Goal: Task Accomplishment & Management: Manage account settings

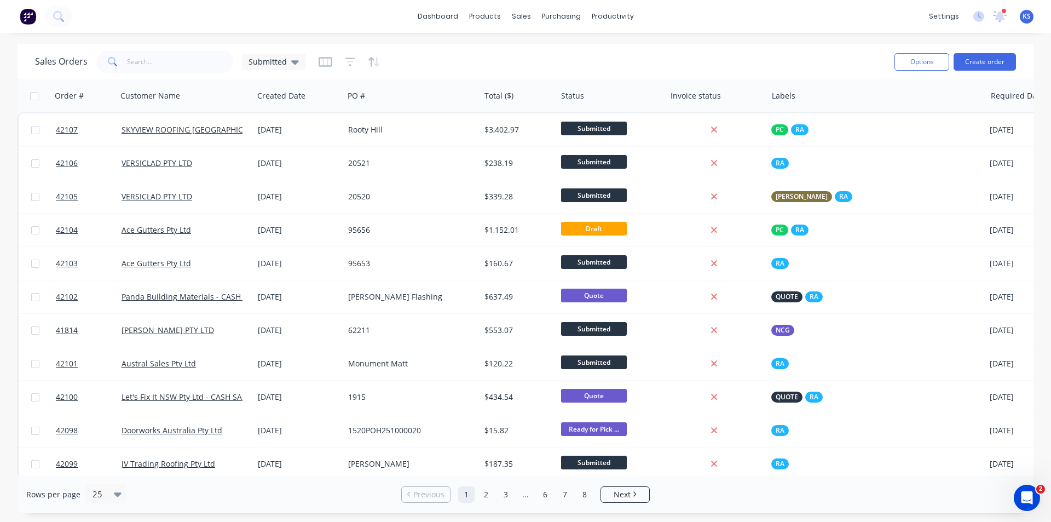
click at [509, 64] on div "Sales Orders Submitted" at bounding box center [460, 61] width 851 height 27
click at [425, 59] on div "Sales Orders Submitted" at bounding box center [460, 61] width 851 height 27
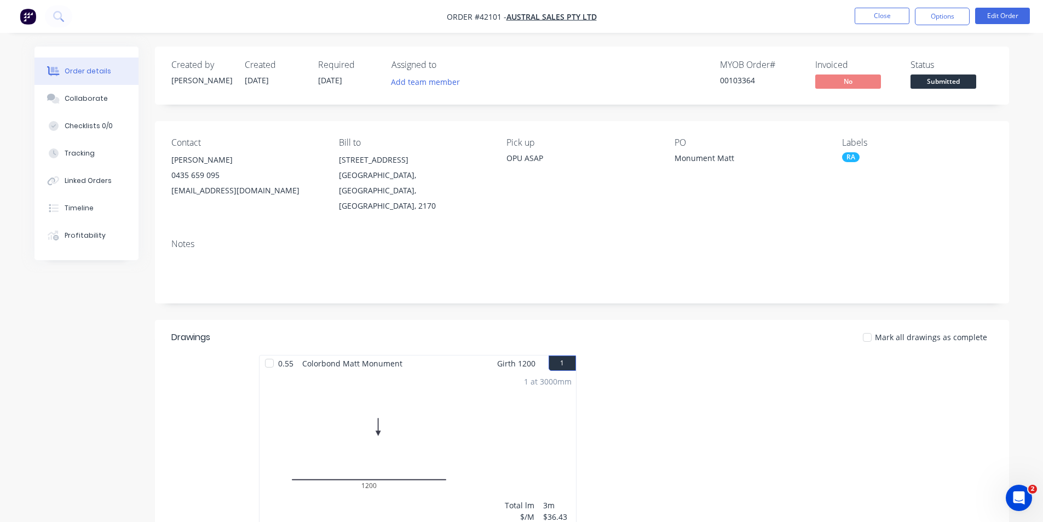
click at [666, 42] on div "Order details Collaborate Checklists 0/0 Tracking Linked Orders Timeline Profit…" at bounding box center [521, 372] width 1043 height 745
click at [886, 19] on button "Close" at bounding box center [882, 16] width 55 height 16
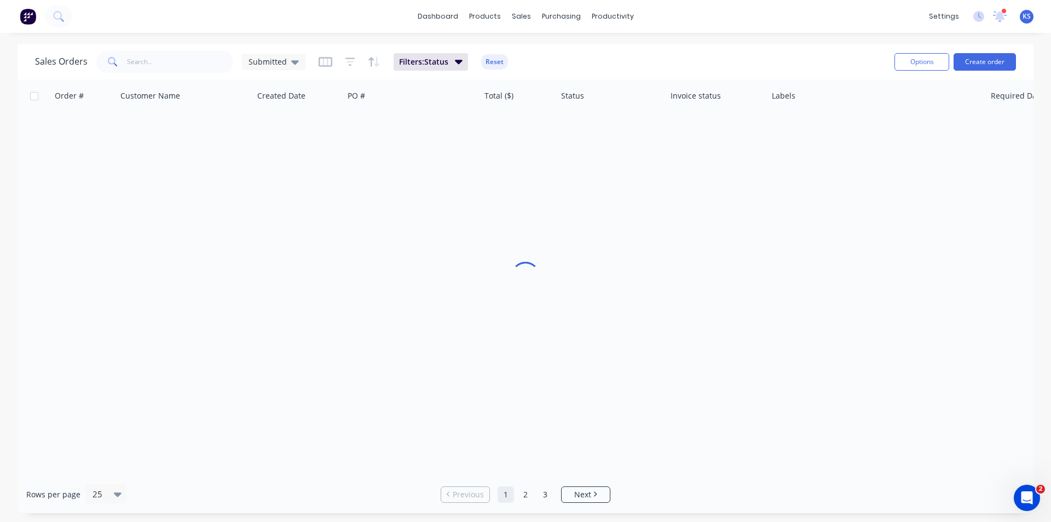
click at [837, 28] on div "dashboard products sales purchasing productivity dashboard products Product Cat…" at bounding box center [525, 16] width 1051 height 33
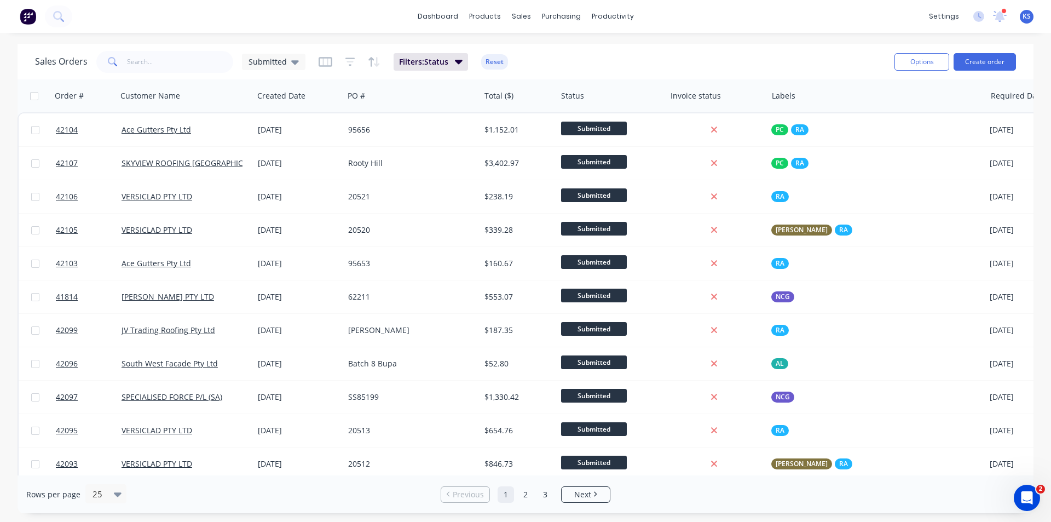
click at [481, 61] on button "Reset" at bounding box center [494, 61] width 27 height 15
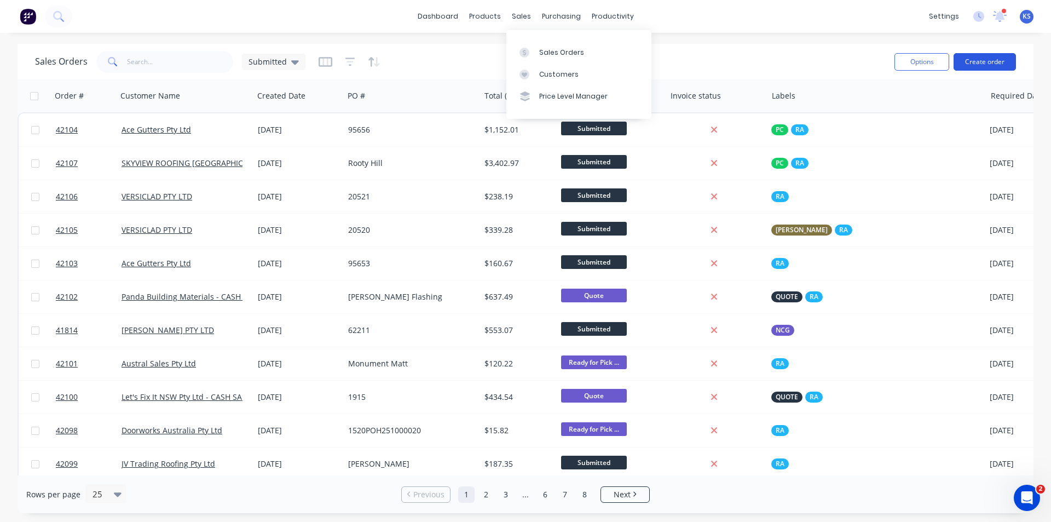
click at [985, 58] on button "Create order" at bounding box center [985, 62] width 62 height 18
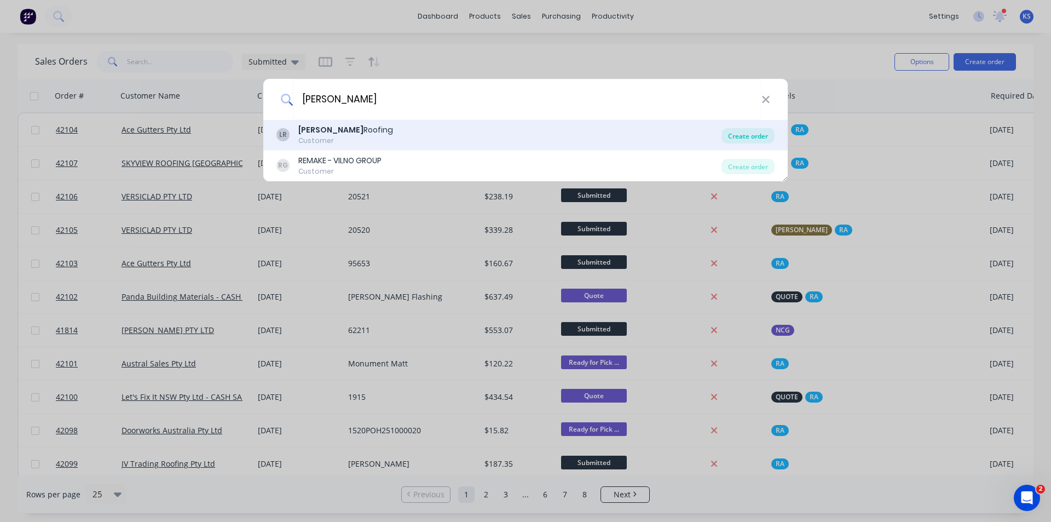
type input "lamont"
click at [754, 133] on div "Create order" at bounding box center [748, 135] width 53 height 15
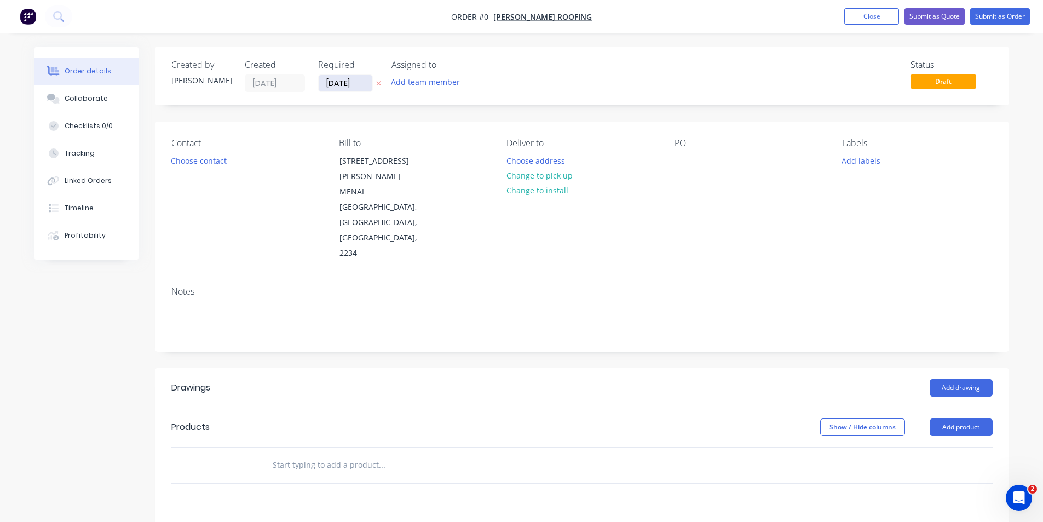
click at [350, 83] on input "[DATE]" at bounding box center [346, 83] width 54 height 16
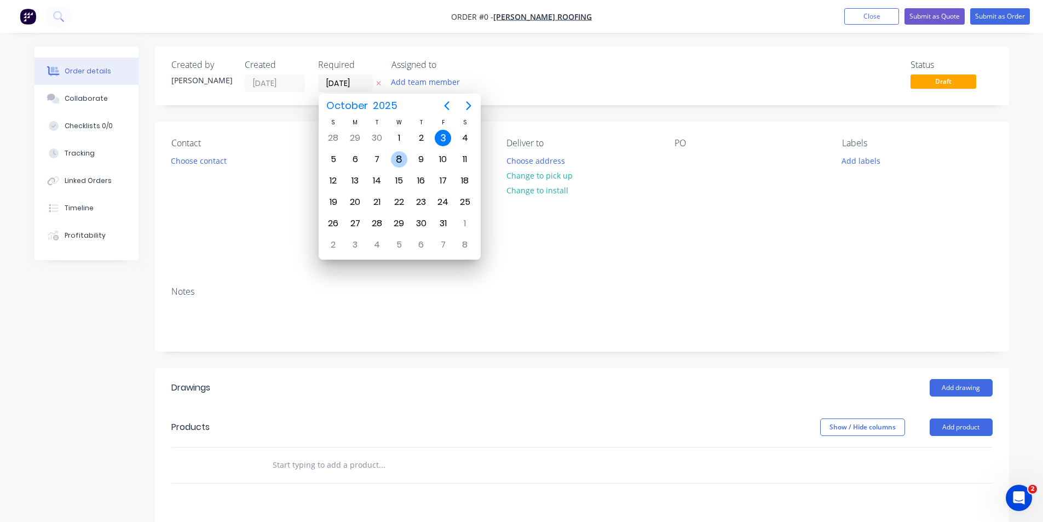
click at [400, 162] on div "8" at bounding box center [399, 159] width 16 height 16
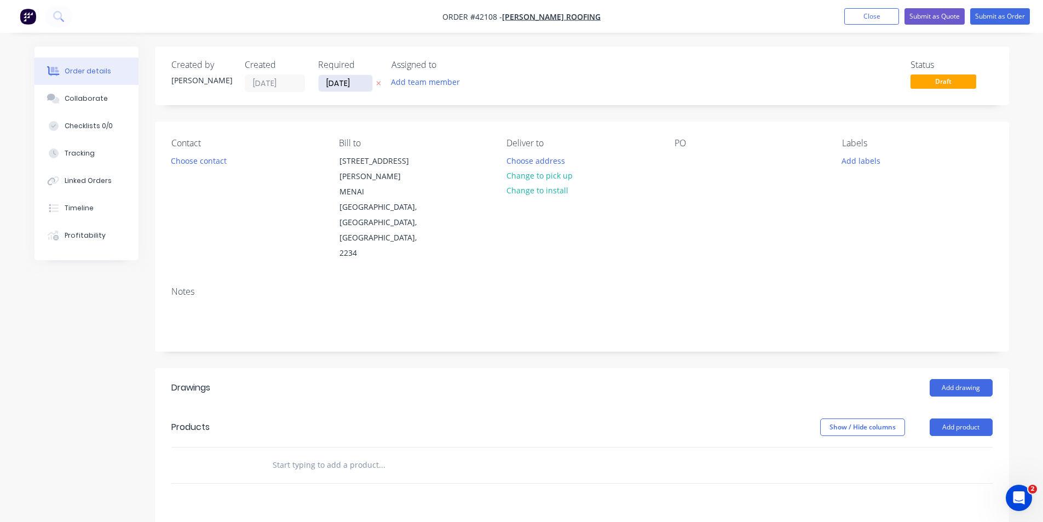
click at [348, 87] on input "08/10/25" at bounding box center [346, 83] width 54 height 16
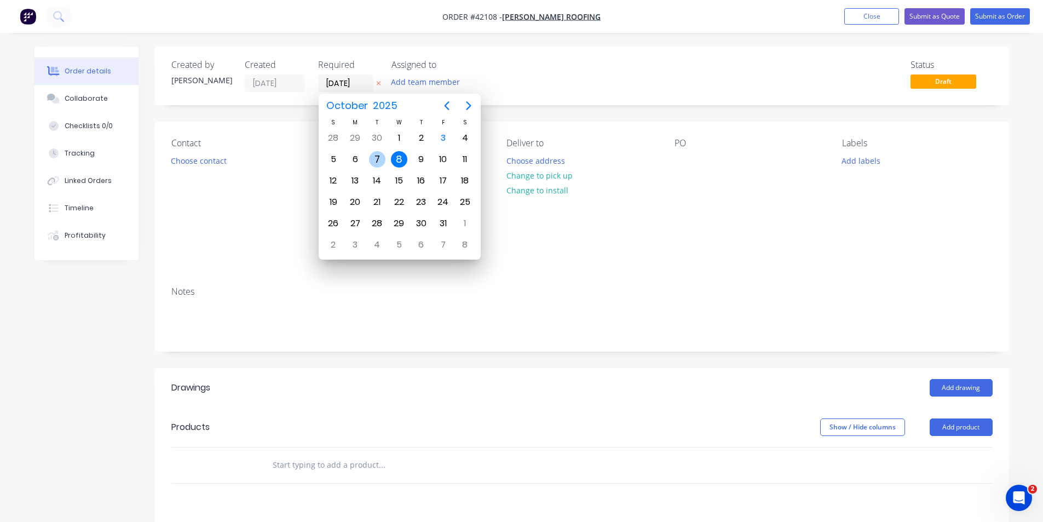
click at [371, 160] on div "7" at bounding box center [377, 159] width 16 height 16
type input "07/10/25"
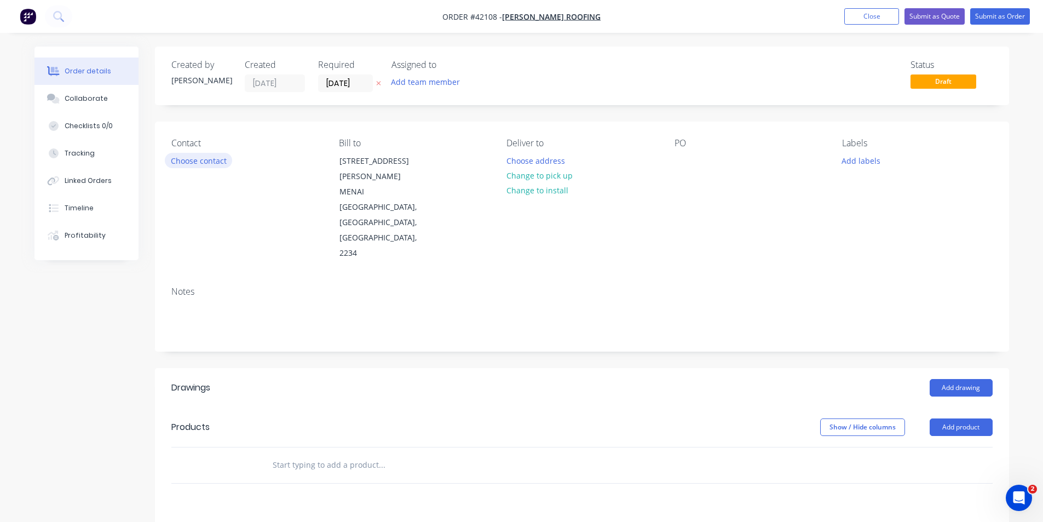
click at [202, 164] on button "Choose contact" at bounding box center [198, 160] width 67 height 15
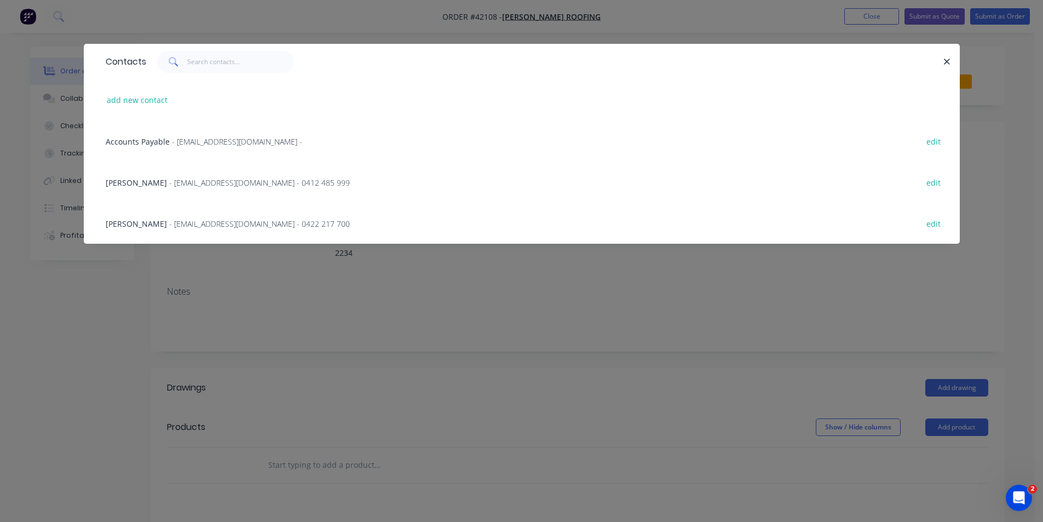
click at [169, 183] on span "- LAMONTROOFING@BIGPOND.COM - 0412 485 999" at bounding box center [259, 182] width 181 height 10
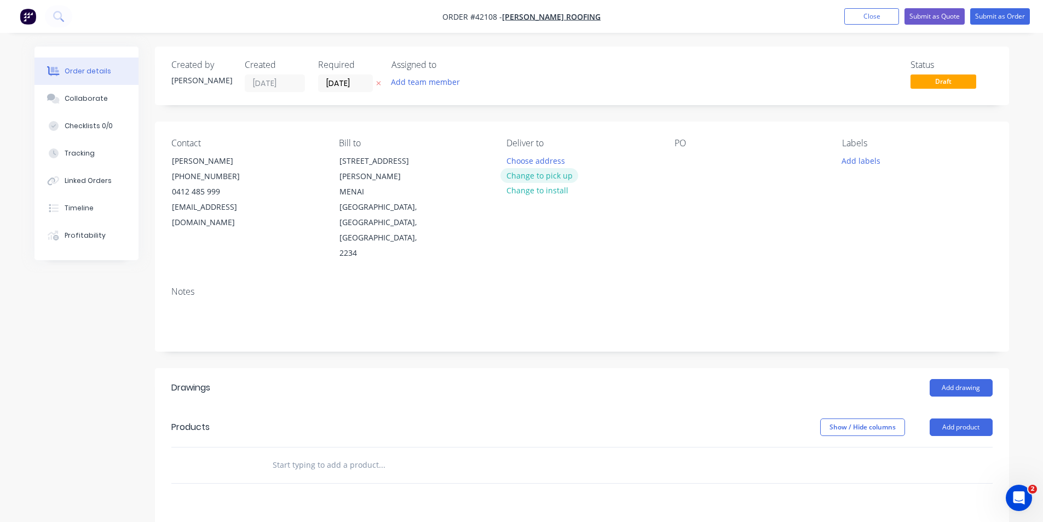
click at [536, 173] on button "Change to pick up" at bounding box center [540, 175] width 78 height 15
click at [681, 162] on div at bounding box center [684, 161] width 18 height 16
click at [852, 158] on button "Add labels" at bounding box center [861, 160] width 50 height 15
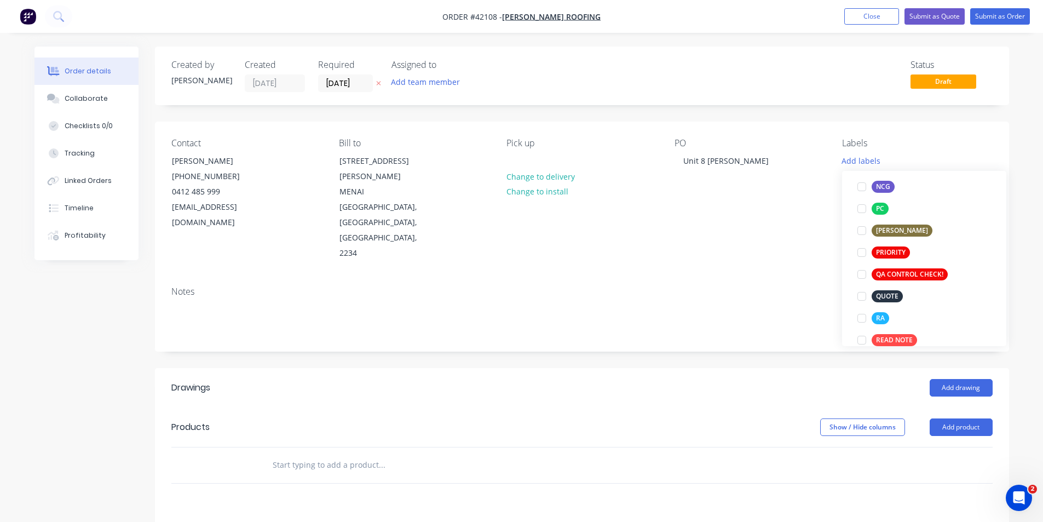
scroll to position [274, 0]
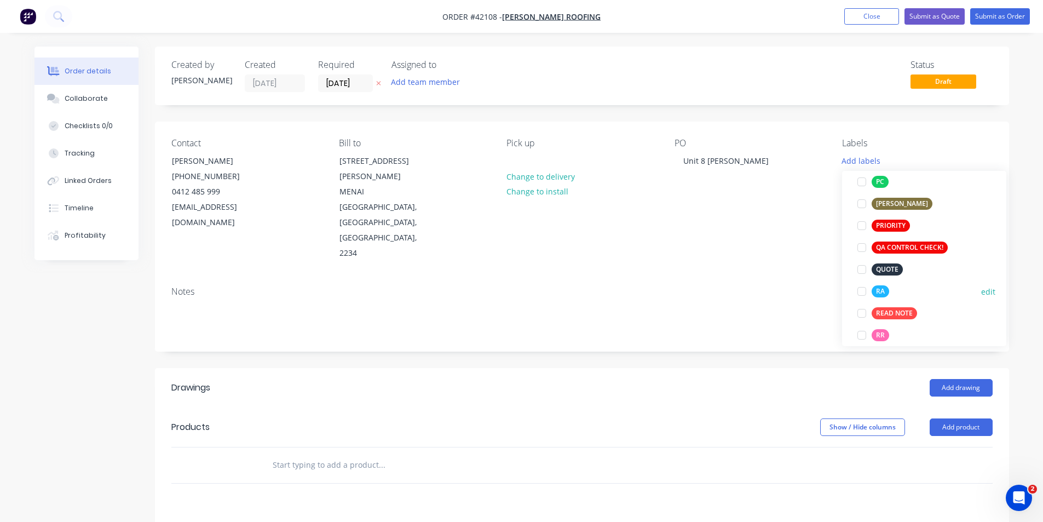
click at [864, 289] on div at bounding box center [862, 291] width 22 height 22
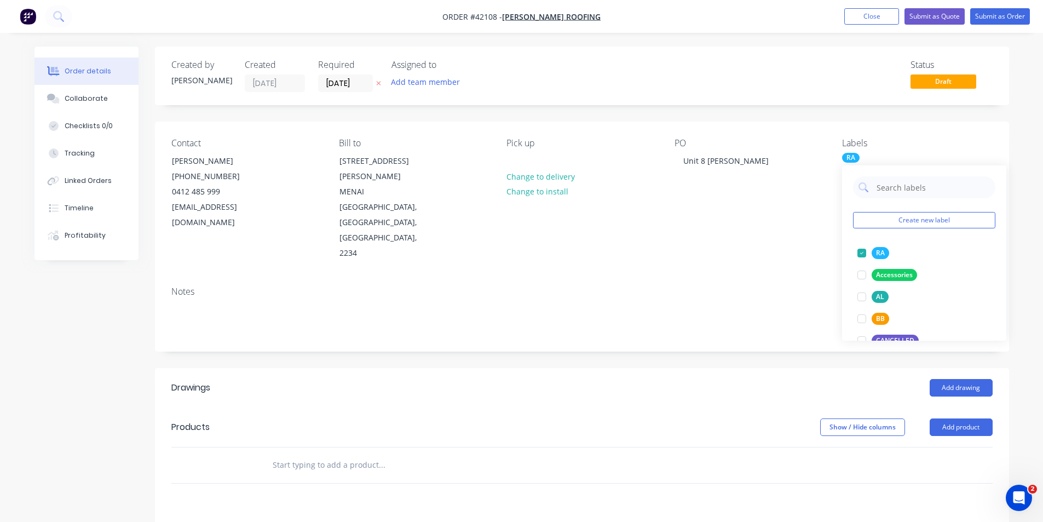
drag, startPoint x: 791, startPoint y: 324, endPoint x: 948, endPoint y: 337, distance: 157.2
click at [791, 368] on header "Drawings Add drawing" at bounding box center [582, 387] width 854 height 39
click at [953, 379] on button "Add drawing" at bounding box center [961, 388] width 63 height 18
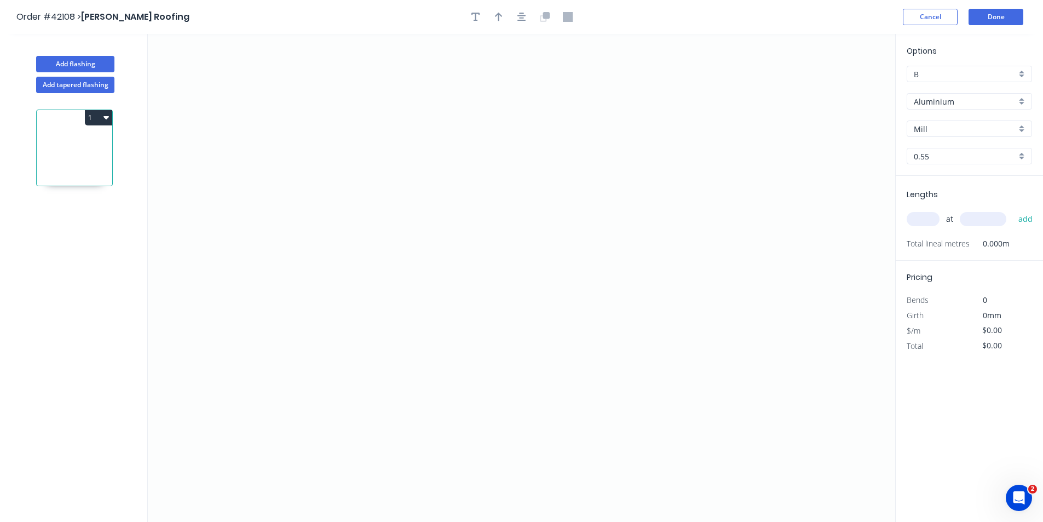
click at [940, 103] on input "Aluminium" at bounding box center [965, 101] width 102 height 11
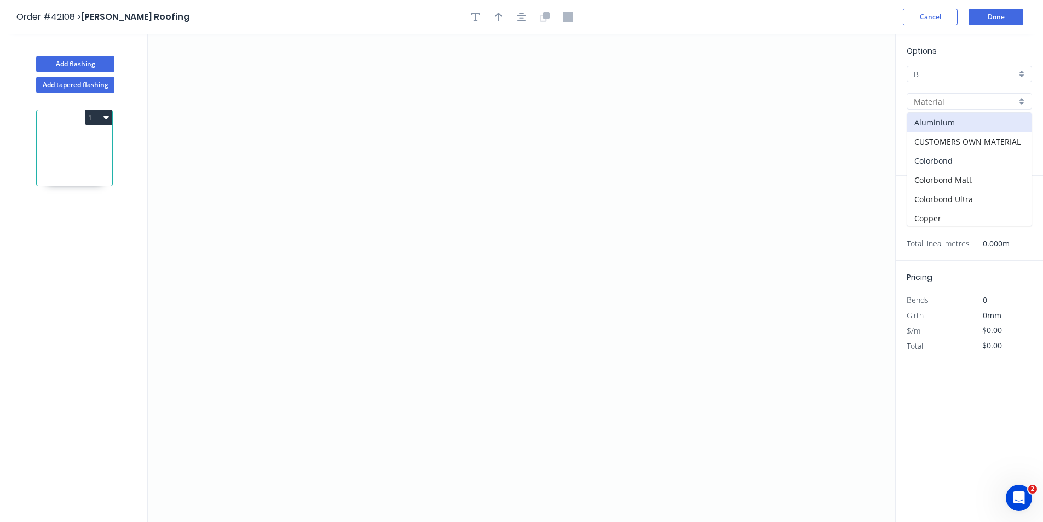
click at [957, 162] on div "Colorbond" at bounding box center [969, 160] width 124 height 19
type input "Colorbond"
type input "Basalt"
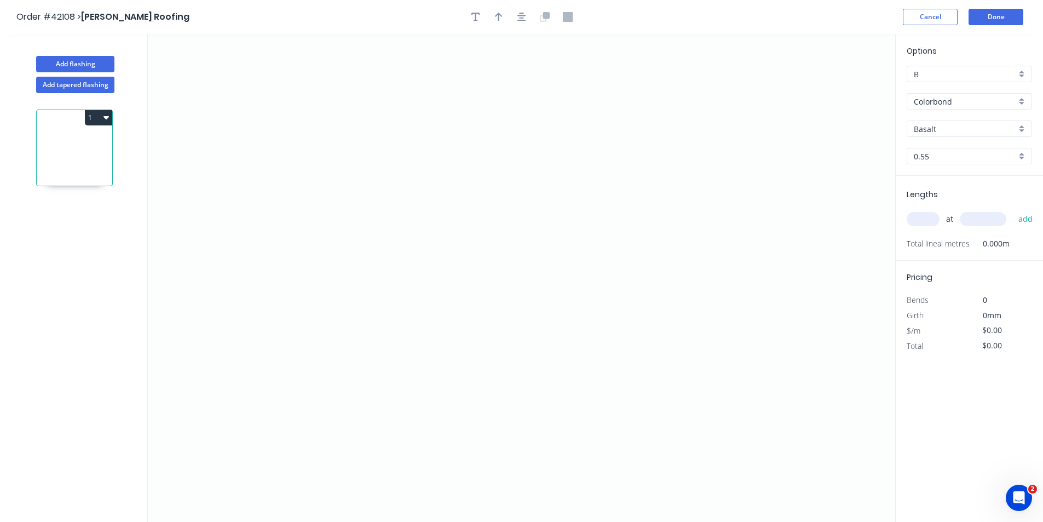
click at [950, 125] on input "Basalt" at bounding box center [965, 128] width 102 height 11
click at [960, 227] on div "Windspray" at bounding box center [969, 223] width 124 height 19
type input "Windspray"
click at [924, 218] on input "text" at bounding box center [923, 219] width 33 height 14
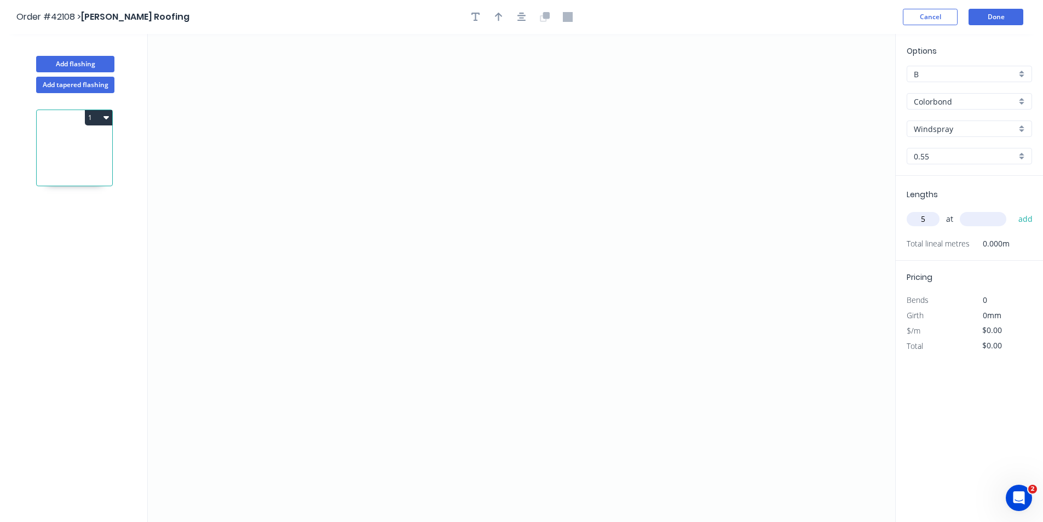
type input "5"
type input "5400"
click at [1013, 210] on button "add" at bounding box center [1026, 219] width 26 height 19
click at [346, 307] on icon "0" at bounding box center [521, 278] width 747 height 488
click at [347, 264] on icon "0" at bounding box center [521, 278] width 747 height 488
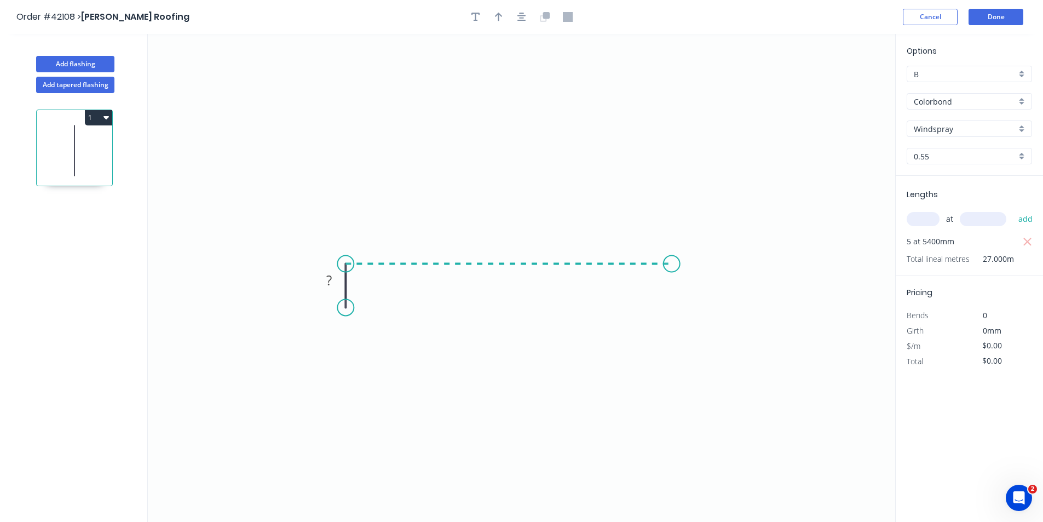
click at [672, 274] on icon "0 ?" at bounding box center [521, 278] width 747 height 488
click at [669, 309] on icon "0 ? ?" at bounding box center [521, 278] width 747 height 488
click at [669, 309] on circle at bounding box center [672, 309] width 16 height 16
click at [519, 15] on icon "button" at bounding box center [521, 17] width 9 height 10
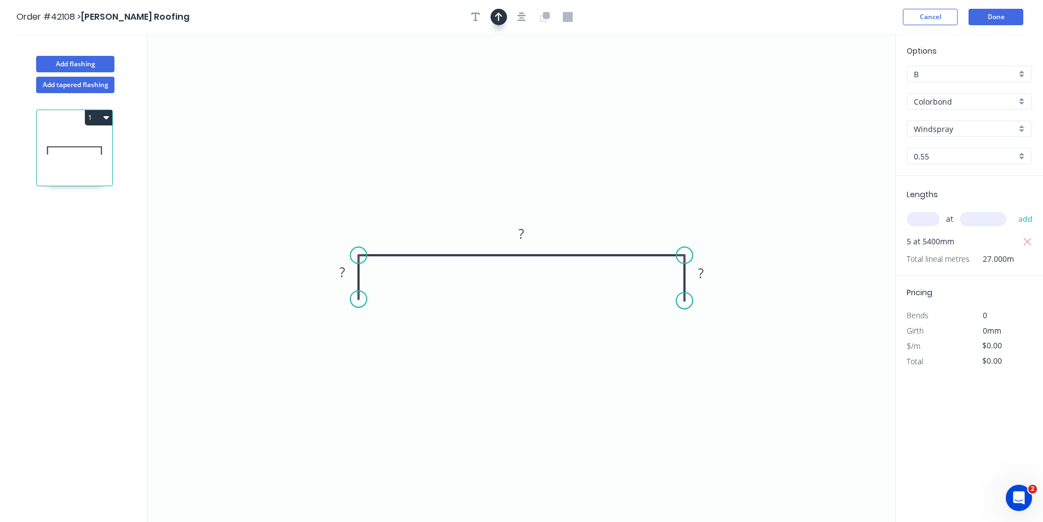
click at [496, 14] on icon "button" at bounding box center [499, 17] width 8 height 10
drag, startPoint x: 838, startPoint y: 86, endPoint x: 670, endPoint y: 148, distance: 179.8
click at [720, 127] on icon at bounding box center [725, 109] width 10 height 35
click at [349, 272] on rect at bounding box center [342, 272] width 22 height 15
type input "$12.32"
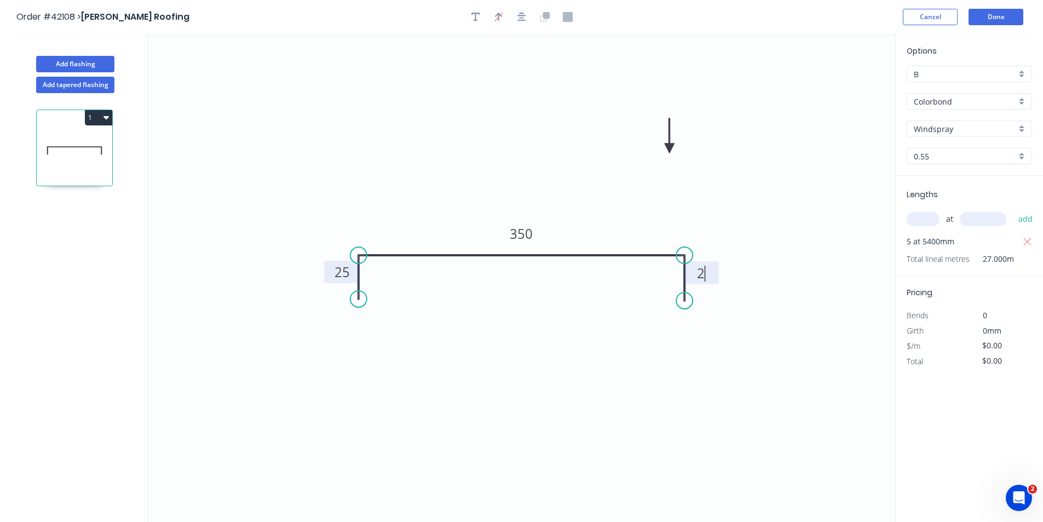
type input "$332.64"
click at [97, 64] on button "Add flashing" at bounding box center [75, 64] width 78 height 16
type input "$0.00"
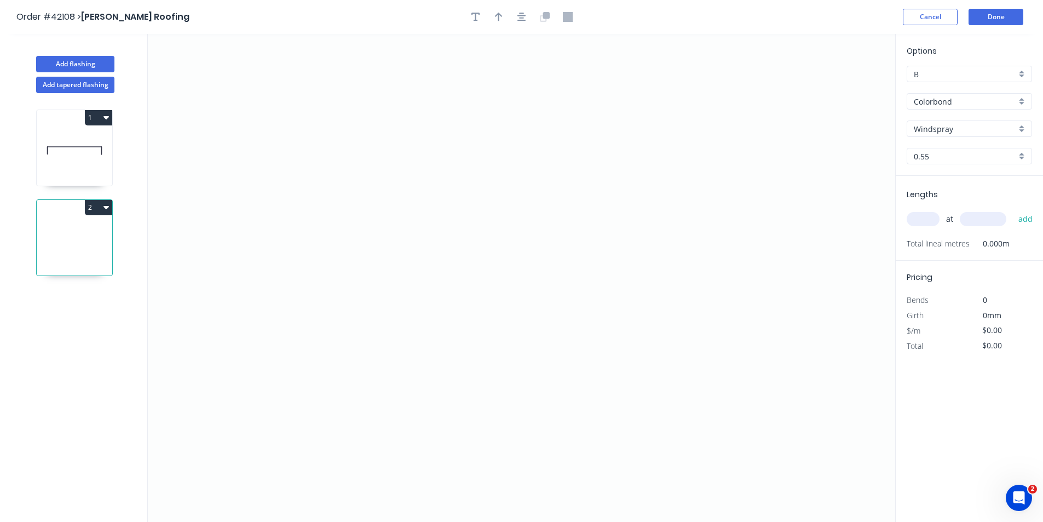
click at [923, 220] on input "text" at bounding box center [923, 219] width 33 height 14
type input "1"
type input "1500"
click at [1013, 210] on button "add" at bounding box center [1026, 219] width 26 height 19
click at [381, 293] on icon "0" at bounding box center [521, 278] width 747 height 488
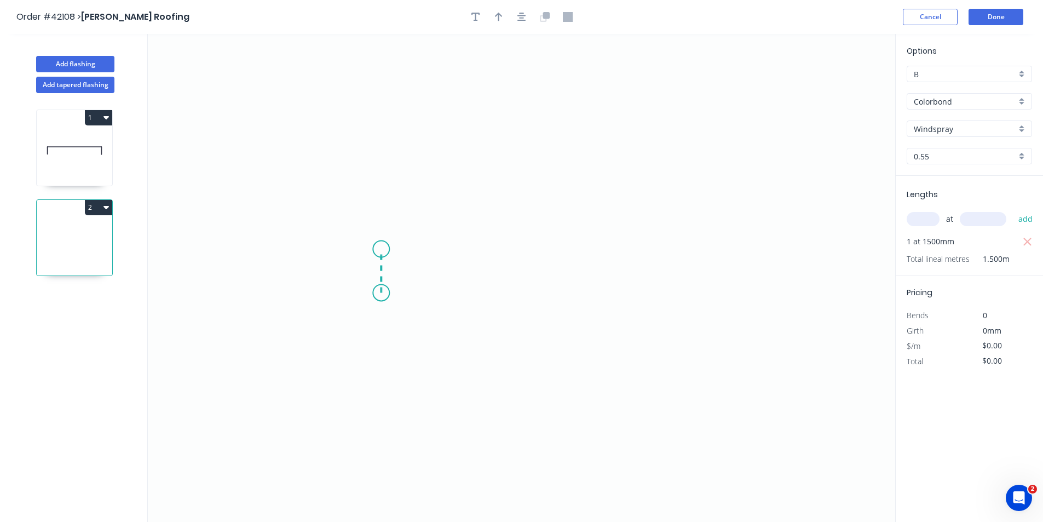
click at [382, 249] on icon "0" at bounding box center [521, 278] width 747 height 488
click at [662, 255] on icon "0 ?" at bounding box center [521, 278] width 747 height 488
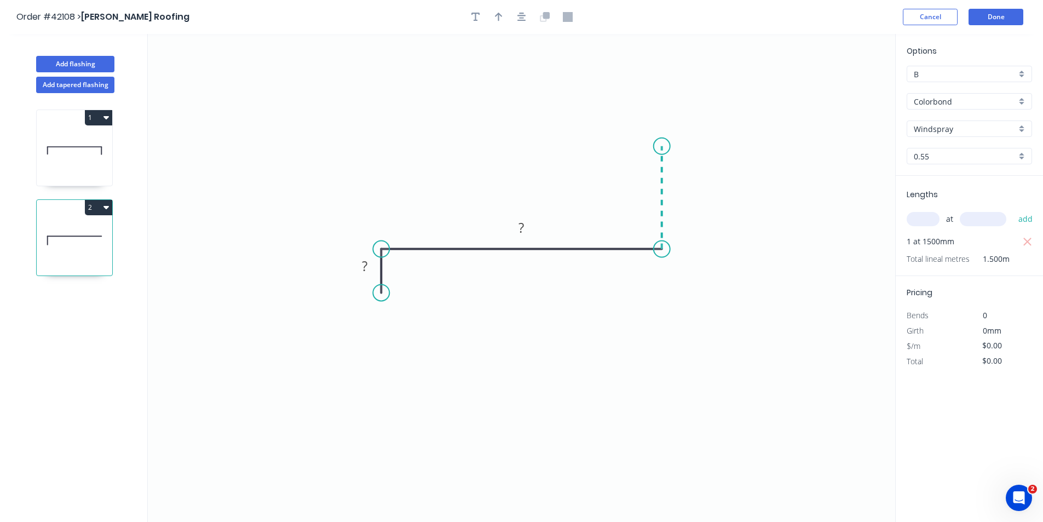
click at [662, 146] on icon at bounding box center [662, 197] width 0 height 103
click at [661, 146] on circle at bounding box center [662, 146] width 16 height 16
click at [524, 17] on icon "button" at bounding box center [521, 17] width 9 height 10
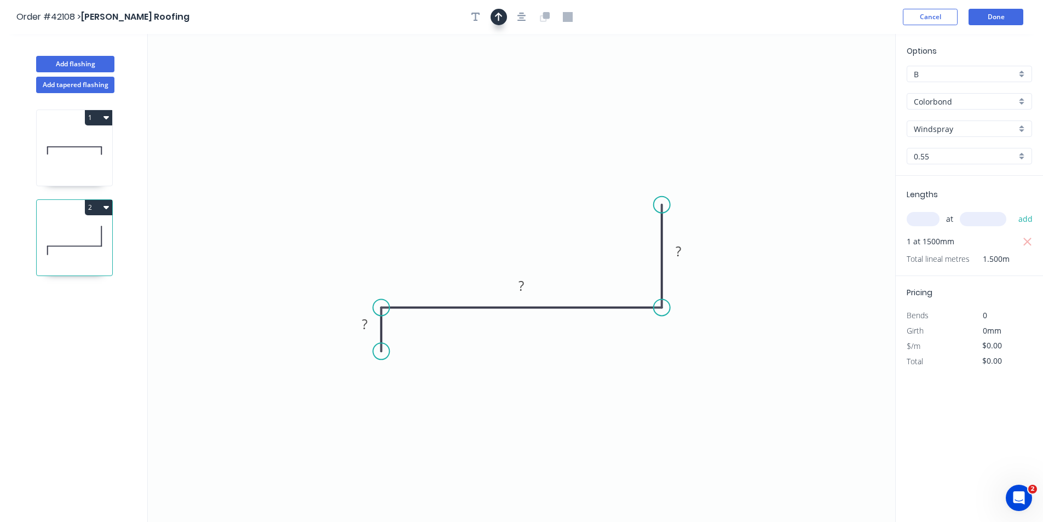
click at [497, 15] on icon "button" at bounding box center [499, 17] width 8 height 9
drag, startPoint x: 840, startPoint y: 86, endPoint x: 463, endPoint y: 184, distance: 389.8
click at [464, 177] on icon at bounding box center [469, 159] width 10 height 35
click at [368, 323] on rect at bounding box center [365, 324] width 22 height 15
type input "$12.32"
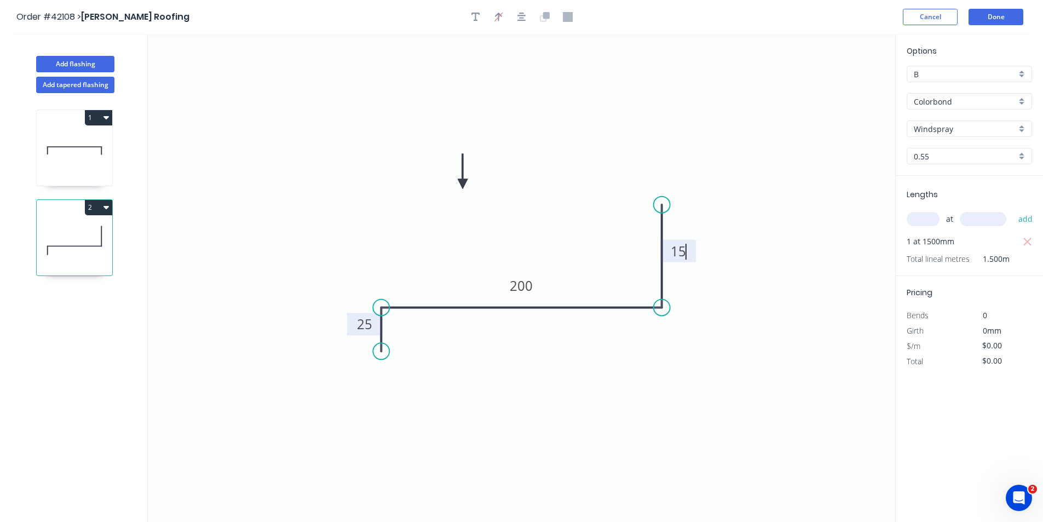
type input "$18.48"
click at [81, 60] on button "Add flashing" at bounding box center [75, 64] width 78 height 16
type input "$0.00"
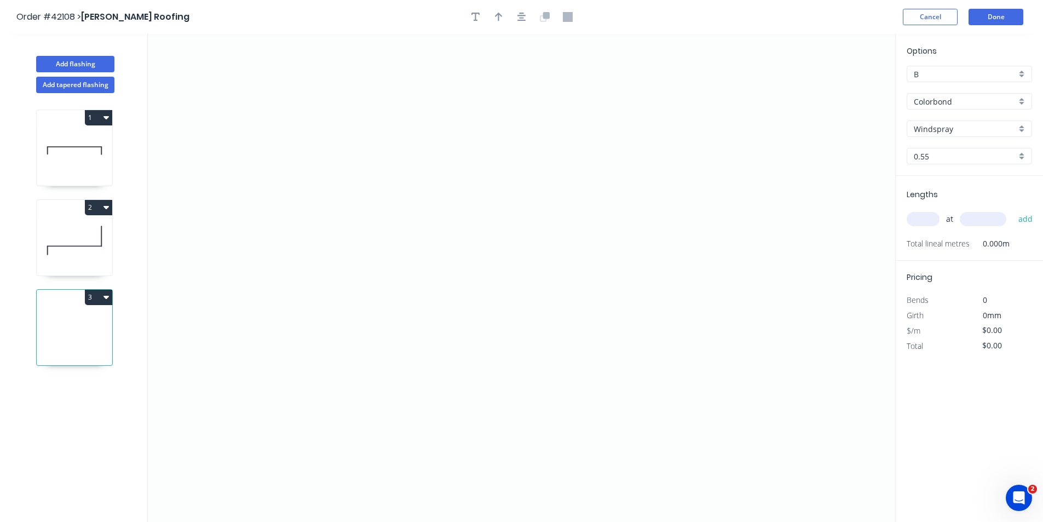
click at [920, 222] on input "text" at bounding box center [923, 219] width 33 height 14
type input "5"
type input "5400"
click at [1013, 210] on button "add" at bounding box center [1026, 219] width 26 height 19
click at [322, 284] on icon "0" at bounding box center [521, 278] width 747 height 488
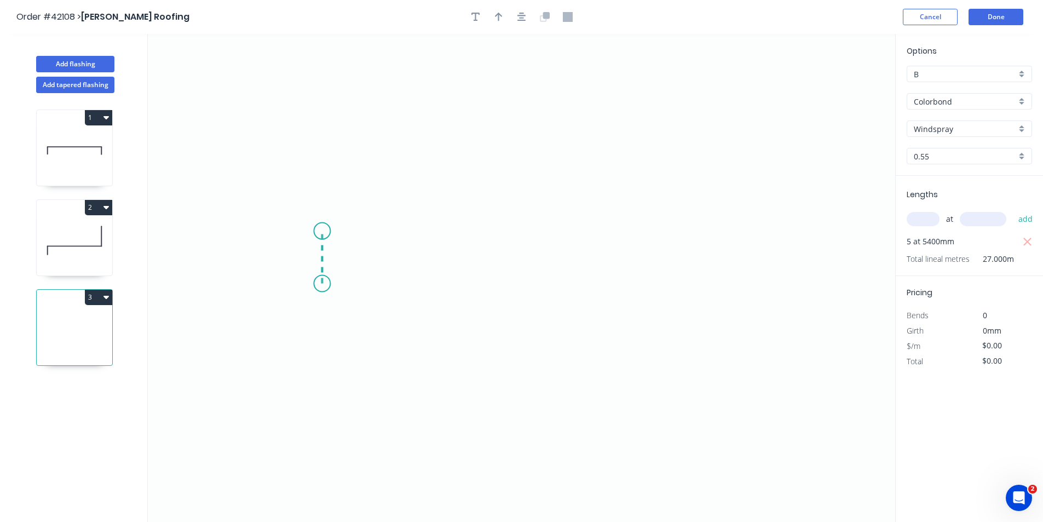
click at [321, 231] on icon "0" at bounding box center [521, 278] width 747 height 488
click at [666, 231] on icon "0 ?" at bounding box center [521, 278] width 747 height 488
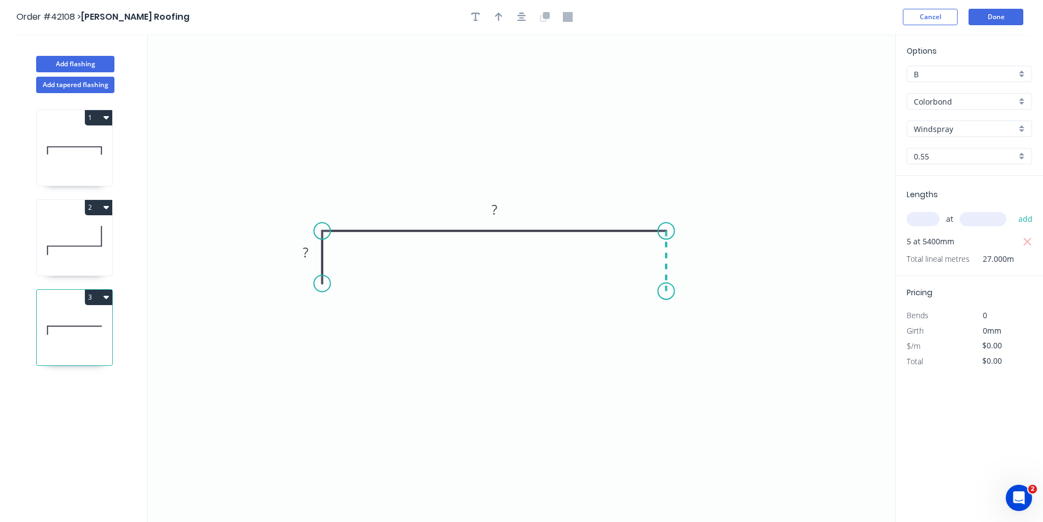
click at [667, 291] on icon "0 ? ?" at bounding box center [521, 278] width 747 height 488
click at [667, 288] on circle at bounding box center [666, 291] width 16 height 16
click at [667, 290] on circle at bounding box center [666, 291] width 16 height 16
drag, startPoint x: 667, startPoint y: 290, endPoint x: 667, endPoint y: 283, distance: 7.1
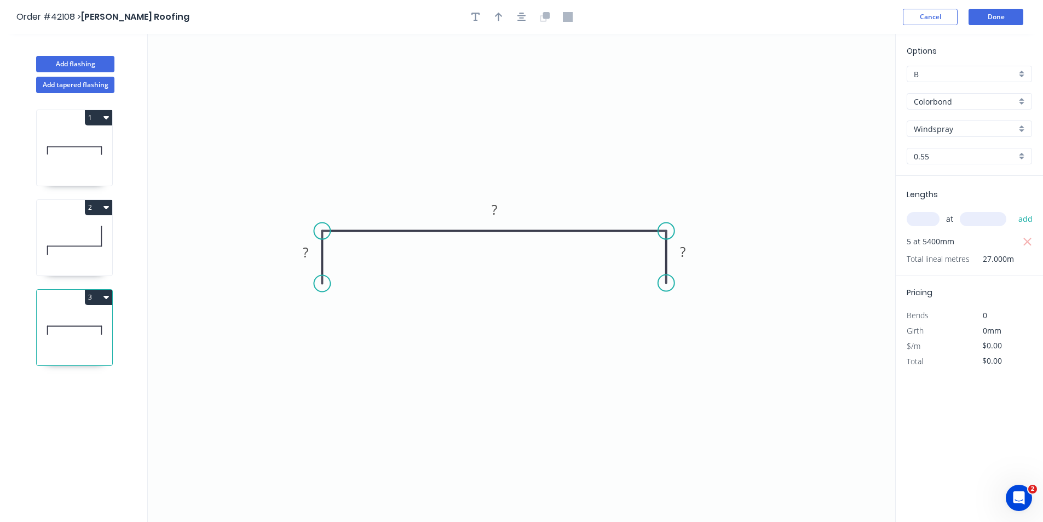
click at [667, 283] on circle at bounding box center [666, 283] width 16 height 16
click at [517, 16] on icon "button" at bounding box center [521, 17] width 9 height 10
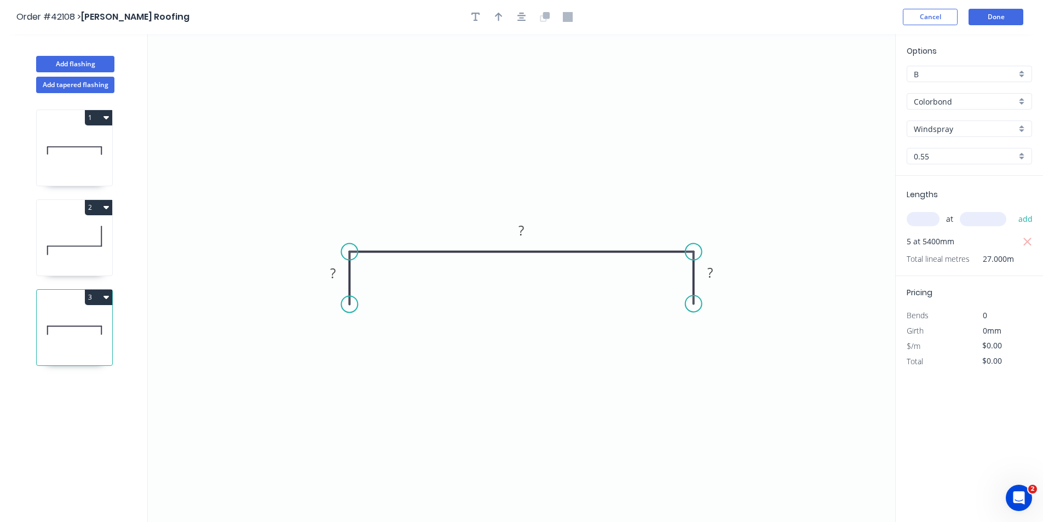
drag, startPoint x: 504, startPoint y: 16, endPoint x: 555, endPoint y: 16, distance: 51.5
click at [503, 16] on button "button" at bounding box center [499, 17] width 16 height 16
drag, startPoint x: 841, startPoint y: 88, endPoint x: 629, endPoint y: 135, distance: 216.7
click at [718, 117] on icon at bounding box center [723, 99] width 10 height 35
click at [337, 270] on rect at bounding box center [333, 273] width 22 height 15
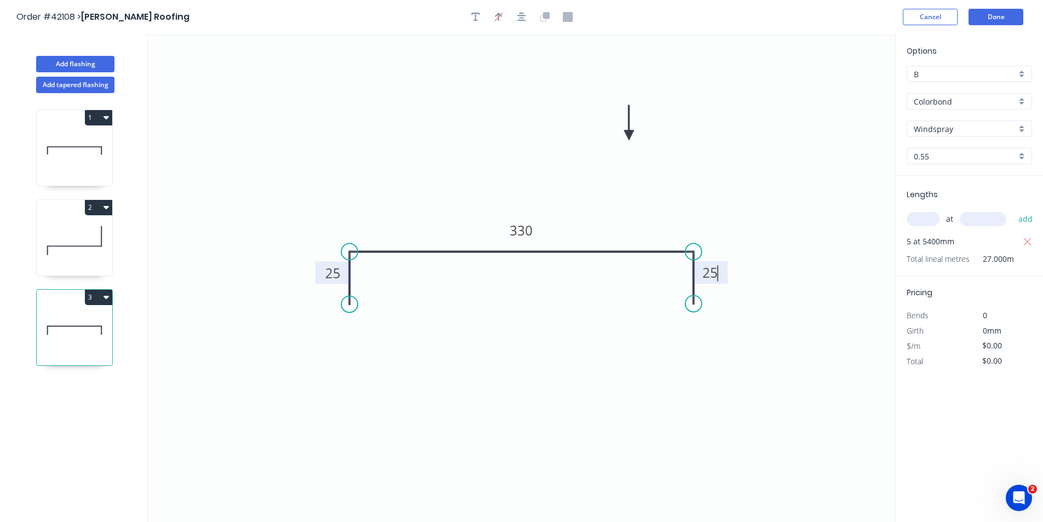
type input "$12.32"
type input "$332.64"
click at [49, 59] on button "Add flashing" at bounding box center [75, 64] width 78 height 16
type input "$0.00"
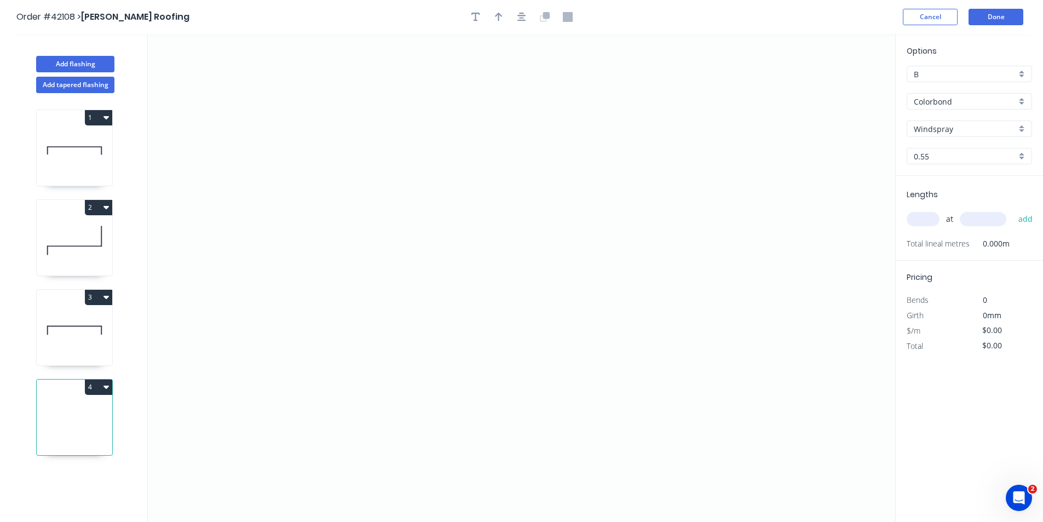
click at [918, 222] on input "text" at bounding box center [923, 219] width 33 height 14
type input "1"
type input "2700"
click at [1013, 210] on button "add" at bounding box center [1026, 219] width 26 height 19
click at [376, 306] on icon "0" at bounding box center [521, 278] width 747 height 488
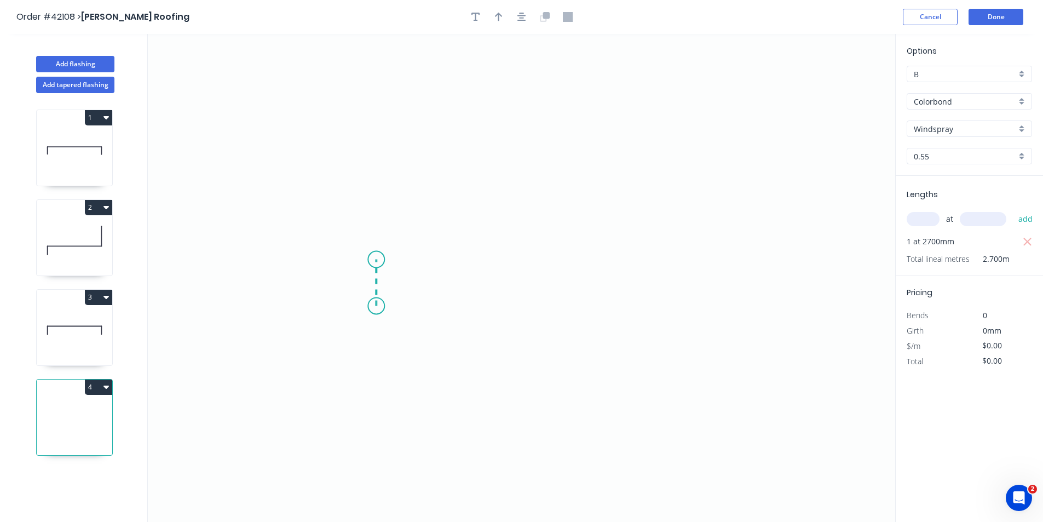
click at [380, 260] on icon "0" at bounding box center [521, 278] width 747 height 488
click at [684, 260] on icon "0 ?" at bounding box center [521, 278] width 747 height 488
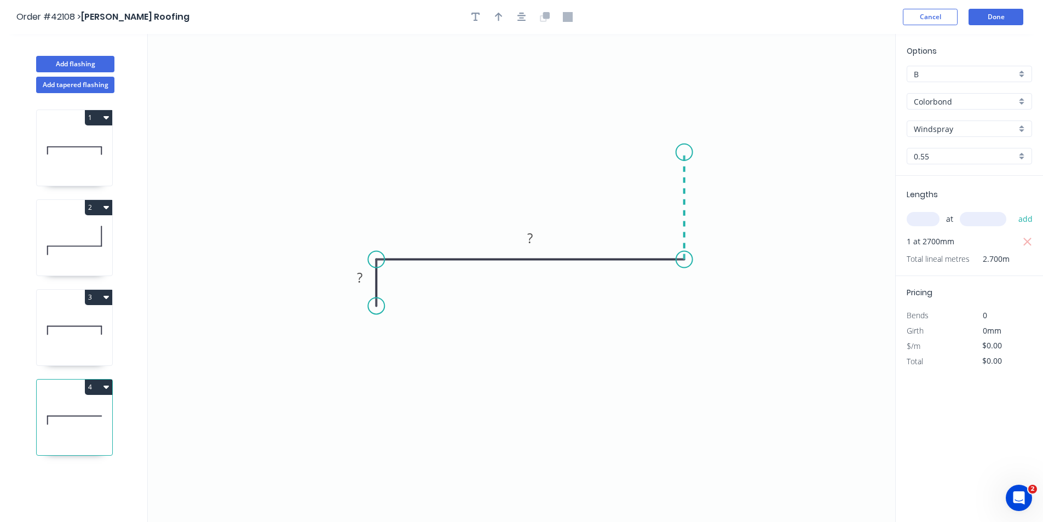
click at [691, 152] on icon "0 ? ?" at bounding box center [521, 278] width 747 height 488
click at [688, 152] on circle at bounding box center [684, 151] width 16 height 16
click at [522, 14] on icon "button" at bounding box center [521, 17] width 9 height 10
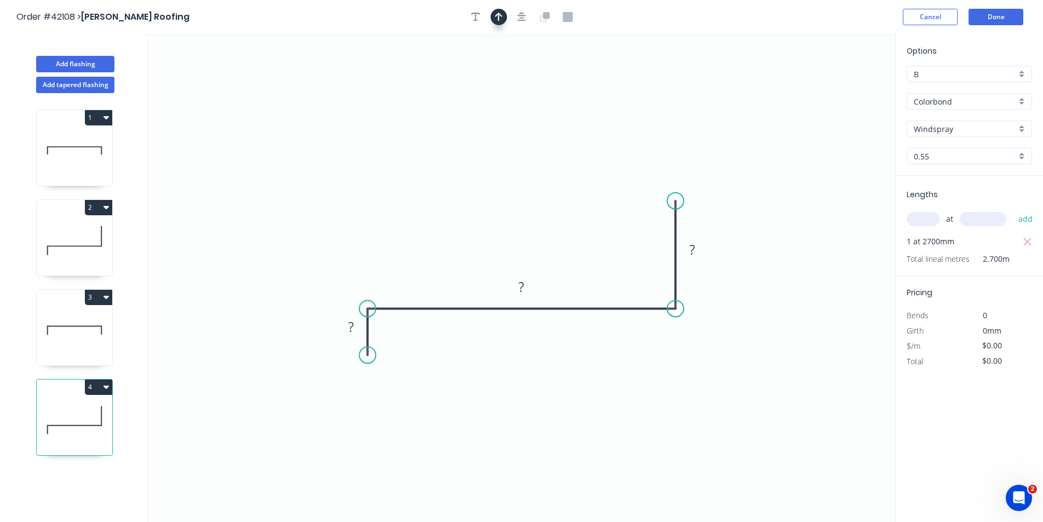
click at [497, 18] on icon "button" at bounding box center [499, 17] width 8 height 10
drag, startPoint x: 839, startPoint y: 85, endPoint x: 582, endPoint y: 165, distance: 269.3
click at [636, 165] on icon at bounding box center [641, 147] width 10 height 35
click at [356, 328] on rect at bounding box center [351, 327] width 22 height 15
type input "$14.68"
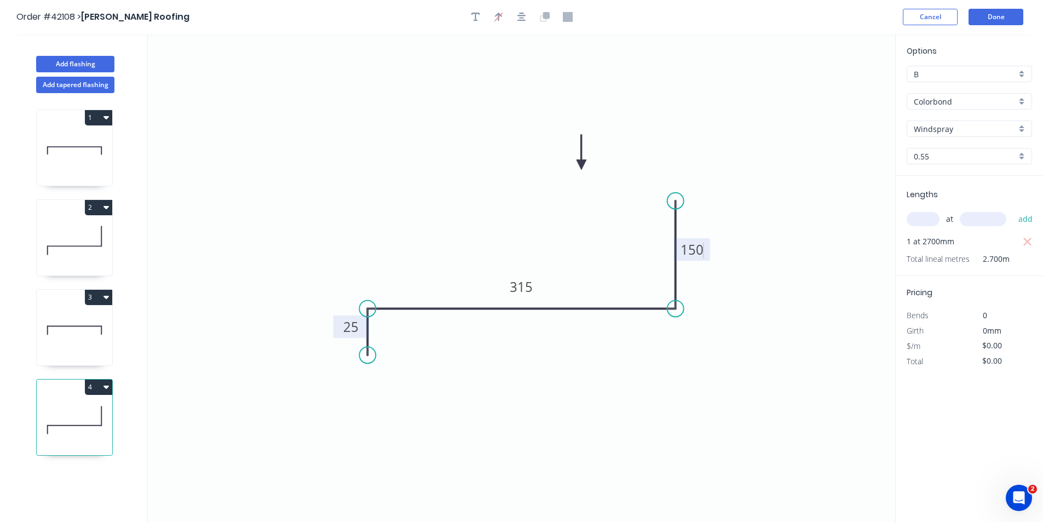
type input "$39.64"
click at [997, 16] on button "Done" at bounding box center [996, 17] width 55 height 16
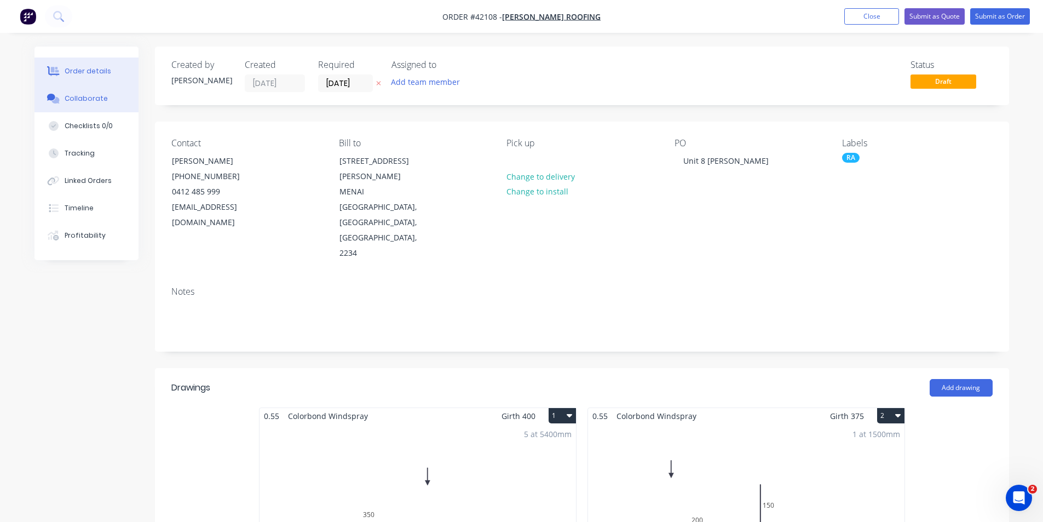
drag, startPoint x: 63, startPoint y: 103, endPoint x: 68, endPoint y: 101, distance: 5.9
click at [63, 103] on button "Collaborate" at bounding box center [86, 98] width 104 height 27
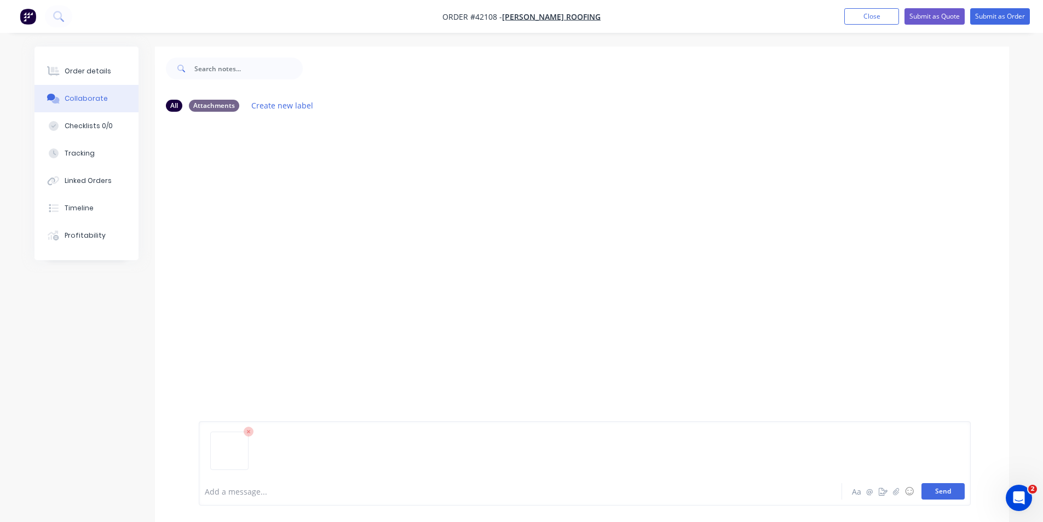
click at [941, 488] on button "Send" at bounding box center [943, 491] width 43 height 16
click at [94, 72] on div "Order details" at bounding box center [88, 71] width 47 height 10
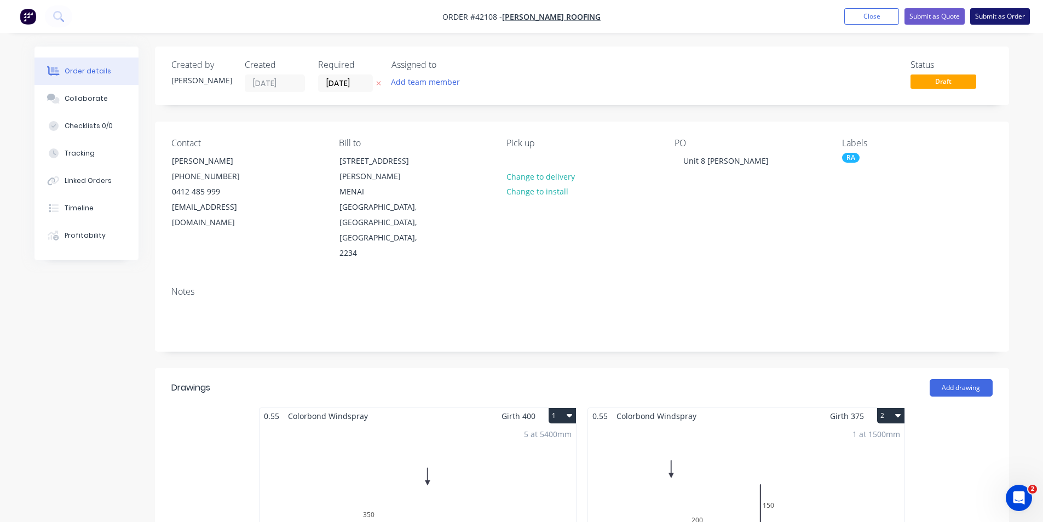
click at [991, 24] on nav "Order #42108 - Lamont Roofing Add product Close Submit as Quote Submit as Order" at bounding box center [521, 16] width 1043 height 33
click at [996, 19] on button "Submit as Order" at bounding box center [1000, 16] width 60 height 16
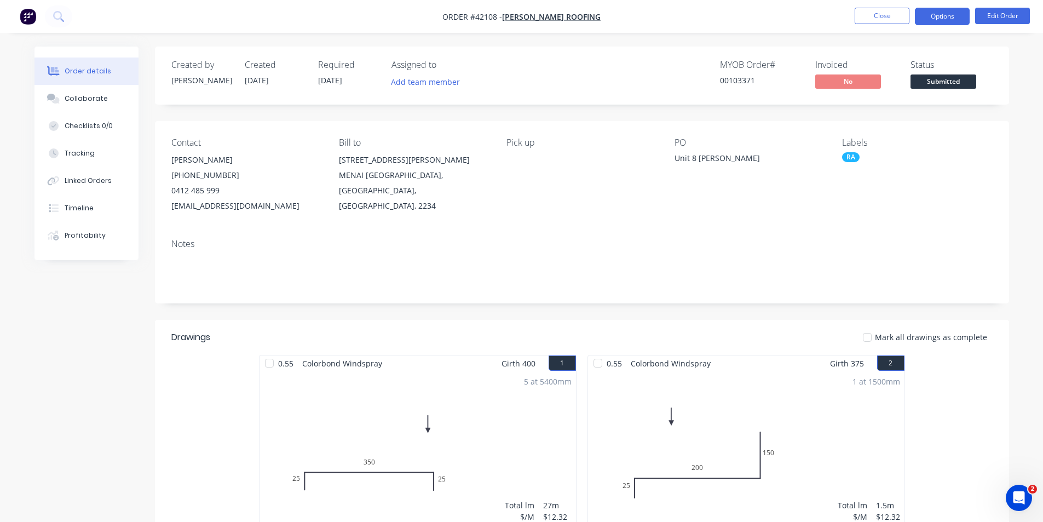
click at [939, 19] on button "Options" at bounding box center [942, 17] width 55 height 18
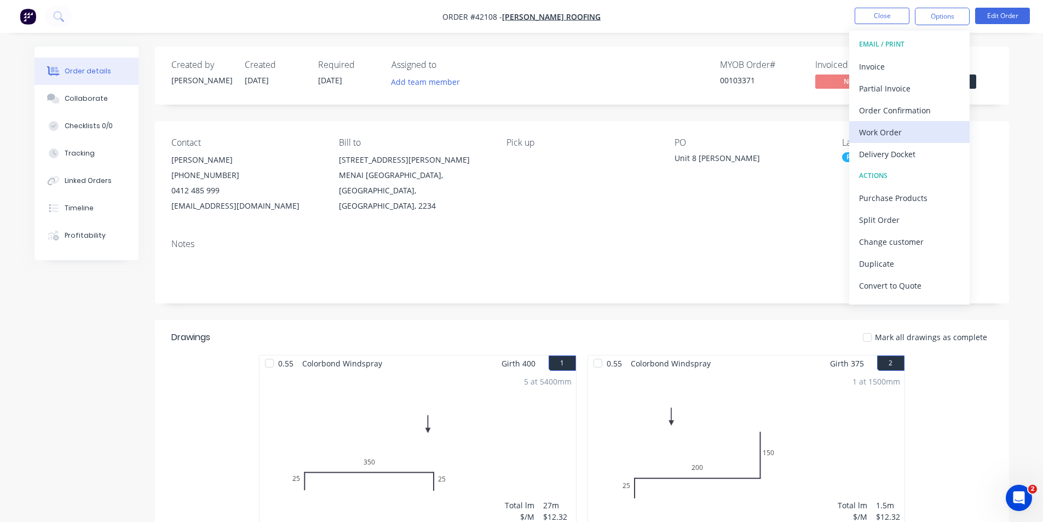
click at [904, 136] on div "Work Order" at bounding box center [909, 132] width 101 height 16
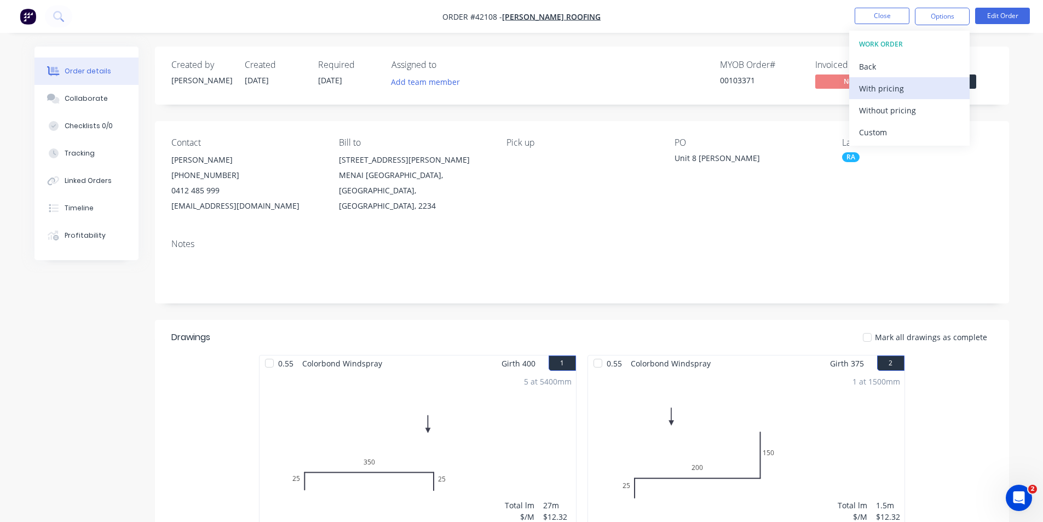
click at [909, 88] on div "With pricing" at bounding box center [909, 88] width 101 height 16
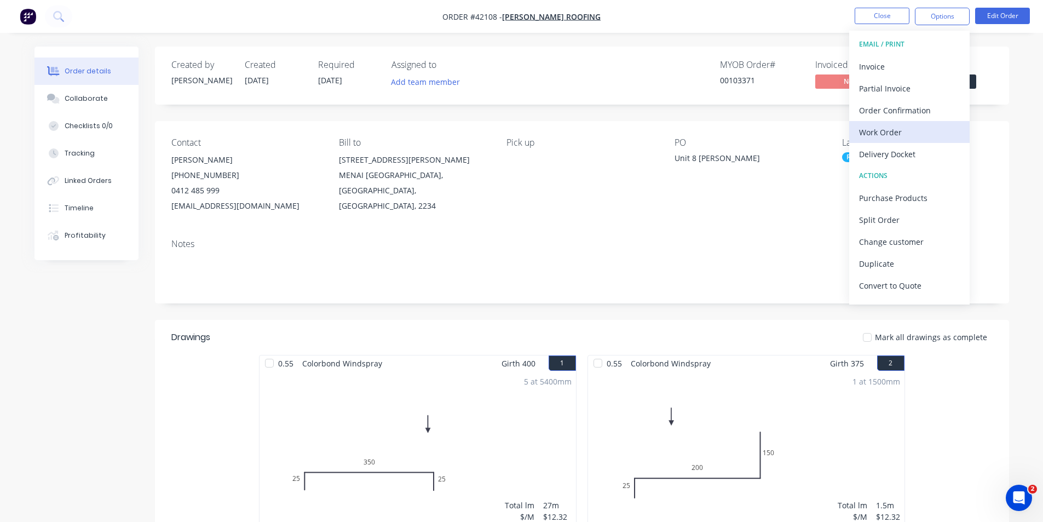
click at [898, 125] on div "Work Order" at bounding box center [909, 132] width 101 height 16
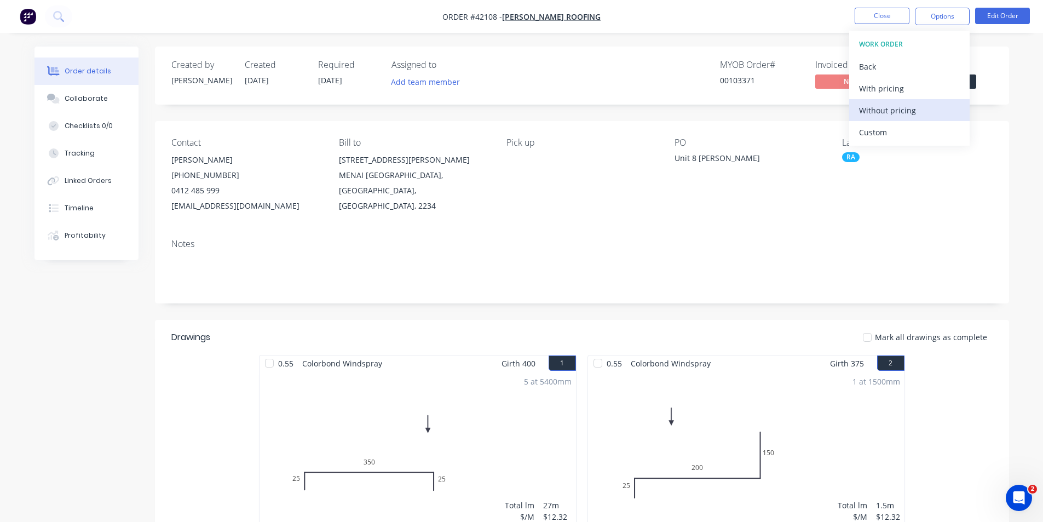
click at [901, 107] on div "Without pricing" at bounding box center [909, 110] width 101 height 16
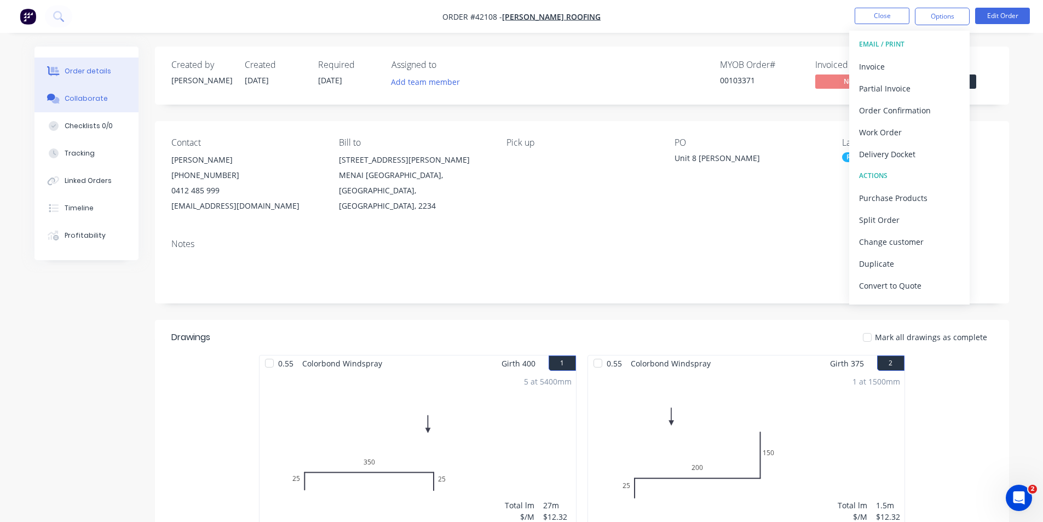
click at [71, 106] on button "Collaborate" at bounding box center [86, 98] width 104 height 27
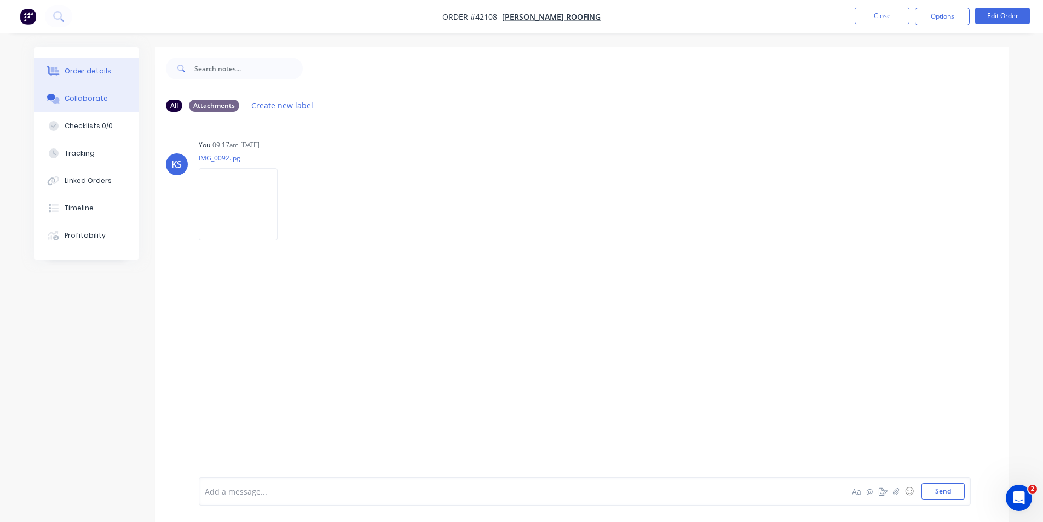
click at [90, 79] on button "Order details" at bounding box center [86, 70] width 104 height 27
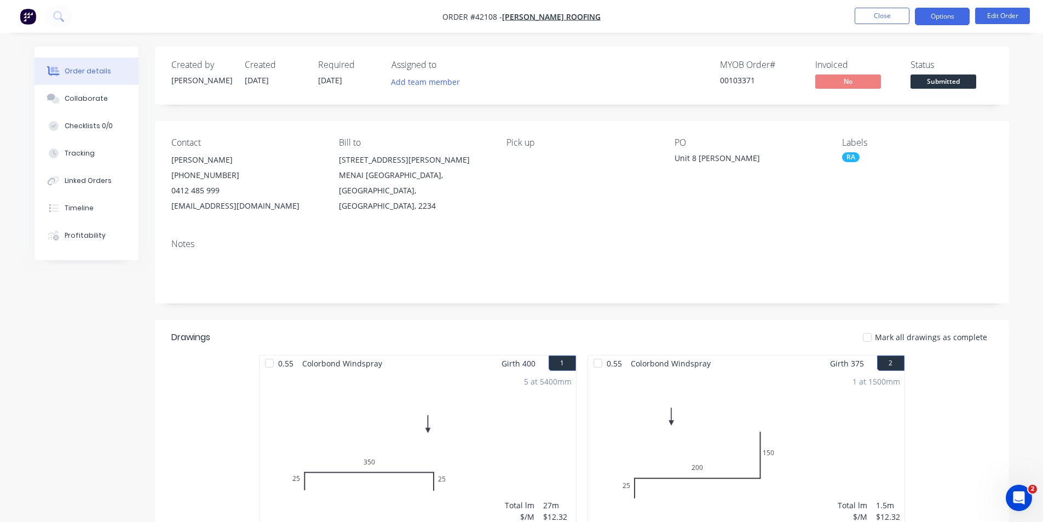
click at [956, 12] on button "Options" at bounding box center [942, 17] width 55 height 18
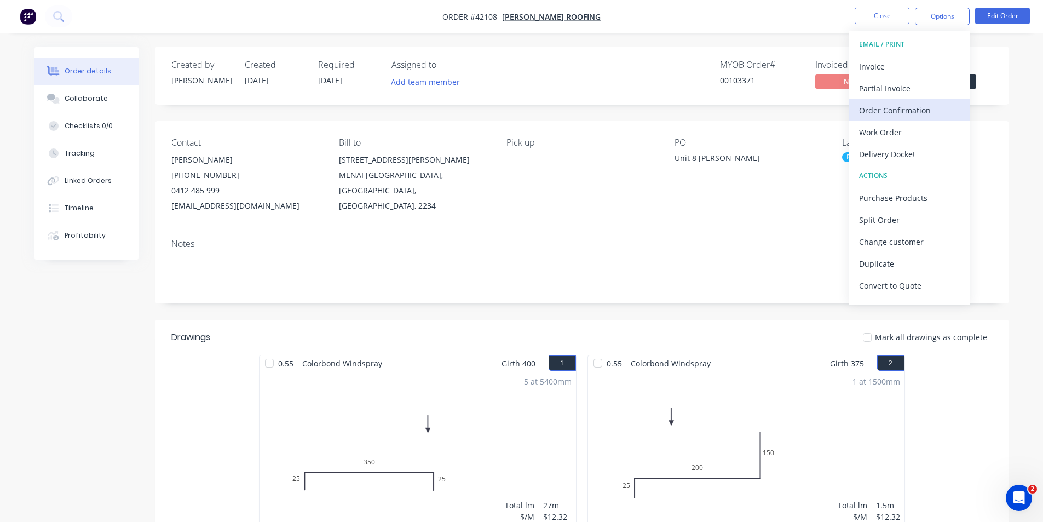
click at [899, 110] on div "Order Confirmation" at bounding box center [909, 110] width 101 height 16
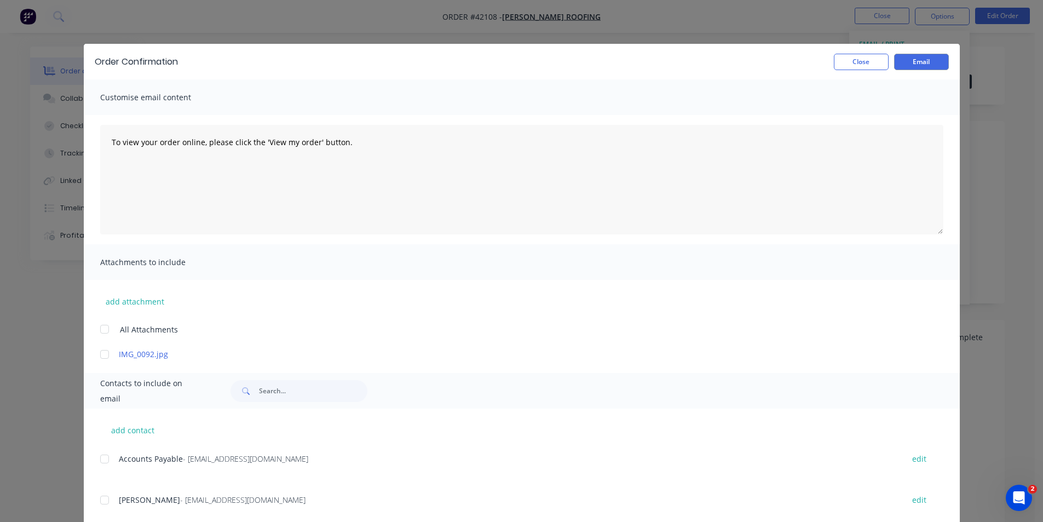
scroll to position [68, 0]
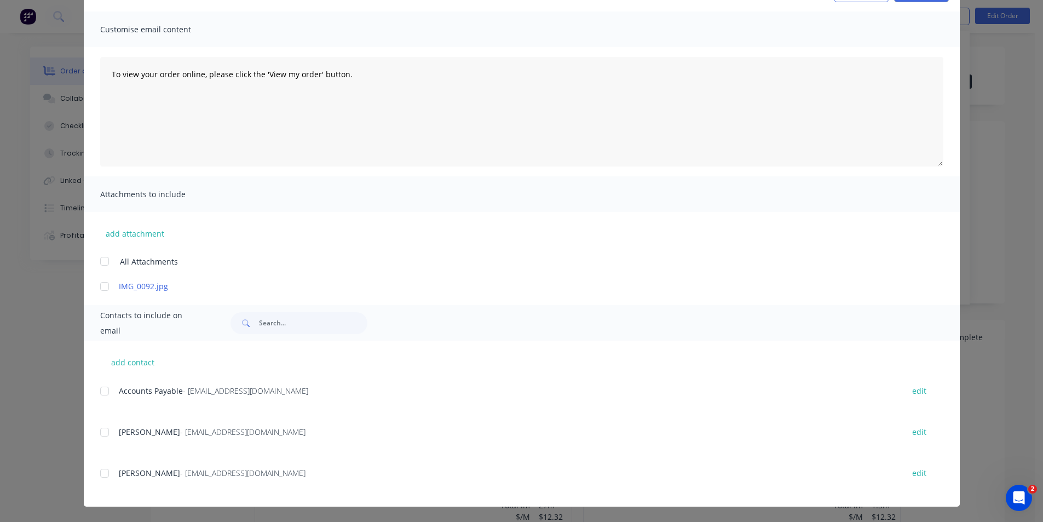
drag, startPoint x: 95, startPoint y: 428, endPoint x: 107, endPoint y: 434, distance: 14.2
click at [95, 427] on div "add contact Accounts Payable - lamontroofing@bigpond.com edit Paul Lamont - LAM…" at bounding box center [522, 424] width 876 height 166
click at [105, 434] on div at bounding box center [105, 432] width 22 height 22
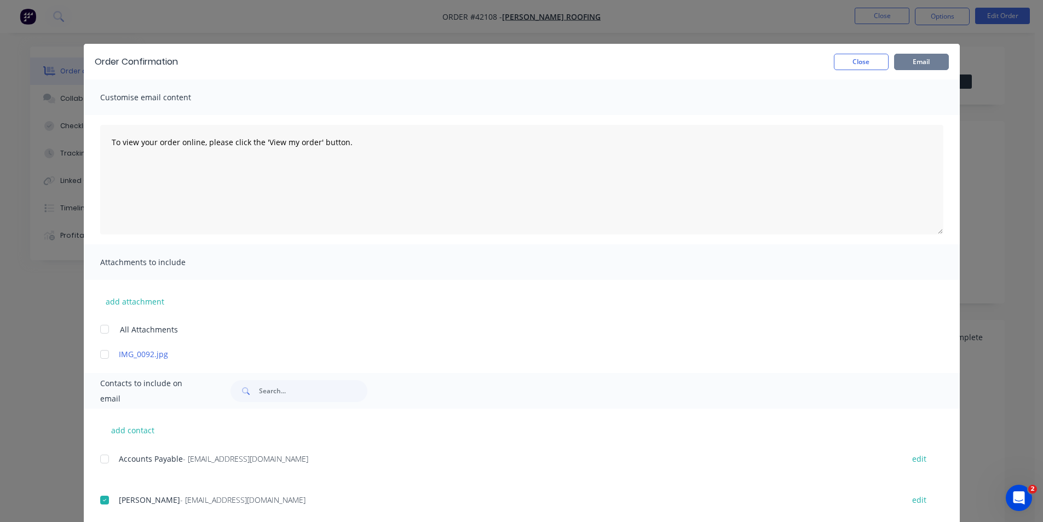
click at [918, 66] on button "Email" at bounding box center [921, 62] width 55 height 16
click at [860, 63] on button "Close" at bounding box center [861, 62] width 55 height 16
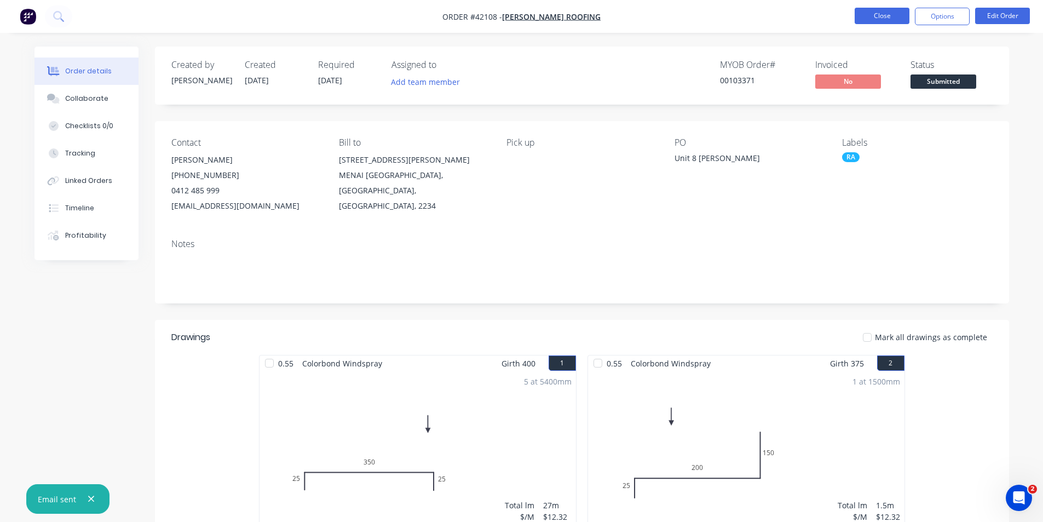
click at [884, 19] on button "Close" at bounding box center [882, 16] width 55 height 16
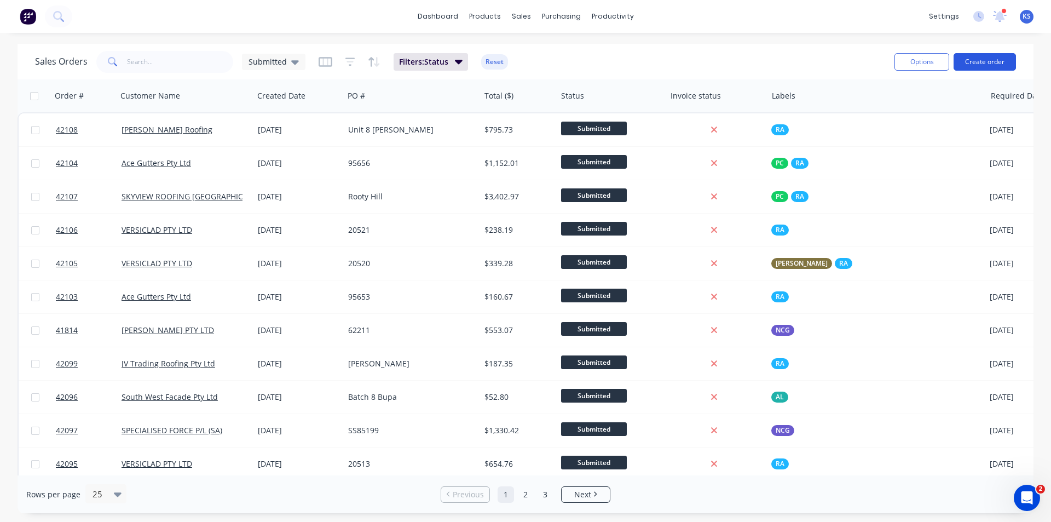
click at [984, 54] on button "Create order" at bounding box center [985, 62] width 62 height 18
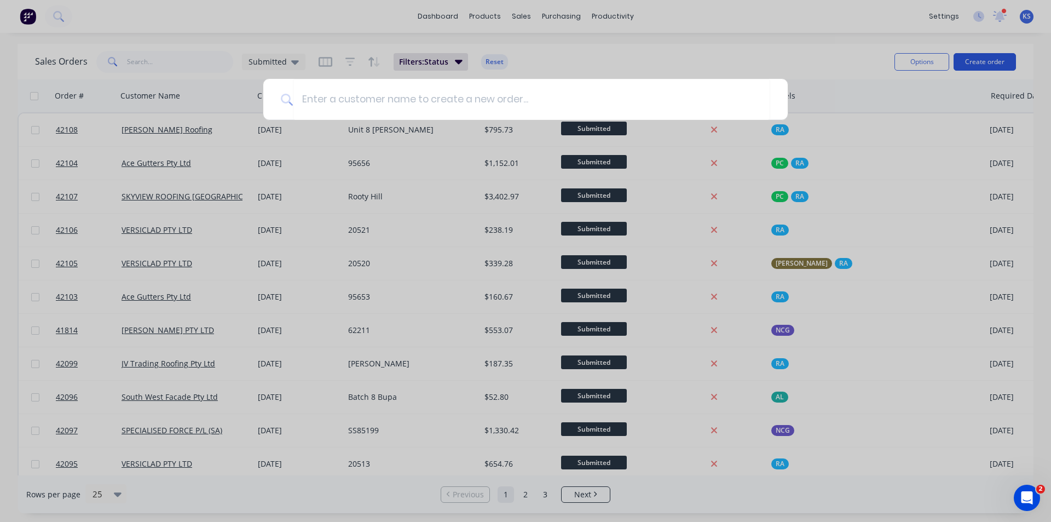
click at [980, 61] on div at bounding box center [525, 261] width 1051 height 522
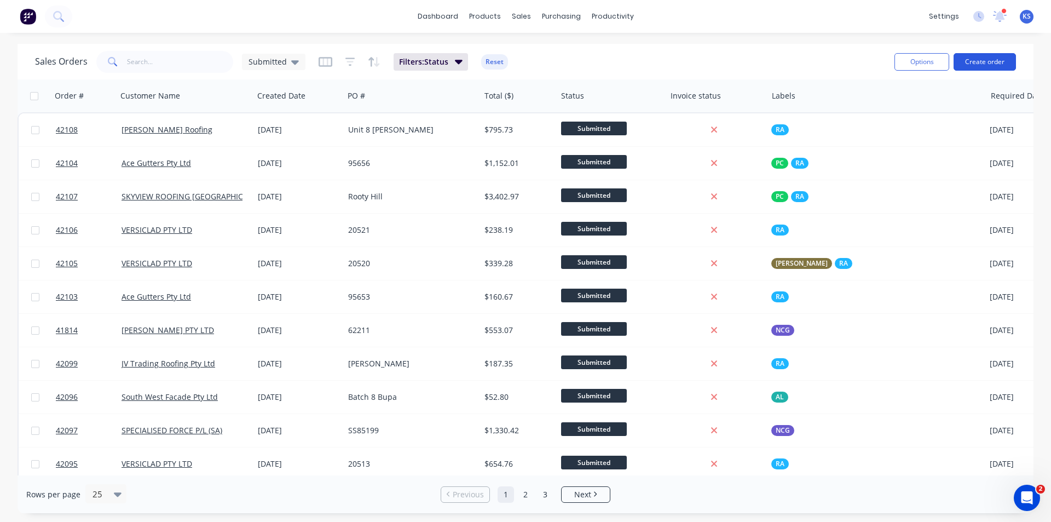
click at [980, 60] on button "Create order" at bounding box center [985, 62] width 62 height 18
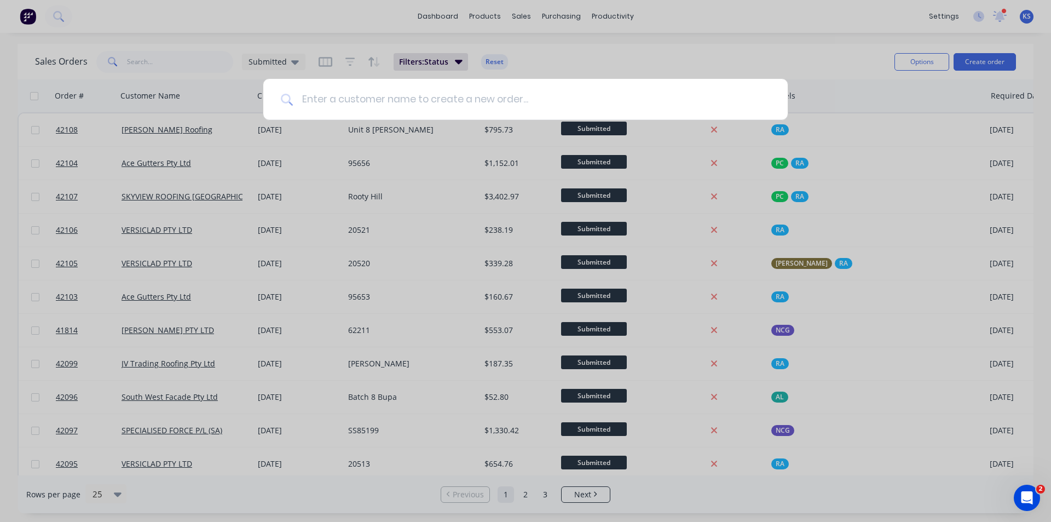
click at [359, 110] on input at bounding box center [532, 99] width 478 height 41
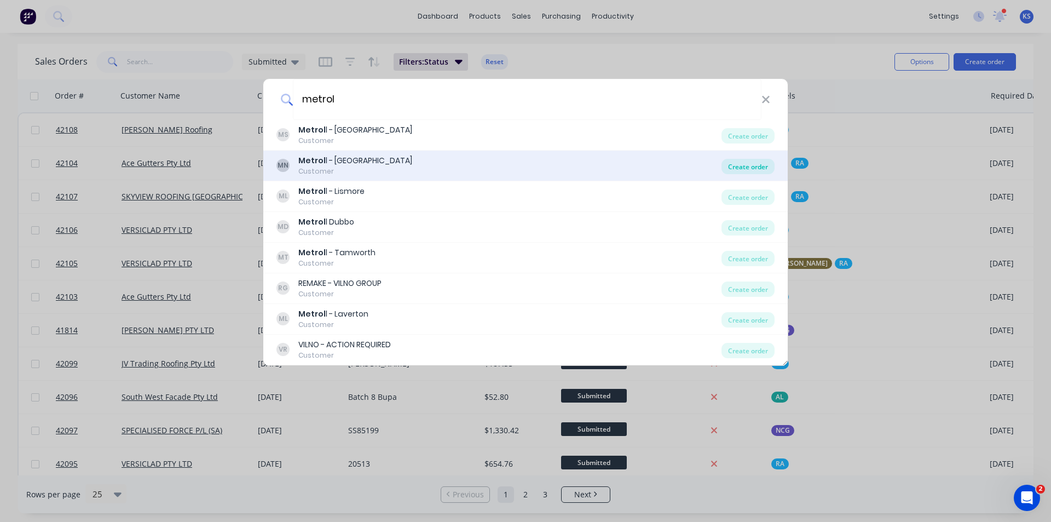
type input "metrol"
click at [739, 165] on div "Create order" at bounding box center [748, 166] width 53 height 15
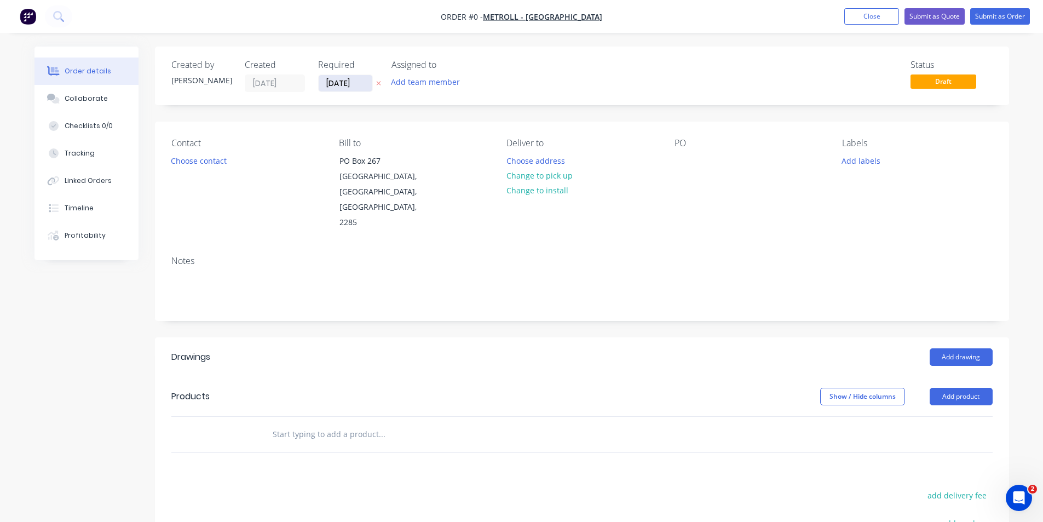
click at [355, 82] on input "[DATE]" at bounding box center [346, 83] width 54 height 16
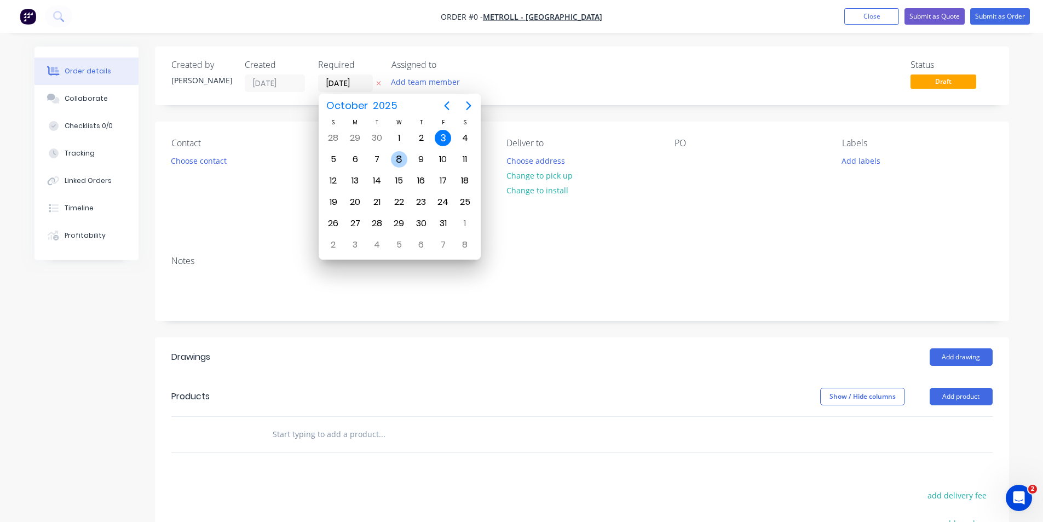
click at [405, 148] on div "8" at bounding box center [399, 158] width 22 height 21
type input "08/10/25"
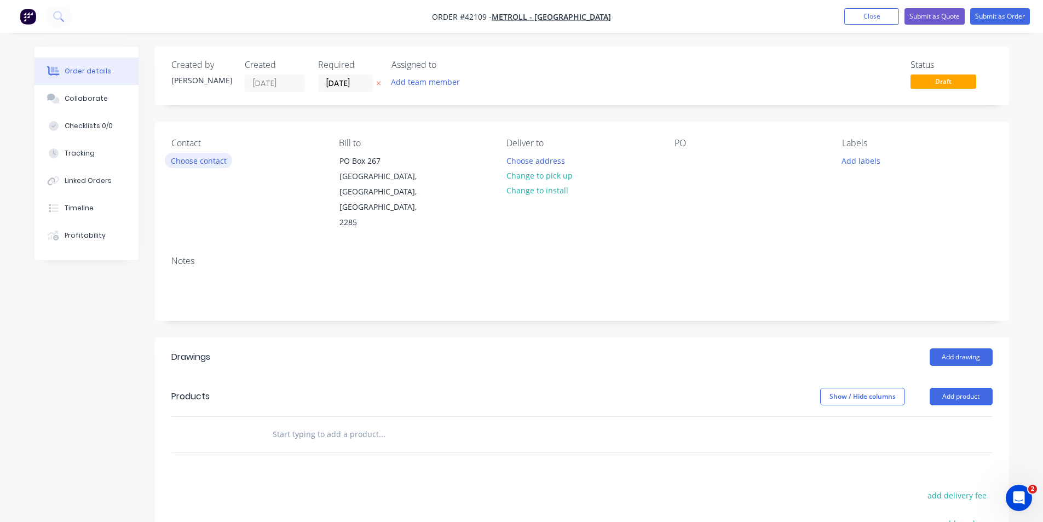
click at [204, 162] on button "Choose contact" at bounding box center [198, 160] width 67 height 15
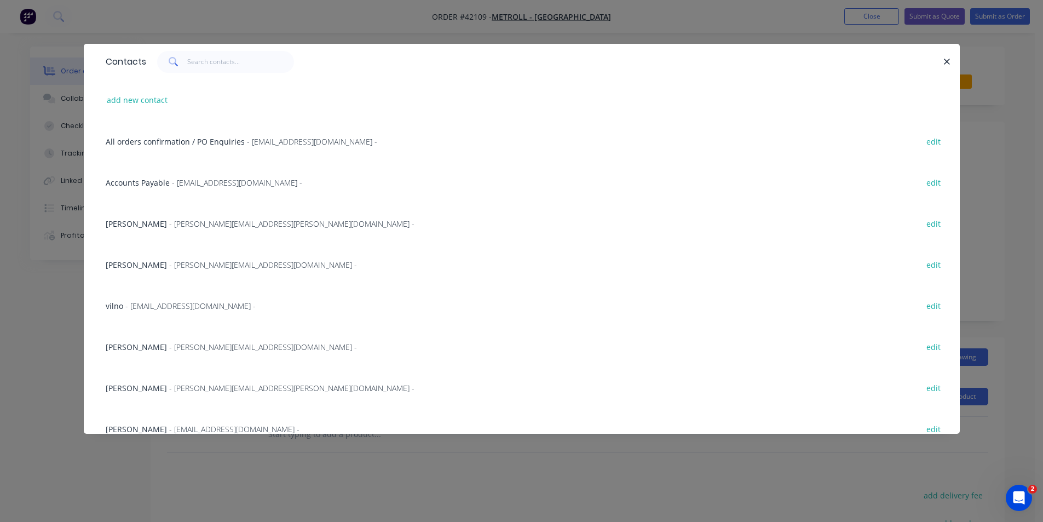
click at [213, 138] on span "All orders confirmation / PO Enquiries" at bounding box center [175, 141] width 139 height 10
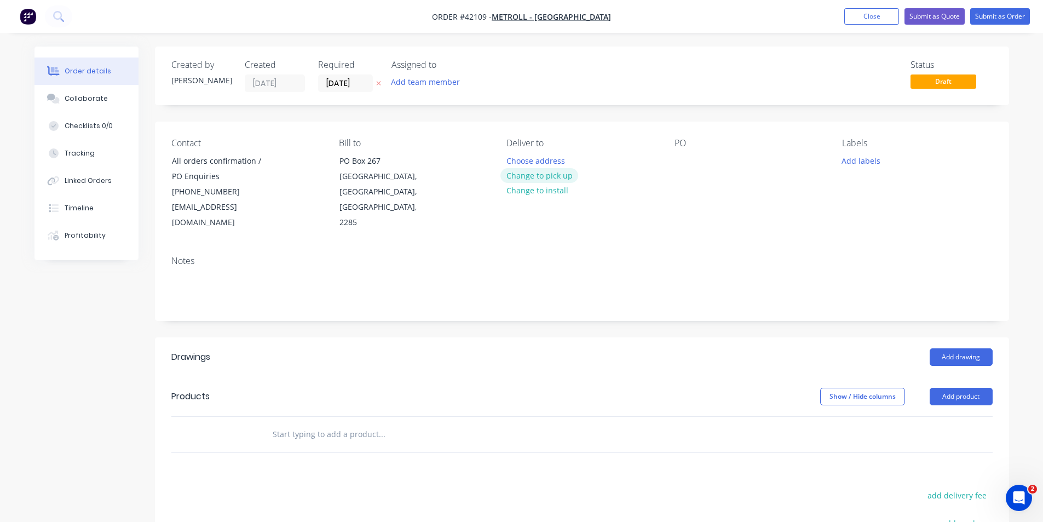
click at [537, 175] on button "Change to pick up" at bounding box center [540, 175] width 78 height 15
drag, startPoint x: 526, startPoint y: 162, endPoint x: 514, endPoint y: 164, distance: 11.7
click at [525, 162] on div "Pick up Change to delivery Change to install" at bounding box center [582, 184] width 150 height 93
click at [514, 164] on div at bounding box center [516, 161] width 18 height 16
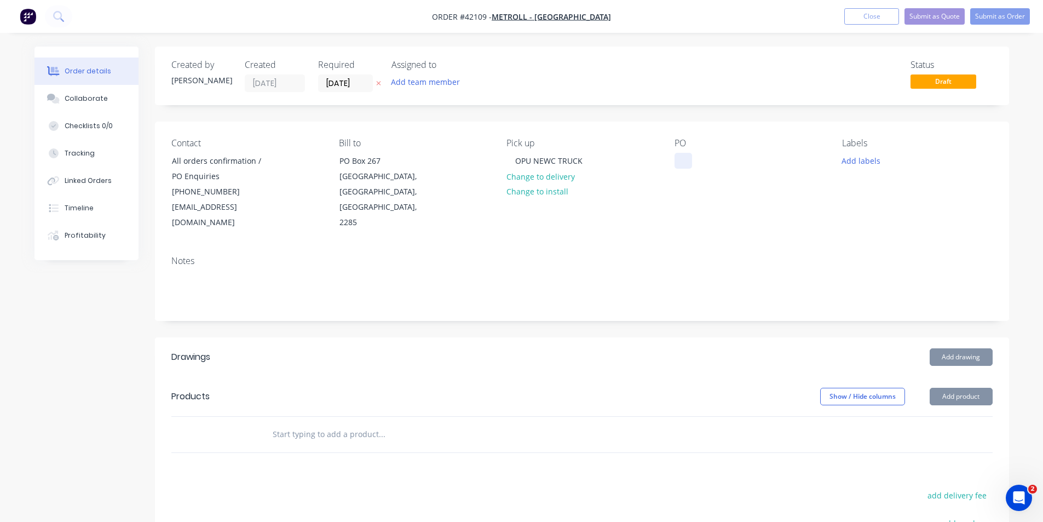
click at [687, 159] on div at bounding box center [684, 161] width 18 height 16
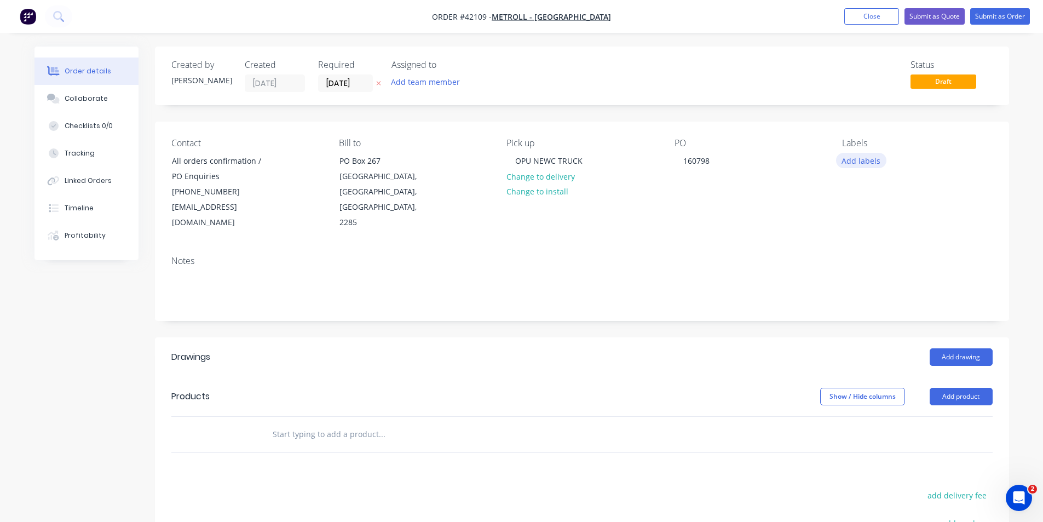
click at [870, 160] on button "Add labels" at bounding box center [861, 160] width 50 height 15
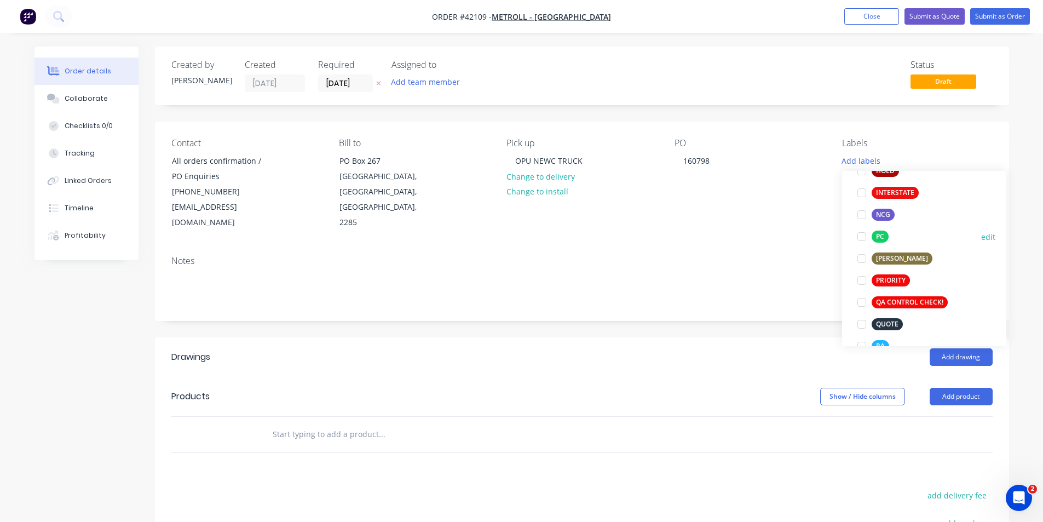
click at [860, 235] on div at bounding box center [862, 237] width 22 height 22
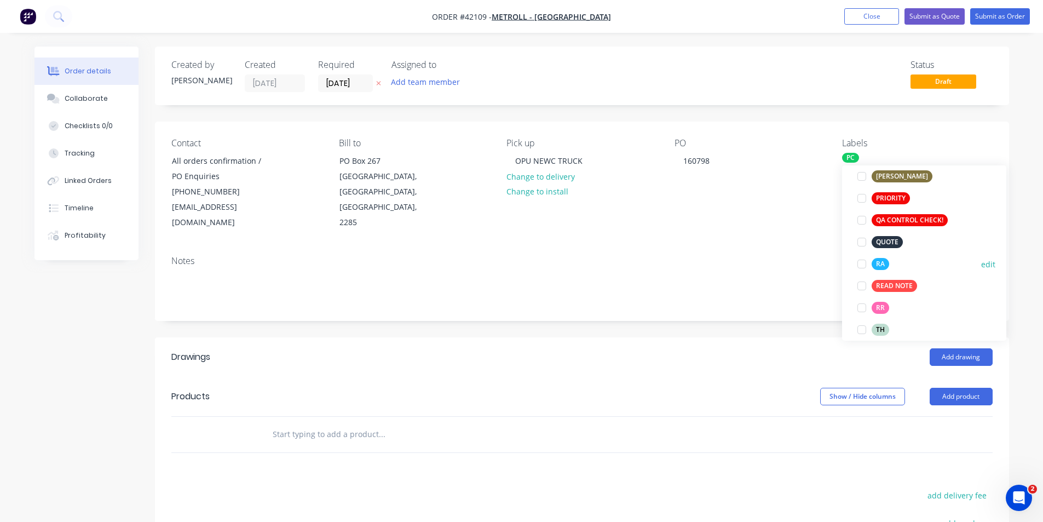
drag, startPoint x: 859, startPoint y: 264, endPoint x: 854, endPoint y: 274, distance: 11.0
click at [860, 264] on div at bounding box center [862, 264] width 22 height 22
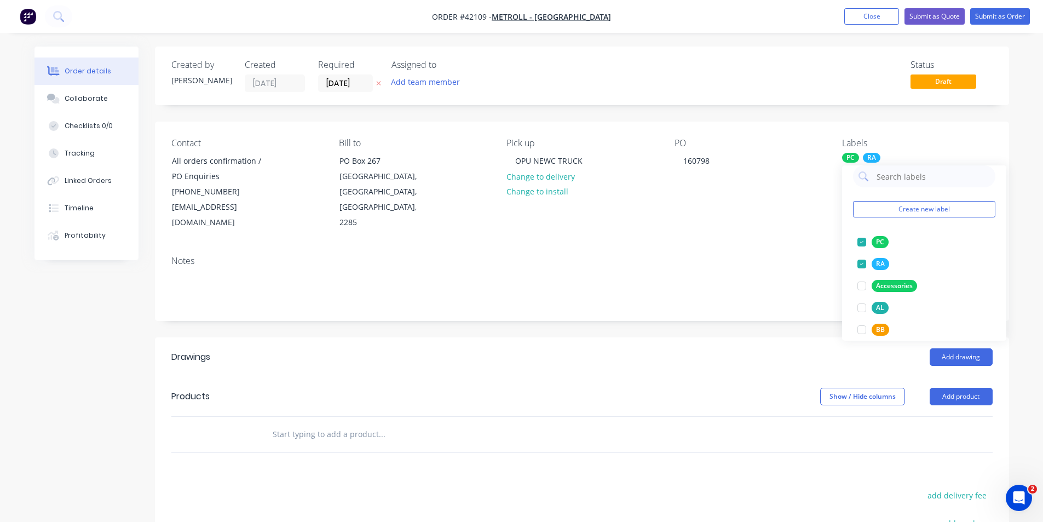
click at [792, 313] on div "Created by Kendall Created 03/10/25 Required 08/10/25 Assigned to Add team memb…" at bounding box center [582, 381] width 854 height 669
click at [969, 388] on button "Add product" at bounding box center [961, 397] width 63 height 18
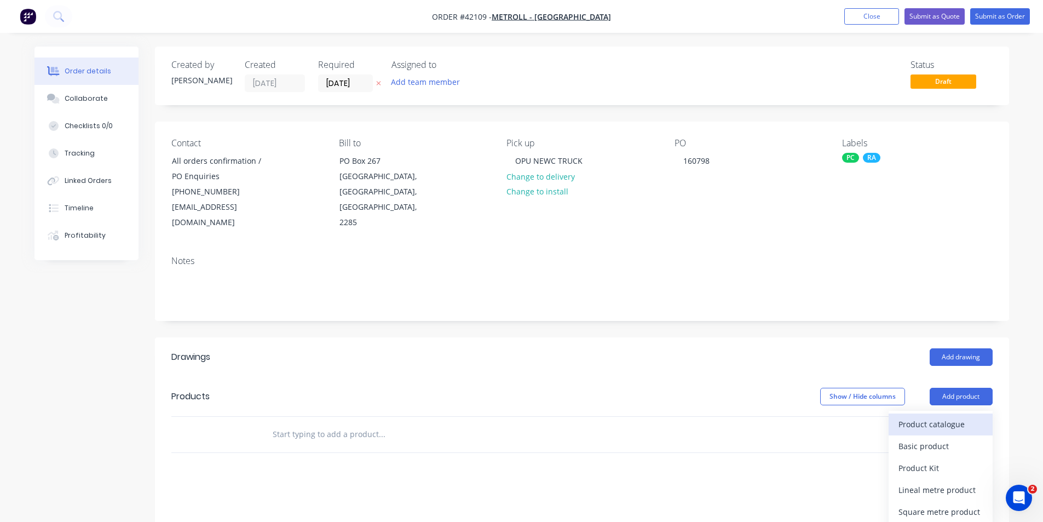
click at [957, 416] on div "Product catalogue" at bounding box center [941, 424] width 84 height 16
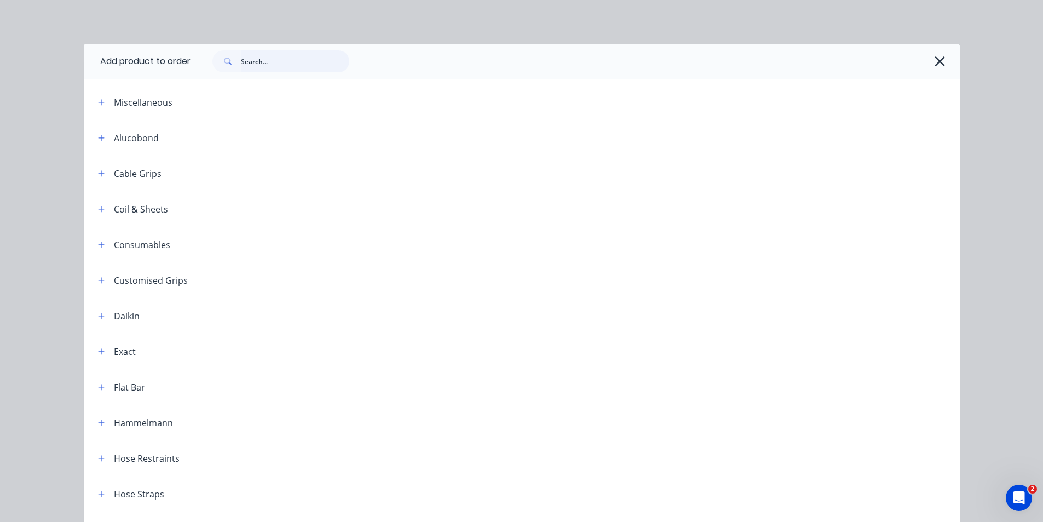
click at [260, 63] on input "text" at bounding box center [295, 61] width 108 height 22
click at [268, 66] on input "text" at bounding box center [295, 61] width 108 height 22
type input "HALF"
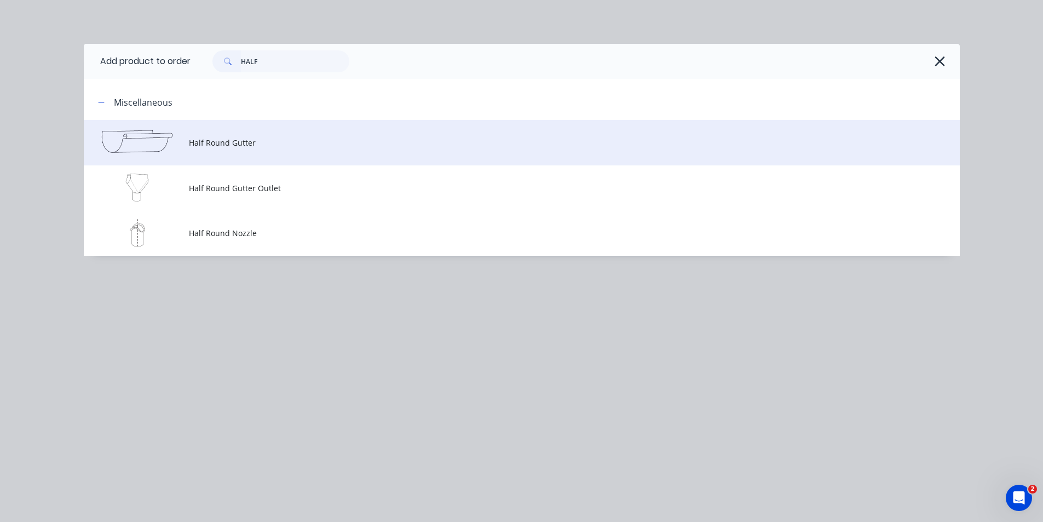
click at [245, 142] on span "Half Round Gutter" at bounding box center [497, 142] width 617 height 11
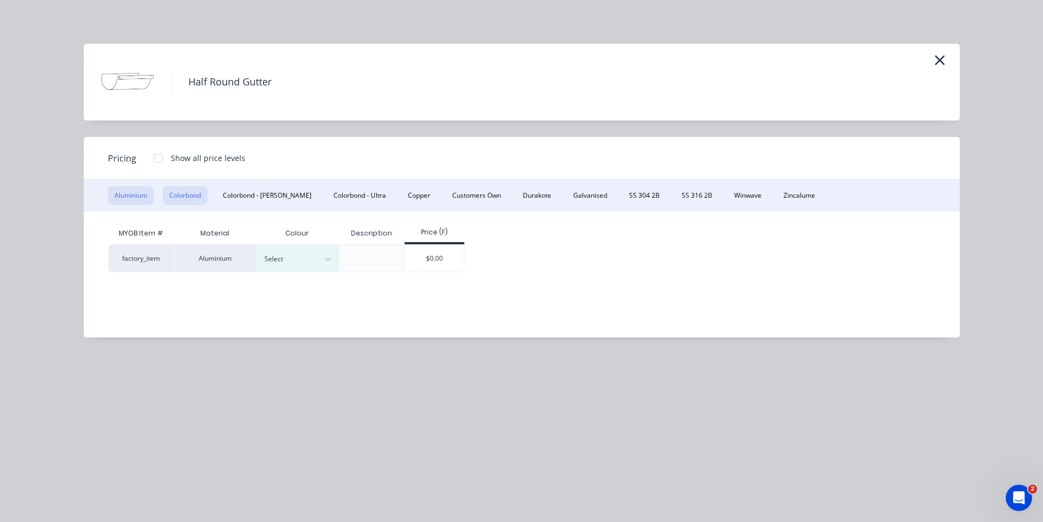
click at [194, 199] on button "Colorbond" at bounding box center [185, 195] width 45 height 19
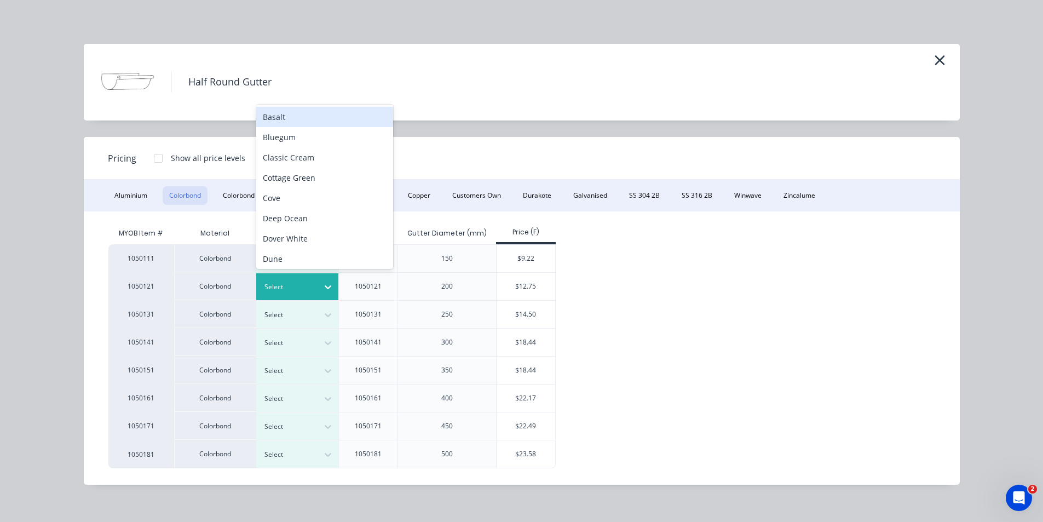
click at [289, 285] on div at bounding box center [288, 287] width 49 height 12
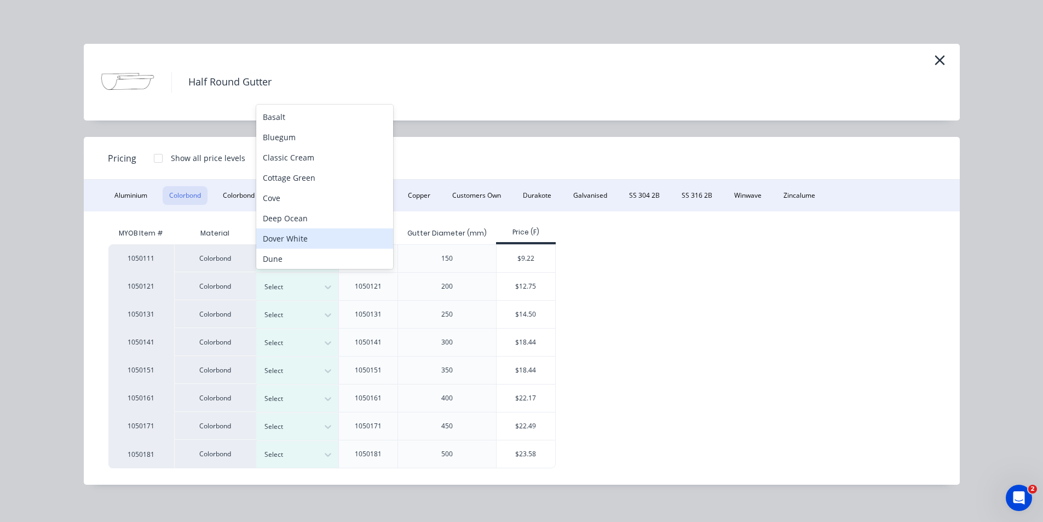
scroll to position [7, 0]
click at [310, 233] on div "Dover White" at bounding box center [324, 232] width 137 height 20
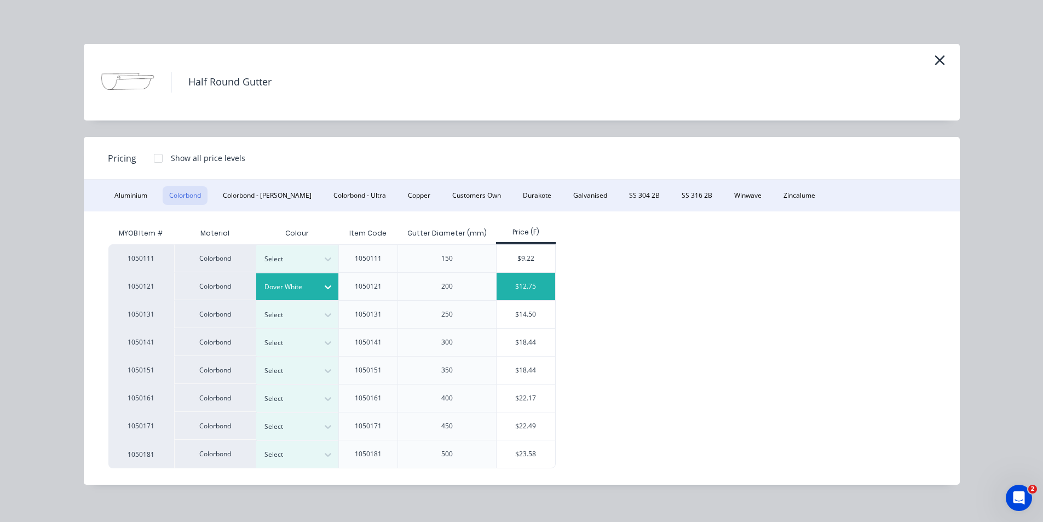
click at [515, 280] on div "$12.75" at bounding box center [526, 286] width 59 height 27
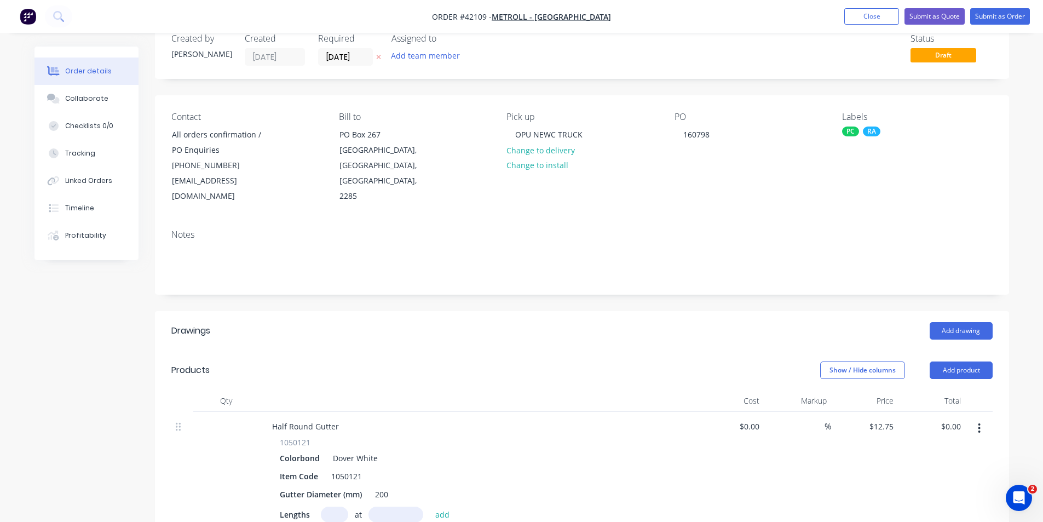
scroll to position [110, 0]
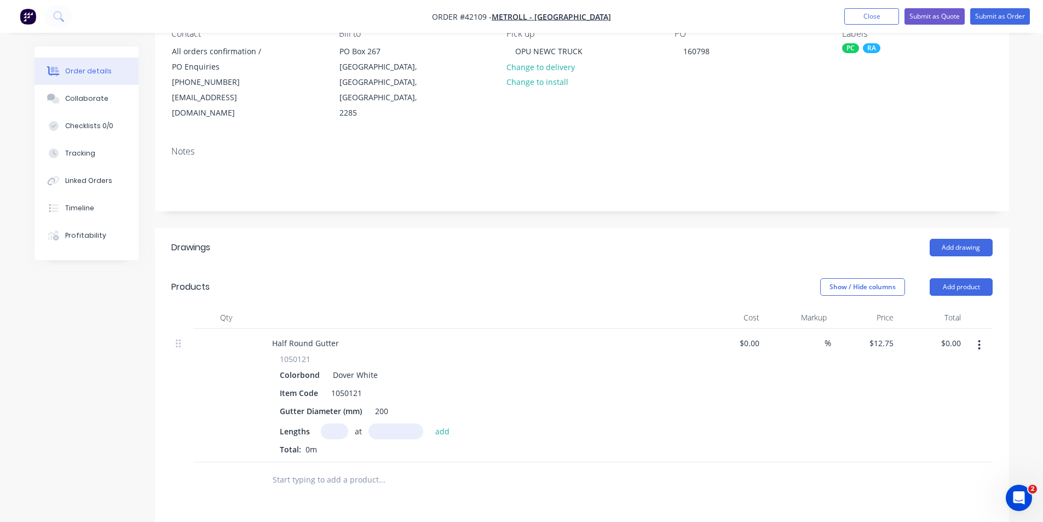
click at [332, 423] on input "text" at bounding box center [334, 431] width 27 height 16
type input "1"
type input "8000"
click at [430, 423] on button "add" at bounding box center [443, 430] width 26 height 15
type input "$102.00"
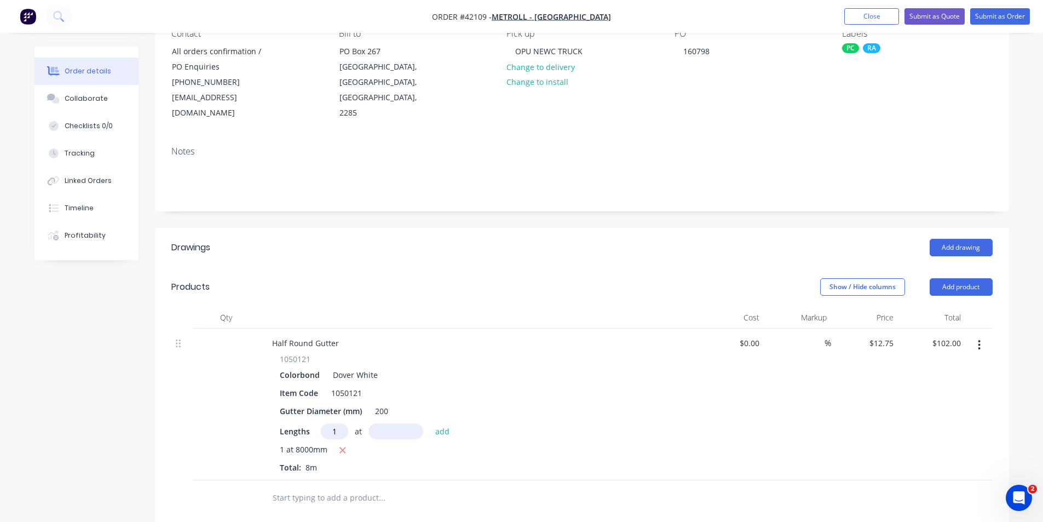
type input "1"
type input "6500"
click at [430, 423] on button "add" at bounding box center [443, 430] width 26 height 15
type input "$184.88"
click at [946, 278] on button "Add product" at bounding box center [961, 287] width 63 height 18
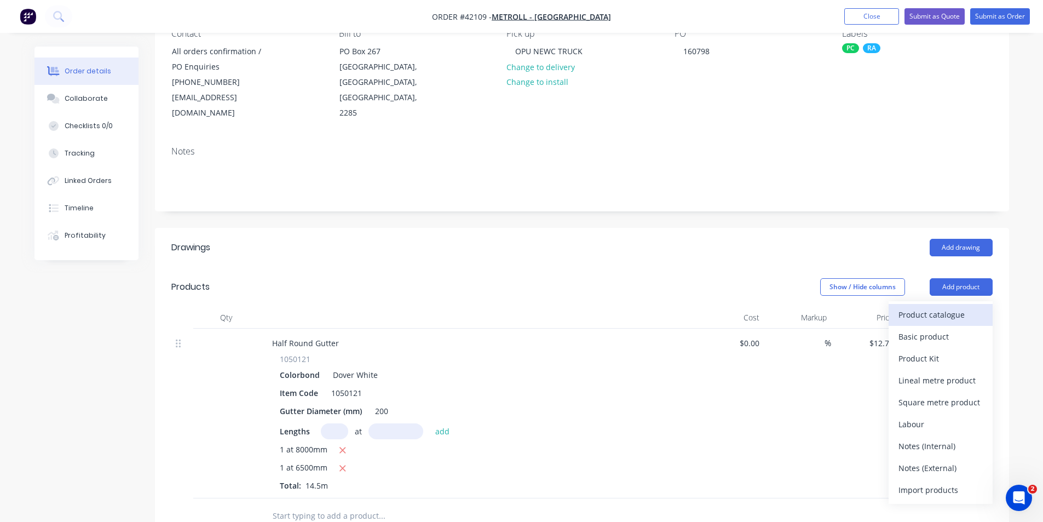
click at [934, 307] on div "Product catalogue" at bounding box center [941, 315] width 84 height 16
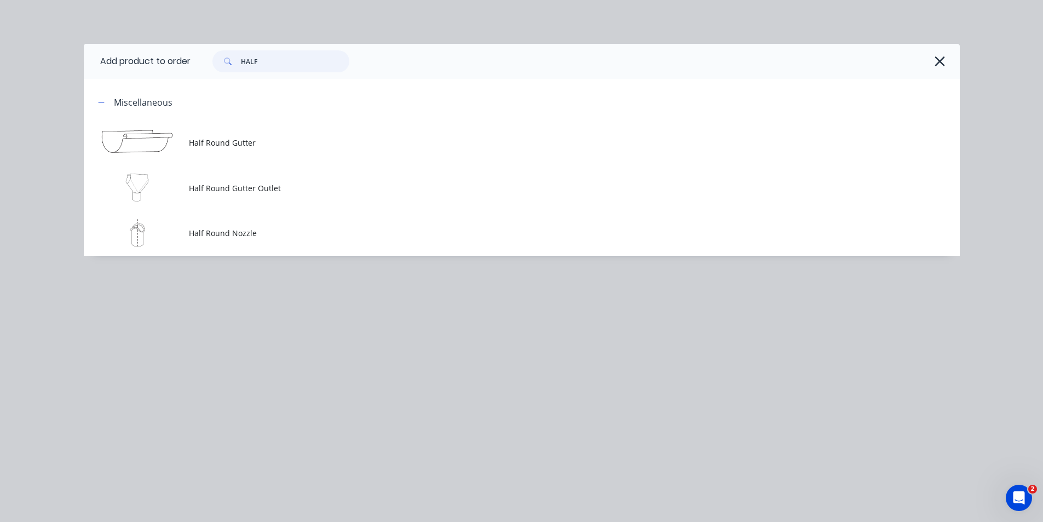
drag, startPoint x: 257, startPoint y: 55, endPoint x: 200, endPoint y: 55, distance: 57.0
click at [200, 55] on div "HALF" at bounding box center [570, 61] width 758 height 22
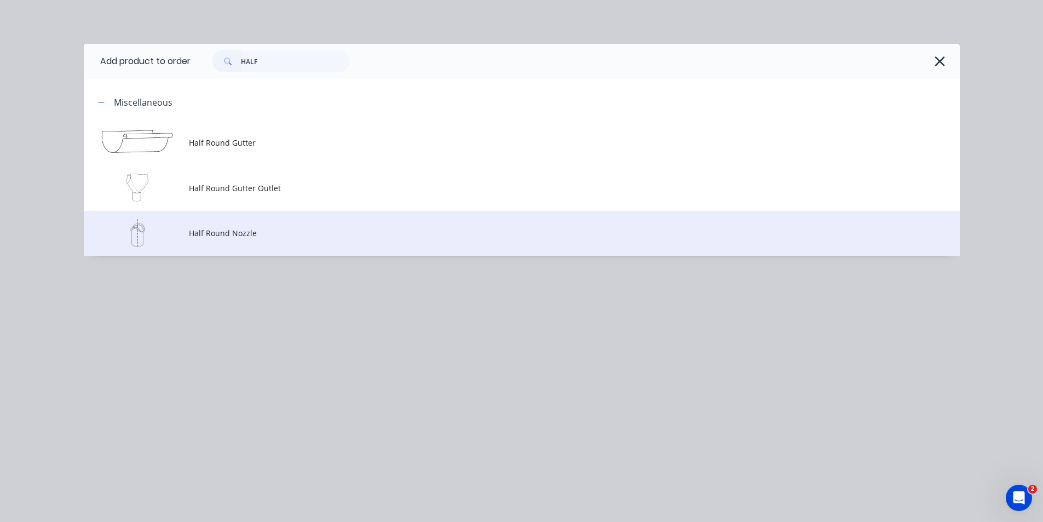
click at [246, 229] on span "Half Round Nozzle" at bounding box center [497, 232] width 617 height 11
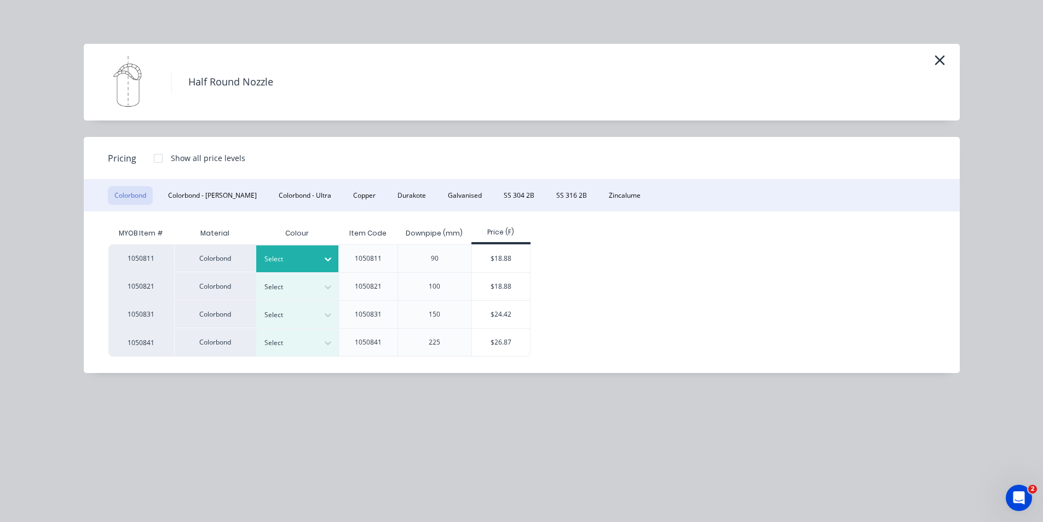
click at [301, 262] on div at bounding box center [288, 259] width 49 height 12
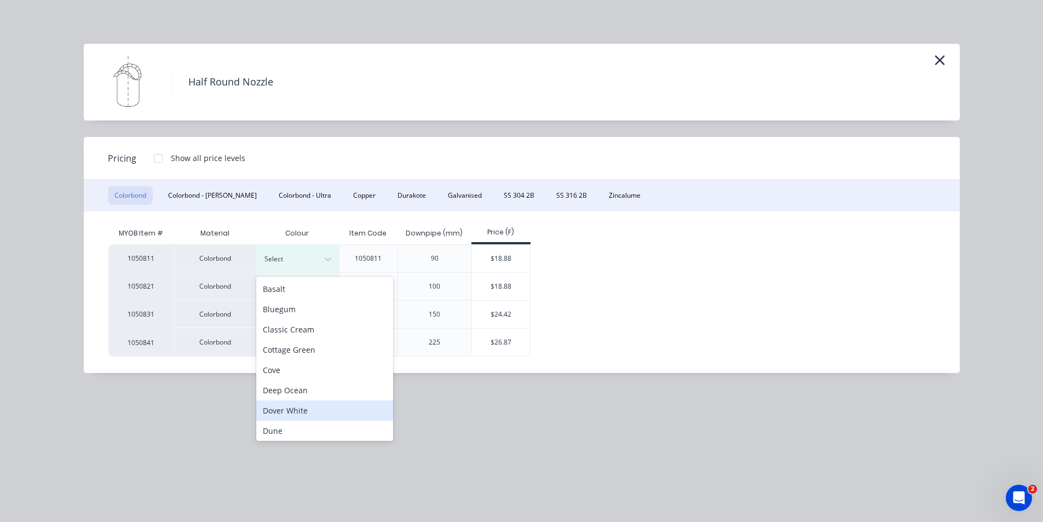
click at [295, 406] on div "Dover White" at bounding box center [324, 410] width 137 height 20
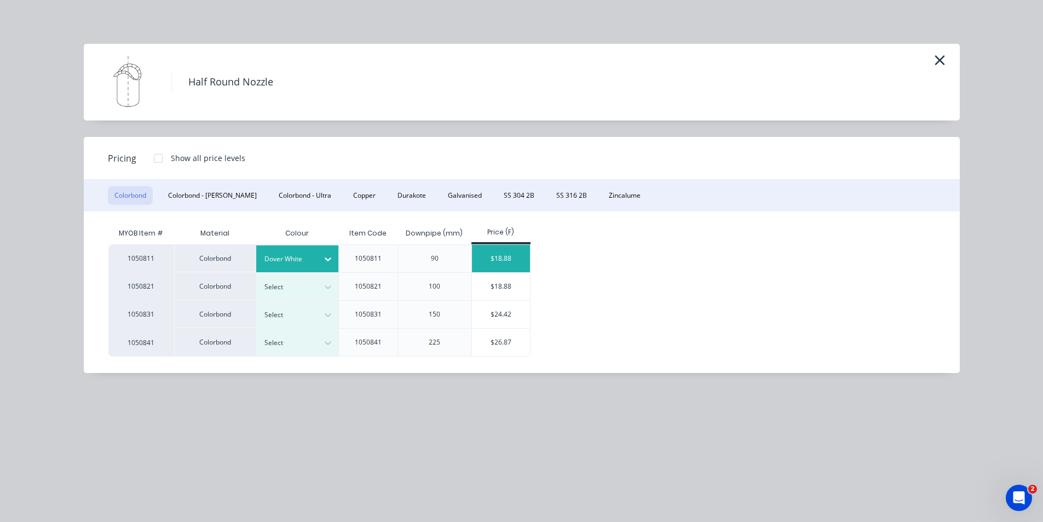
click at [481, 256] on div "$18.88" at bounding box center [501, 258] width 59 height 27
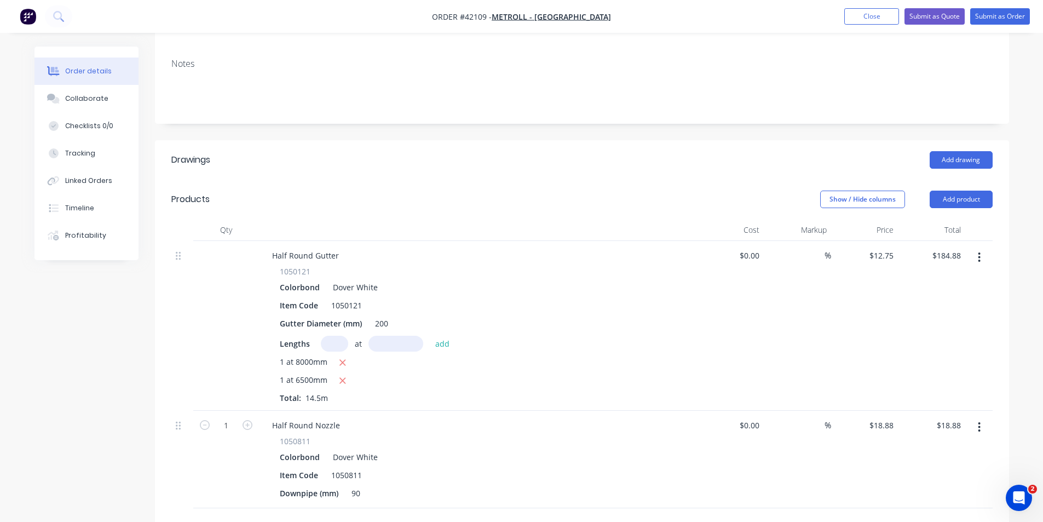
scroll to position [274, 0]
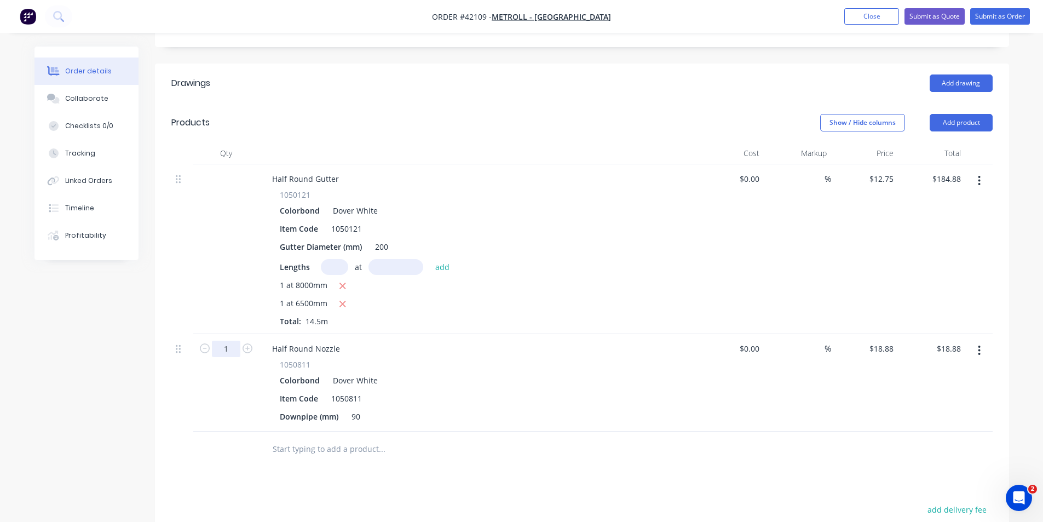
click at [234, 341] on input "1" at bounding box center [226, 349] width 28 height 16
type input "4"
type input "$75.52"
click at [339, 341] on div "Half Round Nozzle" at bounding box center [305, 349] width 85 height 16
click at [968, 114] on button "Add product" at bounding box center [961, 123] width 63 height 18
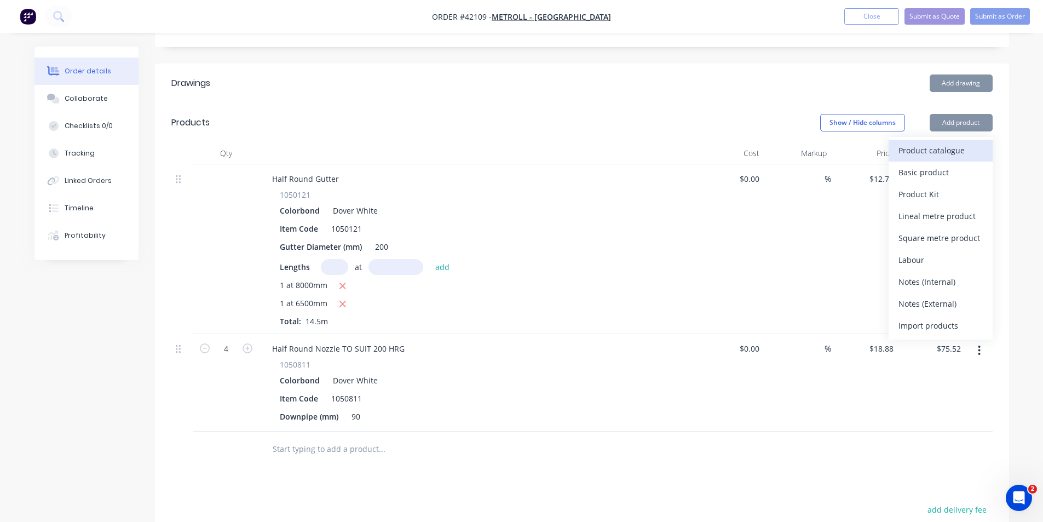
click at [958, 142] on div "Product catalogue" at bounding box center [941, 150] width 84 height 16
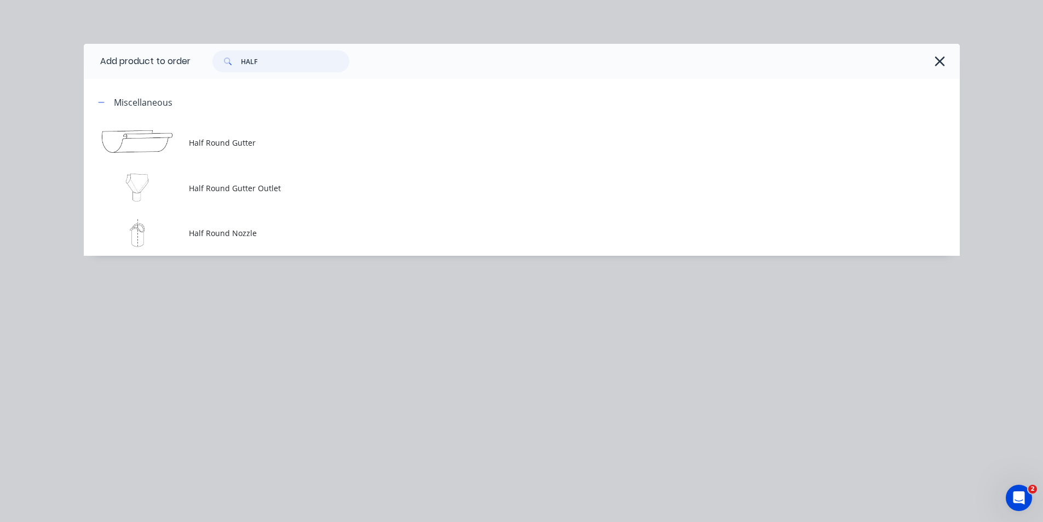
drag, startPoint x: 269, startPoint y: 56, endPoint x: 185, endPoint y: 61, distance: 85.0
click at [189, 61] on header "Add product to order HALF" at bounding box center [522, 61] width 876 height 35
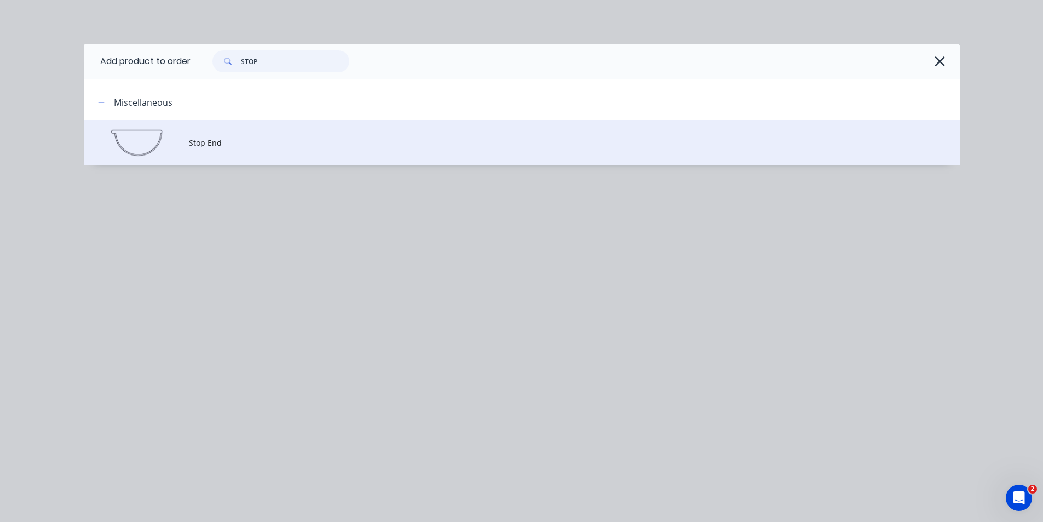
type input "STOP"
click at [240, 147] on span "Stop End" at bounding box center [497, 142] width 617 height 11
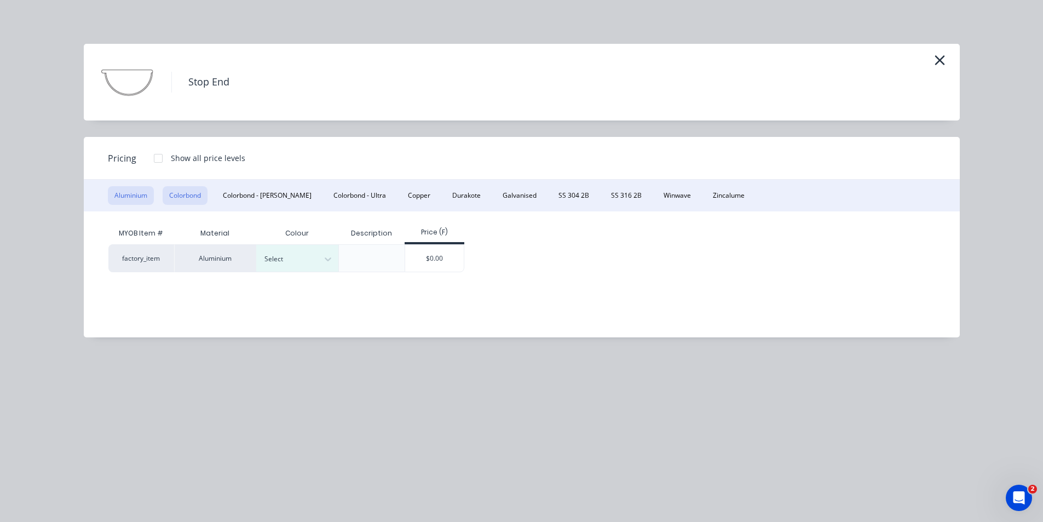
click at [184, 203] on button "Colorbond" at bounding box center [185, 195] width 45 height 19
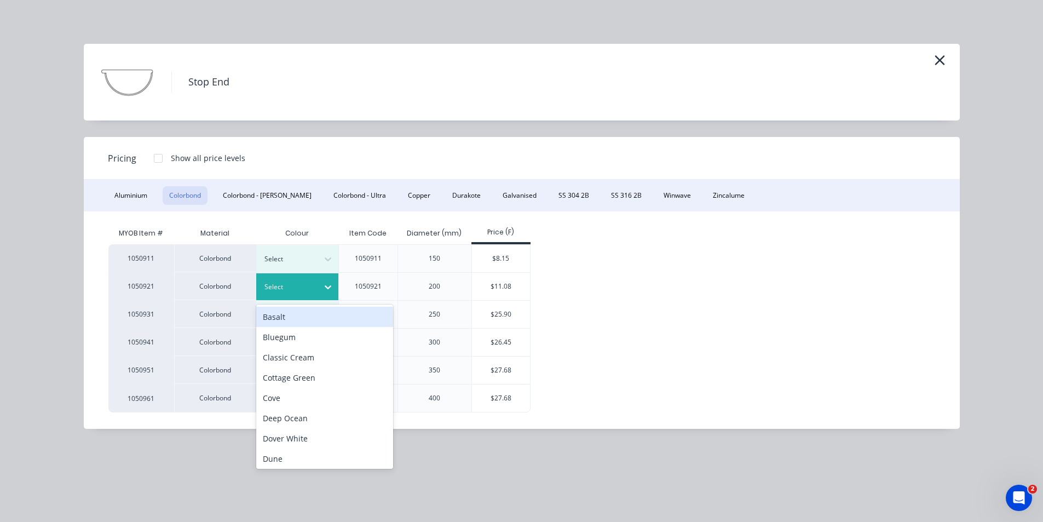
click at [291, 286] on div at bounding box center [288, 287] width 49 height 12
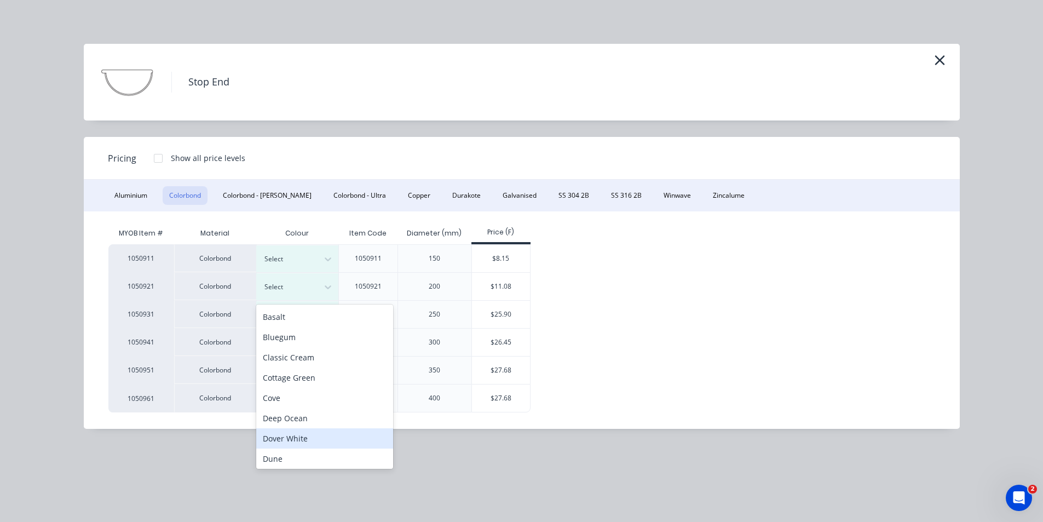
click at [298, 436] on div "Dover White" at bounding box center [324, 438] width 137 height 20
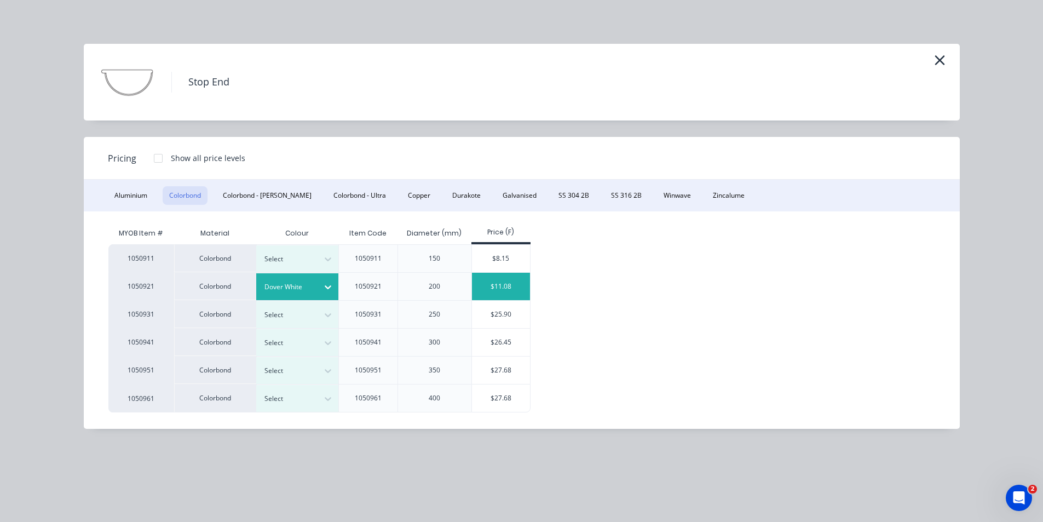
click at [492, 288] on div "$11.08" at bounding box center [501, 286] width 59 height 27
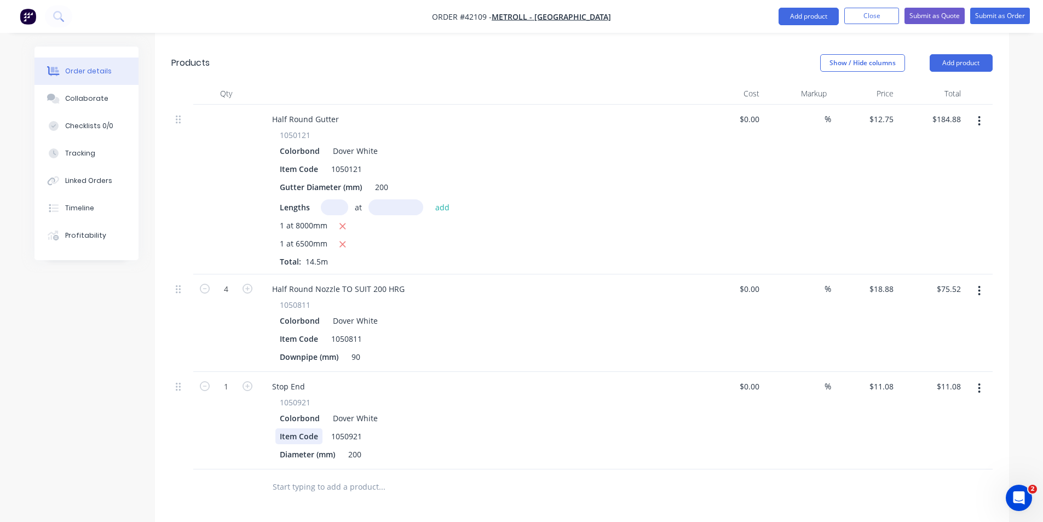
scroll to position [383, 0]
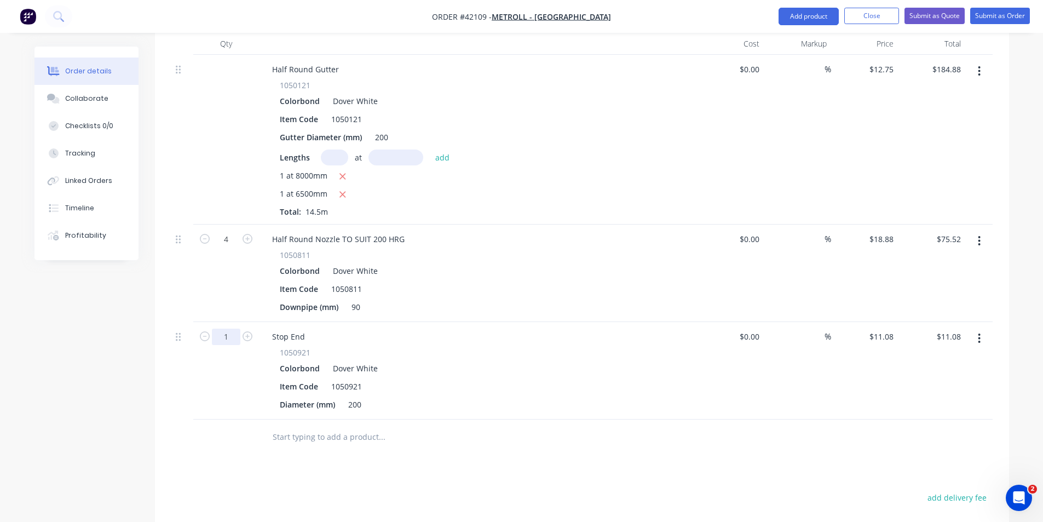
click at [231, 329] on input "1" at bounding box center [226, 337] width 28 height 16
type input "4"
type input "$44.32"
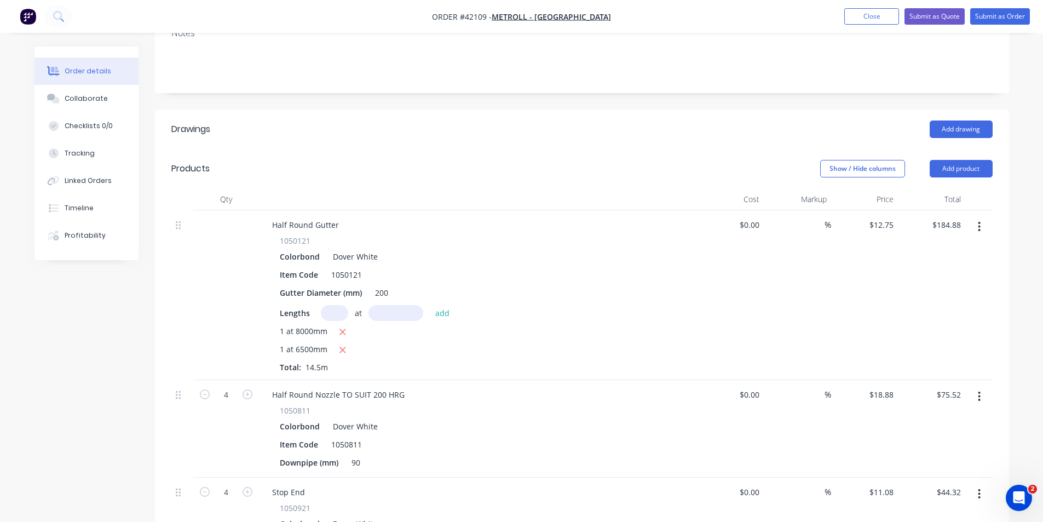
scroll to position [164, 0]
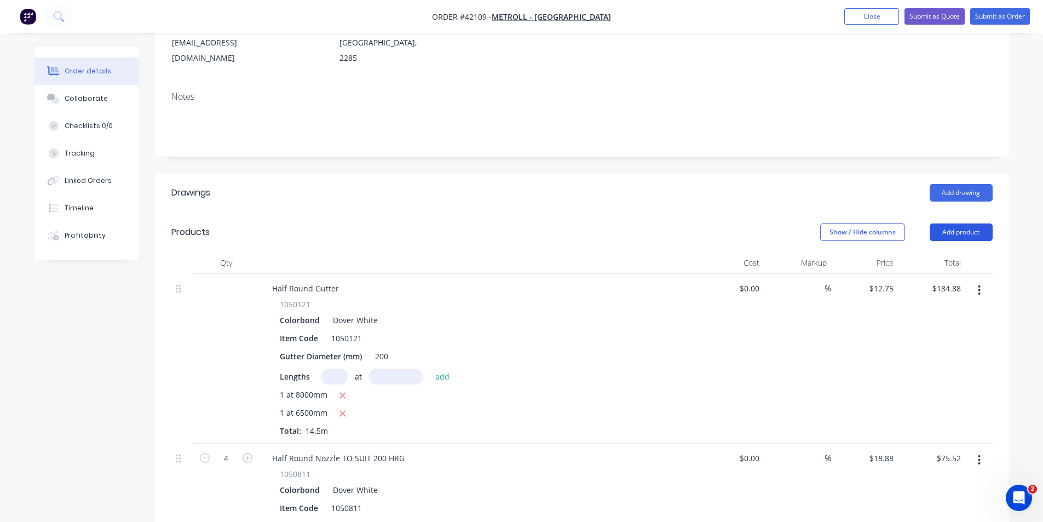
click at [967, 223] on button "Add product" at bounding box center [961, 232] width 63 height 18
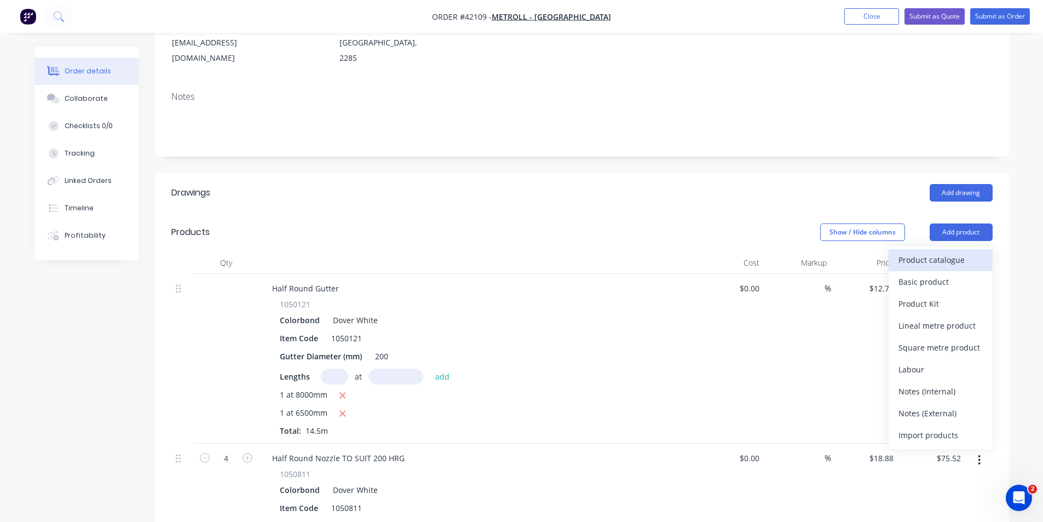
click at [961, 252] on div "Product catalogue" at bounding box center [941, 260] width 84 height 16
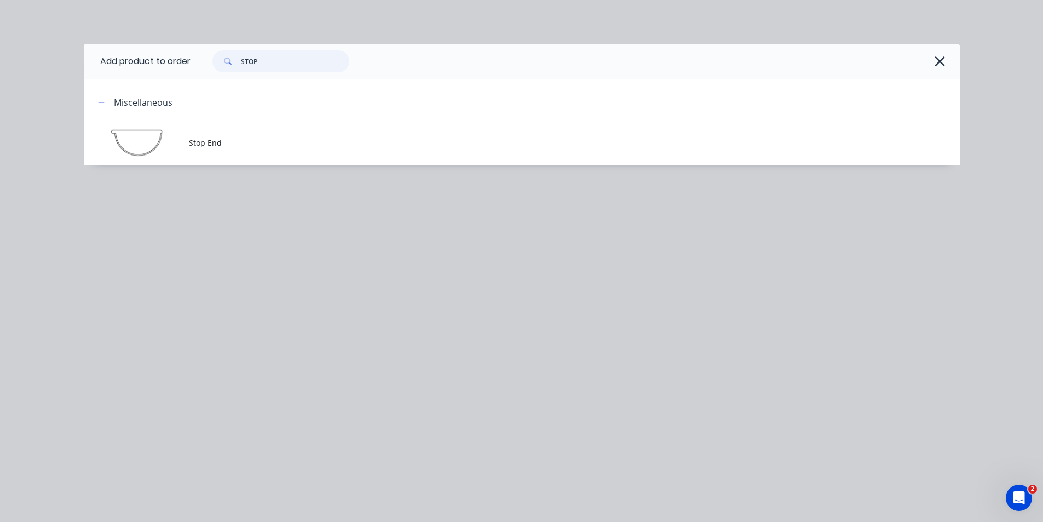
drag, startPoint x: 267, startPoint y: 70, endPoint x: 178, endPoint y: 64, distance: 89.5
click at [180, 64] on header "Add product to order STOP" at bounding box center [522, 61] width 876 height 35
type input "A4"
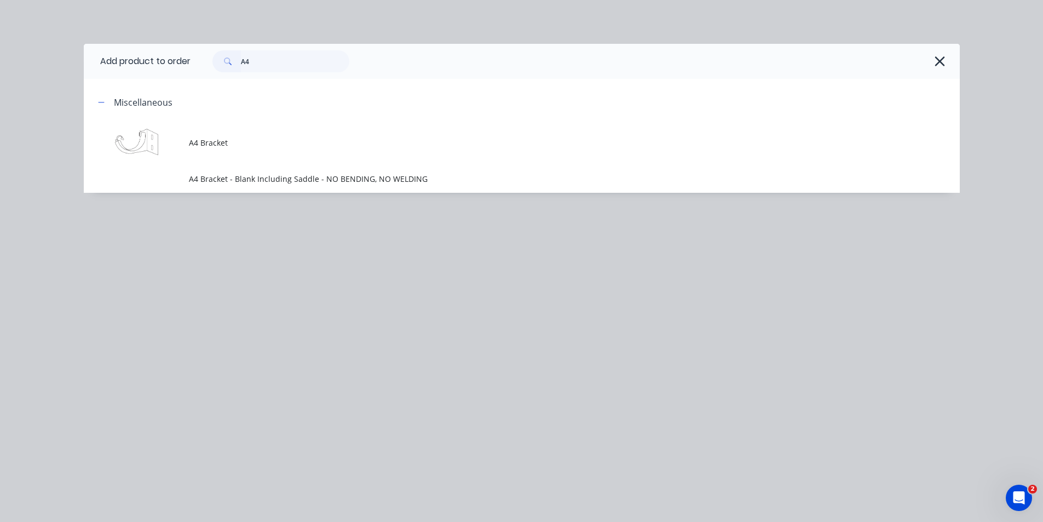
click at [259, 153] on td "A4 Bracket" at bounding box center [574, 142] width 771 height 45
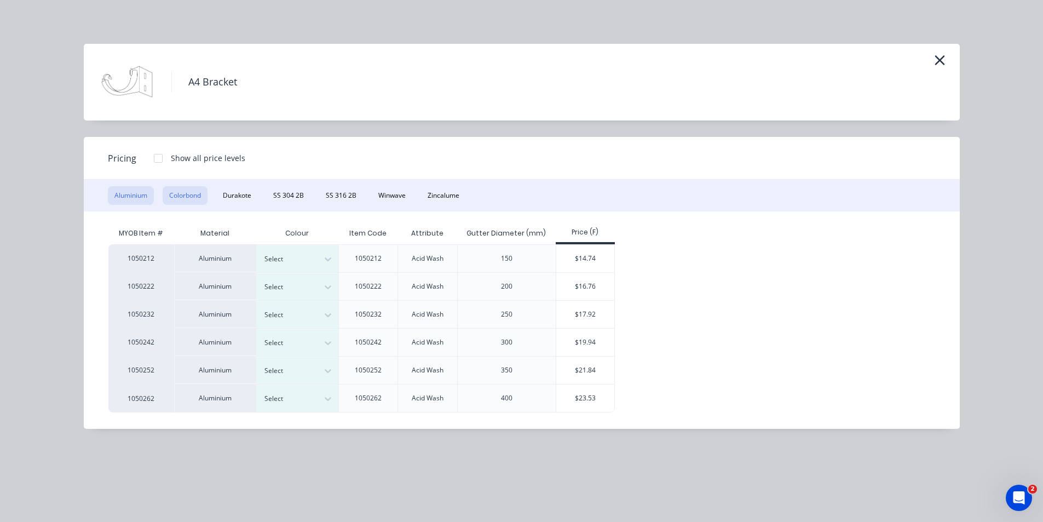
click at [186, 197] on button "Colorbond" at bounding box center [185, 195] width 45 height 19
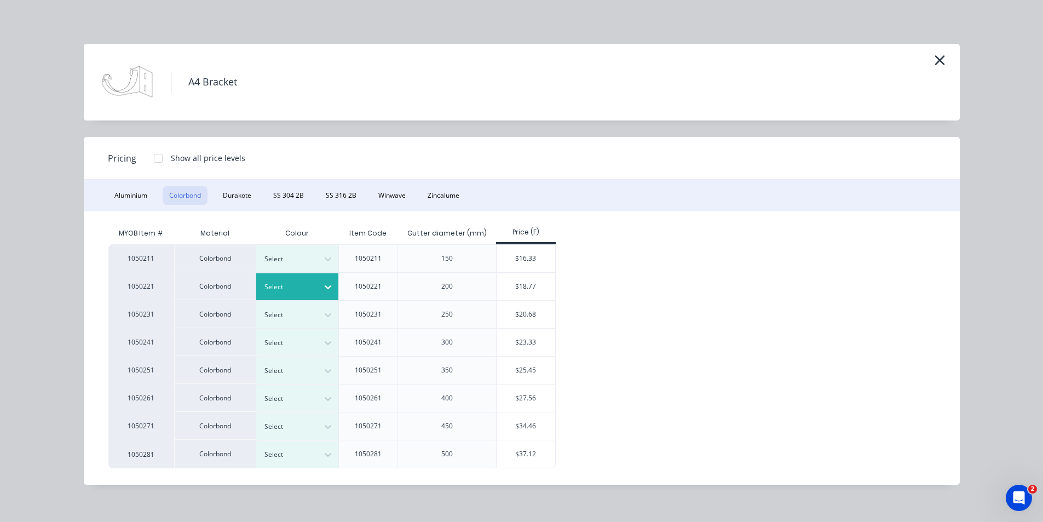
click at [304, 281] on div at bounding box center [288, 287] width 49 height 12
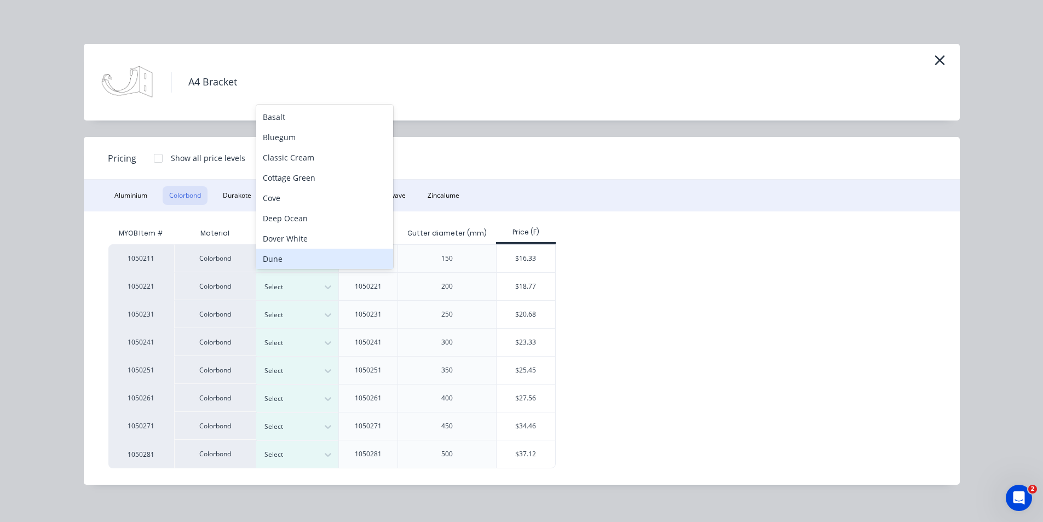
scroll to position [7, 0]
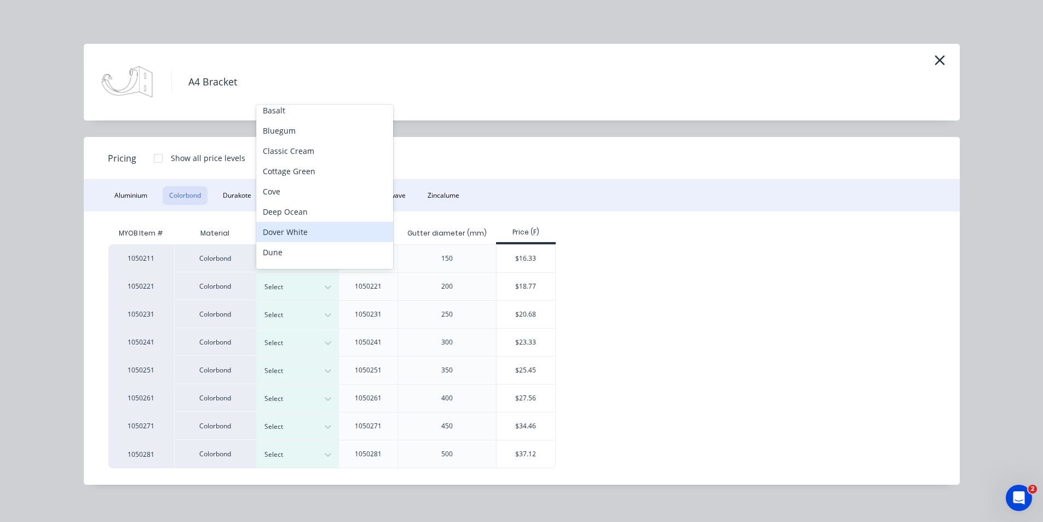
click at [301, 238] on div "Dover White" at bounding box center [324, 232] width 137 height 20
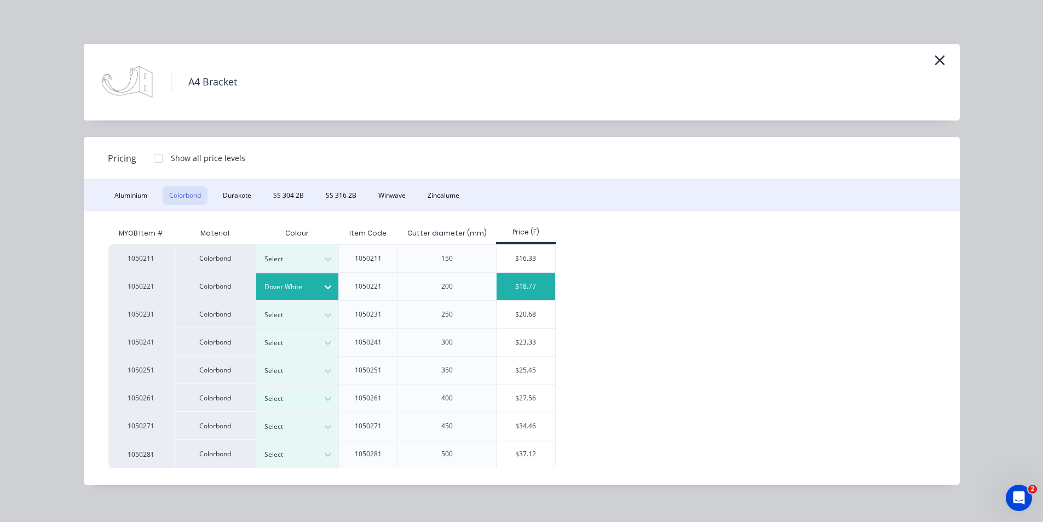
click at [519, 279] on div "$18.77" at bounding box center [526, 286] width 59 height 27
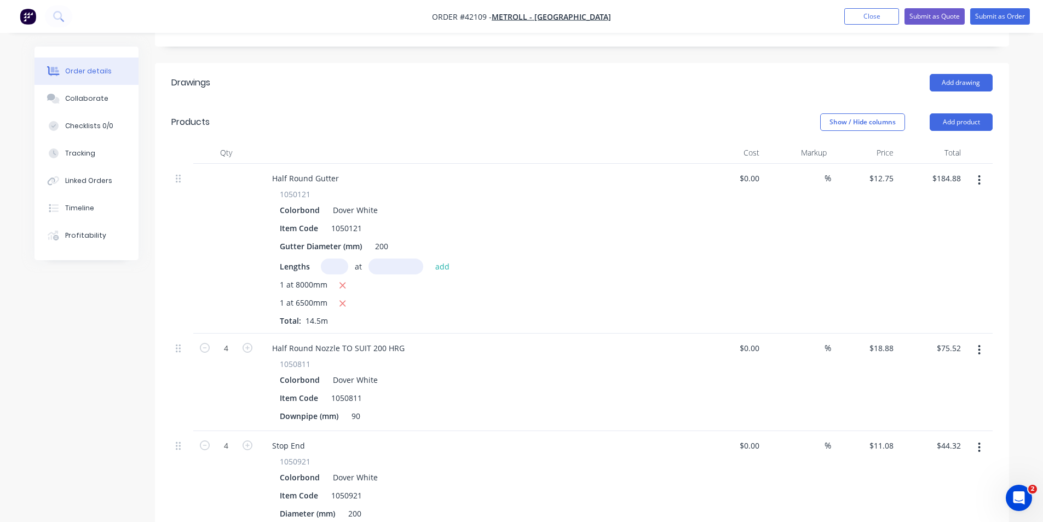
scroll to position [438, 0]
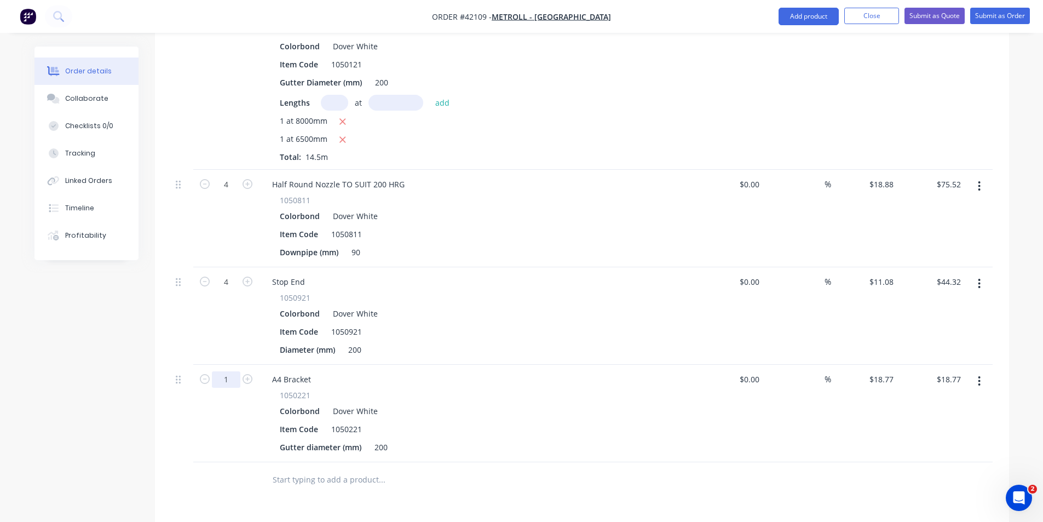
click at [230, 371] on input "1" at bounding box center [226, 379] width 28 height 16
type input "14"
type input "$262.78"
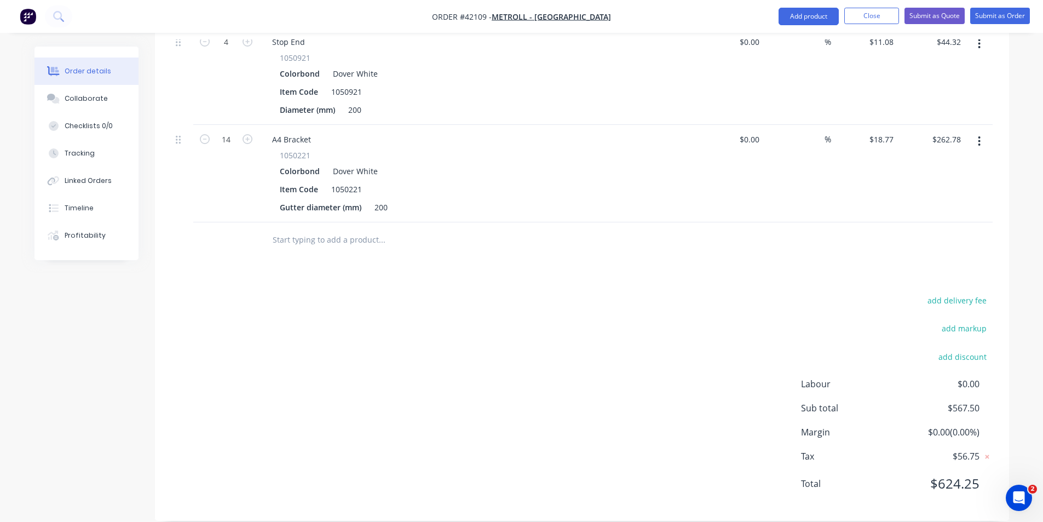
click at [490, 407] on div "add delivery fee add markup add discount Labour $0.00 Sub total $567.50 Margin …" at bounding box center [581, 398] width 821 height 211
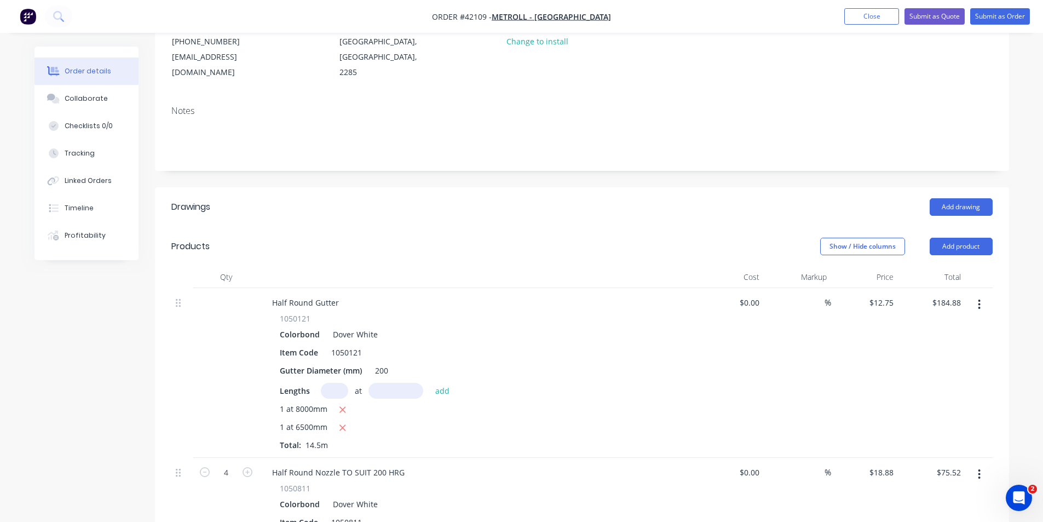
scroll to position [130, 0]
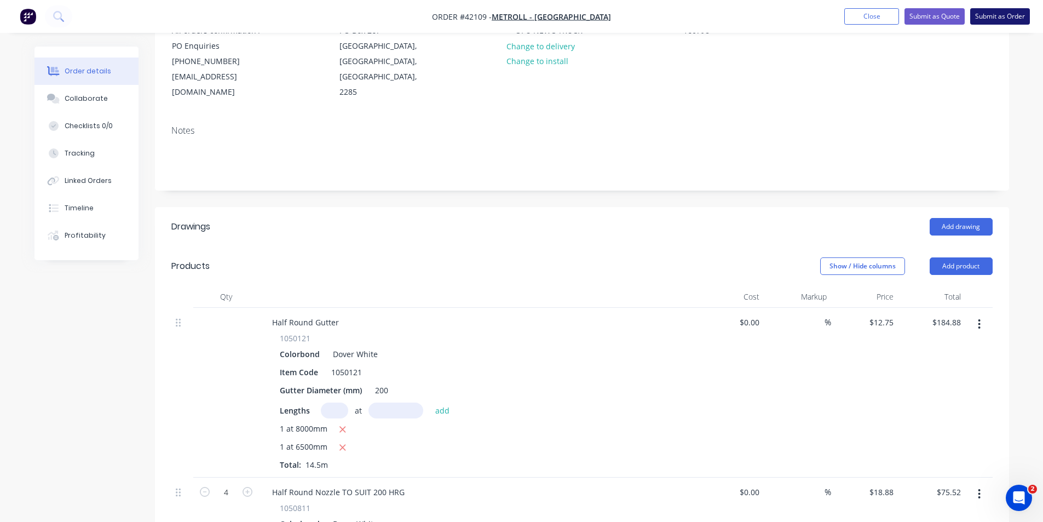
click at [998, 19] on button "Submit as Order" at bounding box center [1000, 16] width 60 height 16
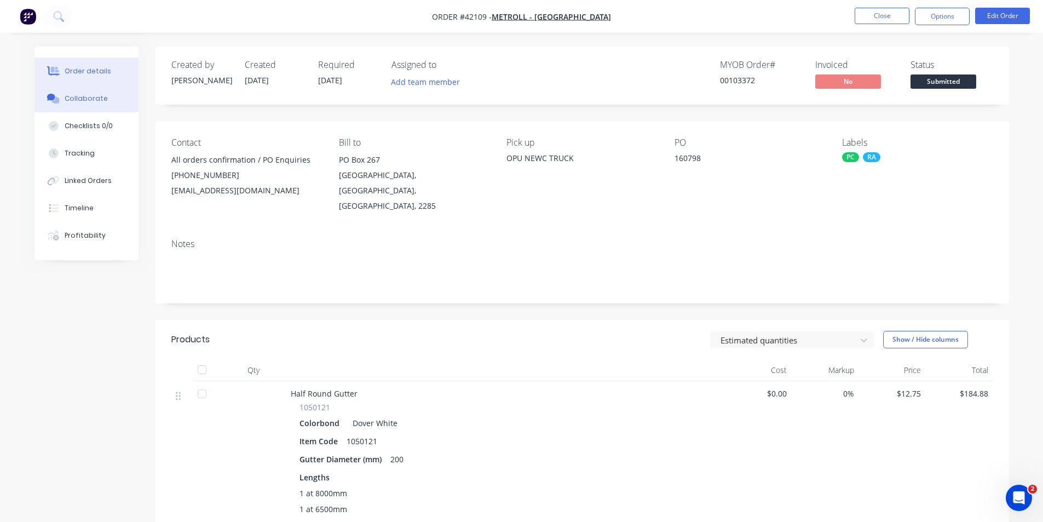
drag, startPoint x: 81, startPoint y: 110, endPoint x: 131, endPoint y: 107, distance: 49.9
click at [81, 110] on button "Collaborate" at bounding box center [86, 98] width 104 height 27
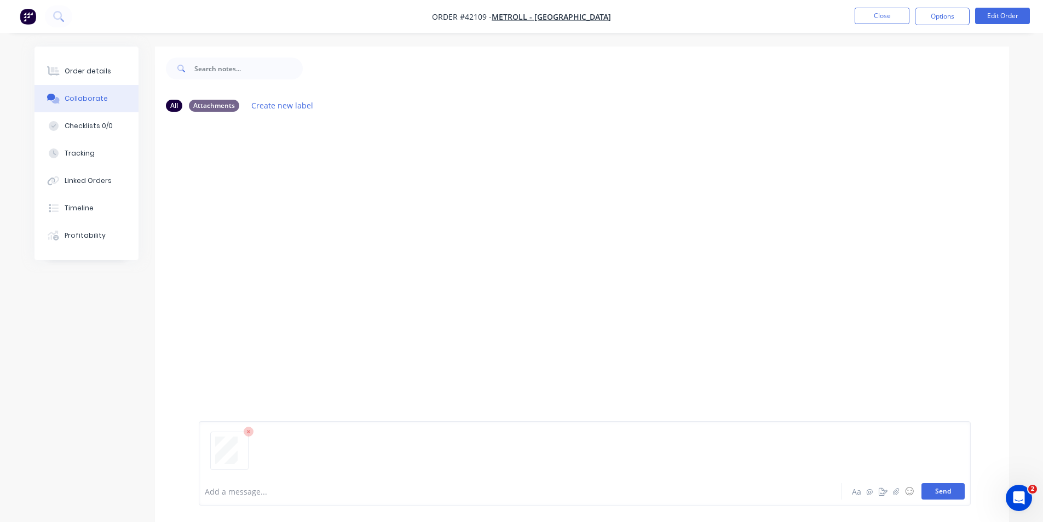
click at [956, 490] on button "Send" at bounding box center [943, 491] width 43 height 16
click at [77, 73] on div "Order details" at bounding box center [88, 71] width 47 height 10
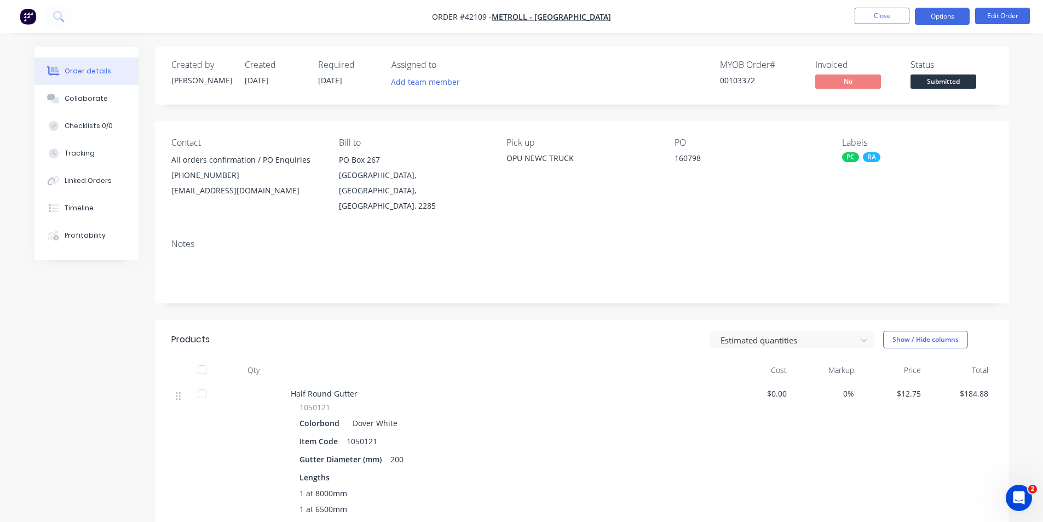
click at [942, 15] on button "Options" at bounding box center [942, 17] width 55 height 18
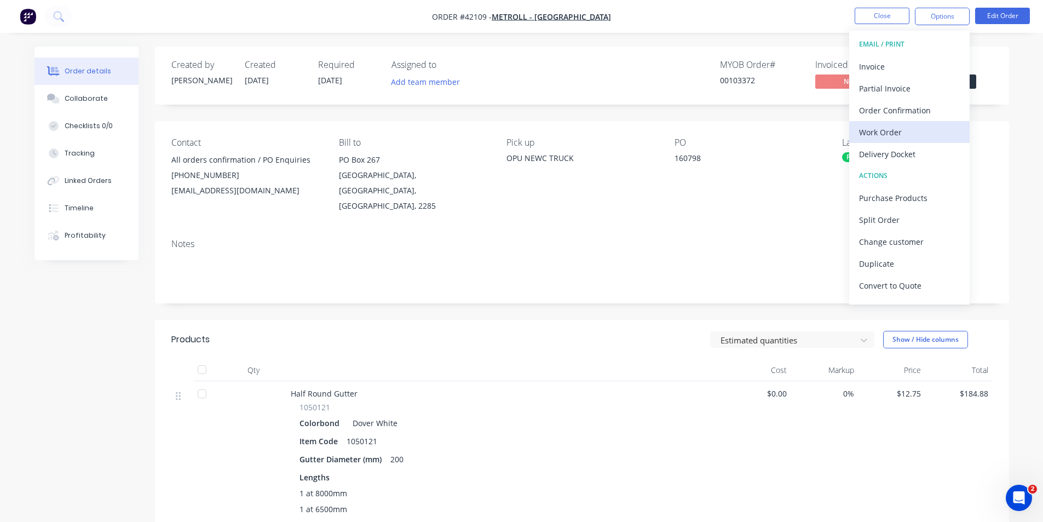
click at [891, 130] on div "Work Order" at bounding box center [909, 132] width 101 height 16
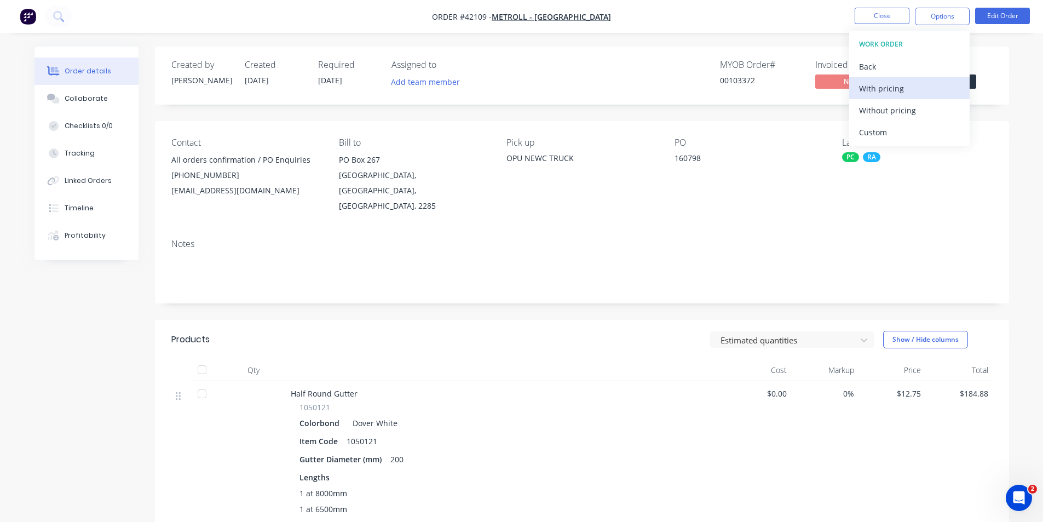
click at [901, 84] on div "With pricing" at bounding box center [909, 88] width 101 height 16
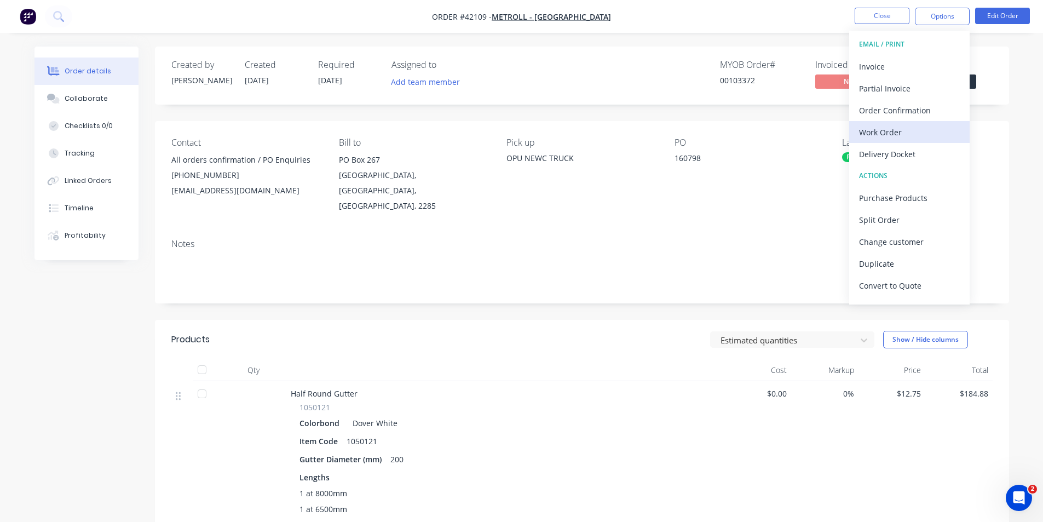
click at [899, 130] on div "Work Order" at bounding box center [909, 132] width 101 height 16
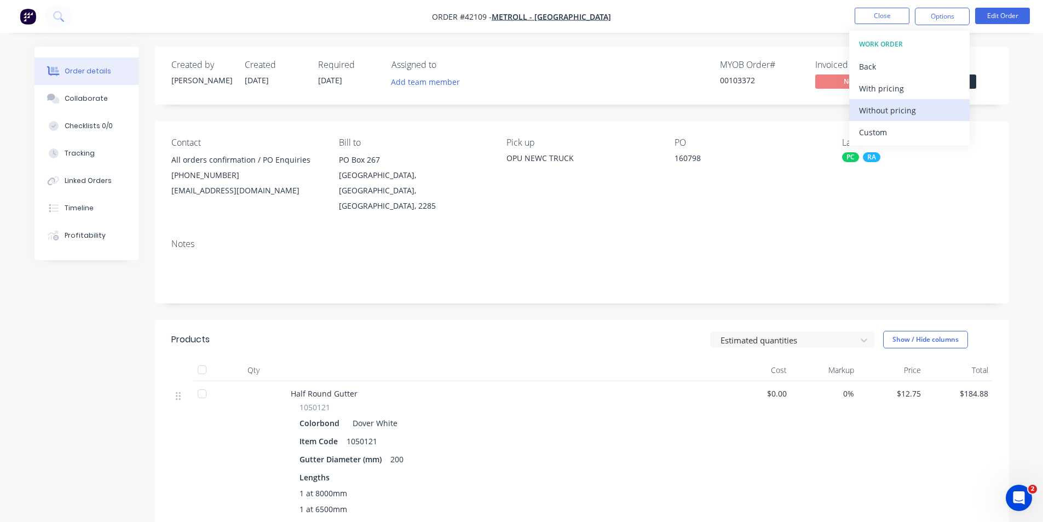
click at [900, 110] on div "Without pricing" at bounding box center [909, 110] width 101 height 16
click at [908, 111] on div "Order Confirmation" at bounding box center [909, 110] width 101 height 16
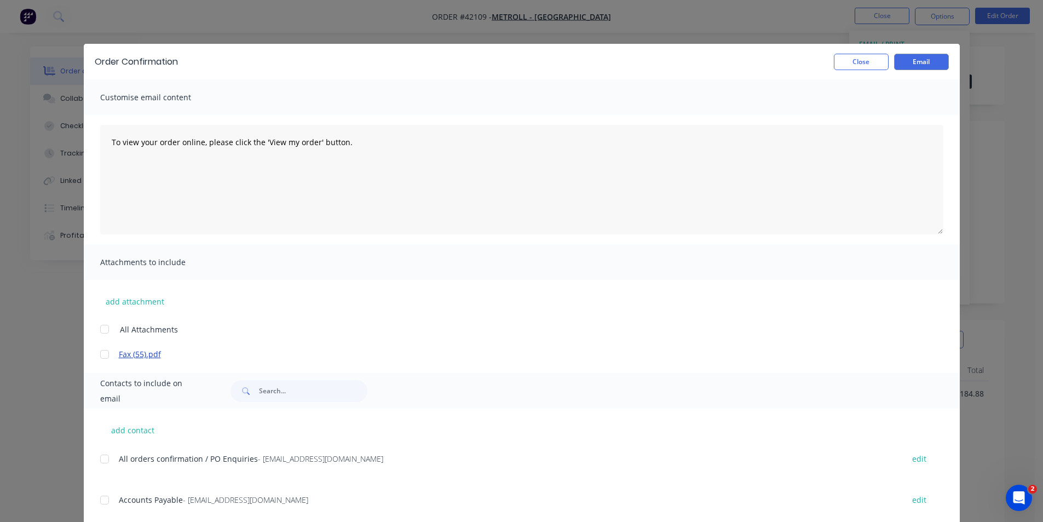
scroll to position [164, 0]
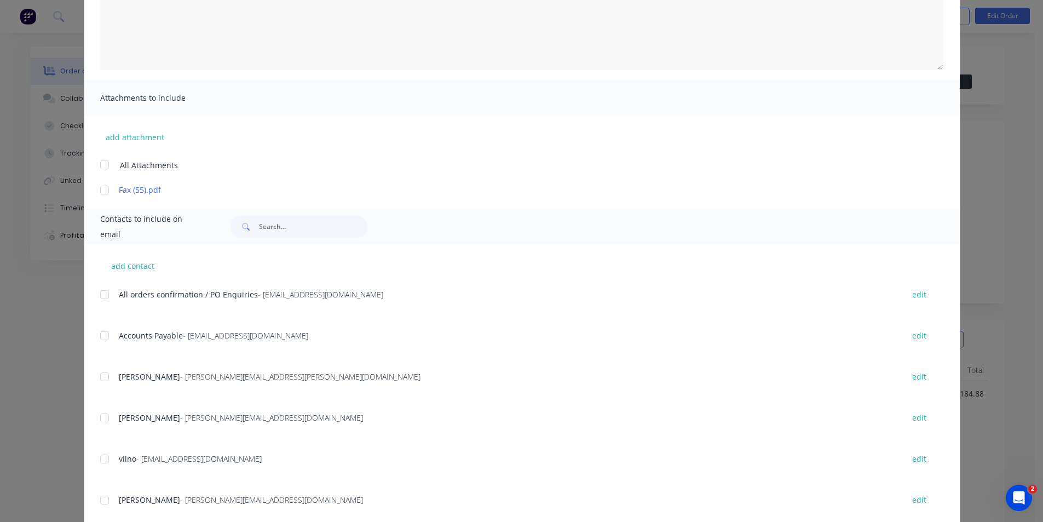
click at [99, 294] on div at bounding box center [105, 295] width 22 height 22
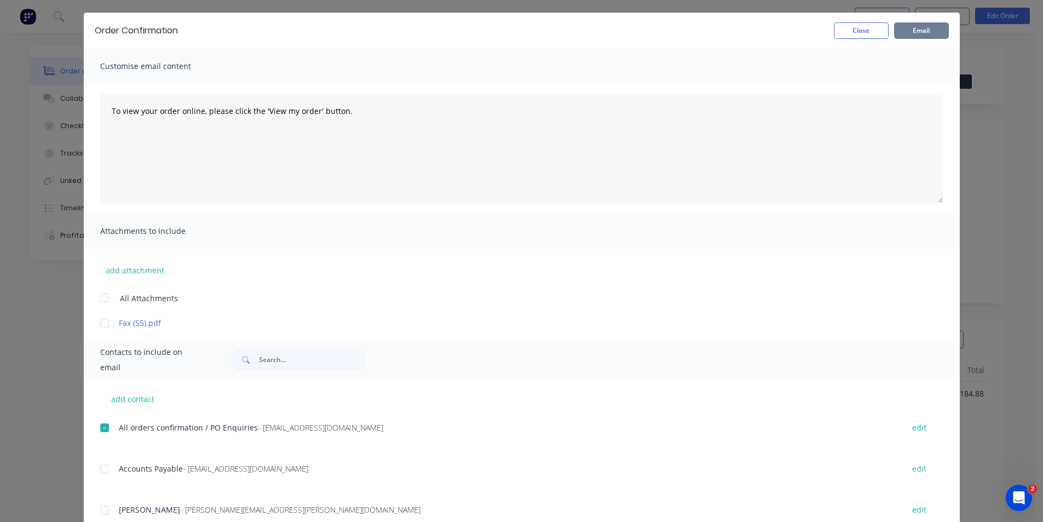
scroll to position [0, 0]
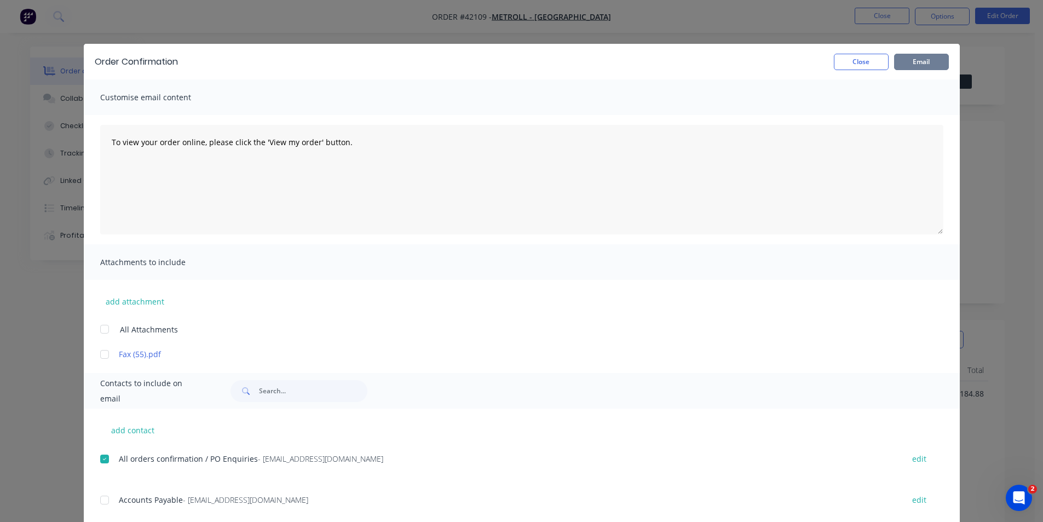
click at [906, 67] on button "Email" at bounding box center [921, 62] width 55 height 16
drag, startPoint x: 843, startPoint y: 56, endPoint x: 724, endPoint y: 27, distance: 122.3
click at [843, 56] on button "Close" at bounding box center [861, 62] width 55 height 16
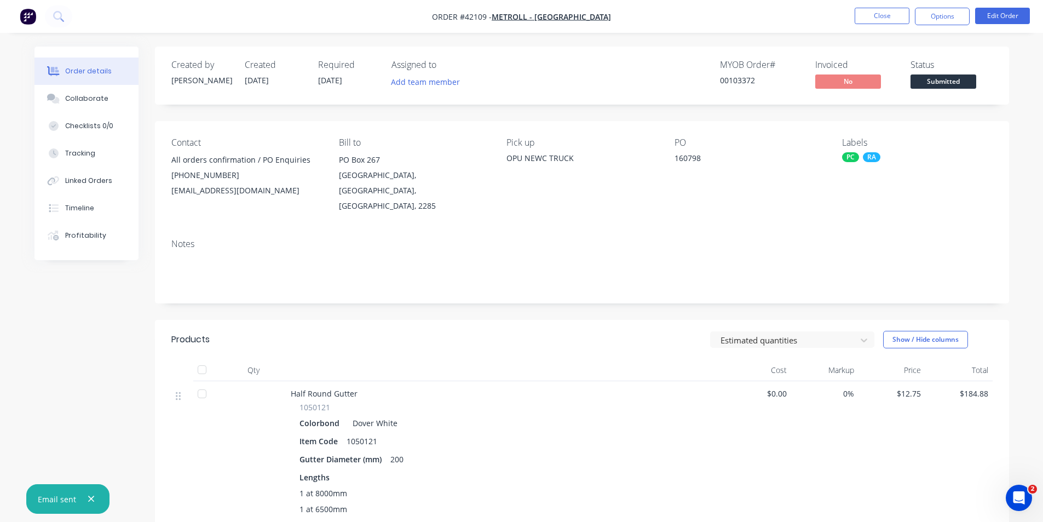
click at [723, 25] on nav "Order #42109 - Metroll - Newcastle Close Options Edit Order" at bounding box center [521, 16] width 1043 height 33
click at [99, 67] on div "Order details" at bounding box center [88, 71] width 47 height 10
drag, startPoint x: 682, startPoint y: 73, endPoint x: 740, endPoint y: 34, distance: 70.6
click at [682, 73] on div "MYOB Order # 00103372 Invoiced No Status Submitted" at bounding box center [747, 76] width 492 height 32
click at [872, 14] on button "Close" at bounding box center [882, 16] width 55 height 16
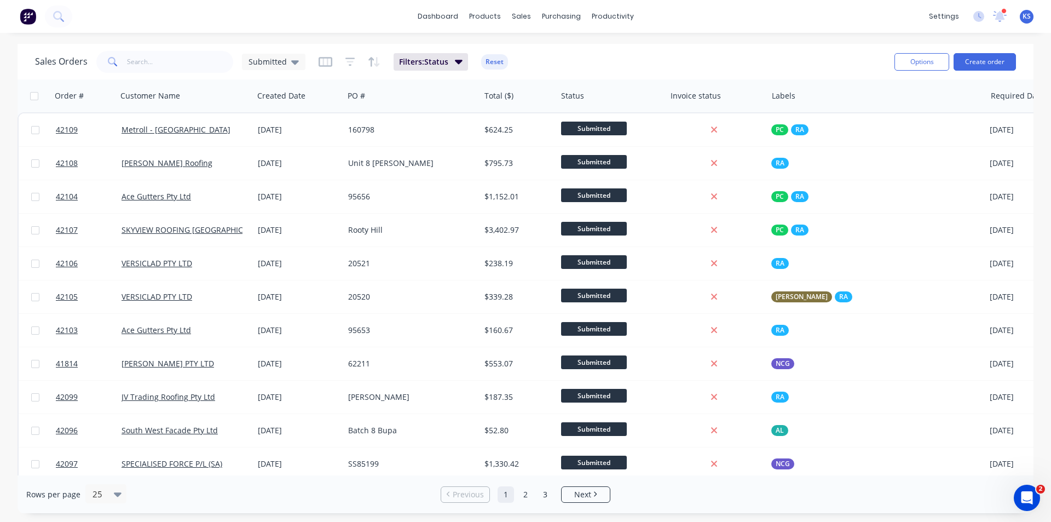
click at [605, 53] on div "Sales Orders Submitted Filters: Status Reset" at bounding box center [460, 61] width 851 height 27
click at [493, 62] on button "Reset" at bounding box center [494, 61] width 27 height 15
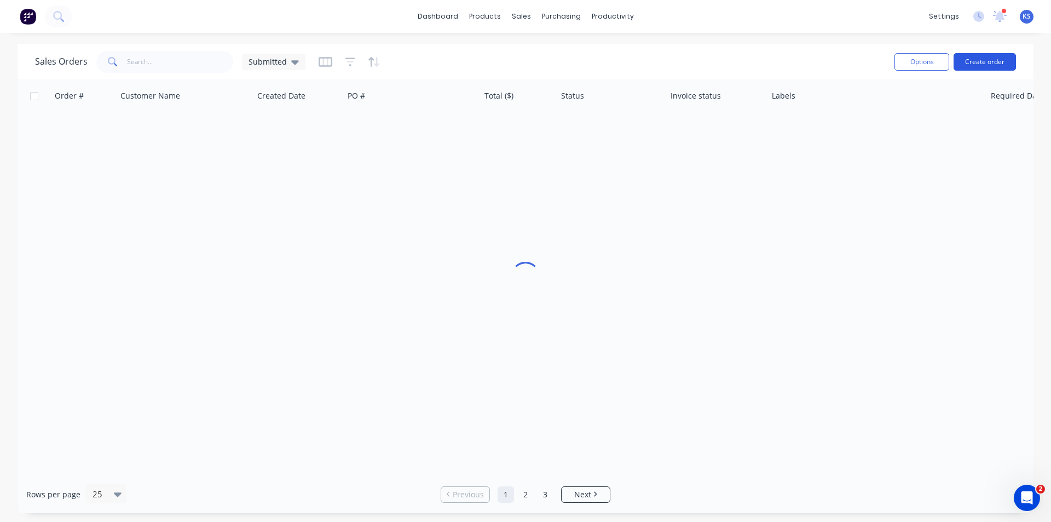
click at [988, 61] on button "Create order" at bounding box center [985, 62] width 62 height 18
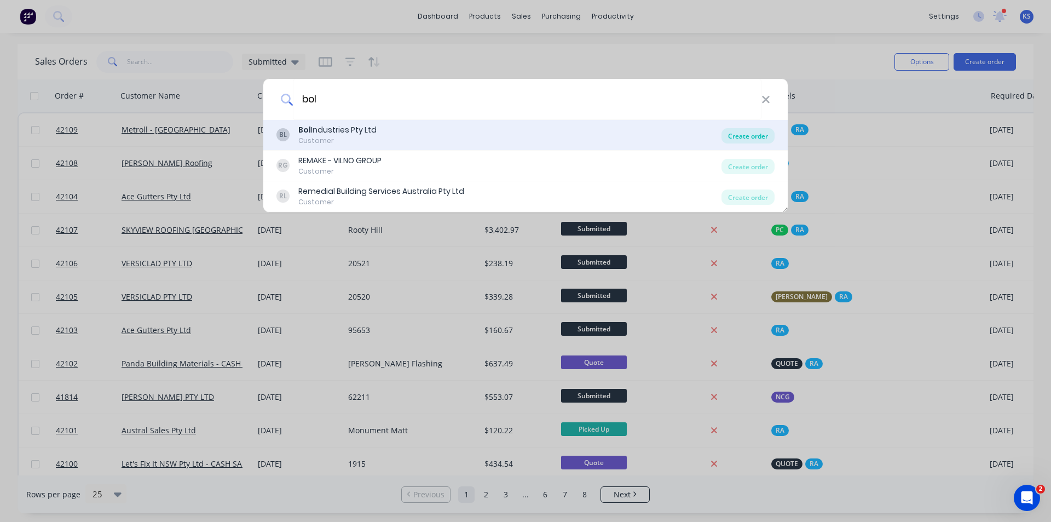
type input "bol"
click at [748, 134] on div "Create order" at bounding box center [748, 135] width 53 height 15
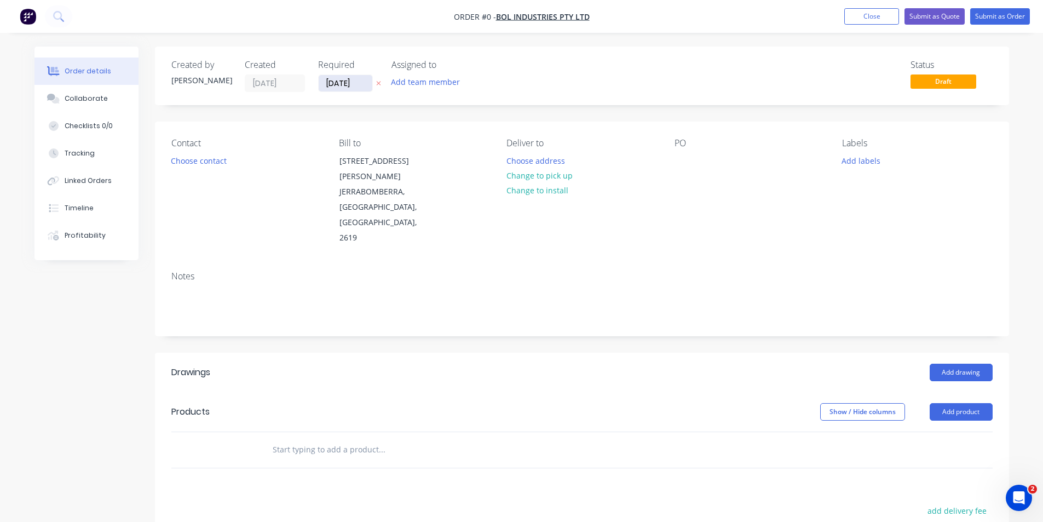
click at [340, 84] on input "03/10/25" at bounding box center [346, 83] width 54 height 16
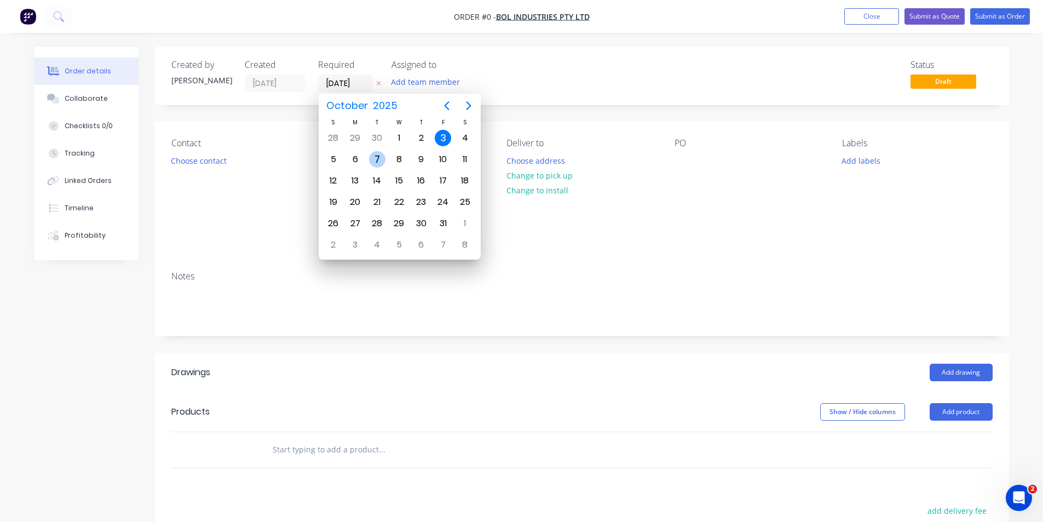
click at [378, 163] on div "7" at bounding box center [377, 159] width 16 height 16
type input "07/10/25"
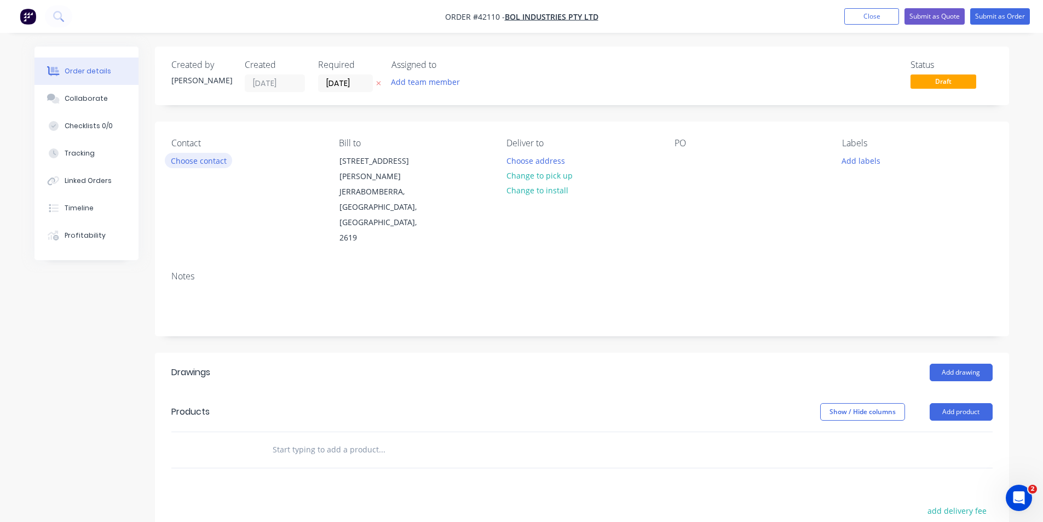
click at [210, 165] on button "Choose contact" at bounding box center [198, 160] width 67 height 15
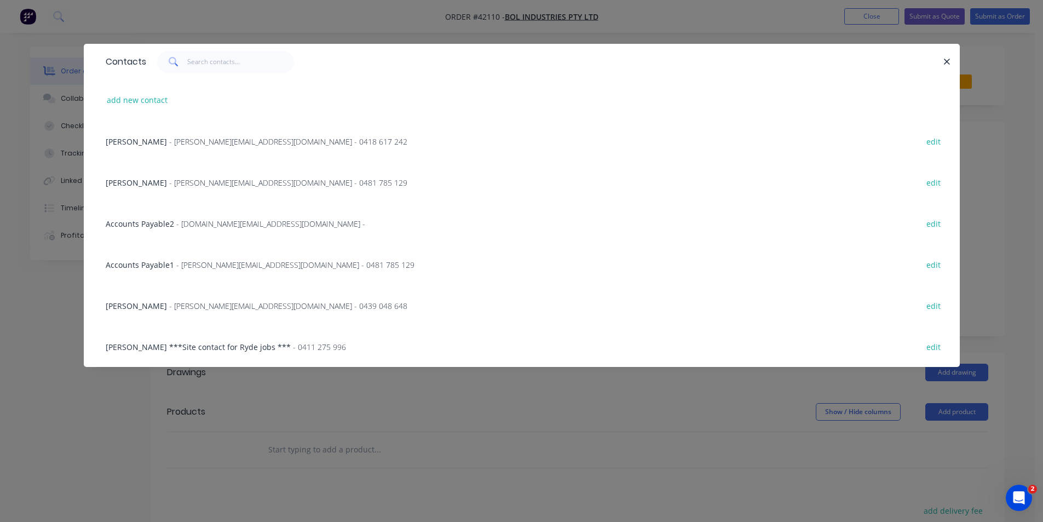
click at [195, 145] on span "- stephen@bol.industries - 0418 617 242" at bounding box center [288, 141] width 238 height 10
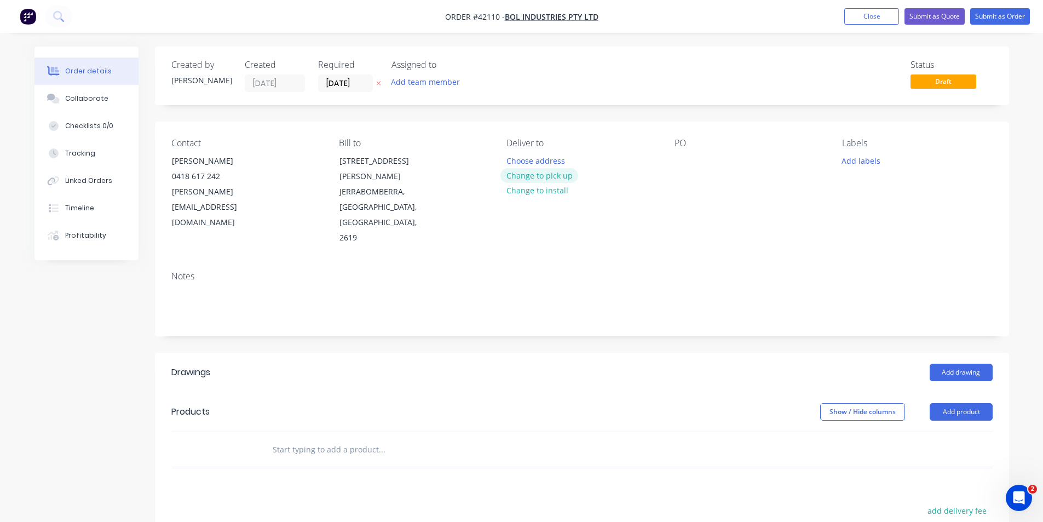
click at [541, 180] on button "Change to pick up" at bounding box center [540, 175] width 78 height 15
click at [678, 164] on div at bounding box center [684, 161] width 18 height 16
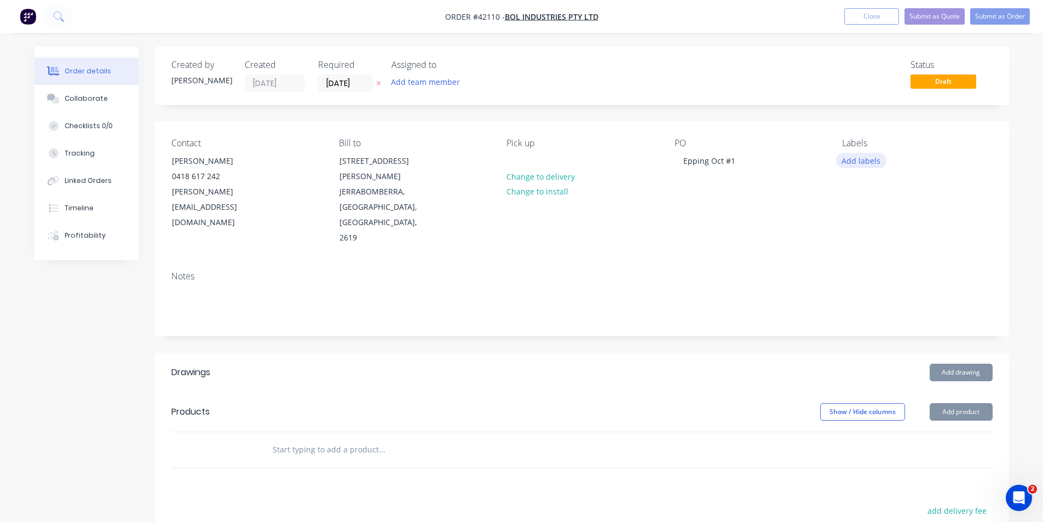
click at [860, 163] on button "Add labels" at bounding box center [861, 160] width 50 height 15
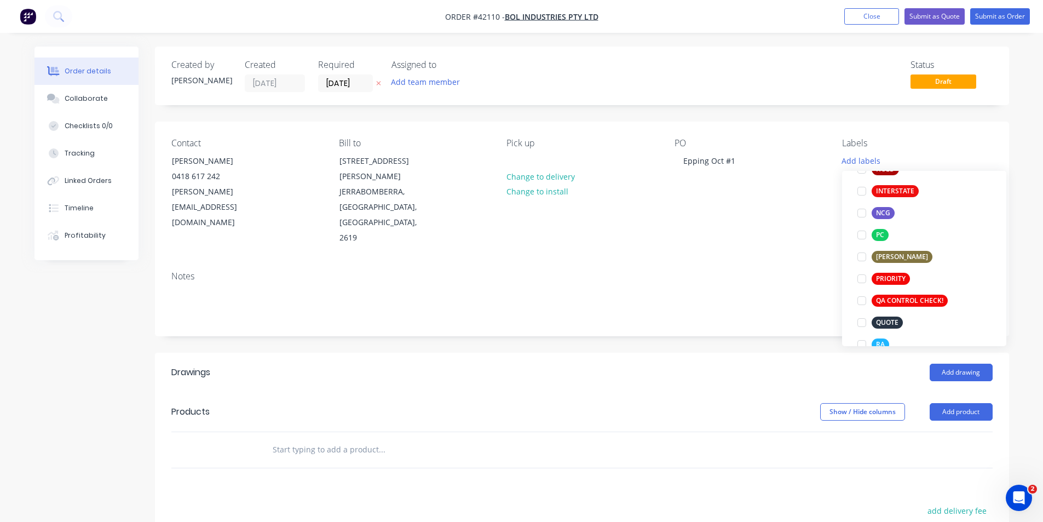
scroll to position [274, 0]
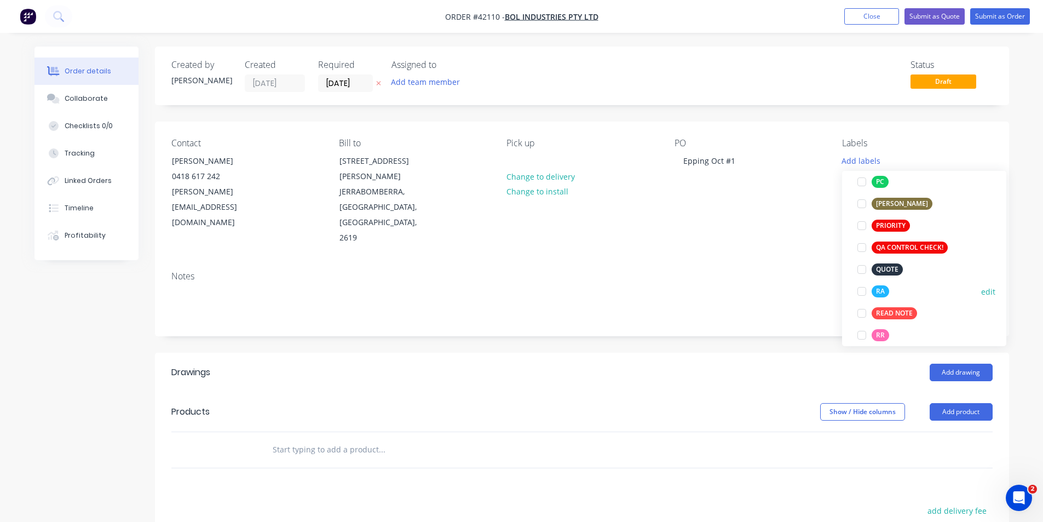
click at [860, 290] on div at bounding box center [862, 291] width 22 height 22
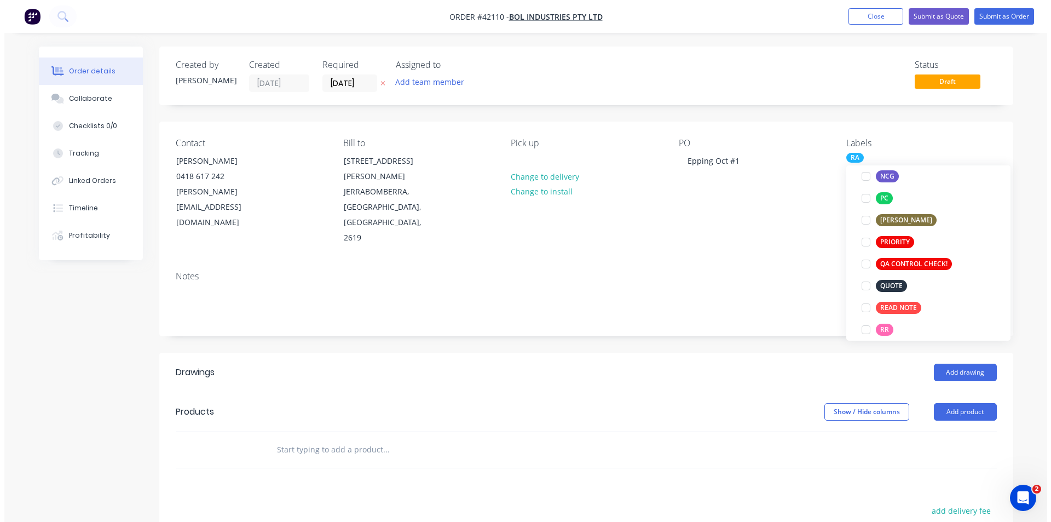
scroll to position [0, 0]
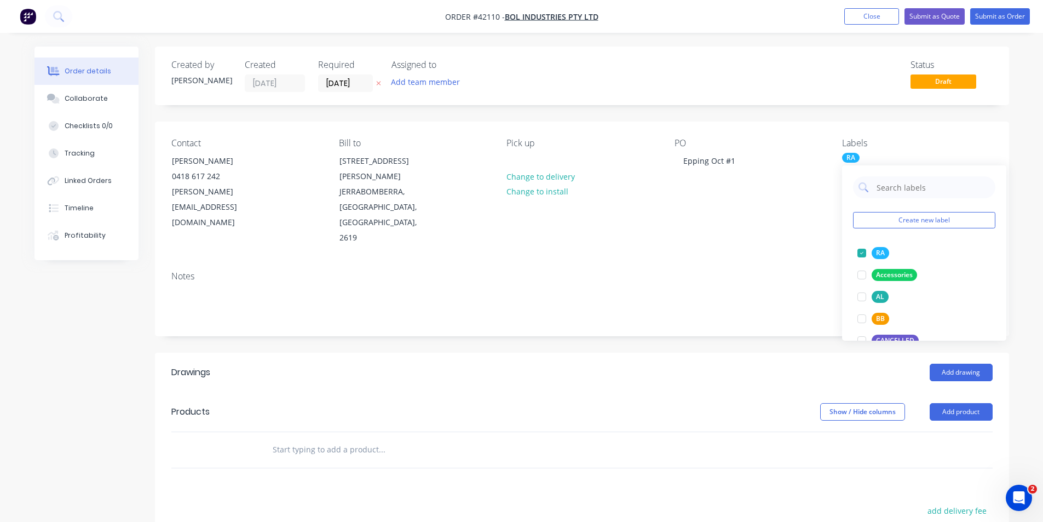
click at [762, 306] on div "Created by Kendall Created 03/10/25 Required 07/10/25 Assigned to Add team memb…" at bounding box center [582, 389] width 854 height 684
click at [960, 364] on button "Add drawing" at bounding box center [961, 373] width 63 height 18
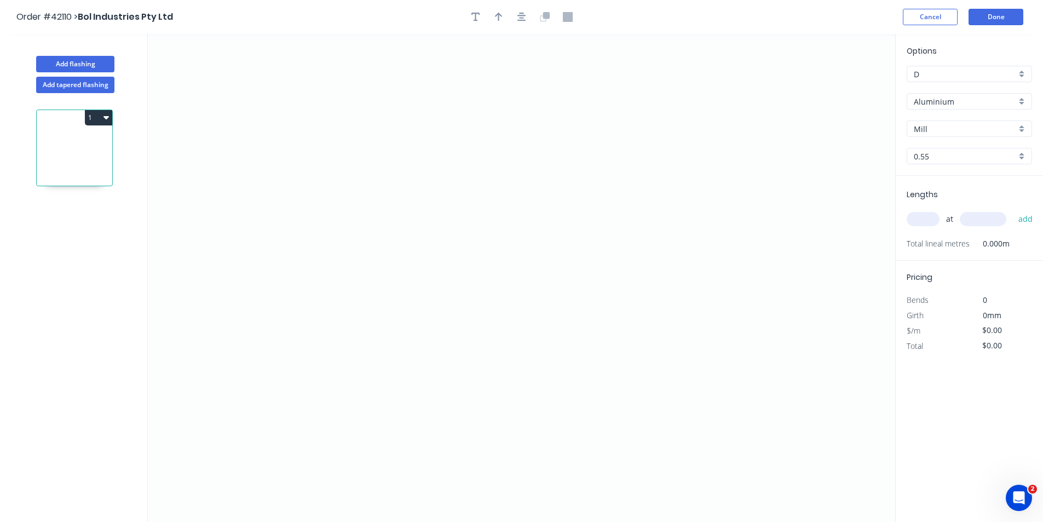
click at [942, 103] on input "Aluminium" at bounding box center [965, 101] width 102 height 11
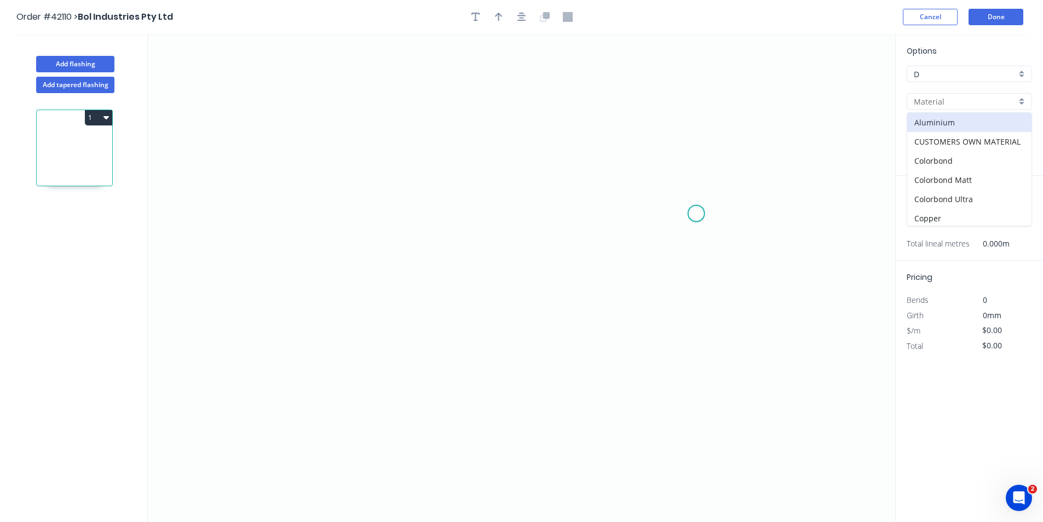
click at [625, 171] on icon "0" at bounding box center [521, 278] width 747 height 488
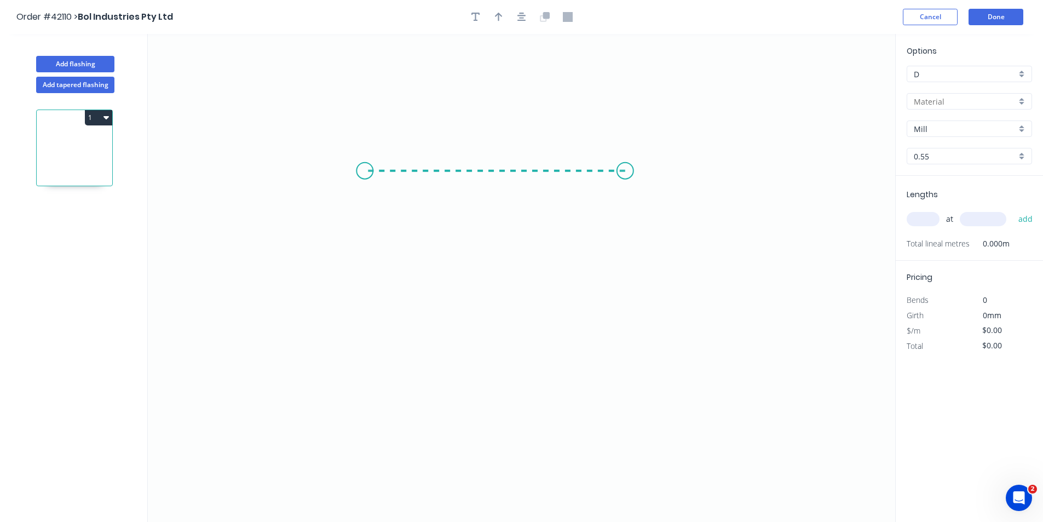
click at [365, 169] on icon "0" at bounding box center [521, 278] width 747 height 488
click at [363, 305] on icon "0 ?" at bounding box center [521, 278] width 747 height 488
click at [363, 305] on circle at bounding box center [364, 304] width 16 height 16
click at [523, 15] on icon "button" at bounding box center [521, 17] width 9 height 9
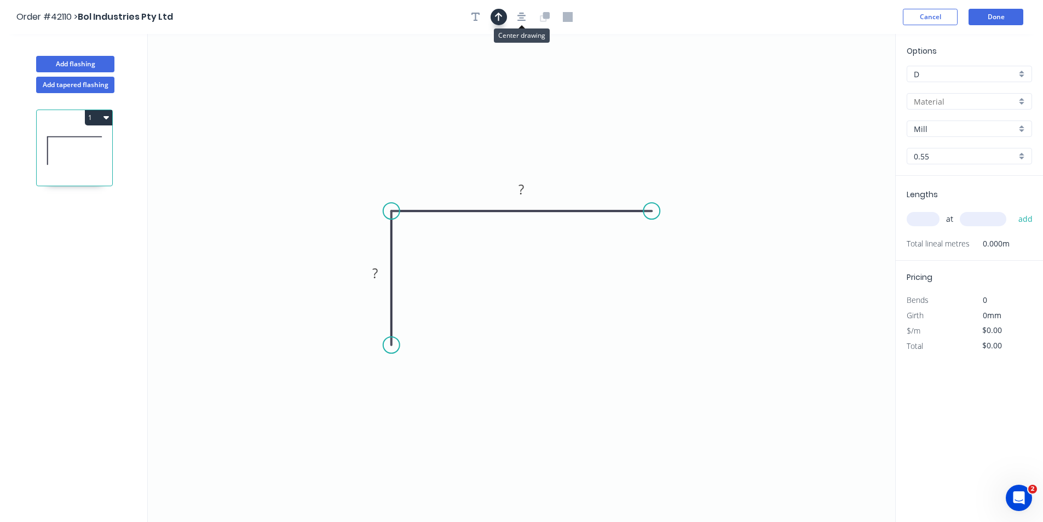
click at [499, 15] on icon "button" at bounding box center [499, 17] width 8 height 9
drag, startPoint x: 839, startPoint y: 87, endPoint x: 541, endPoint y: 288, distance: 360.1
click at [541, 288] on icon at bounding box center [542, 275] width 10 height 35
click at [541, 288] on icon at bounding box center [550, 279] width 32 height 32
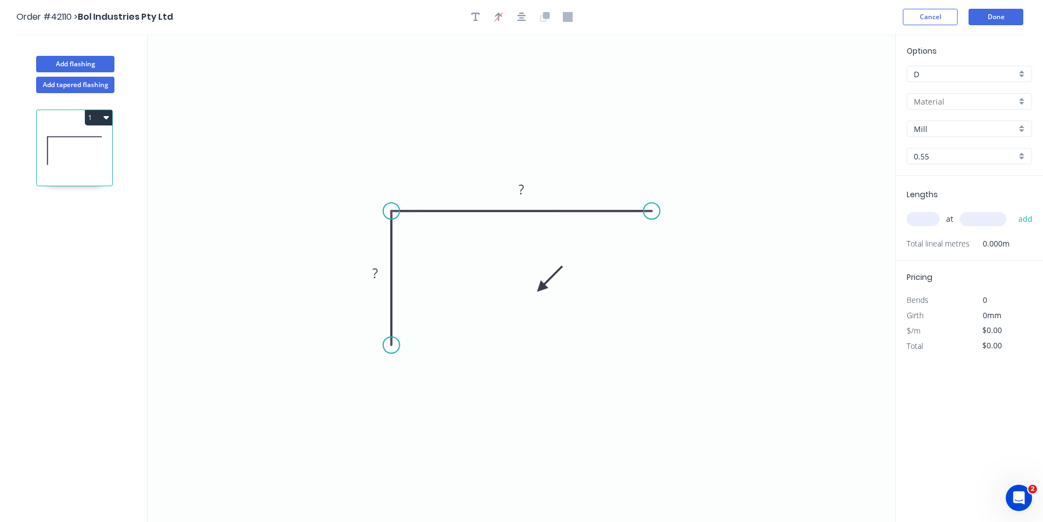
click at [541, 288] on icon at bounding box center [550, 279] width 32 height 32
click at [374, 272] on tspan "?" at bounding box center [374, 273] width 5 height 18
type input "$7.94"
click at [920, 218] on input "text" at bounding box center [923, 219] width 33 height 14
type input "20"
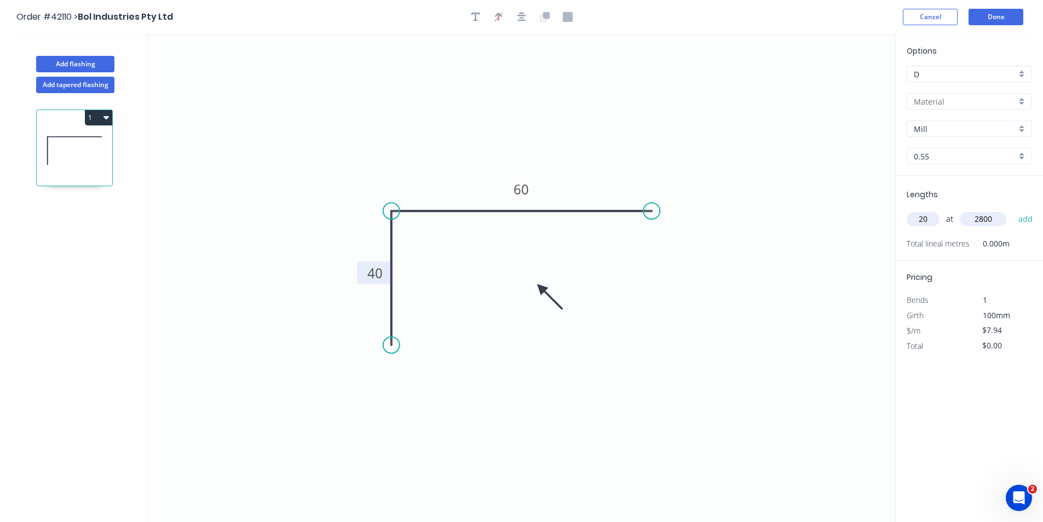
type input "2800"
click at [1013, 210] on button "add" at bounding box center [1026, 219] width 26 height 19
type input "$444.64"
click at [982, 24] on button "Done" at bounding box center [996, 17] width 55 height 16
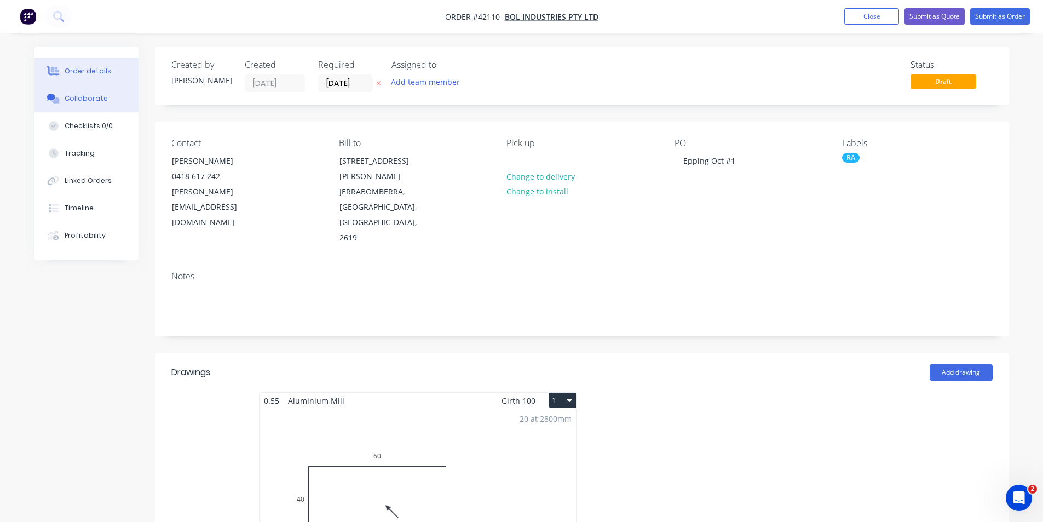
drag, startPoint x: 114, startPoint y: 105, endPoint x: 136, endPoint y: 99, distance: 22.9
click at [114, 105] on button "Collaborate" at bounding box center [86, 98] width 104 height 27
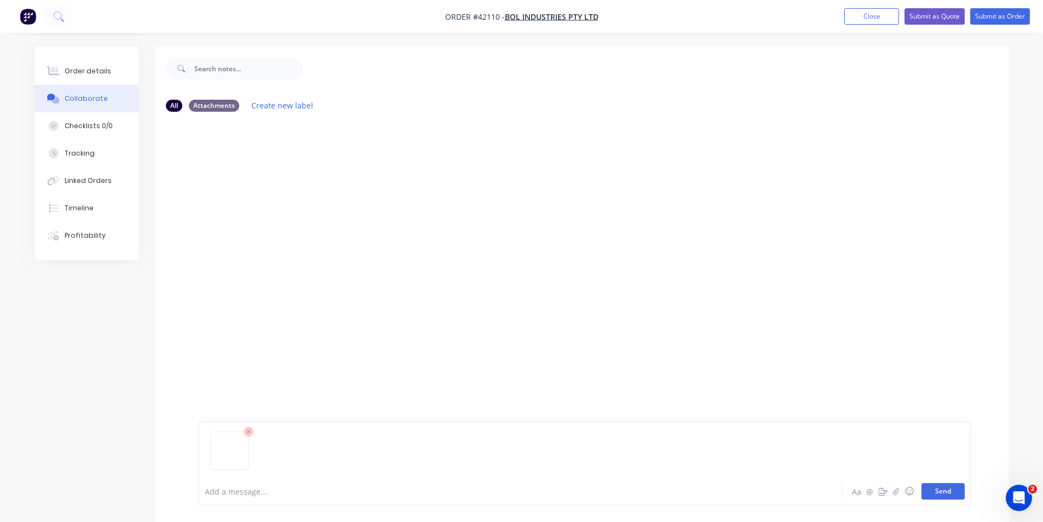
click at [935, 487] on button "Send" at bounding box center [943, 491] width 43 height 16
click at [94, 71] on div "Order details" at bounding box center [88, 71] width 47 height 10
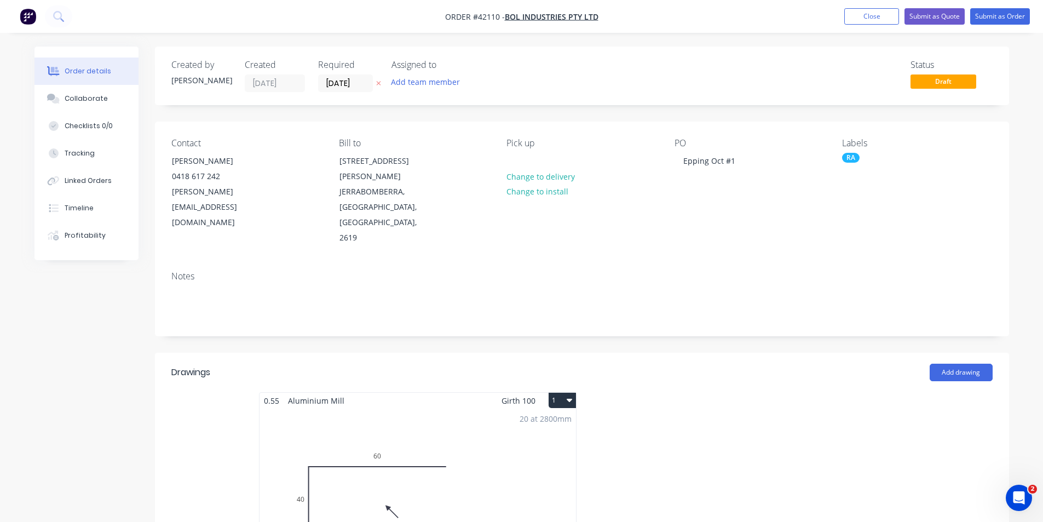
click at [940, 298] on div "Notes" at bounding box center [582, 298] width 854 height 73
click at [872, 10] on button "Close" at bounding box center [871, 16] width 55 height 16
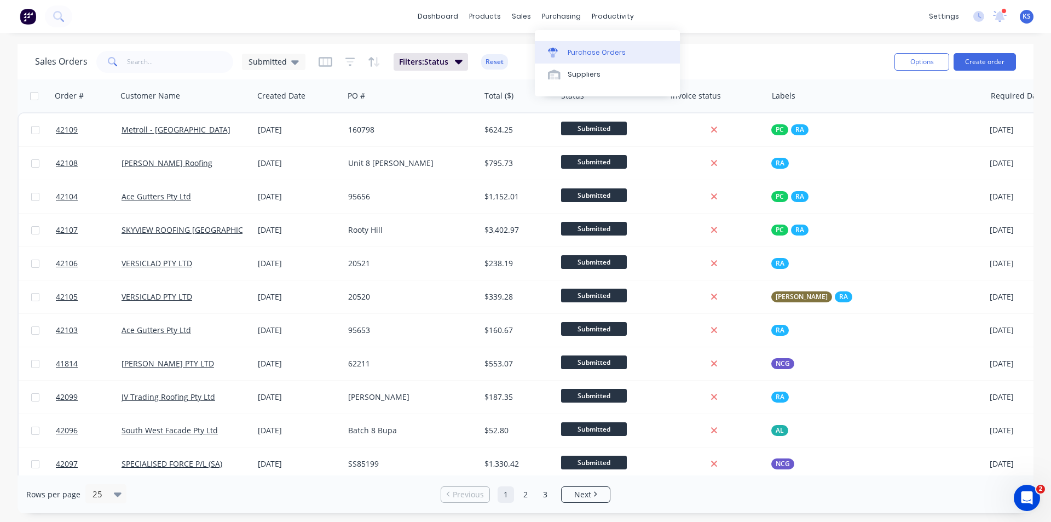
click at [588, 50] on div "Purchase Orders" at bounding box center [597, 53] width 58 height 10
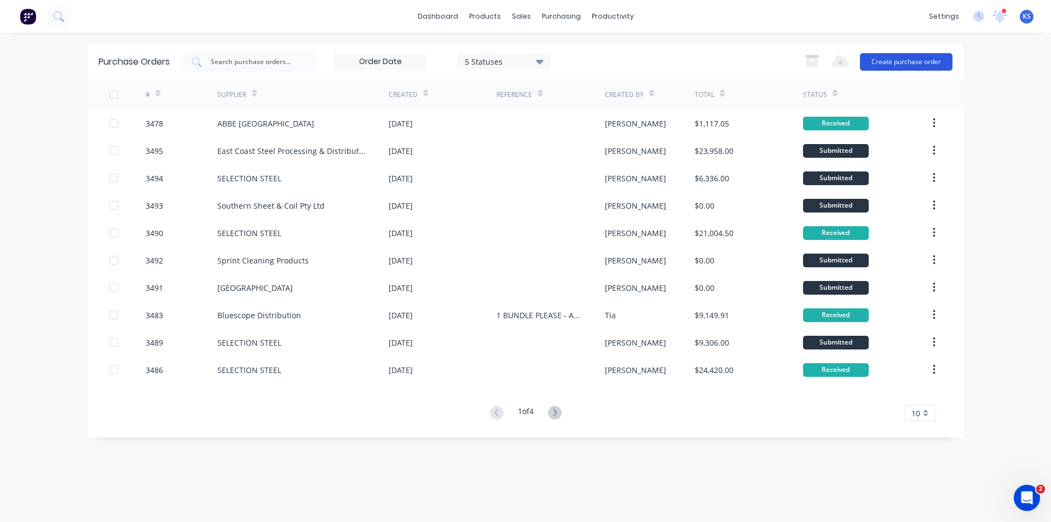
click at [893, 60] on button "Create purchase order" at bounding box center [906, 62] width 93 height 18
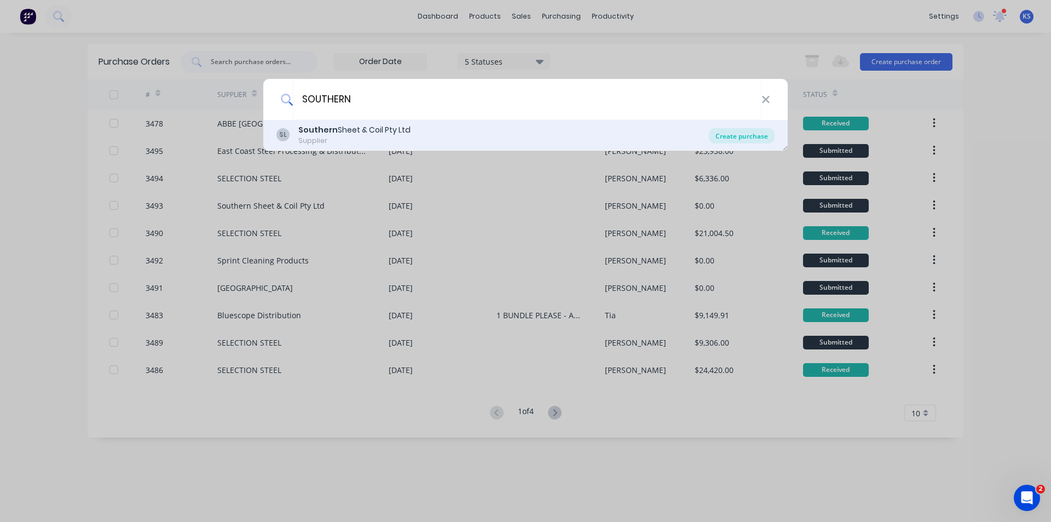
type input "SOUTHERN"
click at [734, 140] on div "Create purchase" at bounding box center [742, 135] width 66 height 15
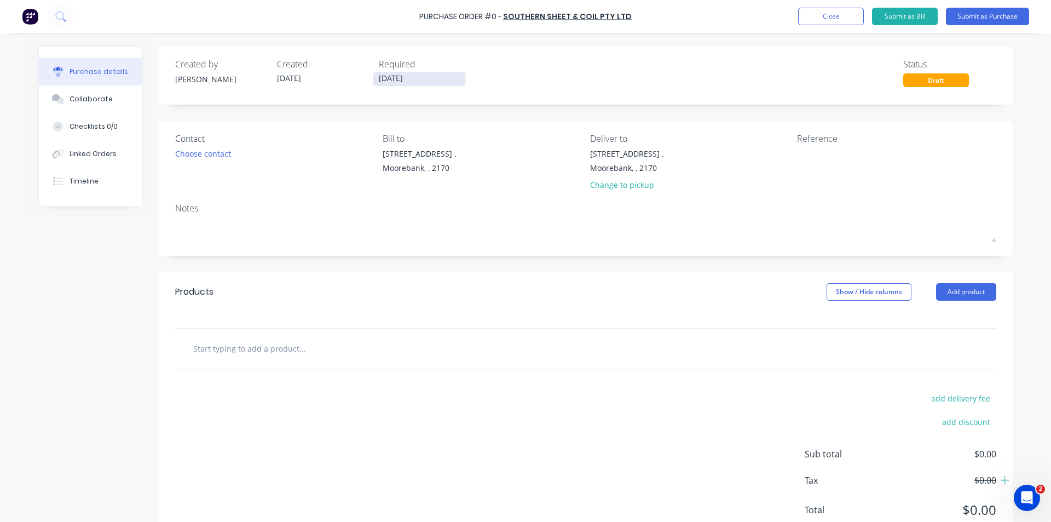
click at [391, 78] on input "03/10/25" at bounding box center [419, 79] width 92 height 14
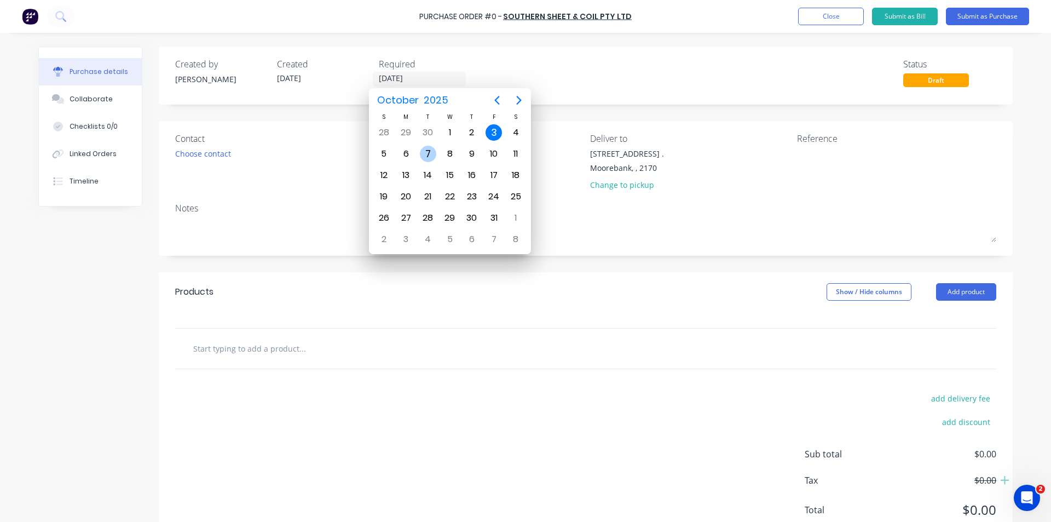
click at [423, 153] on div "7" at bounding box center [428, 154] width 16 height 16
type input "07/10/25"
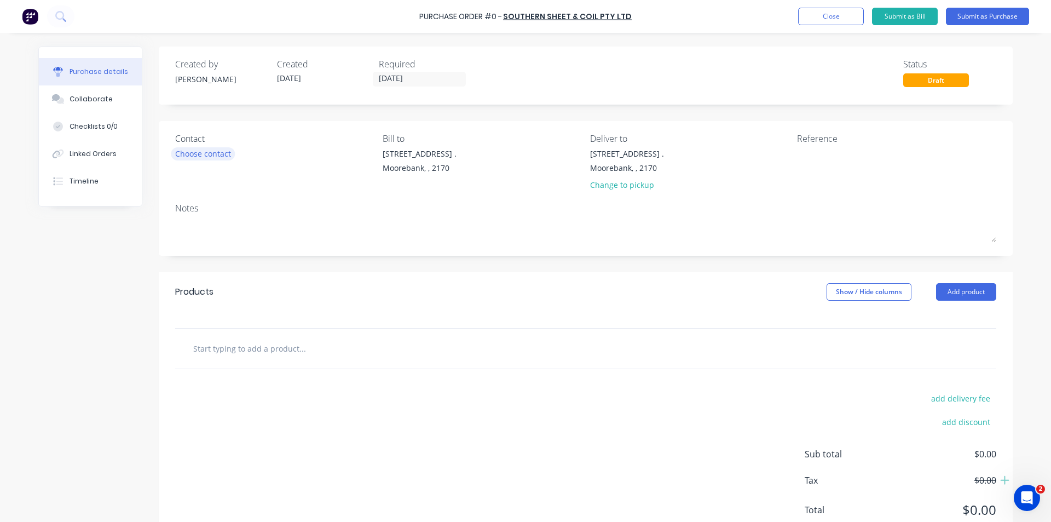
click at [205, 153] on div "Choose contact" at bounding box center [203, 153] width 56 height 11
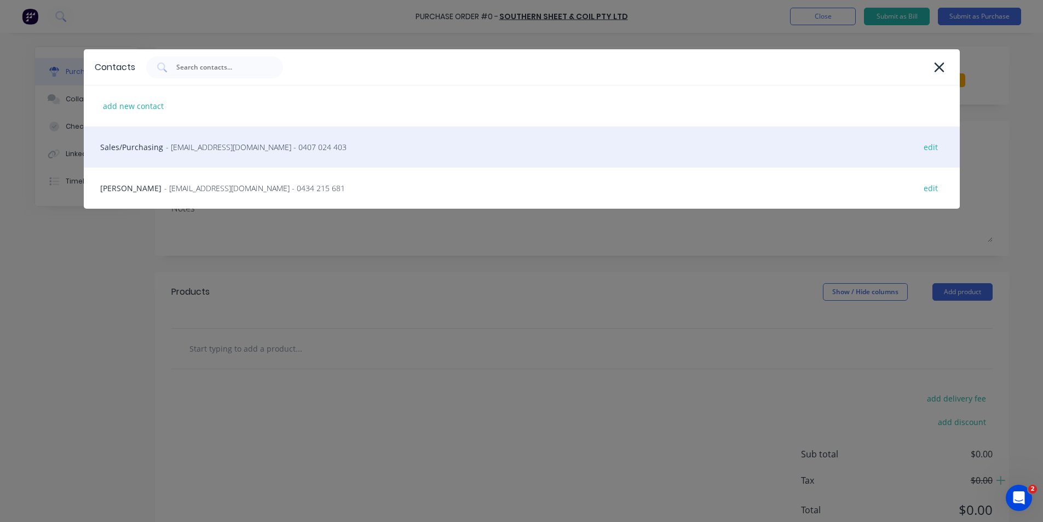
click at [166, 146] on span "- sales@southernsheetandcoil.com.au - 0407 024 403" at bounding box center [256, 146] width 181 height 11
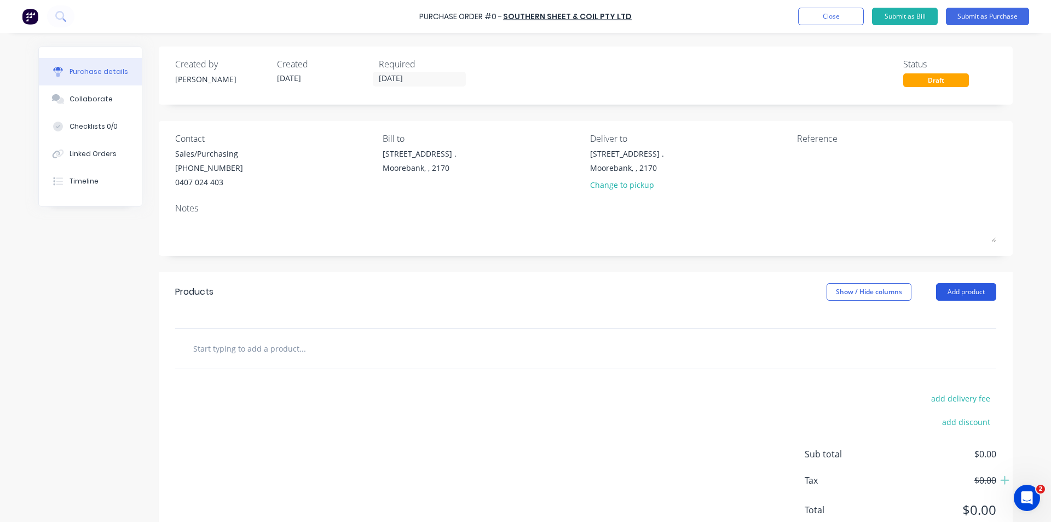
click at [961, 295] on button "Add product" at bounding box center [966, 292] width 60 height 18
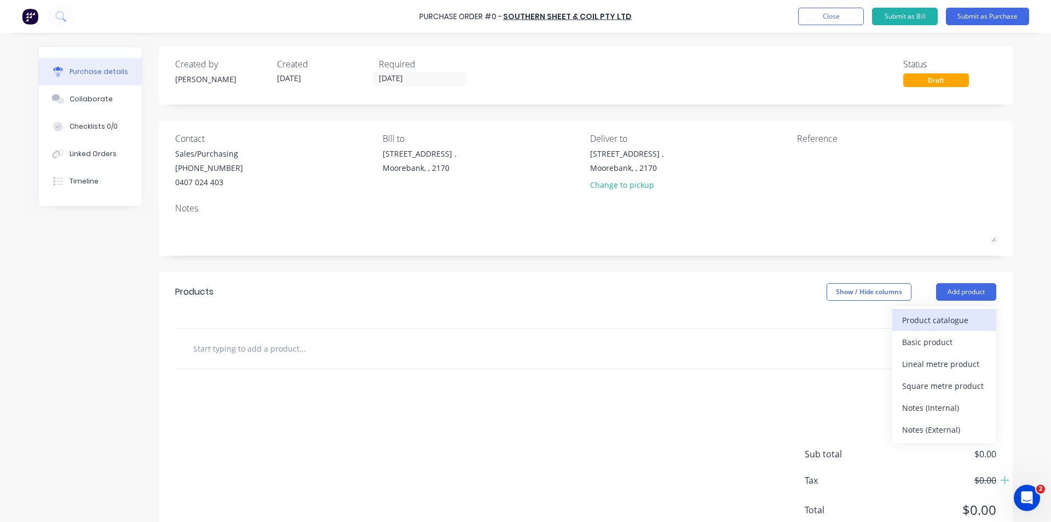
click at [942, 321] on div "Product catalogue" at bounding box center [944, 320] width 84 height 16
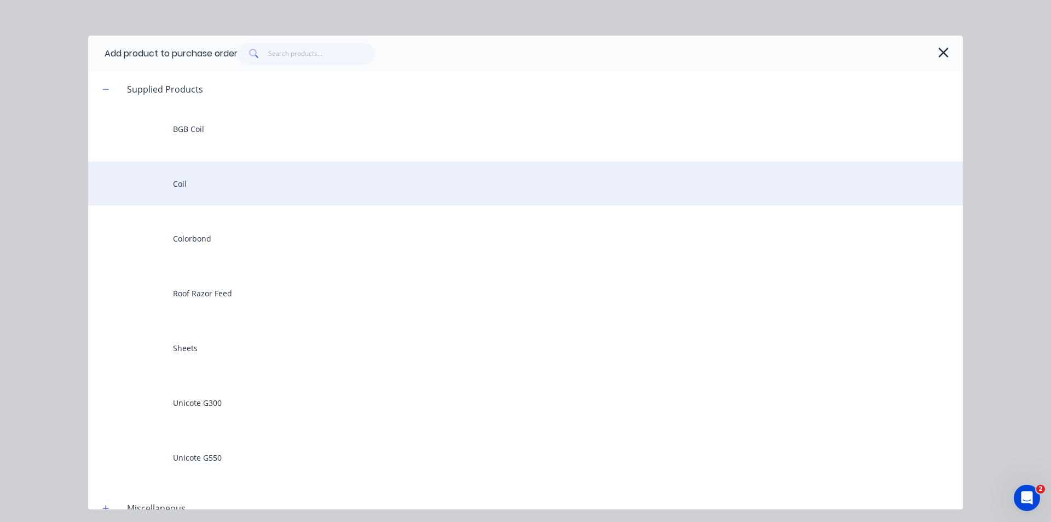
click at [244, 192] on div "Coil" at bounding box center [525, 184] width 875 height 44
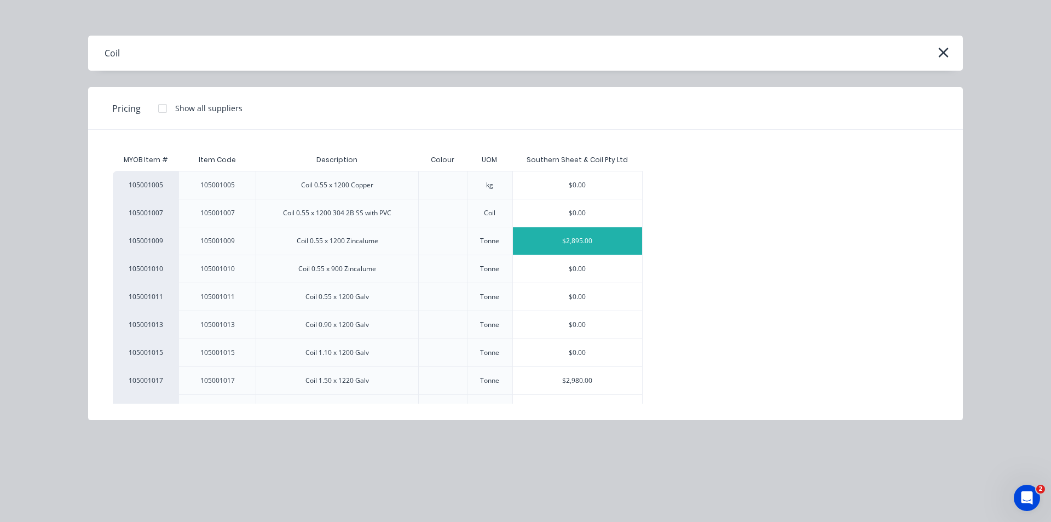
click at [561, 234] on div "$2,895.00" at bounding box center [578, 240] width 130 height 27
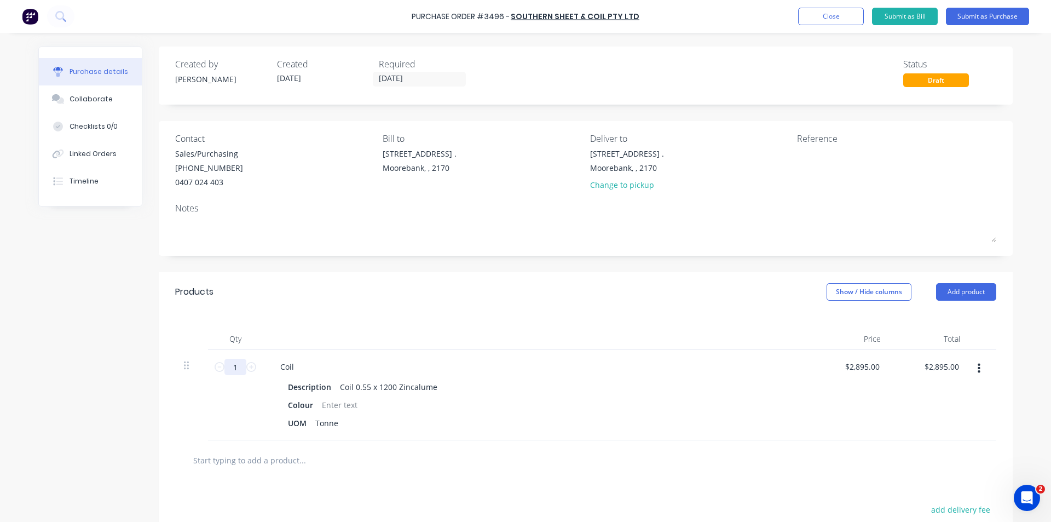
click at [233, 365] on input "1" at bounding box center [236, 367] width 22 height 16
type input "2"
type input "$5,790.00"
type input "2"
click at [327, 402] on div at bounding box center [340, 405] width 44 height 16
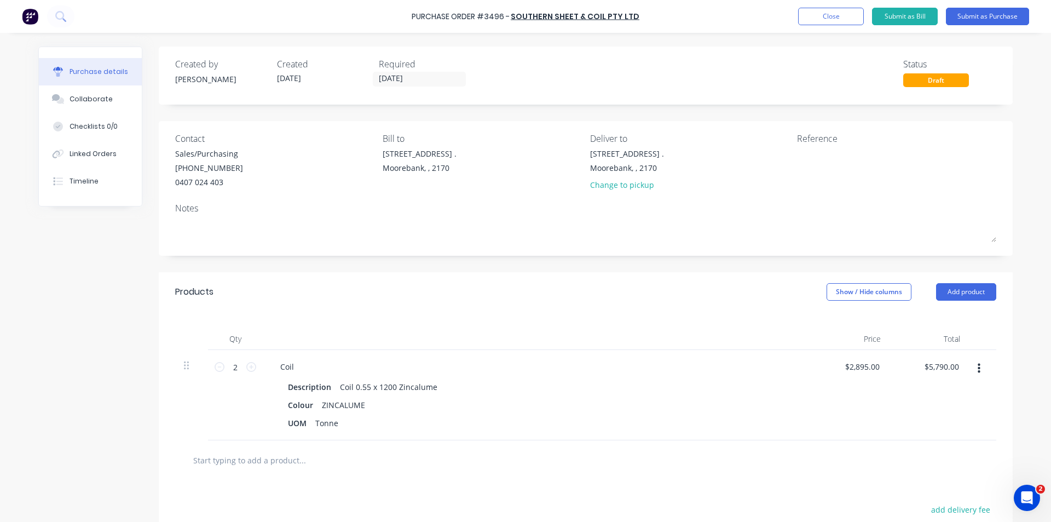
click at [476, 335] on div at bounding box center [537, 339] width 548 height 22
click at [299, 410] on div "Colour" at bounding box center [301, 405] width 34 height 16
click at [328, 409] on div "ZINCALUME" at bounding box center [326, 405] width 52 height 16
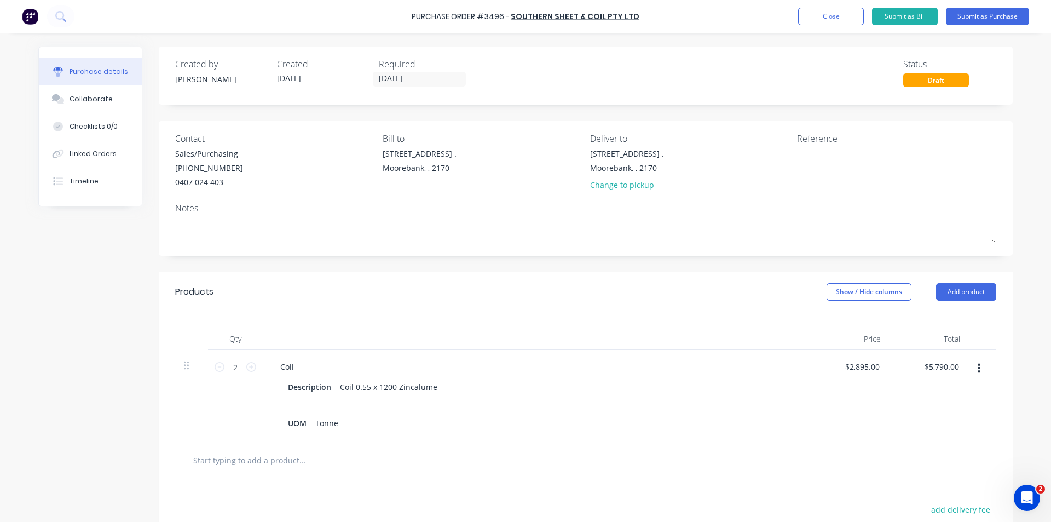
click at [467, 309] on div "Products Show / Hide columns Add product" at bounding box center [586, 291] width 854 height 39
click at [454, 272] on div "Created by Kendall Created 03/10/25 Required 07/10/25 Status Draft Contact Sale…" at bounding box center [586, 354] width 854 height 614
click at [986, 13] on button "Submit as Purchase" at bounding box center [987, 17] width 83 height 18
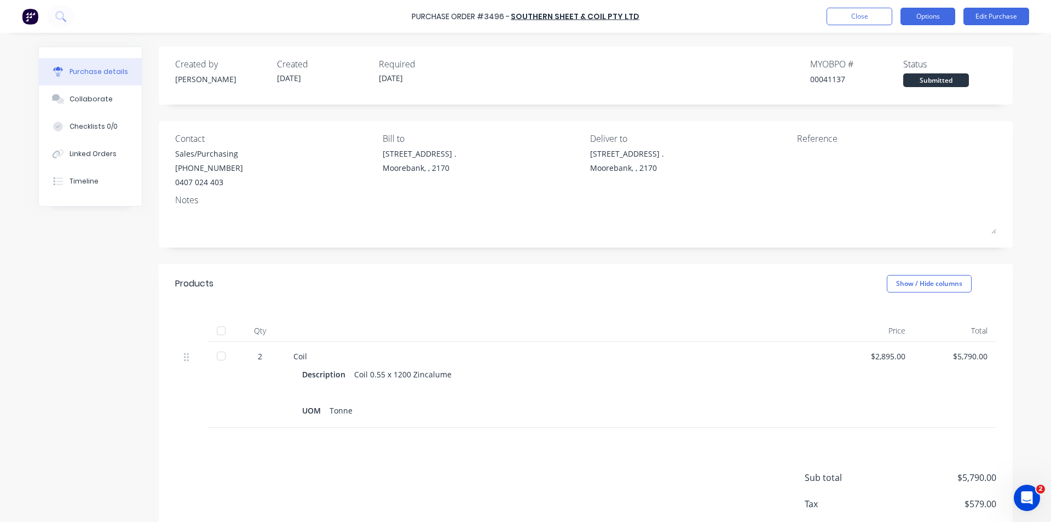
click at [910, 14] on button "Options" at bounding box center [928, 17] width 55 height 18
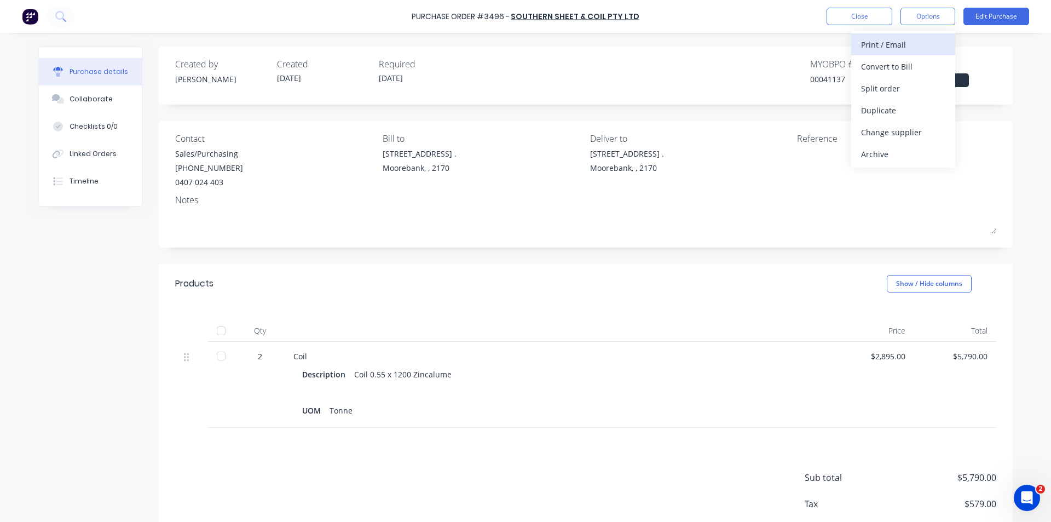
click at [889, 44] on div "Print / Email" at bounding box center [903, 45] width 84 height 16
click at [895, 93] on div "Without pricing" at bounding box center [903, 88] width 84 height 16
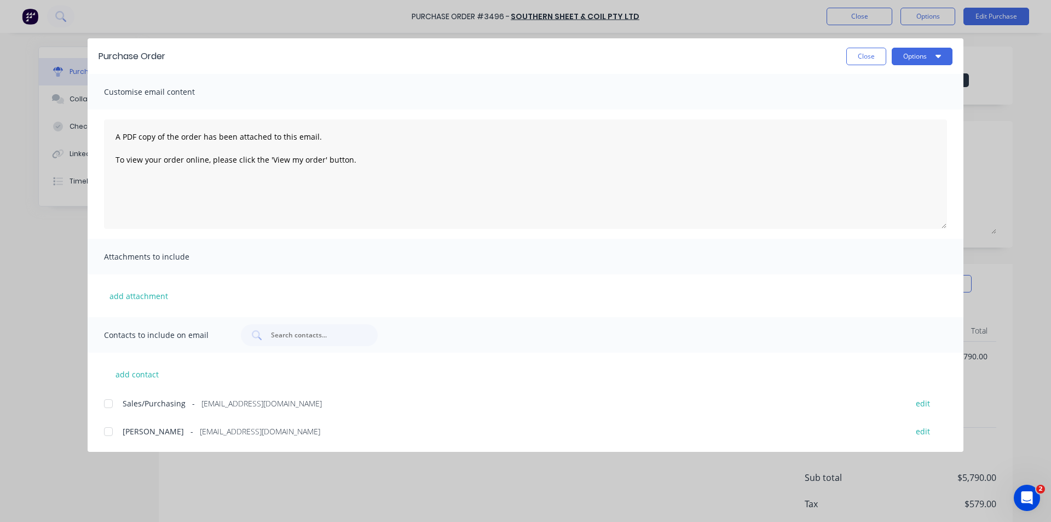
click at [111, 404] on div at bounding box center [108, 404] width 22 height 22
click at [927, 54] on button "Options" at bounding box center [922, 57] width 61 height 18
click at [896, 133] on div "Email" at bounding box center [901, 128] width 84 height 16
click at [875, 57] on button "Close" at bounding box center [867, 57] width 40 height 18
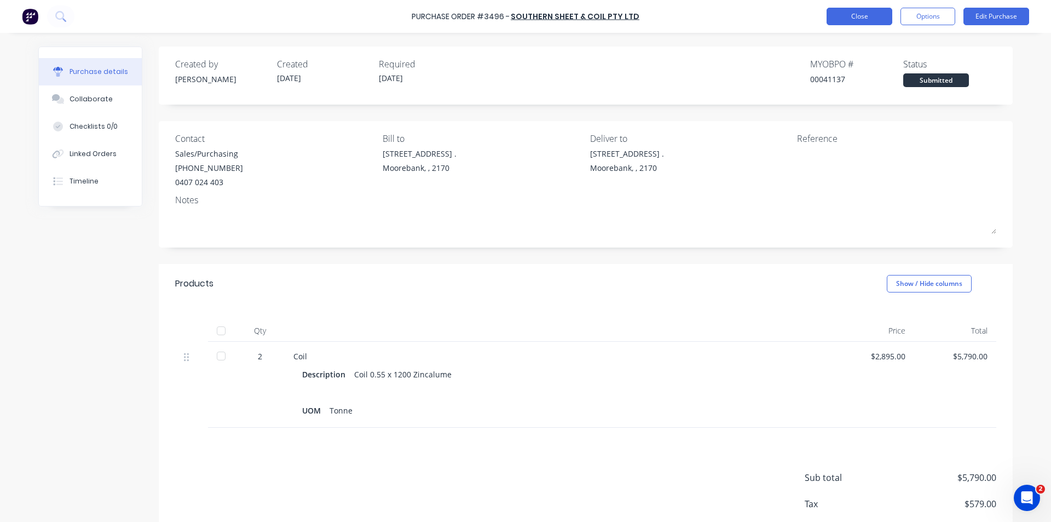
click at [852, 25] on button "Close" at bounding box center [860, 17] width 66 height 18
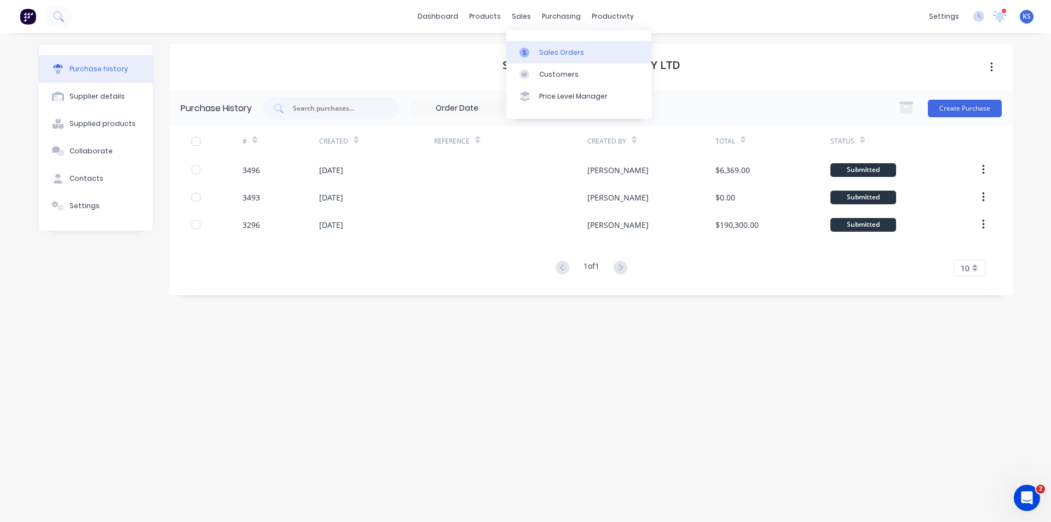
drag, startPoint x: 517, startPoint y: 16, endPoint x: 544, endPoint y: 44, distance: 38.7
click at [517, 16] on div "sales" at bounding box center [522, 16] width 30 height 16
click at [555, 54] on div "Sales Orders" at bounding box center [561, 53] width 45 height 10
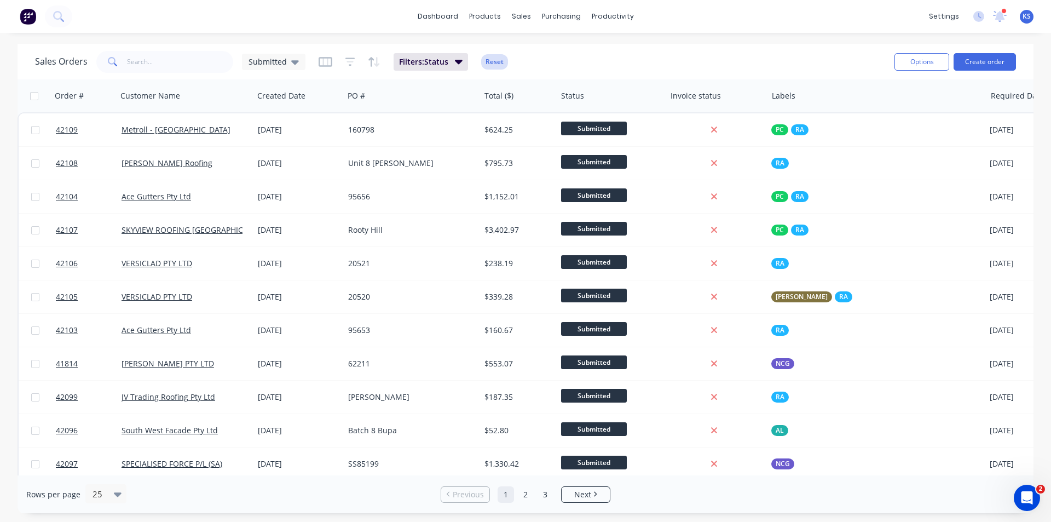
click at [487, 60] on button "Reset" at bounding box center [494, 61] width 27 height 15
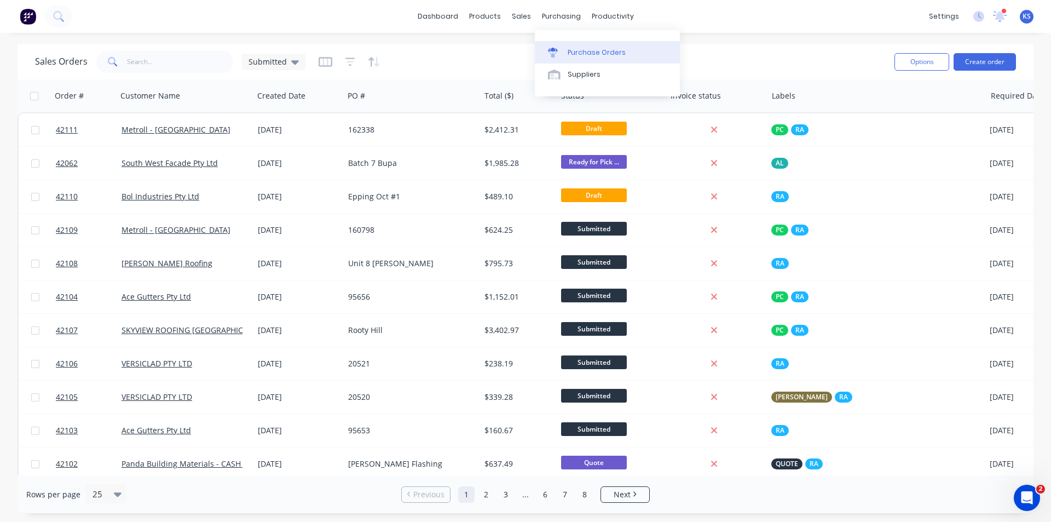
click at [595, 53] on div "Purchase Orders" at bounding box center [597, 53] width 58 height 10
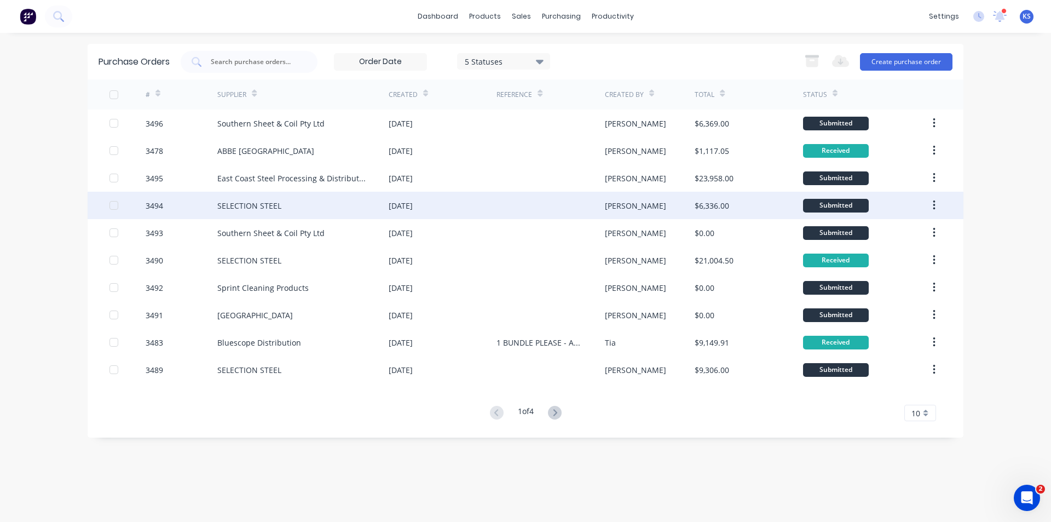
click at [263, 206] on div "SELECTION STEEL" at bounding box center [249, 205] width 64 height 11
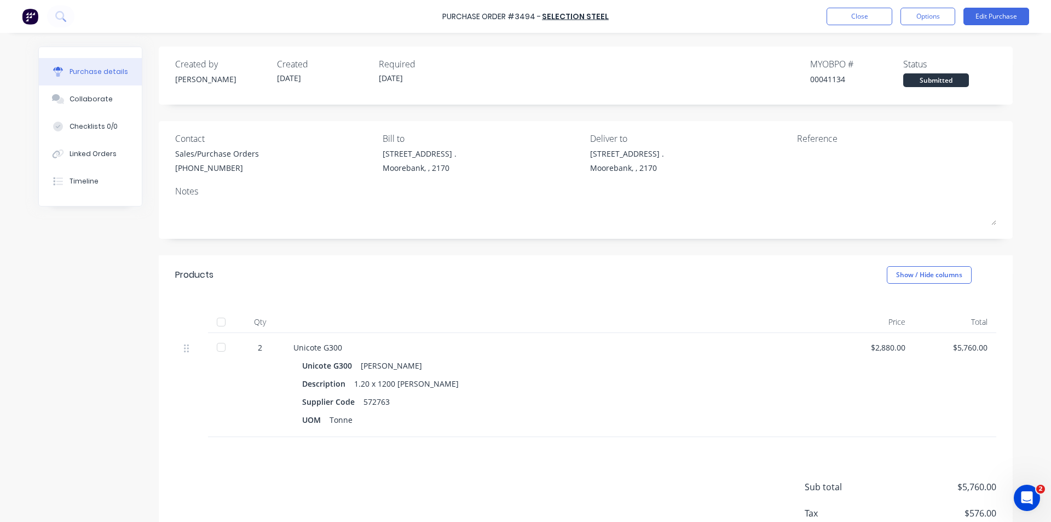
click at [480, 276] on div "Products Show / Hide columns" at bounding box center [586, 274] width 854 height 39
click at [96, 152] on div "Linked Orders" at bounding box center [93, 154] width 47 height 10
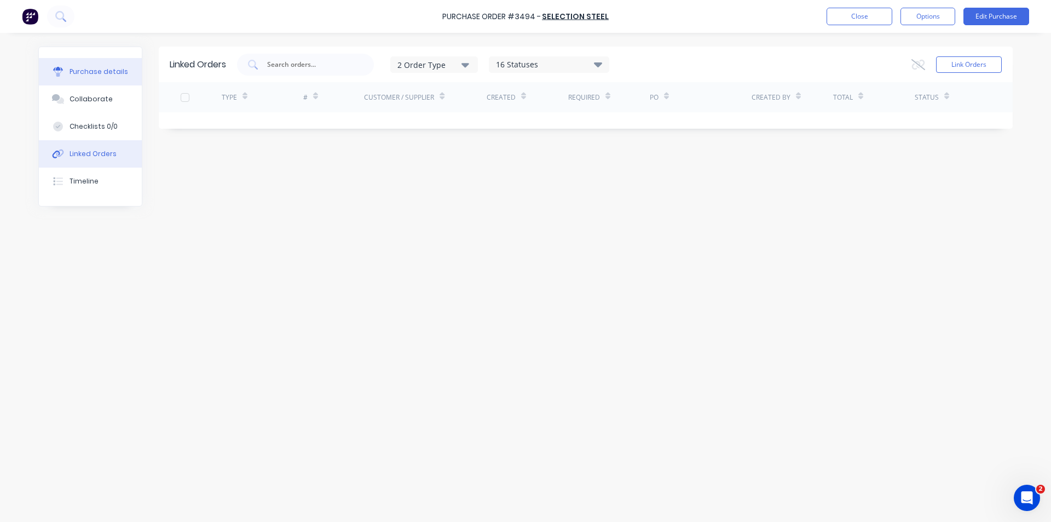
click at [99, 76] on div "Purchase details" at bounding box center [99, 72] width 59 height 10
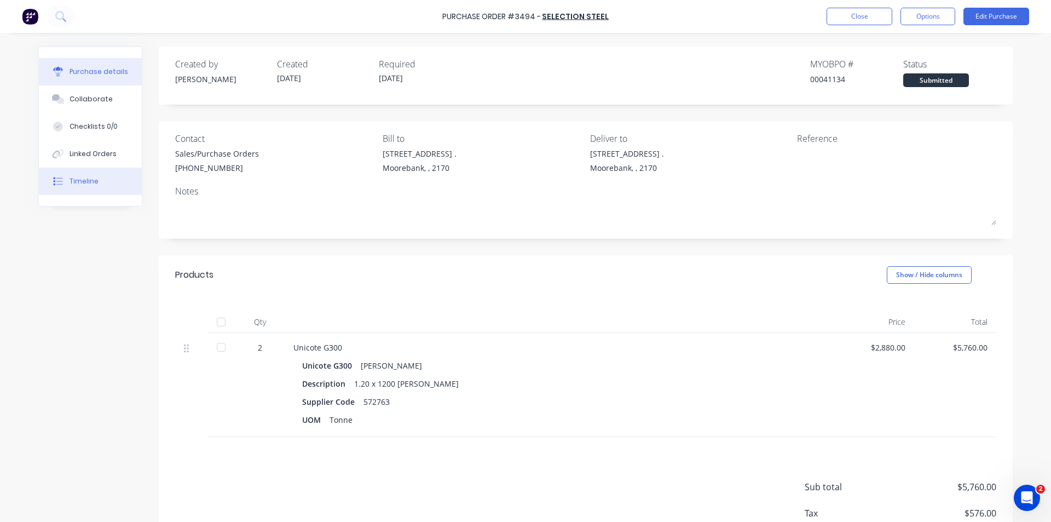
click at [73, 188] on button "Timeline" at bounding box center [90, 181] width 103 height 27
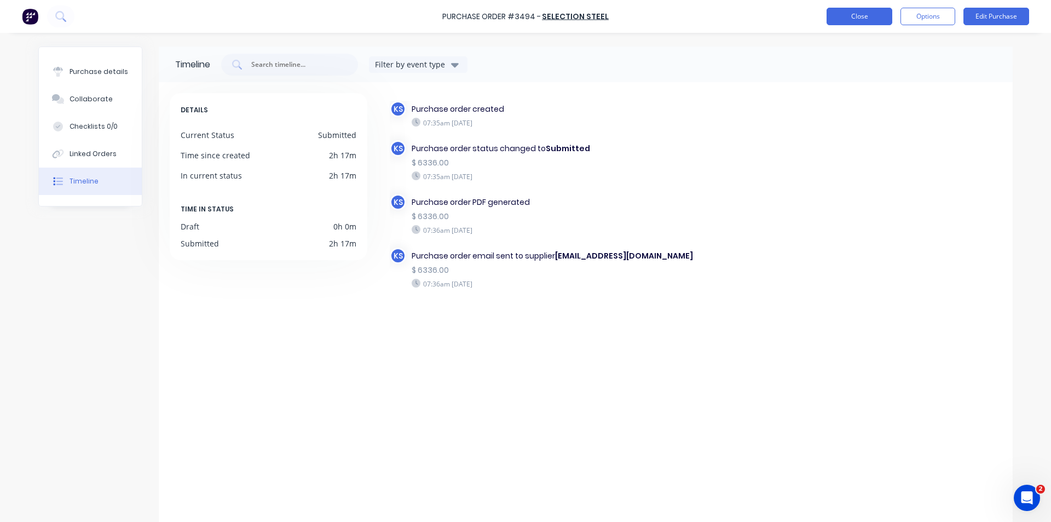
click at [852, 18] on button "Close" at bounding box center [860, 17] width 66 height 18
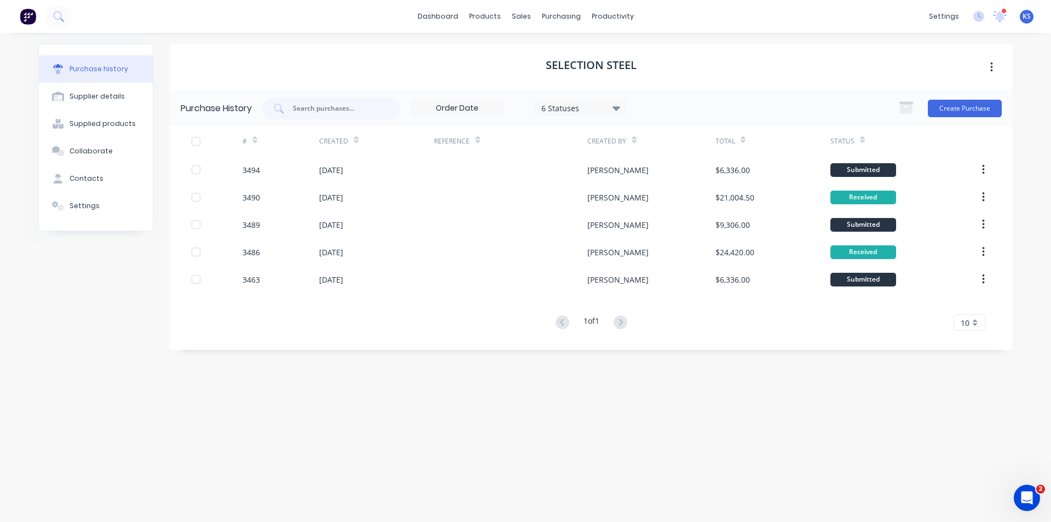
click at [669, 65] on div "SELECTION STEEL" at bounding box center [591, 67] width 843 height 47
click at [561, 54] on div "Sales Orders" at bounding box center [561, 53] width 45 height 10
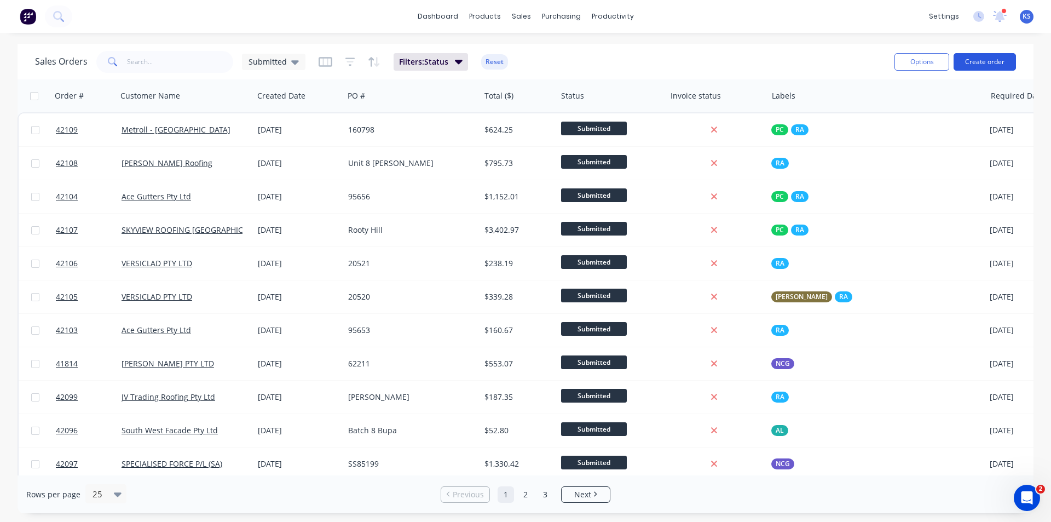
click at [983, 65] on button "Create order" at bounding box center [985, 62] width 62 height 18
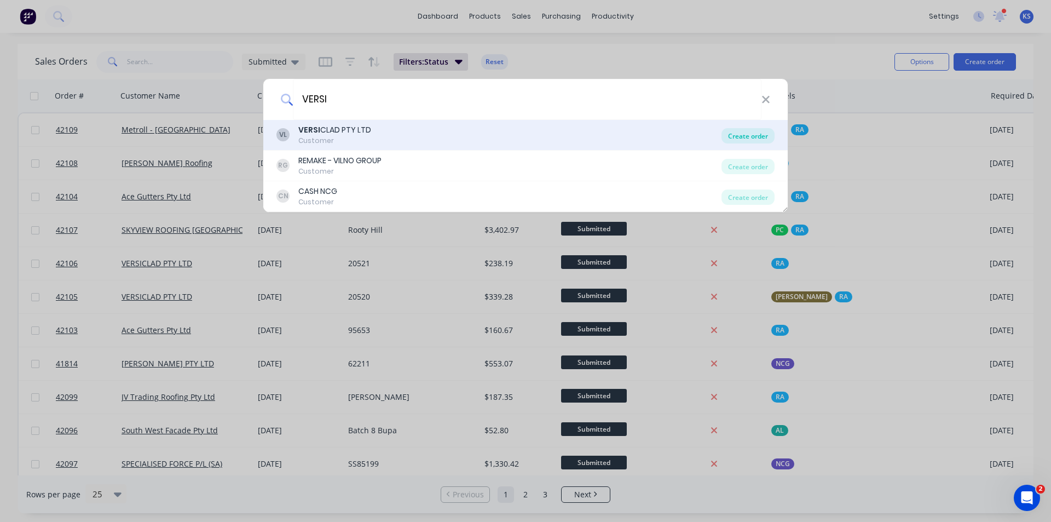
type input "VERSI"
click at [745, 137] on div "Create order" at bounding box center [748, 135] width 53 height 15
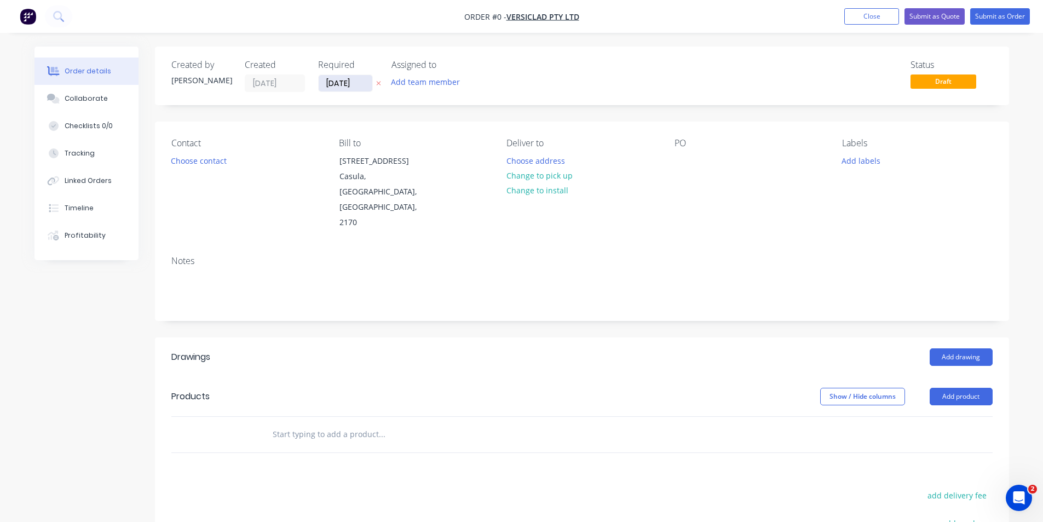
click at [343, 89] on input "03/10/25" at bounding box center [346, 83] width 54 height 16
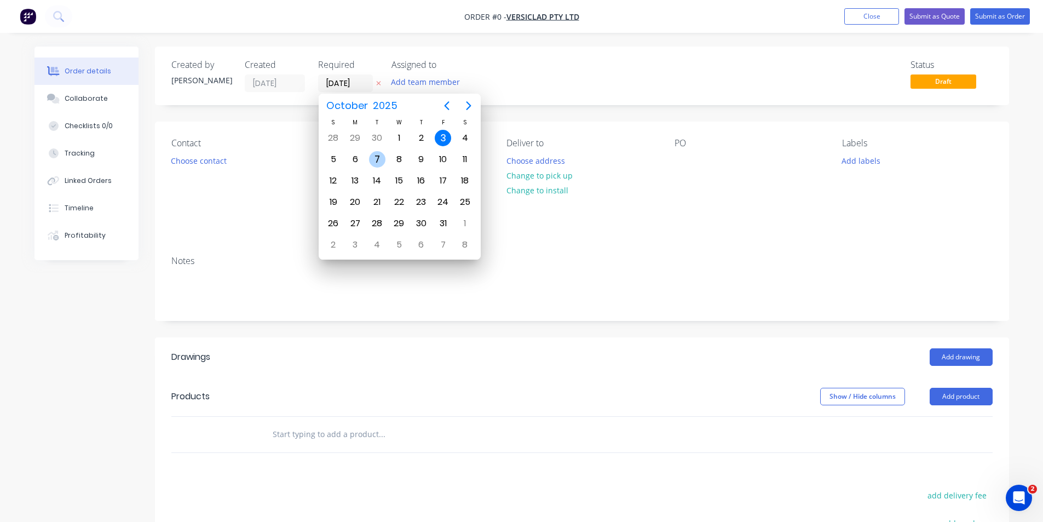
click at [377, 159] on div "7" at bounding box center [377, 159] width 16 height 16
type input "07/10/25"
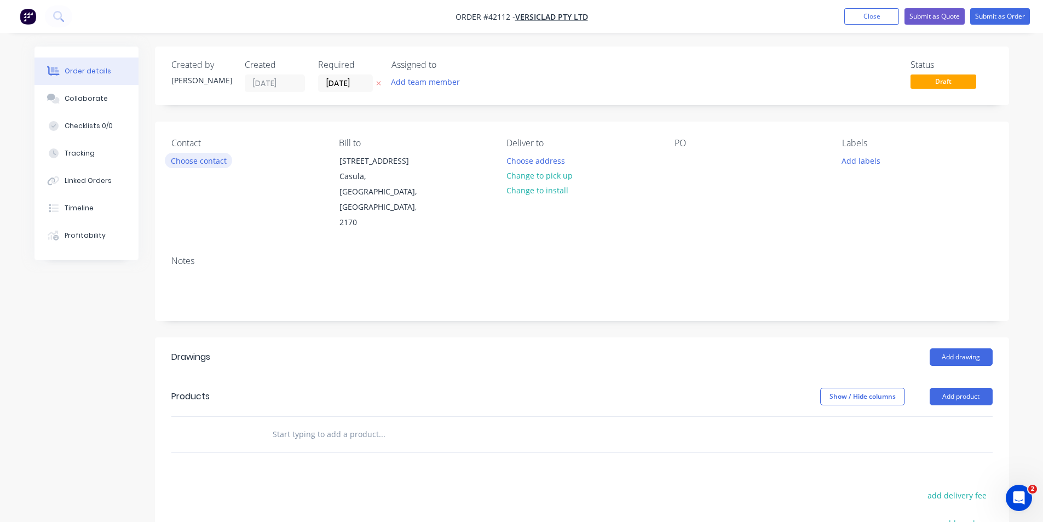
click at [208, 168] on button "Choose contact" at bounding box center [198, 160] width 67 height 15
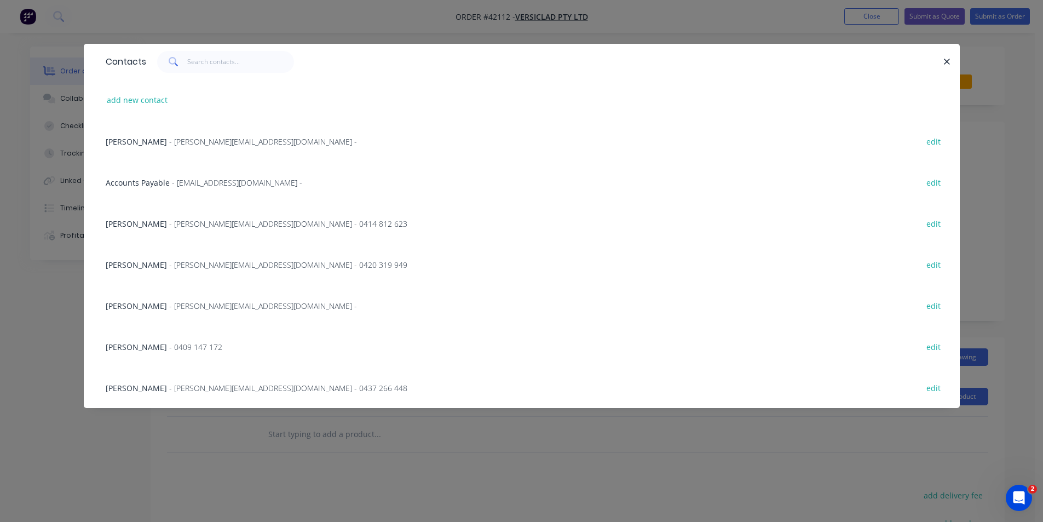
click at [169, 144] on span "- michele@versiclad.com.au -" at bounding box center [263, 141] width 188 height 10
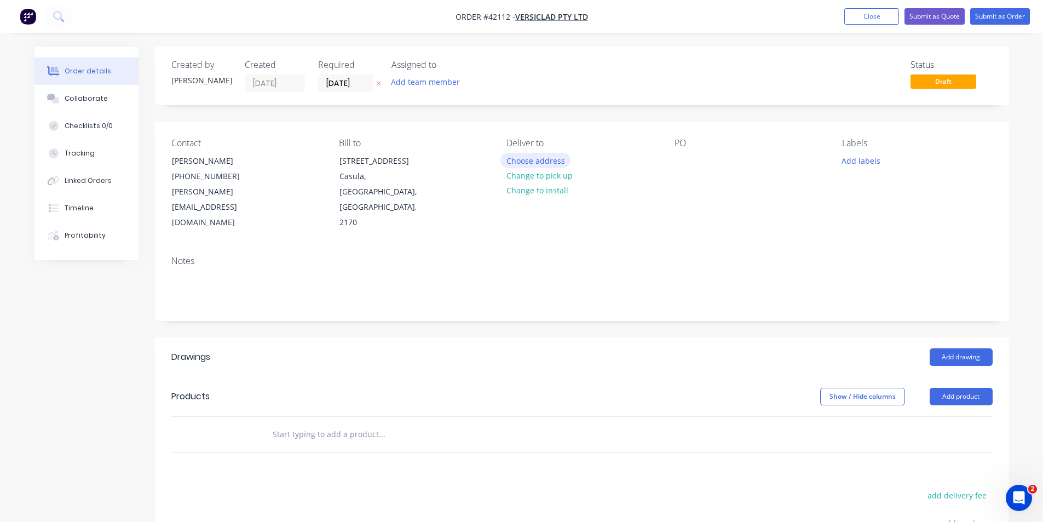
click at [516, 158] on button "Choose address" at bounding box center [536, 160] width 70 height 15
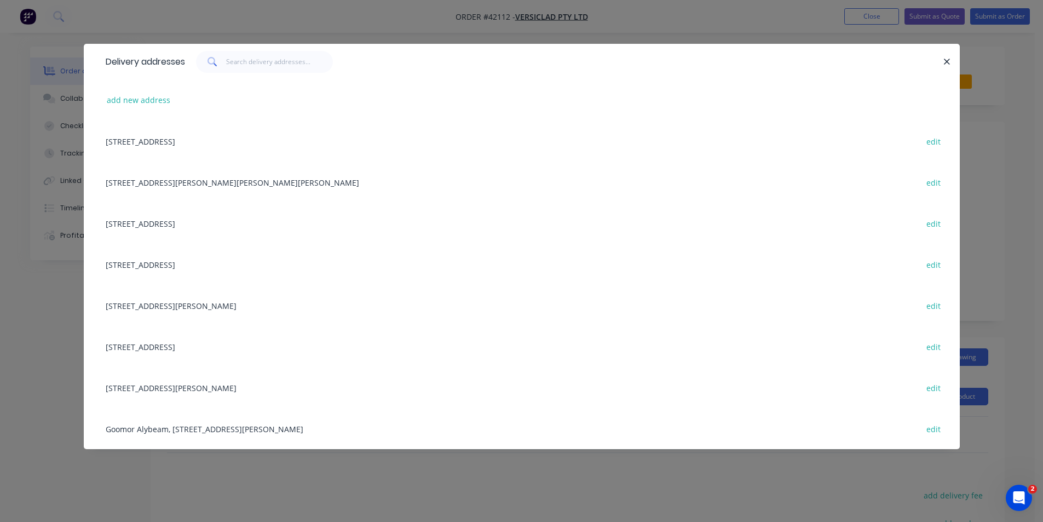
click at [246, 141] on div "3 Berriwerri Place, Casula, New South Wales, Australia, 2170 edit" at bounding box center [521, 140] width 843 height 41
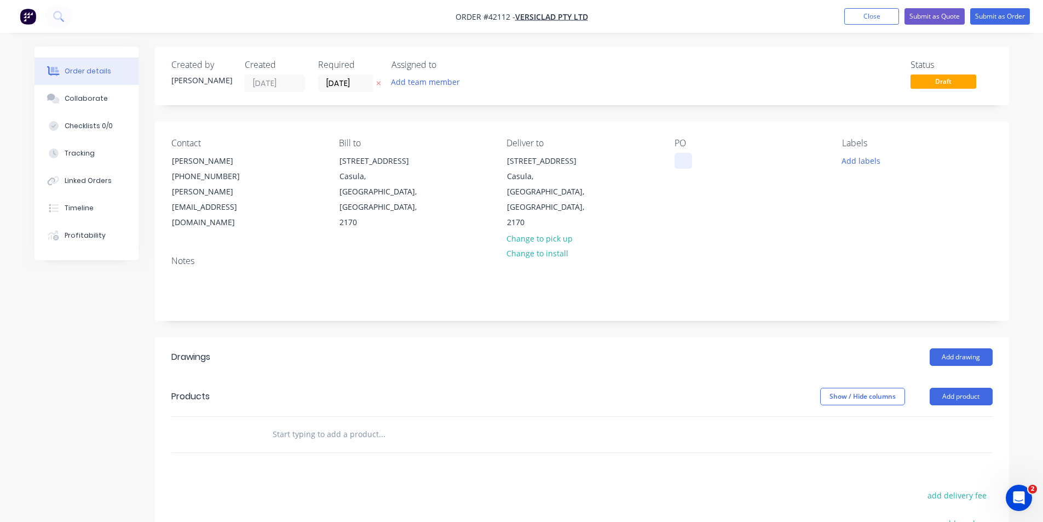
click at [676, 163] on div at bounding box center [684, 161] width 18 height 16
click at [855, 157] on button "Add labels" at bounding box center [861, 160] width 50 height 15
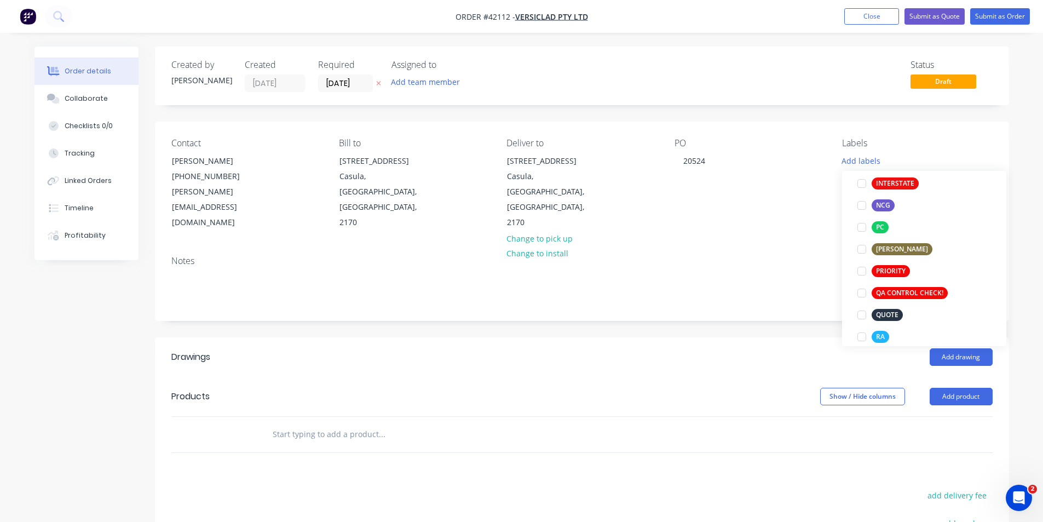
scroll to position [274, 0]
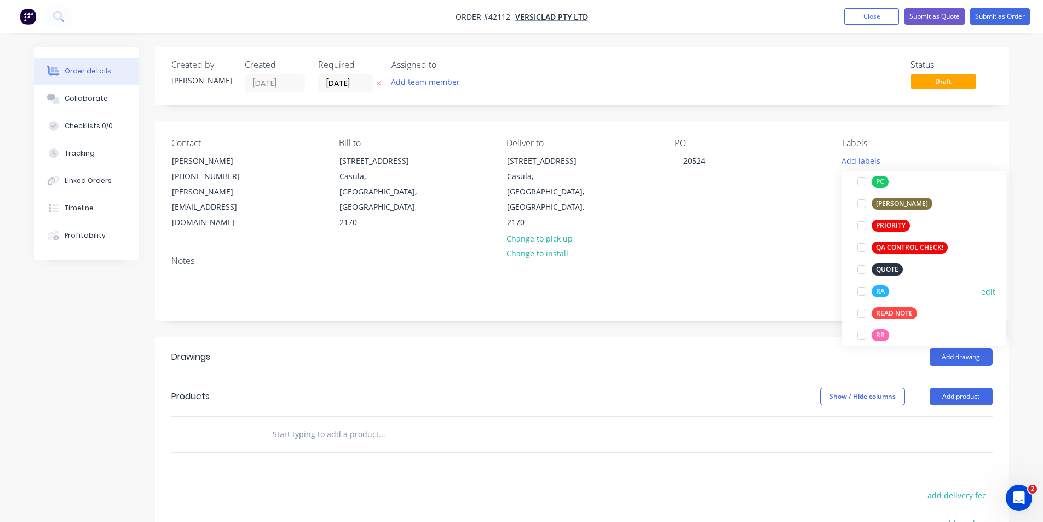
click at [863, 290] on div at bounding box center [862, 291] width 22 height 22
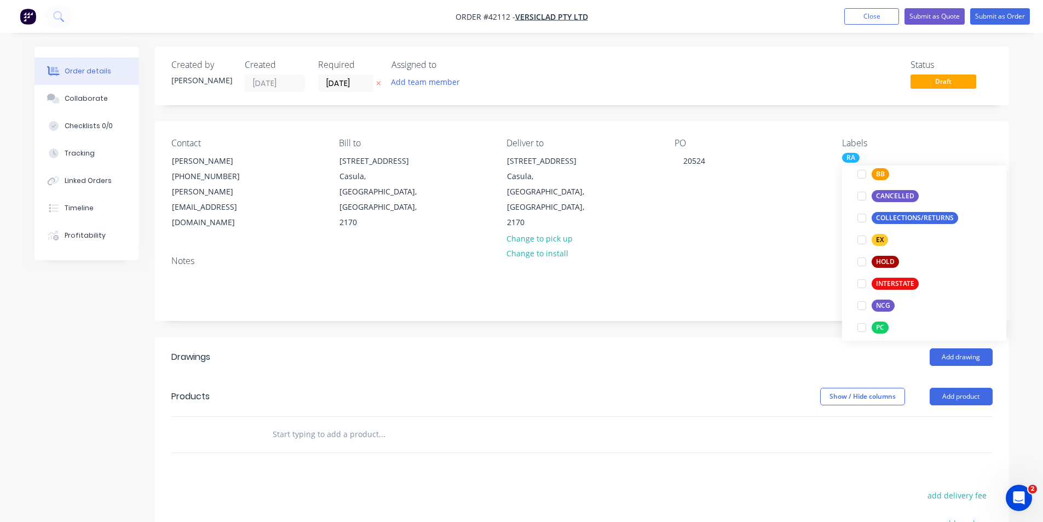
scroll to position [164, 0]
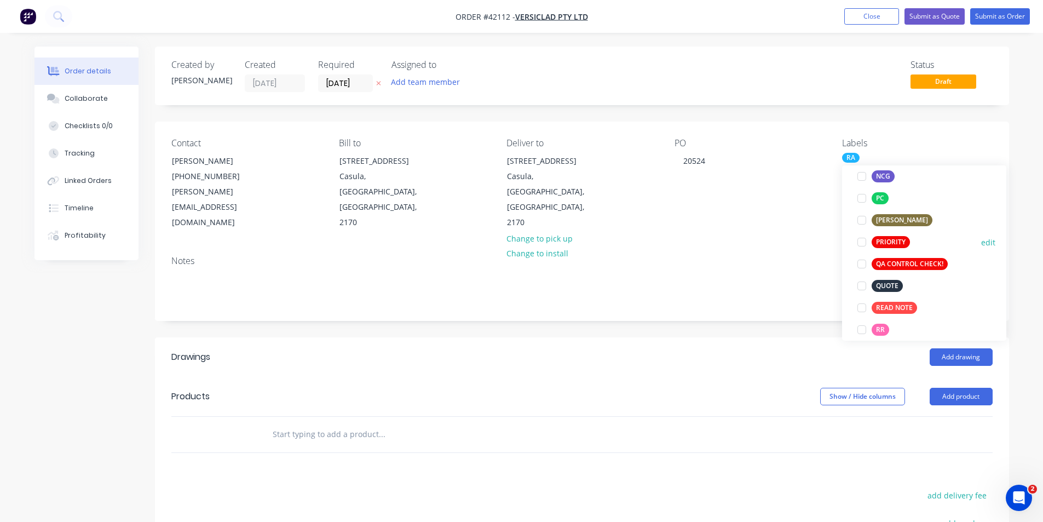
click at [862, 243] on div at bounding box center [862, 242] width 22 height 22
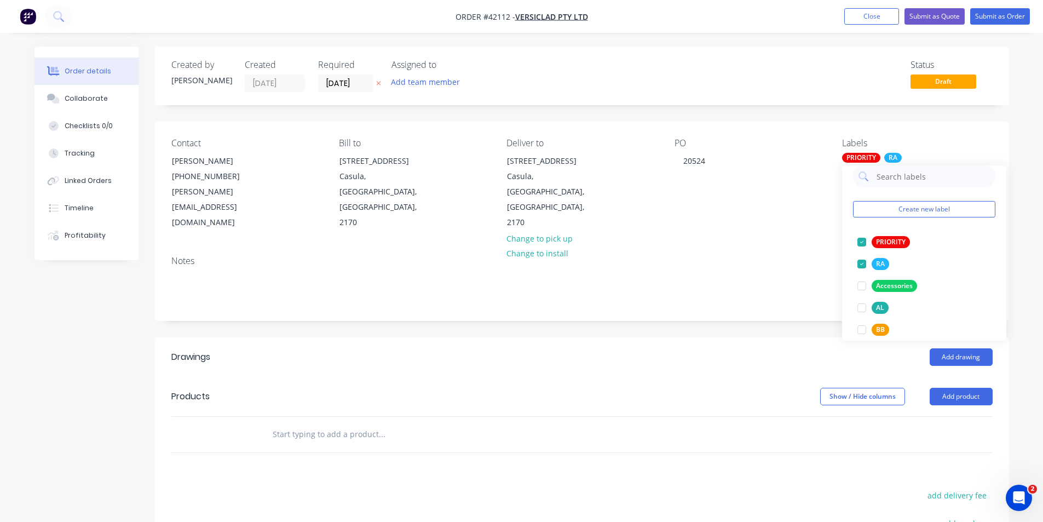
click at [715, 348] on div "Add drawing" at bounding box center [669, 357] width 647 height 18
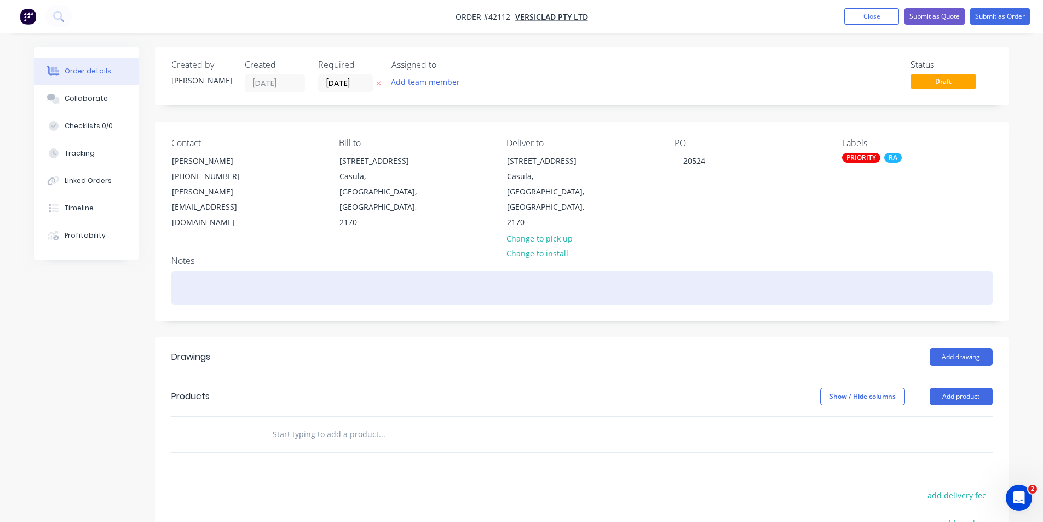
click at [255, 271] on div at bounding box center [581, 287] width 821 height 33
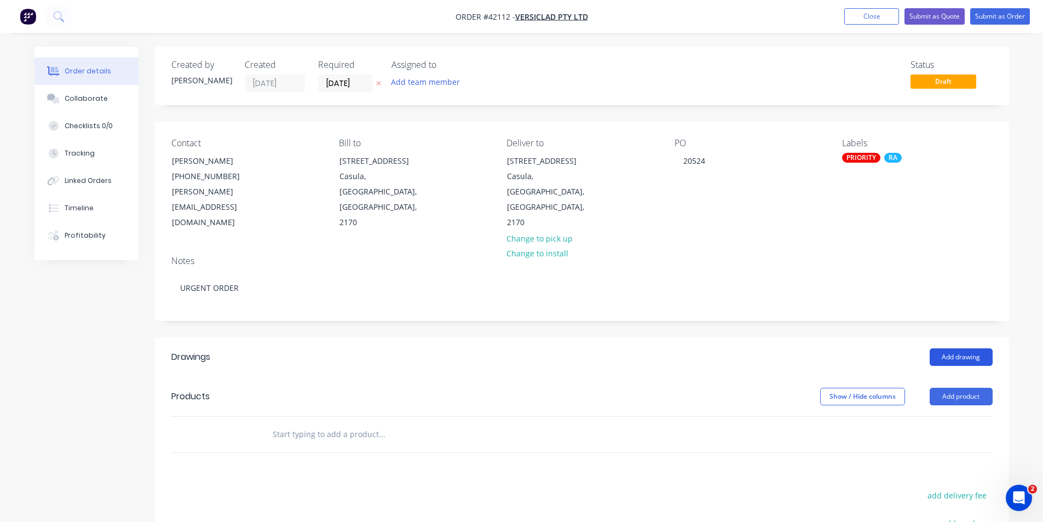
click at [954, 348] on button "Add drawing" at bounding box center [961, 357] width 63 height 18
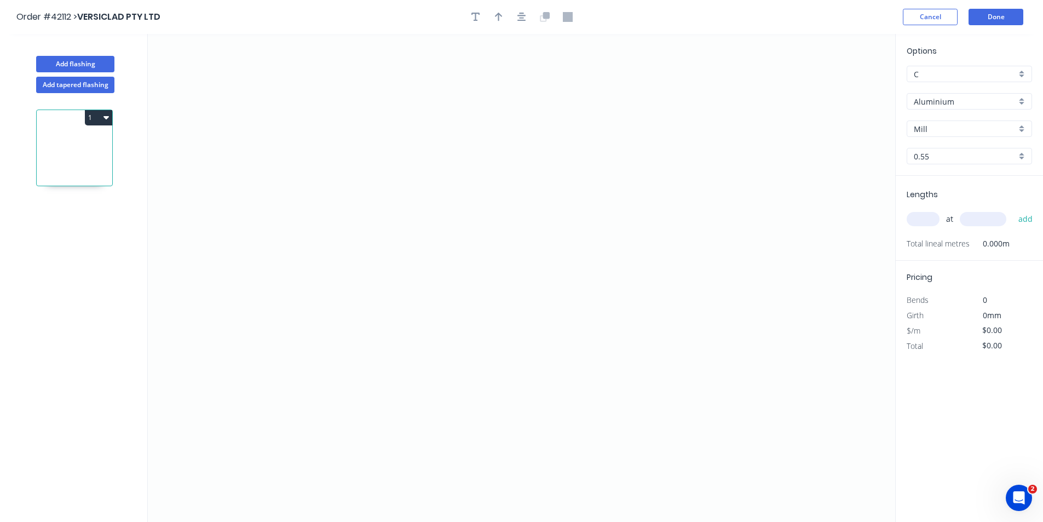
click at [947, 100] on input "Aluminium" at bounding box center [965, 101] width 102 height 11
click at [966, 200] on div "Unicote G300" at bounding box center [969, 196] width 124 height 19
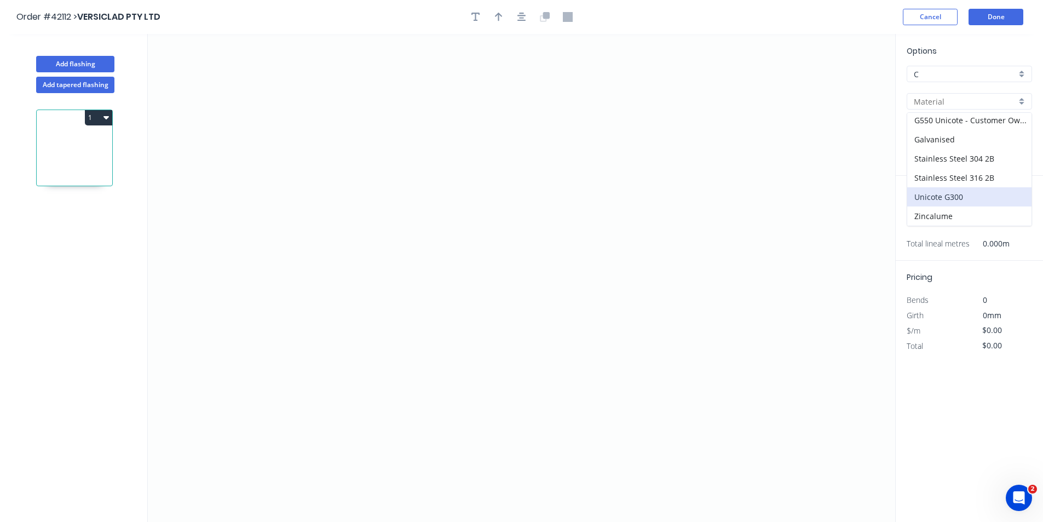
type input "Unicote G300"
type input "Pearl White"
type input "1.0"
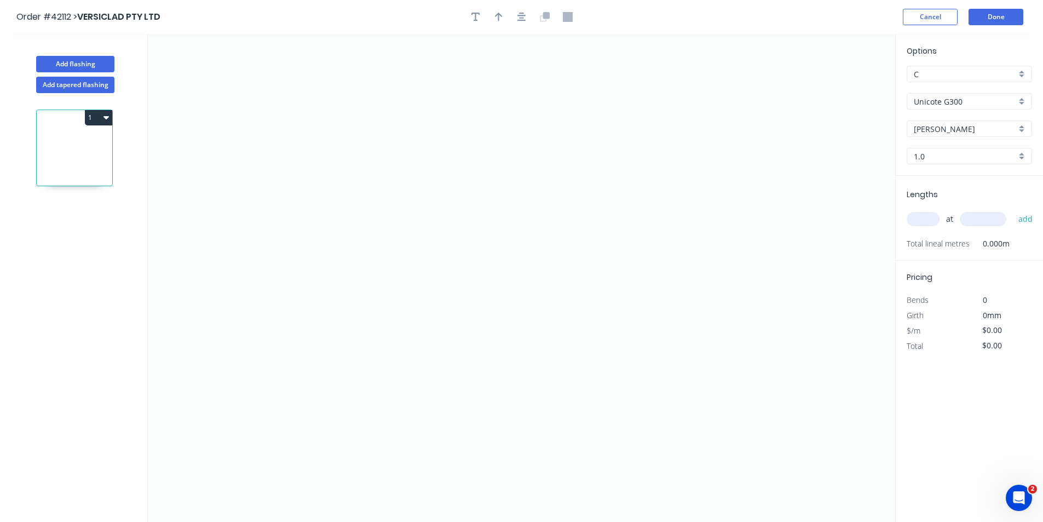
click at [946, 156] on input "1.0" at bounding box center [965, 156] width 102 height 11
click at [939, 191] on div "1.2" at bounding box center [969, 196] width 124 height 19
type input "1.2"
click at [927, 219] on input "text" at bounding box center [923, 219] width 33 height 14
type input "1"
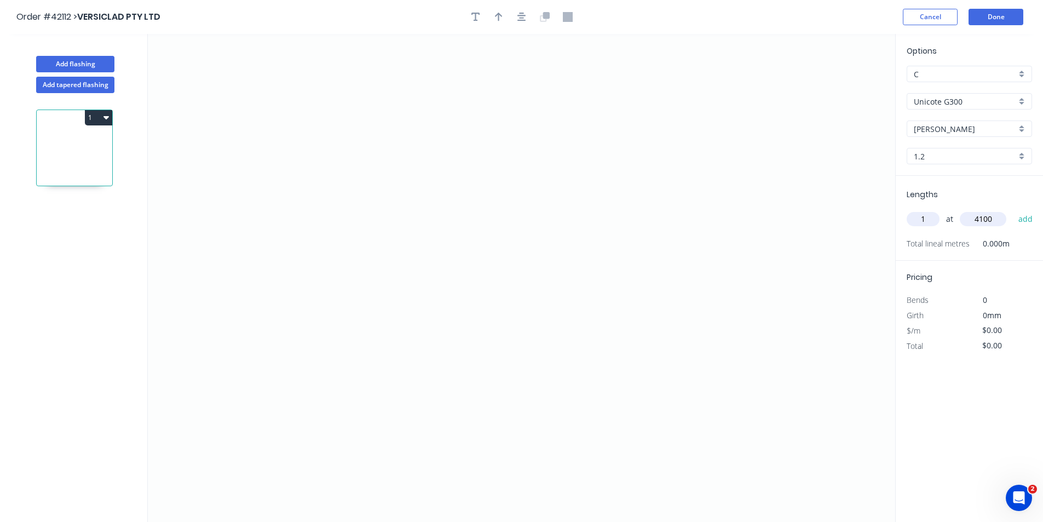
type input "4100"
click at [1013, 210] on button "add" at bounding box center [1026, 219] width 26 height 19
click at [685, 154] on icon "0" at bounding box center [521, 278] width 747 height 488
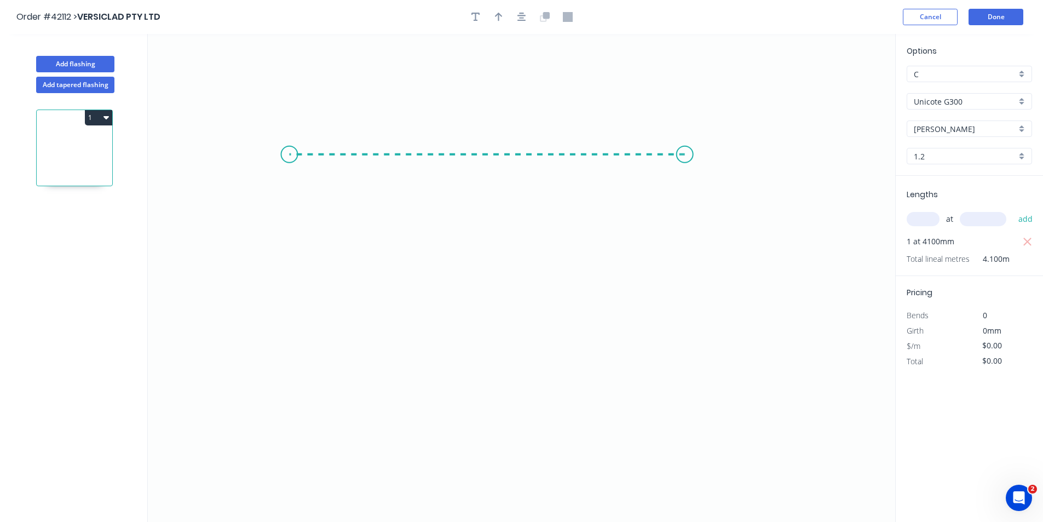
click at [289, 164] on icon "0" at bounding box center [521, 278] width 747 height 488
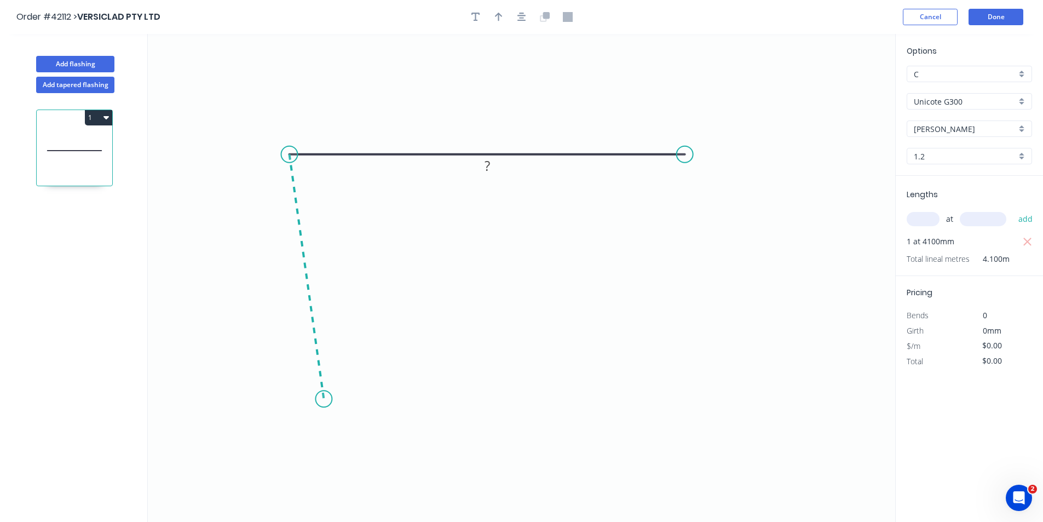
click at [324, 399] on icon "0 ?" at bounding box center [521, 278] width 747 height 488
click at [445, 405] on icon "0 ? ? ? º" at bounding box center [521, 278] width 747 height 488
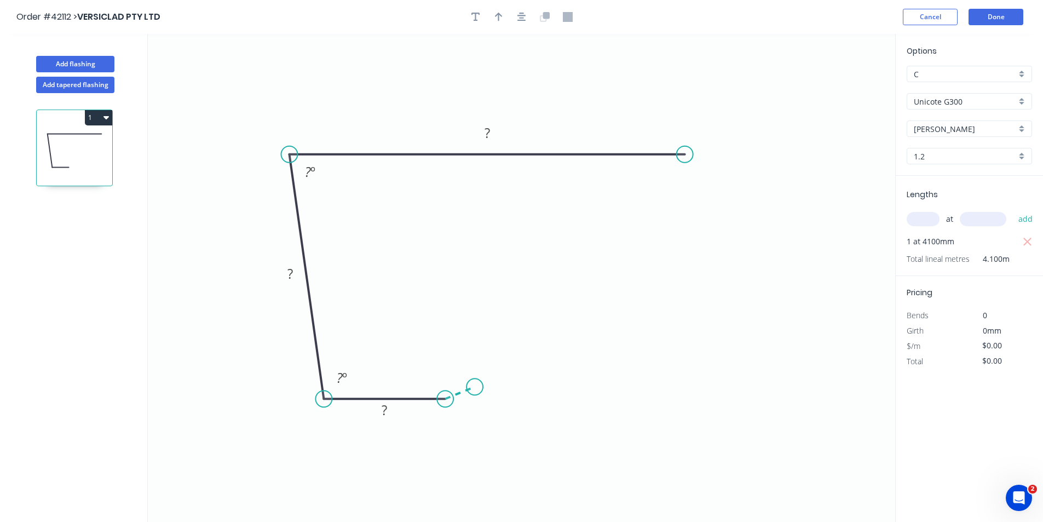
click at [475, 387] on icon "0 ? ? ? ? º ? º" at bounding box center [521, 278] width 747 height 488
click at [475, 387] on circle at bounding box center [475, 386] width 16 height 16
click at [521, 17] on icon "button" at bounding box center [521, 17] width 9 height 10
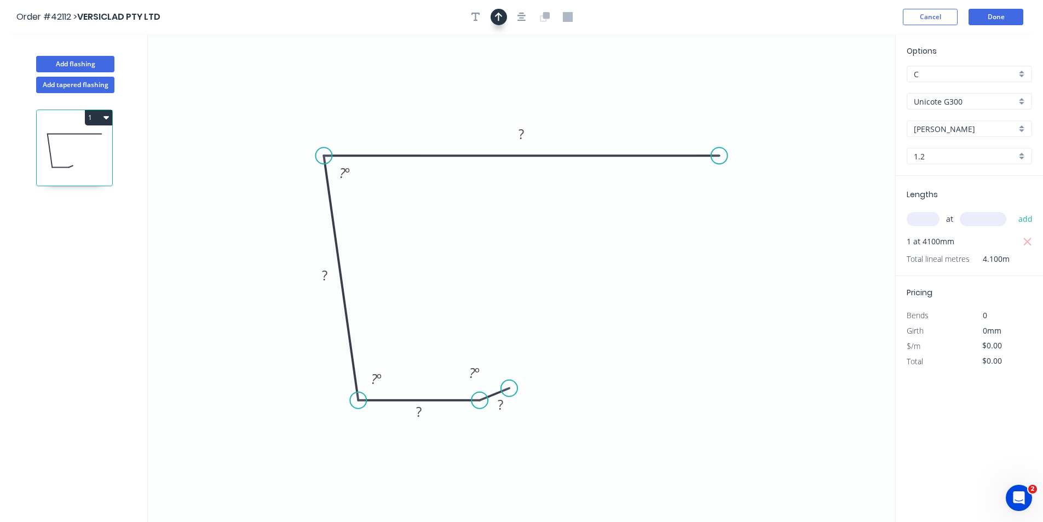
click at [498, 16] on icon "button" at bounding box center [499, 17] width 8 height 9
drag, startPoint x: 574, startPoint y: 85, endPoint x: 420, endPoint y: 91, distance: 154.0
click at [421, 91] on icon at bounding box center [422, 78] width 10 height 35
click at [503, 402] on tspan "?" at bounding box center [500, 404] width 5 height 18
type input "$12.54"
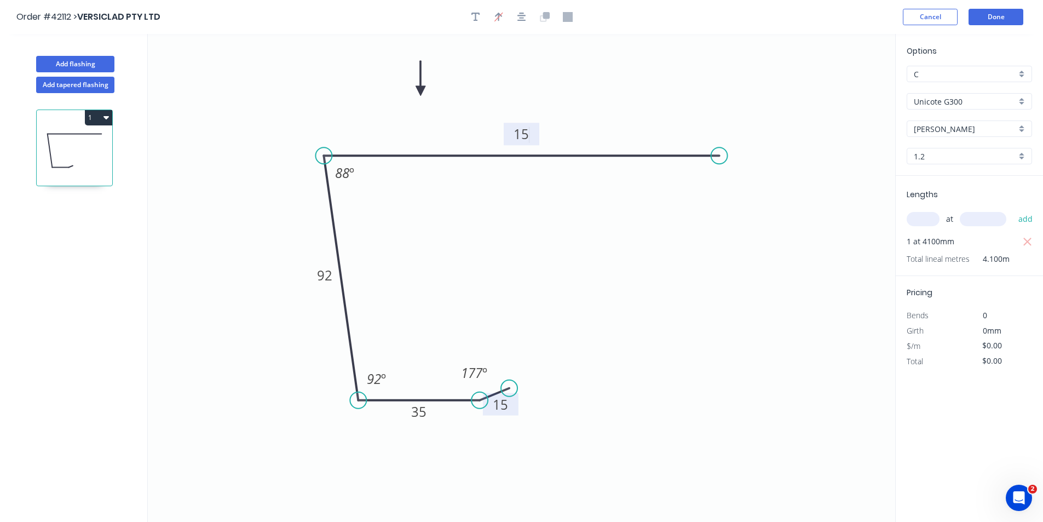
type input "$51.41"
click at [478, 16] on icon "button" at bounding box center [475, 17] width 9 height 10
click at [200, 67] on textarea at bounding box center [218, 77] width 89 height 41
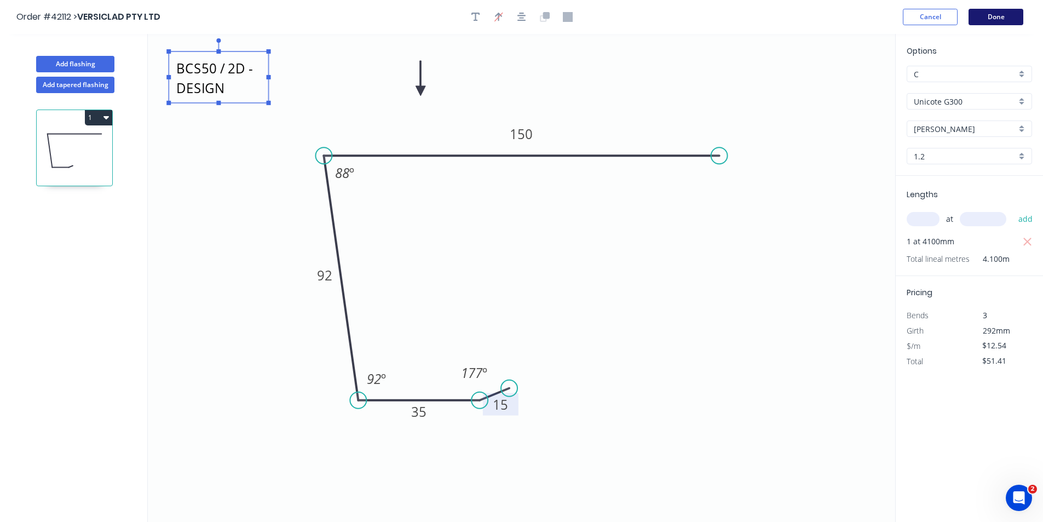
type textarea "BCS50 / 2D - DESIGN"
click at [991, 17] on button "Done" at bounding box center [996, 17] width 55 height 16
click at [997, 18] on button "Done" at bounding box center [996, 17] width 55 height 16
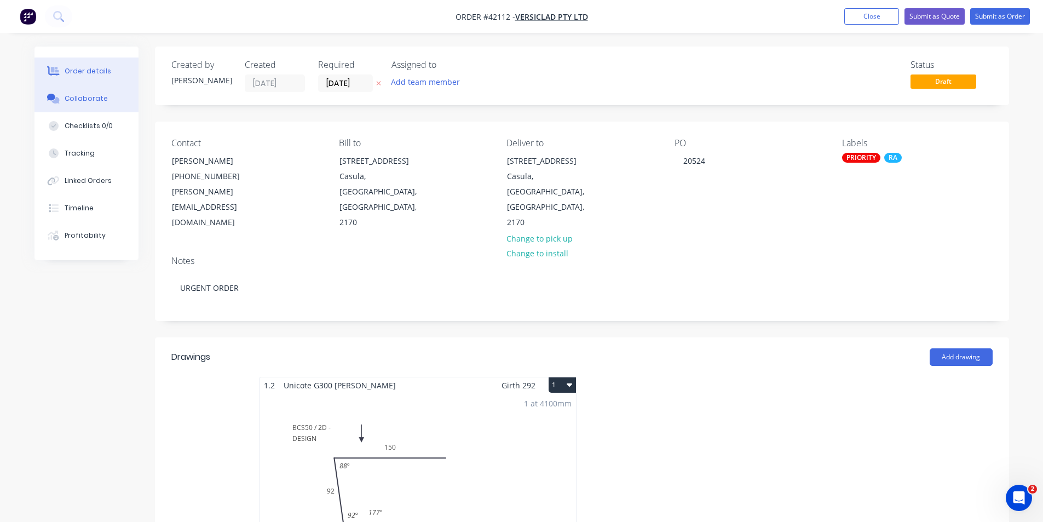
click at [114, 99] on button "Collaborate" at bounding box center [86, 98] width 104 height 27
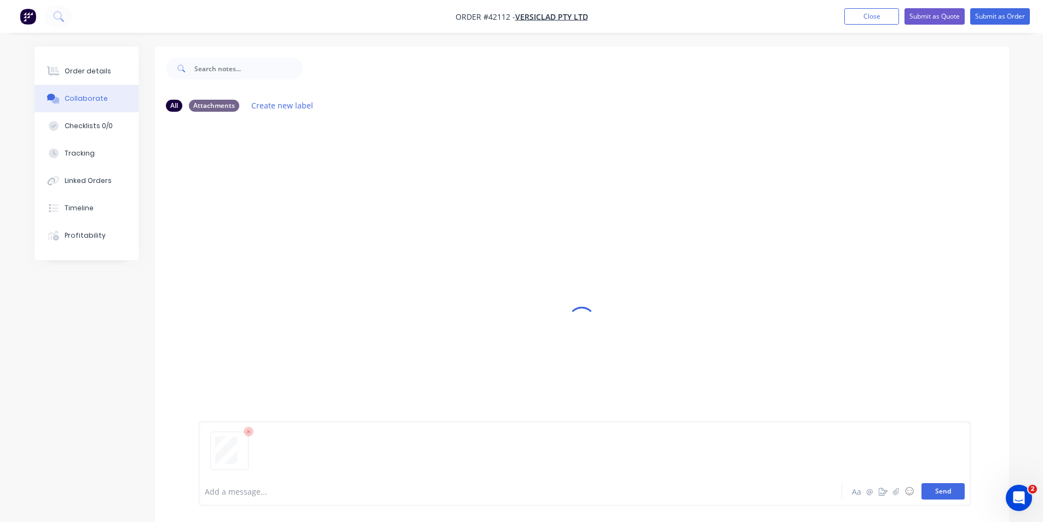
click at [943, 491] on button "Send" at bounding box center [943, 491] width 43 height 16
drag, startPoint x: 101, startPoint y: 73, endPoint x: 149, endPoint y: 74, distance: 47.6
click at [101, 73] on div "Order details" at bounding box center [88, 71] width 47 height 10
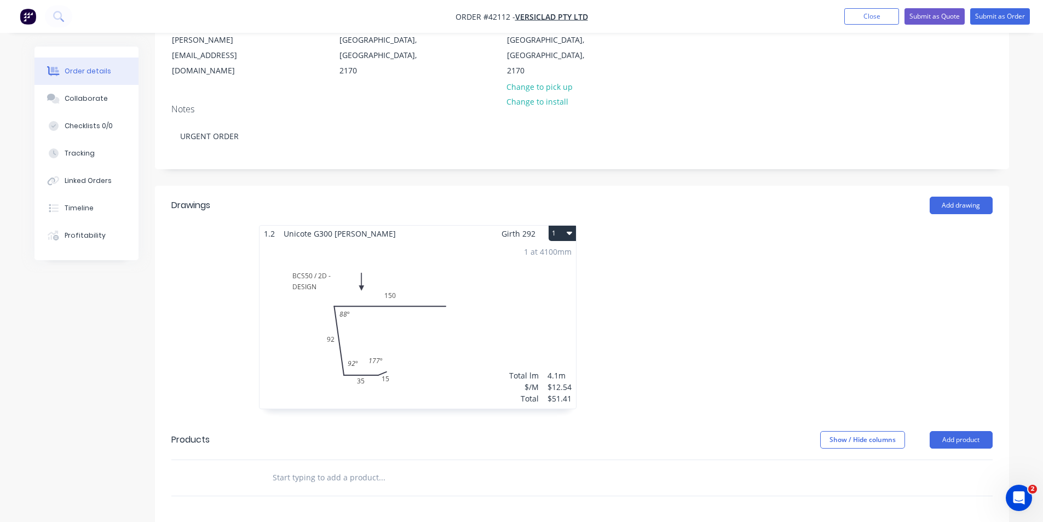
scroll to position [46, 0]
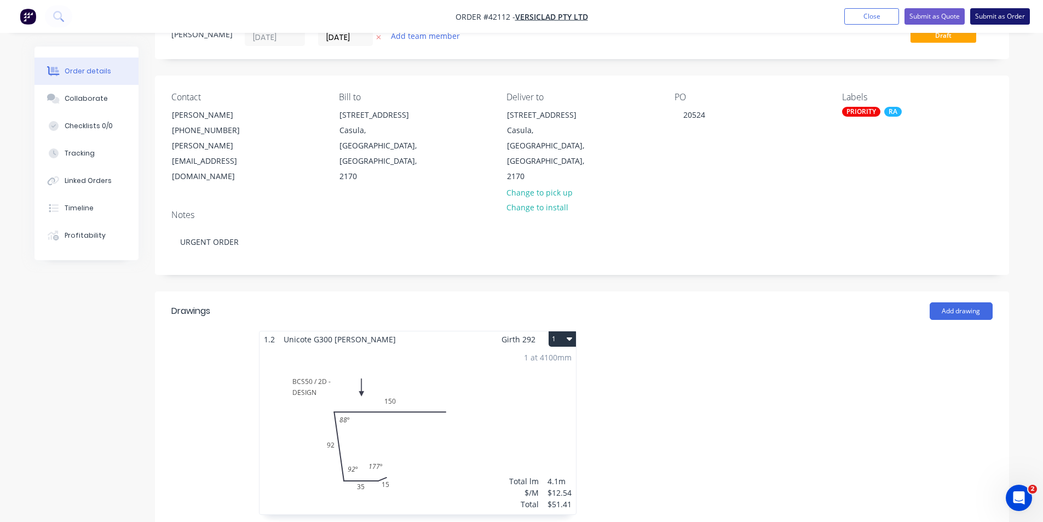
click at [984, 16] on button "Submit as Order" at bounding box center [1000, 16] width 60 height 16
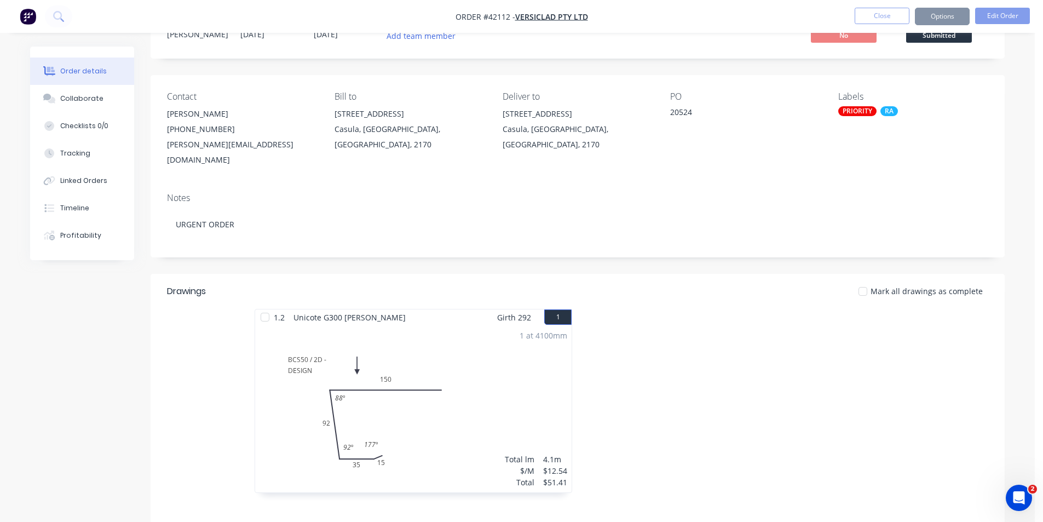
scroll to position [0, 0]
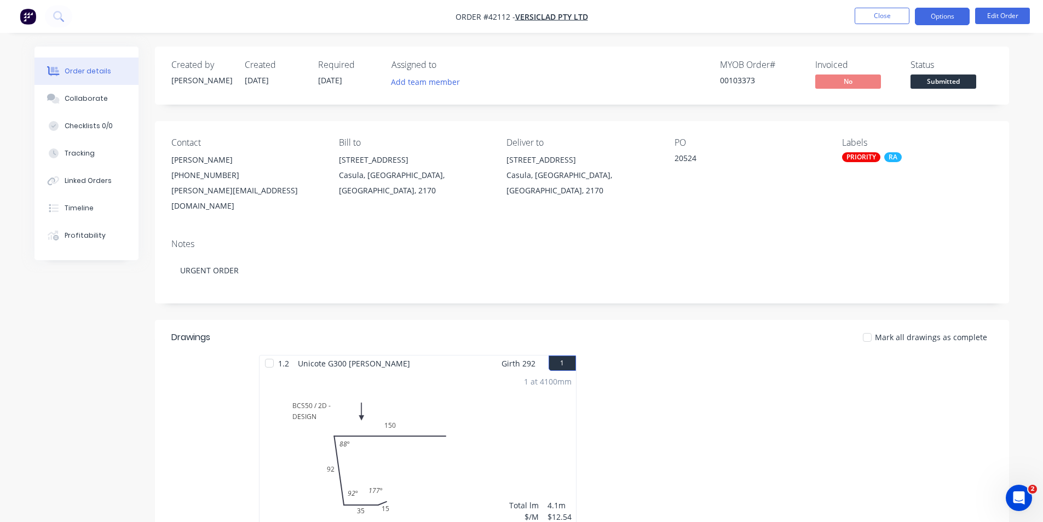
click at [937, 16] on button "Options" at bounding box center [942, 17] width 55 height 18
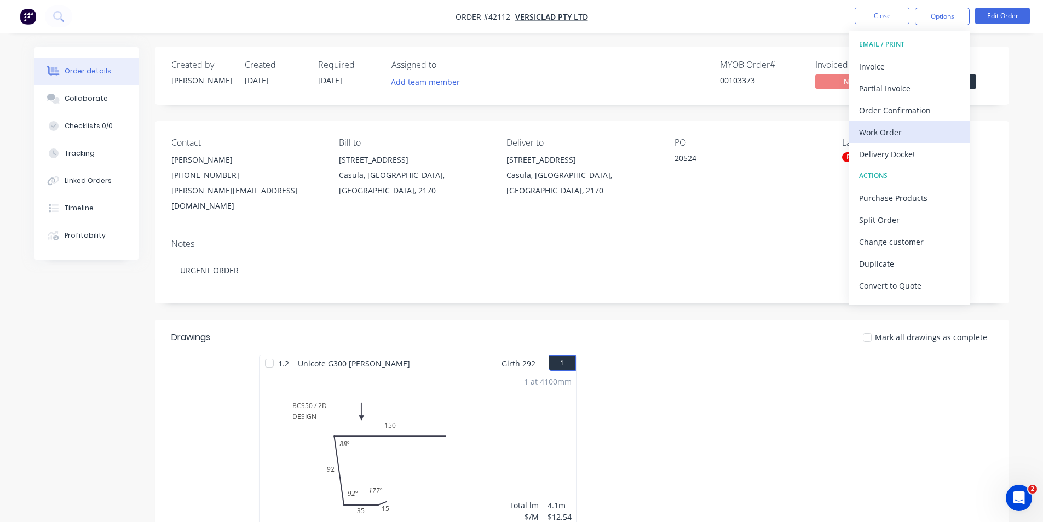
click at [898, 131] on div "Work Order" at bounding box center [909, 132] width 101 height 16
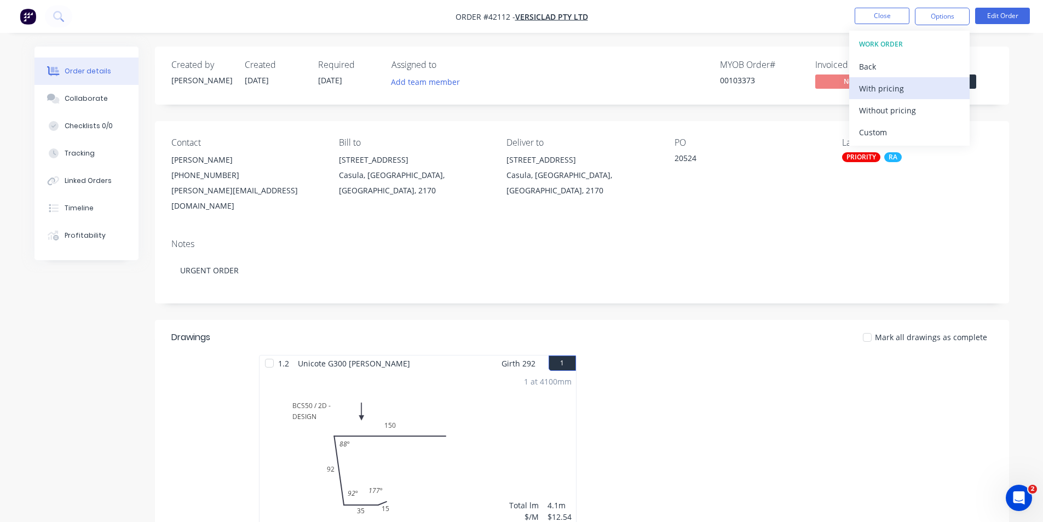
click at [911, 89] on div "With pricing" at bounding box center [909, 88] width 101 height 16
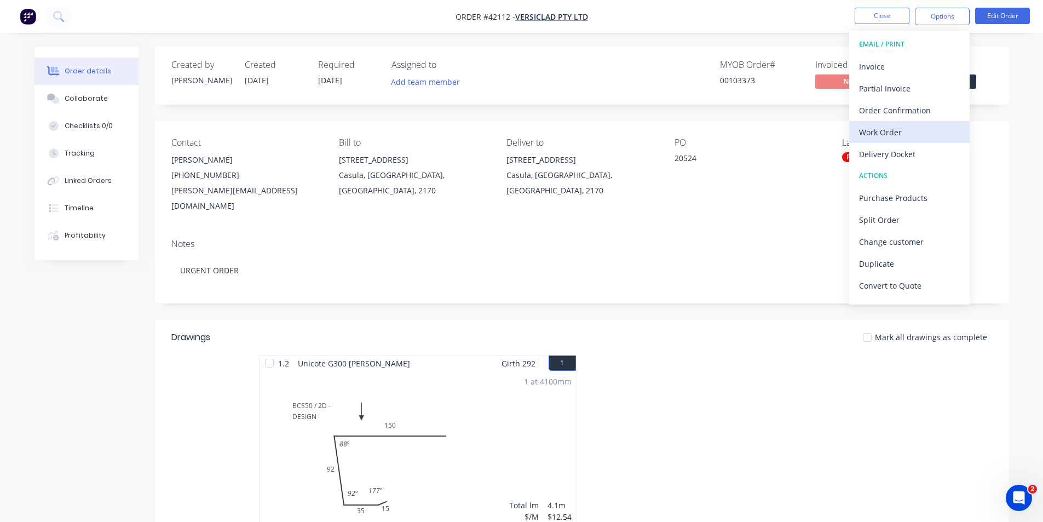
click at [910, 129] on div "Work Order" at bounding box center [909, 132] width 101 height 16
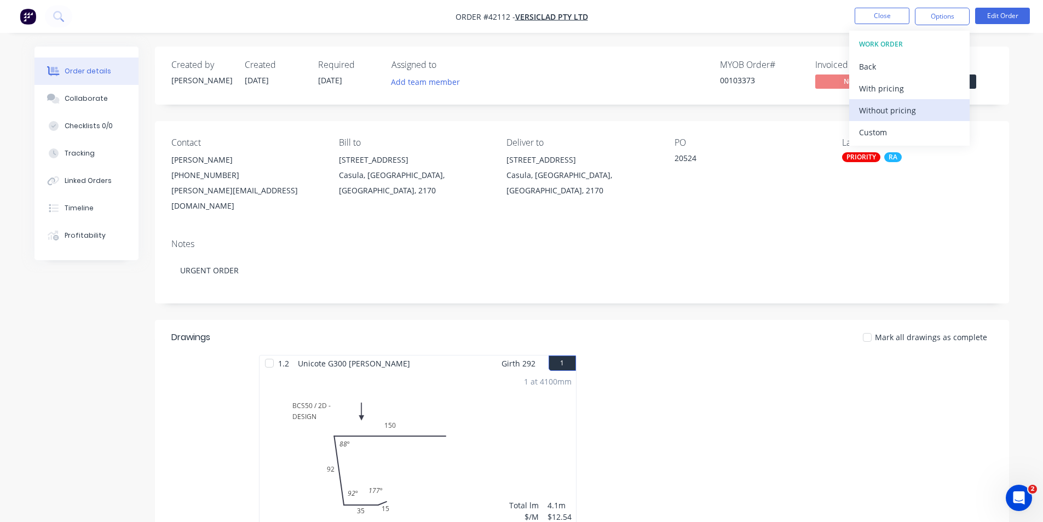
click at [909, 107] on div "Without pricing" at bounding box center [909, 110] width 101 height 16
click at [881, 110] on div "Order Confirmation" at bounding box center [909, 110] width 101 height 16
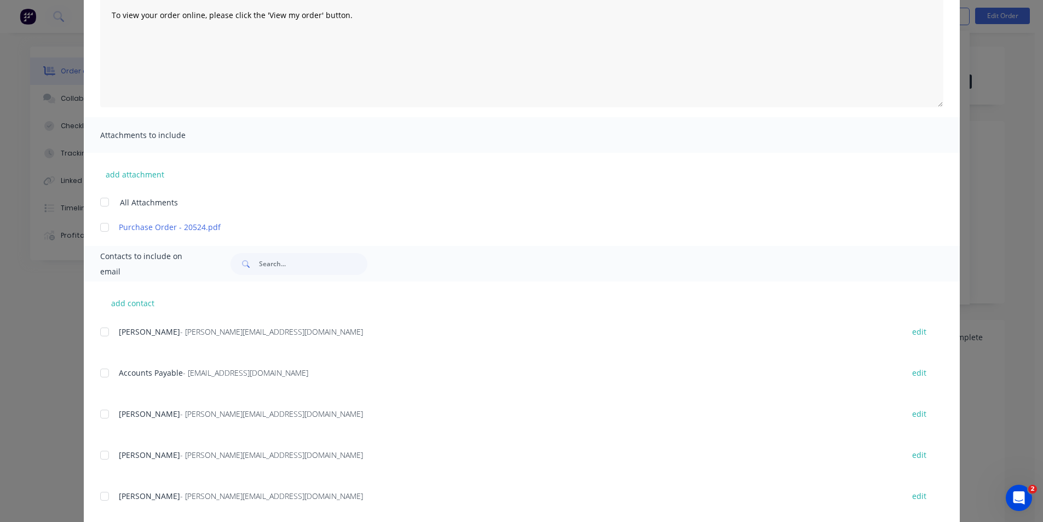
scroll to position [232, 0]
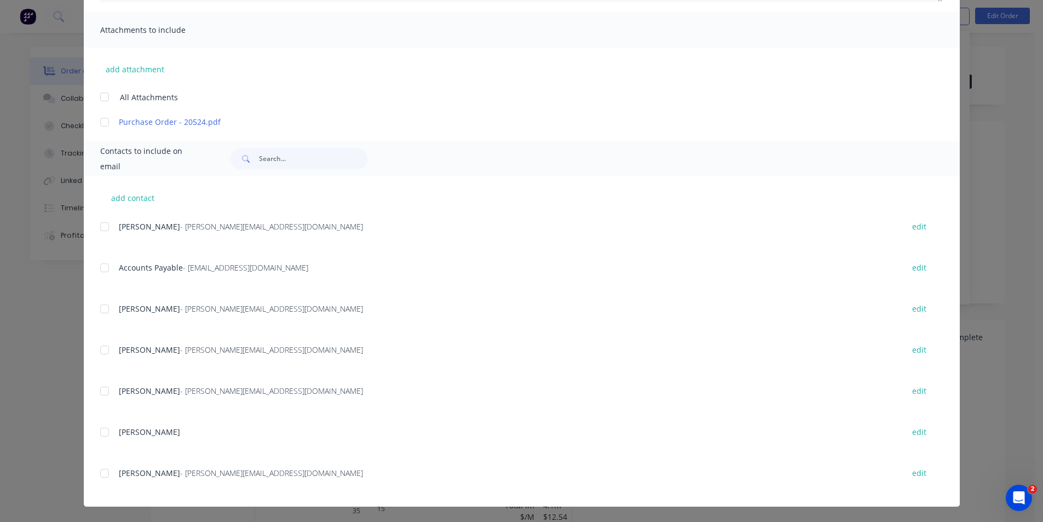
click at [101, 227] on div at bounding box center [105, 227] width 22 height 22
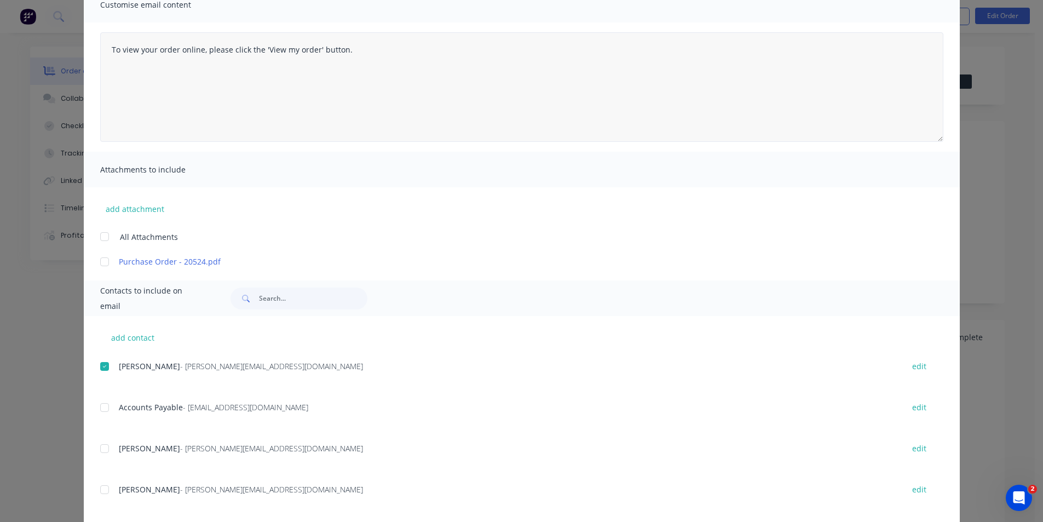
scroll to position [13, 0]
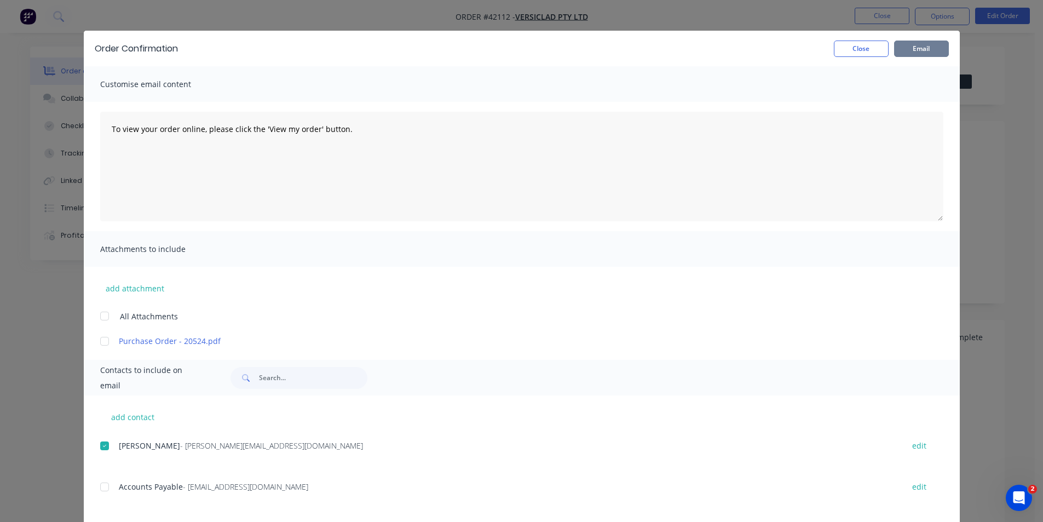
click at [911, 51] on button "Email" at bounding box center [921, 49] width 55 height 16
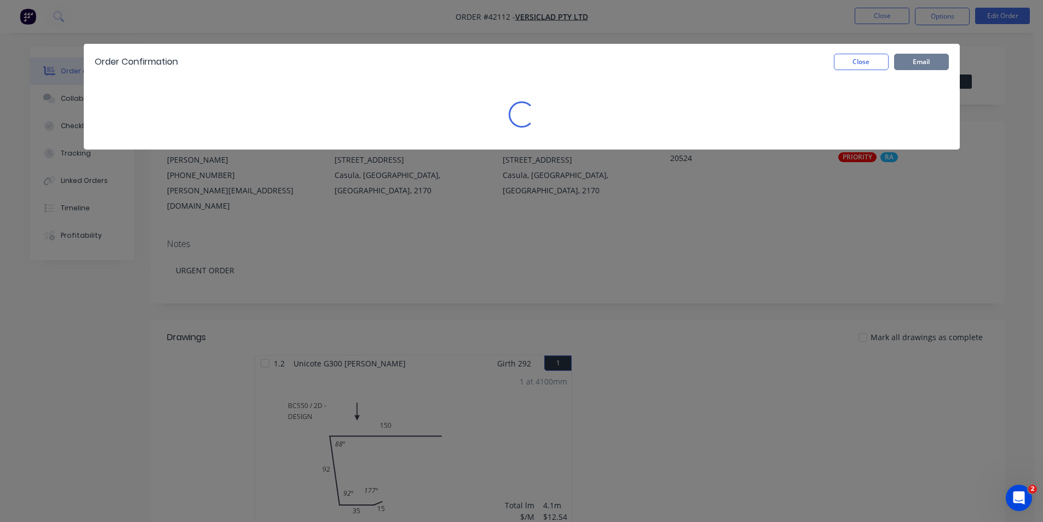
scroll to position [0, 0]
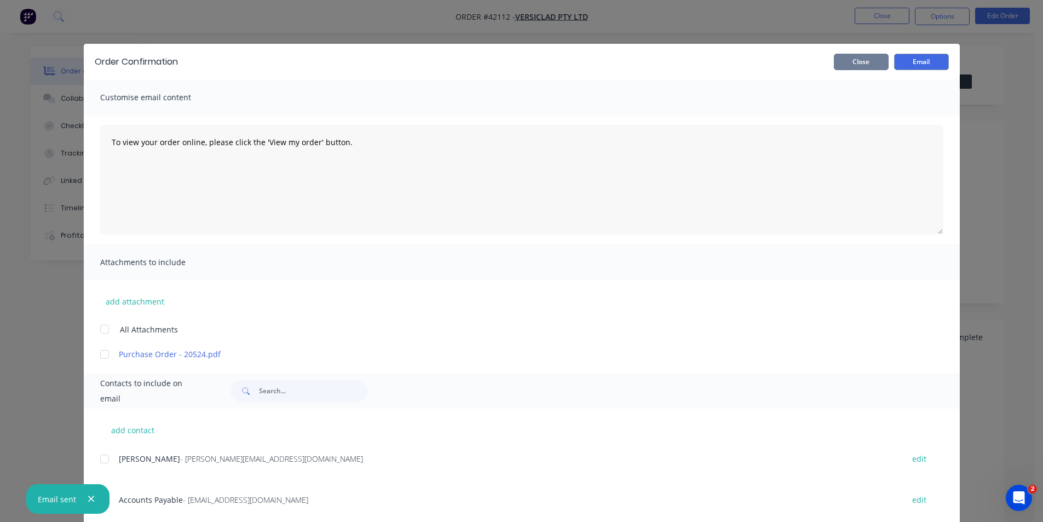
click at [846, 58] on button "Close" at bounding box center [861, 62] width 55 height 16
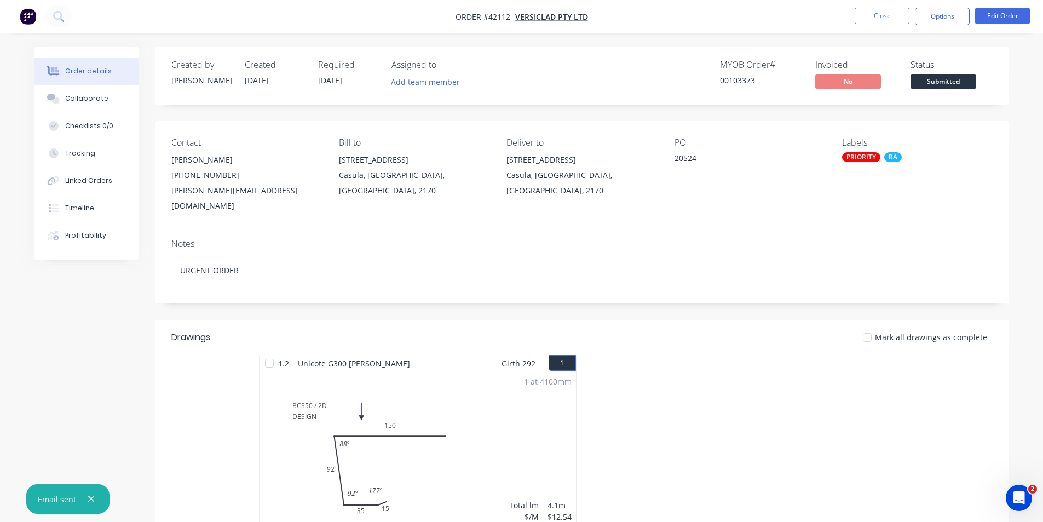
click at [755, 26] on nav "Order #42112 - VERSICLAD PTY LTD Close Options Edit Order" at bounding box center [521, 16] width 1043 height 33
click at [886, 19] on button "Close" at bounding box center [882, 16] width 55 height 16
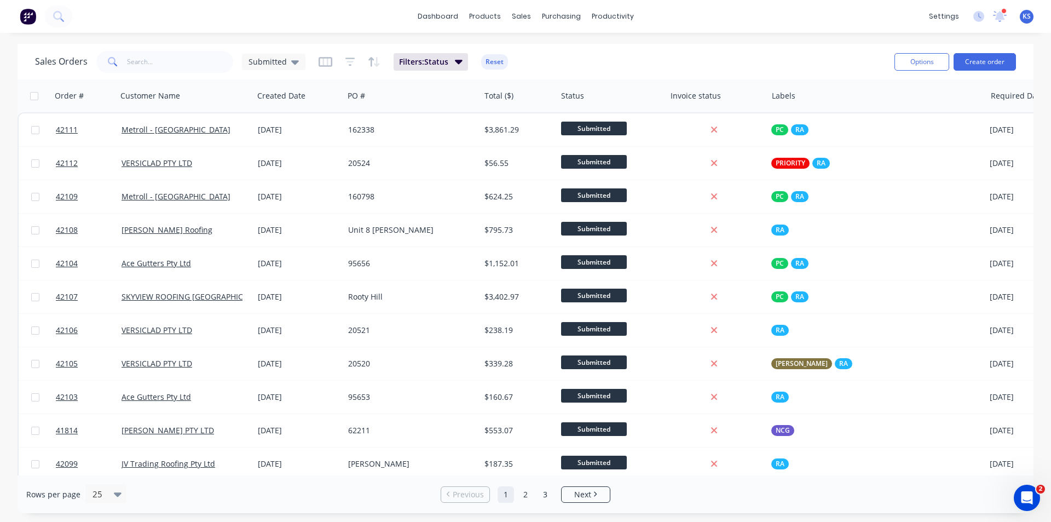
click at [695, 71] on div "Sales Orders Submitted Filters: Status Reset" at bounding box center [460, 61] width 851 height 27
click at [969, 62] on button "Create order" at bounding box center [985, 62] width 62 height 18
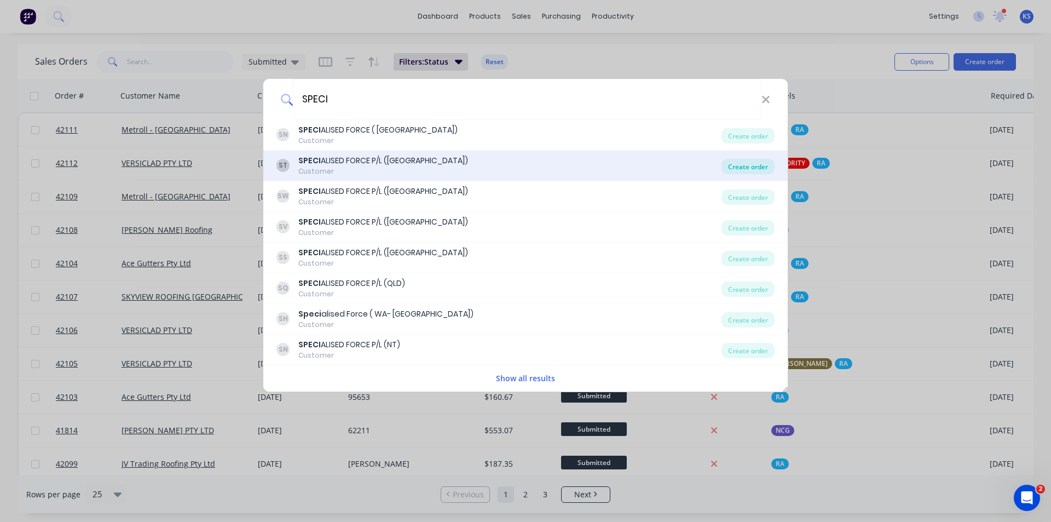
type input "SPECI"
click at [763, 163] on div "Create order" at bounding box center [748, 166] width 53 height 15
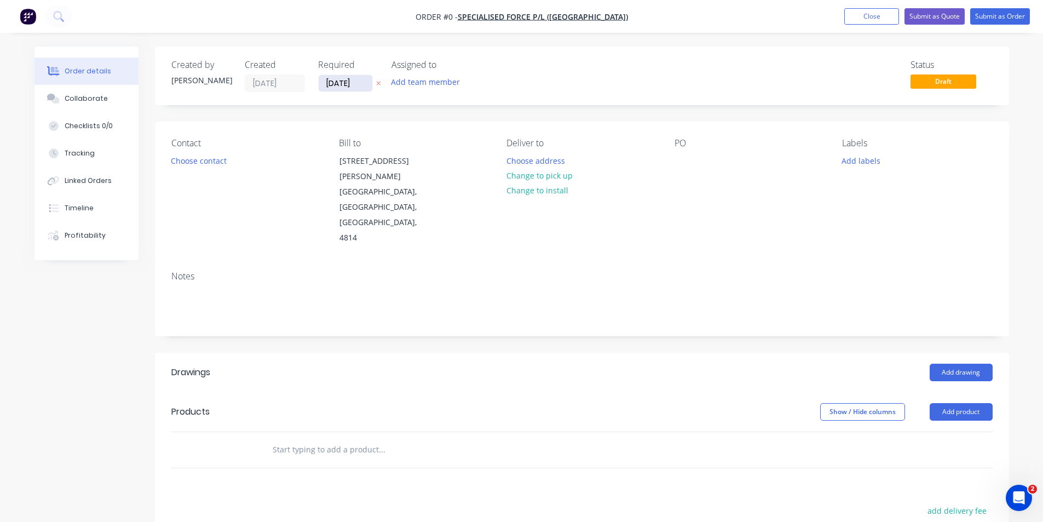
click at [340, 83] on input "03/10/25" at bounding box center [346, 83] width 54 height 16
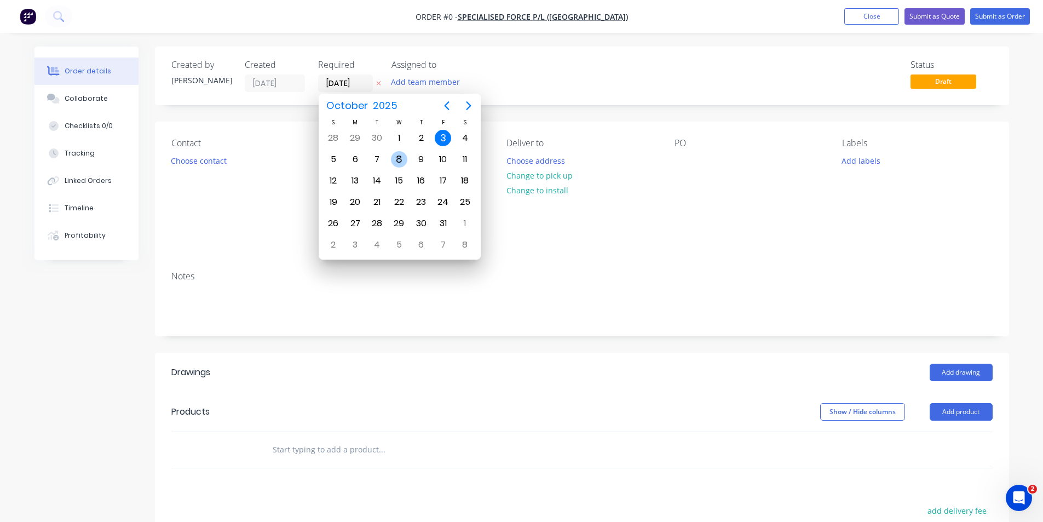
click at [398, 162] on div "8" at bounding box center [399, 159] width 16 height 16
type input "08/10/25"
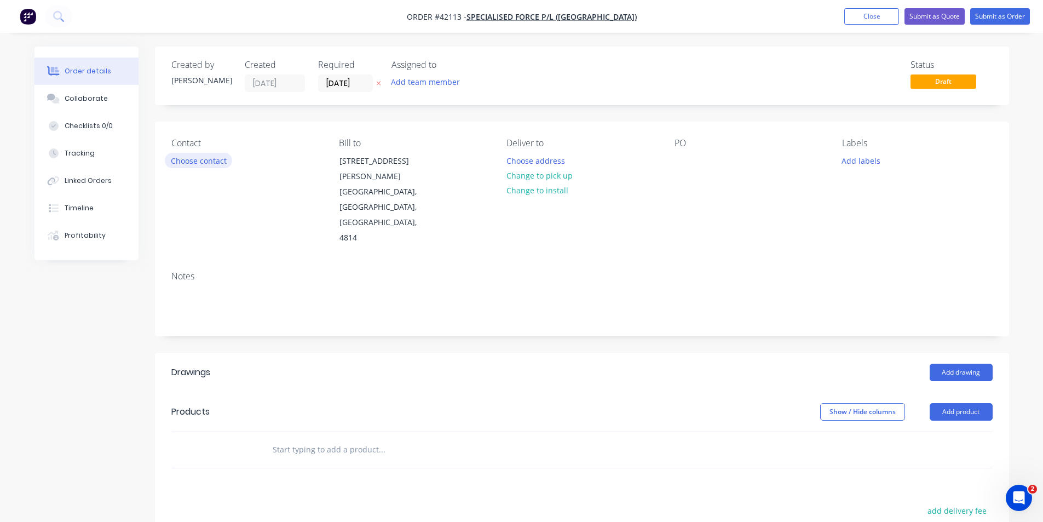
click at [208, 164] on button "Choose contact" at bounding box center [198, 160] width 67 height 15
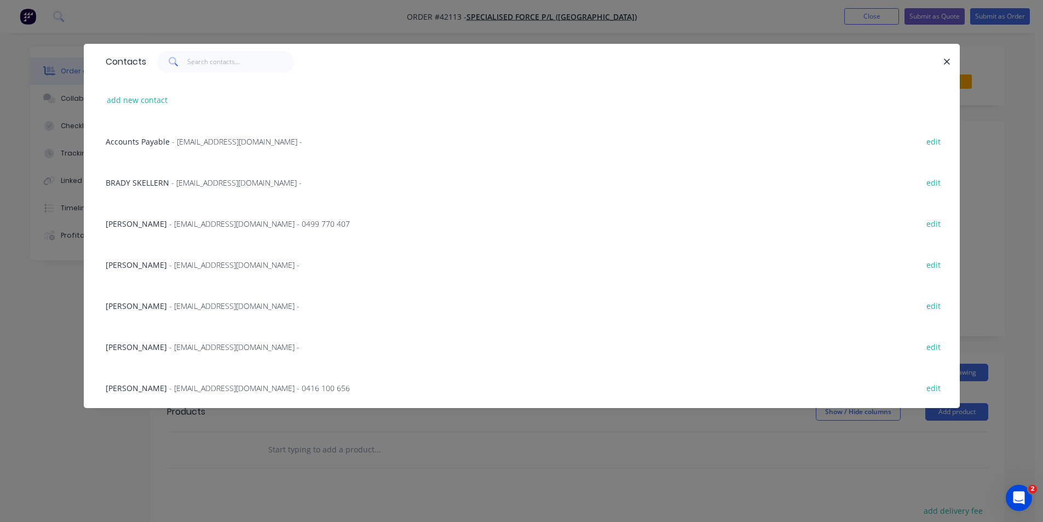
click at [180, 348] on span "- sjones@specialisedforce.com.au -" at bounding box center [234, 347] width 130 height 10
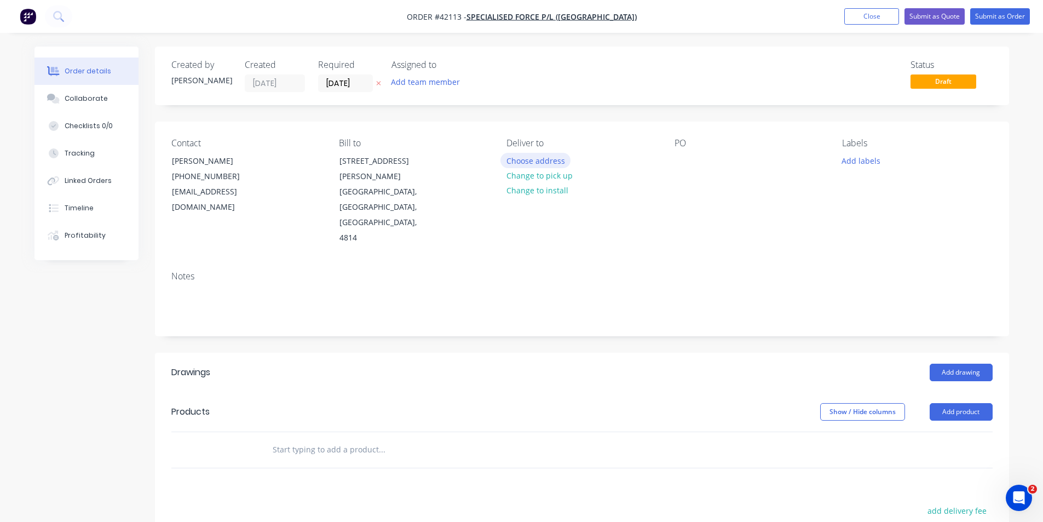
click at [530, 160] on button "Choose address" at bounding box center [536, 160] width 70 height 15
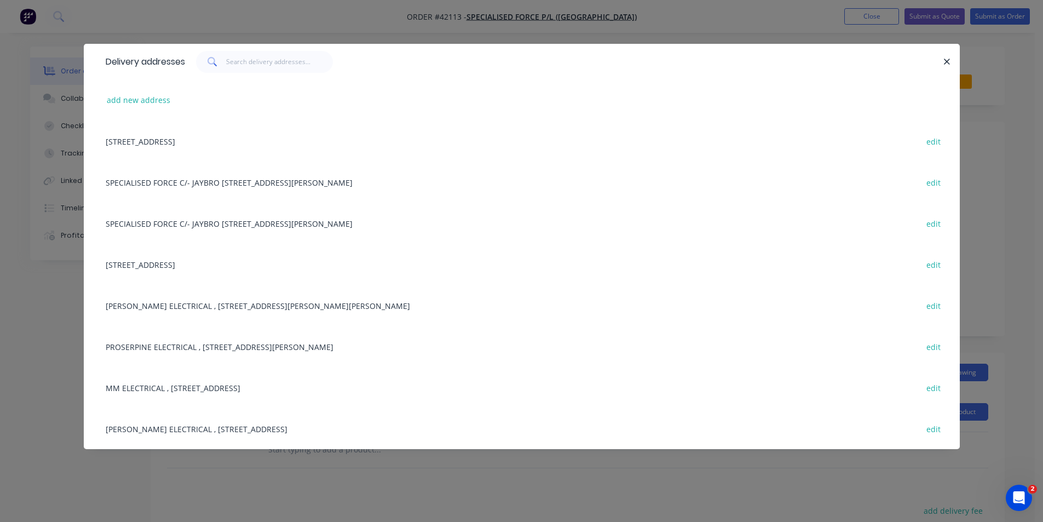
click at [180, 145] on div "2/1 CIVIL ROAD, GARBUTT TOWNSVILLE, Queensland, Australia, 4814 edit" at bounding box center [521, 140] width 843 height 41
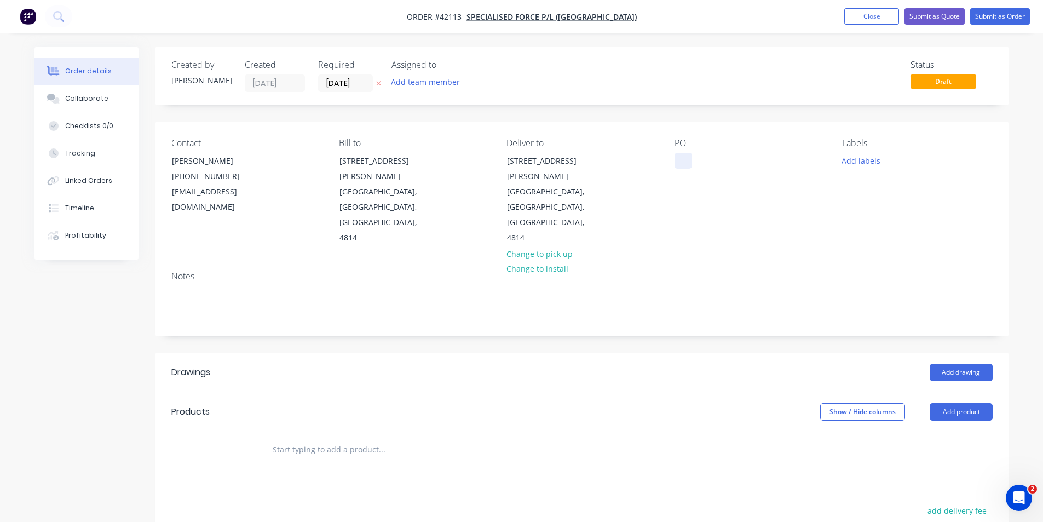
click at [677, 162] on div at bounding box center [684, 161] width 18 height 16
click at [861, 162] on button "Add labels" at bounding box center [861, 160] width 50 height 15
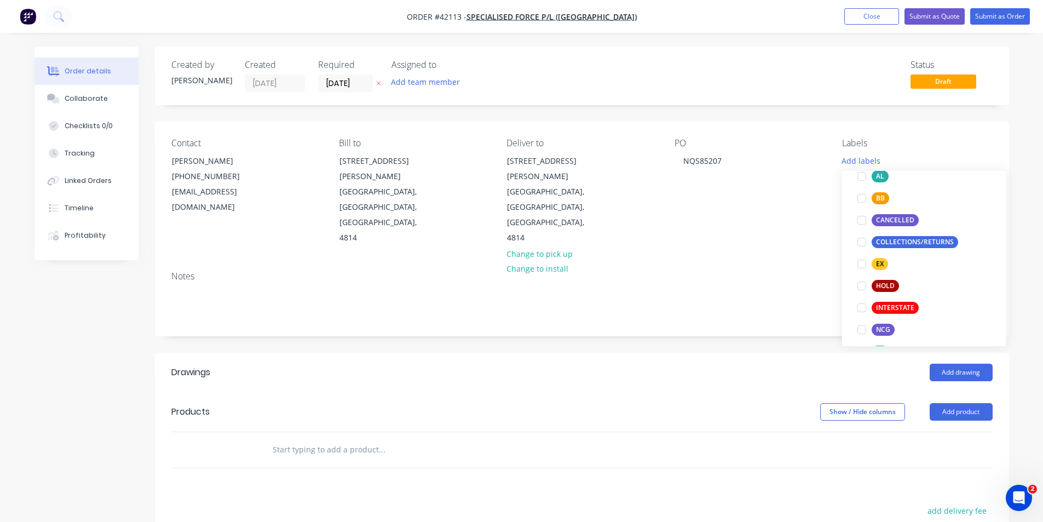
scroll to position [164, 0]
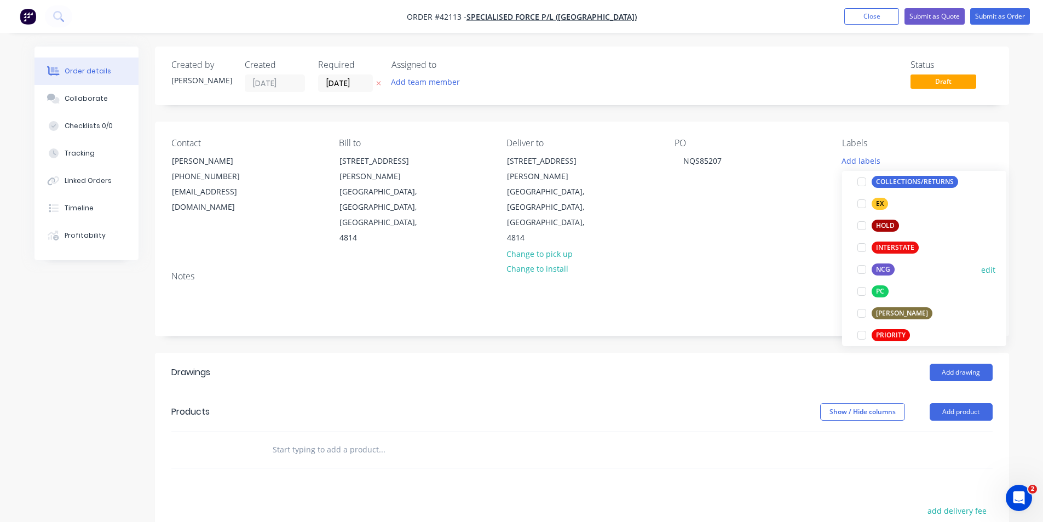
click at [864, 269] on div at bounding box center [862, 269] width 22 height 22
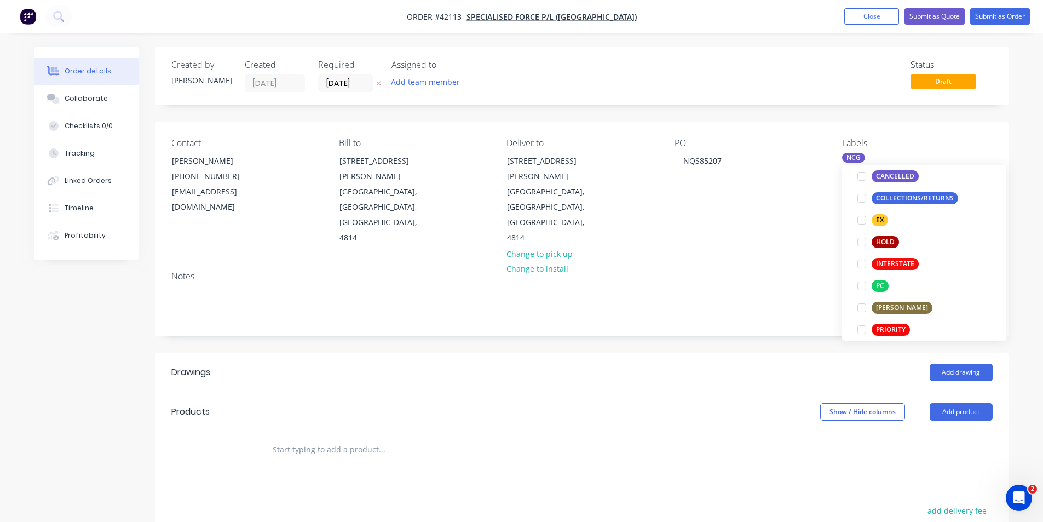
scroll to position [0, 0]
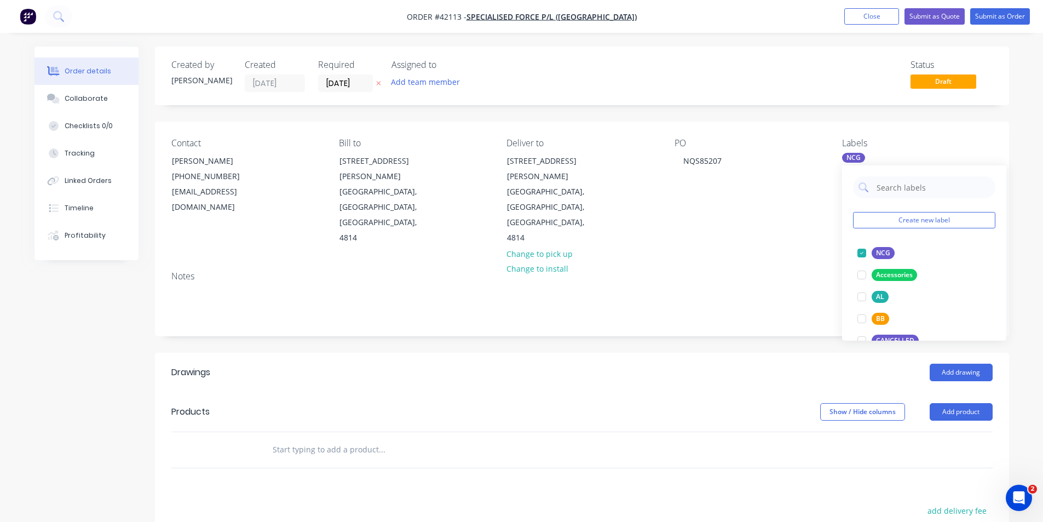
click at [785, 306] on div "Created by Kendall Created 03/10/25 Required 08/10/25 Assigned to Add team memb…" at bounding box center [582, 389] width 854 height 684
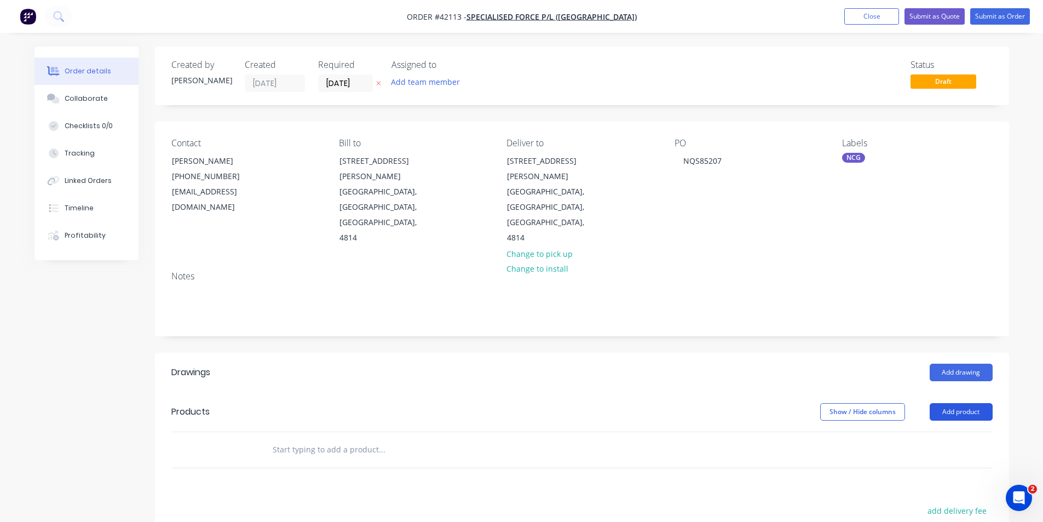
click at [961, 403] on button "Add product" at bounding box center [961, 412] width 63 height 18
click at [948, 432] on div "Product catalogue" at bounding box center [941, 440] width 84 height 16
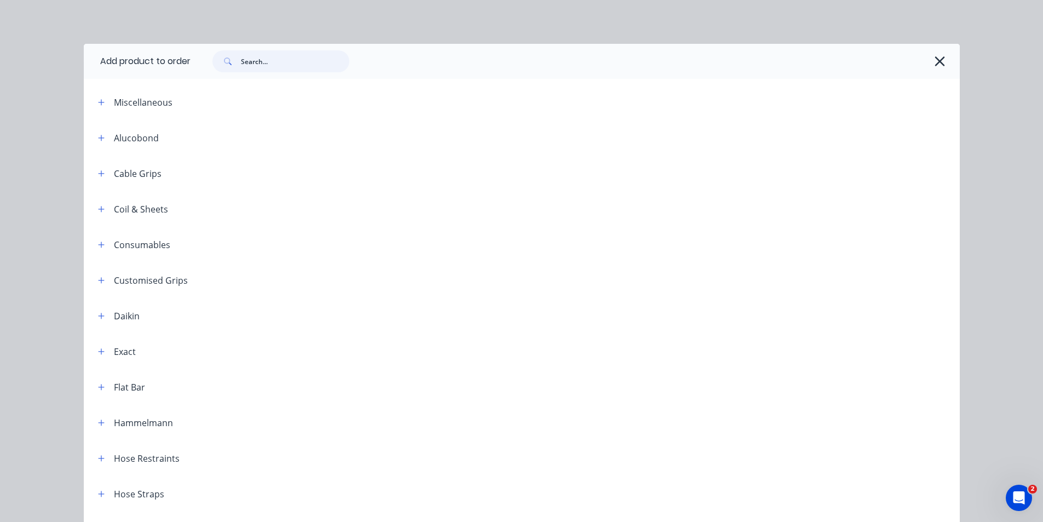
click at [299, 64] on input "text" at bounding box center [295, 61] width 108 height 22
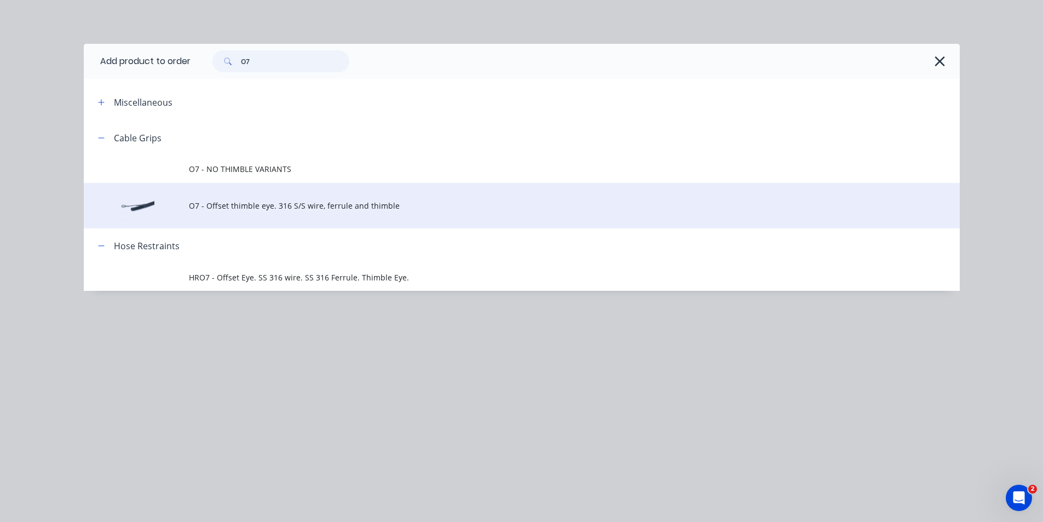
type input "O7"
click at [256, 200] on span "O7 - Offset thimble eye. 316 S/S wire, ferrule and thimble" at bounding box center [497, 205] width 617 height 11
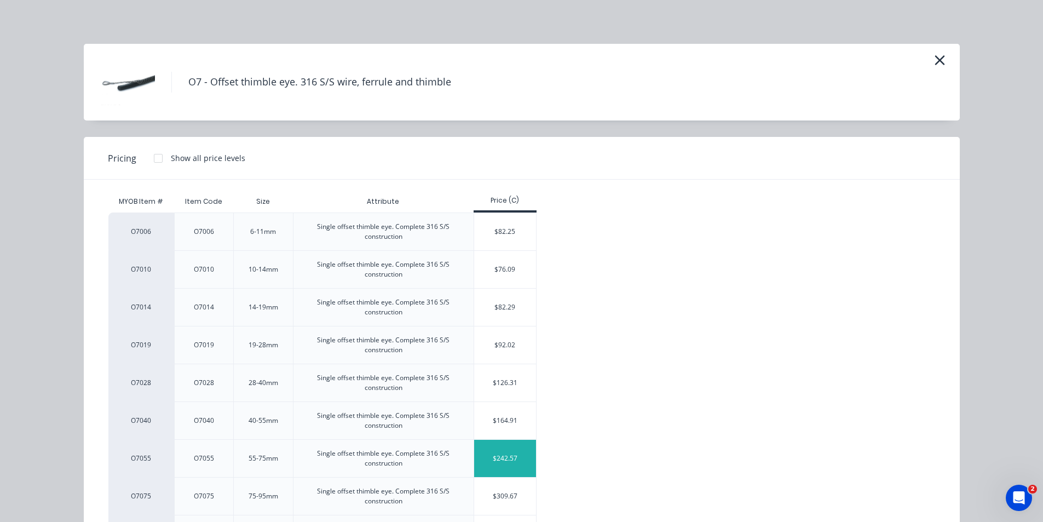
click at [501, 456] on div "$242.57" at bounding box center [505, 458] width 62 height 37
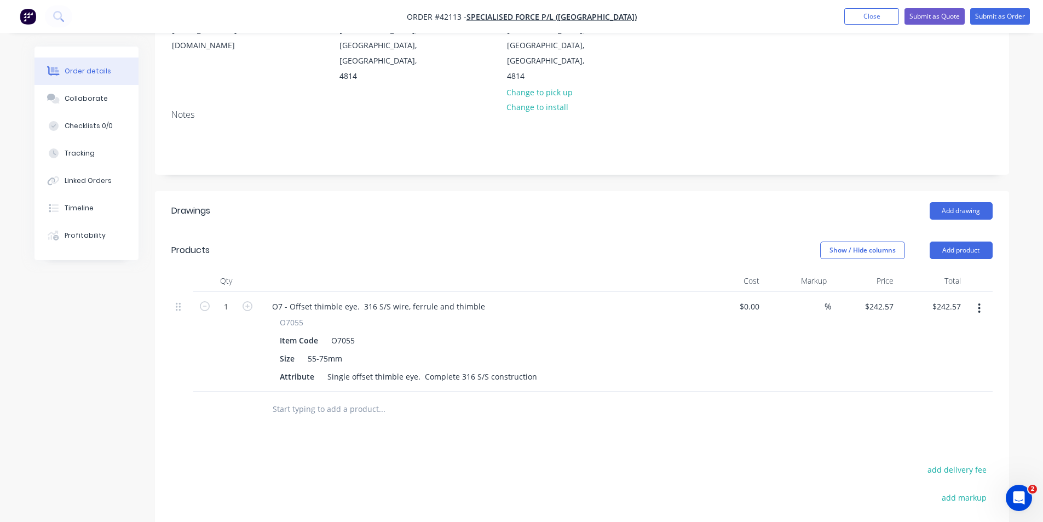
scroll to position [219, 0]
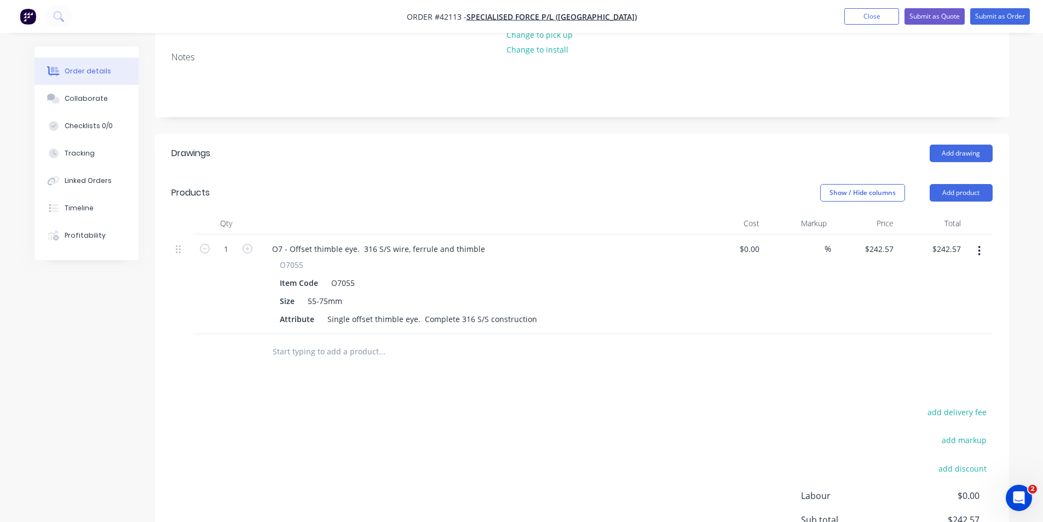
click at [589, 463] on div "add delivery fee add markup add discount Labour $0.00 Sub total $242.57 Margin …" at bounding box center [581, 510] width 821 height 211
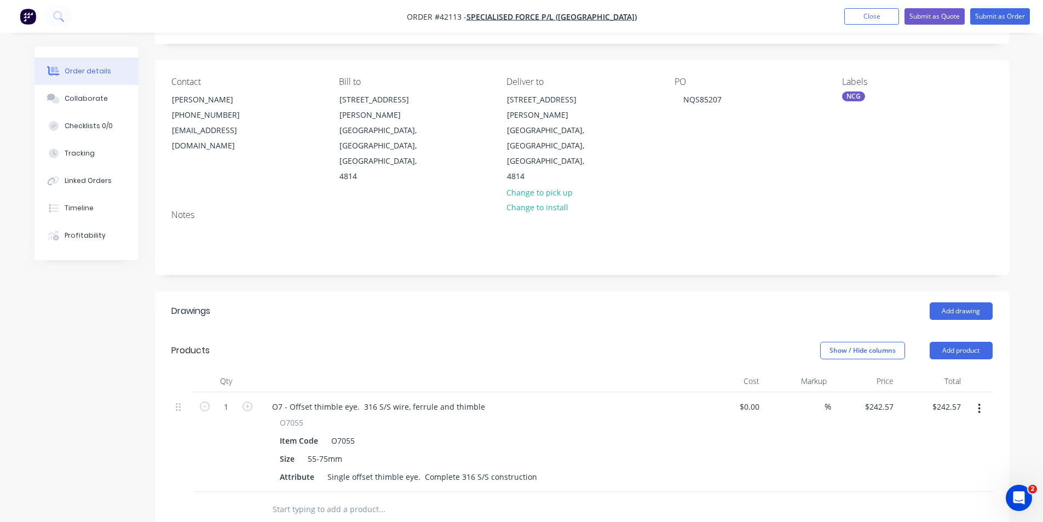
scroll to position [42, 0]
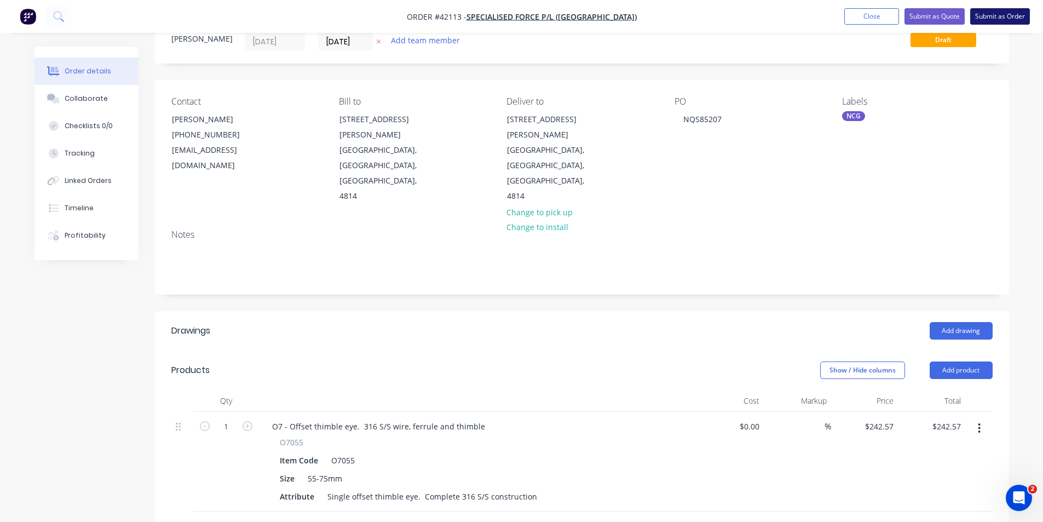
click at [1010, 14] on button "Submit as Order" at bounding box center [1000, 16] width 60 height 16
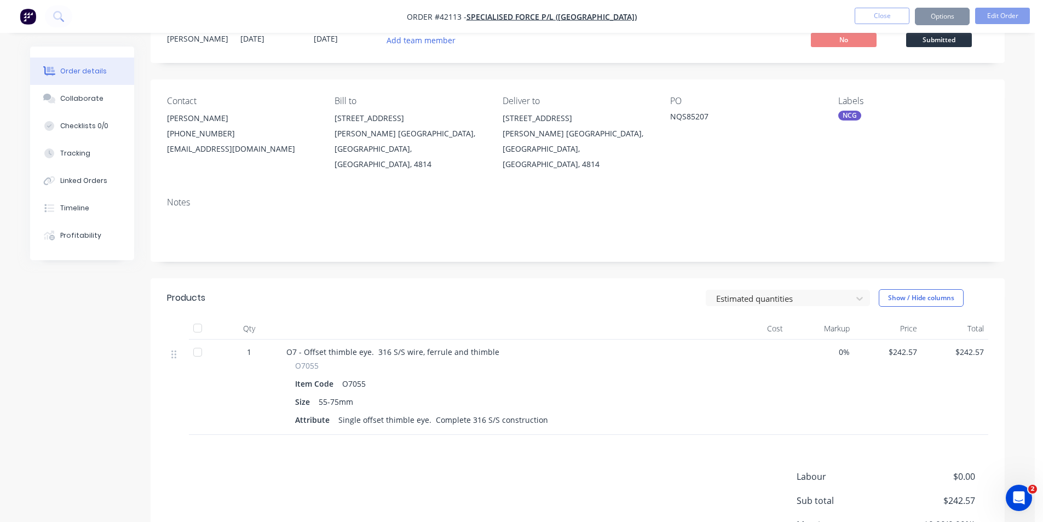
scroll to position [0, 0]
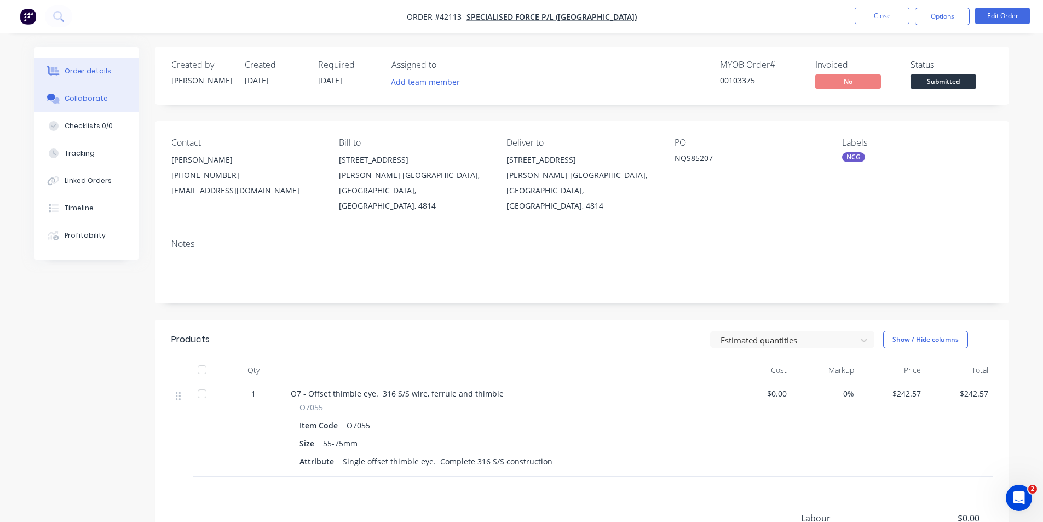
click at [67, 99] on div "Collaborate" at bounding box center [86, 99] width 43 height 10
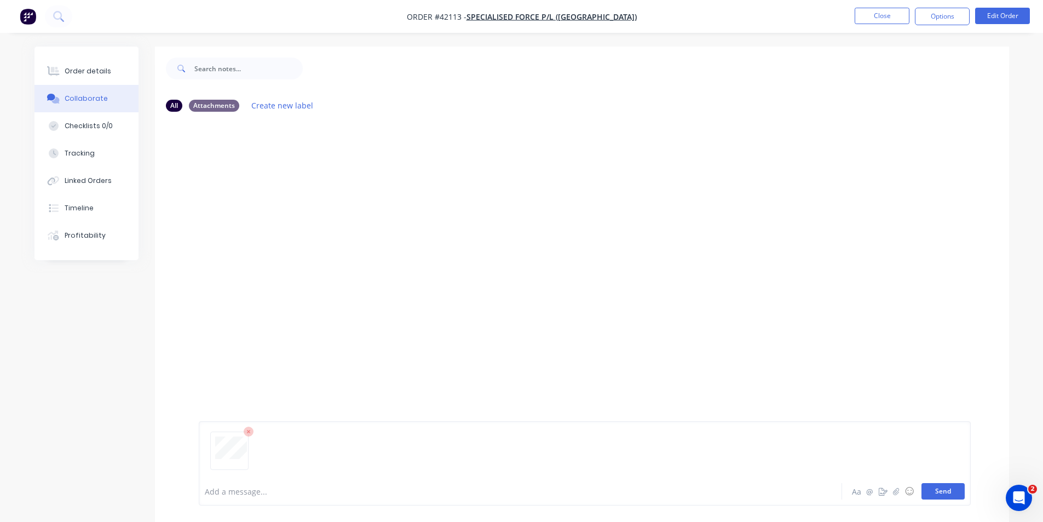
click at [952, 487] on button "Send" at bounding box center [943, 491] width 43 height 16
click at [94, 67] on div "Order details" at bounding box center [88, 71] width 47 height 10
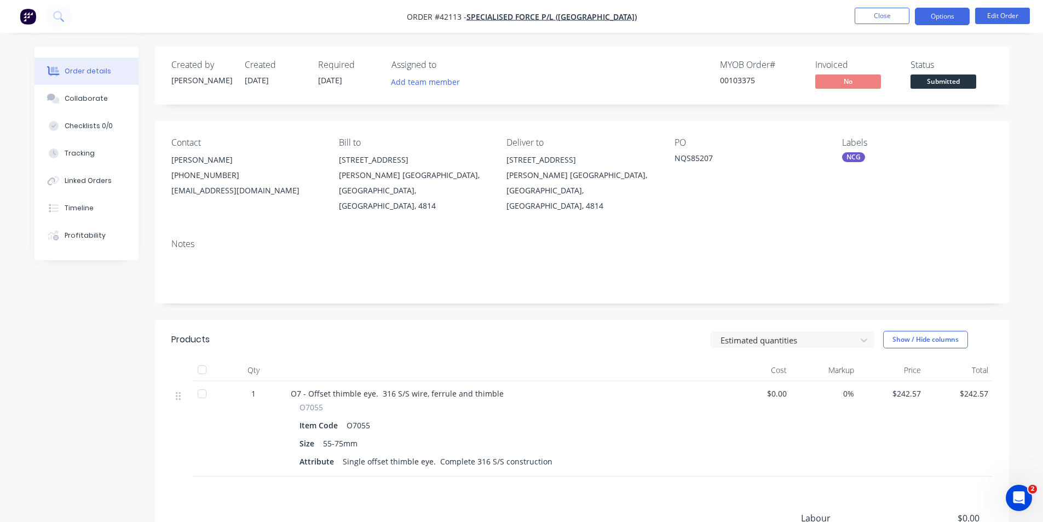
click at [955, 15] on button "Options" at bounding box center [942, 17] width 55 height 18
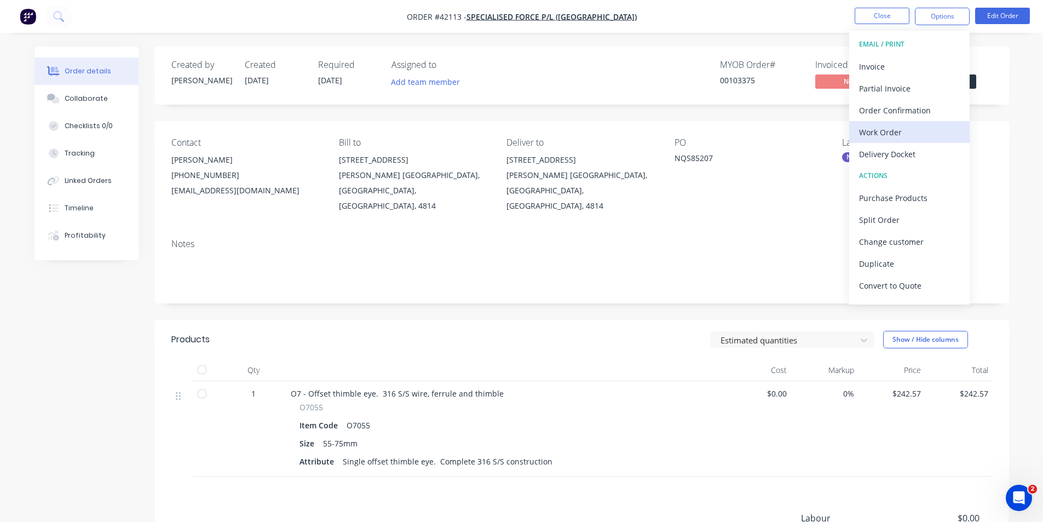
click at [902, 127] on div "Work Order" at bounding box center [909, 132] width 101 height 16
click at [901, 83] on div "With pricing" at bounding box center [909, 88] width 101 height 16
click at [868, 122] on button "Work Order" at bounding box center [909, 132] width 120 height 22
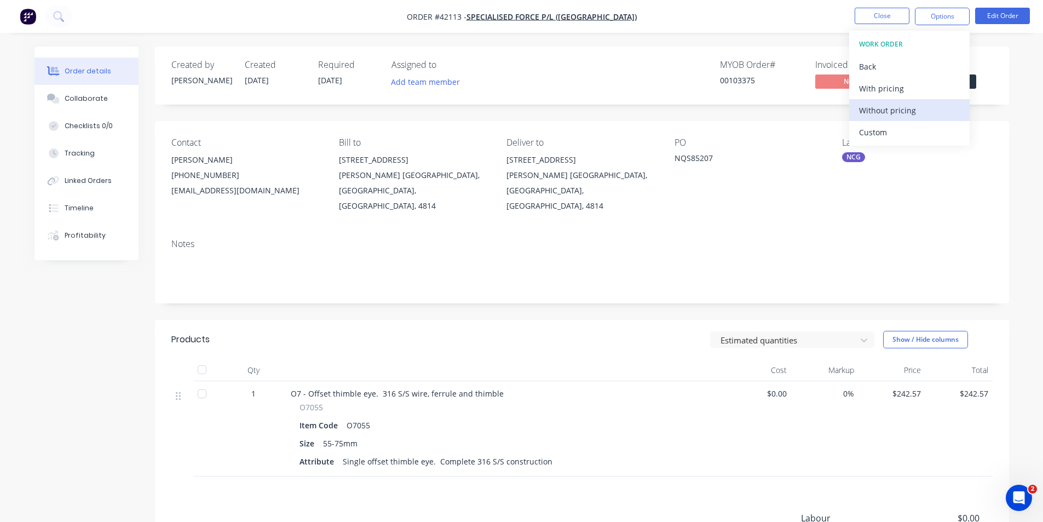
click at [868, 110] on div "Without pricing" at bounding box center [909, 110] width 101 height 16
click at [894, 113] on div "Order Confirmation" at bounding box center [909, 110] width 101 height 16
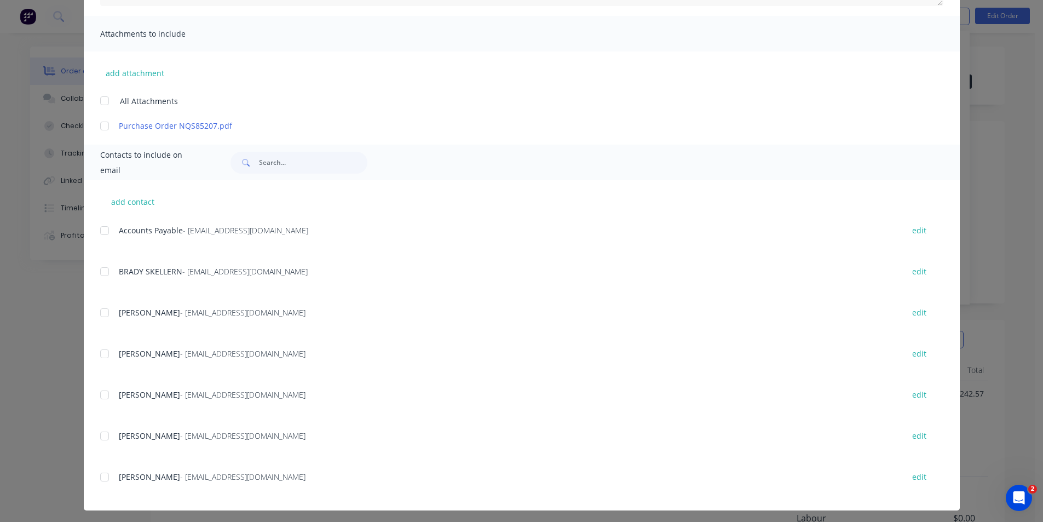
scroll to position [232, 0]
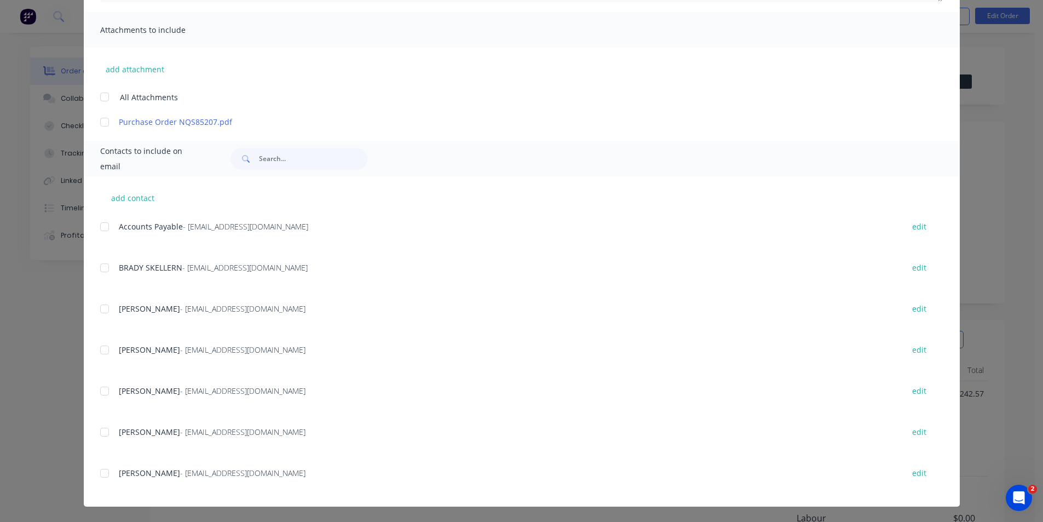
click at [101, 429] on div at bounding box center [105, 432] width 22 height 22
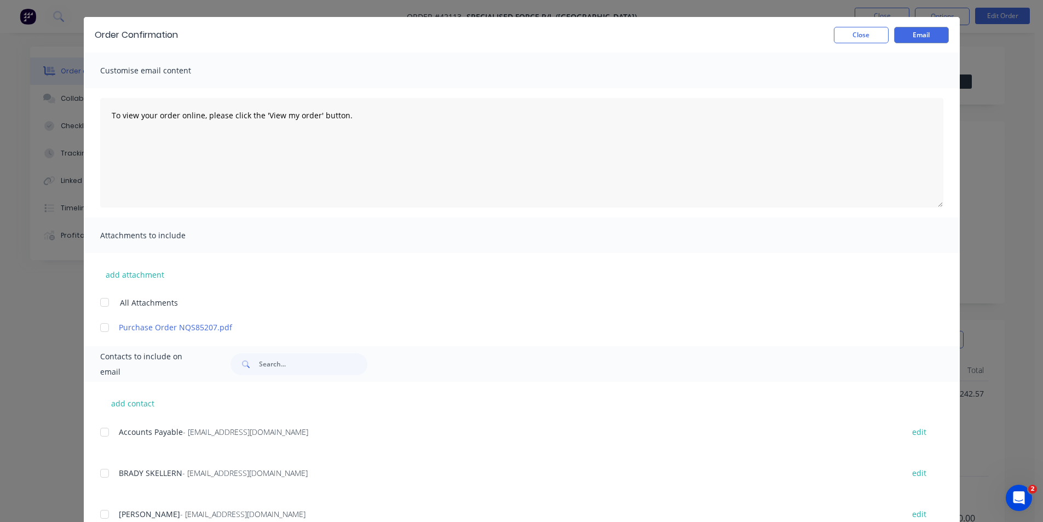
scroll to position [13, 0]
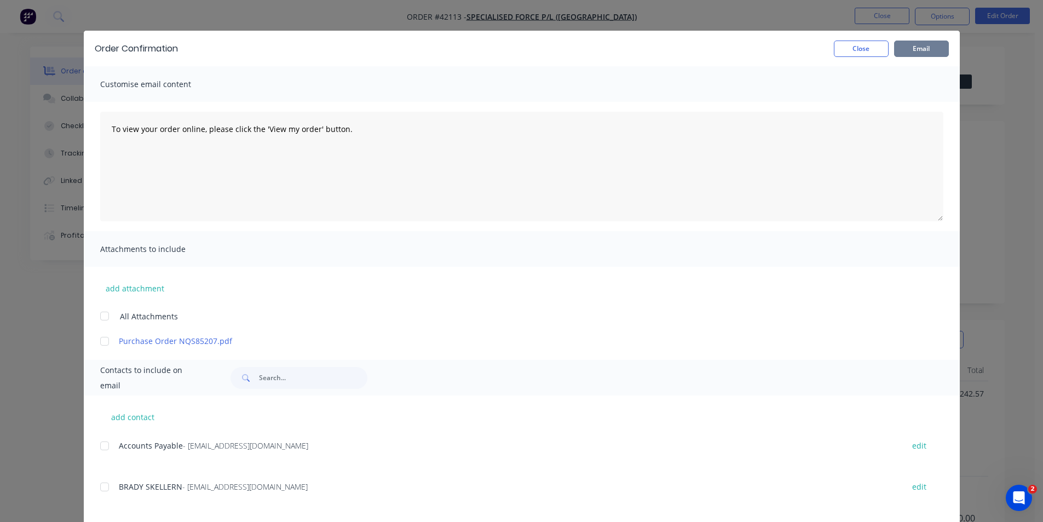
click at [910, 47] on button "Email" at bounding box center [921, 49] width 55 height 16
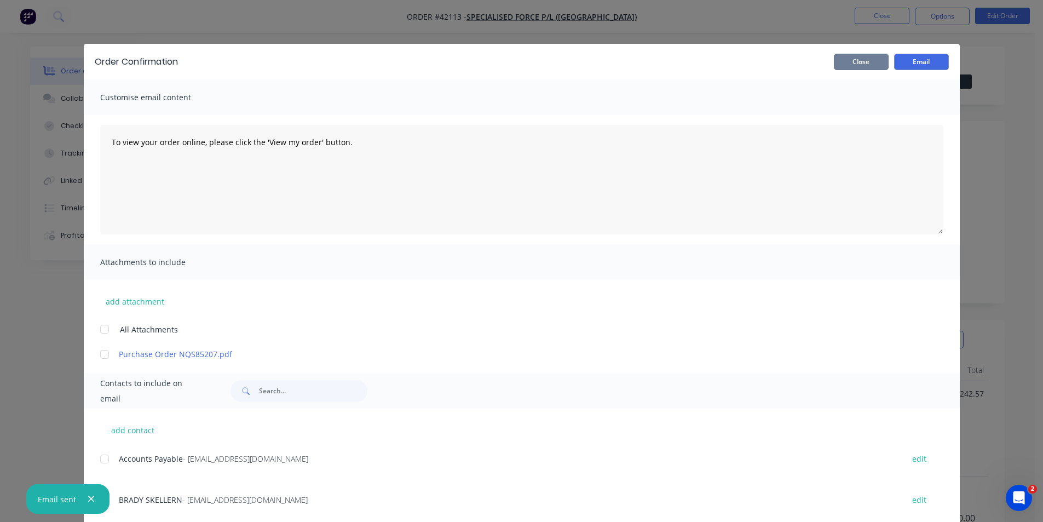
click at [848, 62] on button "Close" at bounding box center [861, 62] width 55 height 16
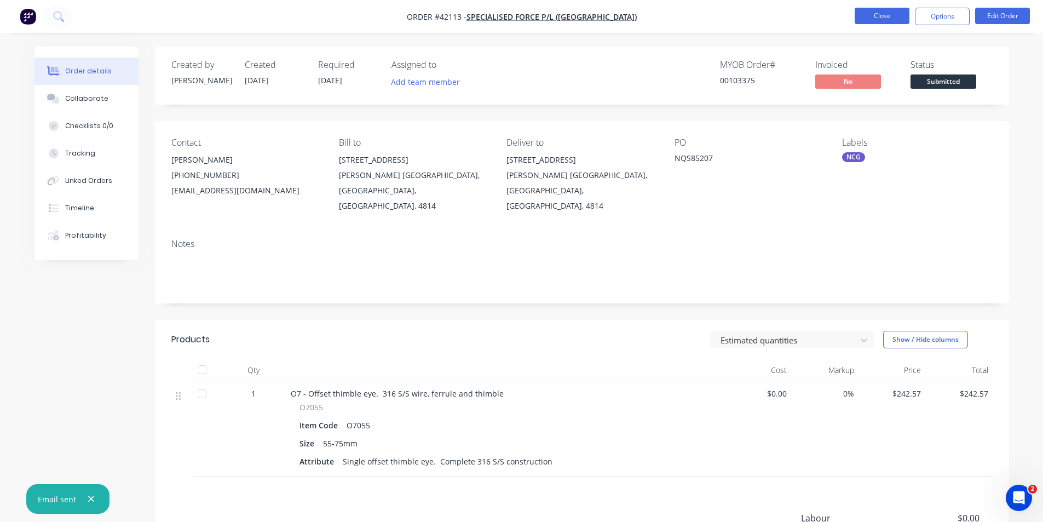
click at [872, 23] on button "Close" at bounding box center [882, 16] width 55 height 16
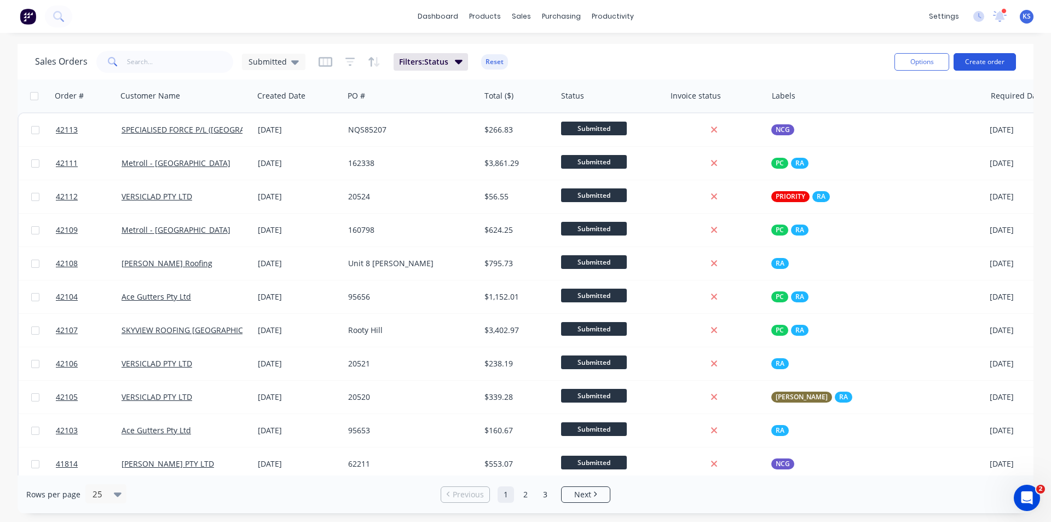
click at [980, 59] on button "Create order" at bounding box center [985, 62] width 62 height 18
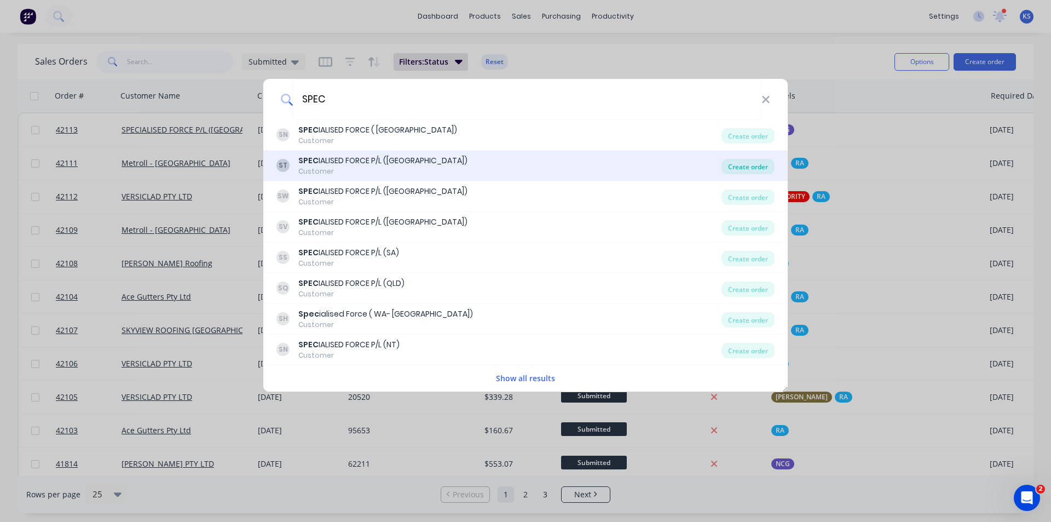
type input "SPEC"
click at [739, 162] on div "Create order" at bounding box center [748, 166] width 53 height 15
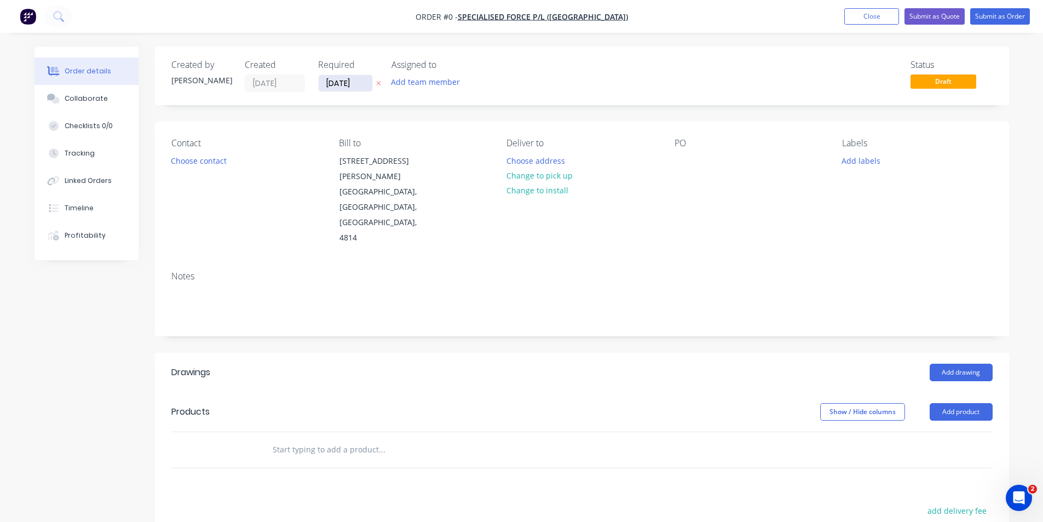
click at [336, 80] on input "03/10/25" at bounding box center [346, 83] width 54 height 16
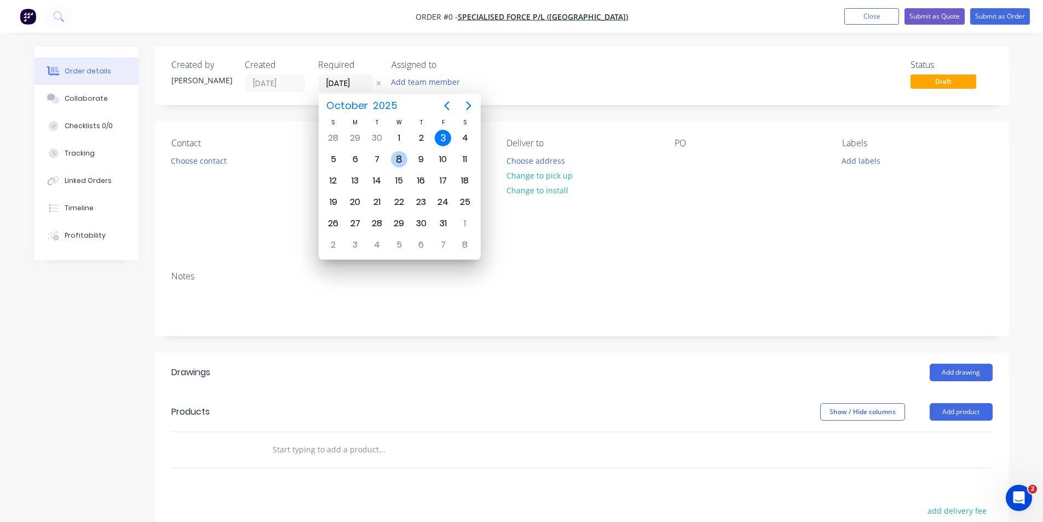
click at [404, 159] on div "8" at bounding box center [399, 159] width 16 height 16
type input "08/10/25"
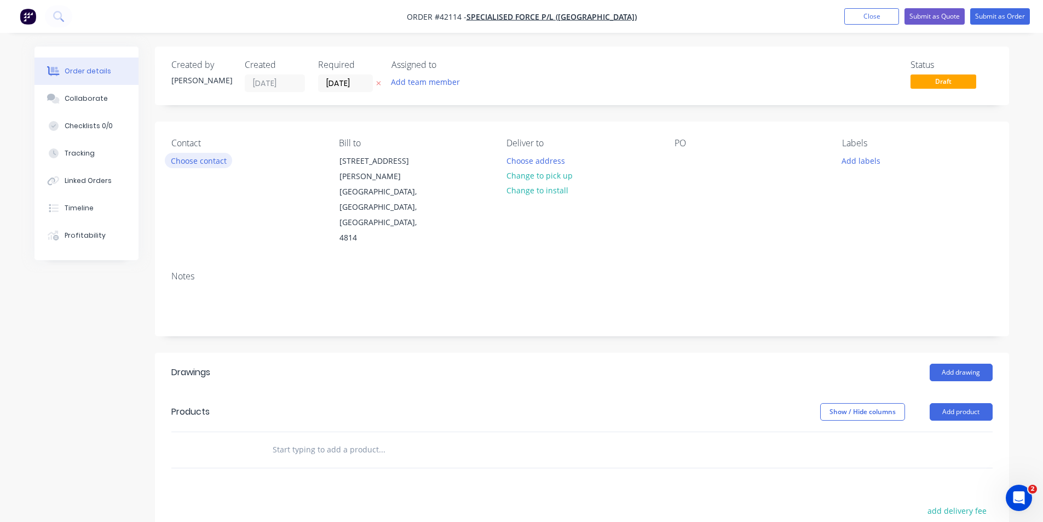
click at [194, 162] on button "Choose contact" at bounding box center [198, 160] width 67 height 15
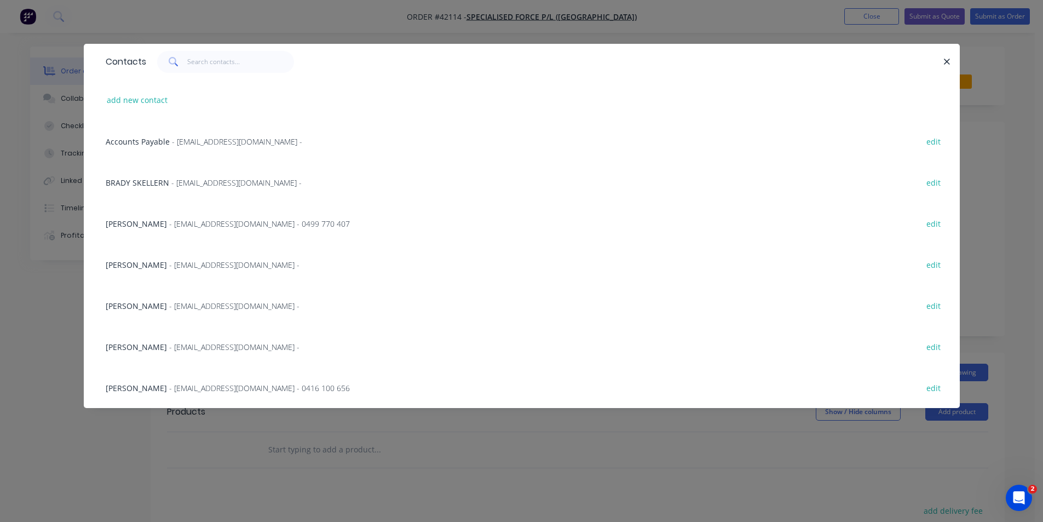
click at [149, 350] on span "Sarah Jones" at bounding box center [136, 347] width 61 height 10
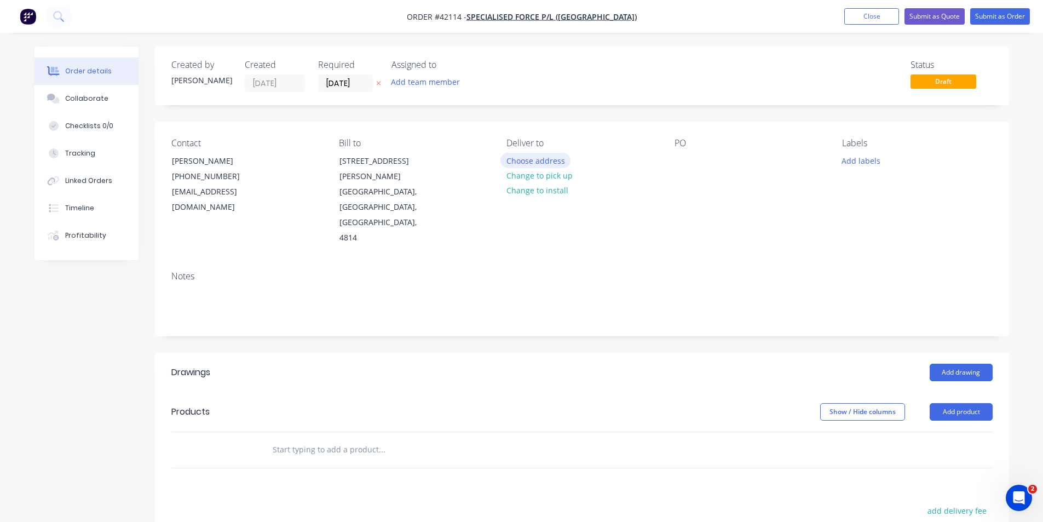
click at [534, 156] on button "Choose address" at bounding box center [536, 160] width 70 height 15
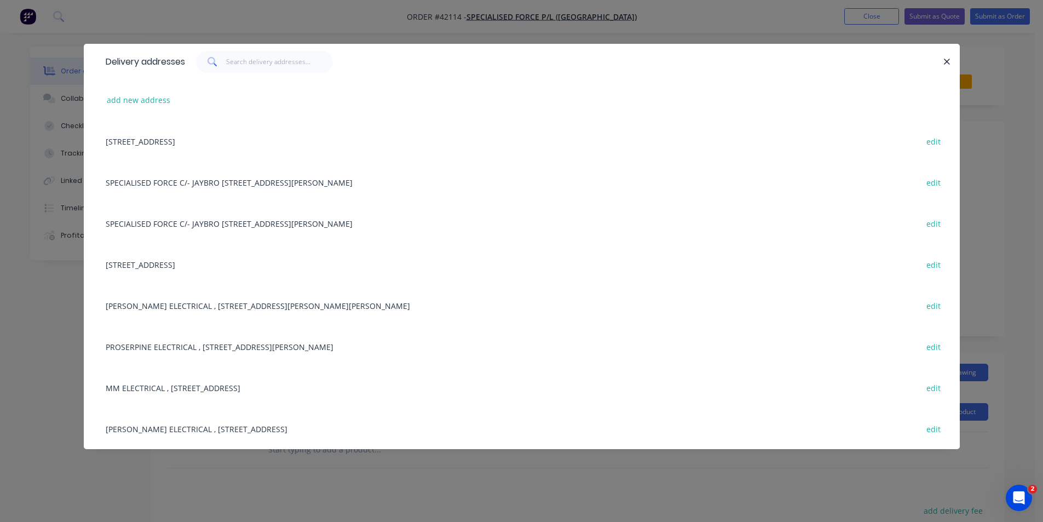
click at [220, 146] on div "2/1 CIVIL ROAD, GARBUTT TOWNSVILLE, Queensland, Australia, 4814 edit" at bounding box center [521, 140] width 843 height 41
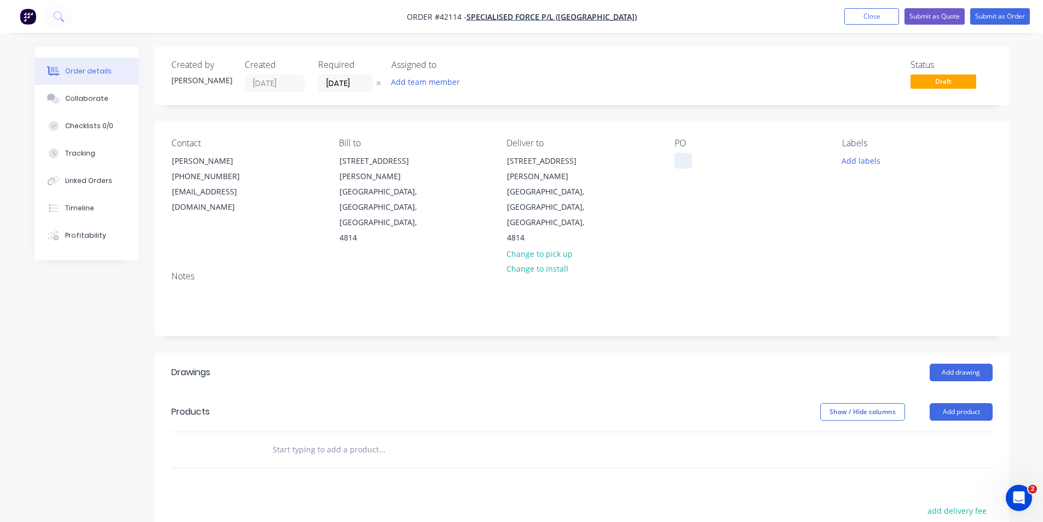
click at [688, 161] on div at bounding box center [684, 161] width 18 height 16
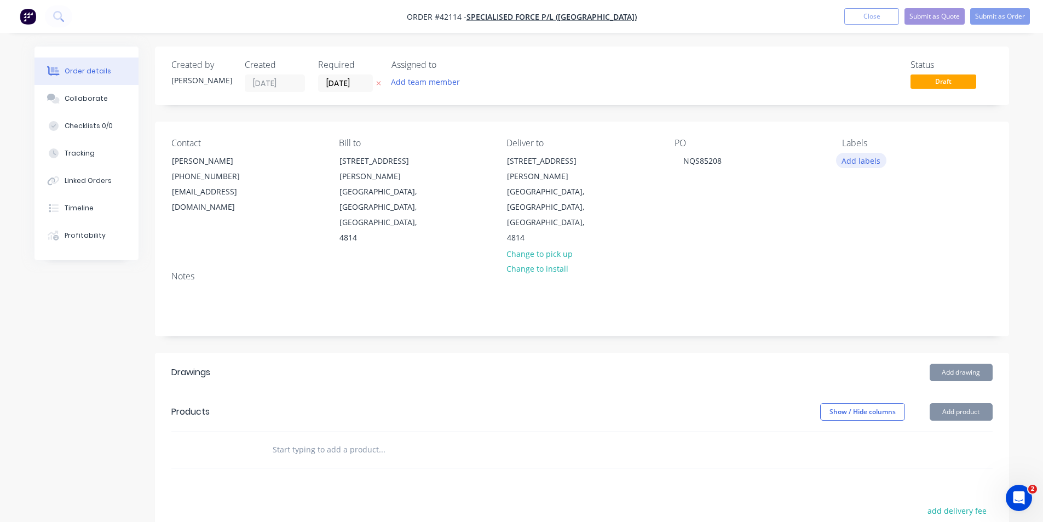
click at [862, 157] on button "Add labels" at bounding box center [861, 160] width 50 height 15
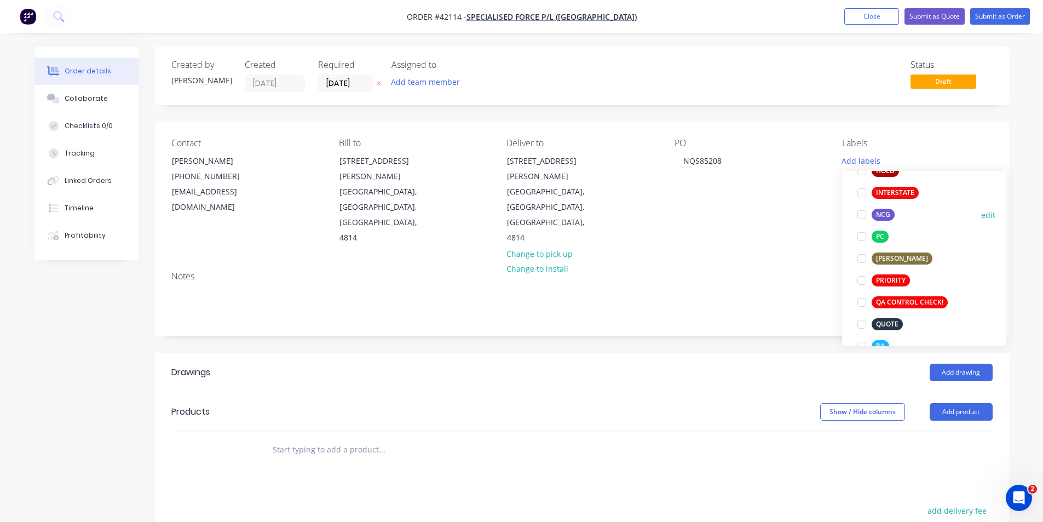
click at [861, 212] on div at bounding box center [862, 215] width 22 height 22
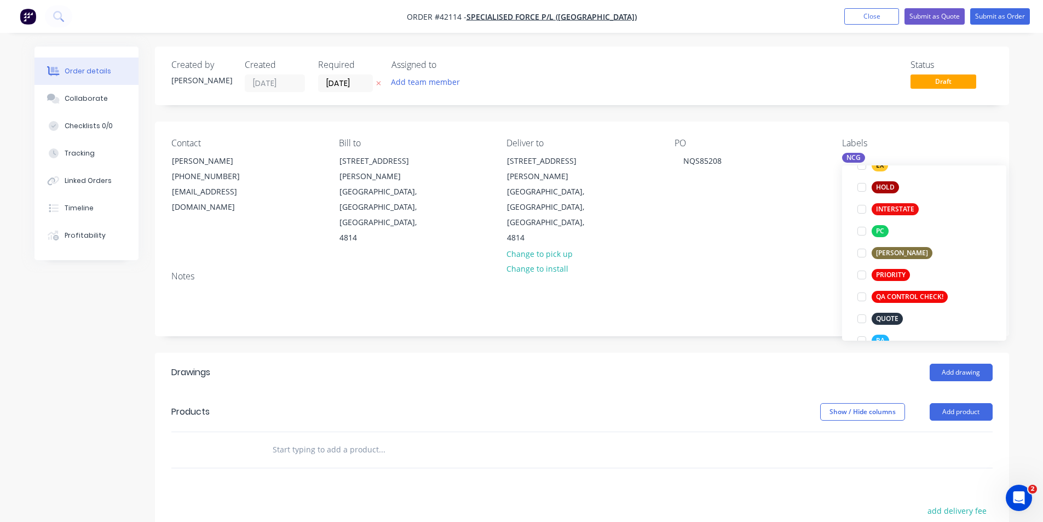
scroll to position [44, 0]
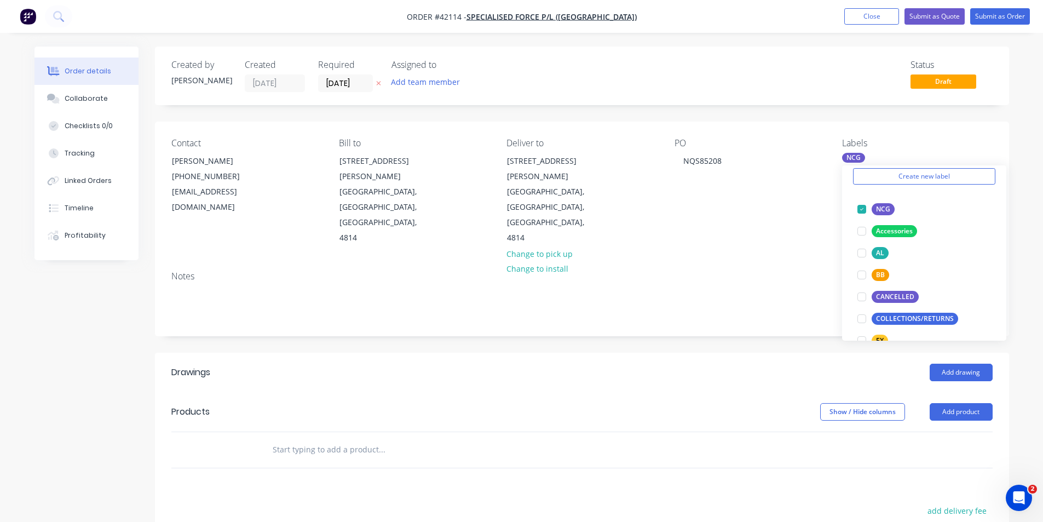
click at [789, 301] on div "Notes" at bounding box center [582, 298] width 854 height 73
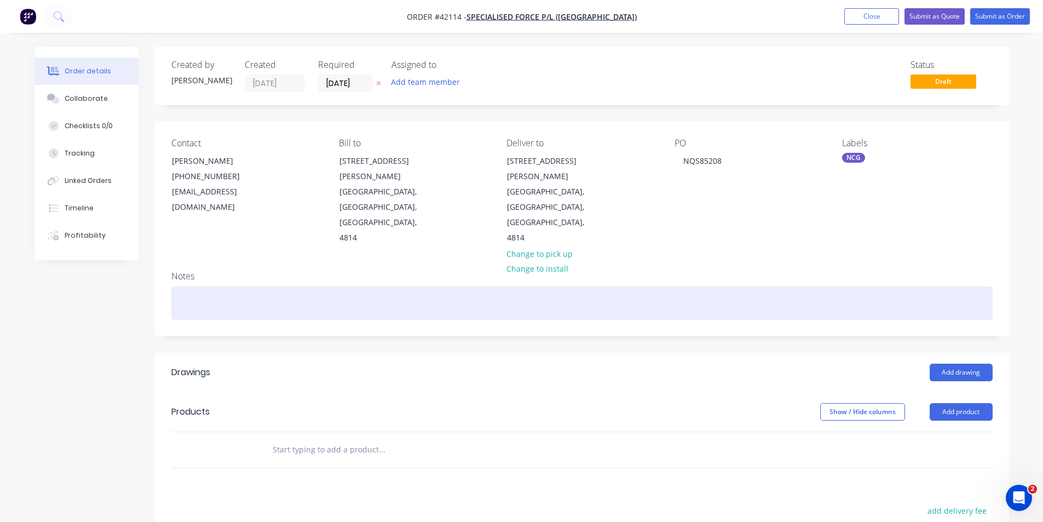
click at [235, 286] on div at bounding box center [581, 302] width 821 height 33
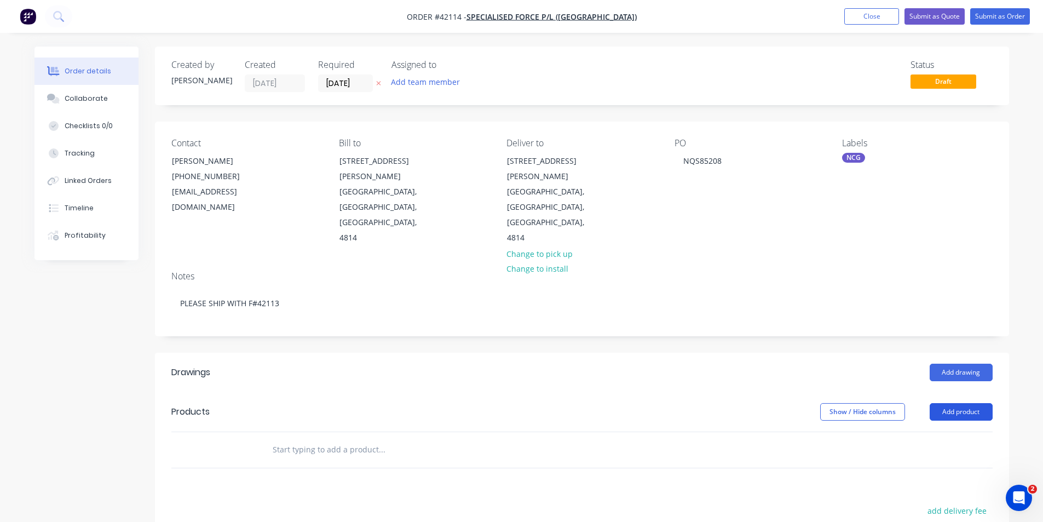
click at [964, 403] on button "Add product" at bounding box center [961, 412] width 63 height 18
click at [951, 432] on div "Product catalogue" at bounding box center [941, 440] width 84 height 16
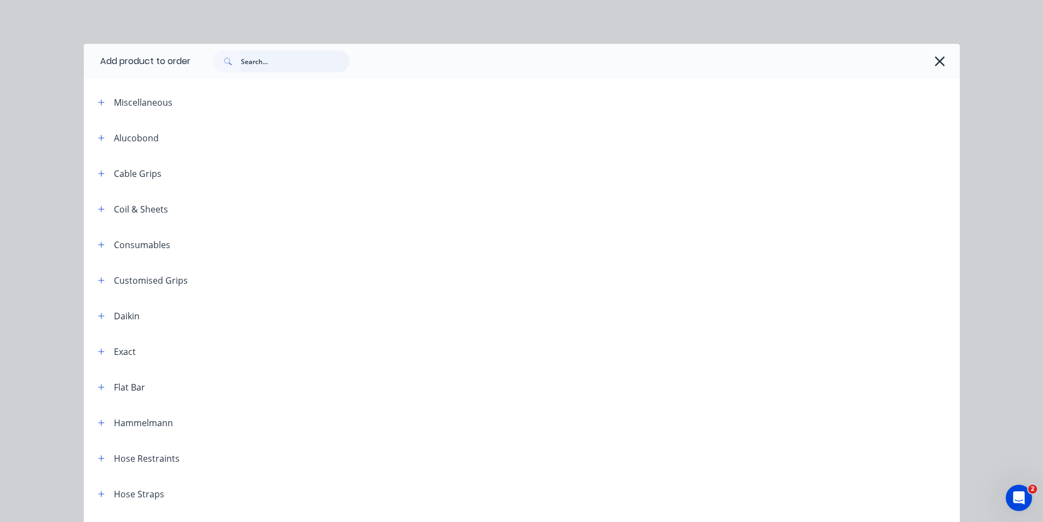
click at [298, 65] on input "text" at bounding box center [295, 61] width 108 height 22
type input "D7"
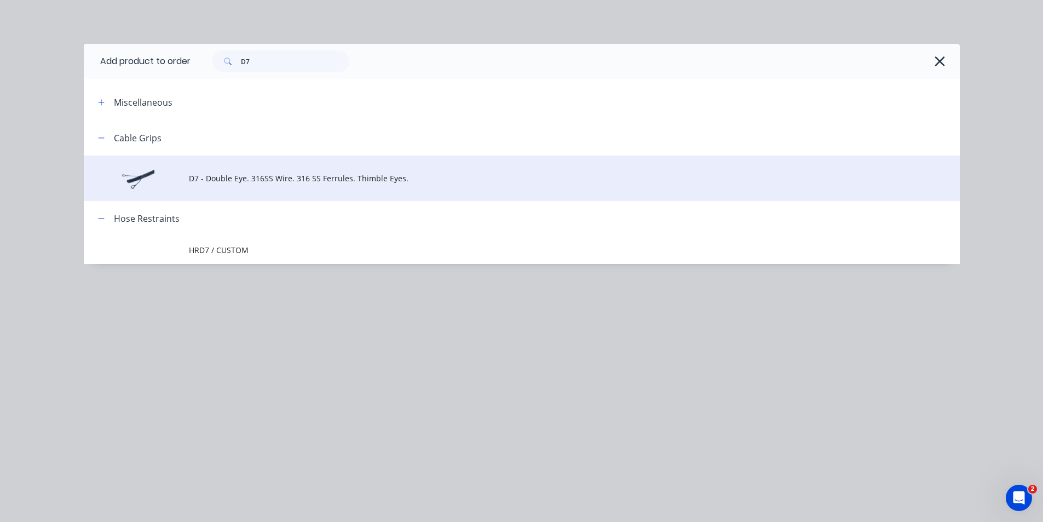
click at [293, 171] on td "D7 - Double Eye. 316SS Wire. 316 SS Ferrules. Thimble Eyes." at bounding box center [574, 178] width 771 height 45
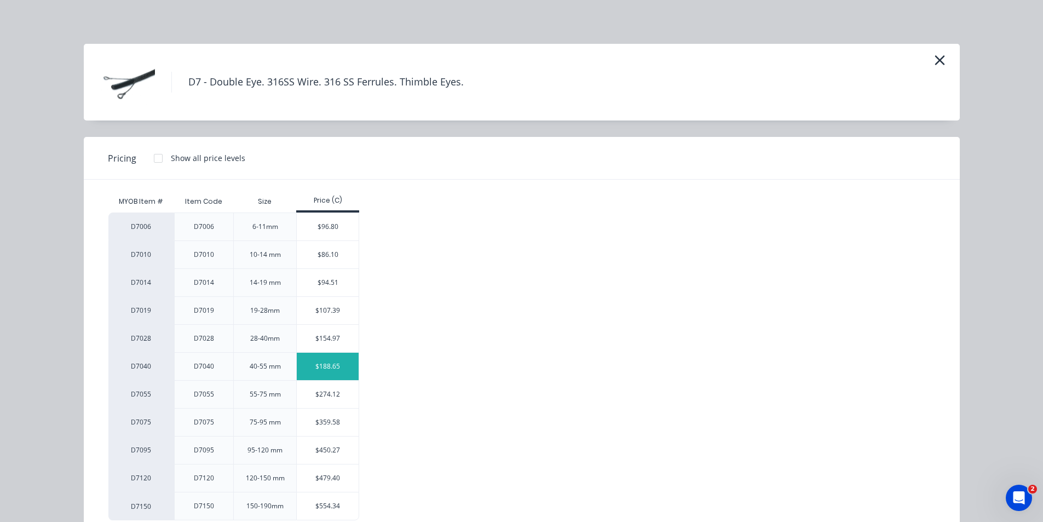
click at [330, 369] on div "$188.65" at bounding box center [328, 366] width 62 height 27
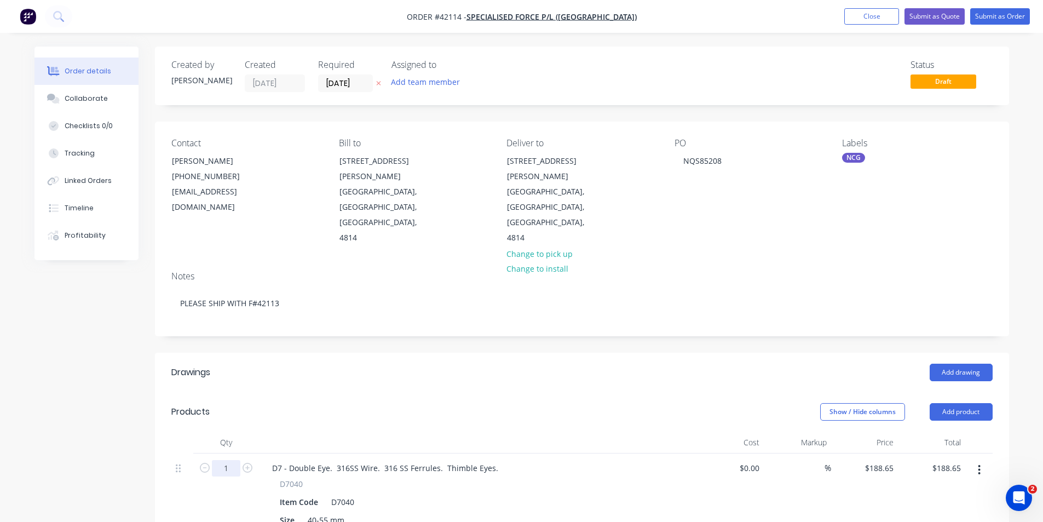
click at [231, 460] on input "1" at bounding box center [226, 468] width 28 height 16
type input "8"
type input "$1,509.20"
click at [985, 19] on button "Submit as Order" at bounding box center [1000, 16] width 60 height 16
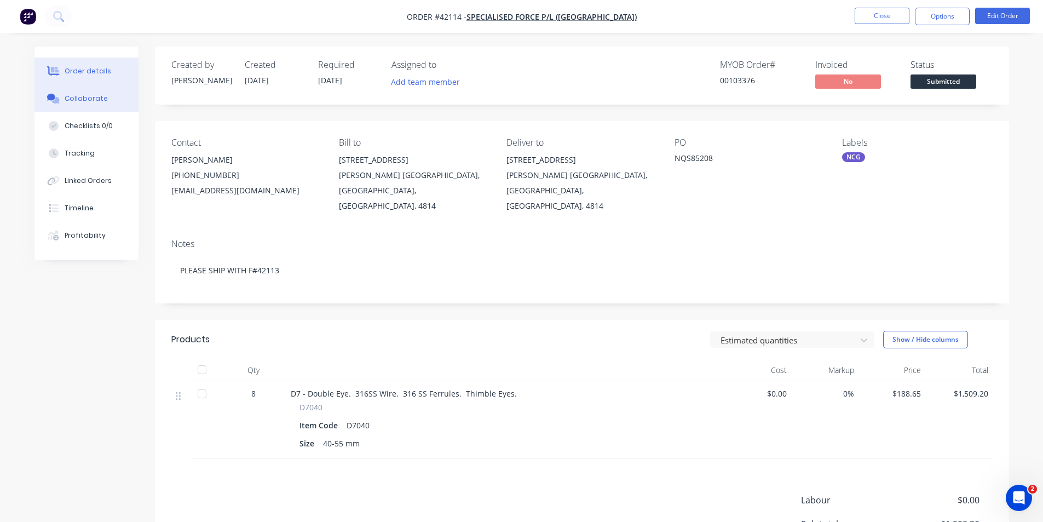
click at [109, 96] on button "Collaborate" at bounding box center [86, 98] width 104 height 27
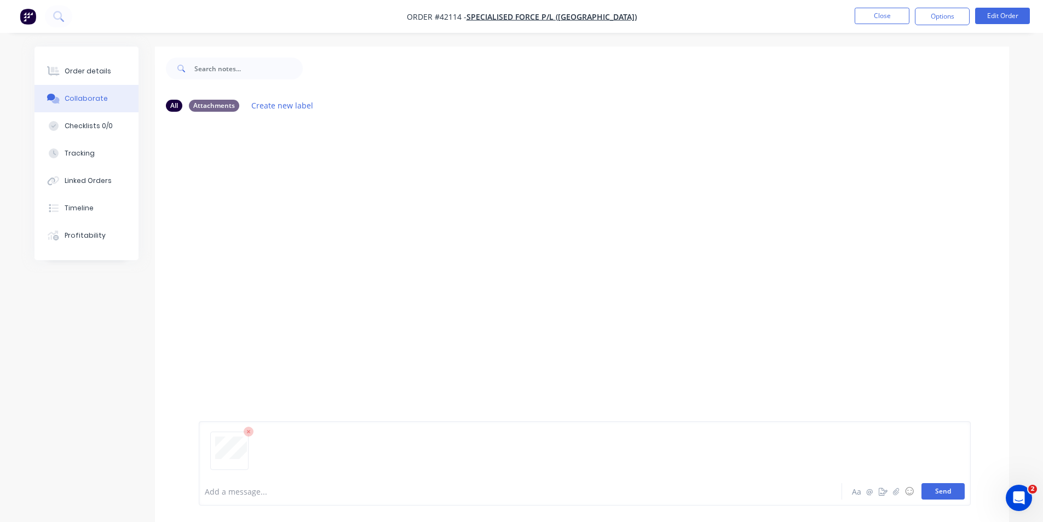
click at [950, 490] on button "Send" at bounding box center [943, 491] width 43 height 16
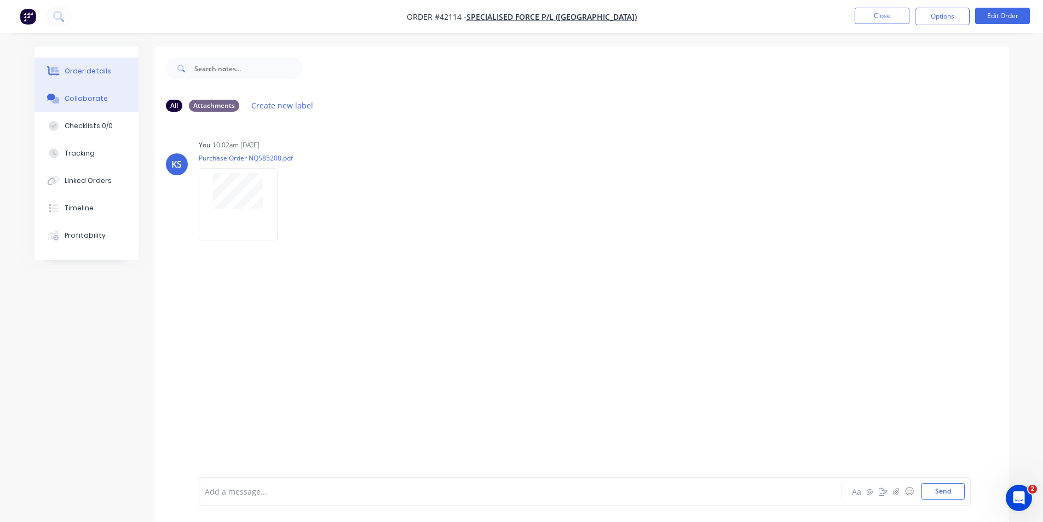
click at [110, 77] on button "Order details" at bounding box center [86, 70] width 104 height 27
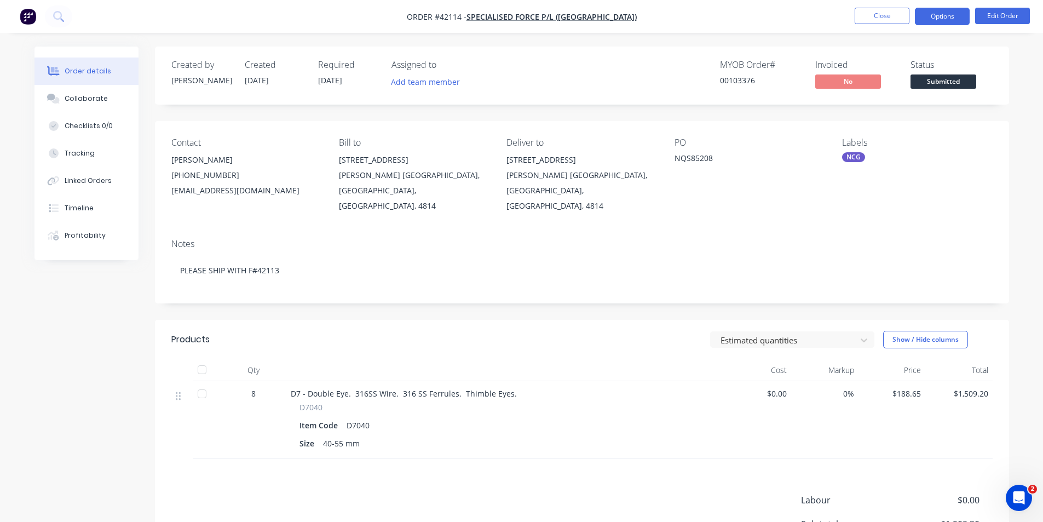
click at [964, 13] on button "Options" at bounding box center [942, 17] width 55 height 18
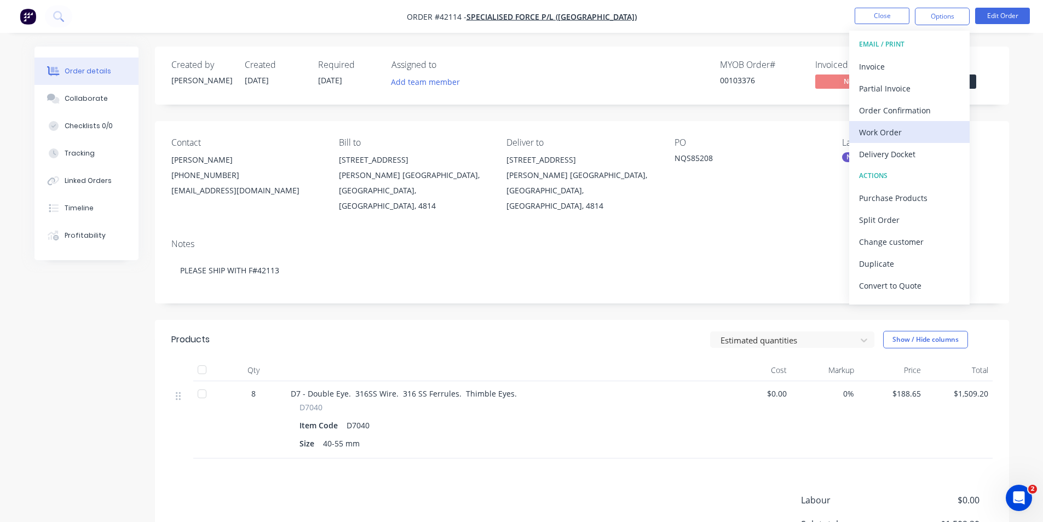
click at [903, 124] on div "Work Order" at bounding box center [909, 132] width 101 height 16
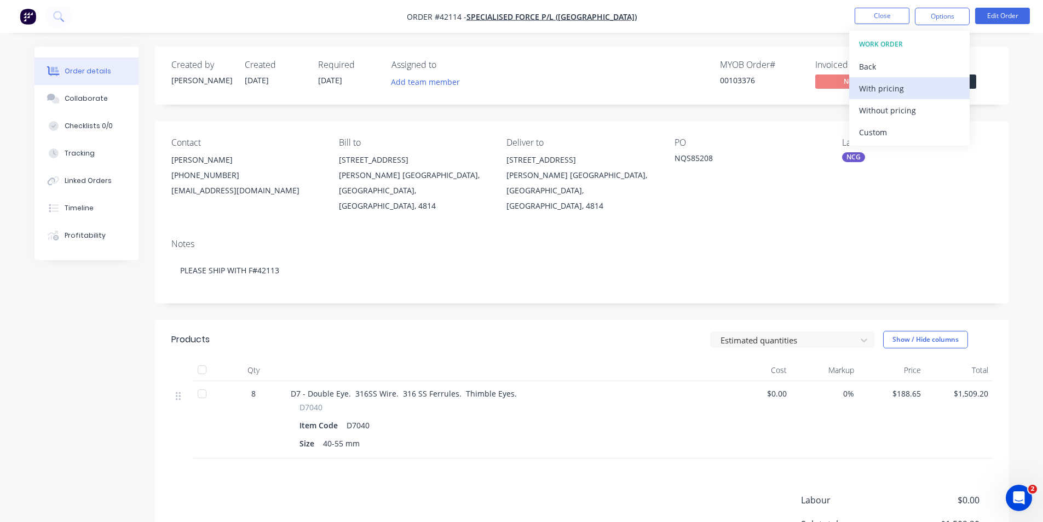
click at [899, 89] on div "With pricing" at bounding box center [909, 88] width 101 height 16
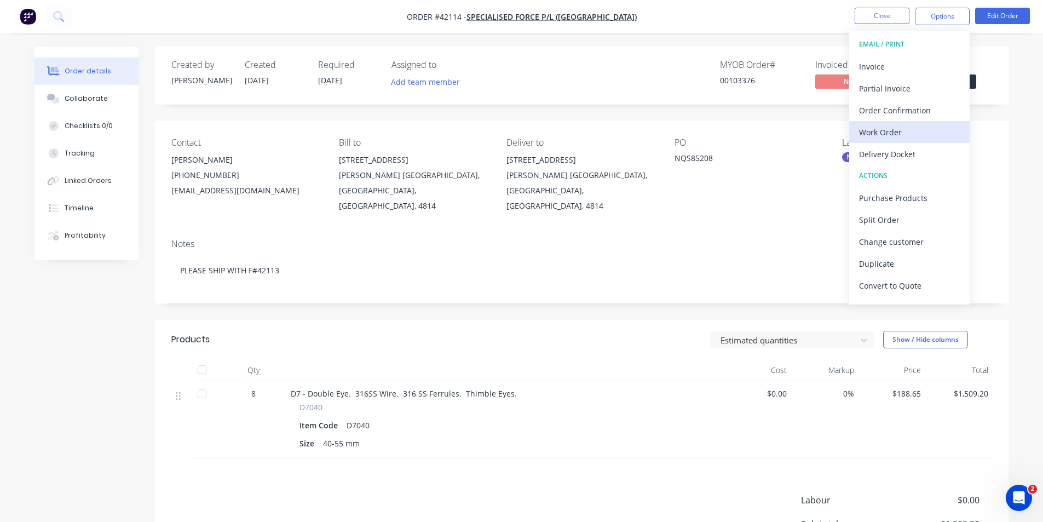
click at [898, 130] on div "Work Order" at bounding box center [909, 132] width 101 height 16
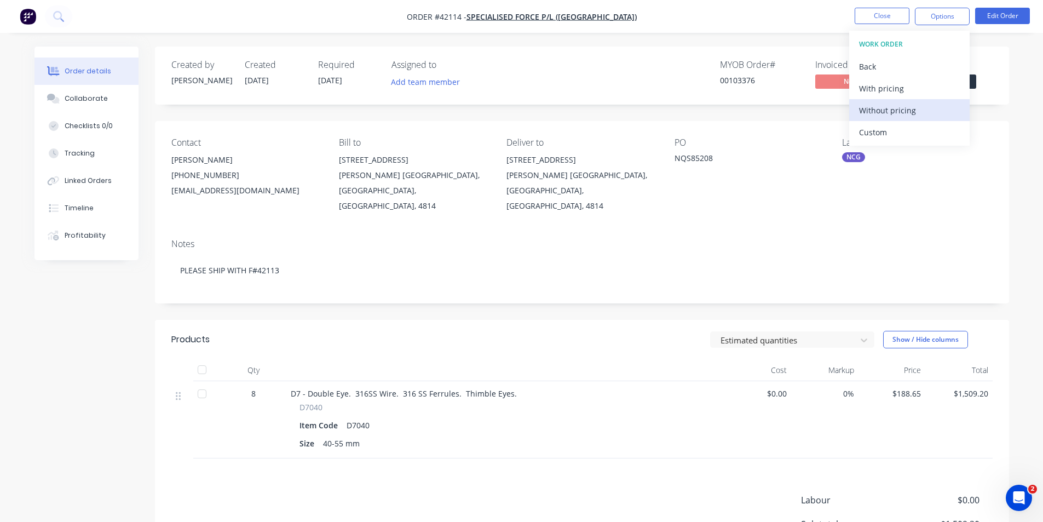
drag, startPoint x: 898, startPoint y: 130, endPoint x: 902, endPoint y: 114, distance: 16.5
click at [902, 114] on div "Without pricing" at bounding box center [909, 110] width 101 height 16
click at [889, 106] on div "Order Confirmation" at bounding box center [909, 110] width 101 height 16
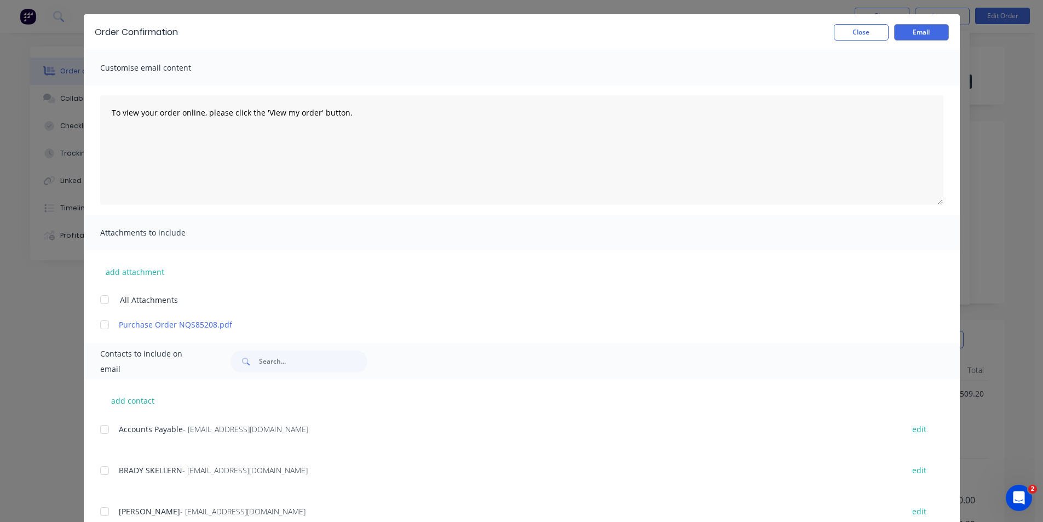
scroll to position [55, 0]
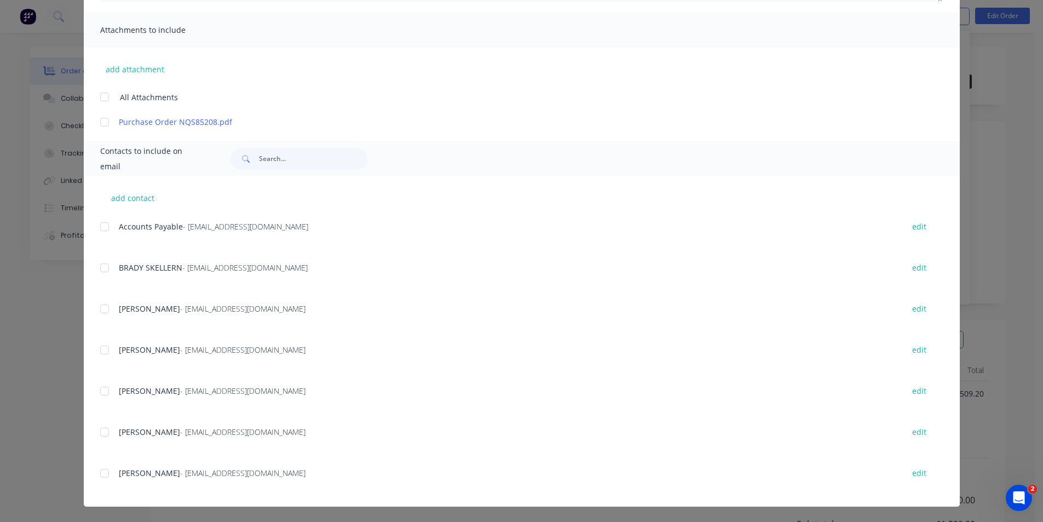
click at [100, 434] on div at bounding box center [105, 432] width 22 height 22
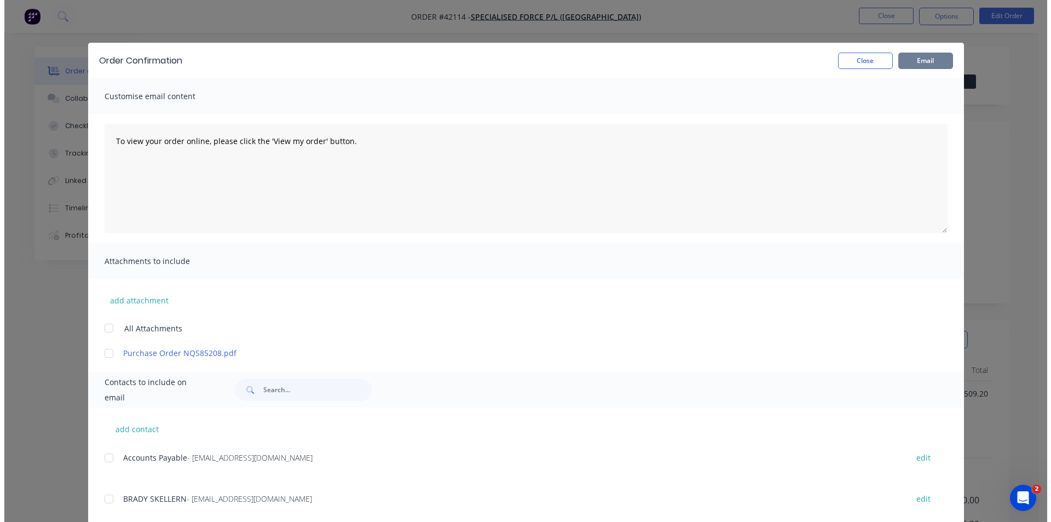
scroll to position [0, 0]
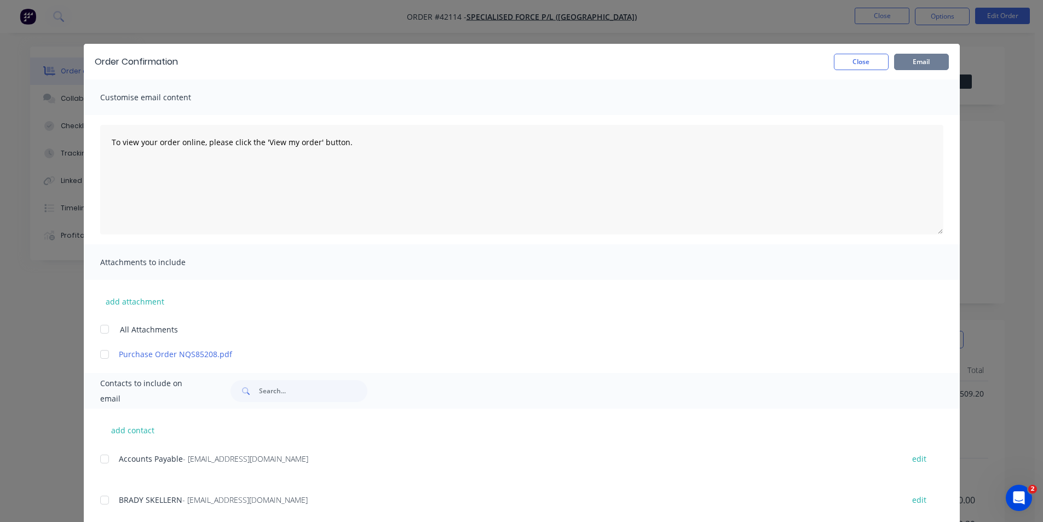
click at [922, 62] on button "Email" at bounding box center [921, 62] width 55 height 16
click at [843, 65] on button "Close" at bounding box center [861, 62] width 55 height 16
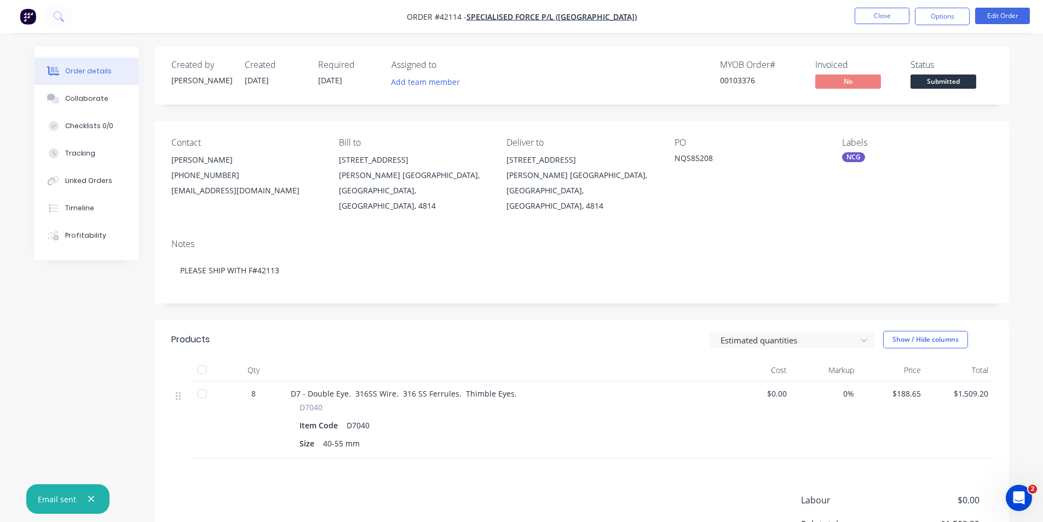
click at [822, 27] on nav "Order #42114 - SPECIALISED FORCE P/L (TOWNSVILLE) Close Options Edit Order" at bounding box center [521, 16] width 1043 height 33
click at [866, 18] on button "Close" at bounding box center [882, 16] width 55 height 16
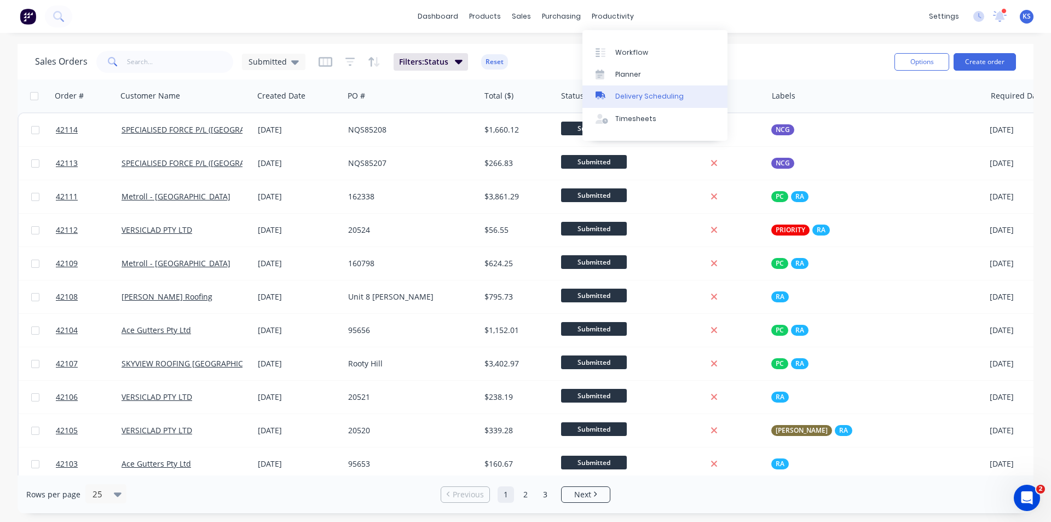
click at [640, 90] on link "Delivery Scheduling" at bounding box center [655, 96] width 145 height 22
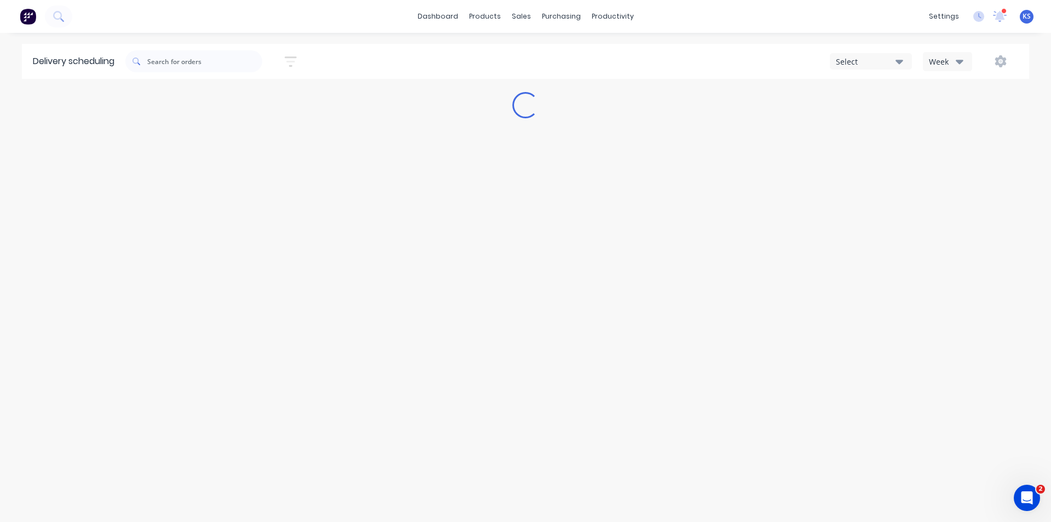
click at [943, 67] on div "Week" at bounding box center [945, 61] width 32 height 11
click at [949, 110] on div "Vehicle" at bounding box center [978, 112] width 108 height 22
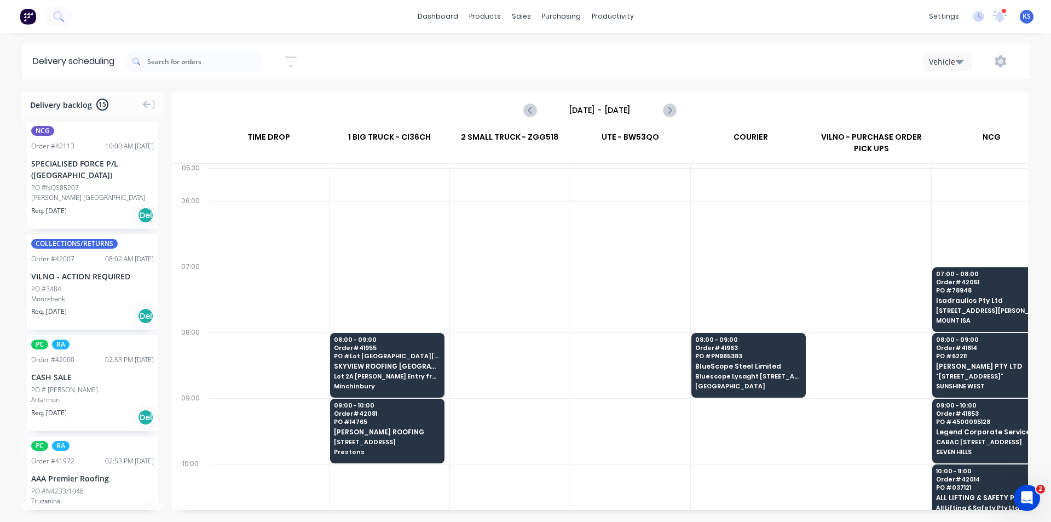
click at [615, 108] on input "Friday - 03/10/25" at bounding box center [600, 110] width 108 height 16
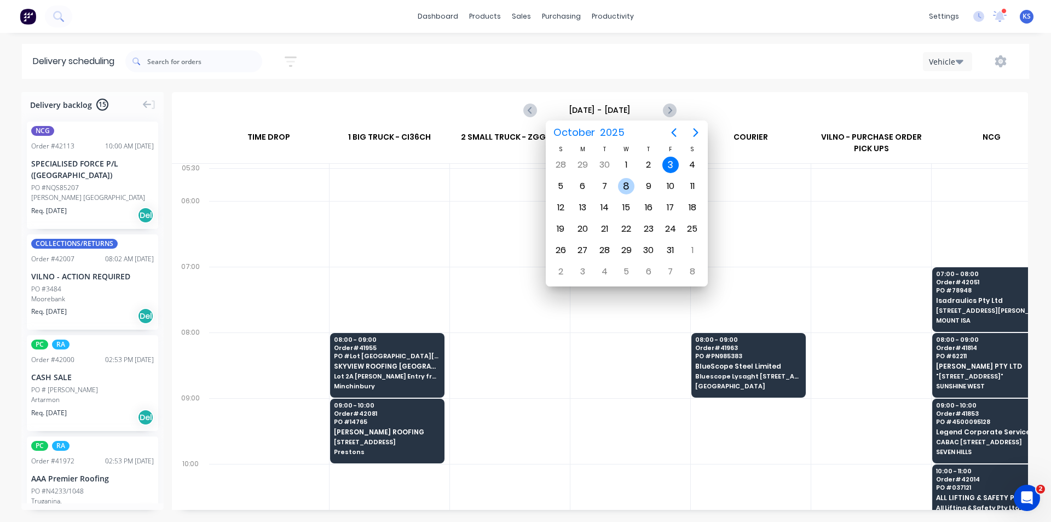
click at [622, 188] on div "8" at bounding box center [626, 186] width 16 height 16
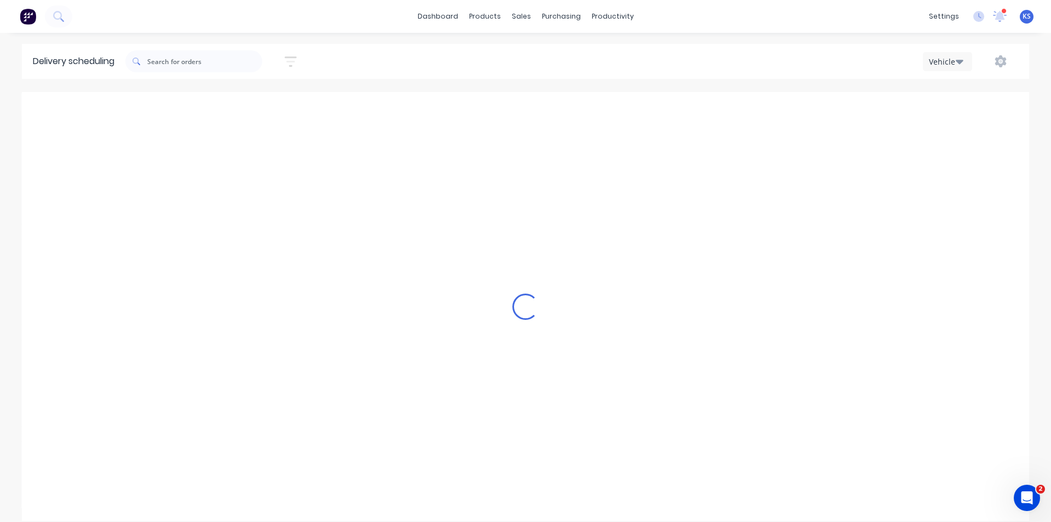
type input "Wednesday - 08/10/25"
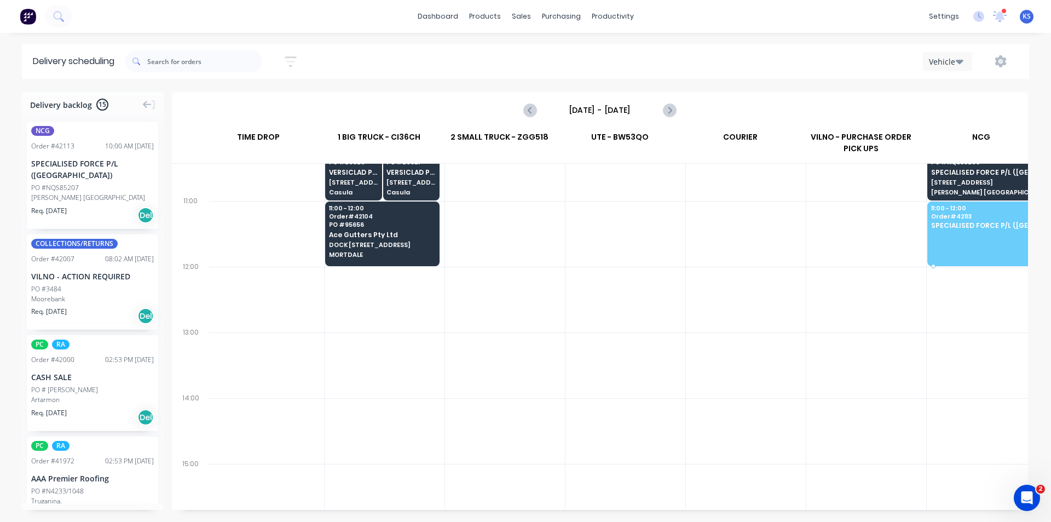
scroll to position [329, 11]
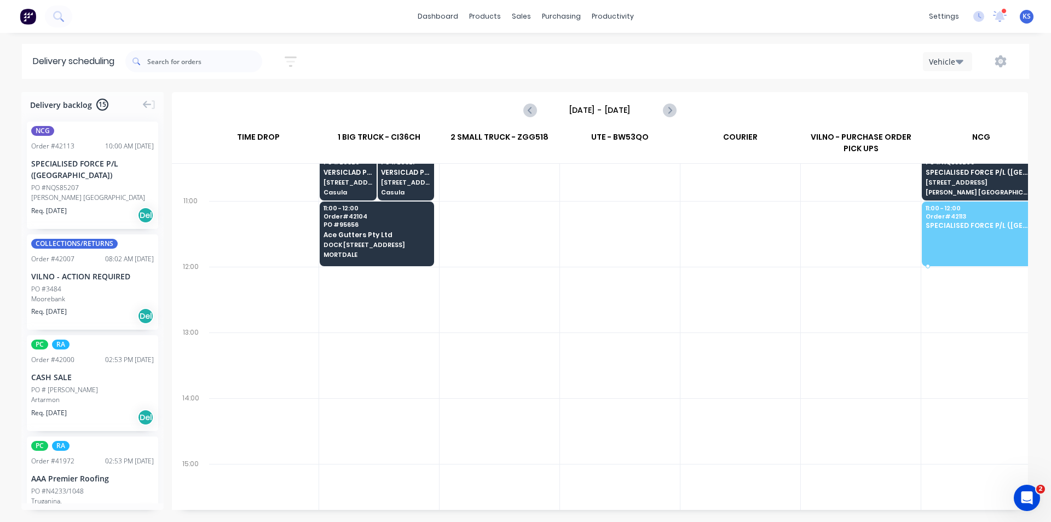
drag, startPoint x: 97, startPoint y: 192, endPoint x: 979, endPoint y: 221, distance: 882.7
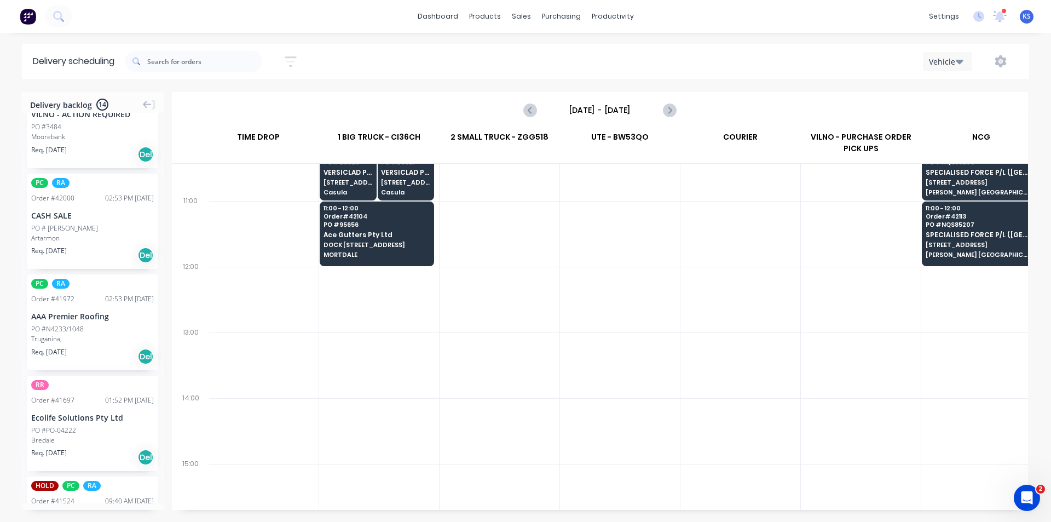
scroll to position [0, 0]
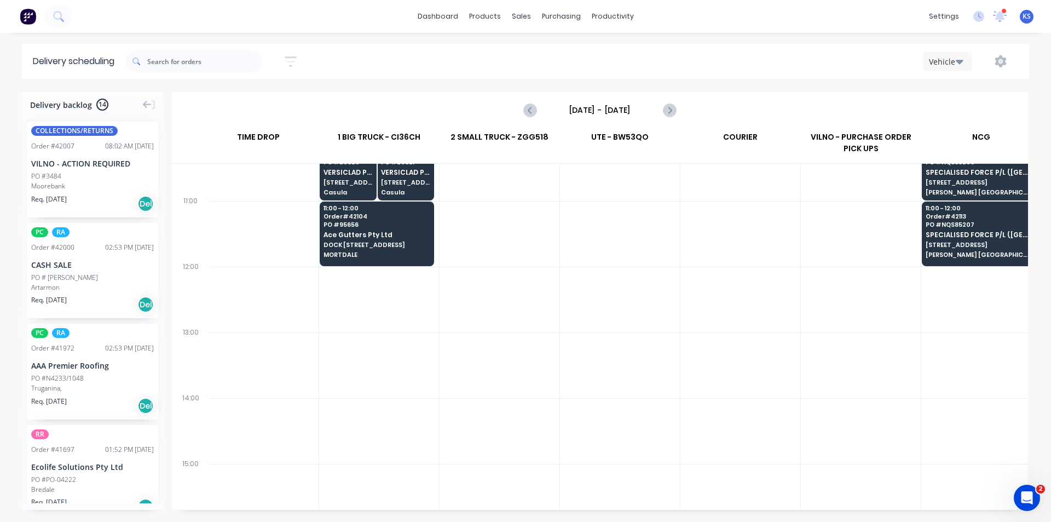
click at [83, 191] on div "COLLECTIONS/RETURNS Order # 42007 08:02 AM 30/09/25 VILNO - ACTION REQUIRED PO …" at bounding box center [92, 170] width 131 height 96
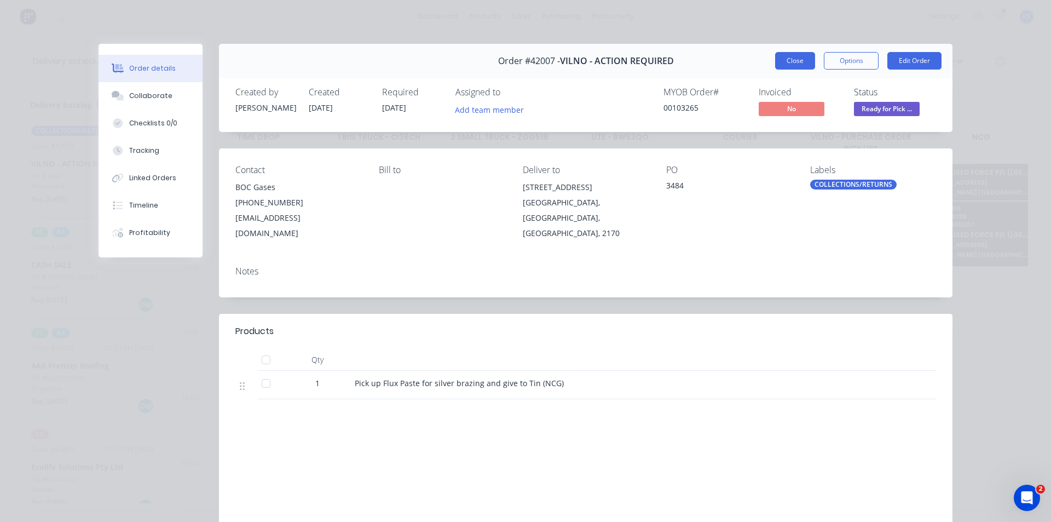
click at [791, 57] on button "Close" at bounding box center [795, 61] width 40 height 18
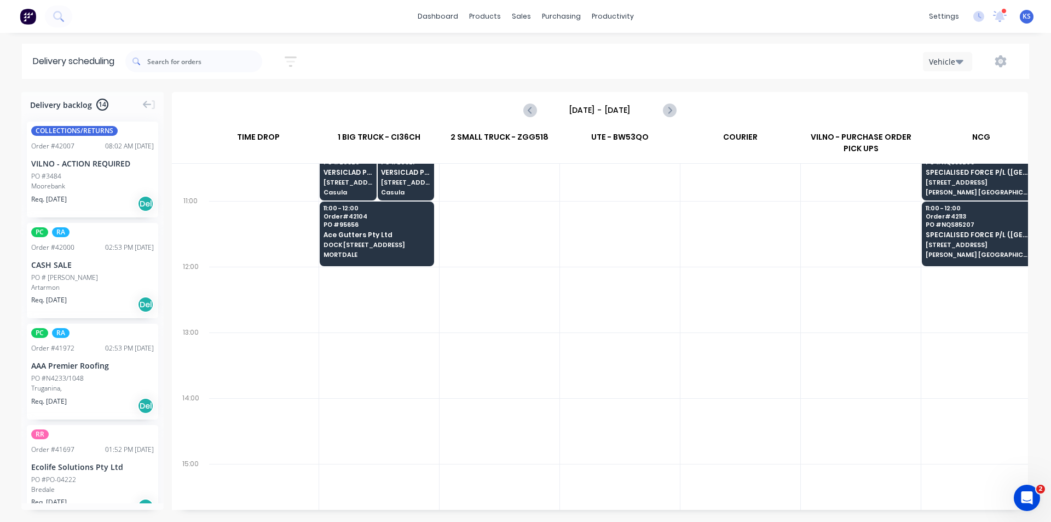
click at [583, 69] on div "Vehicle" at bounding box center [793, 61] width 452 height 20
click at [475, 69] on div "Sort by Most recent Created date Required date Order number Customer name Most …" at bounding box center [577, 61] width 904 height 31
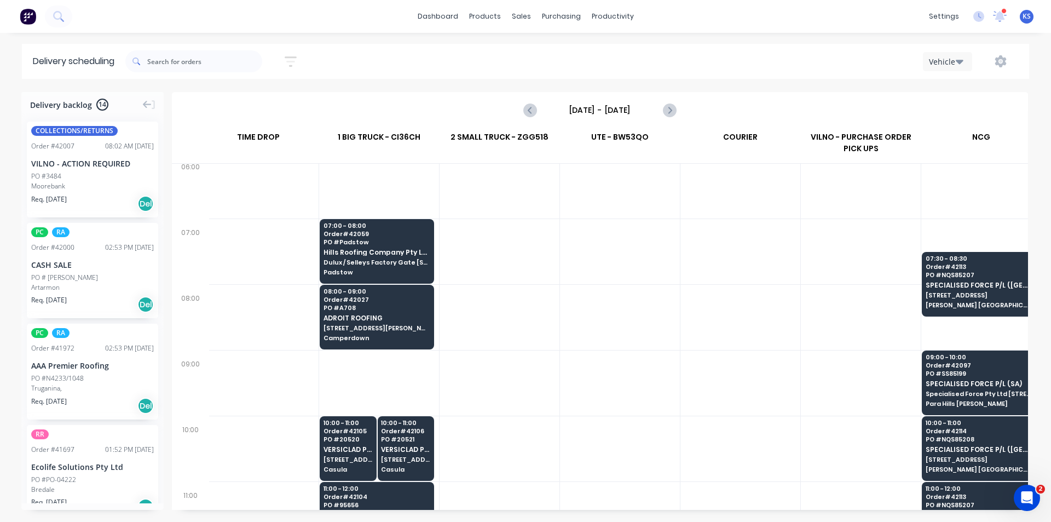
scroll to position [0, 11]
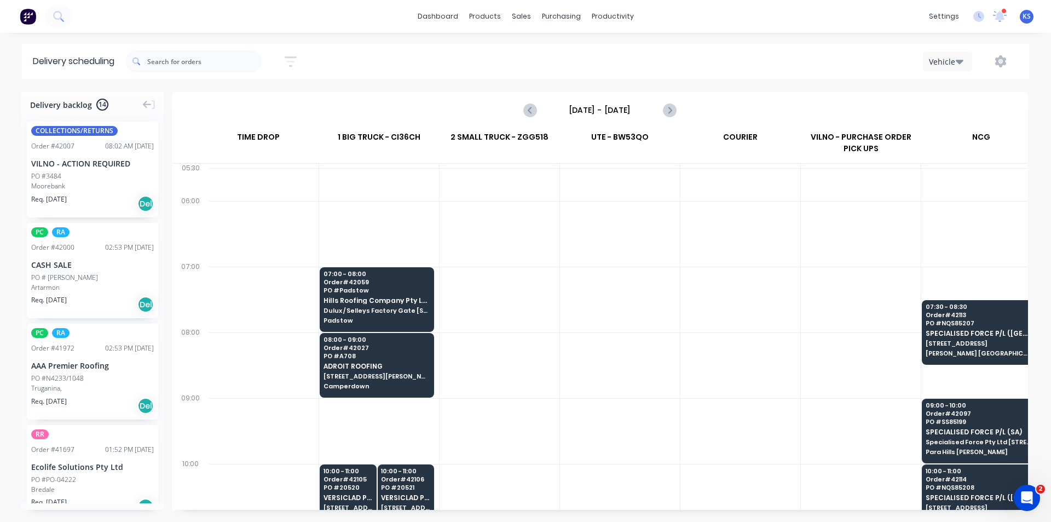
click at [534, 79] on div "Delivery scheduling Sort by Most recent Created date Required date Order number…" at bounding box center [525, 283] width 1051 height 478
click at [594, 70] on div "Vehicle" at bounding box center [793, 61] width 452 height 20
click at [756, 82] on div "Delivery scheduling Sort by Most recent Created date Required date Order number…" at bounding box center [525, 283] width 1051 height 478
click at [749, 102] on div "Wednesday - 08/10/25" at bounding box center [600, 110] width 854 height 34
click at [473, 42] on div "dashboard products sales purchasing productivity dashboard products Product Cat…" at bounding box center [525, 261] width 1051 height 522
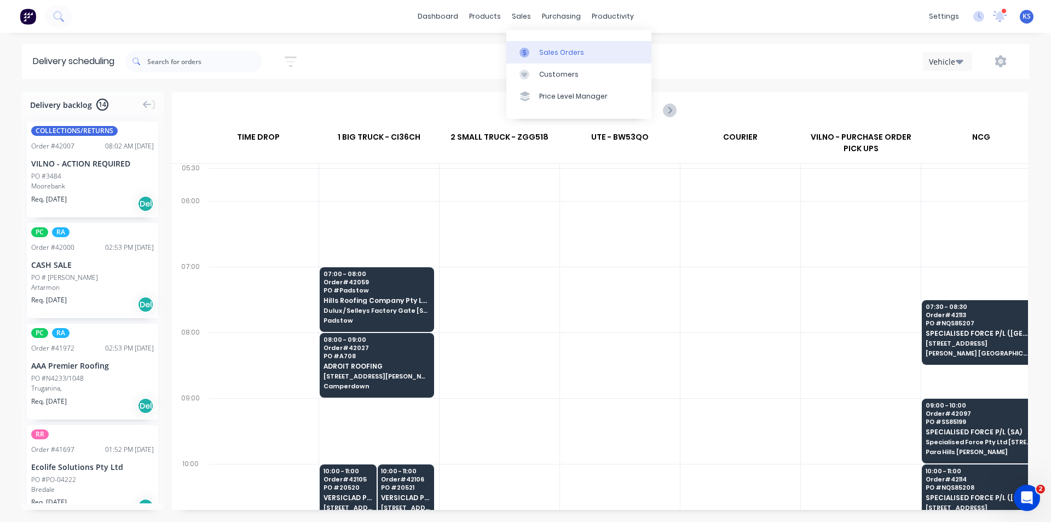
click at [561, 57] on link "Sales Orders" at bounding box center [579, 52] width 145 height 22
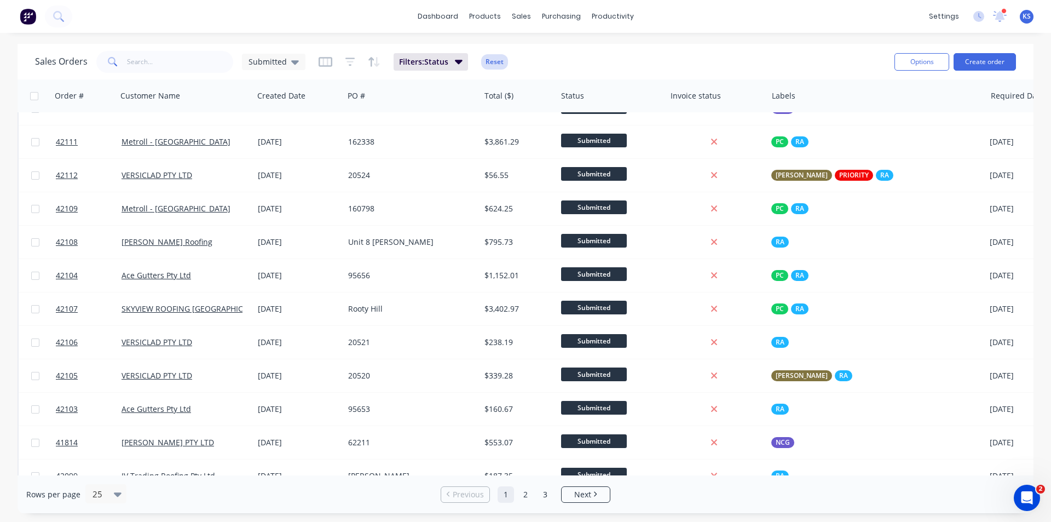
click at [493, 63] on button "Reset" at bounding box center [494, 61] width 27 height 15
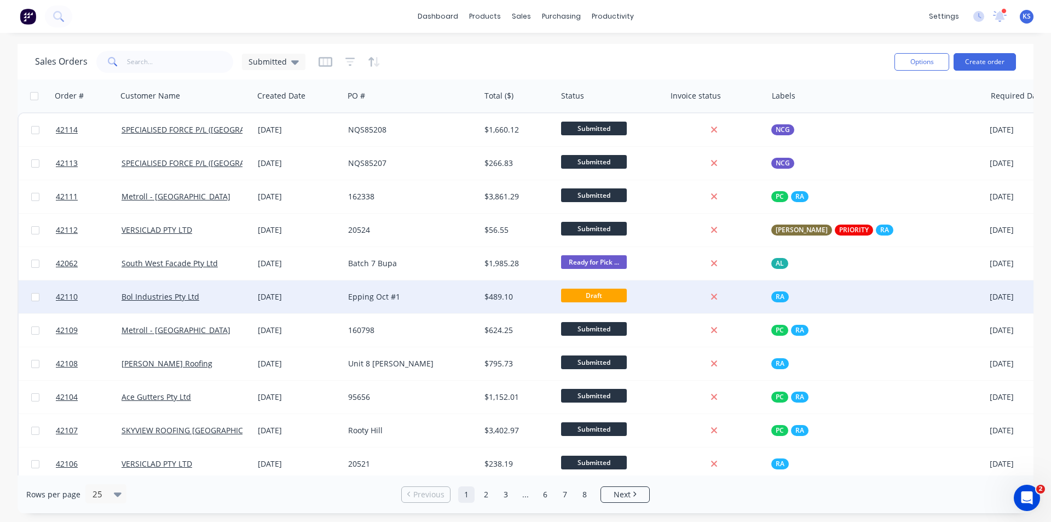
click at [346, 302] on div "Epping Oct #1" at bounding box center [412, 296] width 136 height 33
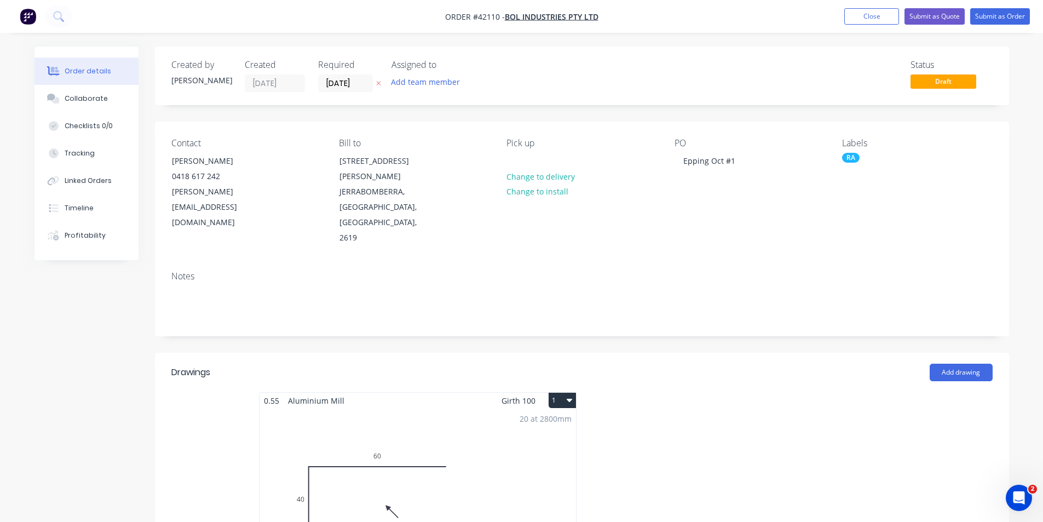
click at [477, 429] on div "20 at 2800mm Total lm $/M Total 56m $7.94 $444.64" at bounding box center [418, 492] width 317 height 167
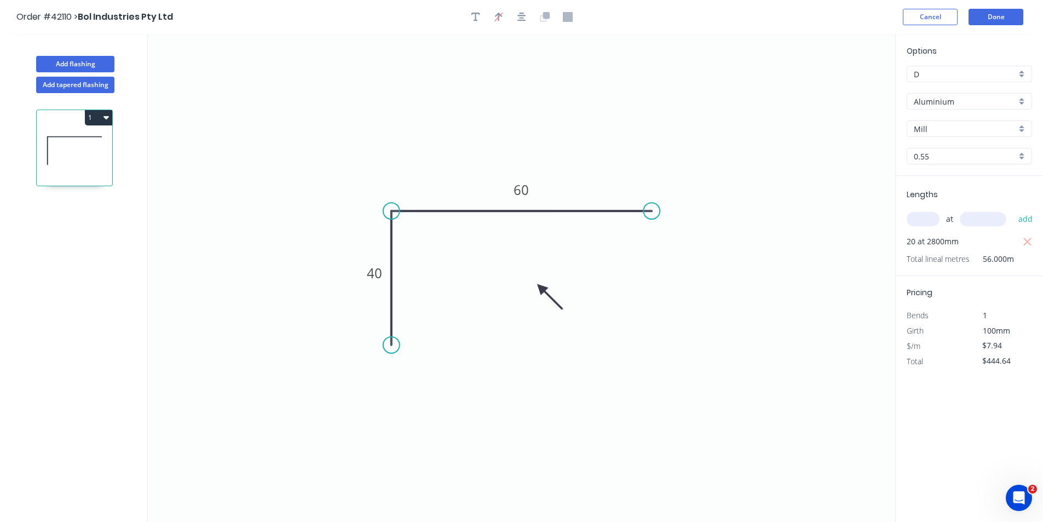
click at [927, 97] on input "Aluminium" at bounding box center [965, 101] width 102 height 11
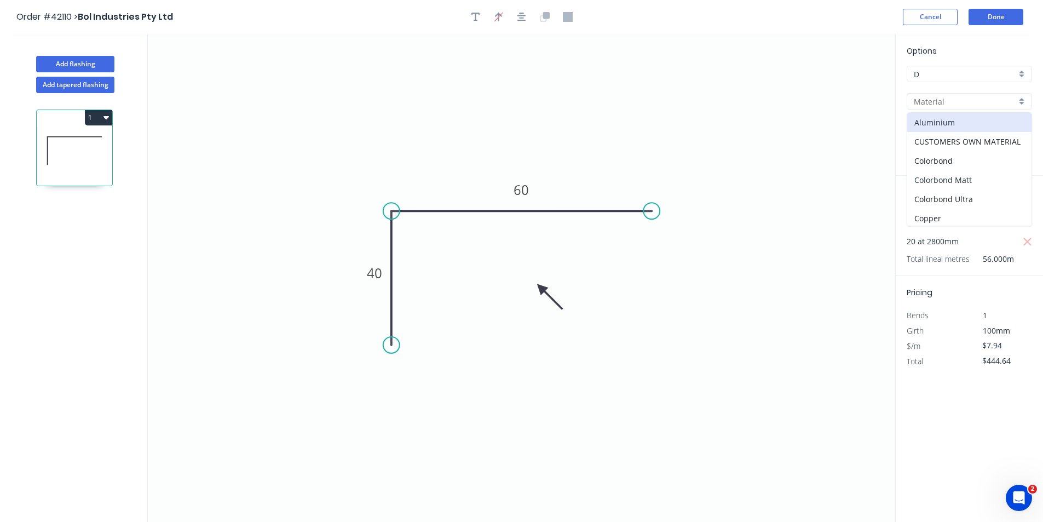
click at [967, 183] on div "Colorbond Matt" at bounding box center [969, 179] width 124 height 19
type input "Colorbond Matt"
type input "ADD COLOUR"
type input "$7.71"
type input "$431.76"
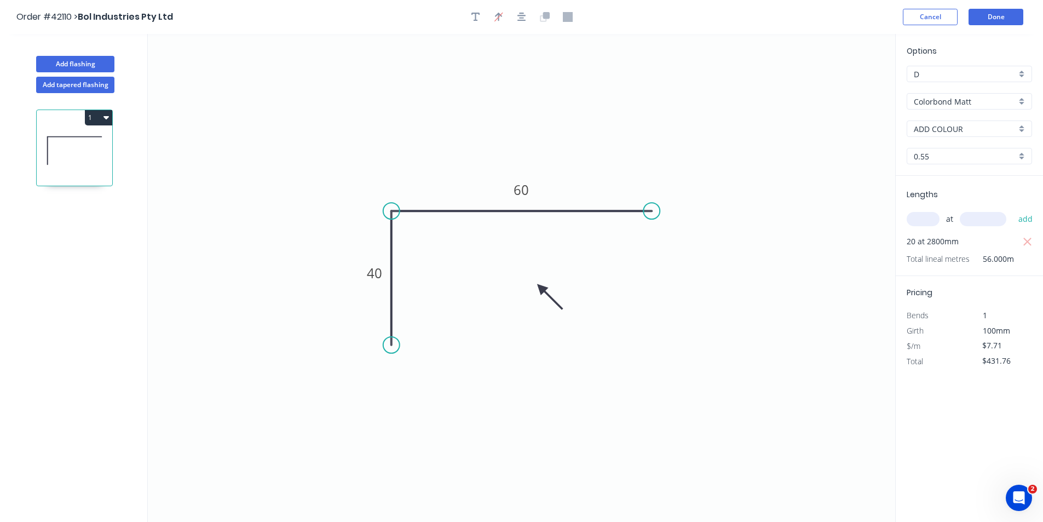
click at [964, 130] on input "ADD COLOUR" at bounding box center [965, 128] width 102 height 11
click at [962, 191] on div "Monument" at bounding box center [969, 188] width 124 height 19
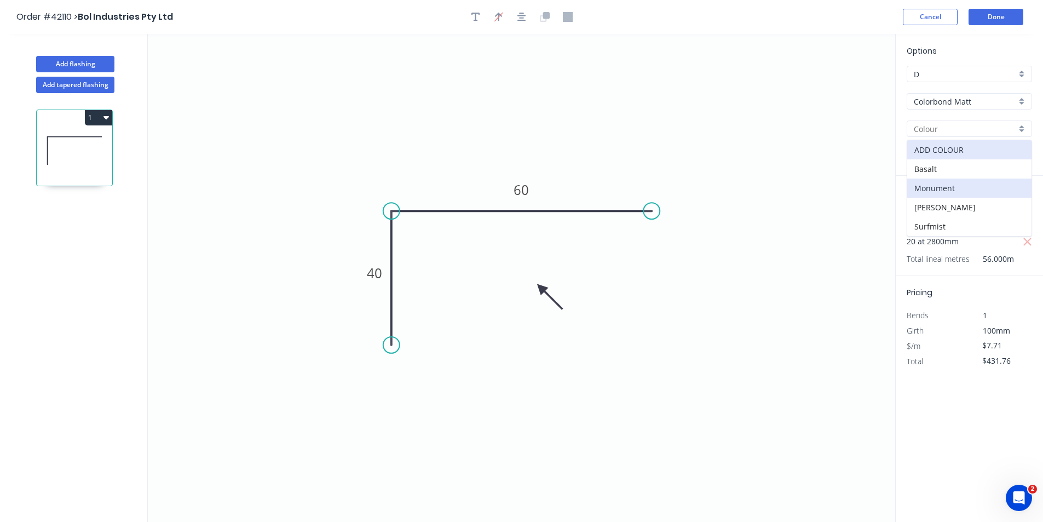
type input "Monument"
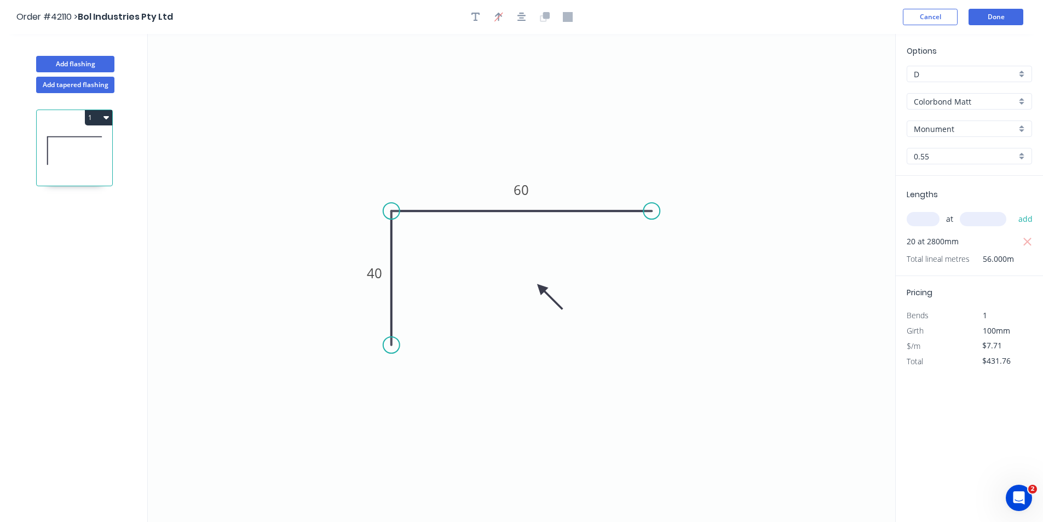
click at [956, 125] on input "Monument" at bounding box center [965, 128] width 102 height 11
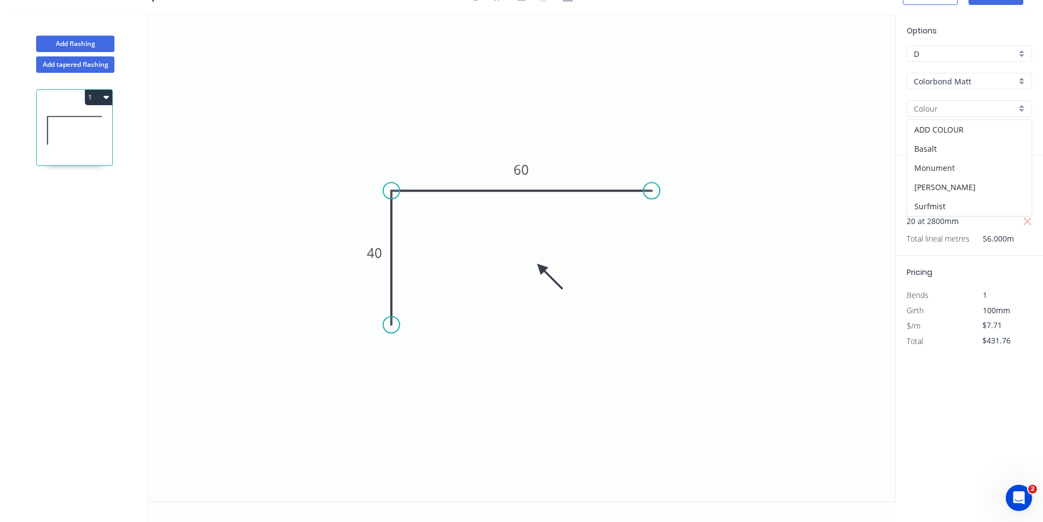
click at [966, 171] on div "Monument" at bounding box center [969, 167] width 124 height 19
type input "Monument"
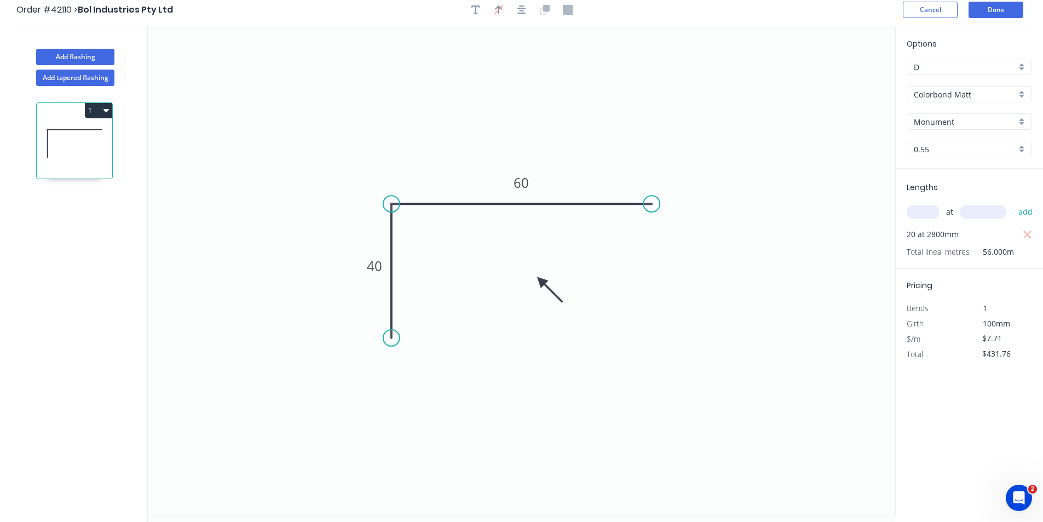
scroll to position [0, 0]
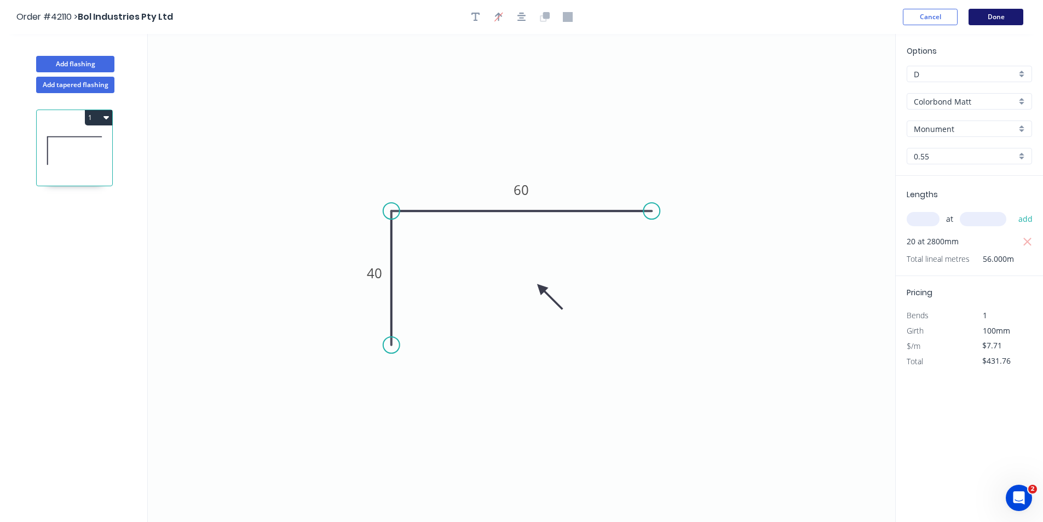
click at [1003, 19] on button "Done" at bounding box center [996, 17] width 55 height 16
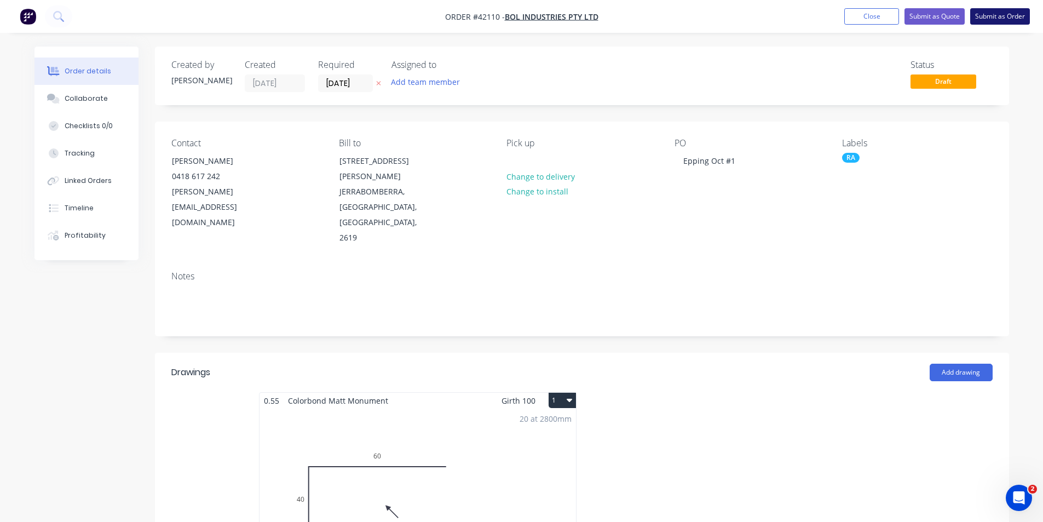
click at [992, 14] on button "Submit as Order" at bounding box center [1000, 16] width 60 height 16
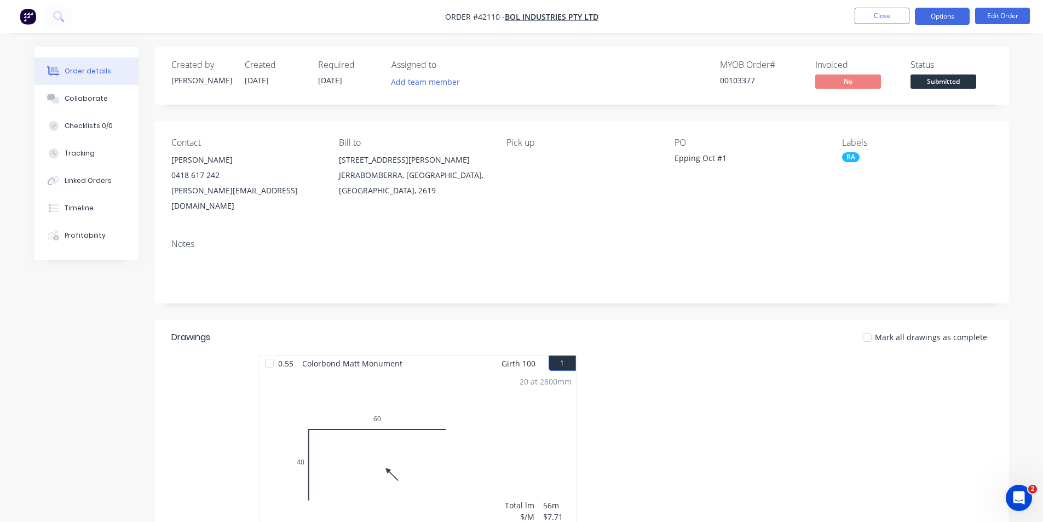
click at [929, 15] on button "Options" at bounding box center [942, 17] width 55 height 18
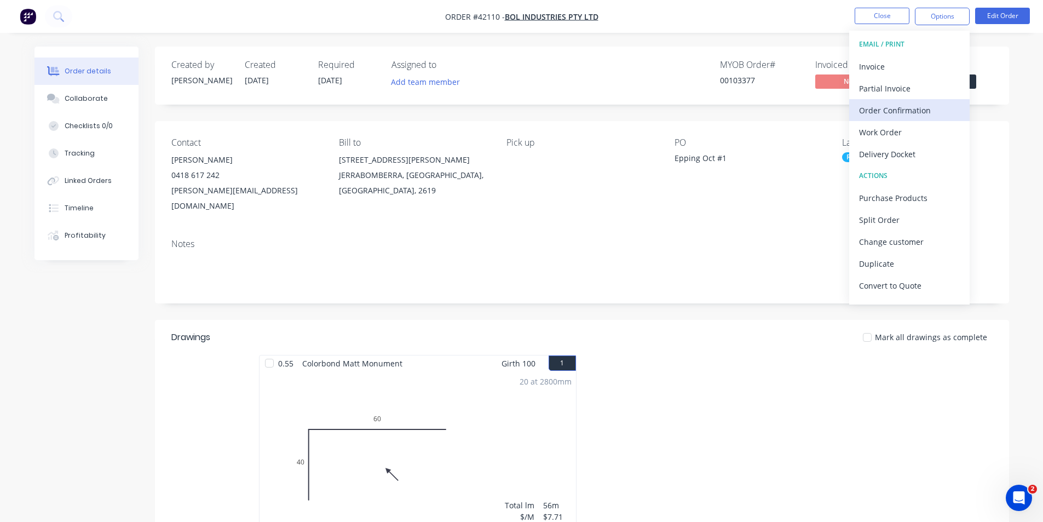
click at [913, 115] on div "Order Confirmation" at bounding box center [909, 110] width 101 height 16
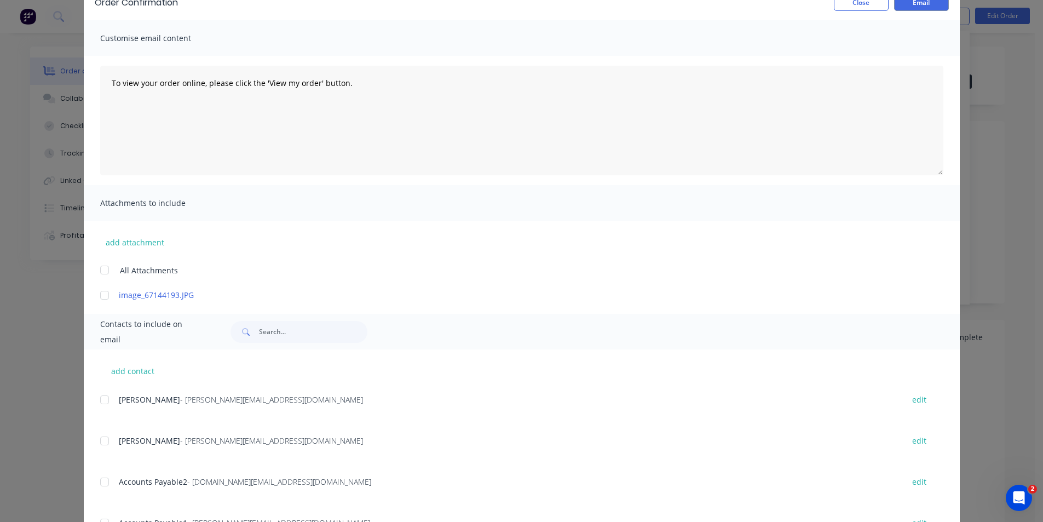
scroll to position [164, 0]
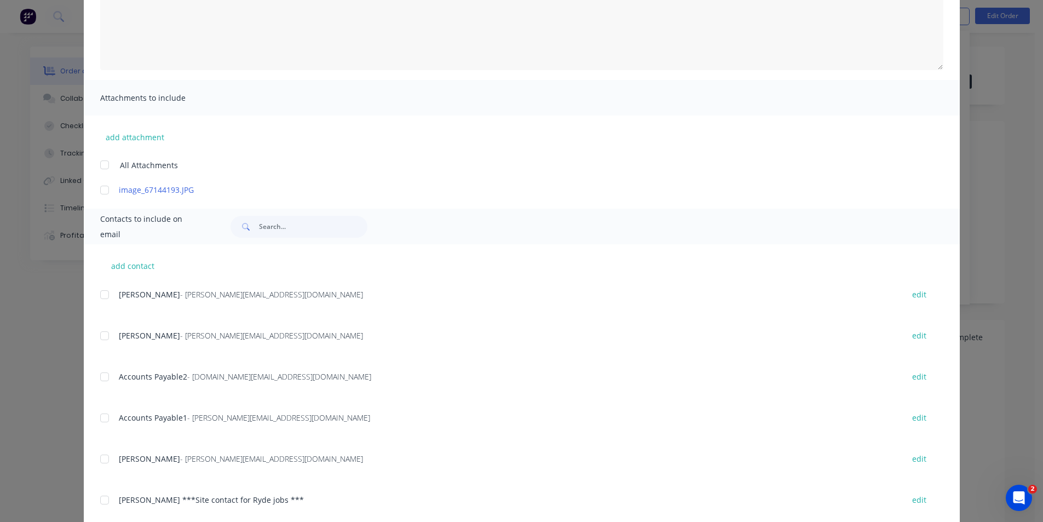
click at [96, 294] on div at bounding box center [105, 295] width 22 height 22
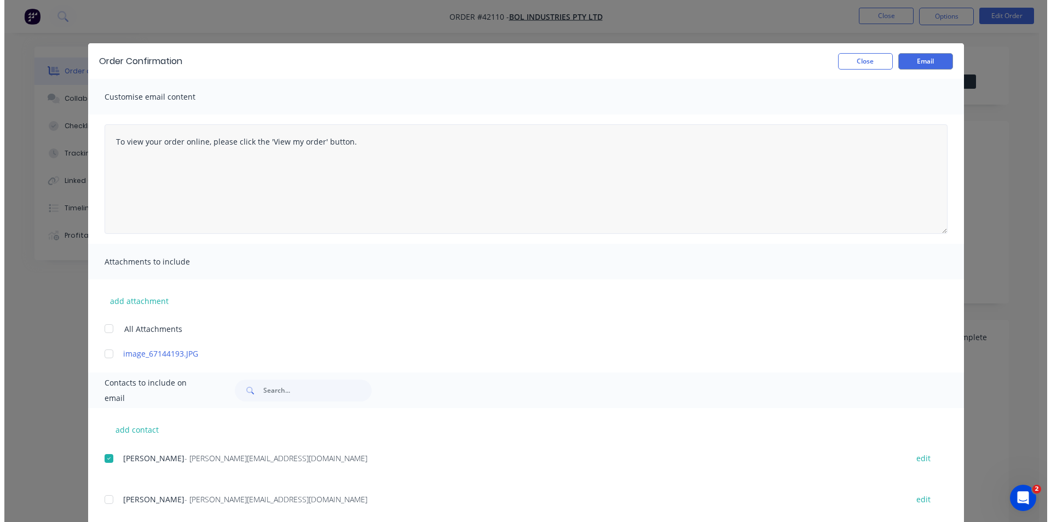
scroll to position [0, 0]
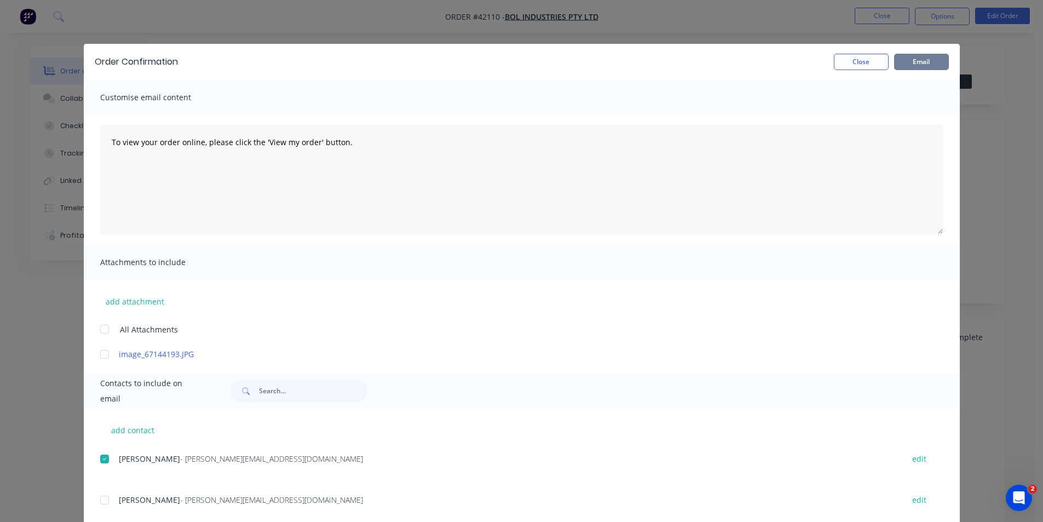
click at [906, 60] on button "Email" at bounding box center [921, 62] width 55 height 16
click at [852, 69] on button "Close" at bounding box center [861, 62] width 55 height 16
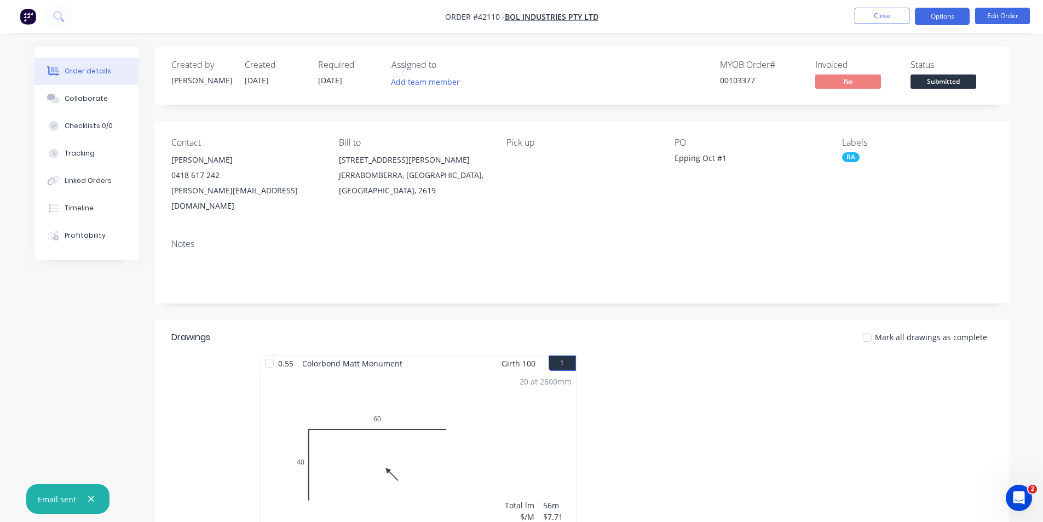
click at [941, 21] on button "Options" at bounding box center [942, 17] width 55 height 18
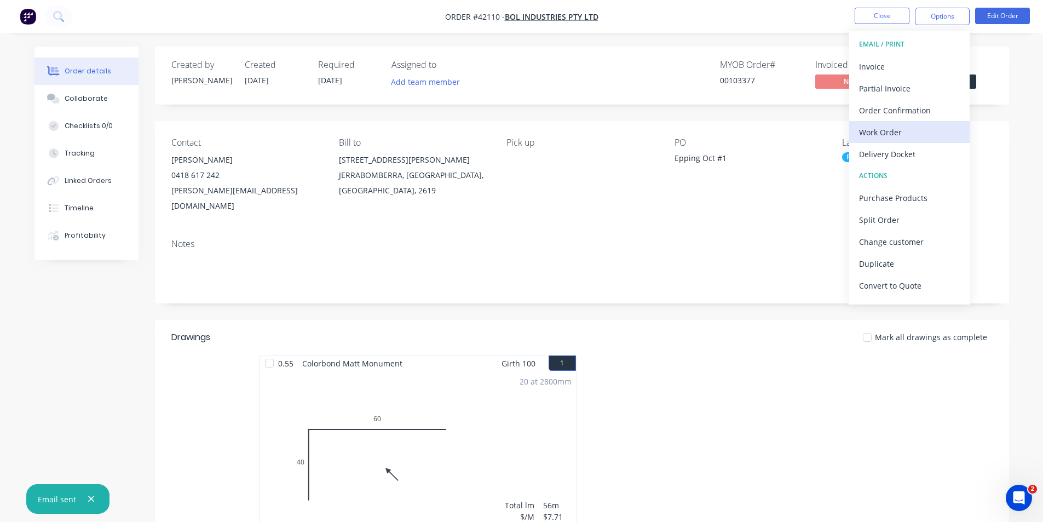
click at [906, 136] on div "Work Order" at bounding box center [909, 132] width 101 height 16
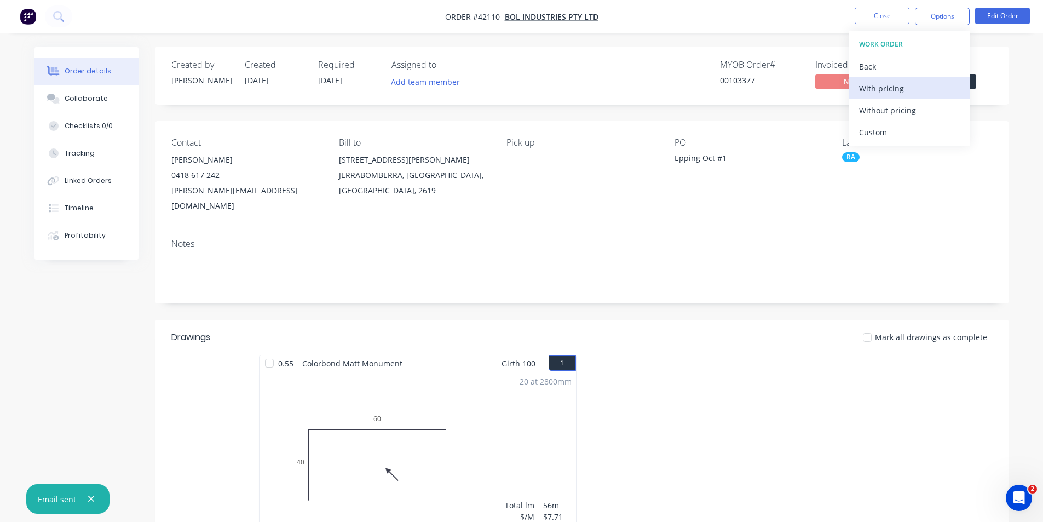
click at [901, 91] on div "With pricing" at bounding box center [909, 88] width 101 height 16
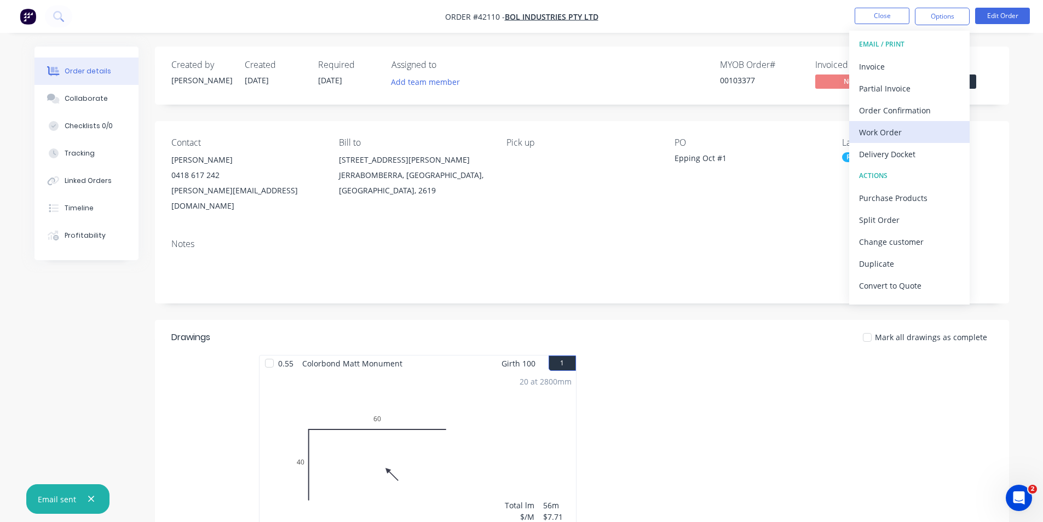
click at [875, 126] on div "Work Order" at bounding box center [909, 132] width 101 height 16
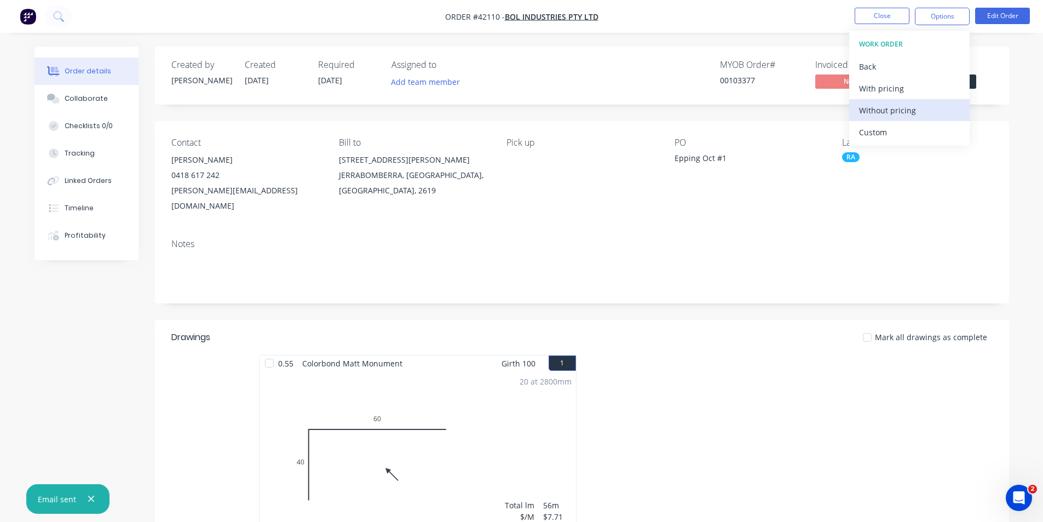
click at [887, 100] on button "Without pricing" at bounding box center [909, 110] width 120 height 22
click at [642, 239] on div "Notes" at bounding box center [581, 244] width 821 height 10
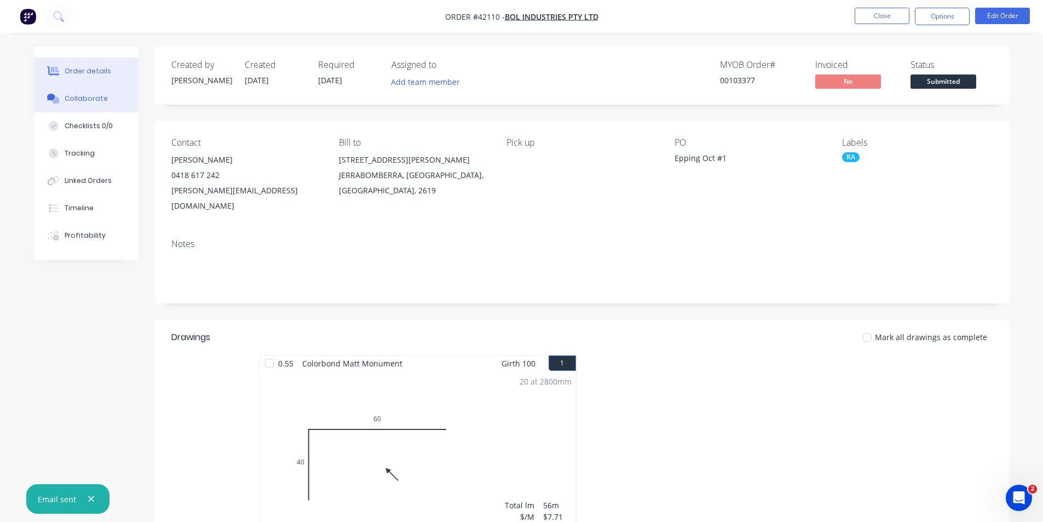
click at [87, 94] on div "Collaborate" at bounding box center [86, 99] width 43 height 10
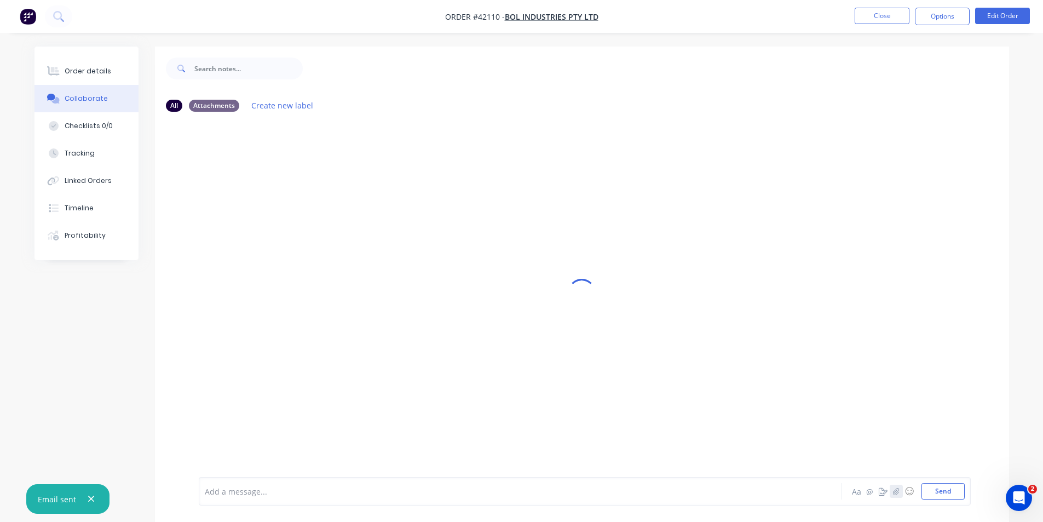
click at [900, 491] on button "button" at bounding box center [896, 491] width 13 height 13
click at [936, 487] on button "Send" at bounding box center [943, 491] width 43 height 16
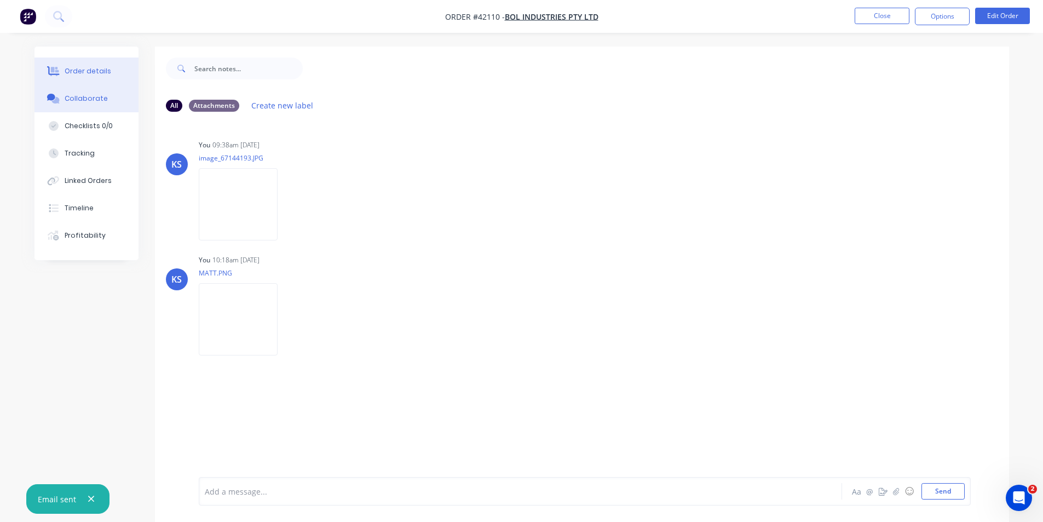
click at [101, 71] on div "Order details" at bounding box center [88, 71] width 47 height 10
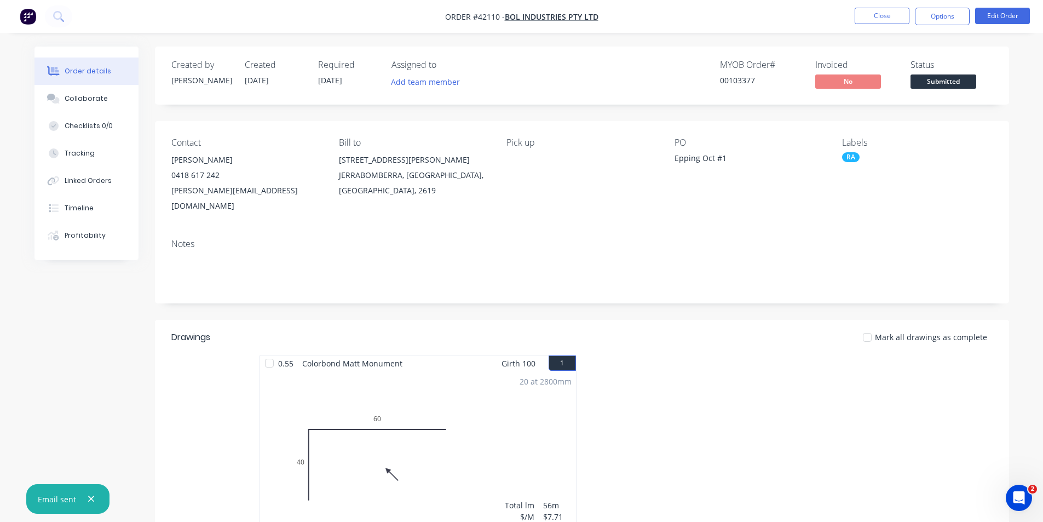
click at [668, 77] on div "MYOB Order # 00103377 Invoiced No Status Submitted" at bounding box center [747, 76] width 492 height 32
click at [821, 27] on nav "Order #42110 - Bol Industries Pty Ltd Close Options Edit Order" at bounding box center [521, 16] width 1043 height 33
click at [881, 11] on button "Close" at bounding box center [882, 16] width 55 height 16
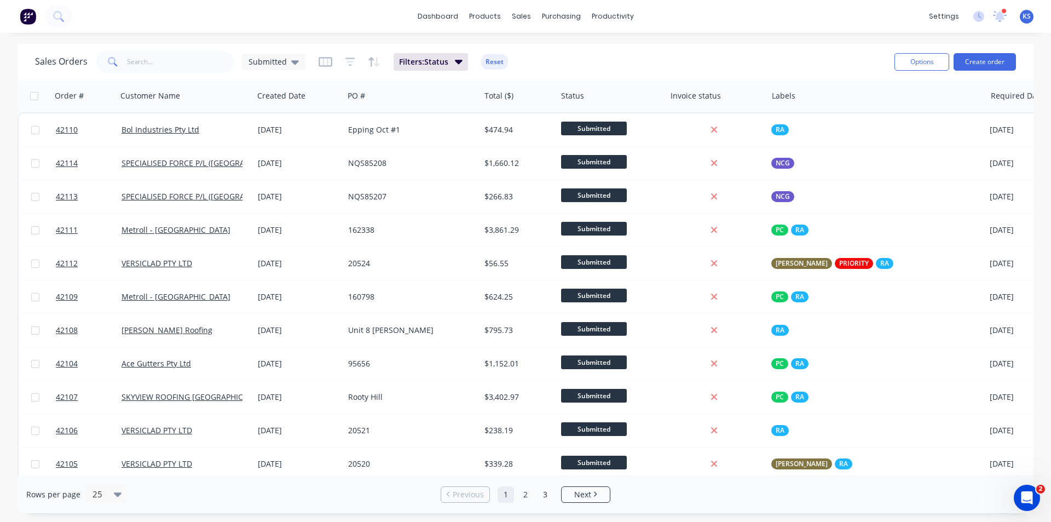
click at [488, 59] on button "Reset" at bounding box center [494, 61] width 27 height 15
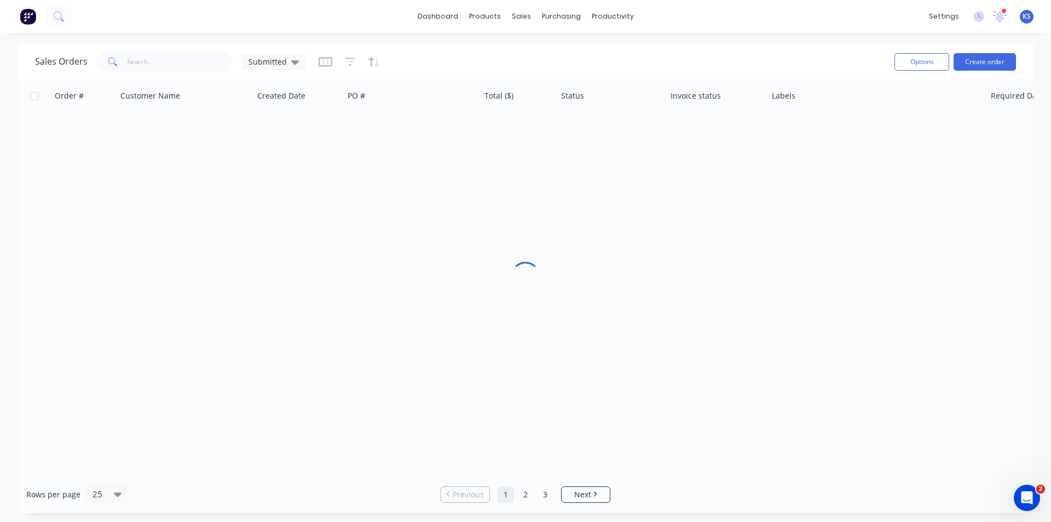
click at [606, 54] on div "Sales Orders Submitted" at bounding box center [460, 61] width 851 height 27
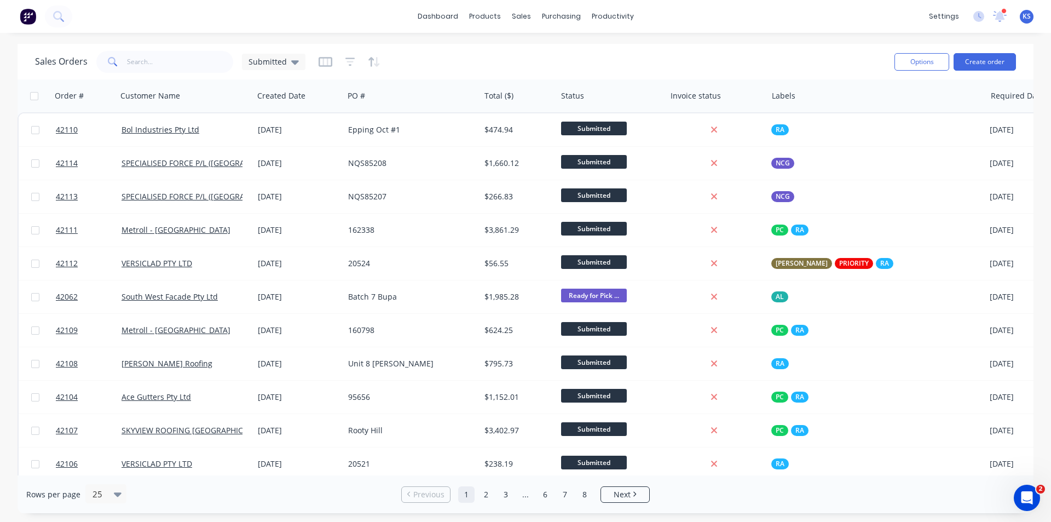
click at [719, 60] on div "Sales Orders Submitted" at bounding box center [460, 61] width 851 height 27
click at [539, 57] on div "Sales Orders Submitted" at bounding box center [460, 61] width 851 height 27
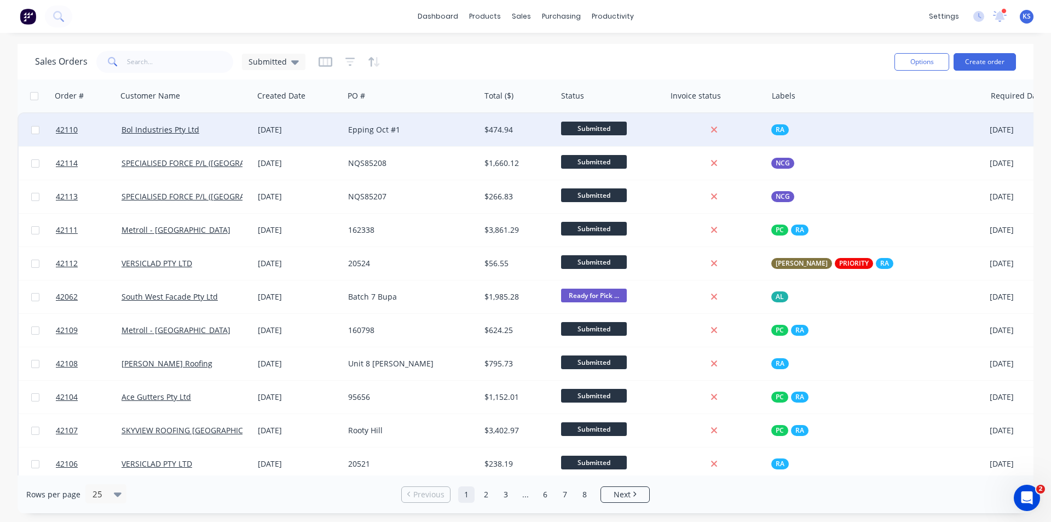
click at [213, 126] on div "Bol Industries Pty Ltd" at bounding box center [183, 129] width 122 height 11
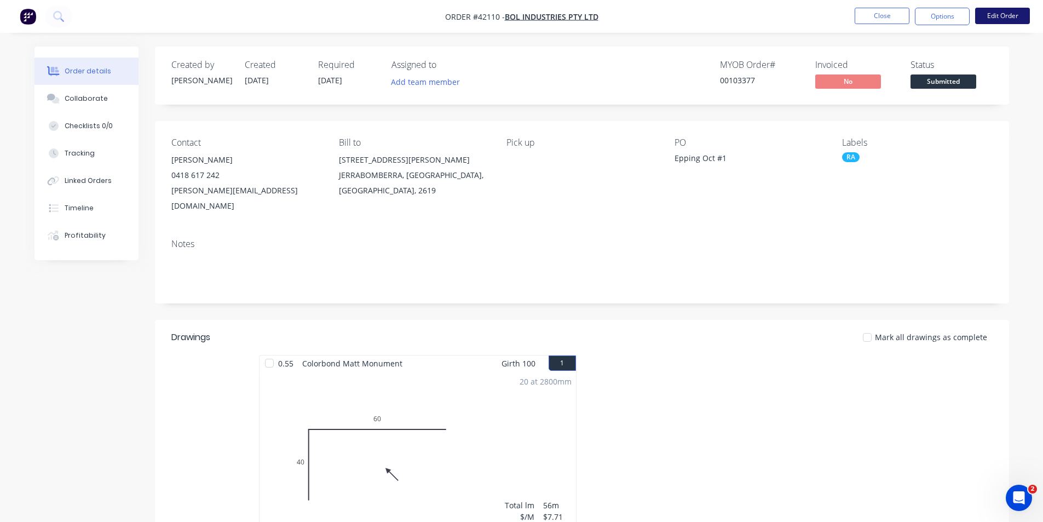
click at [995, 19] on button "Edit Order" at bounding box center [1002, 16] width 55 height 16
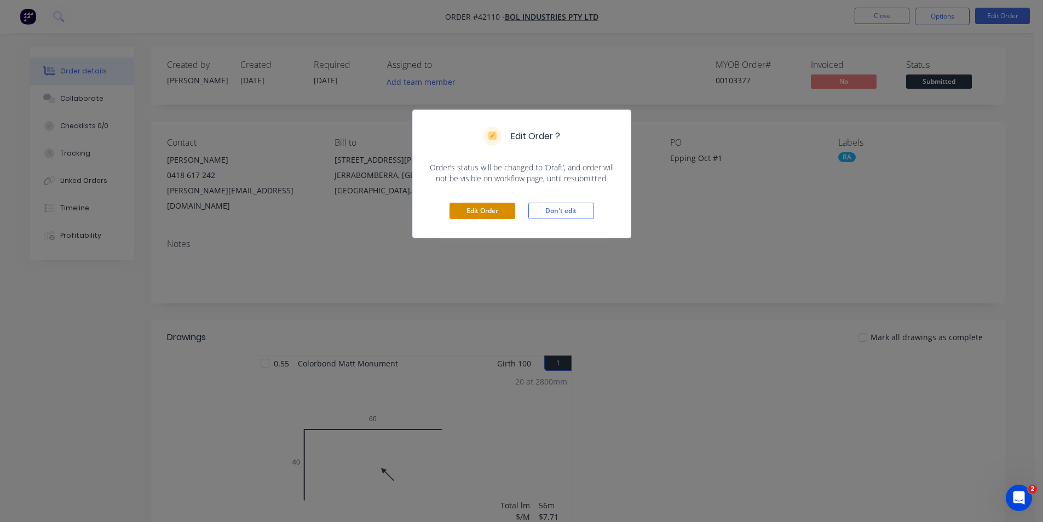
click at [461, 210] on button "Edit Order" at bounding box center [483, 211] width 66 height 16
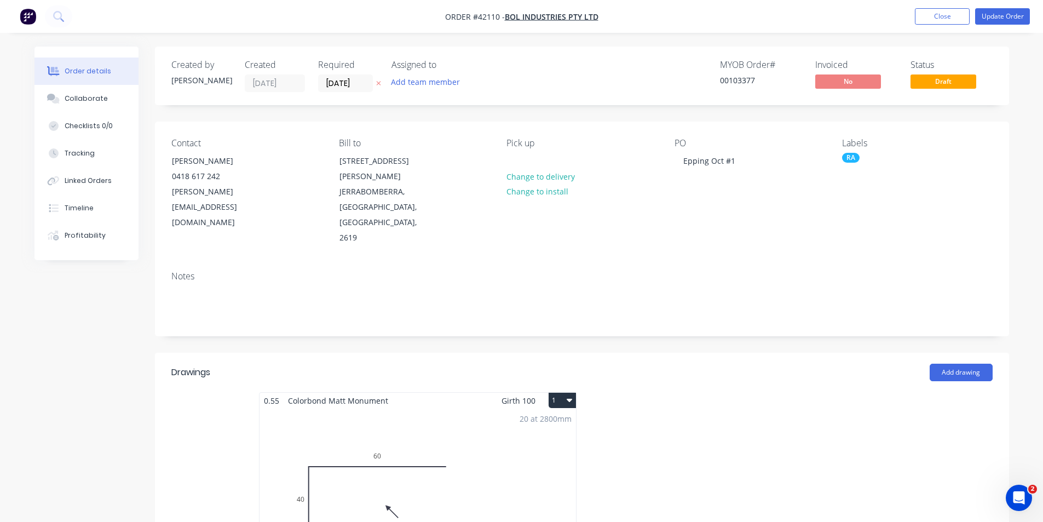
click at [469, 446] on div "20 at 2800mm Total lm $/M Total 56m $7.71 $431.76" at bounding box center [418, 492] width 317 height 167
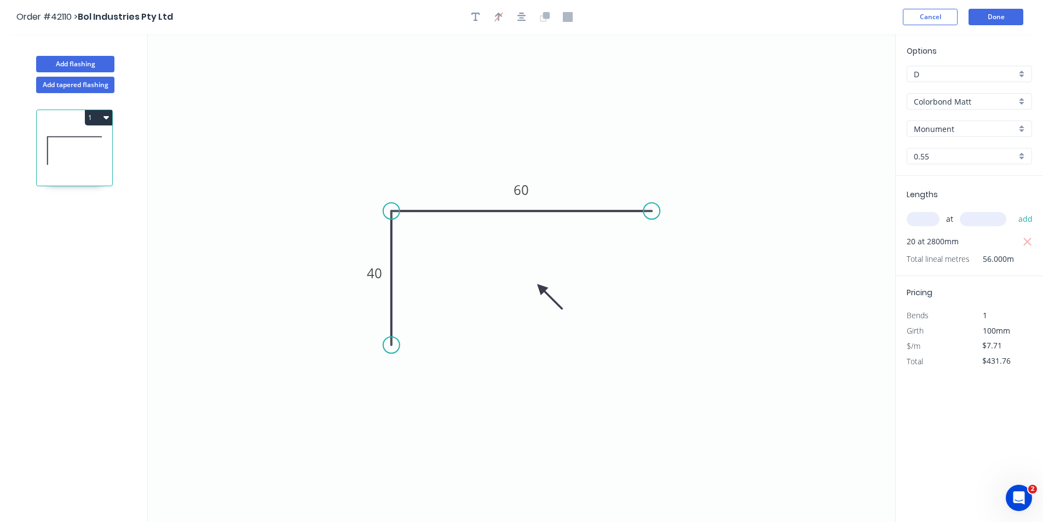
click at [952, 104] on input "Colorbond Matt" at bounding box center [965, 101] width 102 height 11
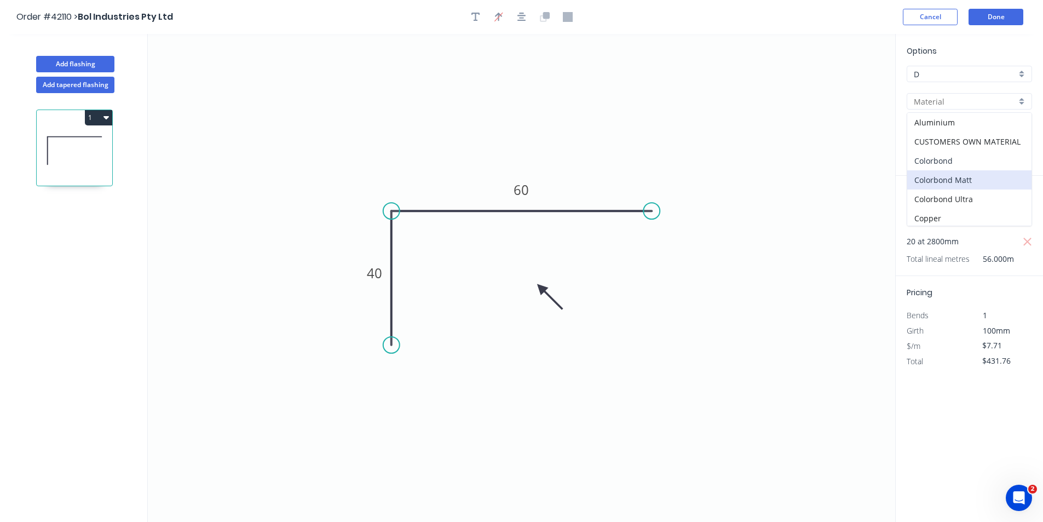
click at [936, 158] on div "Colorbond" at bounding box center [969, 160] width 124 height 19
type input "Colorbond"
type input "$5.93"
type input "$332.08"
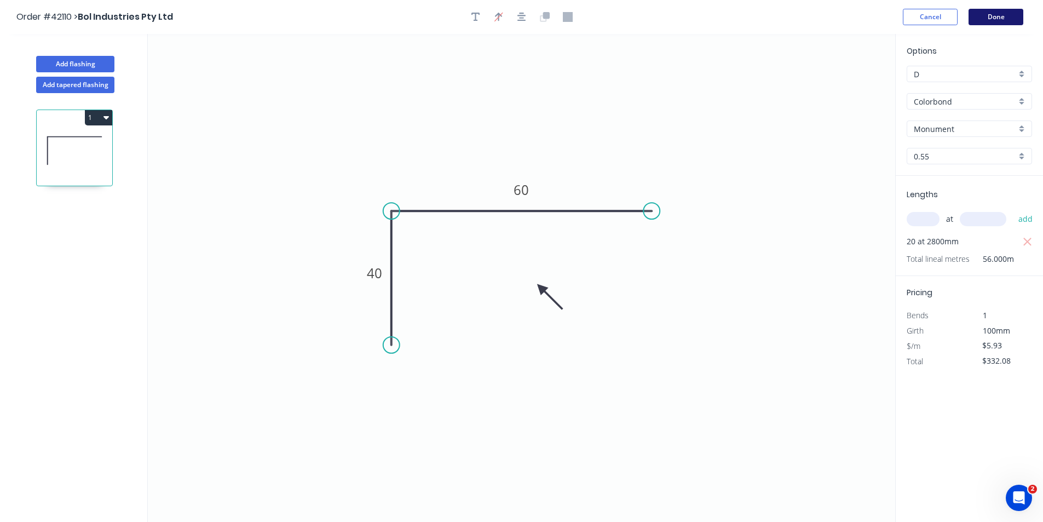
click at [997, 15] on button "Done" at bounding box center [996, 17] width 55 height 16
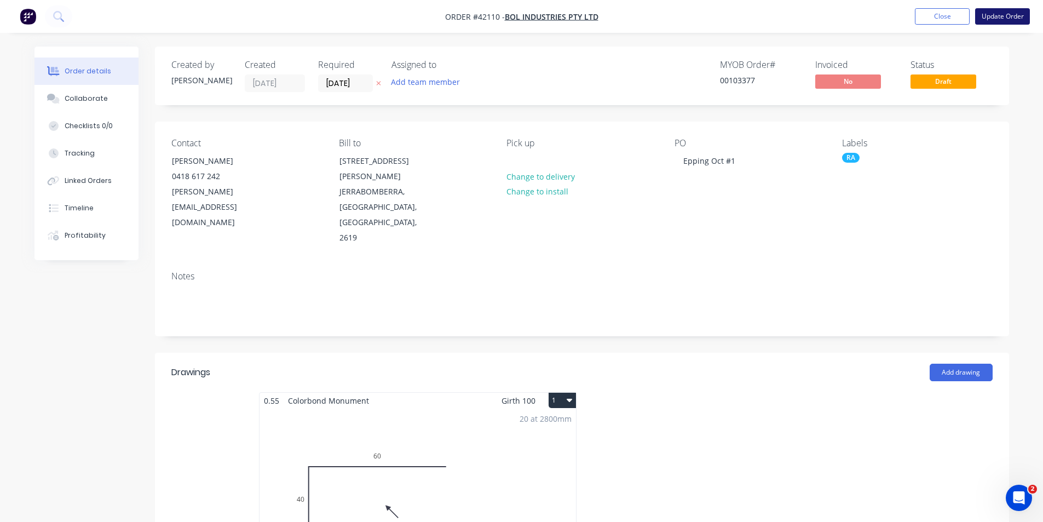
click at [1005, 13] on button "Update Order" at bounding box center [1002, 16] width 55 height 16
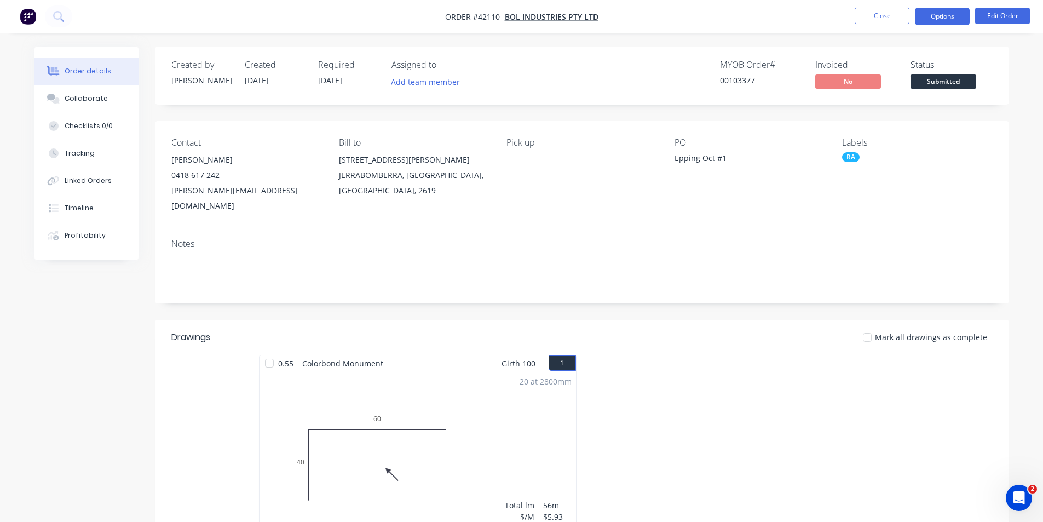
click at [942, 18] on button "Options" at bounding box center [942, 17] width 55 height 18
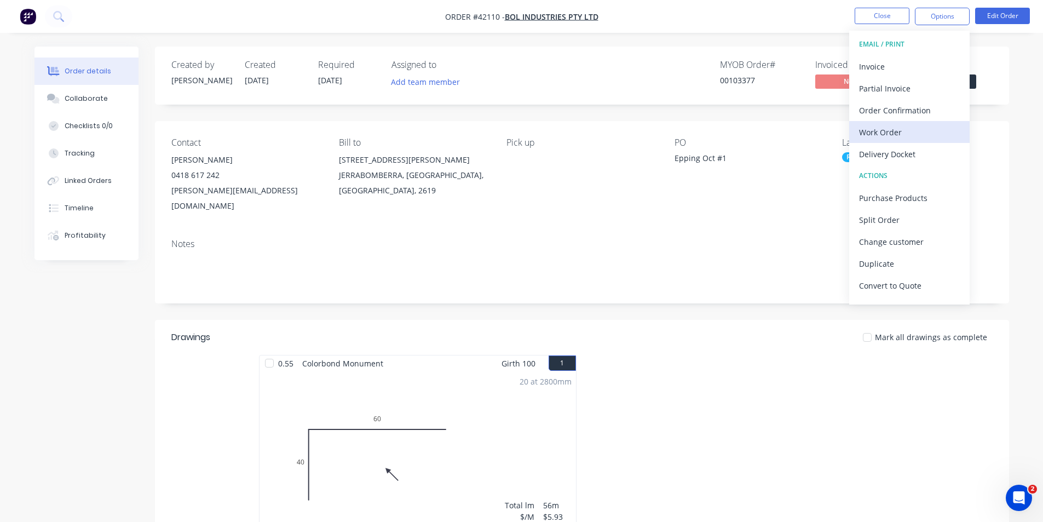
click at [888, 136] on div "Work Order" at bounding box center [909, 132] width 101 height 16
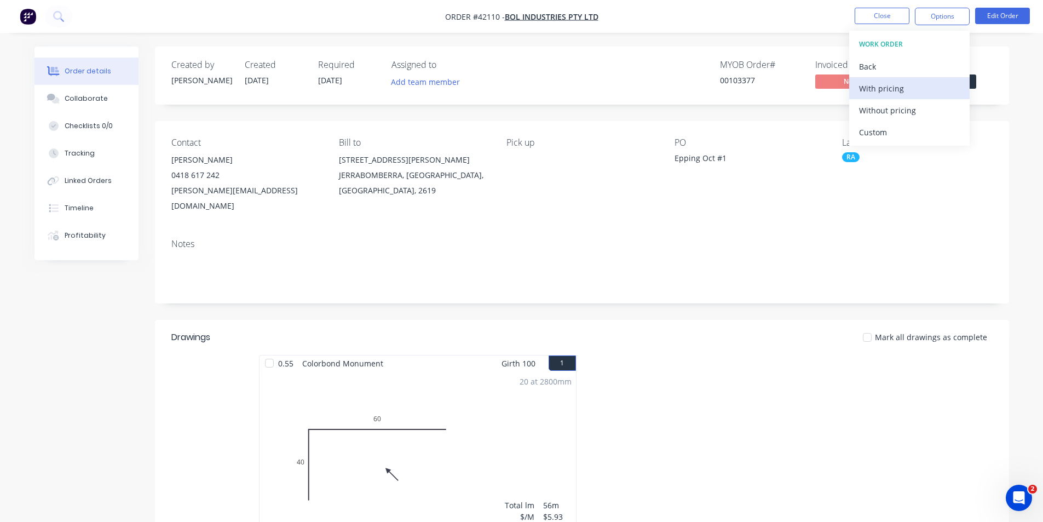
click at [892, 89] on div "With pricing" at bounding box center [909, 88] width 101 height 16
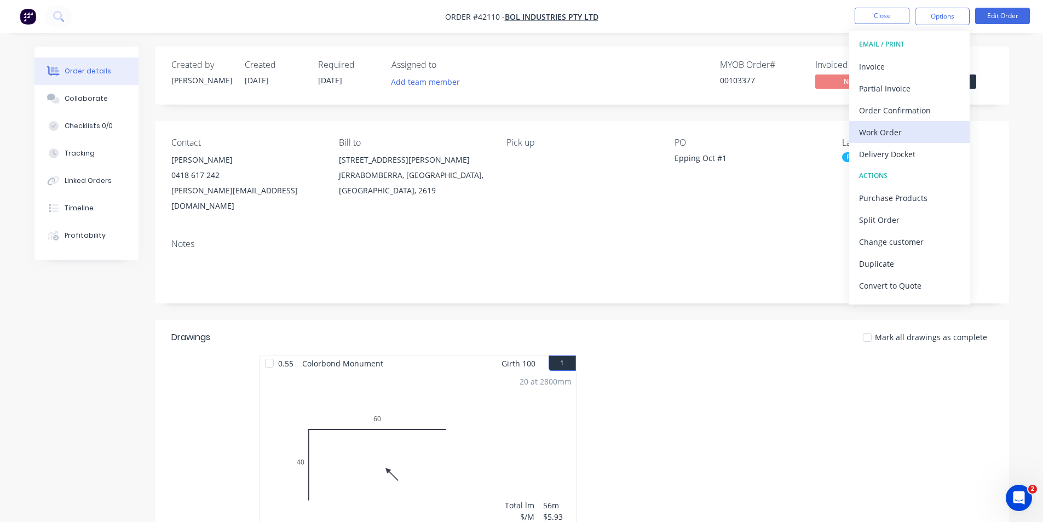
click at [885, 133] on div "Work Order" at bounding box center [909, 132] width 101 height 16
click at [895, 118] on div "Without pricing" at bounding box center [909, 110] width 101 height 16
click at [763, 26] on nav "Order #42110 - Bol Industries Pty Ltd Close Options EMAIL / PRINT Invoice Parti…" at bounding box center [521, 16] width 1043 height 33
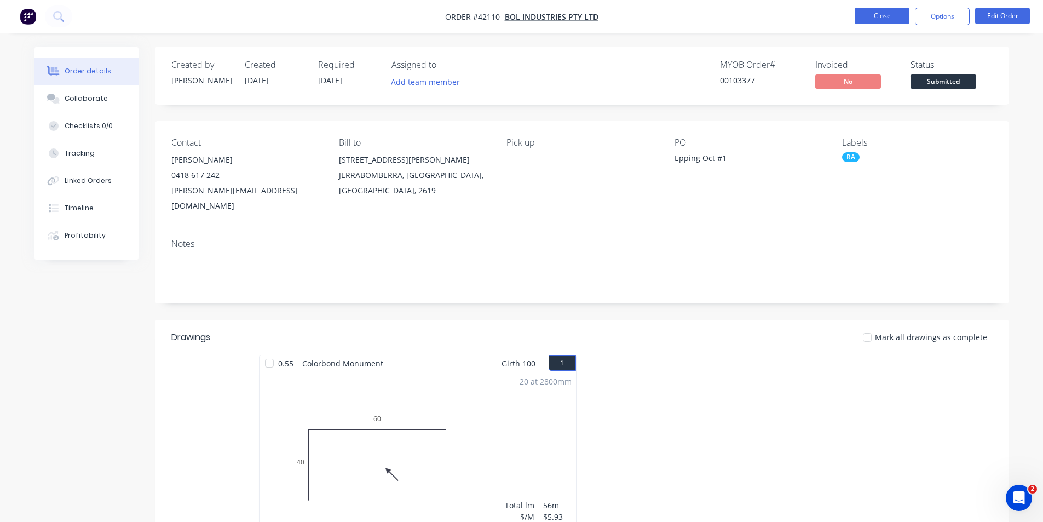
click at [885, 13] on button "Close" at bounding box center [882, 16] width 55 height 16
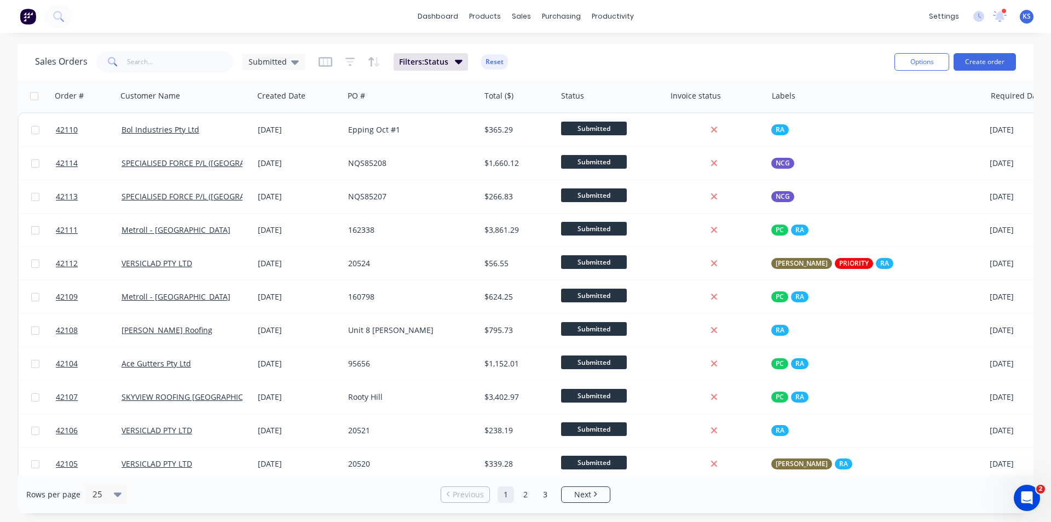
click at [661, 59] on div "Sales Orders Submitted Filters: Status Reset" at bounding box center [460, 61] width 851 height 27
click at [498, 63] on button "Reset" at bounding box center [494, 61] width 27 height 15
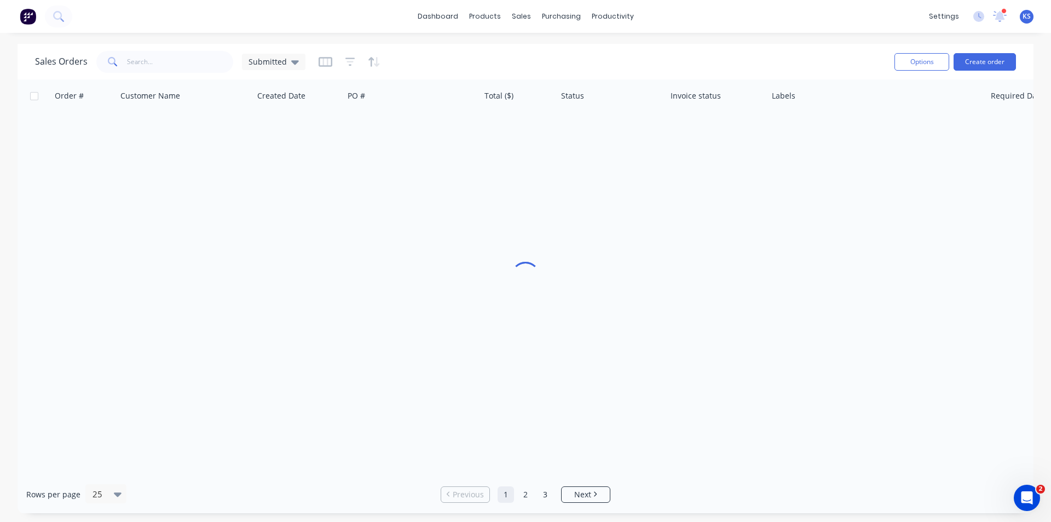
click at [599, 62] on div "Sales Orders Submitted" at bounding box center [460, 61] width 851 height 27
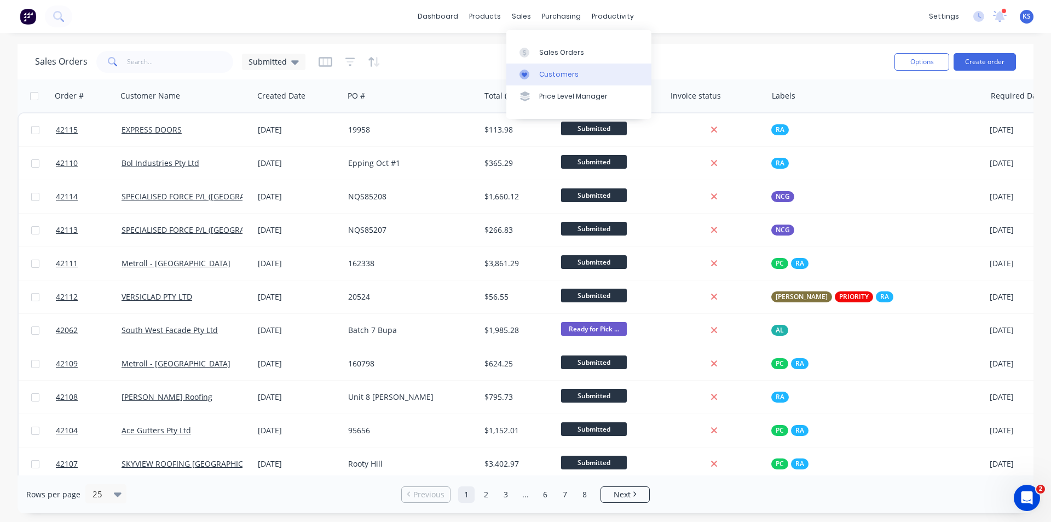
click at [572, 77] on div "Customers" at bounding box center [558, 75] width 39 height 10
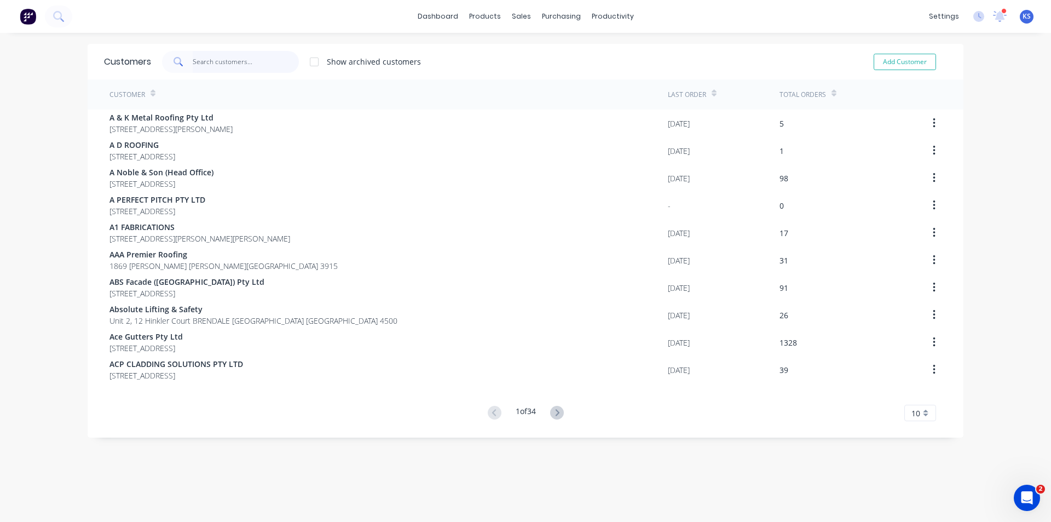
click at [206, 61] on input "text" at bounding box center [246, 62] width 107 height 22
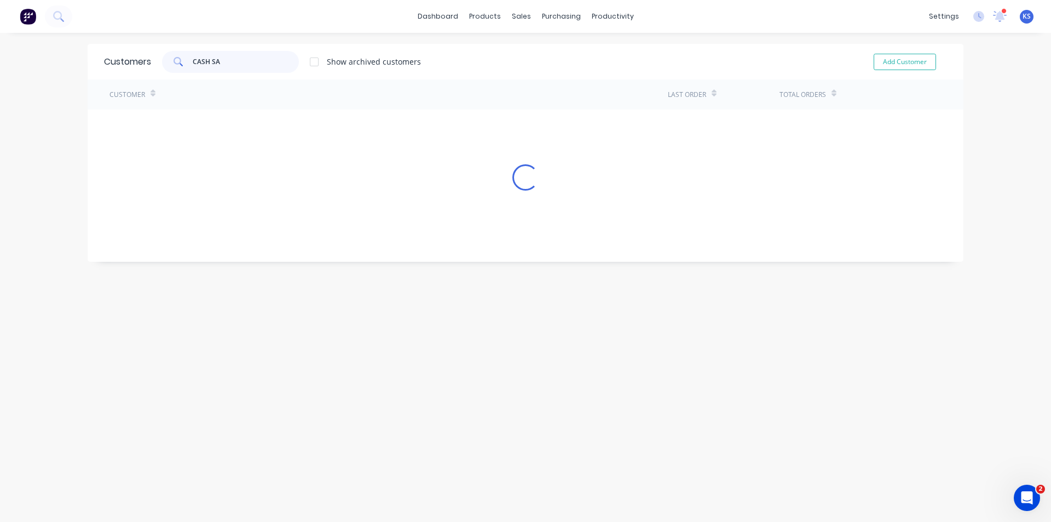
type input "CASH SAL"
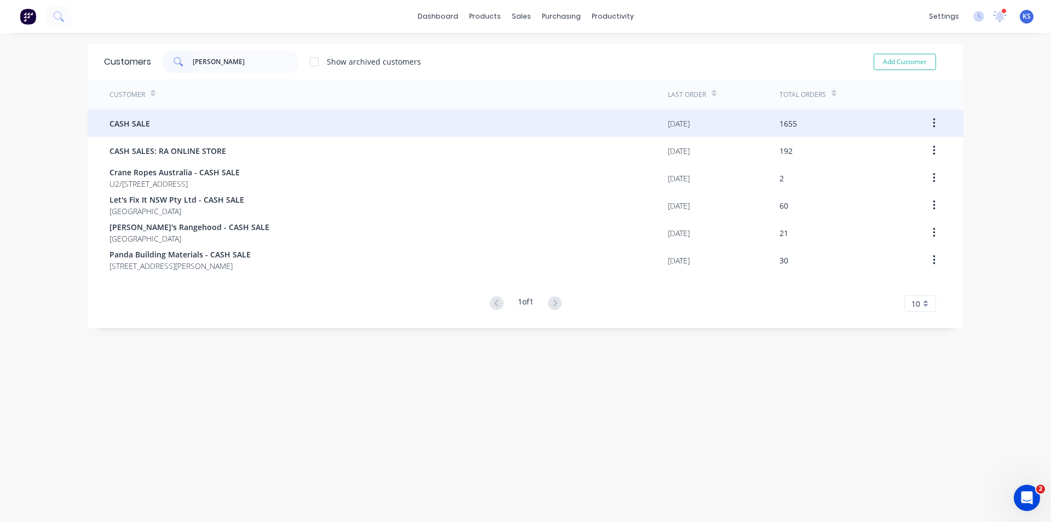
click at [174, 124] on div "CASH SALE" at bounding box center [389, 123] width 559 height 27
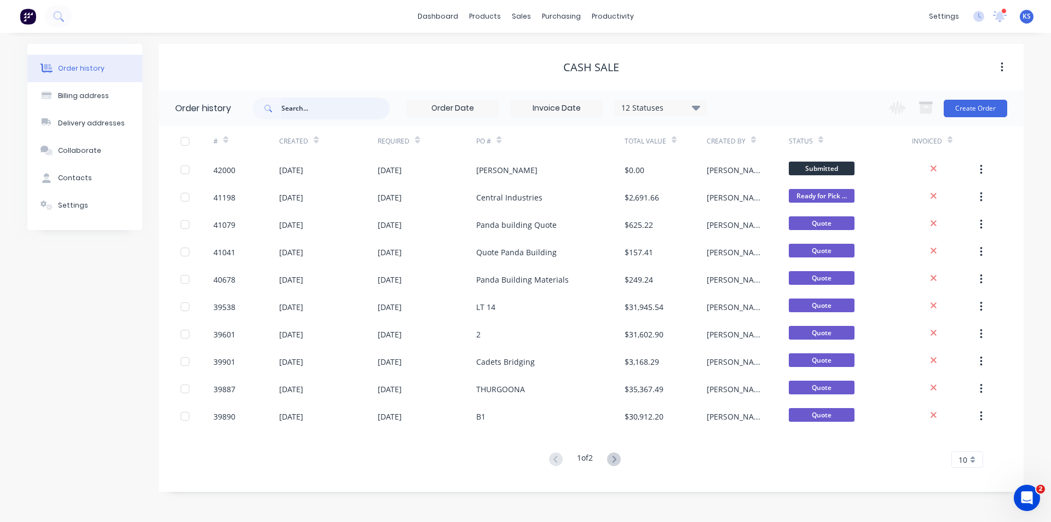
click at [339, 112] on input "text" at bounding box center [335, 108] width 108 height 22
click at [696, 107] on icon at bounding box center [696, 107] width 8 height 5
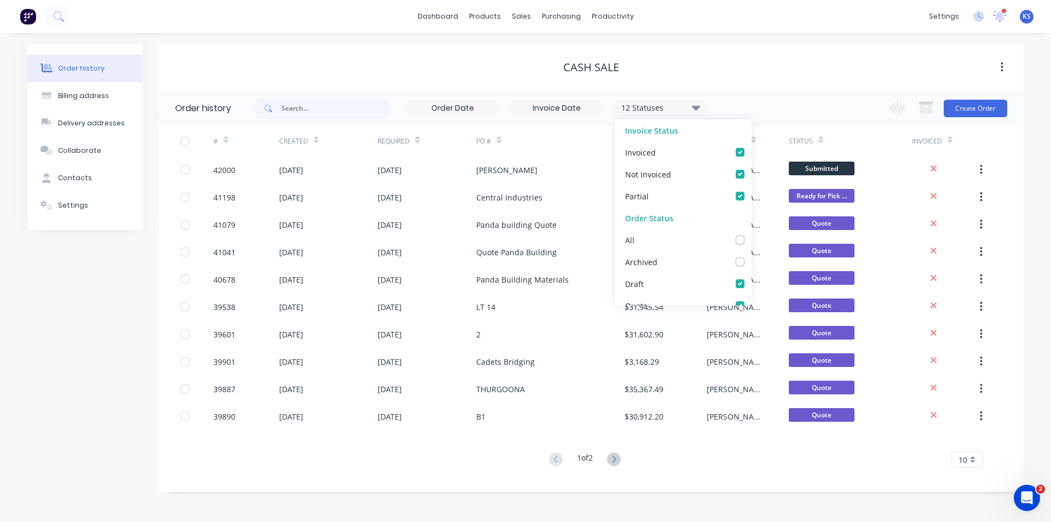
click at [751, 234] on label at bounding box center [751, 234] width 0 height 0
click at [751, 238] on input "checkbox" at bounding box center [755, 239] width 9 height 10
checkbox input "true"
click at [307, 111] on input "text" at bounding box center [335, 108] width 108 height 22
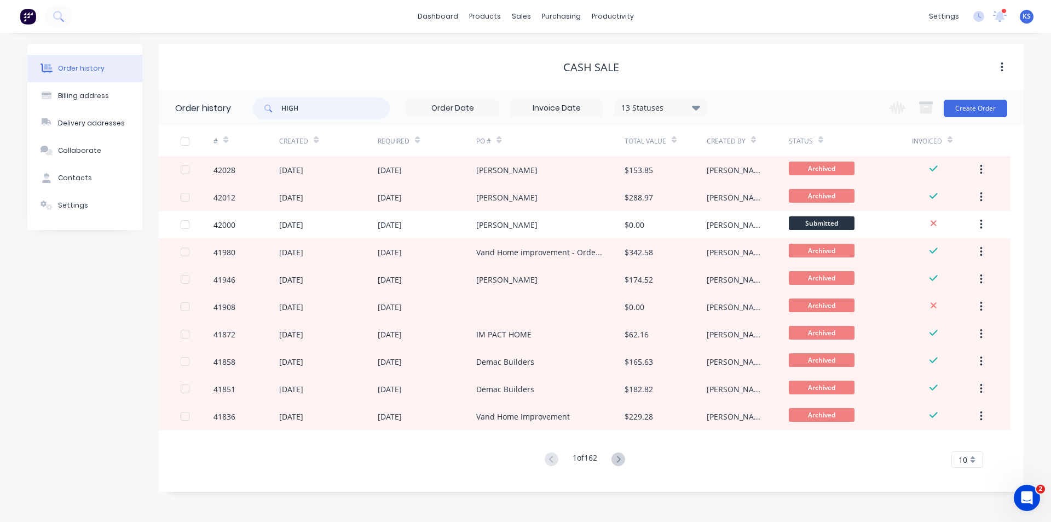
type input "HIGHT"
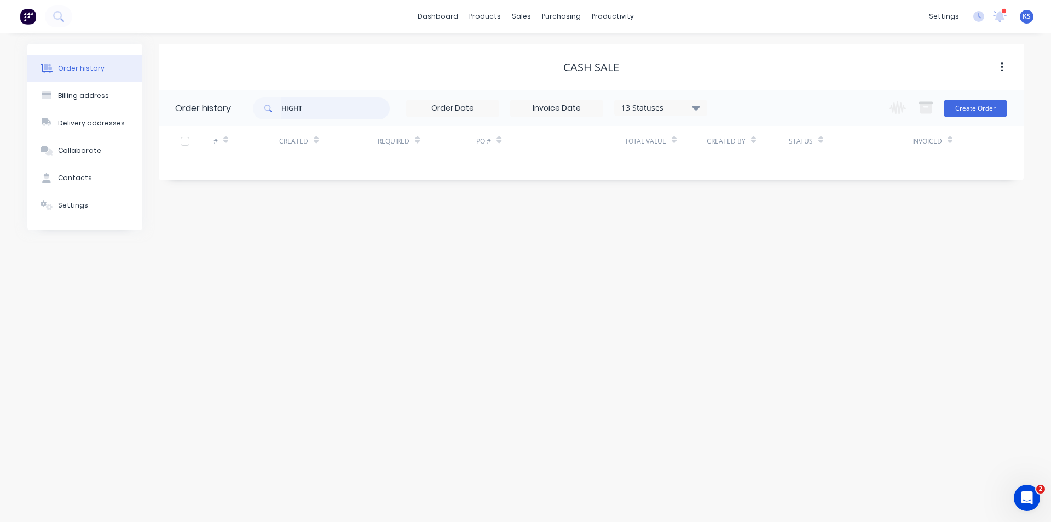
drag, startPoint x: 332, startPoint y: 106, endPoint x: 206, endPoint y: 108, distance: 125.4
click at [206, 108] on header "Order history HIGHT 13 Statuses Invoice Status Invoiced Not Invoiced Partial Or…" at bounding box center [591, 108] width 865 height 36
click at [540, 52] on div "Sales Orders" at bounding box center [561, 53] width 45 height 10
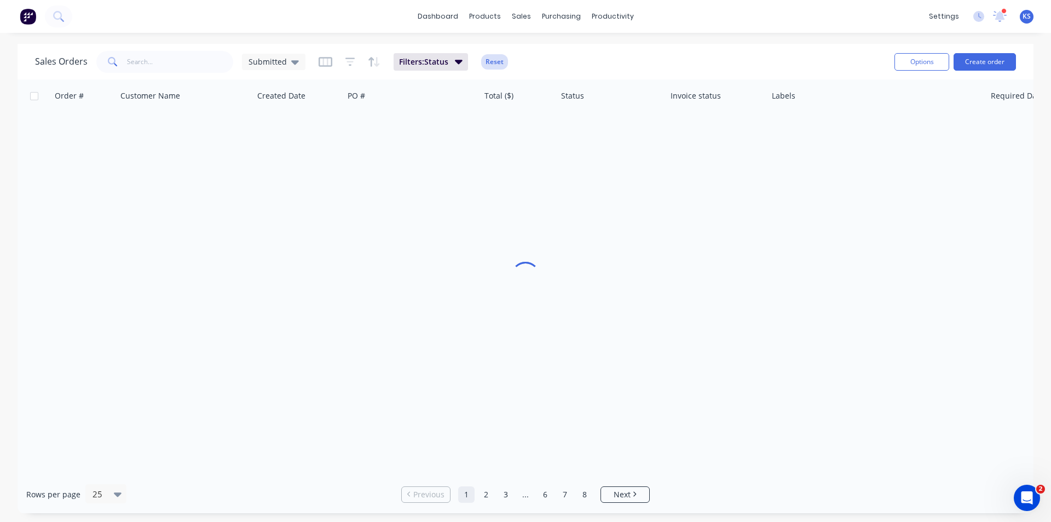
click at [491, 65] on button "Reset" at bounding box center [494, 61] width 27 height 15
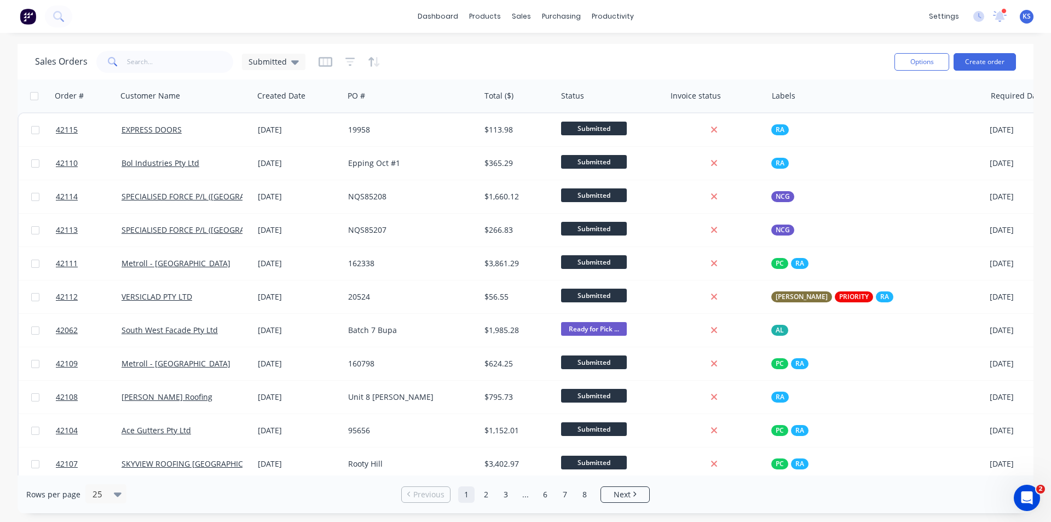
click at [574, 61] on div "Sales Orders Submitted" at bounding box center [460, 61] width 851 height 27
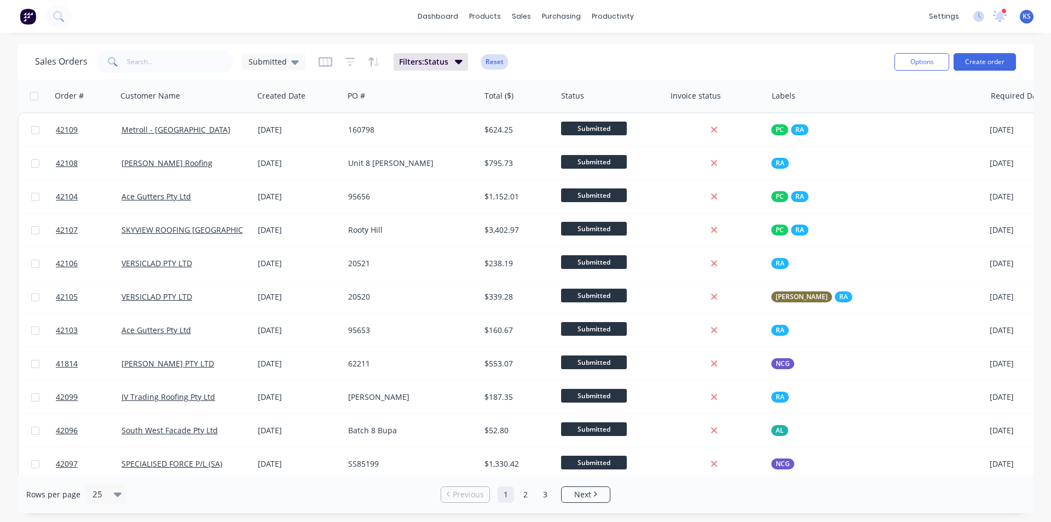
click at [497, 56] on button "Reset" at bounding box center [494, 61] width 27 height 15
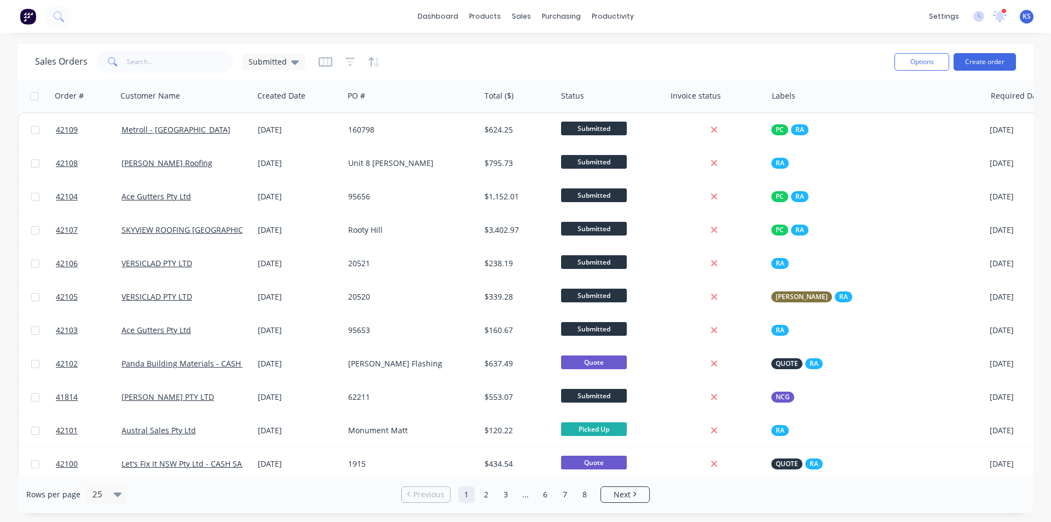
click at [713, 12] on div "dashboard products sales purchasing productivity dashboard products Product Cat…" at bounding box center [525, 16] width 1051 height 33
click at [476, 59] on div "Sales Orders Submitted" at bounding box center [460, 61] width 851 height 27
click at [494, 49] on div "Sales Orders Submitted" at bounding box center [460, 61] width 851 height 27
click at [499, 53] on div "Sales Orders Submitted" at bounding box center [460, 61] width 851 height 27
click at [499, 52] on div "Sales Orders Submitted" at bounding box center [460, 61] width 851 height 27
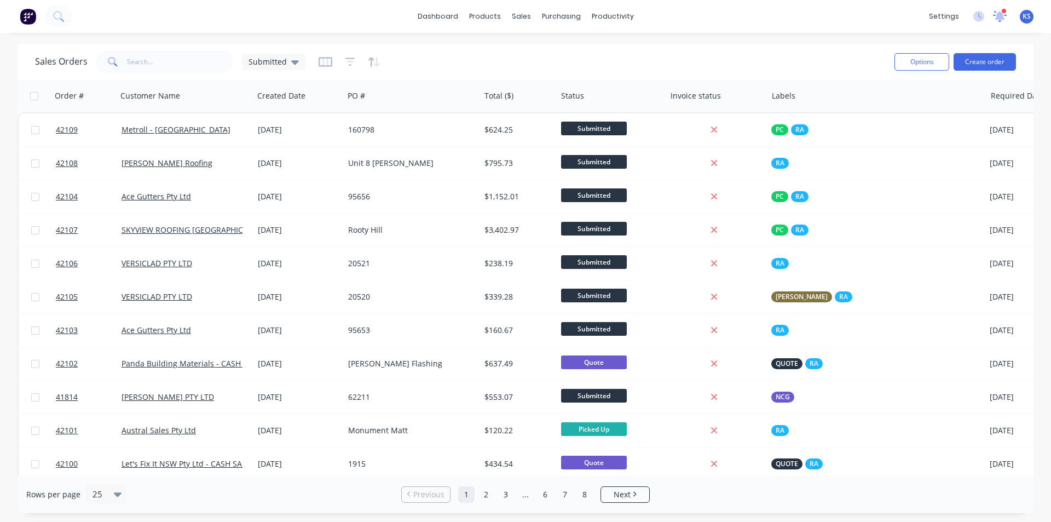
click at [1003, 15] on icon at bounding box center [1001, 15] width 10 height 9
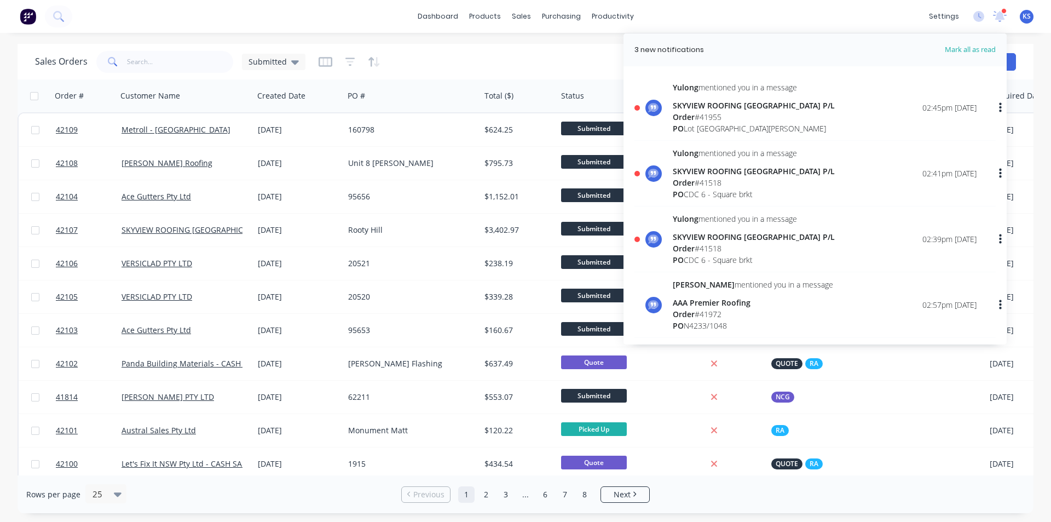
click at [758, 116] on div "Order # 41955" at bounding box center [754, 116] width 162 height 11
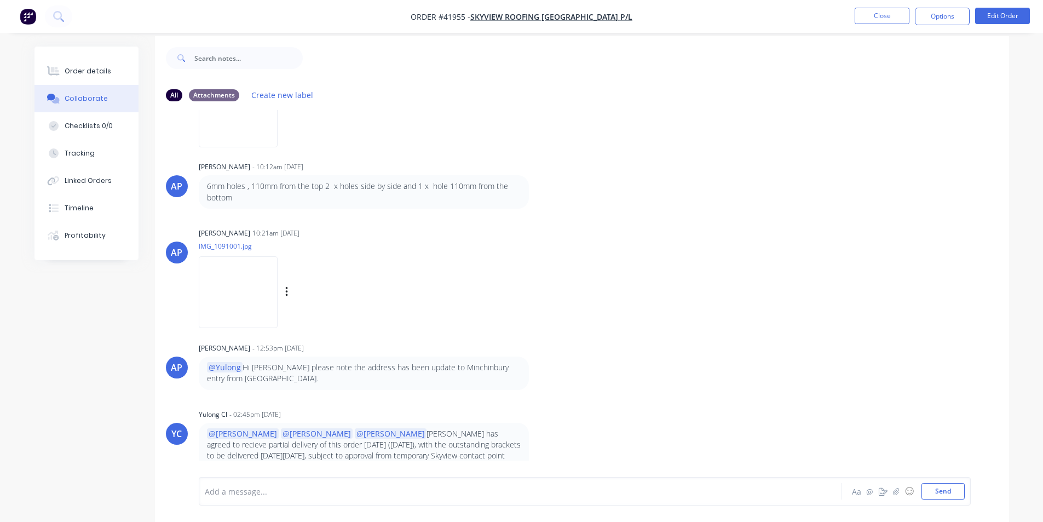
scroll to position [16, 0]
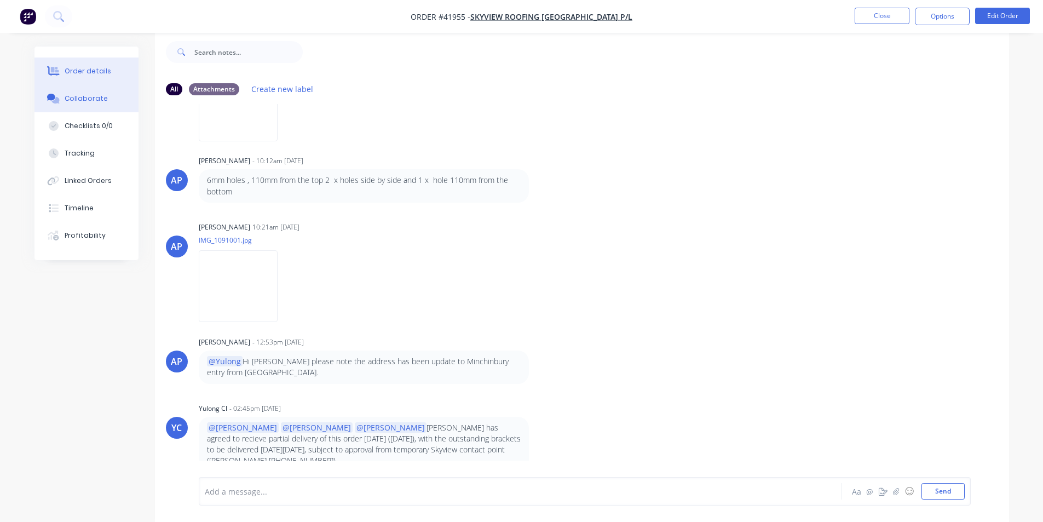
click at [96, 70] on div "Order details" at bounding box center [88, 71] width 47 height 10
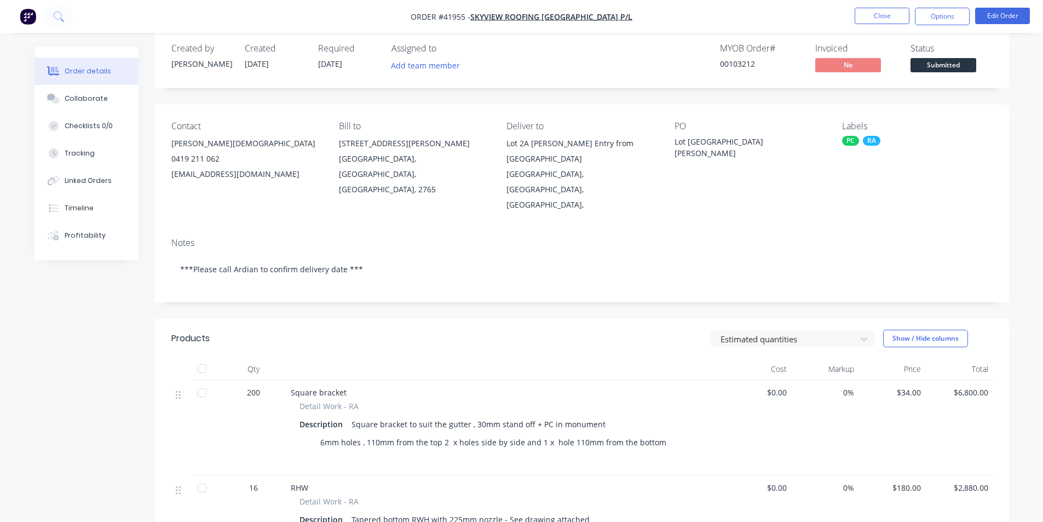
click at [638, 330] on div "Estimated quantities Show / Hide columns" at bounding box center [669, 339] width 647 height 18
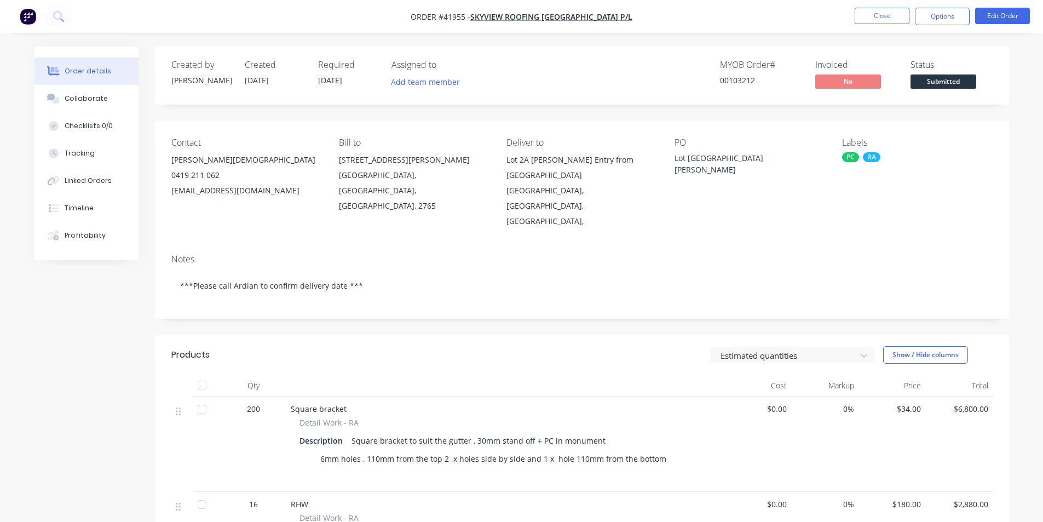
click at [551, 346] on div "Estimated quantities Show / Hide columns" at bounding box center [669, 355] width 647 height 18
click at [795, 14] on nav "Order #41955 - SKYVIEW ROOFING AUSTRALIA P/L Close Options Edit Order" at bounding box center [521, 16] width 1043 height 33
click at [859, 8] on button "Close" at bounding box center [882, 16] width 55 height 16
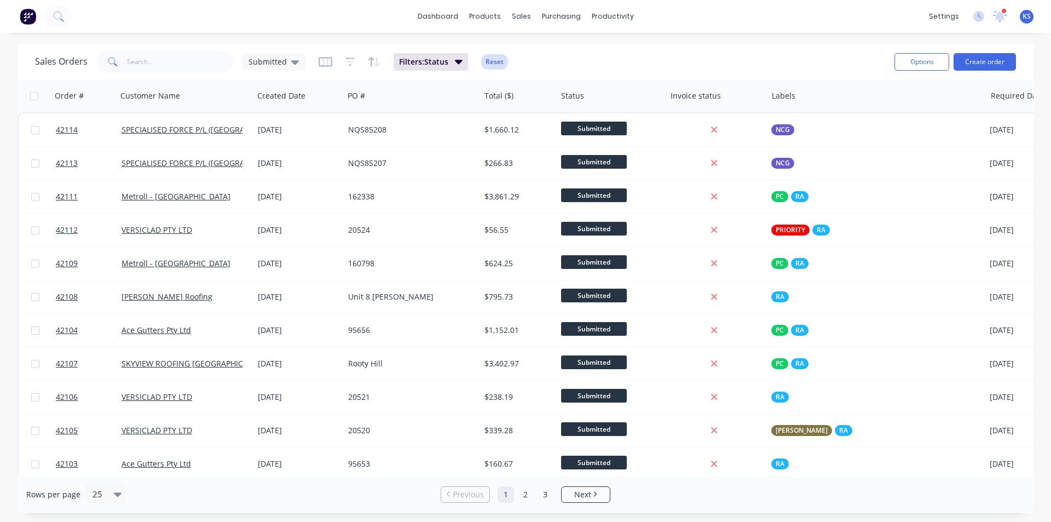
click at [499, 62] on button "Reset" at bounding box center [494, 61] width 27 height 15
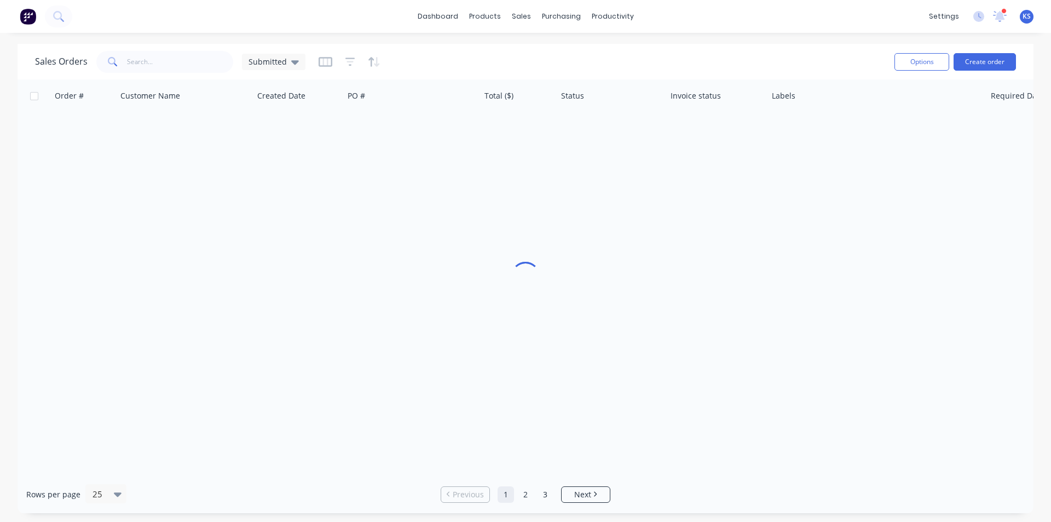
click at [619, 46] on div "Sales Orders Submitted Options Create order" at bounding box center [526, 62] width 1016 height 36
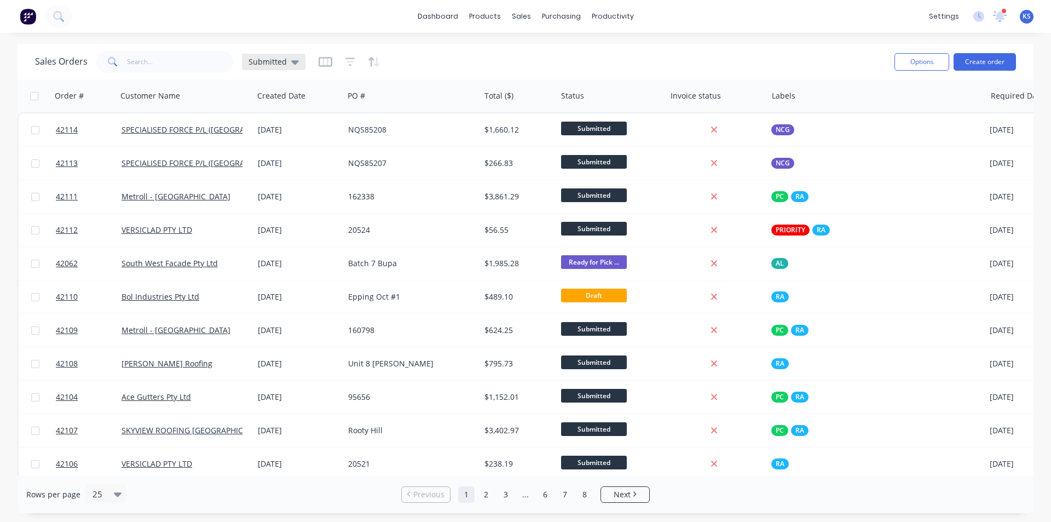
click at [300, 65] on div "Submitted" at bounding box center [274, 62] width 64 height 16
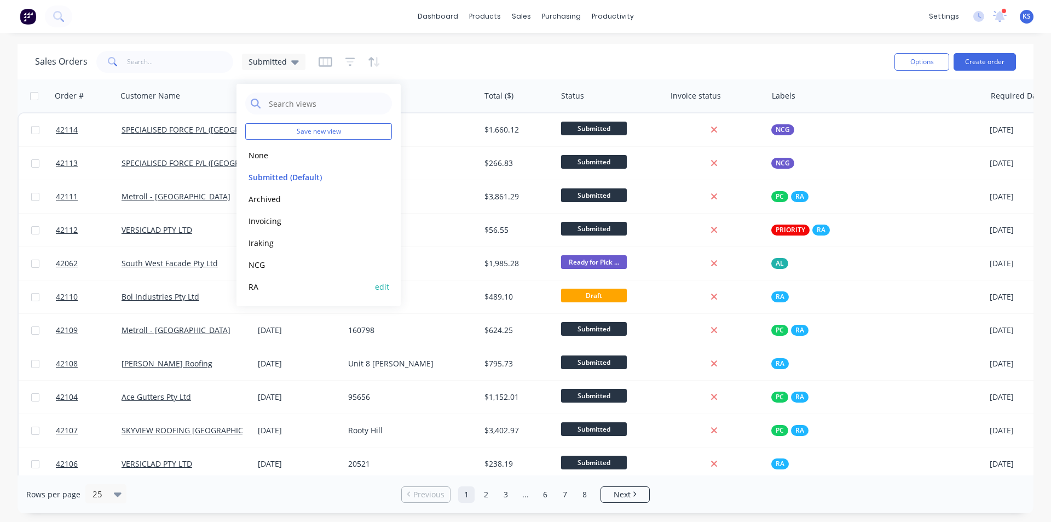
click at [296, 286] on button "RA" at bounding box center [307, 286] width 125 height 13
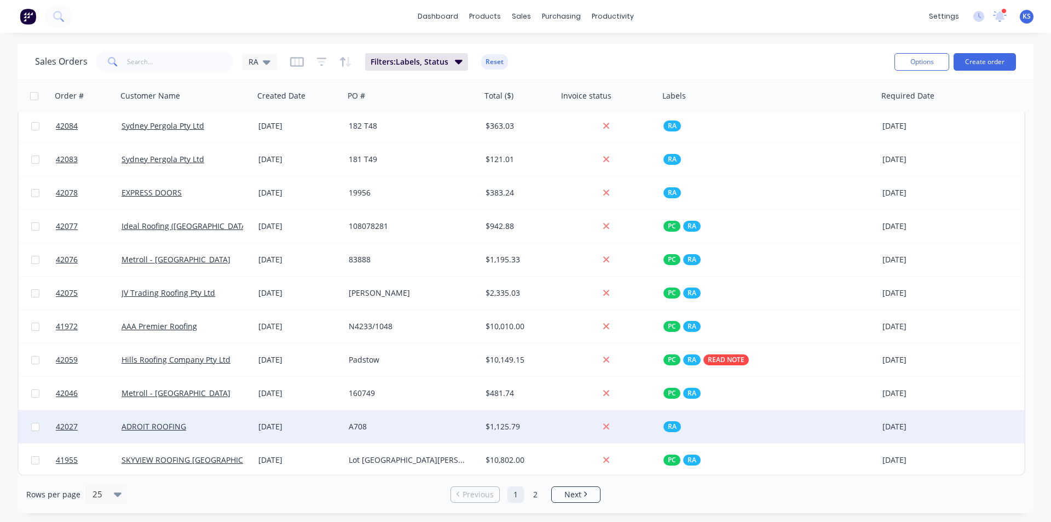
scroll to position [472, 0]
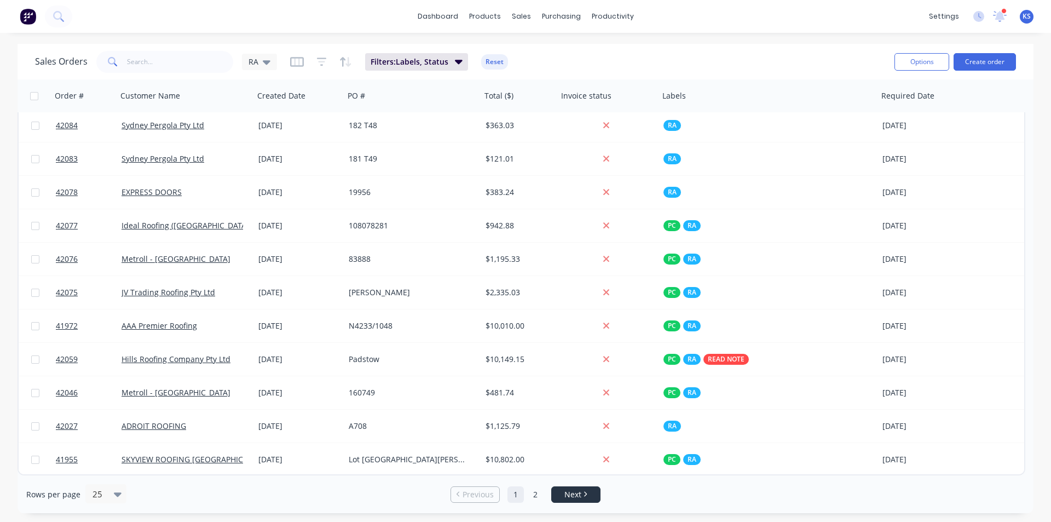
click at [576, 488] on li "Next" at bounding box center [575, 494] width 49 height 16
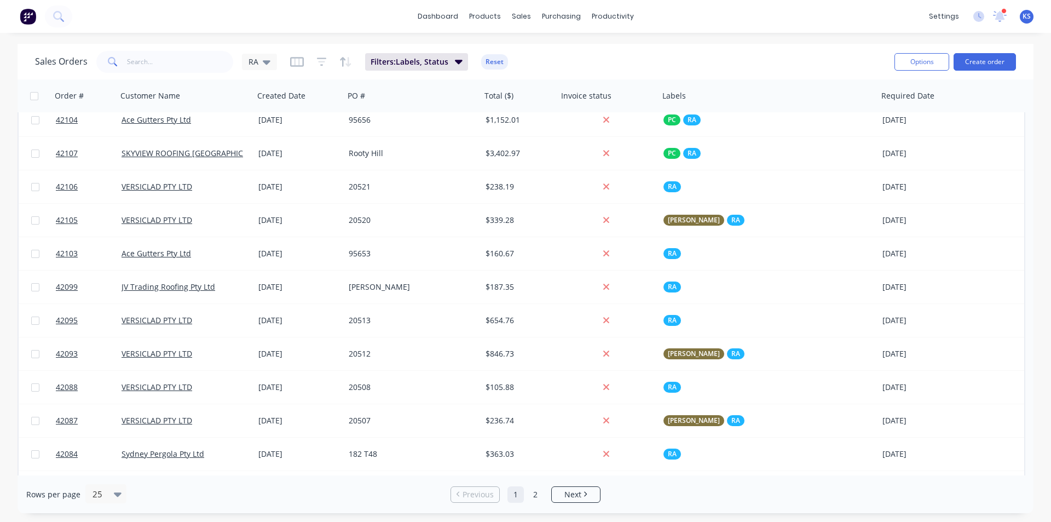
scroll to position [0, 0]
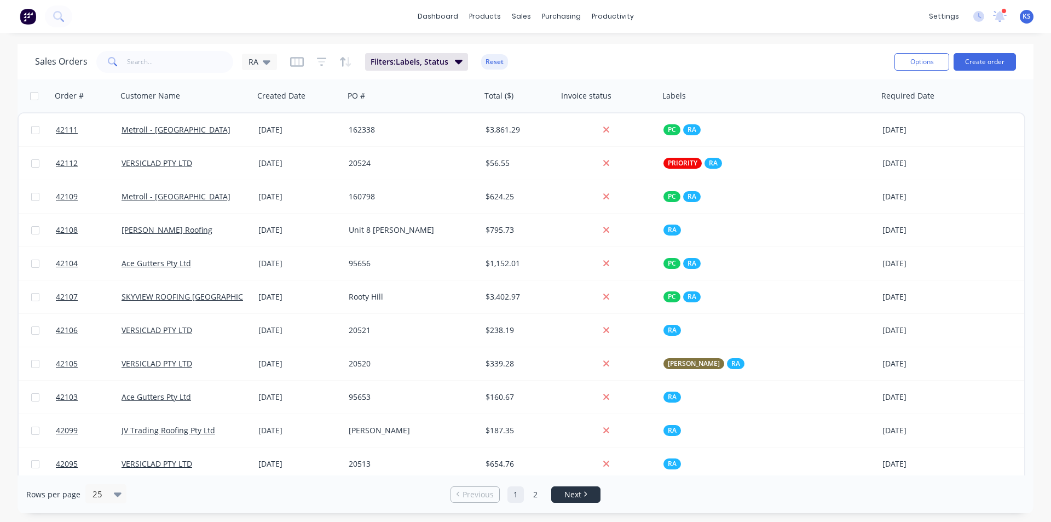
click at [576, 496] on span "Next" at bounding box center [573, 494] width 17 height 11
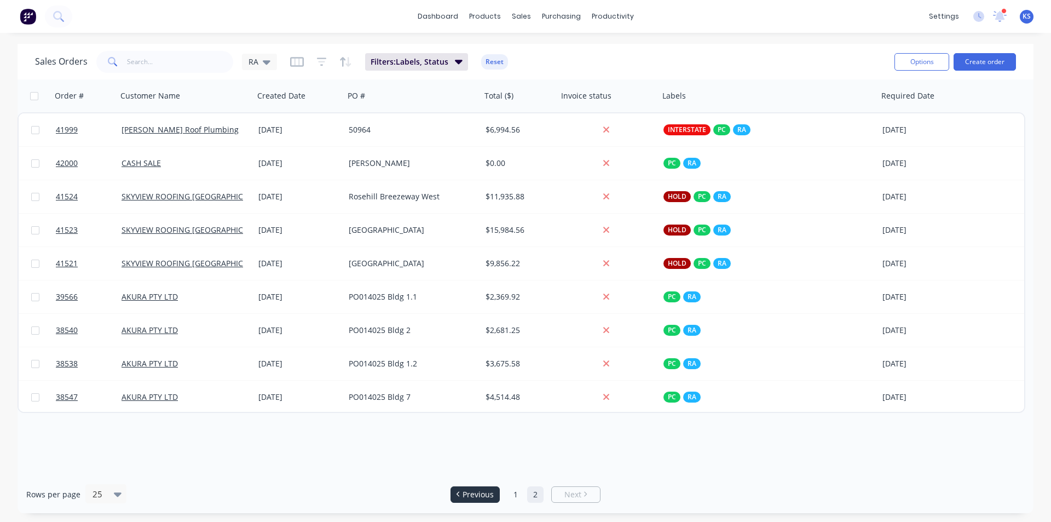
click at [492, 500] on li "Previous" at bounding box center [475, 494] width 49 height 16
click at [461, 497] on link "Previous" at bounding box center [475, 494] width 48 height 11
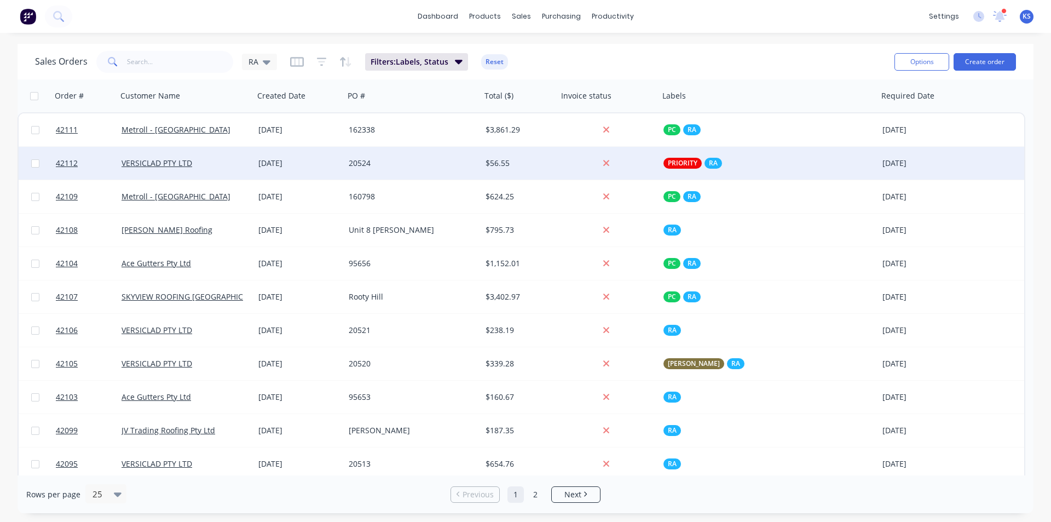
click at [220, 171] on div "VERSICLAD PTY LTD" at bounding box center [185, 163] width 137 height 33
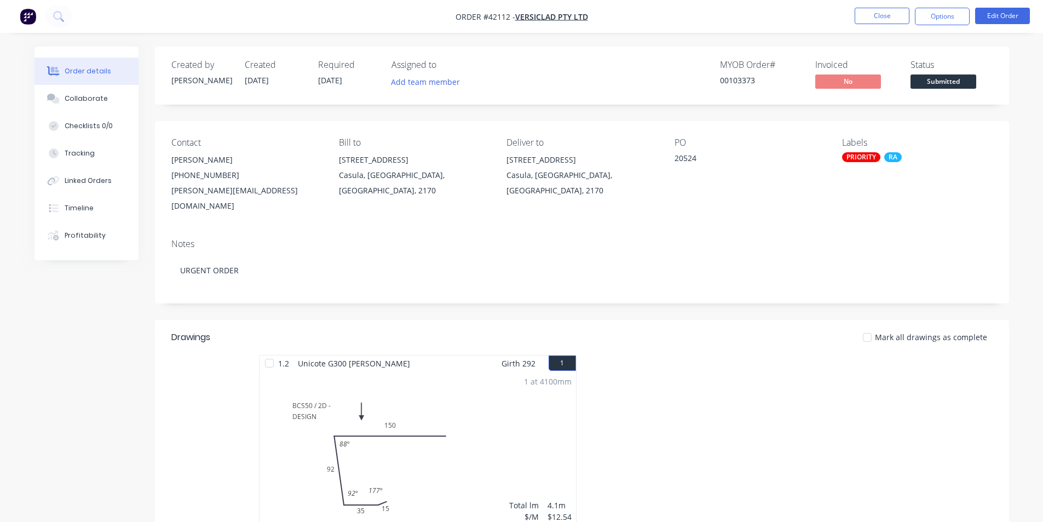
click at [857, 158] on div "PRIORITY" at bounding box center [861, 157] width 38 height 10
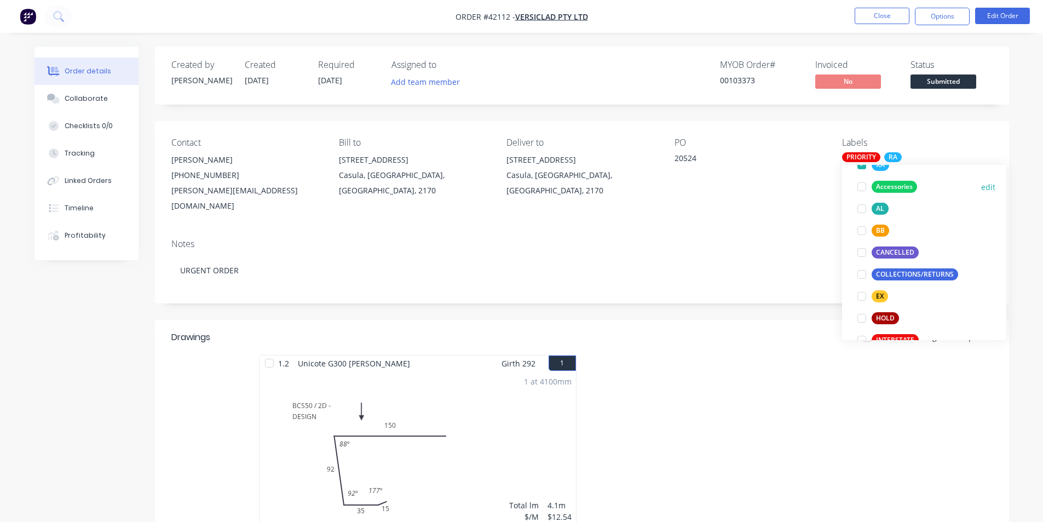
scroll to position [219, 0]
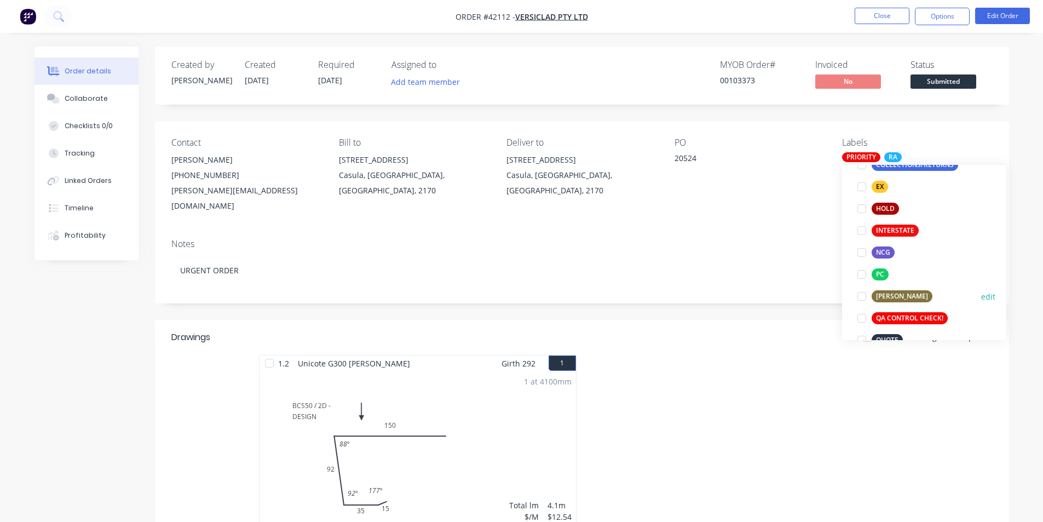
click at [862, 296] on div at bounding box center [862, 296] width 22 height 22
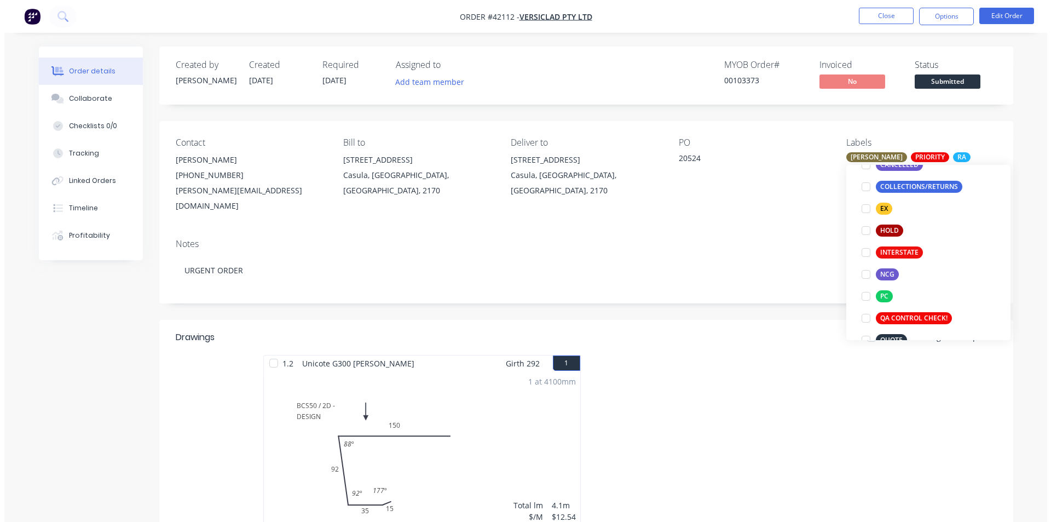
scroll to position [0, 0]
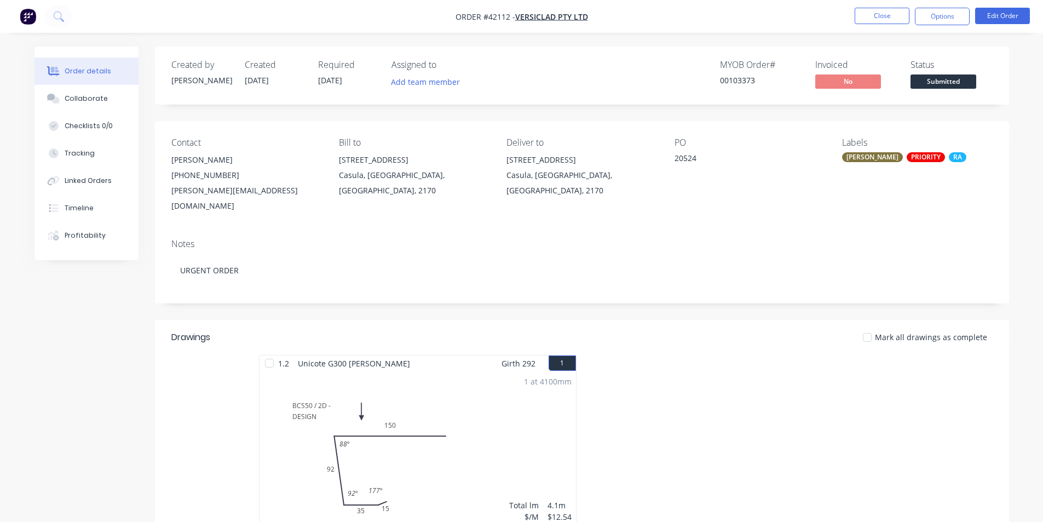
click at [775, 320] on header "Drawings Mark all drawings as complete" at bounding box center [582, 337] width 854 height 35
click at [888, 11] on button "Close" at bounding box center [882, 16] width 55 height 16
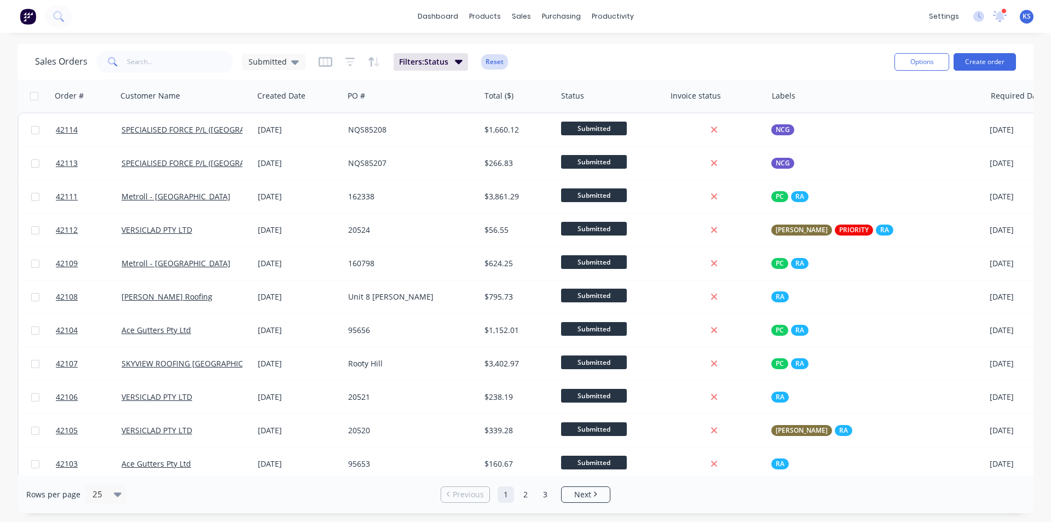
click at [488, 64] on button "Reset" at bounding box center [494, 61] width 27 height 15
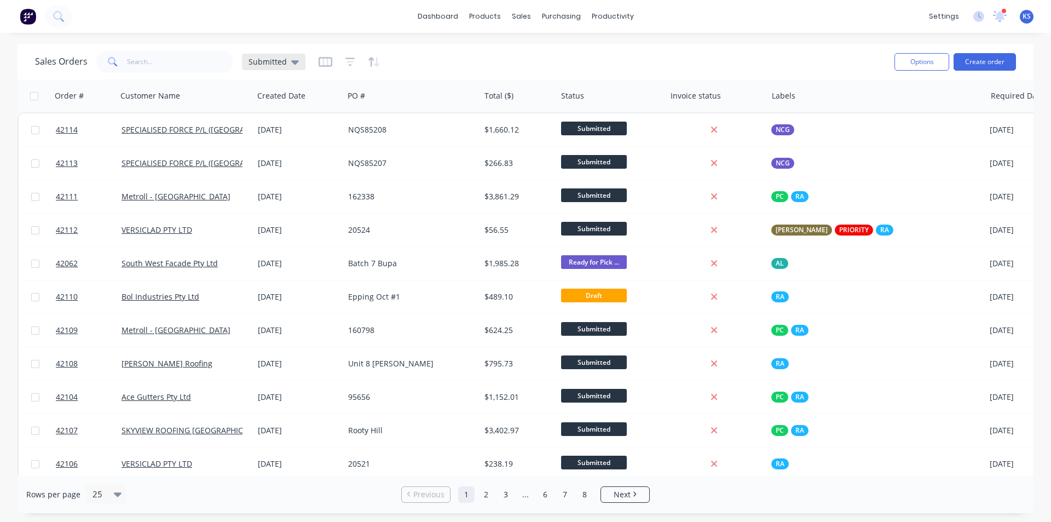
click at [291, 65] on icon at bounding box center [295, 62] width 8 height 12
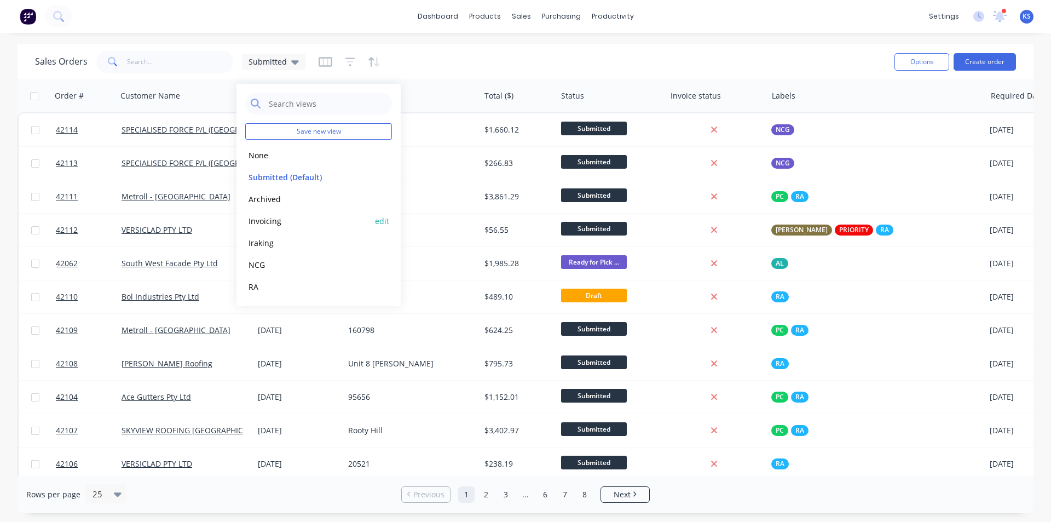
click at [282, 223] on button "Invoicing" at bounding box center [307, 221] width 125 height 13
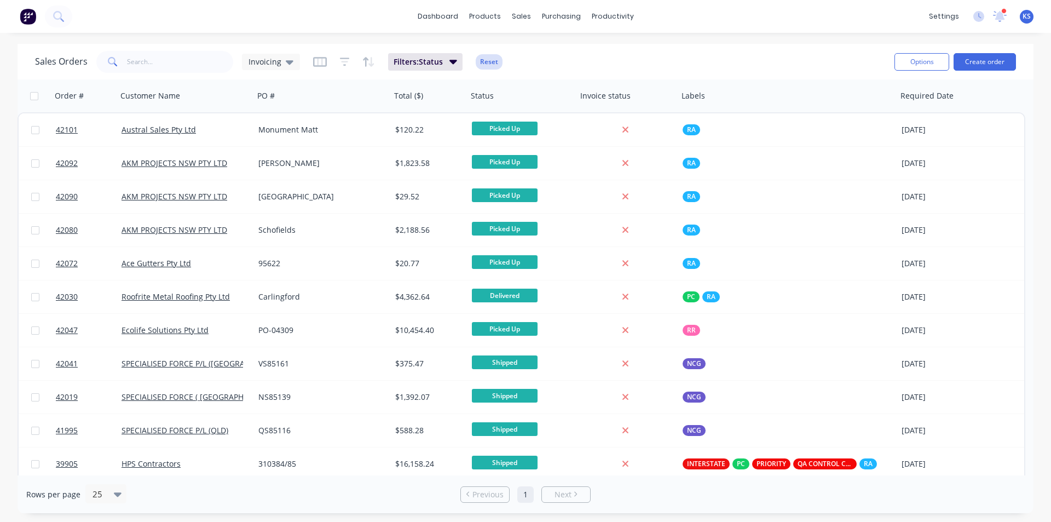
click at [482, 61] on button "Reset" at bounding box center [489, 61] width 27 height 15
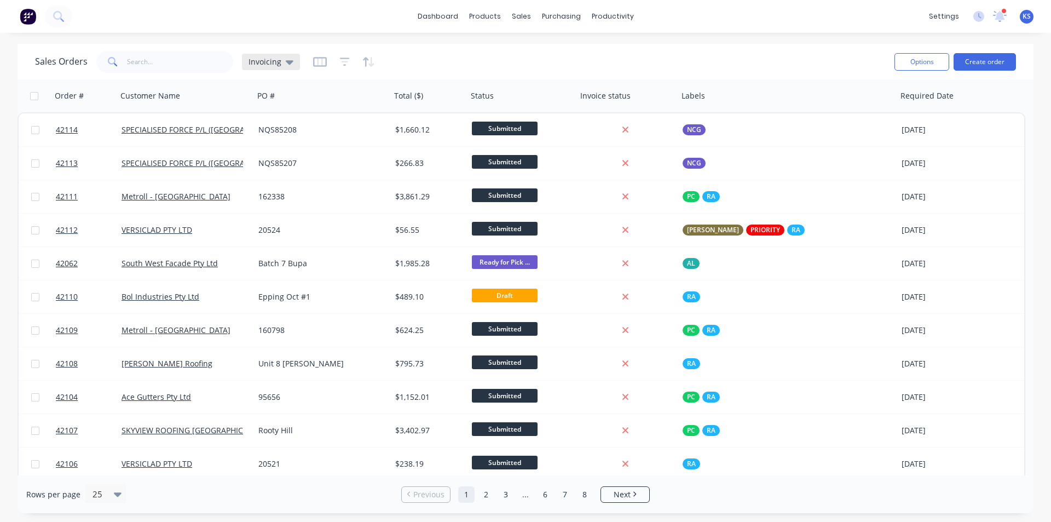
click at [281, 62] on div "Invoicing" at bounding box center [271, 62] width 45 height 10
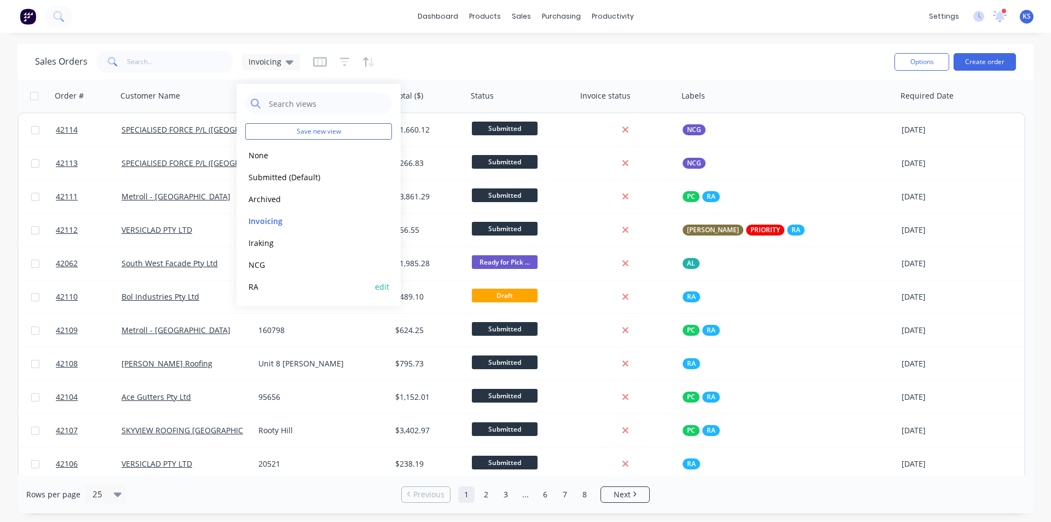
click at [260, 286] on button "RA" at bounding box center [307, 286] width 125 height 13
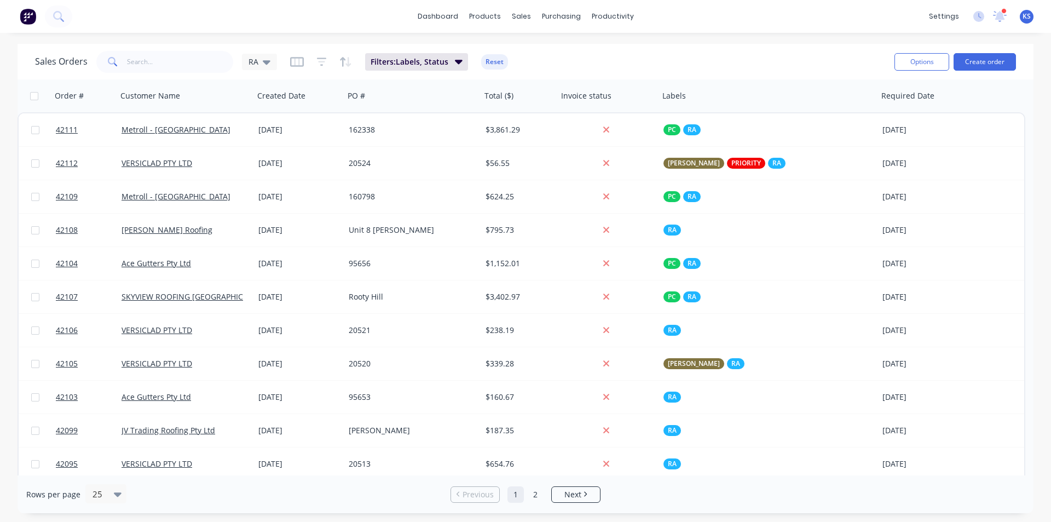
click at [698, 57] on div "Sales Orders RA Filters: Labels, Status Reset" at bounding box center [460, 61] width 851 height 27
click at [954, 100] on icon "button" at bounding box center [956, 95] width 10 height 9
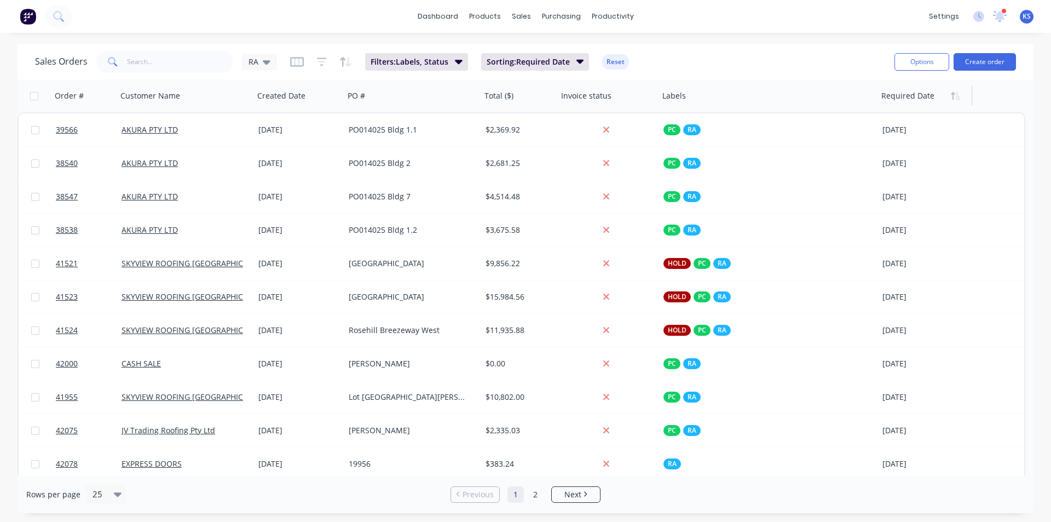
click at [954, 100] on icon "button" at bounding box center [956, 95] width 10 height 9
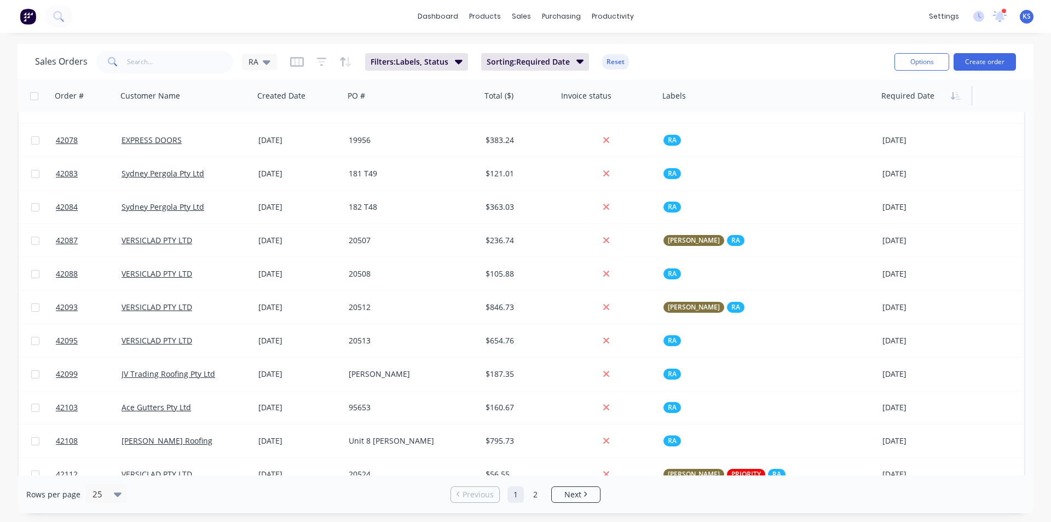
scroll to position [472, 0]
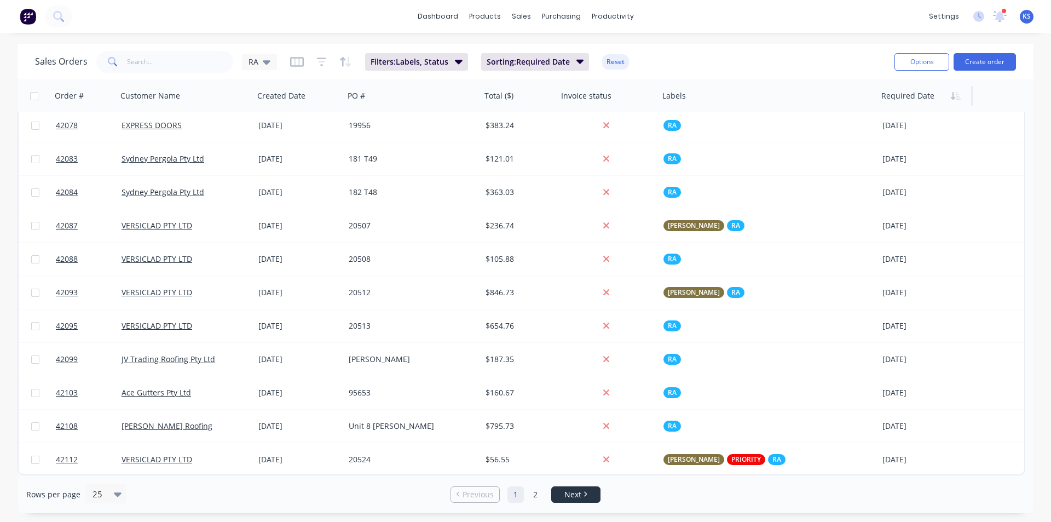
click at [571, 497] on span "Next" at bounding box center [573, 494] width 17 height 11
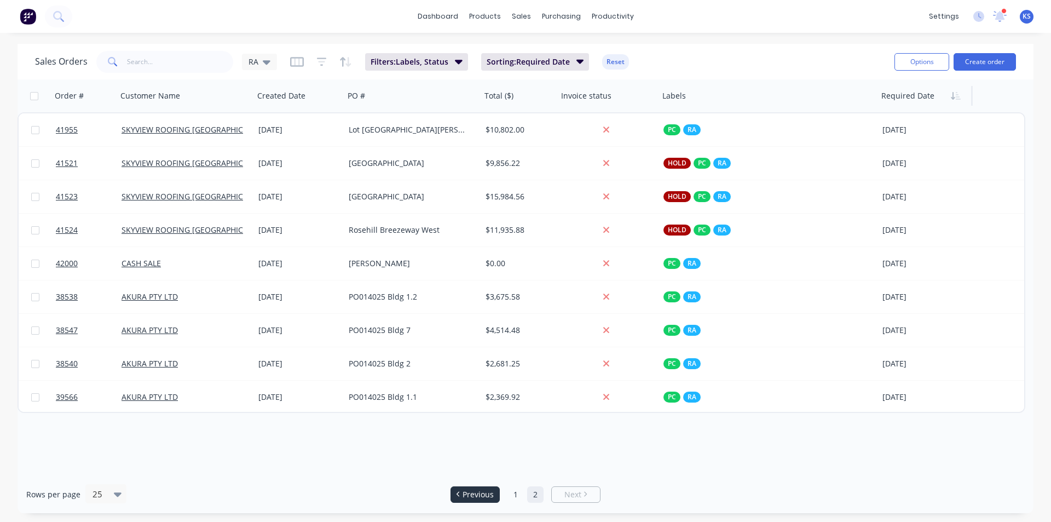
click at [486, 493] on span "Previous" at bounding box center [478, 494] width 31 height 11
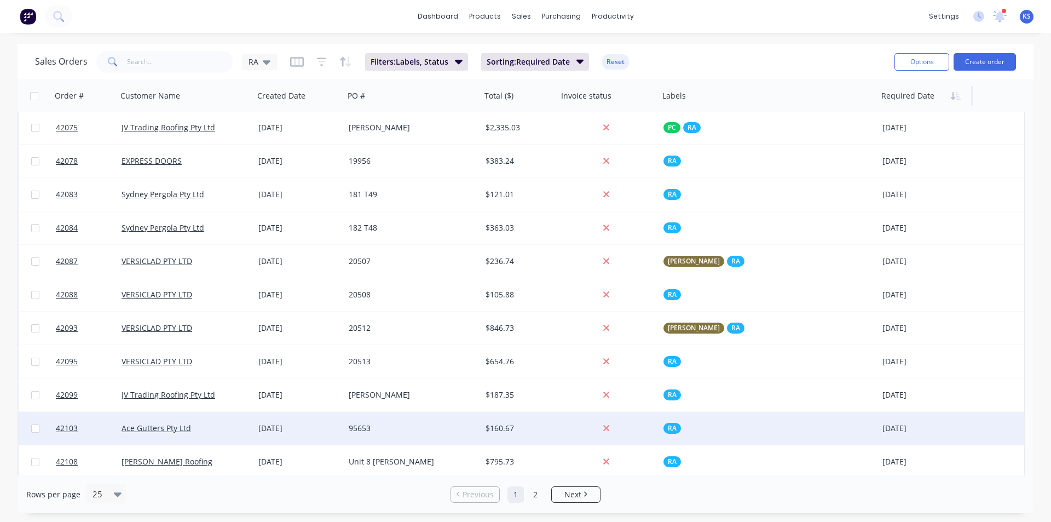
scroll to position [417, 0]
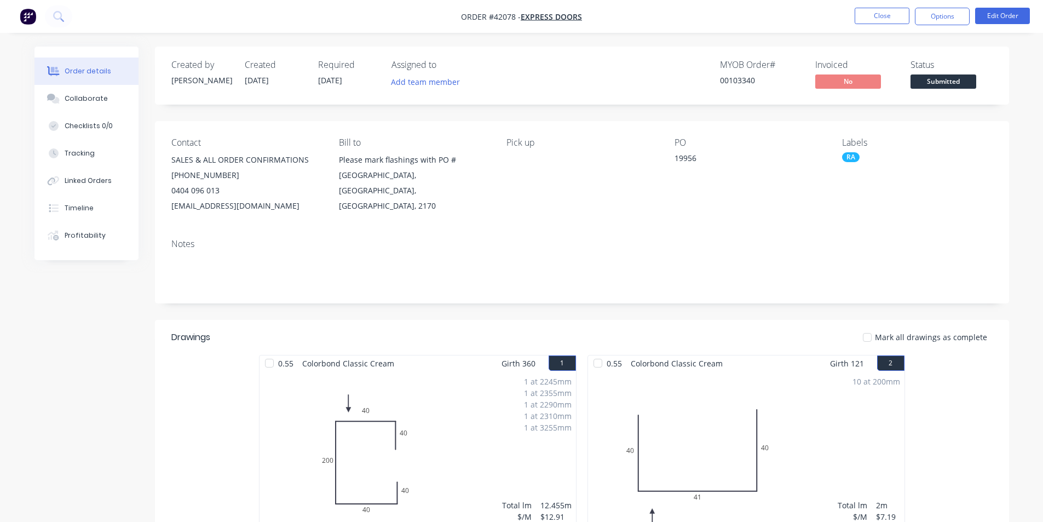
click at [615, 65] on div "MYOB Order # 00103340 Invoiced No Status Submitted" at bounding box center [747, 76] width 492 height 32
click at [571, 315] on div "Created by Angela Created 02/10/25 Required 07/10/25 Assigned to Add team membe…" at bounding box center [582, 485] width 854 height 877
click at [519, 291] on div "Notes" at bounding box center [582, 266] width 854 height 73
click at [404, 333] on div "Mark all drawings as complete" at bounding box center [669, 336] width 647 height 11
click at [468, 333] on div "Mark all drawings as complete" at bounding box center [669, 336] width 647 height 11
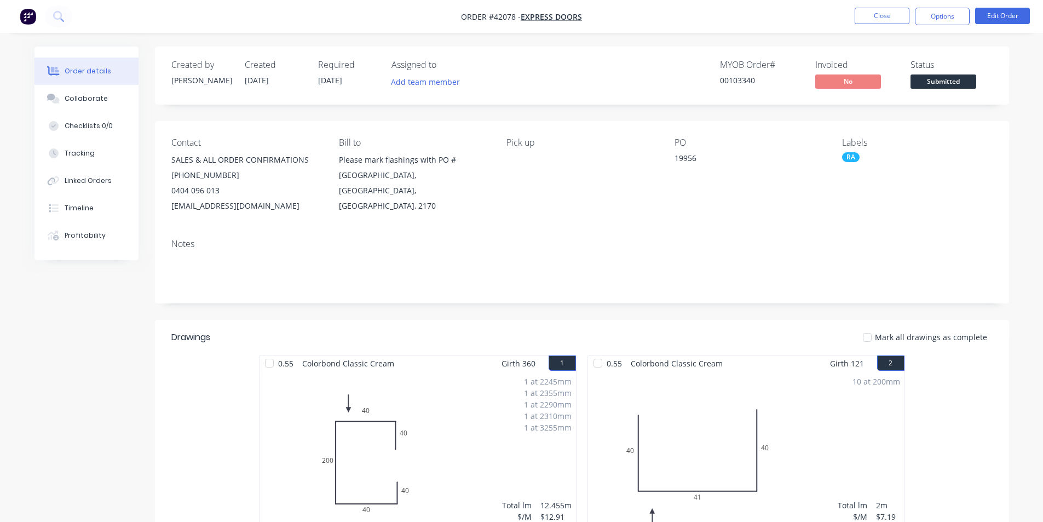
click at [690, 24] on nav "Order #42078 - EXPRESS DOORS Close Options Edit Order" at bounding box center [521, 16] width 1043 height 33
click at [653, 36] on div "Order details Collaborate Checklists 0/0 Tracking Linked Orders Timeline Profit…" at bounding box center [521, 470] width 1043 height 940
click at [546, 39] on div "Order details Collaborate Checklists 0/0 Tracking Linked Orders Timeline Profit…" at bounding box center [521, 470] width 1043 height 940
click at [597, 44] on div "Order details Collaborate Checklists 0/0 Tracking Linked Orders Timeline Profit…" at bounding box center [521, 470] width 1043 height 940
click at [673, 33] on div "Order details Collaborate Checklists 0/0 Tracking Linked Orders Timeline Profit…" at bounding box center [521, 470] width 1043 height 940
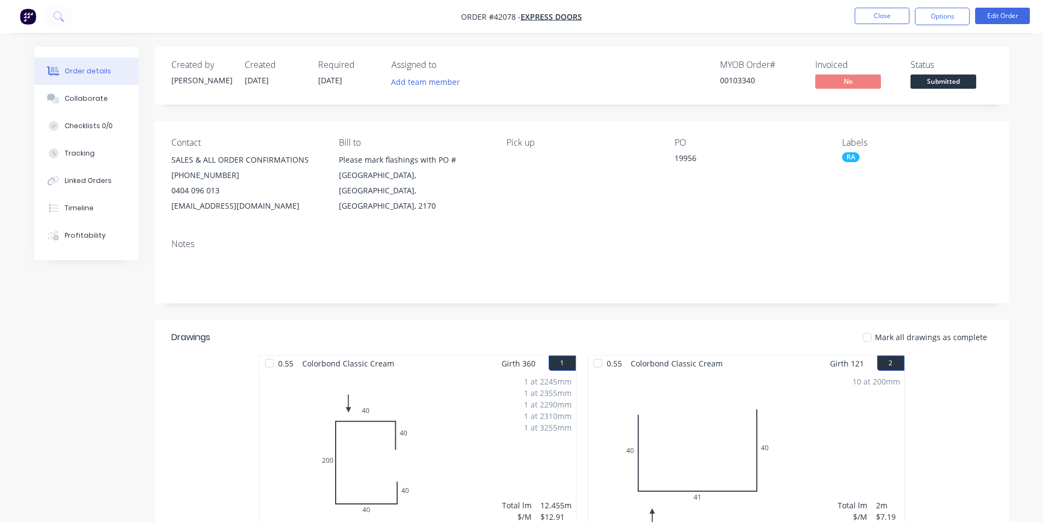
click at [626, 39] on div "Order details Collaborate Checklists 0/0 Tracking Linked Orders Timeline Profit…" at bounding box center [521, 470] width 1043 height 940
click at [554, 55] on div "Created by Angela Created 02/10/25 Required 07/10/25 Assigned to Add team membe…" at bounding box center [582, 76] width 854 height 58
click at [538, 119] on div "Created by Angela Created 02/10/25 Required 07/10/25 Assigned to Add team membe…" at bounding box center [582, 485] width 854 height 877
click at [602, 56] on div "Created by Angela Created 02/10/25 Required 07/10/25 Assigned to Add team membe…" at bounding box center [582, 76] width 854 height 58
click at [638, 34] on div "Order details Collaborate Checklists 0/0 Tracking Linked Orders Timeline Profit…" at bounding box center [521, 470] width 1043 height 940
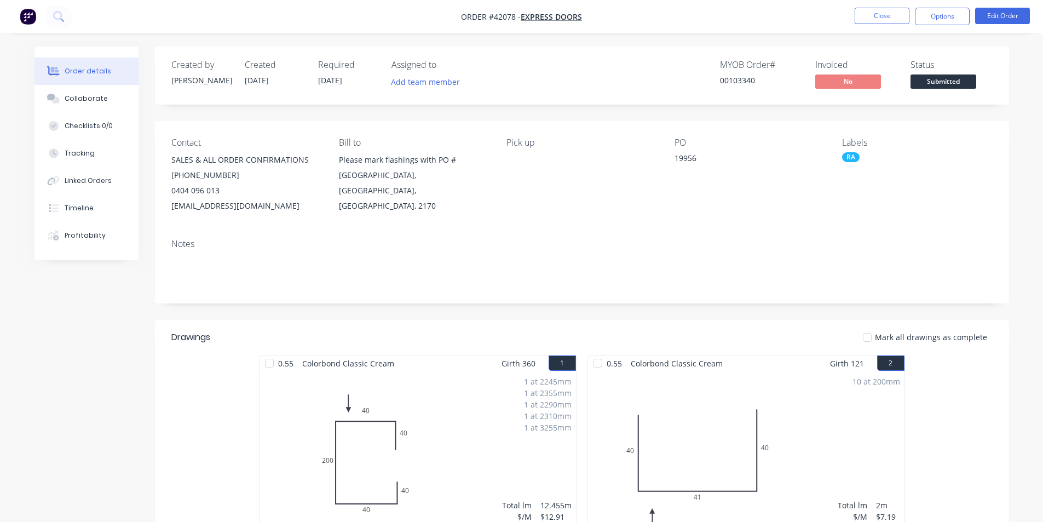
click at [638, 34] on div "Order details Collaborate Checklists 0/0 Tracking Linked Orders Timeline Profit…" at bounding box center [521, 470] width 1043 height 940
drag, startPoint x: 714, startPoint y: 74, endPoint x: 707, endPoint y: 68, distance: 8.9
click at [713, 74] on div "MYOB Order # 00103340 Invoiced No Status Submitted" at bounding box center [747, 76] width 492 height 32
click at [672, 38] on div "Order details Collaborate Checklists 0/0 Tracking Linked Orders Timeline Profit…" at bounding box center [521, 470] width 1043 height 940
click at [654, 318] on div "Created by Angela Created 02/10/25 Required 07/10/25 Assigned to Add team membe…" at bounding box center [582, 485] width 854 height 877
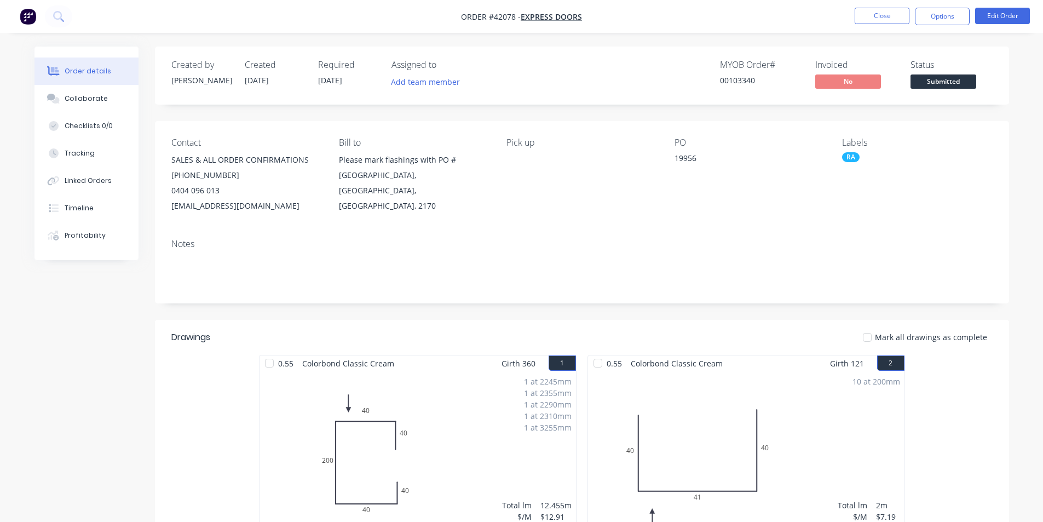
click at [649, 321] on header "Drawings Mark all drawings as complete" at bounding box center [582, 337] width 854 height 35
click at [594, 51] on div "Created by Angela Created 02/10/25 Required 07/10/25 Assigned to Add team membe…" at bounding box center [582, 76] width 854 height 58
click at [589, 52] on div "Created by Angela Created 02/10/25 Required 07/10/25 Assigned to Add team membe…" at bounding box center [582, 76] width 854 height 58
click at [889, 16] on button "Close" at bounding box center [882, 16] width 55 height 16
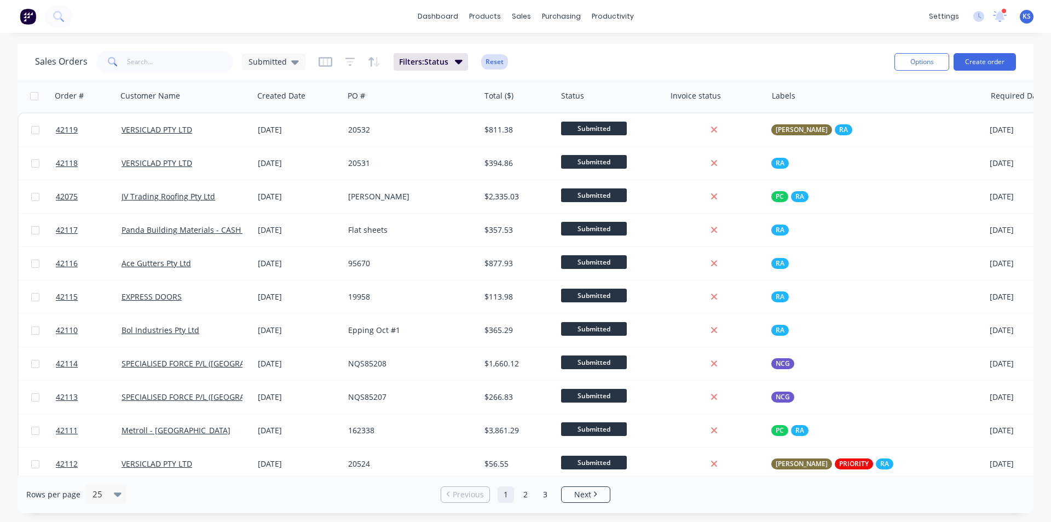
click at [492, 61] on button "Reset" at bounding box center [494, 61] width 27 height 15
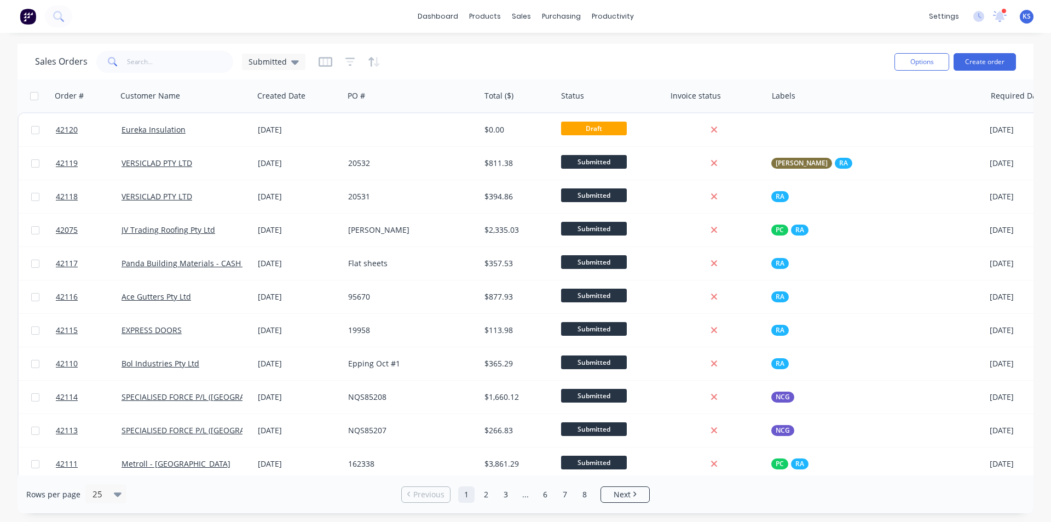
click at [774, 10] on div "dashboard products sales purchasing productivity dashboard products Product Cat…" at bounding box center [525, 16] width 1051 height 33
click at [488, 59] on div "Sales Orders Submitted" at bounding box center [460, 61] width 851 height 27
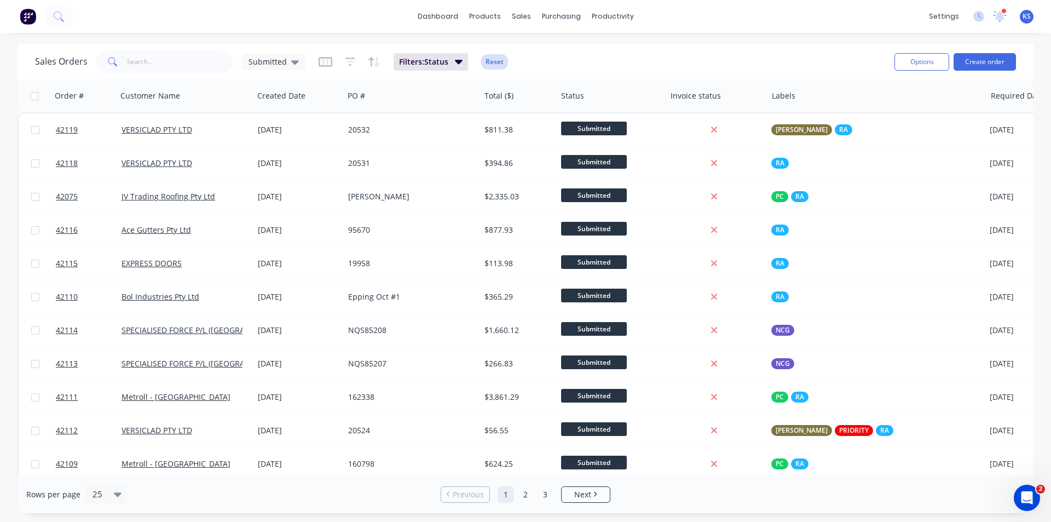
click at [492, 55] on button "Reset" at bounding box center [494, 61] width 27 height 15
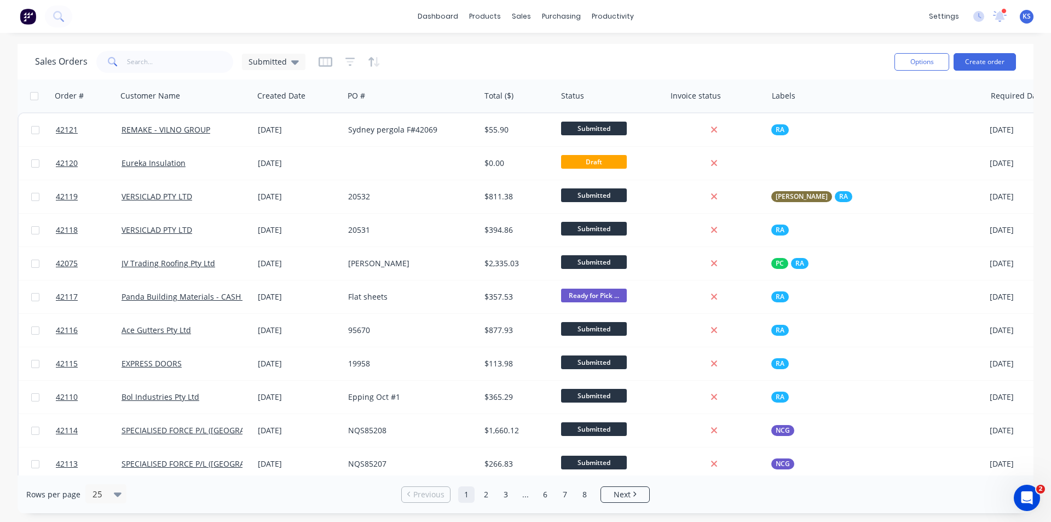
click at [502, 63] on div "Sales Orders Submitted" at bounding box center [460, 61] width 851 height 27
click at [502, 61] on div "Sales Orders Submitted" at bounding box center [460, 61] width 851 height 27
click at [555, 48] on div "Sales Orders Submitted" at bounding box center [460, 61] width 851 height 27
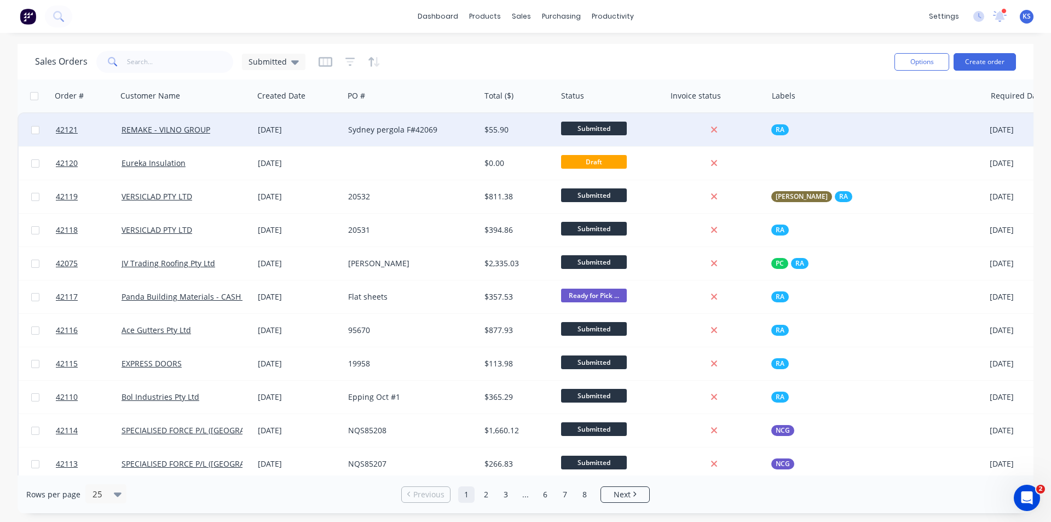
click at [423, 136] on div "Sydney pergola F#42069" at bounding box center [412, 129] width 136 height 33
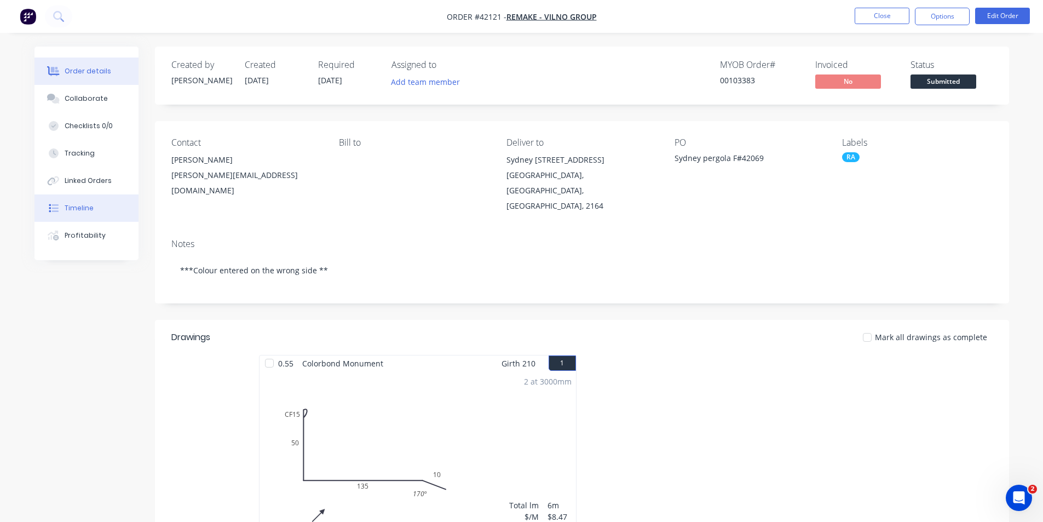
click at [82, 199] on button "Timeline" at bounding box center [86, 207] width 104 height 27
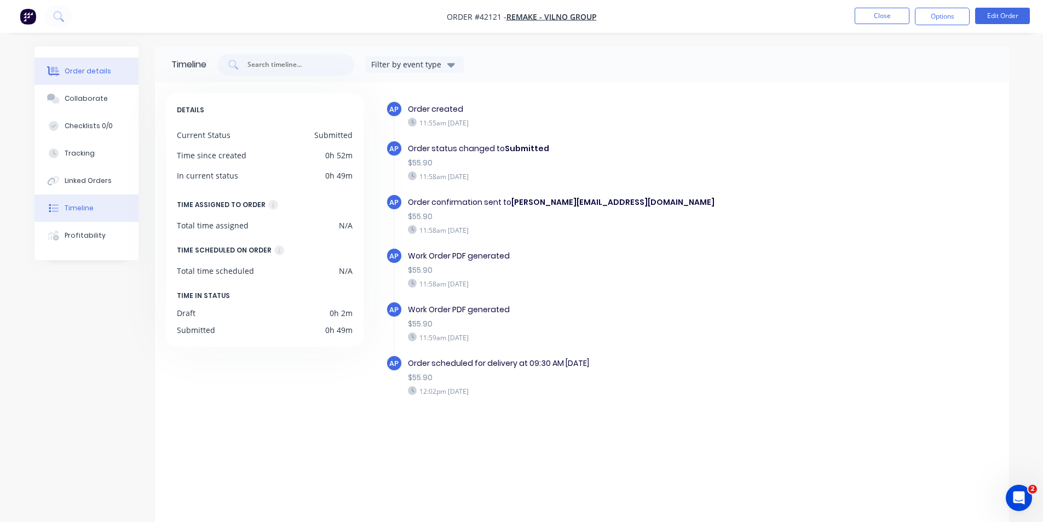
click at [91, 68] on div "Order details" at bounding box center [88, 71] width 47 height 10
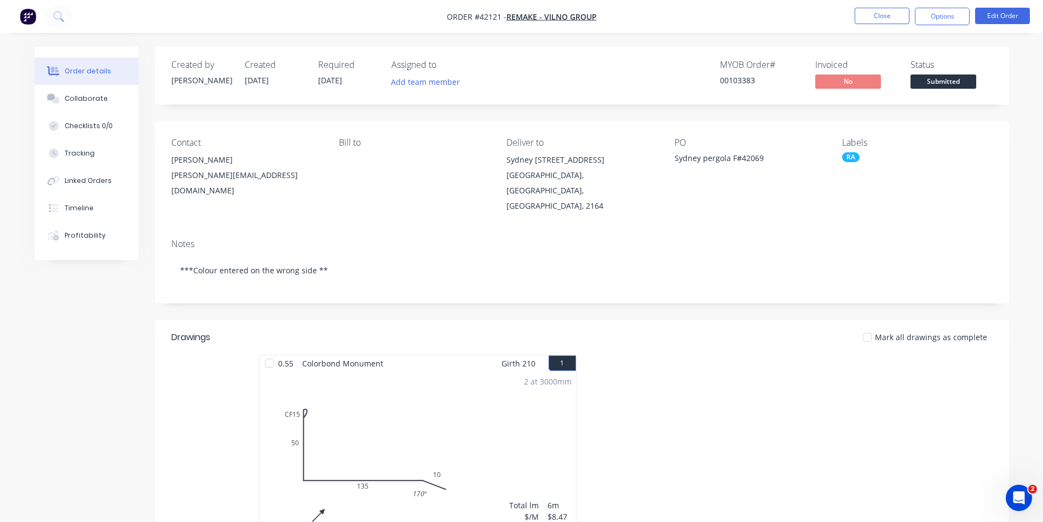
click at [679, 355] on div at bounding box center [746, 452] width 329 height 195
click at [695, 331] on header "Drawings Mark all drawings as complete" at bounding box center [582, 337] width 854 height 35
click at [108, 182] on div "Linked Orders" at bounding box center [88, 181] width 47 height 10
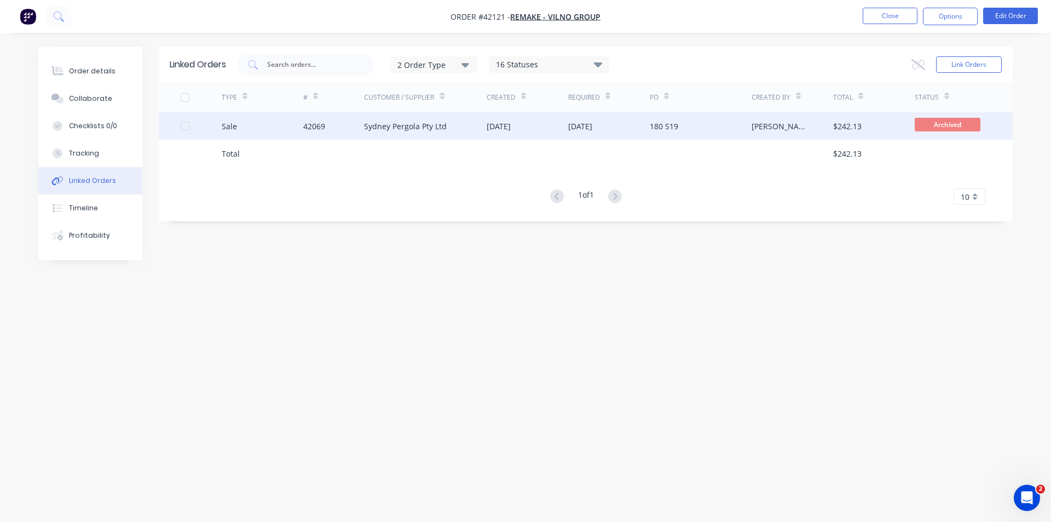
click at [416, 123] on div "Sydney Pergola Pty Ltd" at bounding box center [405, 125] width 83 height 11
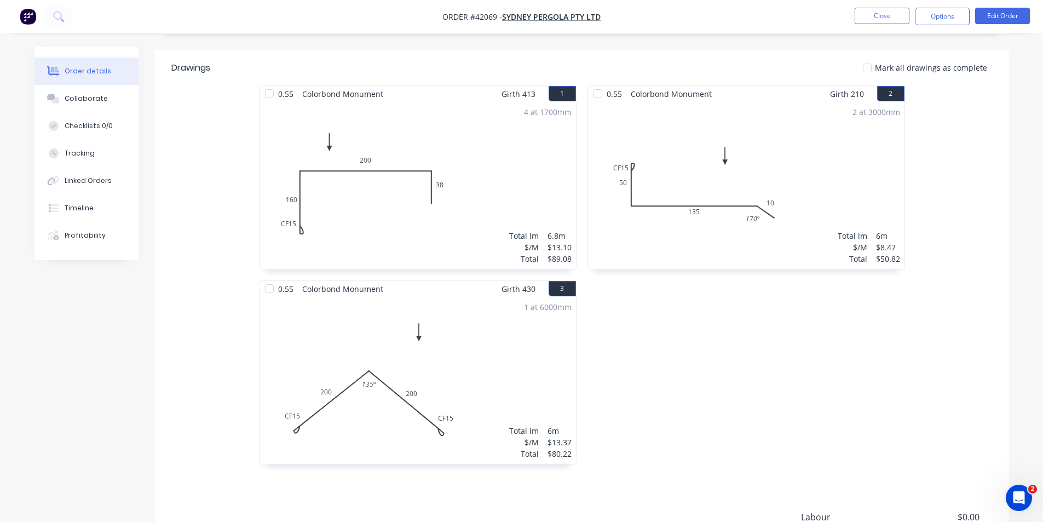
scroll to position [110, 0]
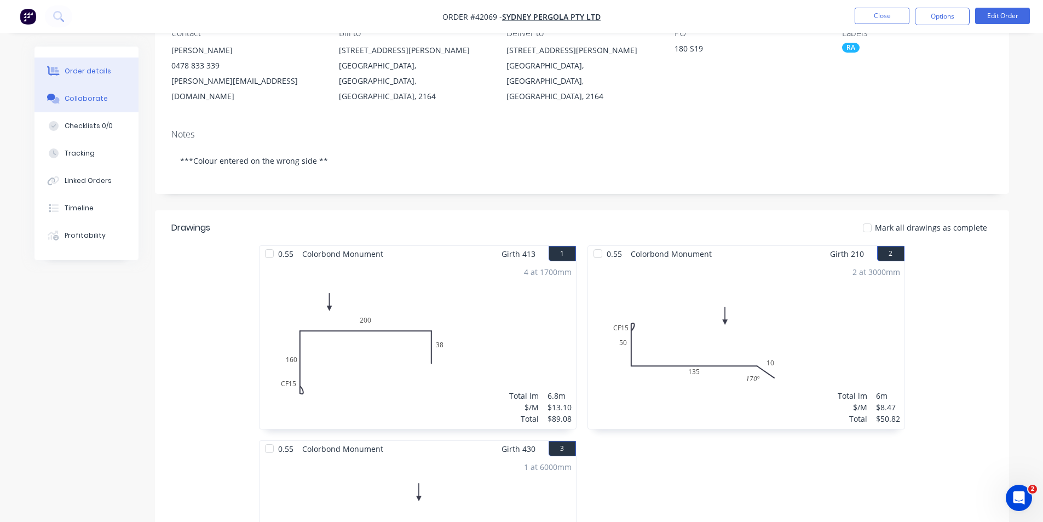
click at [116, 102] on button "Collaborate" at bounding box center [86, 98] width 104 height 27
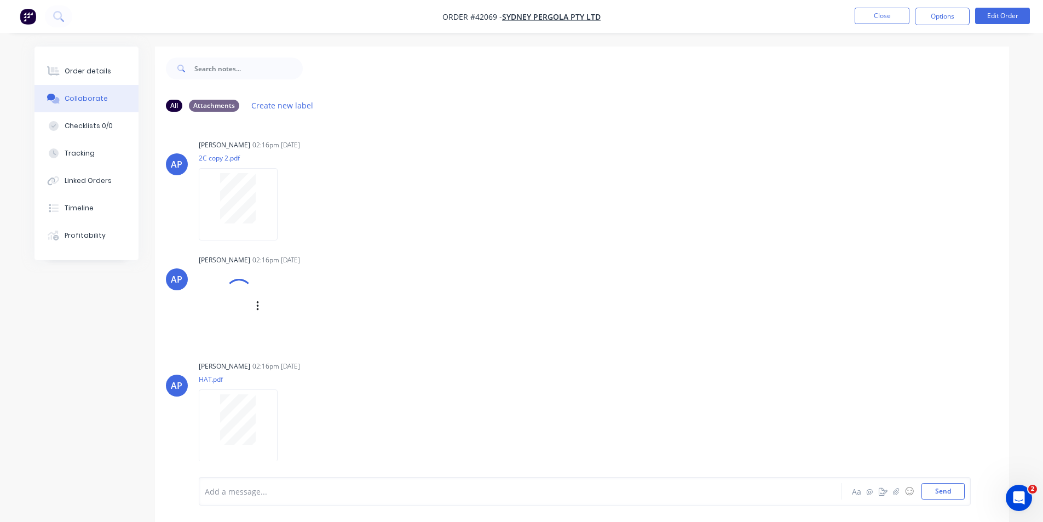
click at [232, 300] on div at bounding box center [239, 293] width 36 height 36
click at [95, 76] on button "Order details" at bounding box center [86, 70] width 104 height 27
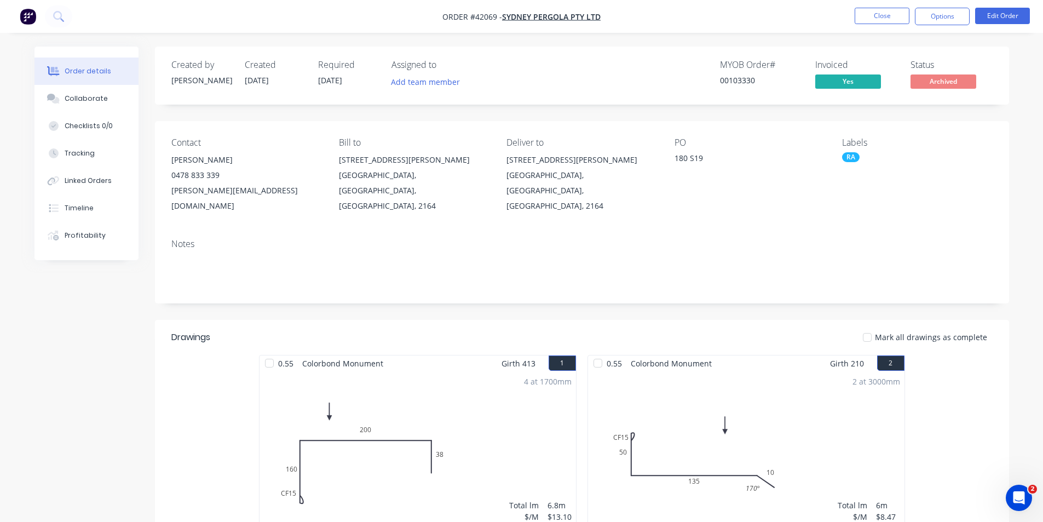
click at [680, 50] on div "Created by Angela Created 01/10/25 Required 02/10/25 Assigned to Add team membe…" at bounding box center [582, 76] width 854 height 58
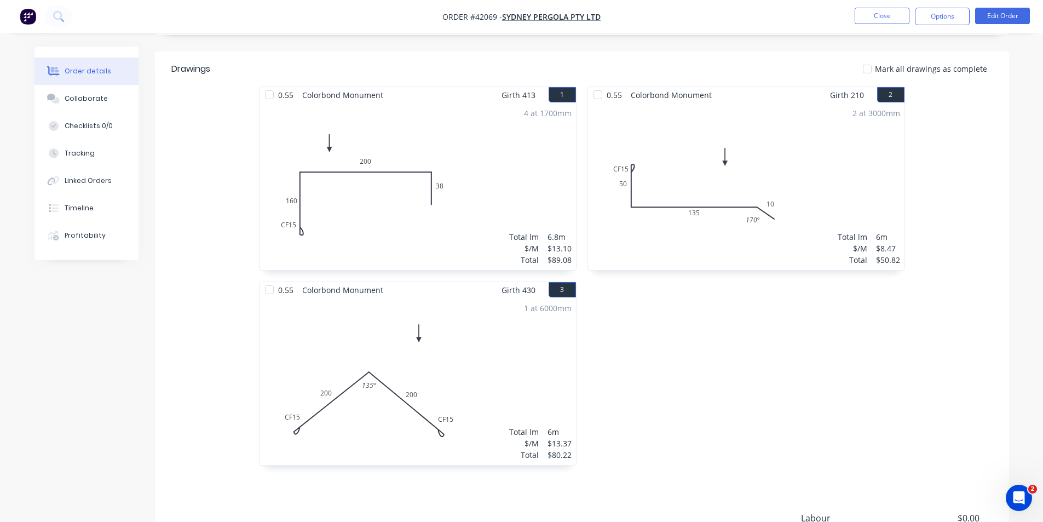
scroll to position [164, 0]
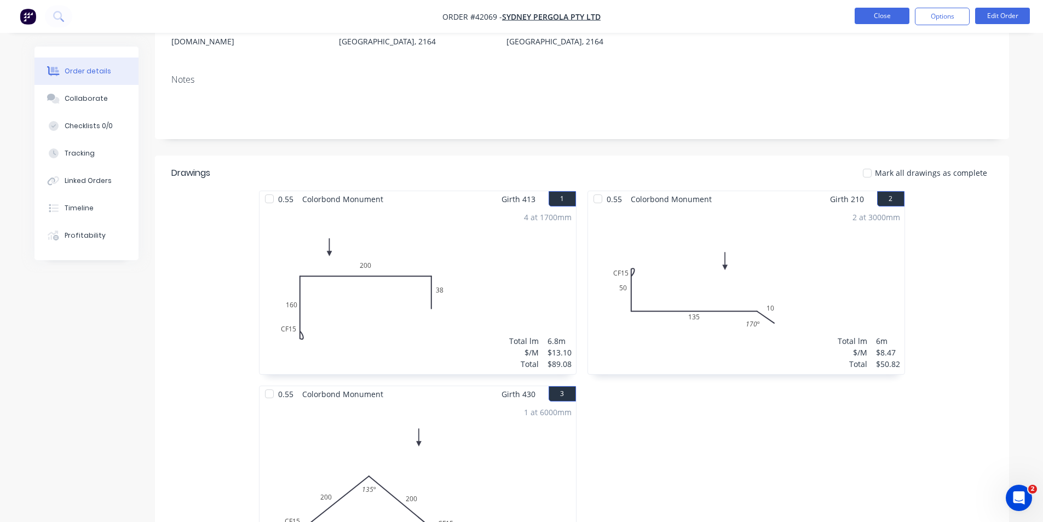
click at [888, 13] on button "Close" at bounding box center [882, 16] width 55 height 16
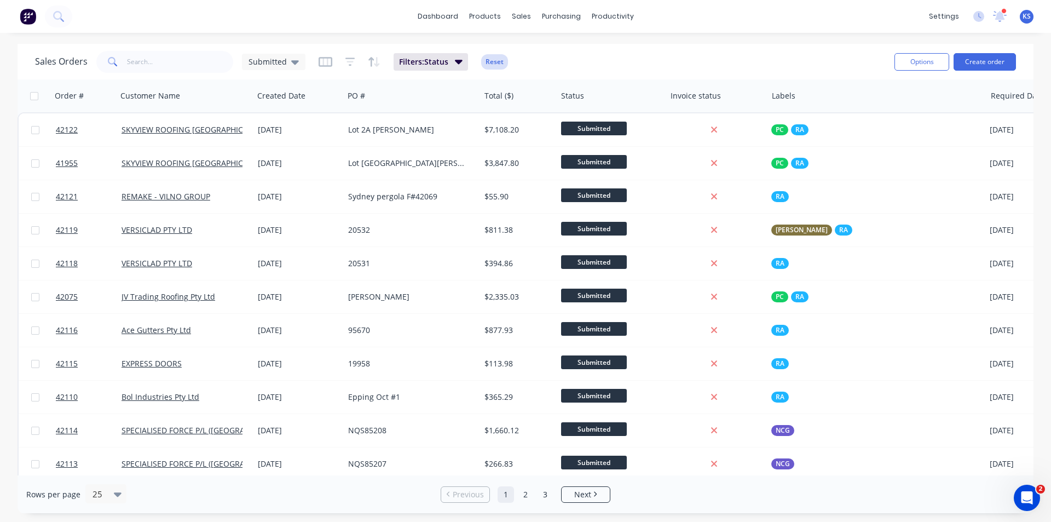
click at [495, 60] on button "Reset" at bounding box center [494, 61] width 27 height 15
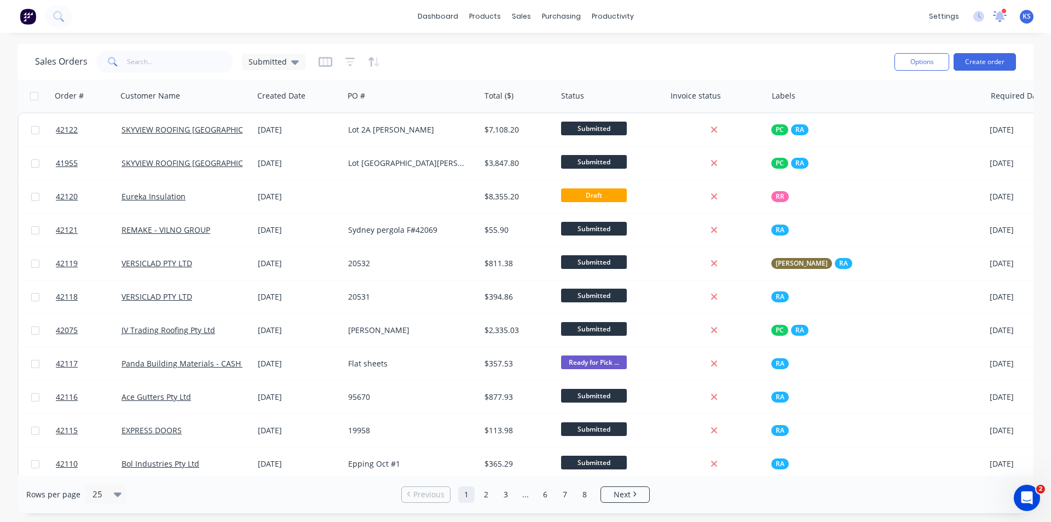
click at [1000, 15] on icon at bounding box center [1001, 14] width 10 height 9
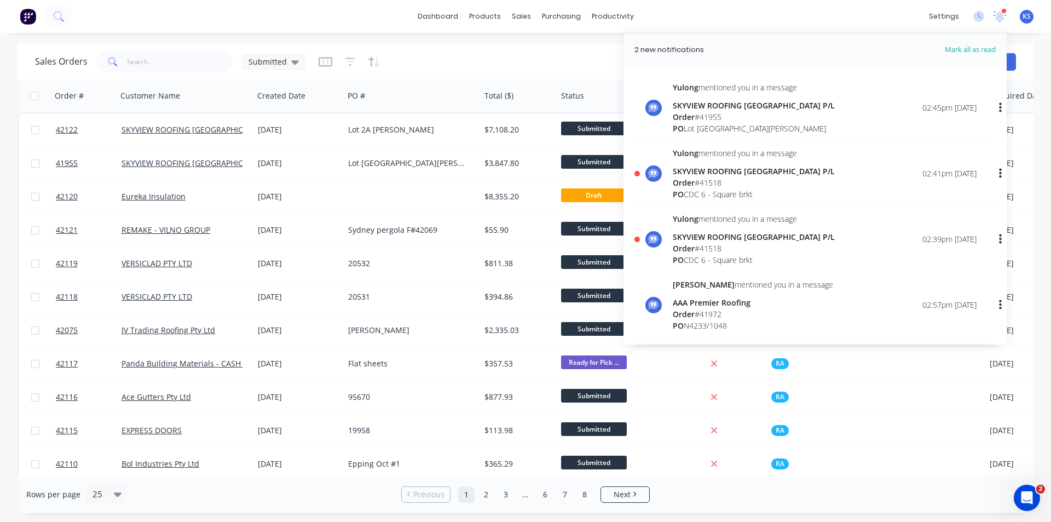
click at [756, 256] on div "PO CDC 6 - Square brkt" at bounding box center [754, 259] width 162 height 11
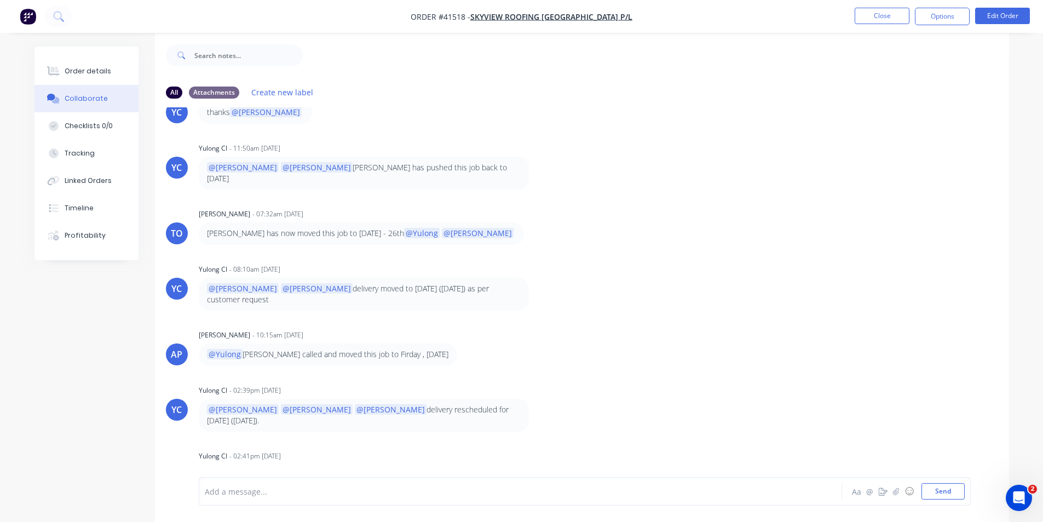
scroll to position [16, 0]
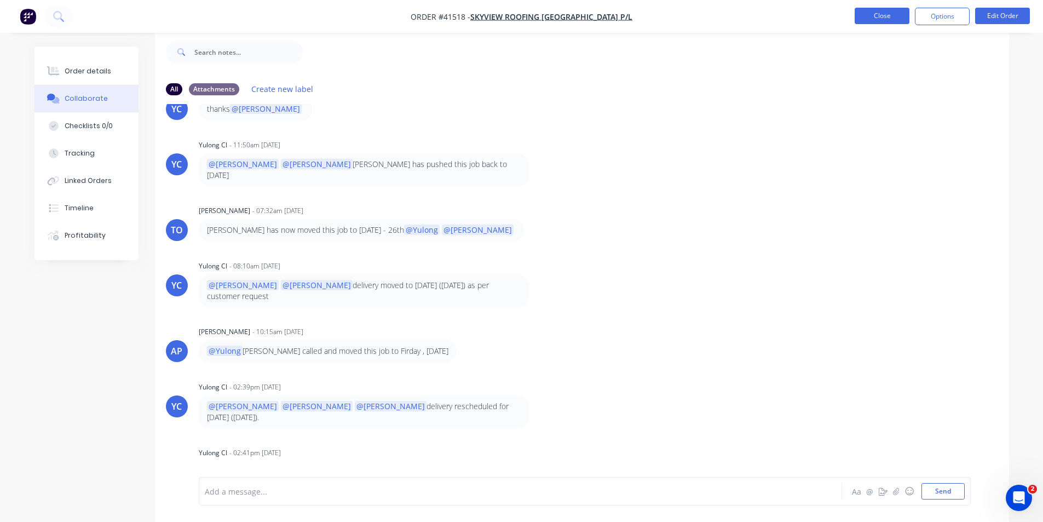
click at [876, 14] on button "Close" at bounding box center [882, 16] width 55 height 16
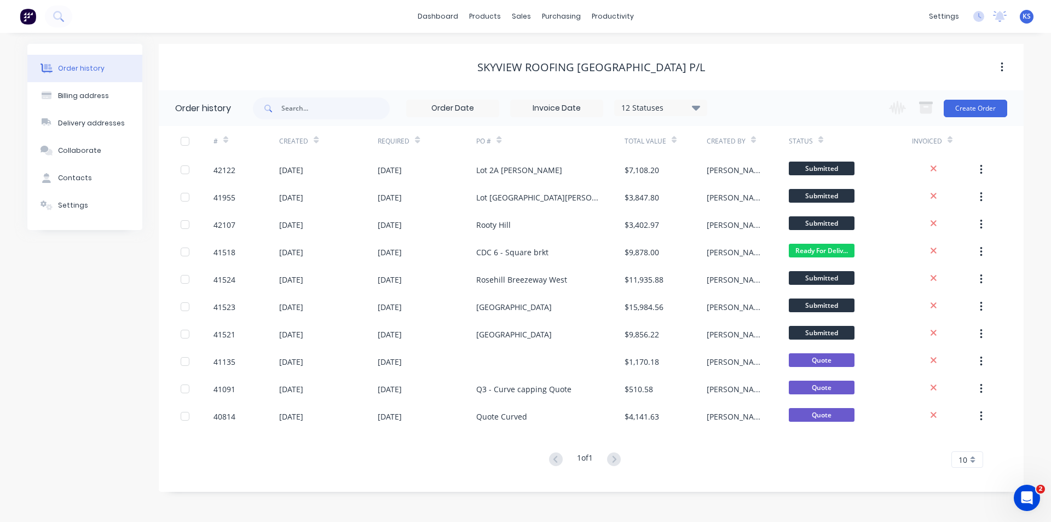
click at [631, 36] on div "Order history Billing address Delivery addresses Collaborate Contacts Settings …" at bounding box center [525, 277] width 1051 height 489
click at [559, 52] on div "Sales Orders" at bounding box center [561, 53] width 45 height 10
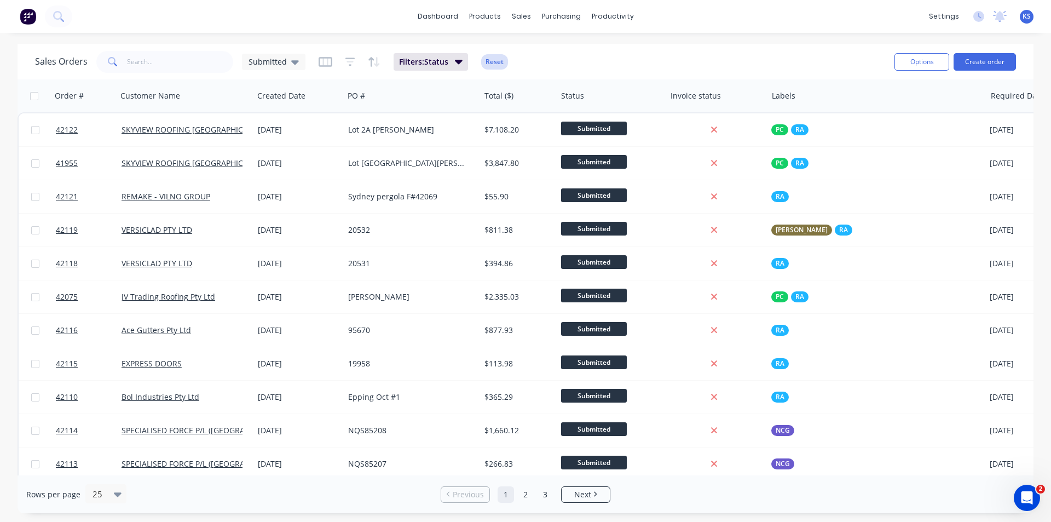
click at [499, 64] on button "Reset" at bounding box center [494, 61] width 27 height 15
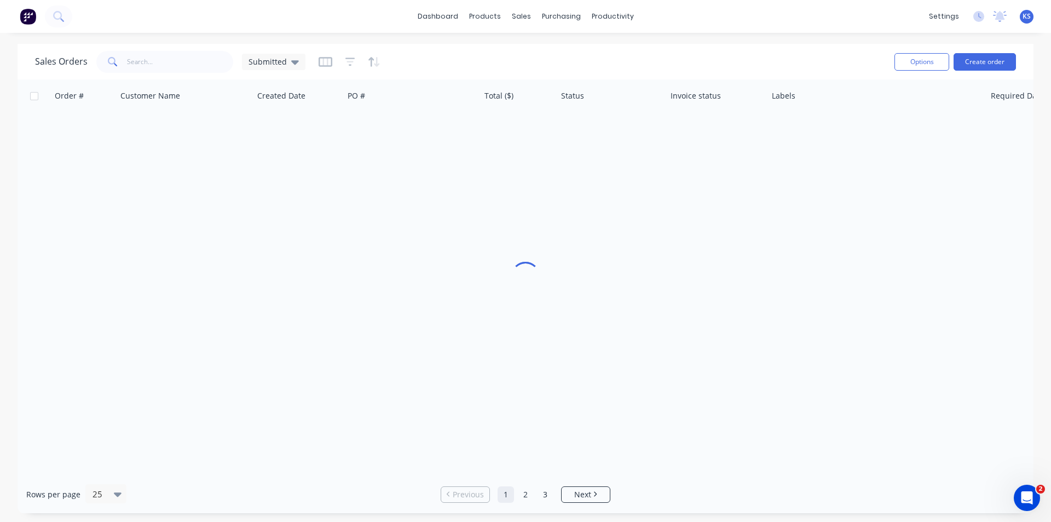
click at [601, 63] on div "Sales Orders Submitted" at bounding box center [460, 61] width 851 height 27
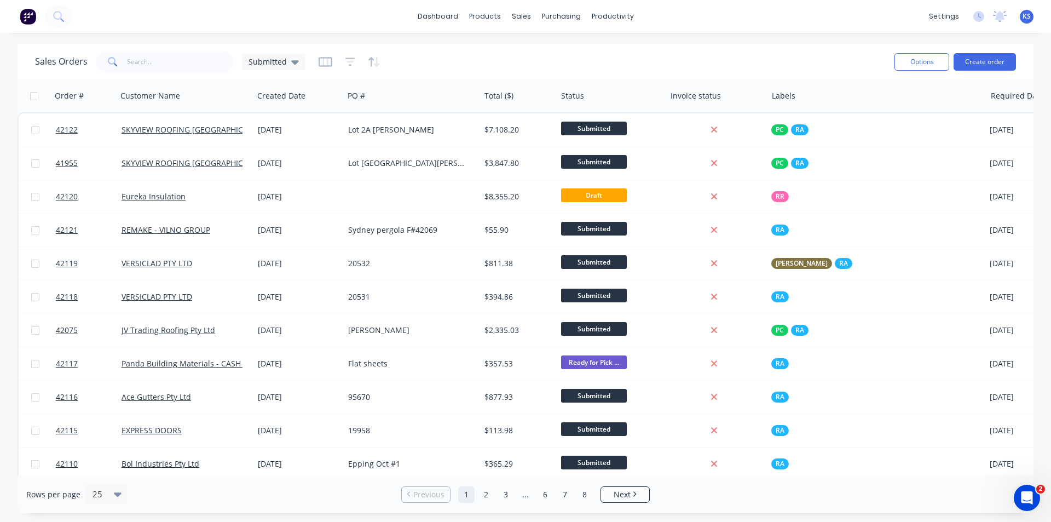
click at [589, 62] on div "Sales Orders Submitted" at bounding box center [460, 61] width 851 height 27
click at [261, 62] on span "Submitted" at bounding box center [268, 61] width 38 height 11
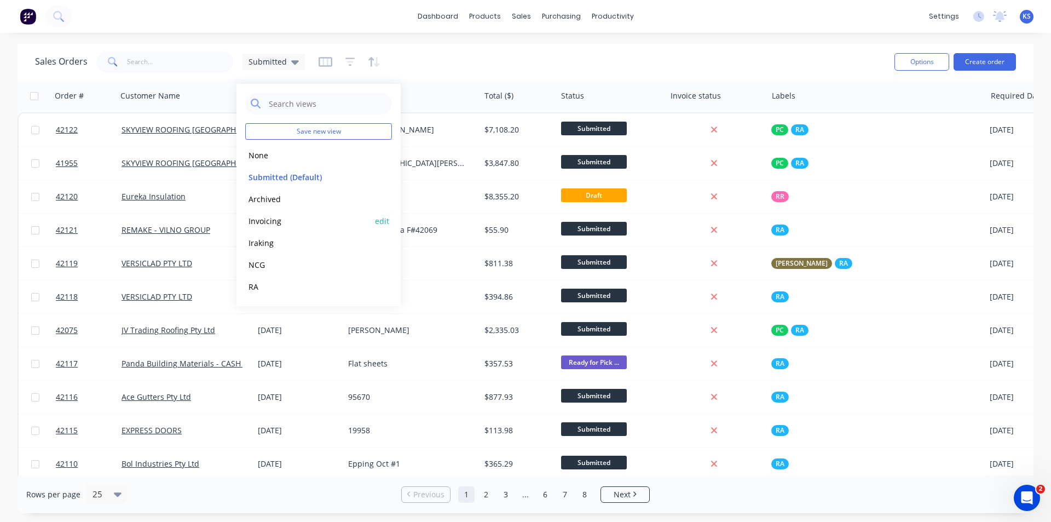
click at [294, 221] on button "Invoicing" at bounding box center [307, 221] width 125 height 13
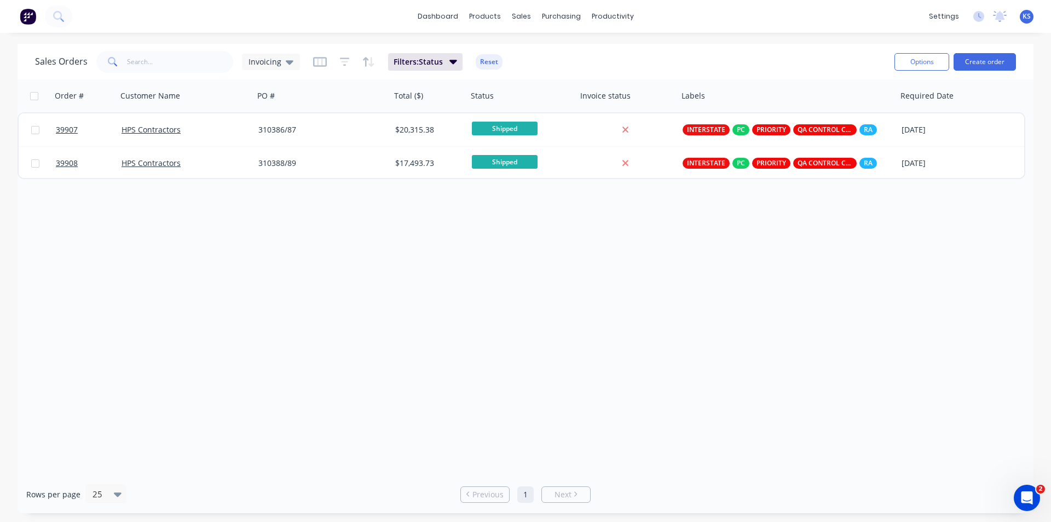
click at [612, 54] on div "Sales Orders Invoicing Filters: Status Reset" at bounding box center [460, 61] width 851 height 27
click at [491, 64] on button "Reset" at bounding box center [489, 61] width 27 height 15
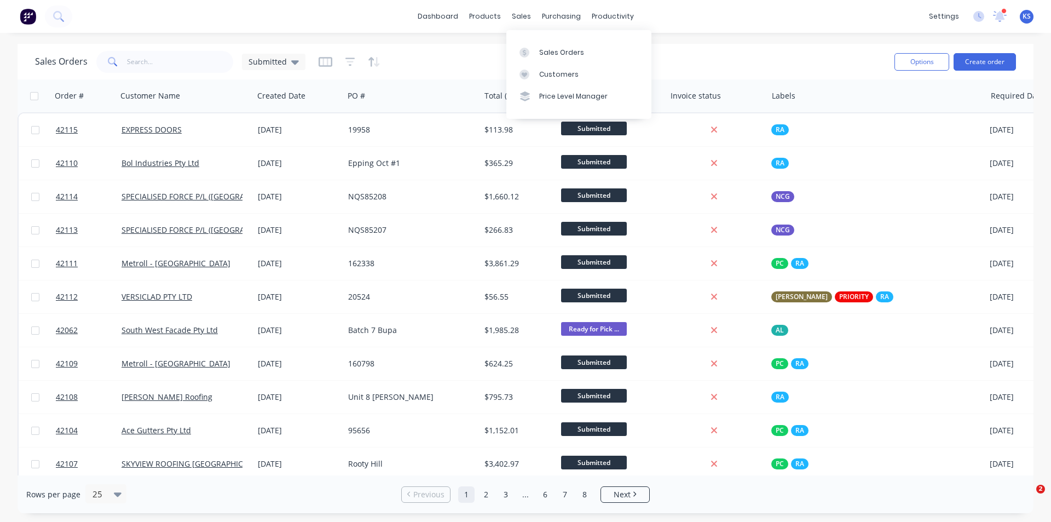
click at [548, 52] on div "Sales Orders" at bounding box center [561, 53] width 45 height 10
click at [162, 66] on input "text" at bounding box center [180, 62] width 107 height 22
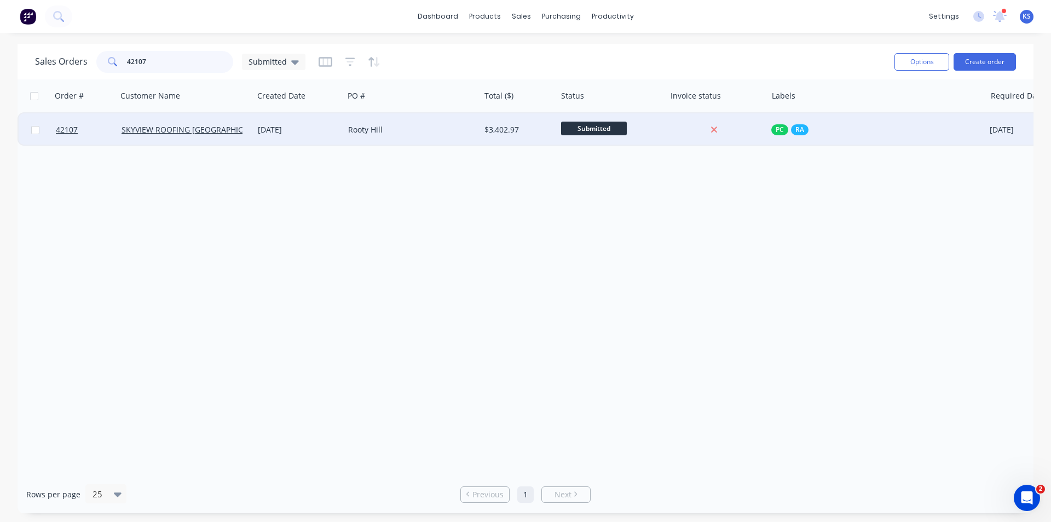
type input "42107"
click at [402, 134] on div "Rooty Hill" at bounding box center [409, 129] width 122 height 11
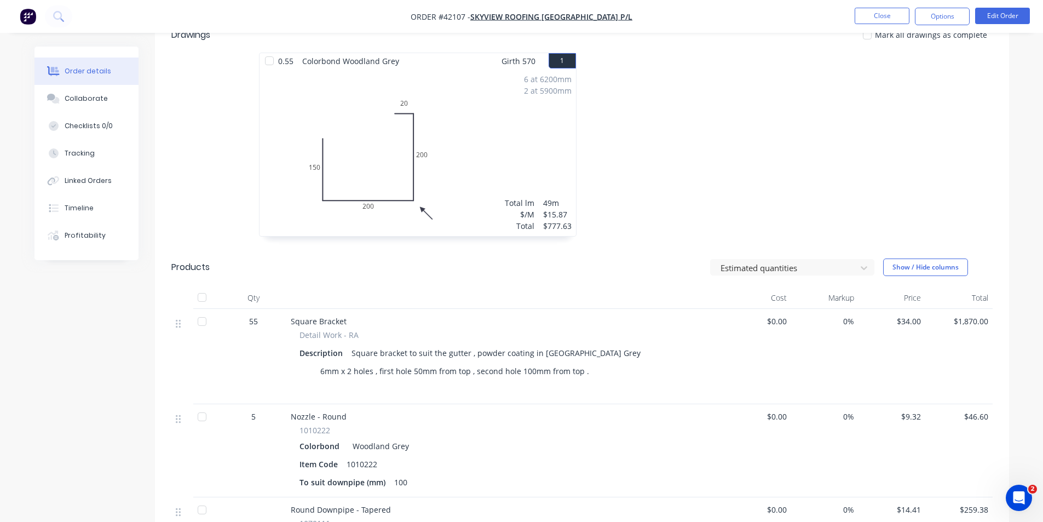
scroll to position [329, 0]
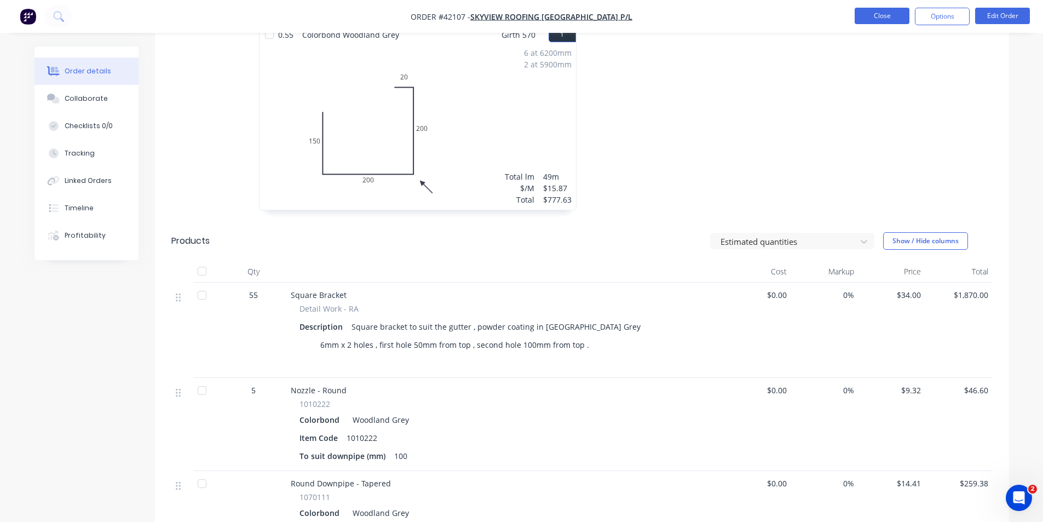
click at [877, 11] on button "Close" at bounding box center [882, 16] width 55 height 16
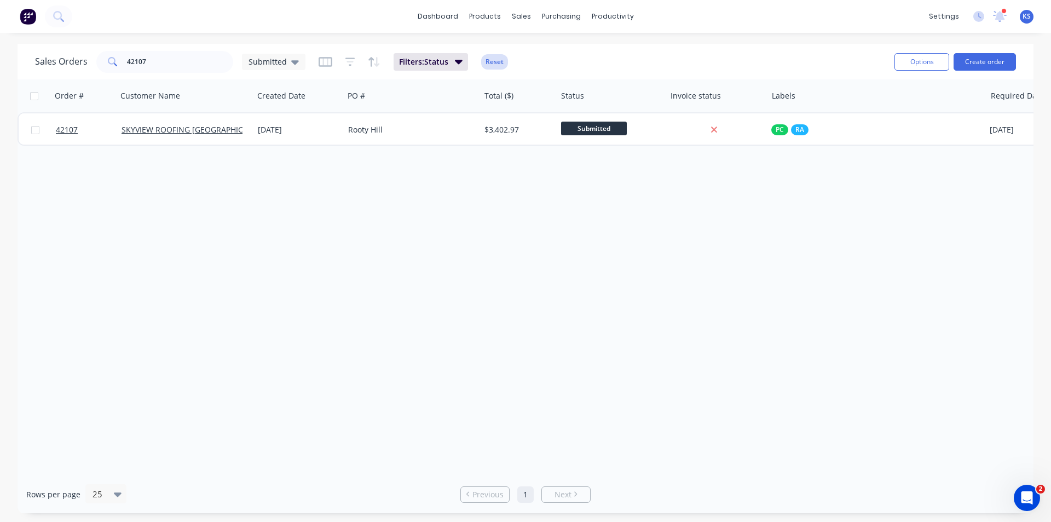
click at [494, 61] on button "Reset" at bounding box center [494, 61] width 27 height 15
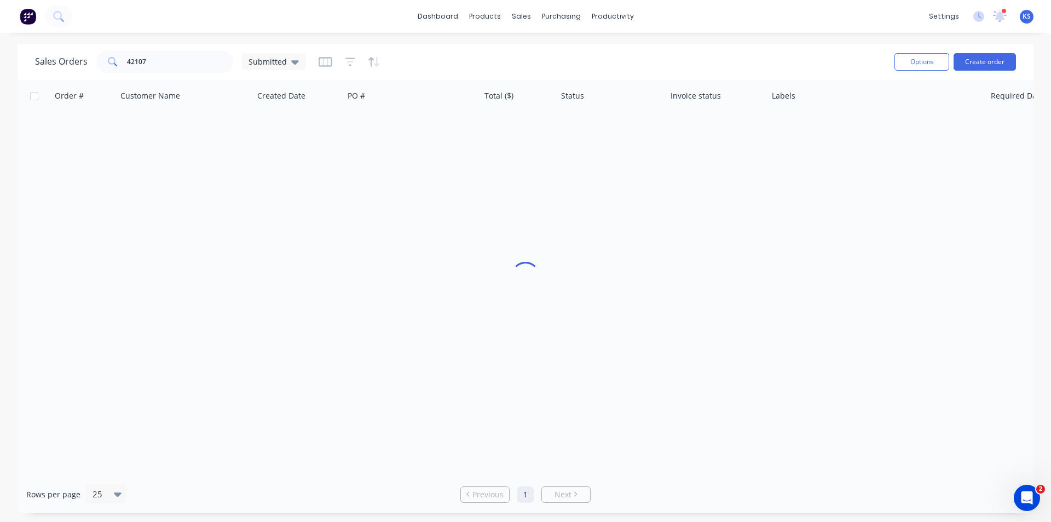
click at [638, 70] on div "Sales Orders 42107 Submitted" at bounding box center [460, 61] width 851 height 27
drag, startPoint x: 179, startPoint y: 62, endPoint x: 24, endPoint y: 51, distance: 155.4
click at [47, 56] on div "Sales Orders 42107 Submitted" at bounding box center [170, 62] width 271 height 22
click at [480, 32] on div "dashboard products sales purchasing productivity dashboard products Product Cat…" at bounding box center [525, 16] width 1051 height 33
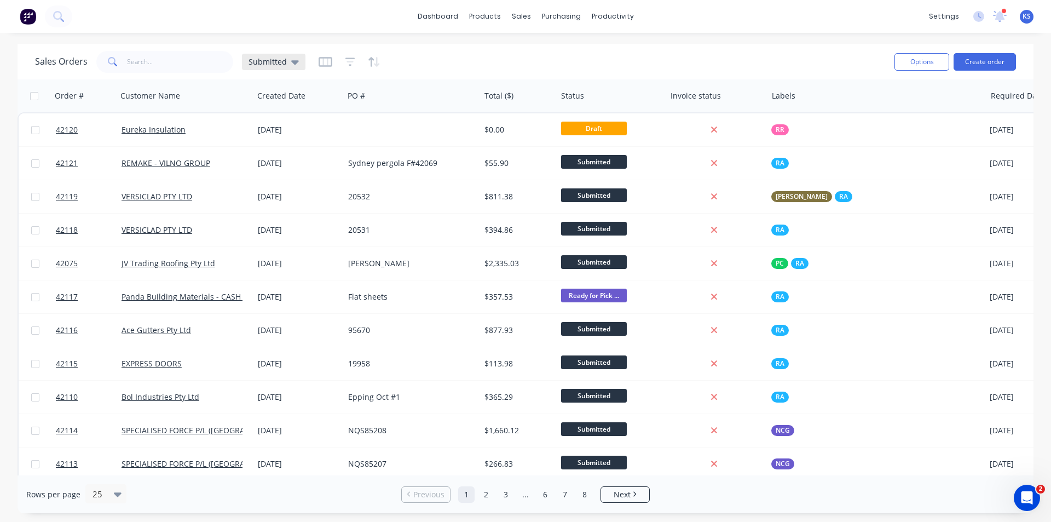
click at [245, 58] on div "Submitted" at bounding box center [274, 62] width 64 height 16
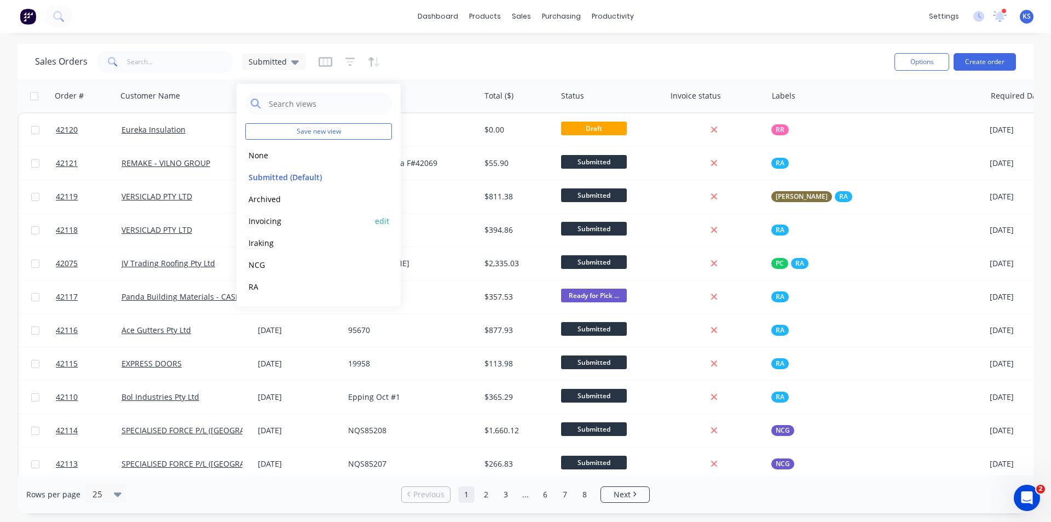
click at [278, 225] on button "Invoicing" at bounding box center [307, 221] width 125 height 13
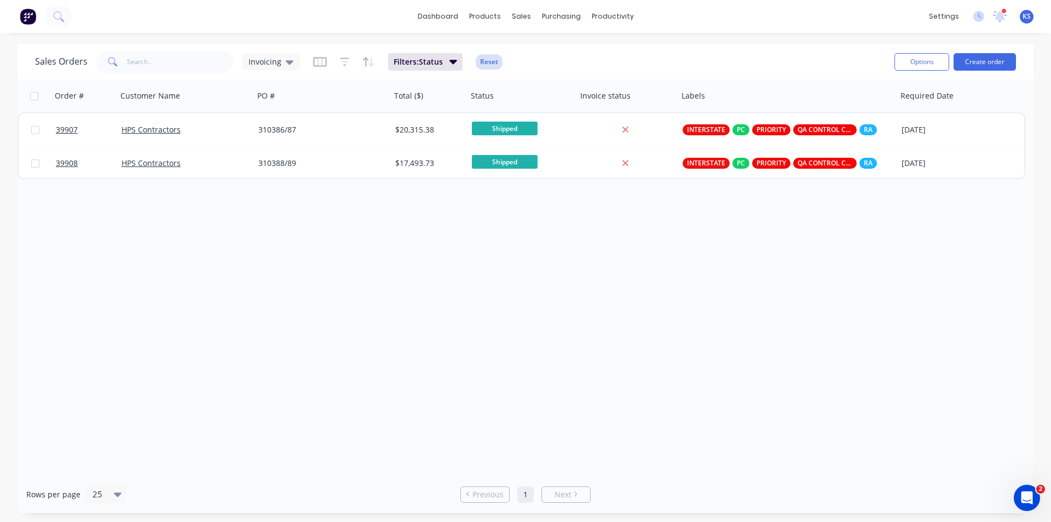
click at [483, 61] on button "Reset" at bounding box center [489, 61] width 27 height 15
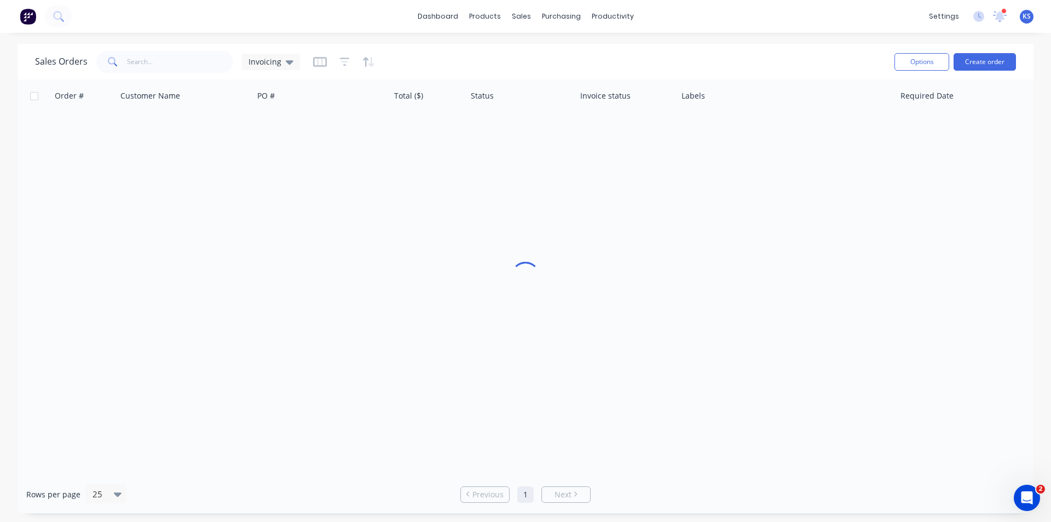
click at [624, 55] on div "Sales Orders Invoicing" at bounding box center [460, 61] width 851 height 27
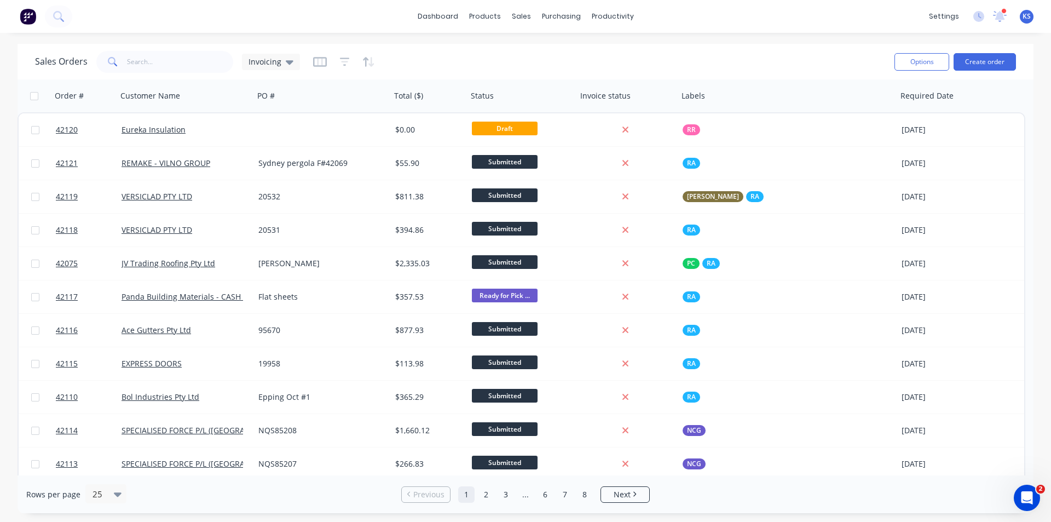
click at [432, 53] on div "Sales Orders Invoicing" at bounding box center [460, 61] width 851 height 27
click at [289, 64] on icon at bounding box center [290, 62] width 8 height 12
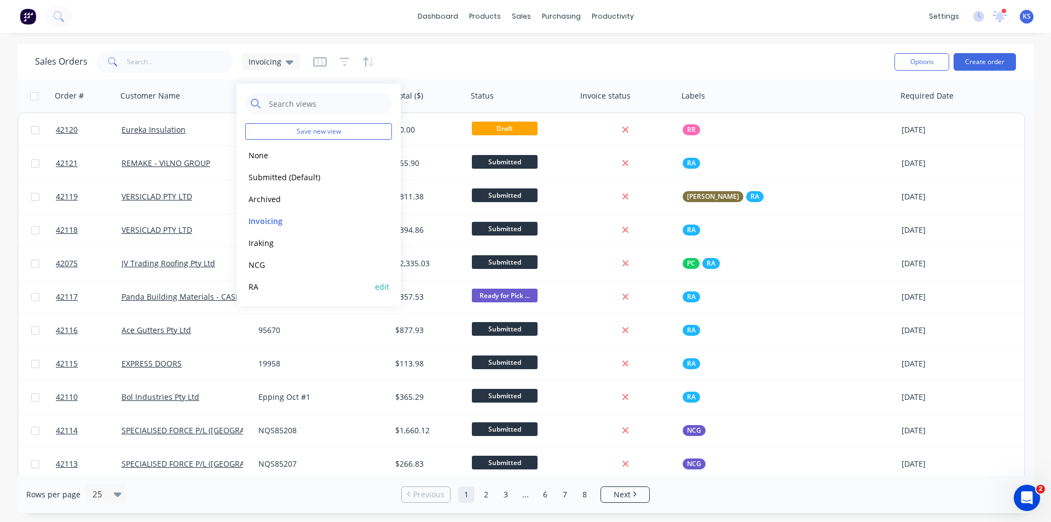
click at [266, 288] on button "RA" at bounding box center [307, 286] width 125 height 13
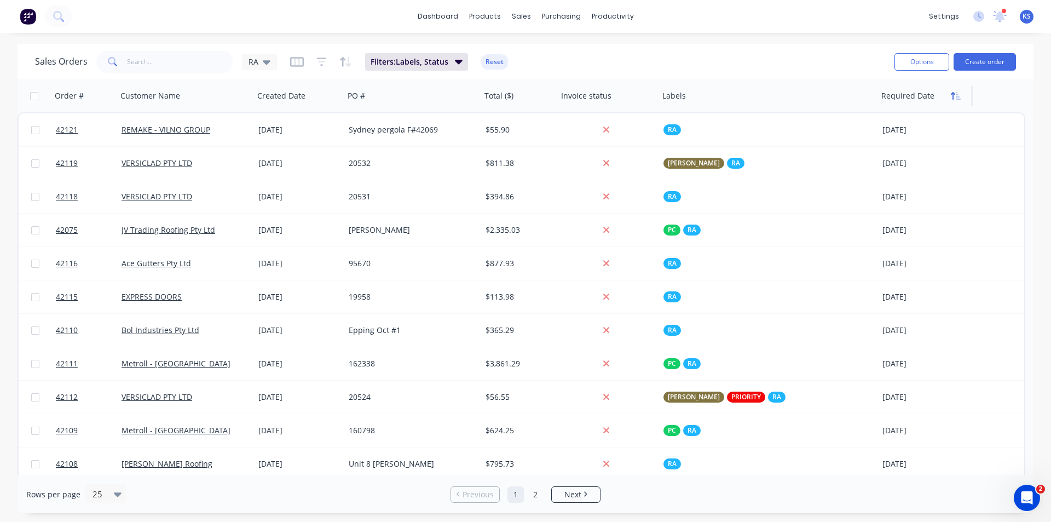
click at [956, 99] on icon "button" at bounding box center [956, 95] width 10 height 9
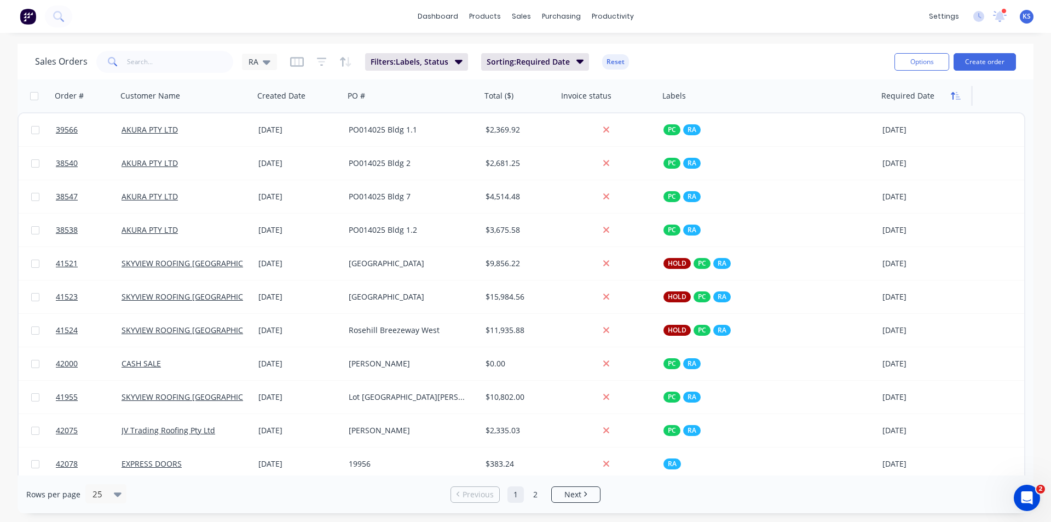
click at [956, 98] on icon "button" at bounding box center [956, 95] width 10 height 9
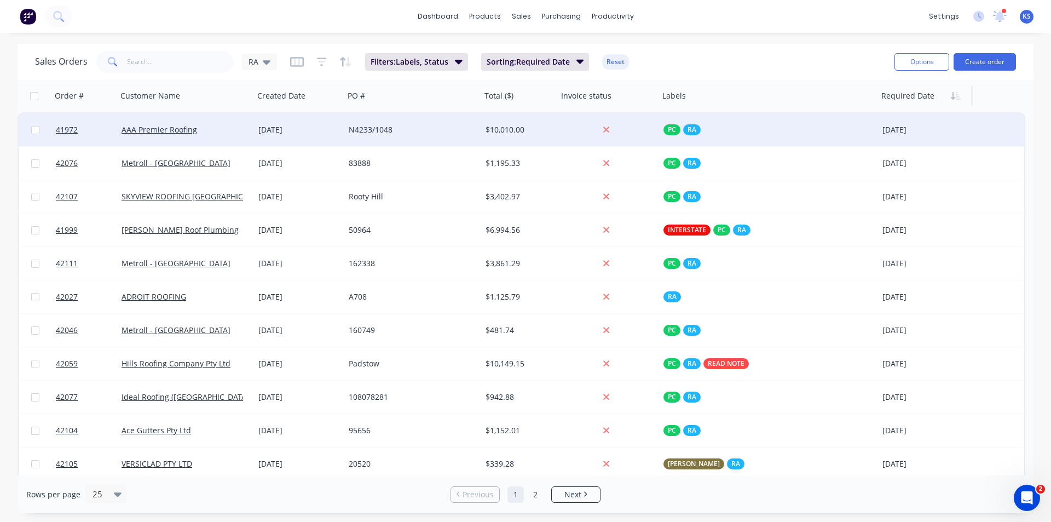
click at [401, 128] on div "N4233/1048" at bounding box center [410, 129] width 122 height 11
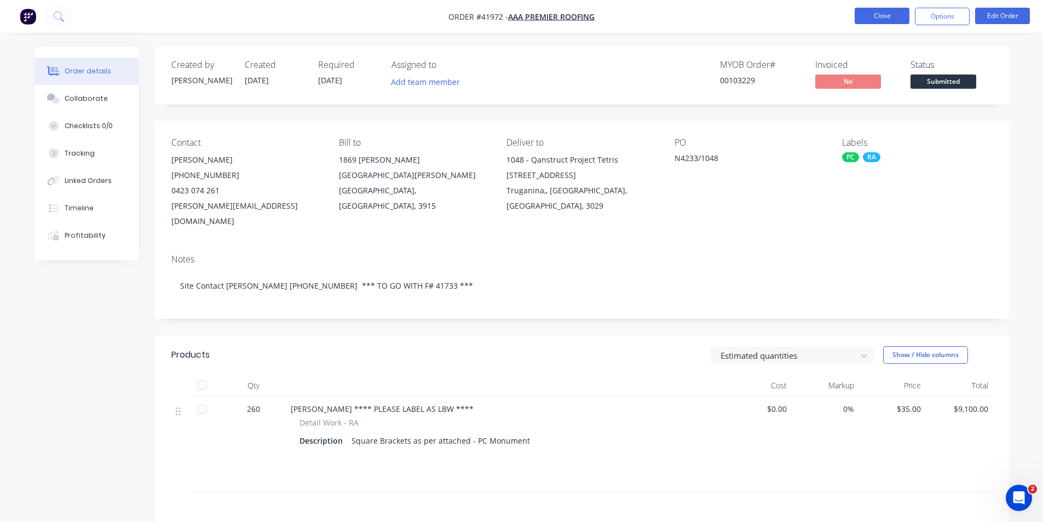
click at [879, 10] on button "Close" at bounding box center [882, 16] width 55 height 16
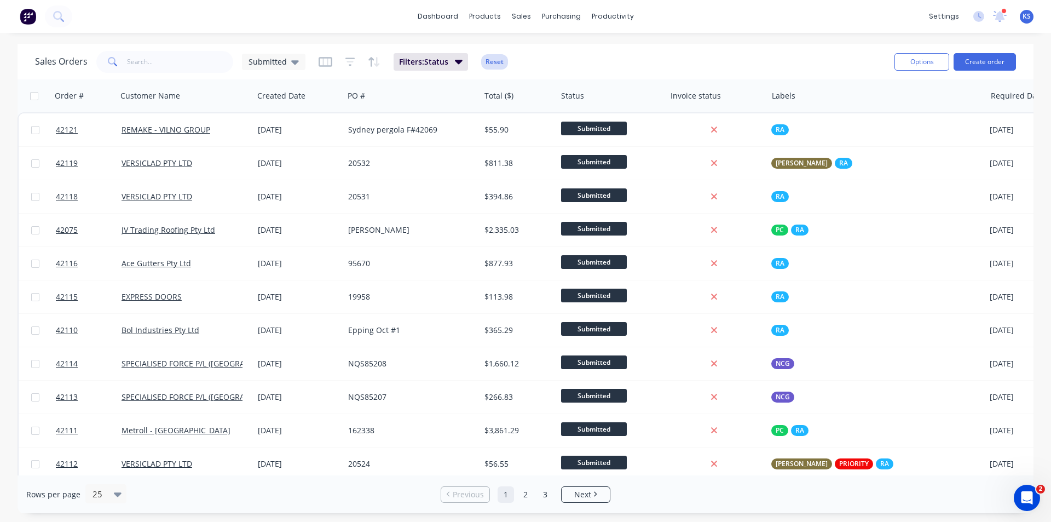
click at [489, 61] on button "Reset" at bounding box center [494, 61] width 27 height 15
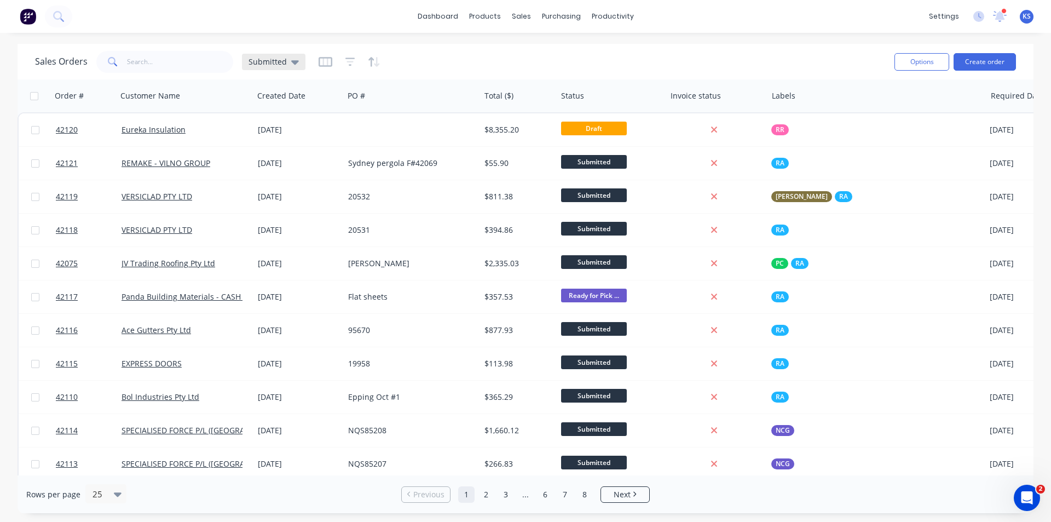
click at [292, 63] on icon at bounding box center [295, 62] width 8 height 4
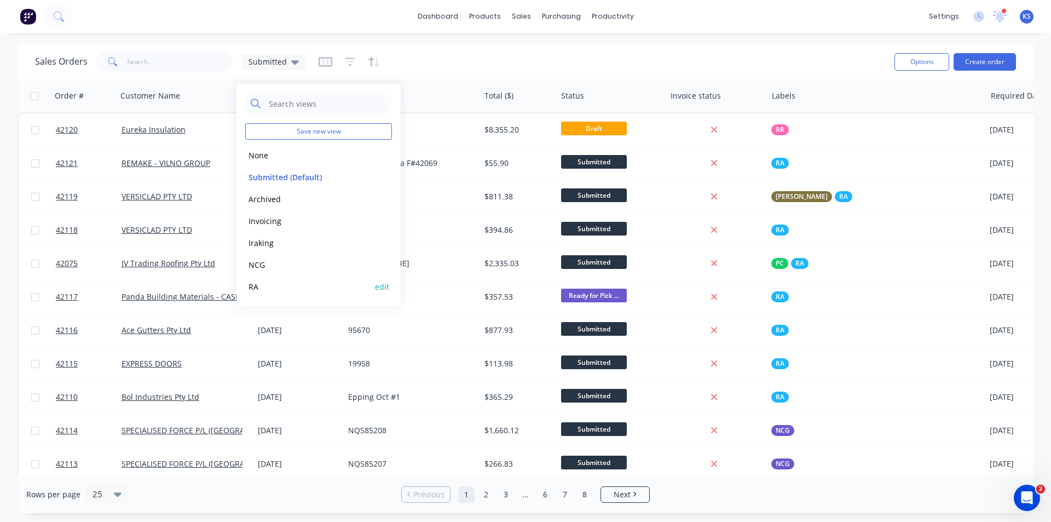
click at [255, 290] on button "RA" at bounding box center [307, 286] width 125 height 13
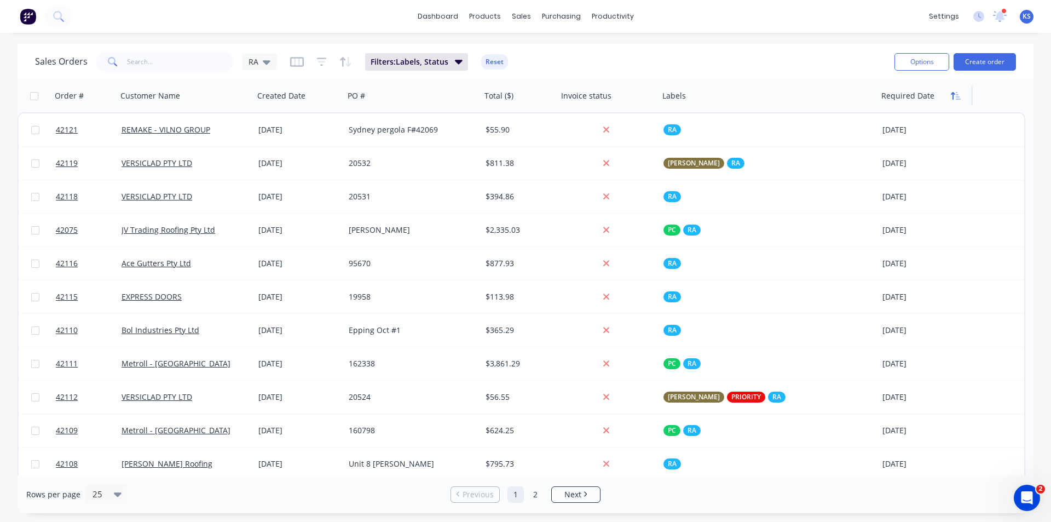
click at [959, 99] on icon "button" at bounding box center [958, 96] width 5 height 8
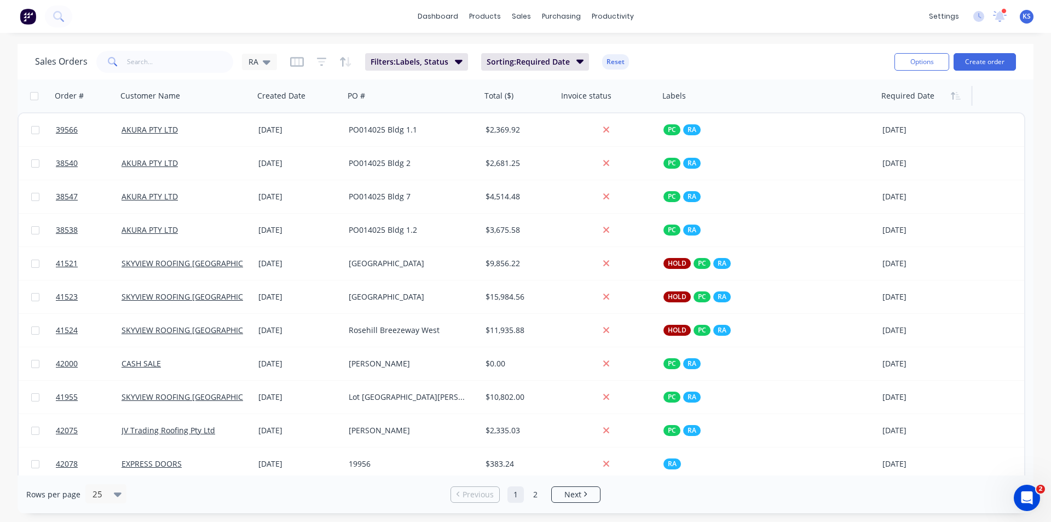
click at [959, 99] on icon "button" at bounding box center [958, 96] width 5 height 8
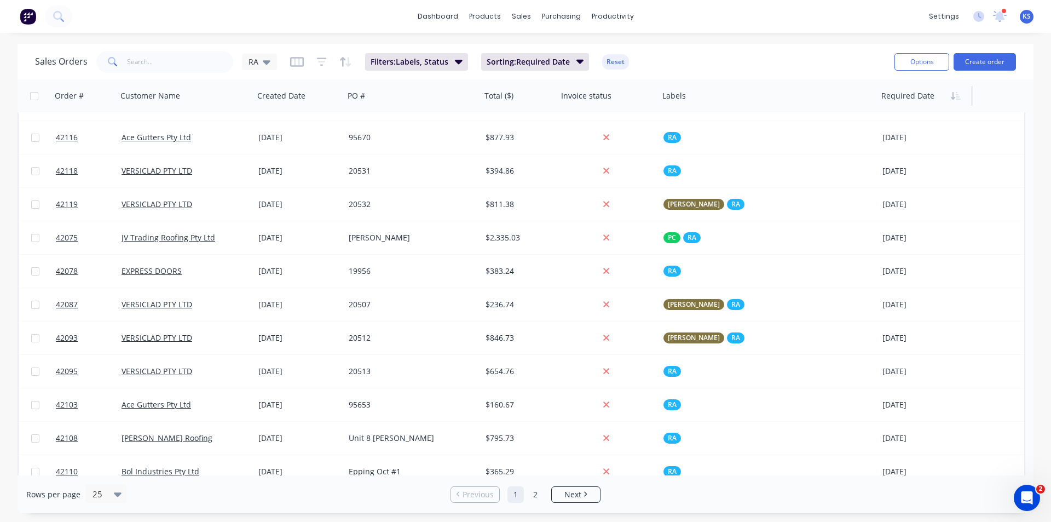
scroll to position [472, 0]
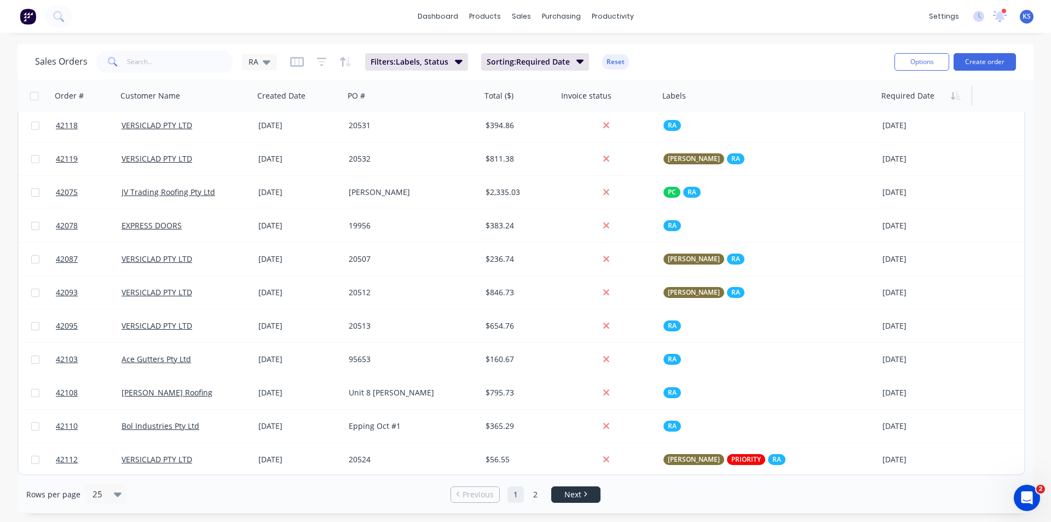
click at [570, 489] on span "Next" at bounding box center [573, 494] width 17 height 11
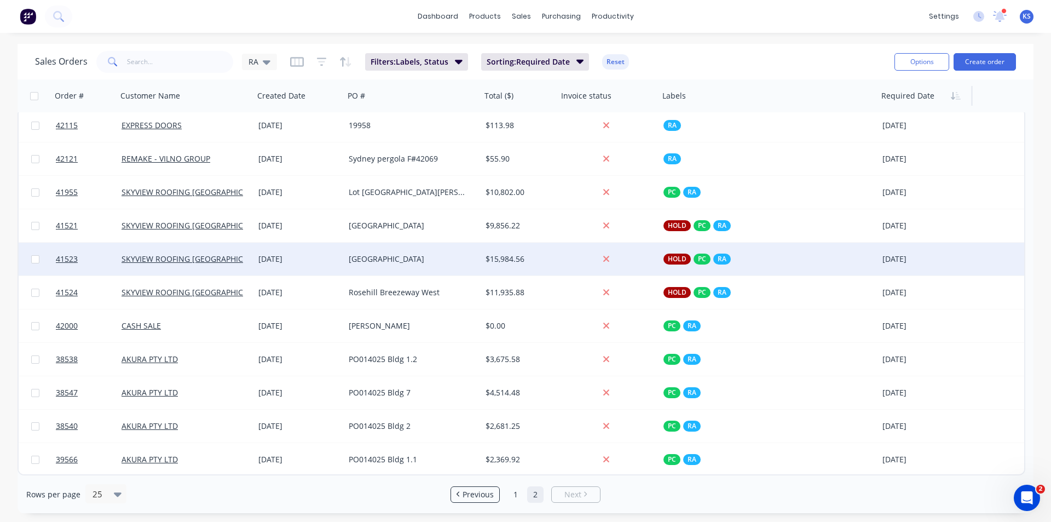
scroll to position [0, 0]
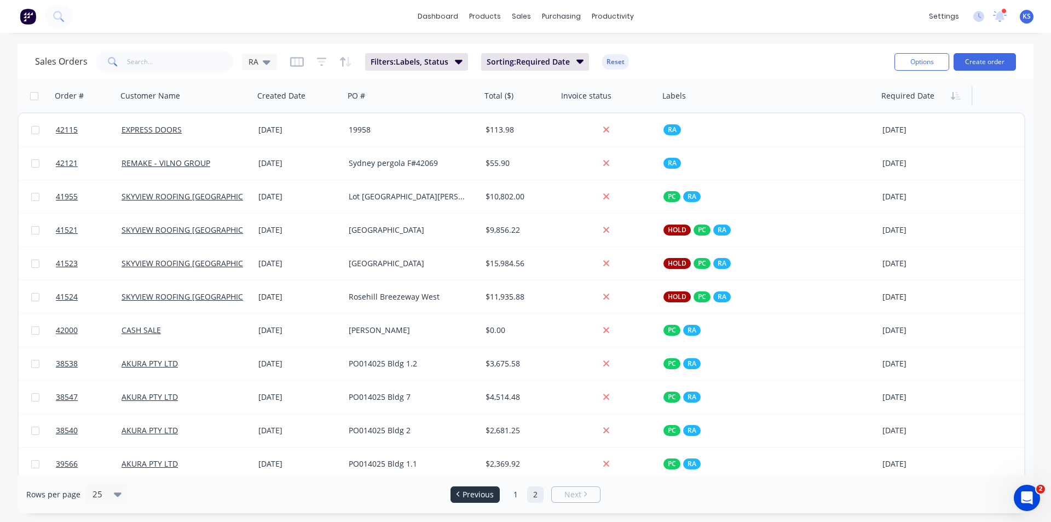
click at [457, 491] on icon "Previous page" at bounding box center [458, 493] width 3 height 5
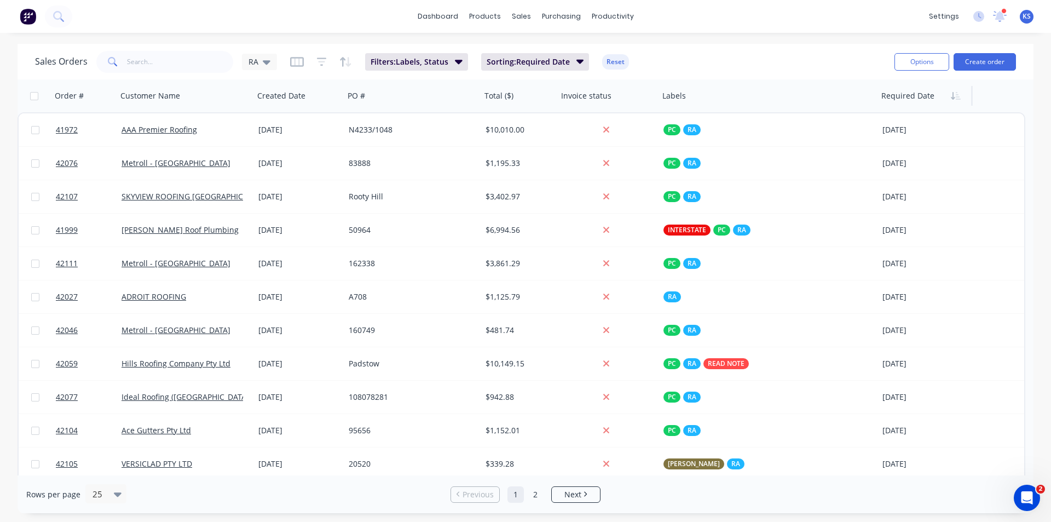
scroll to position [55, 0]
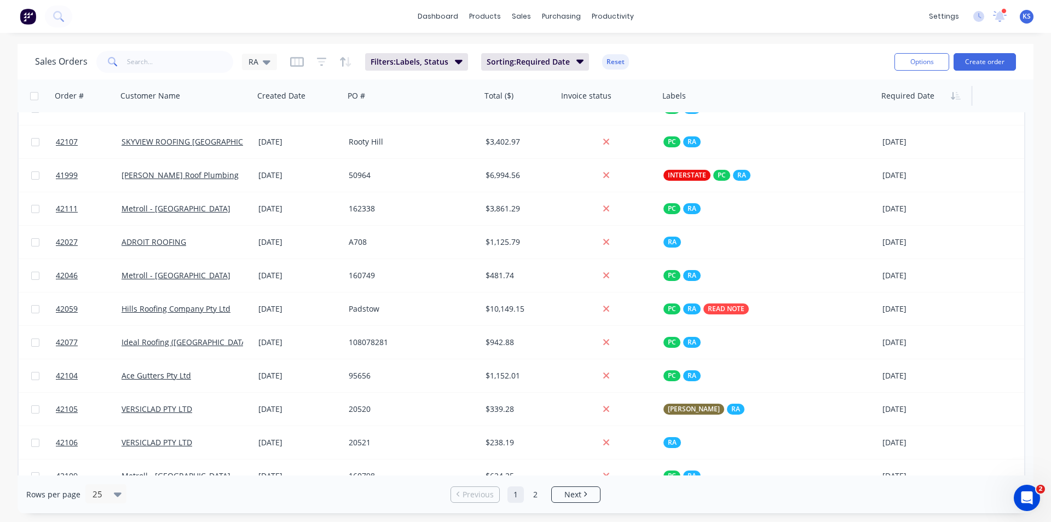
click at [770, 62] on div "Sales Orders RA Filters: Labels, Status Sorting: Required Date Reset" at bounding box center [460, 61] width 851 height 27
click at [691, 82] on div "Labels" at bounding box center [767, 95] width 219 height 33
click at [617, 61] on button "Reset" at bounding box center [615, 61] width 27 height 15
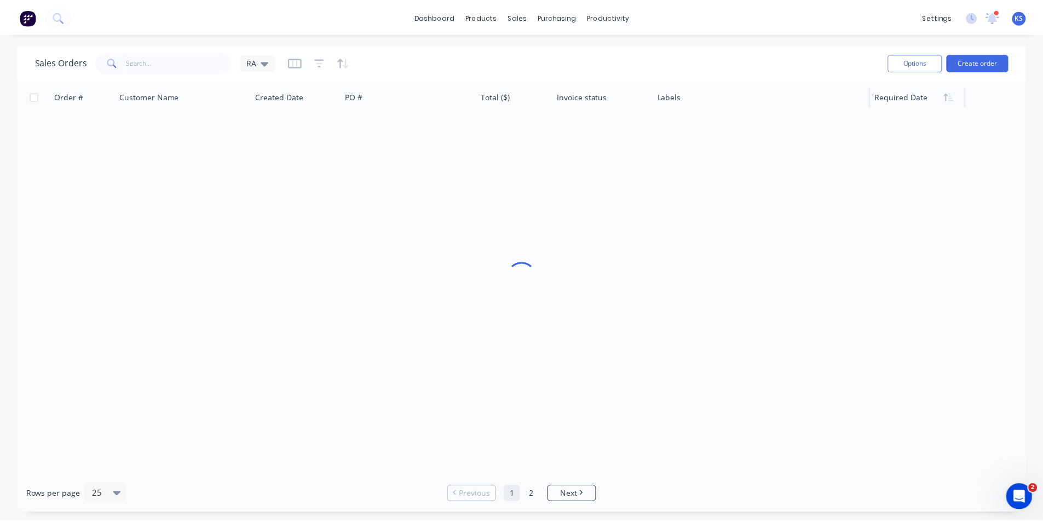
scroll to position [0, 0]
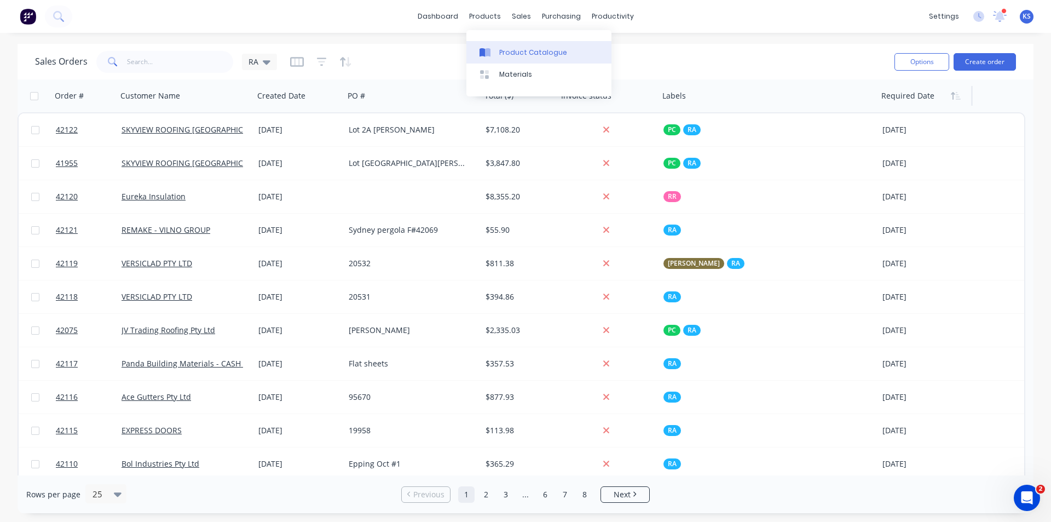
click at [574, 54] on link "Product Catalogue" at bounding box center [539, 52] width 145 height 22
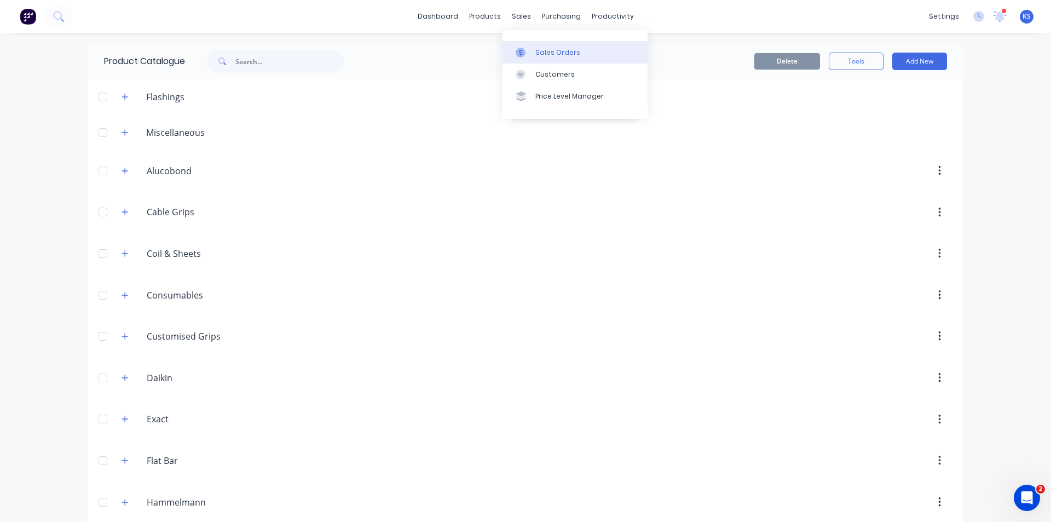
click at [560, 55] on div "Sales Orders" at bounding box center [558, 53] width 45 height 10
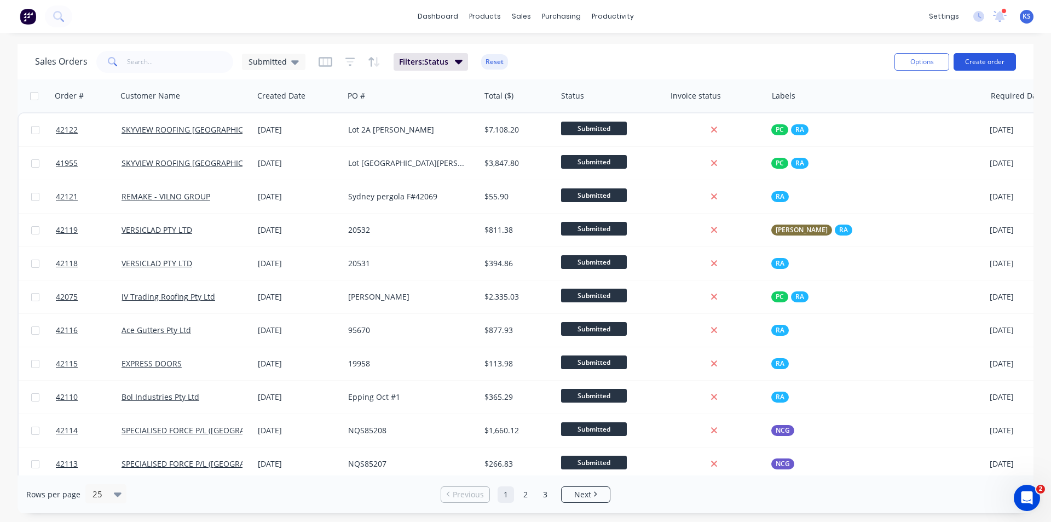
click at [979, 65] on button "Create order" at bounding box center [985, 62] width 62 height 18
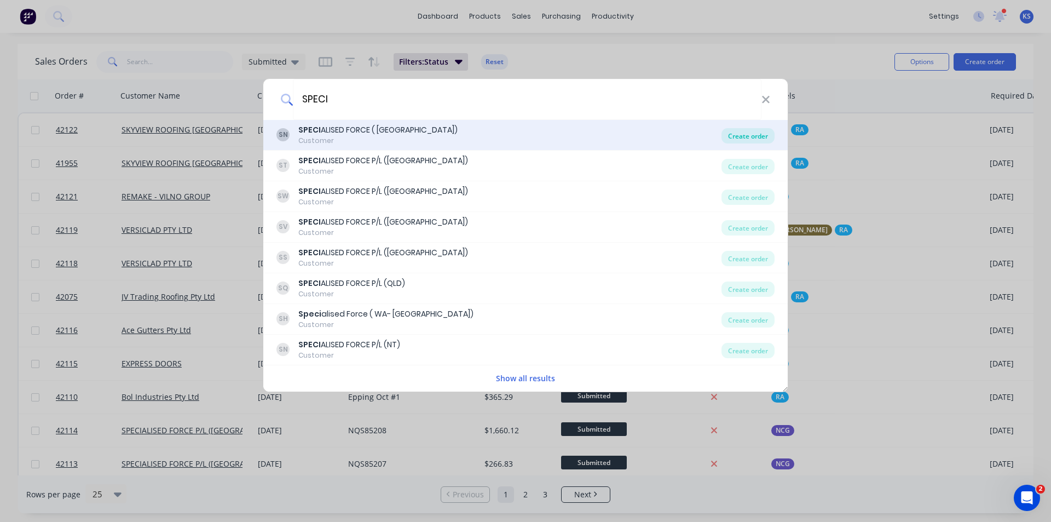
type input "SPECI"
click at [743, 136] on div "Create order" at bounding box center [748, 135] width 53 height 15
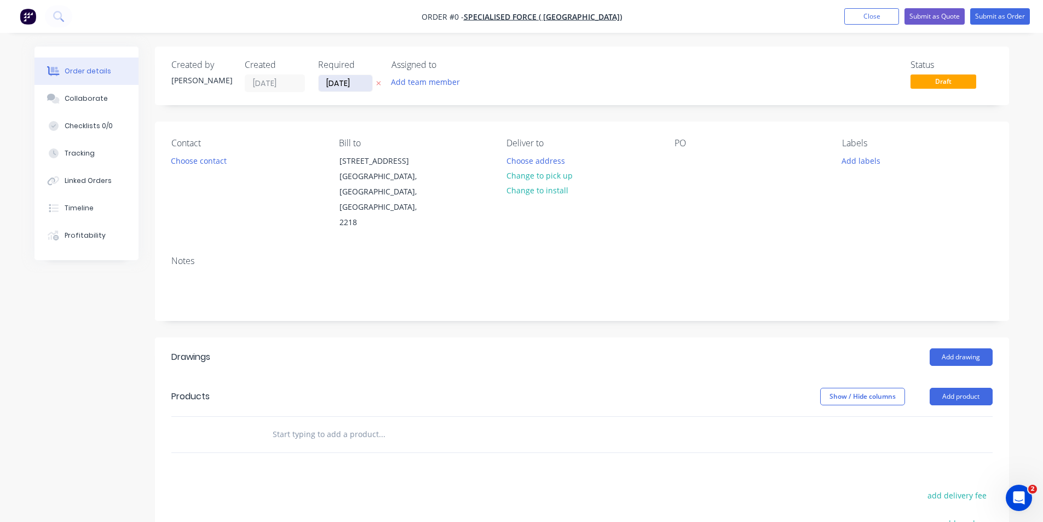
click at [346, 81] on input "03/10/25" at bounding box center [346, 83] width 54 height 16
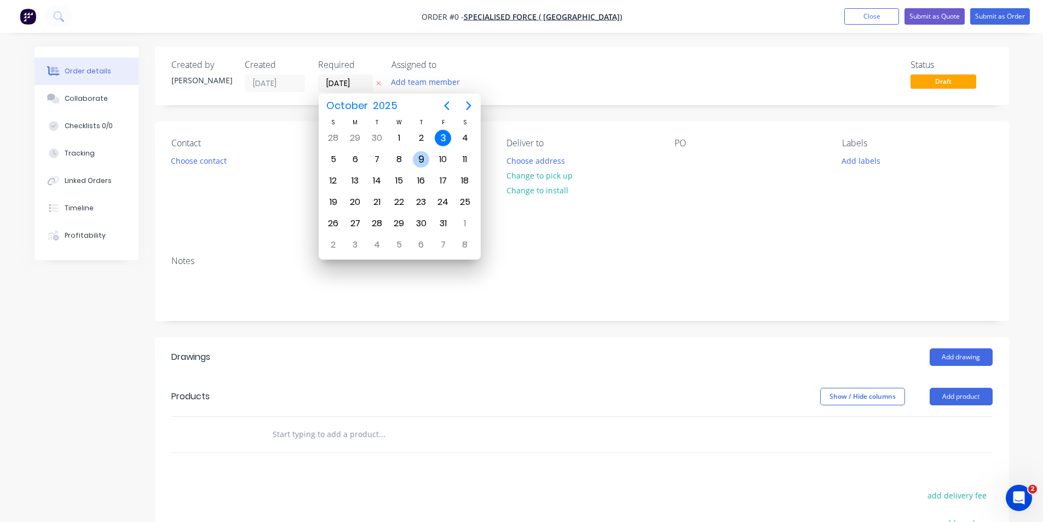
click at [420, 159] on div "9" at bounding box center [421, 159] width 16 height 16
type input "09/10/25"
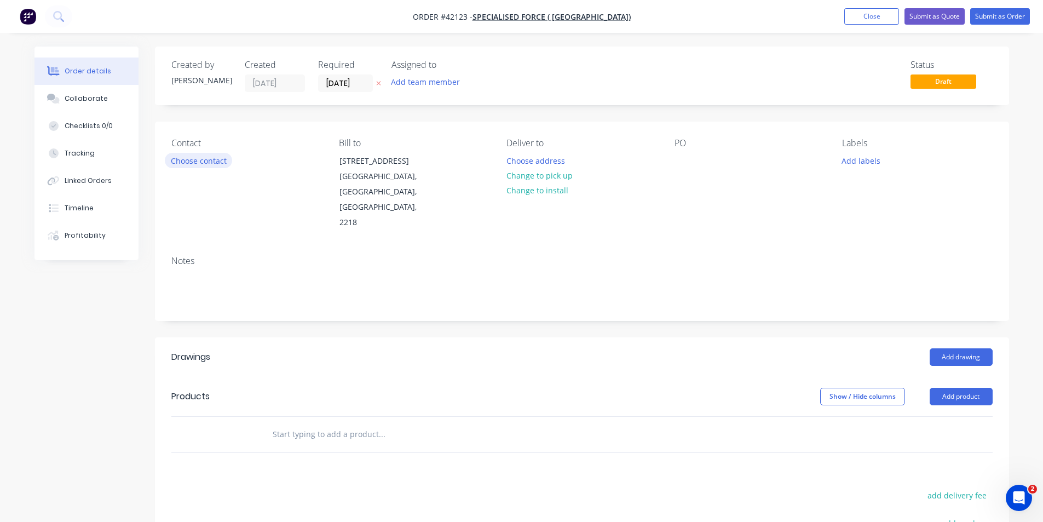
click at [201, 163] on button "Choose contact" at bounding box center [198, 160] width 67 height 15
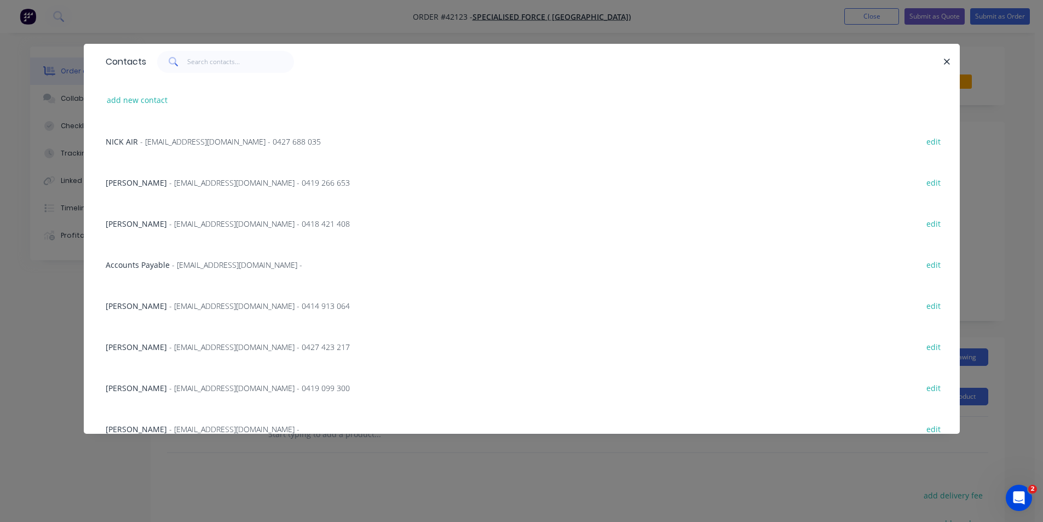
click at [202, 183] on span "- gsprouster@specialisedforce.com.au - 0419 266 653" at bounding box center [259, 182] width 181 height 10
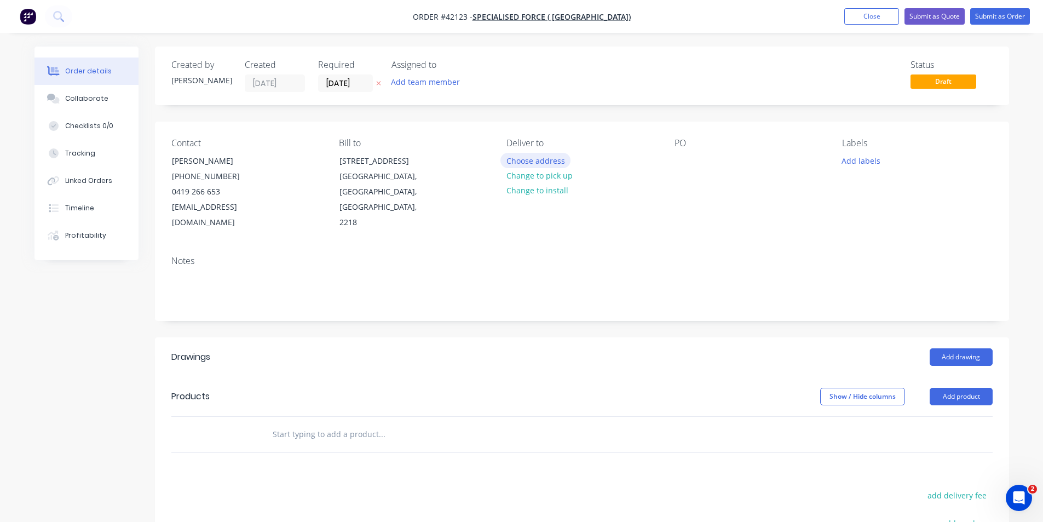
click at [549, 162] on button "Choose address" at bounding box center [536, 160] width 70 height 15
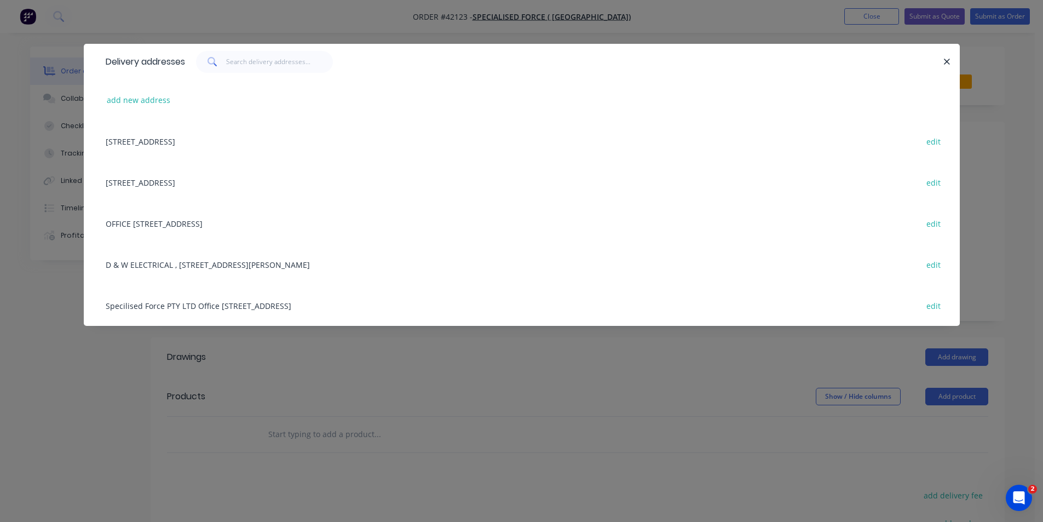
click at [315, 145] on div "131 WOIDS AVENUE, CARLTON, New South Wales, Australia, 2218 edit" at bounding box center [521, 140] width 843 height 41
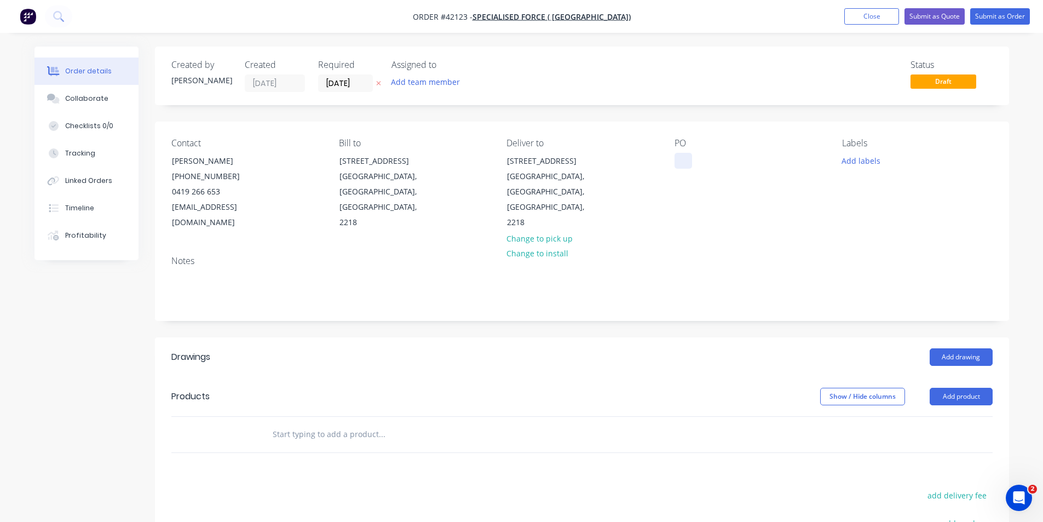
click at [683, 158] on div at bounding box center [684, 161] width 18 height 16
click at [848, 159] on button "Add labels" at bounding box center [861, 160] width 50 height 15
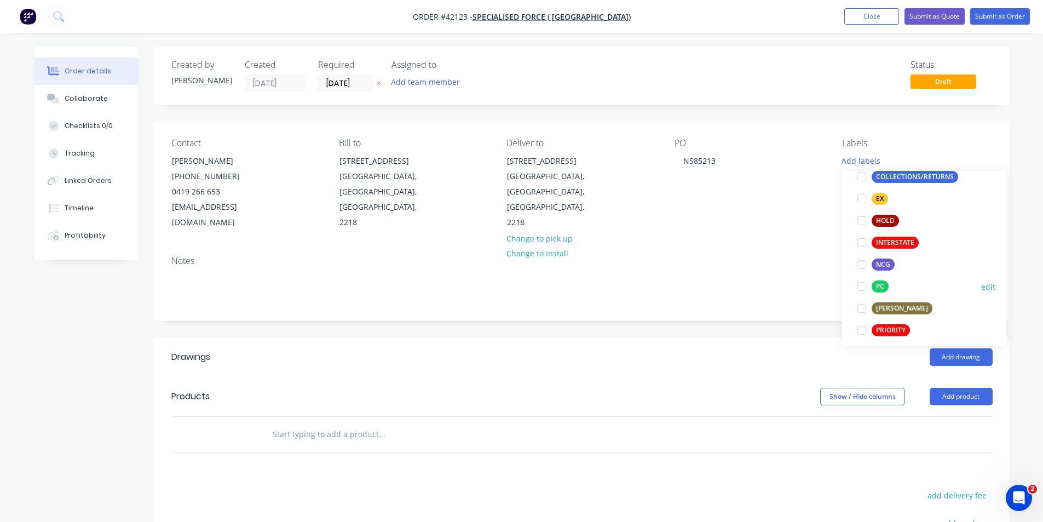
scroll to position [164, 0]
click at [862, 269] on div at bounding box center [862, 269] width 22 height 22
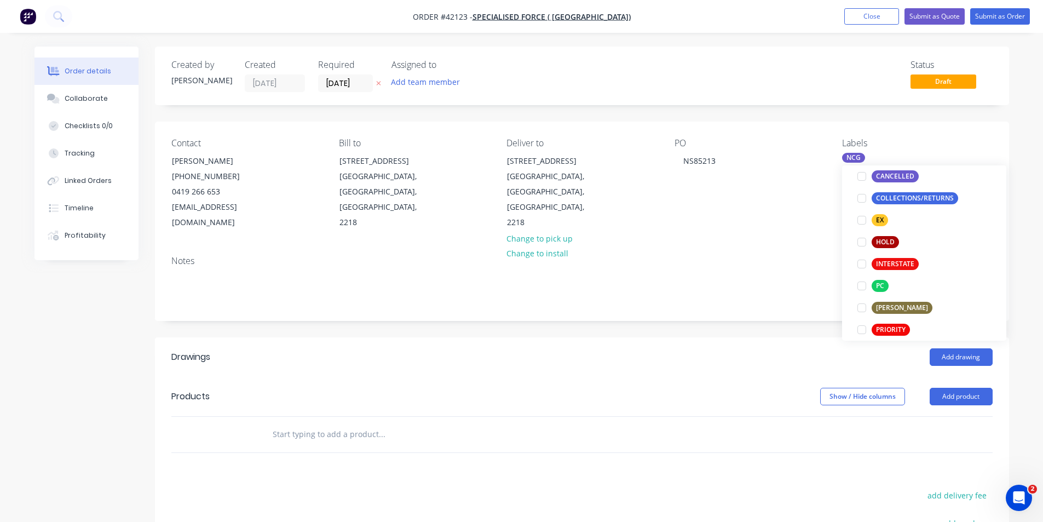
scroll to position [0, 0]
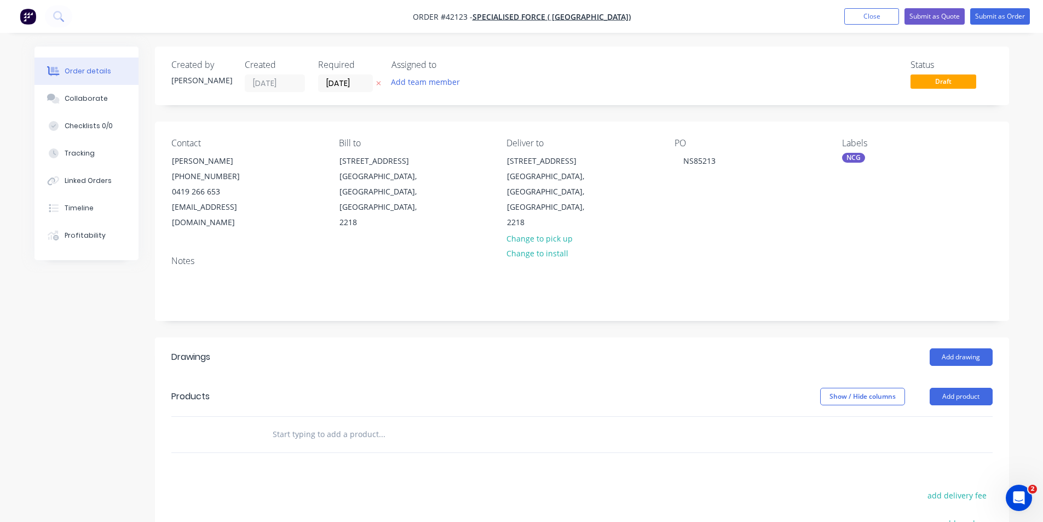
click at [760, 358] on header "Drawings Add drawing" at bounding box center [582, 356] width 854 height 39
click at [970, 388] on button "Add product" at bounding box center [961, 397] width 63 height 18
click at [946, 416] on div "Product catalogue" at bounding box center [941, 424] width 84 height 16
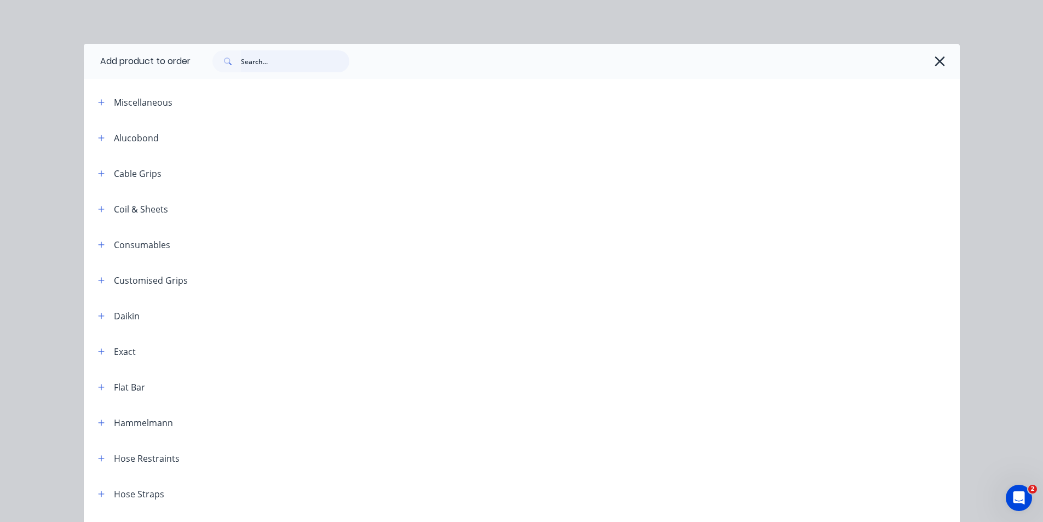
click at [278, 57] on input "text" at bounding box center [295, 61] width 108 height 22
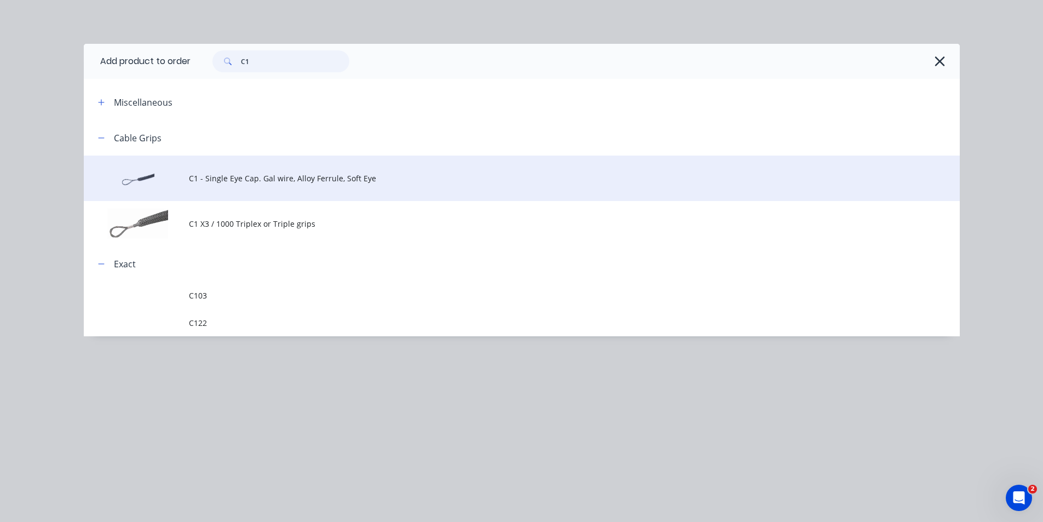
type input "C1"
click at [243, 170] on td "C1 - Single Eye Cap. Gal wire, Alloy Ferrule, Soft Eye" at bounding box center [574, 178] width 771 height 45
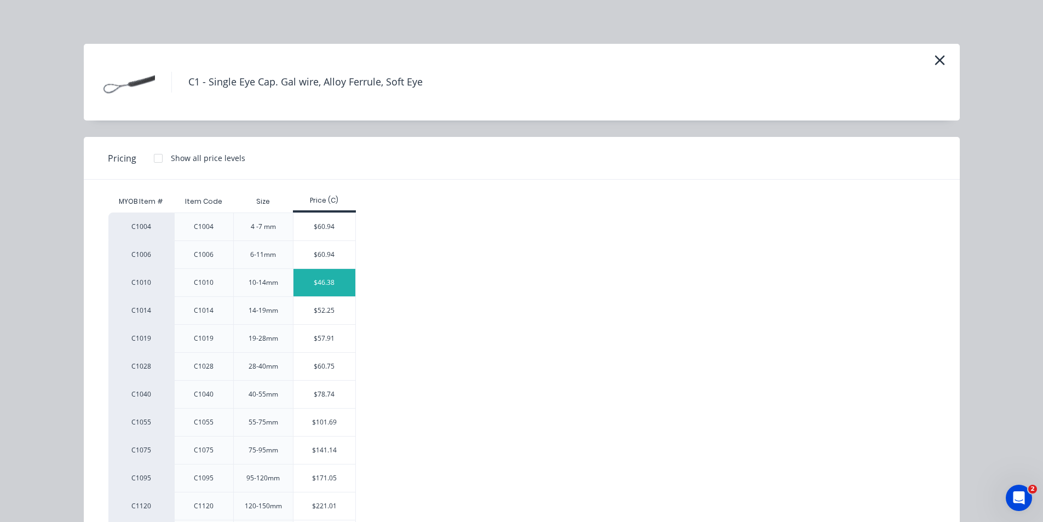
click at [311, 284] on div "$46.38" at bounding box center [325, 282] width 62 height 27
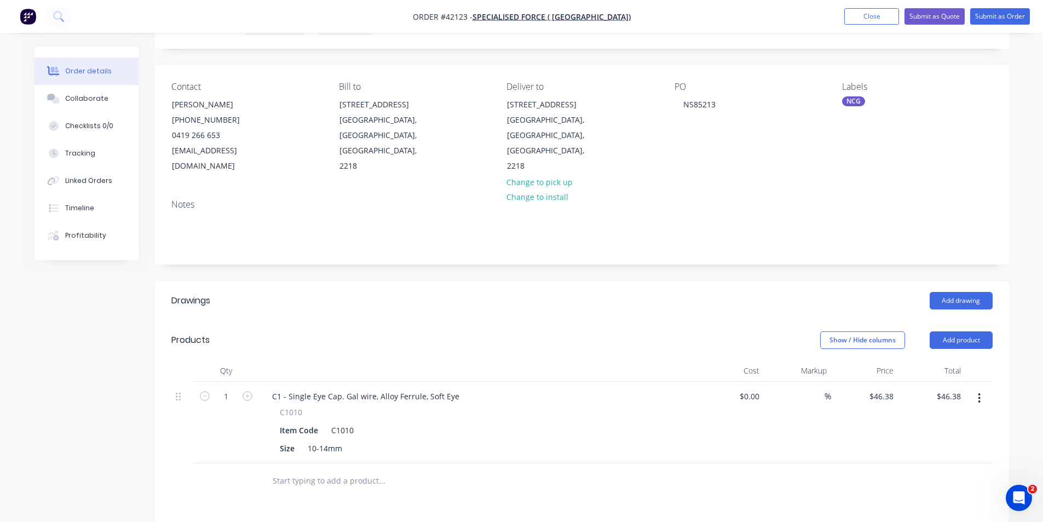
scroll to position [110, 0]
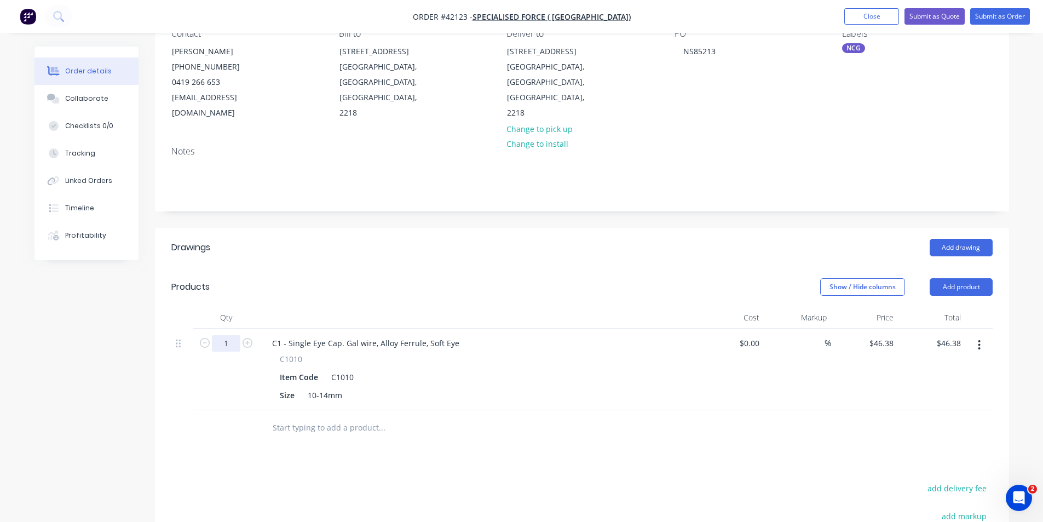
click at [232, 335] on input "1" at bounding box center [226, 343] width 28 height 16
type input "5"
type input "$231.90"
click at [952, 278] on button "Add product" at bounding box center [961, 287] width 63 height 18
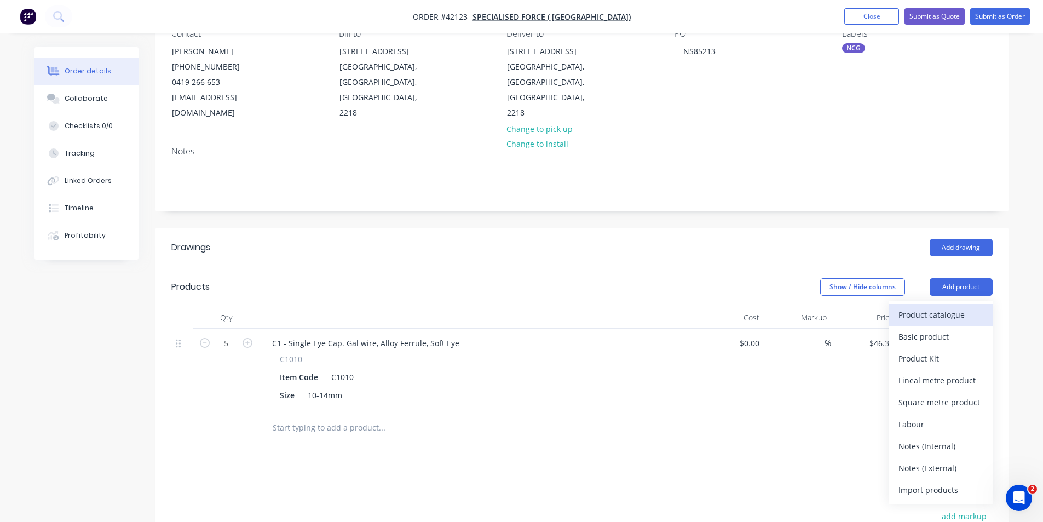
click at [957, 307] on div "Product catalogue" at bounding box center [941, 315] width 84 height 16
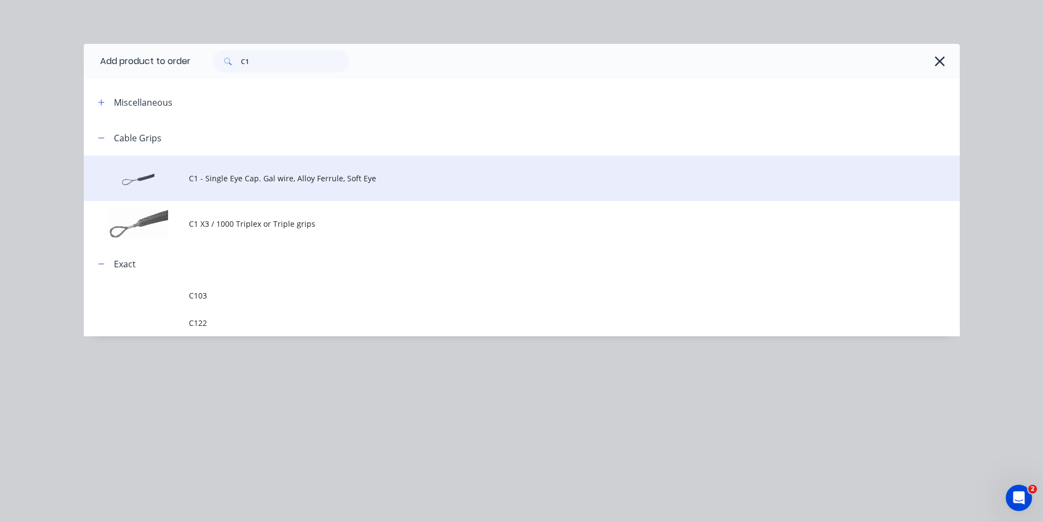
click at [221, 178] on span "C1 - Single Eye Cap. Gal wire, Alloy Ferrule, Soft Eye" at bounding box center [497, 177] width 617 height 11
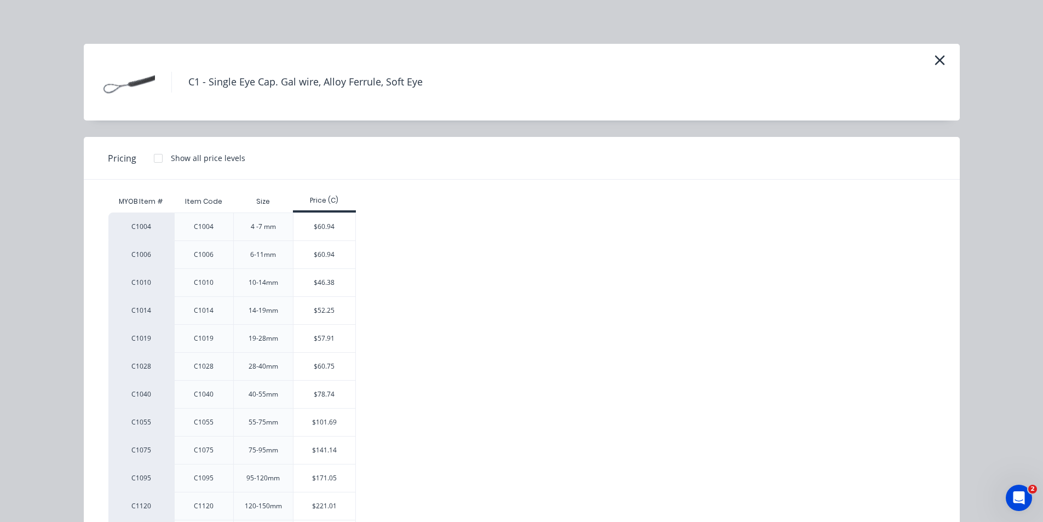
click at [310, 370] on div "$60.75" at bounding box center [325, 366] width 62 height 27
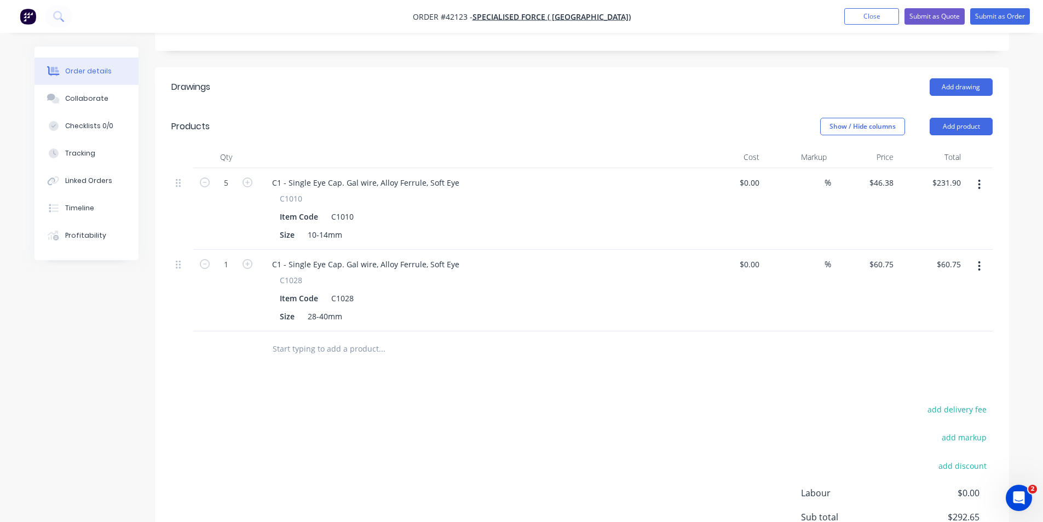
scroll to position [274, 0]
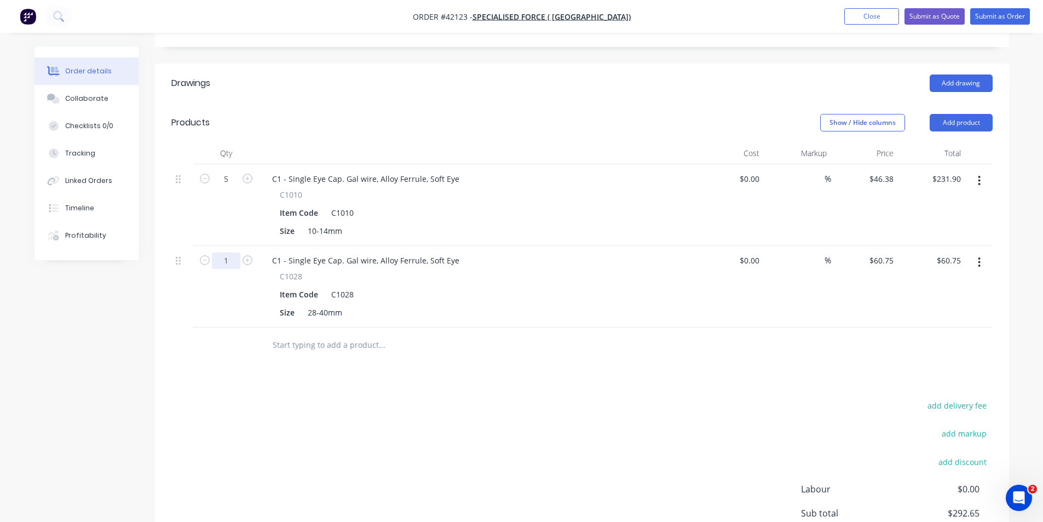
click at [229, 252] on input "1" at bounding box center [226, 260] width 28 height 16
type input "10"
type input "$607.50"
click at [977, 114] on button "Add product" at bounding box center [961, 123] width 63 height 18
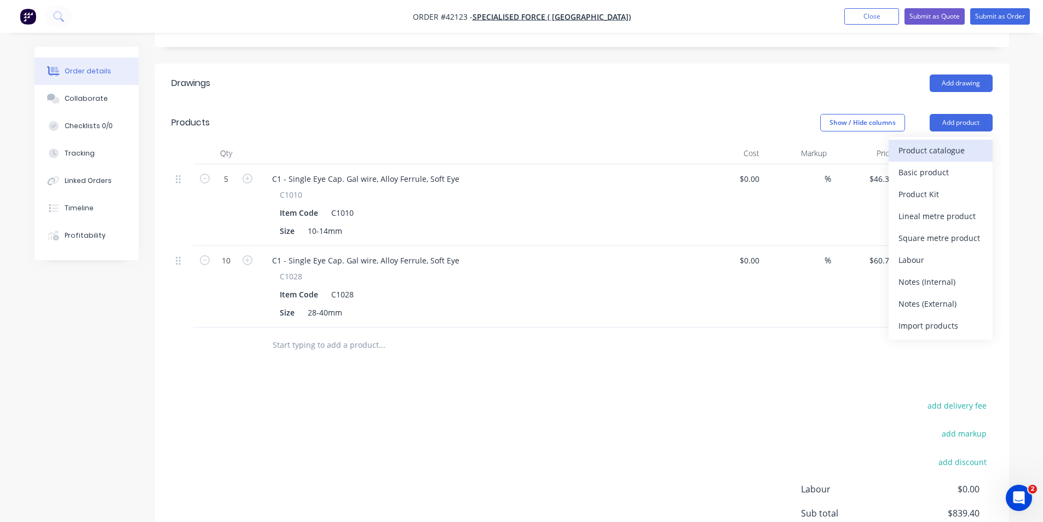
click at [969, 142] on div "Product catalogue" at bounding box center [941, 150] width 84 height 16
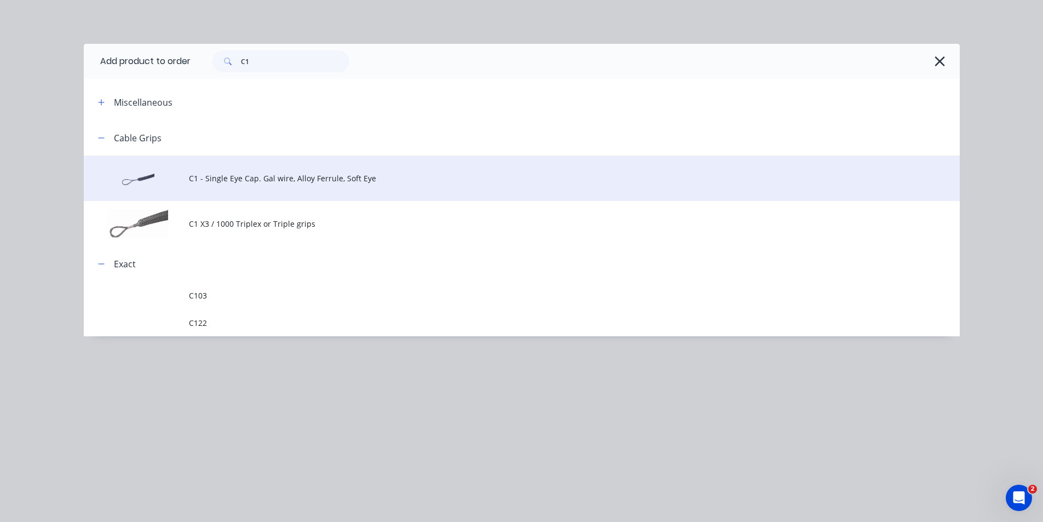
click at [237, 180] on span "C1 - Single Eye Cap. Gal wire, Alloy Ferrule, Soft Eye" at bounding box center [497, 177] width 617 height 11
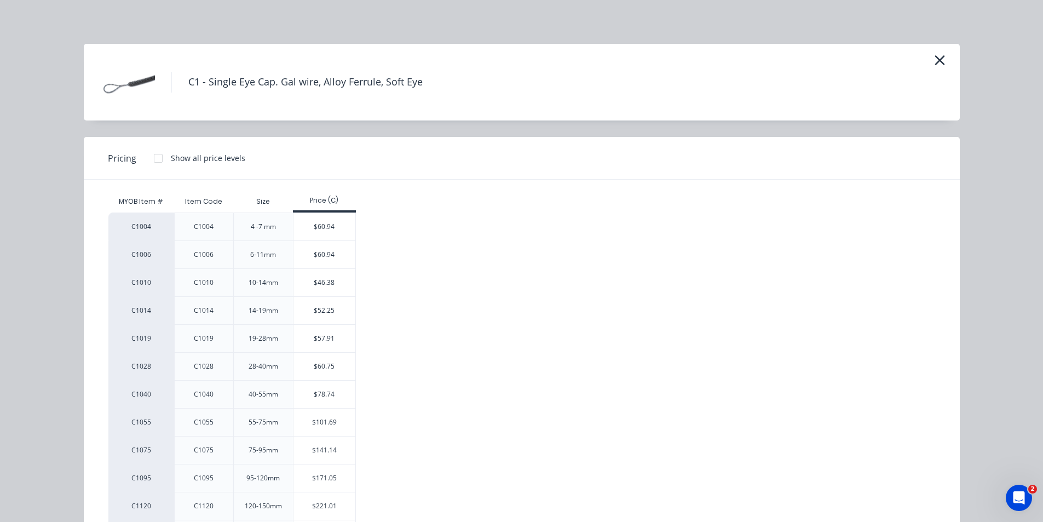
click at [311, 418] on div "$101.69" at bounding box center [325, 422] width 62 height 27
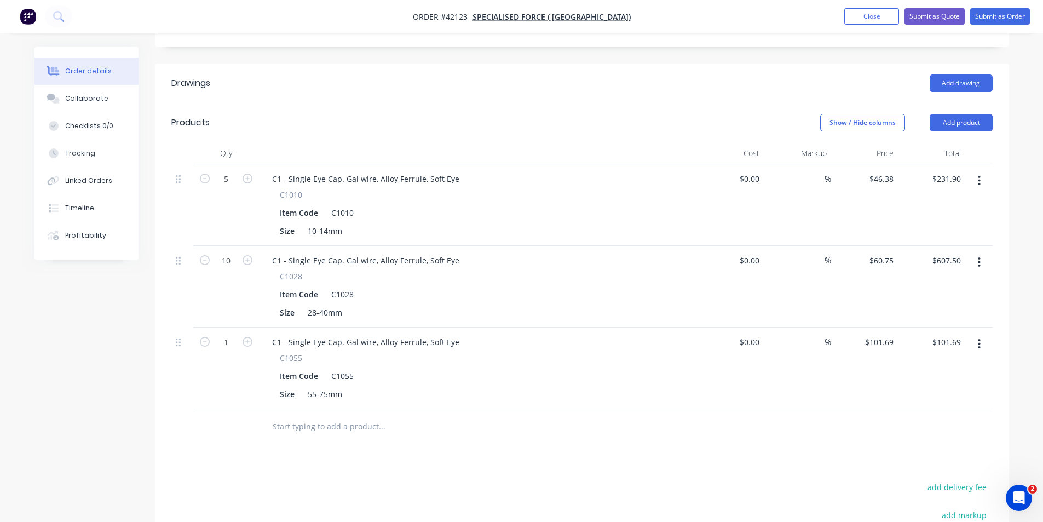
scroll to position [383, 0]
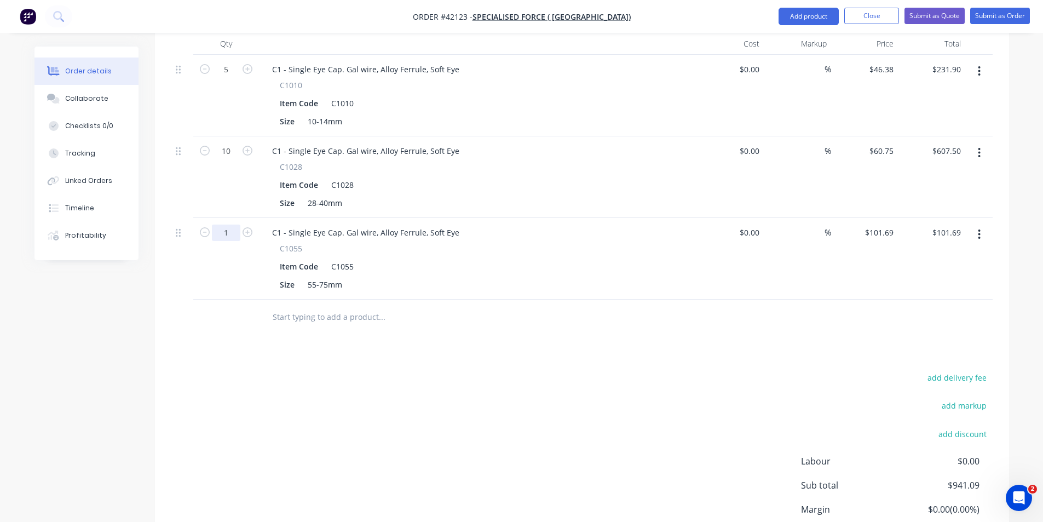
click at [230, 225] on input "1" at bounding box center [226, 233] width 28 height 16
type input "10"
type input "$1,016.90"
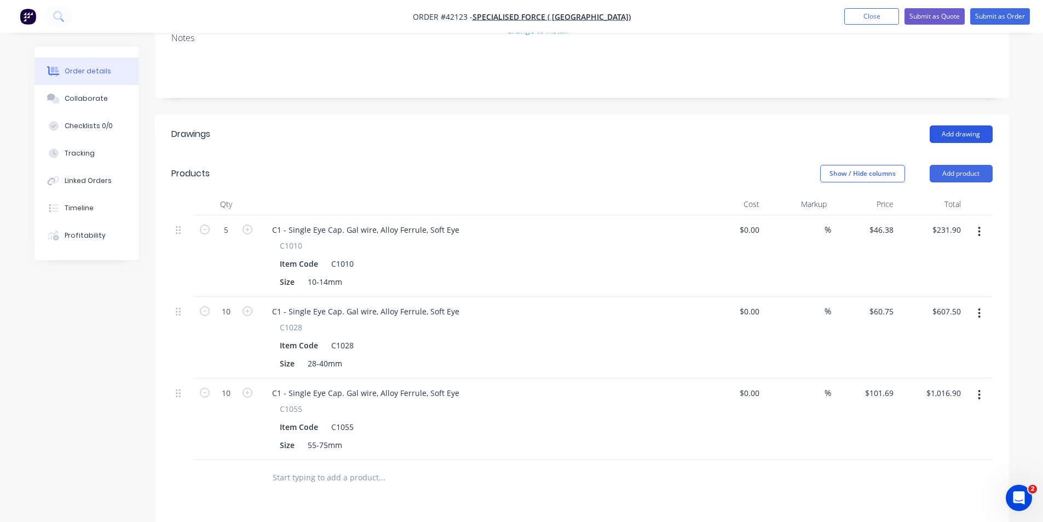
scroll to position [164, 0]
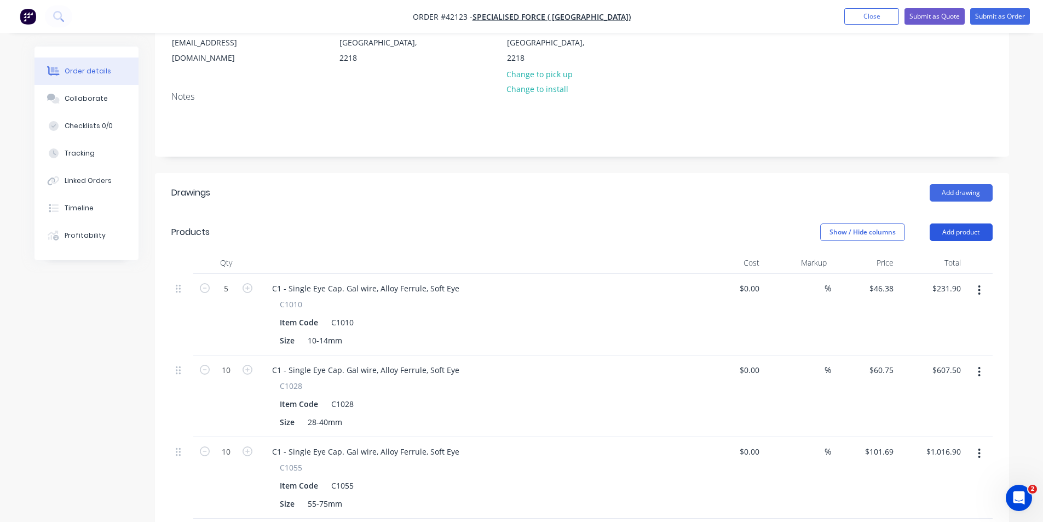
click at [960, 223] on button "Add product" at bounding box center [961, 232] width 63 height 18
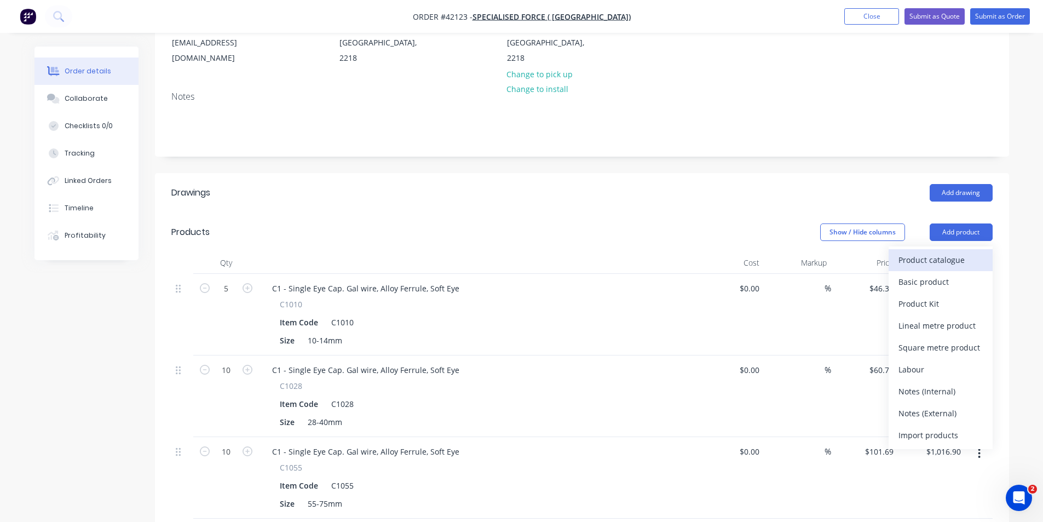
click at [958, 252] on div "Product catalogue" at bounding box center [941, 260] width 84 height 16
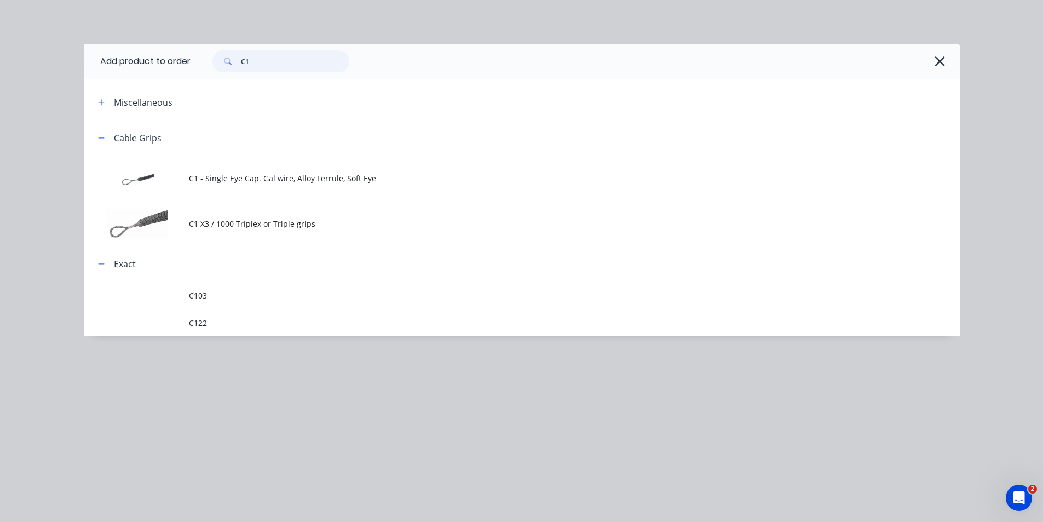
drag, startPoint x: 253, startPoint y: 61, endPoint x: 196, endPoint y: 60, distance: 57.0
click at [196, 60] on div "C1" at bounding box center [570, 61] width 758 height 22
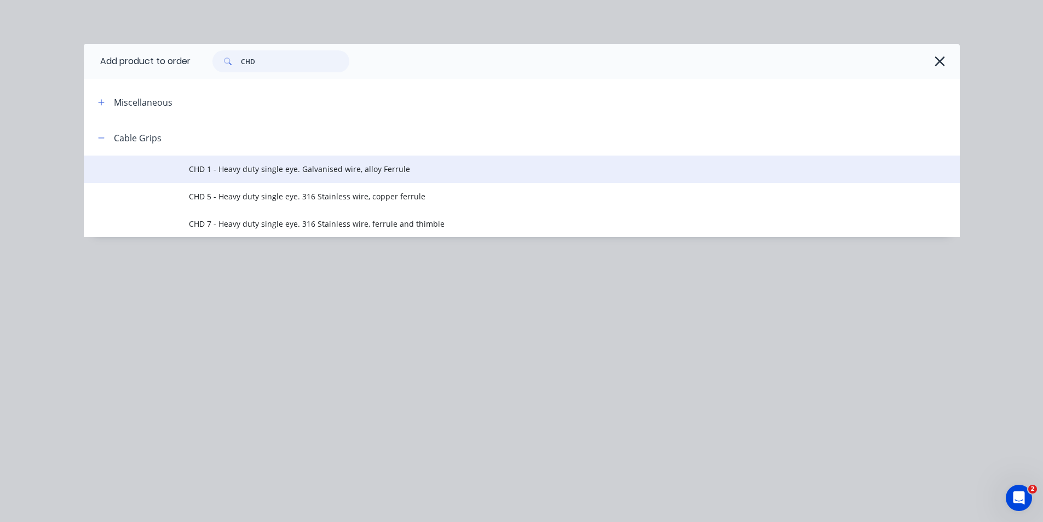
type input "CHD"
click at [224, 169] on span "CHD 1 - Heavy duty single eye. Galvanised wire, alloy Ferrule" at bounding box center [497, 168] width 617 height 11
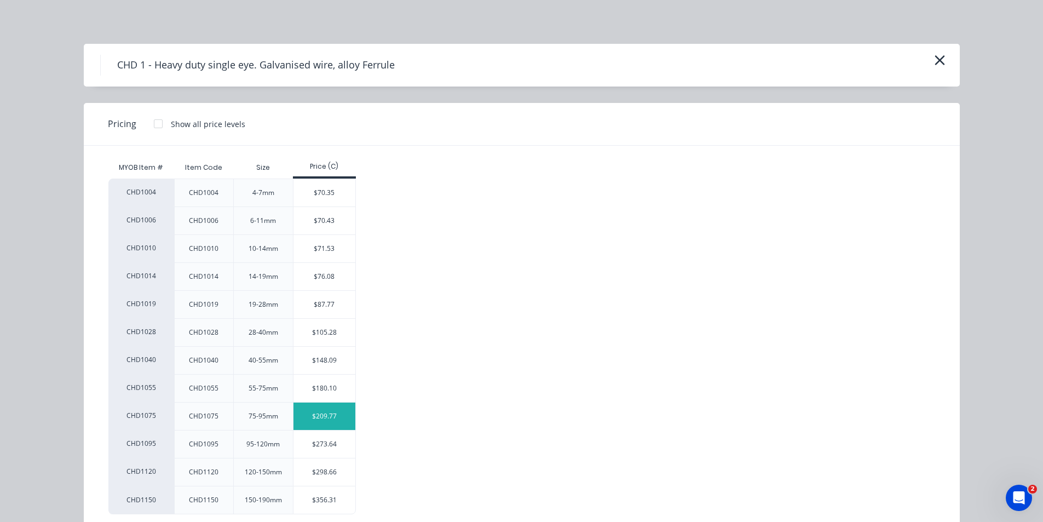
click at [315, 417] on div "$209.77" at bounding box center [325, 415] width 62 height 27
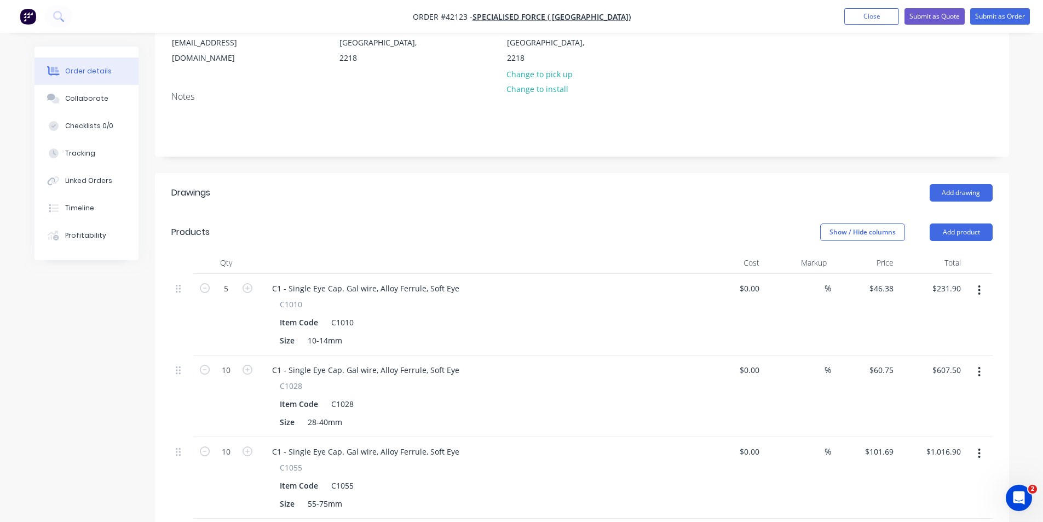
scroll to position [383, 0]
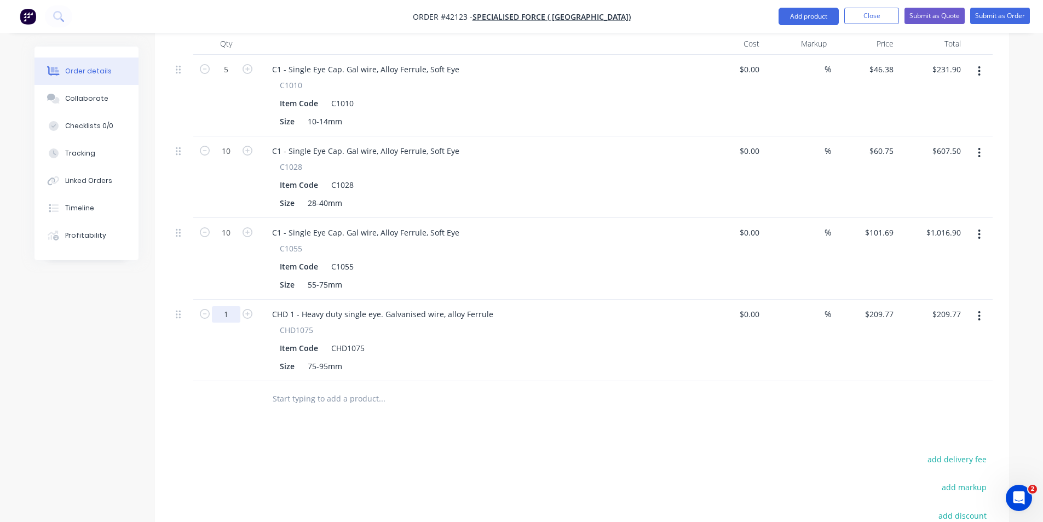
click at [233, 306] on input "1" at bounding box center [226, 314] width 28 height 16
type input "5"
type input "$1,048.85"
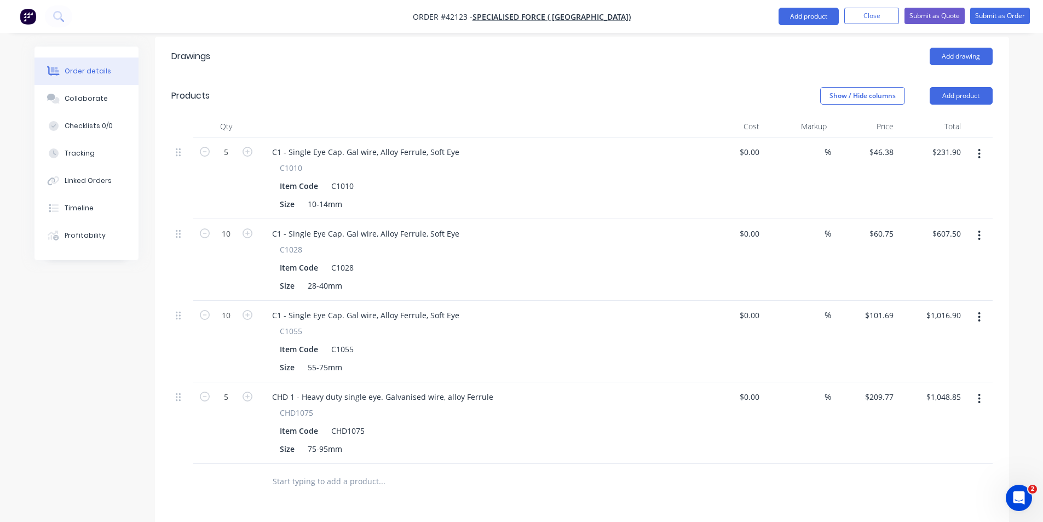
scroll to position [219, 0]
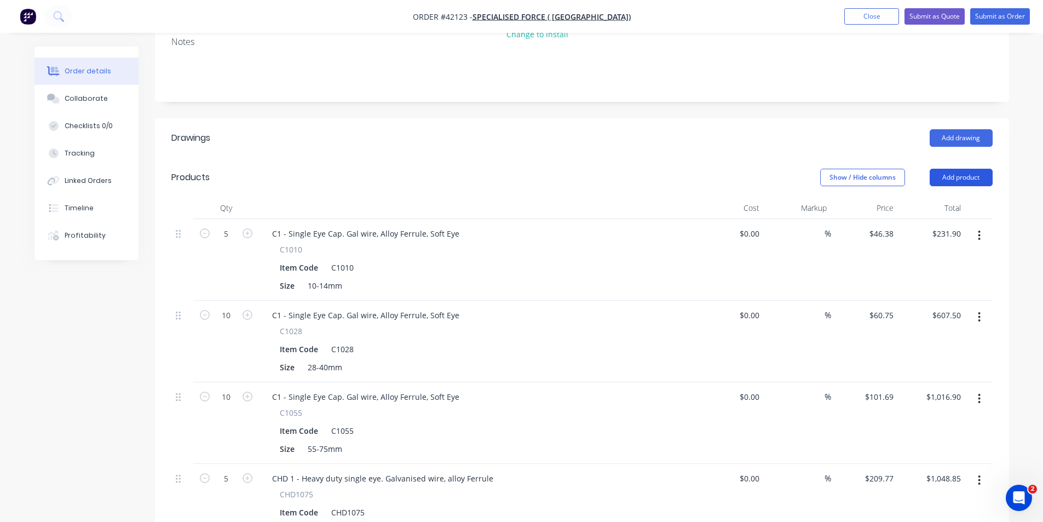
click at [944, 169] on button "Add product" at bounding box center [961, 178] width 63 height 18
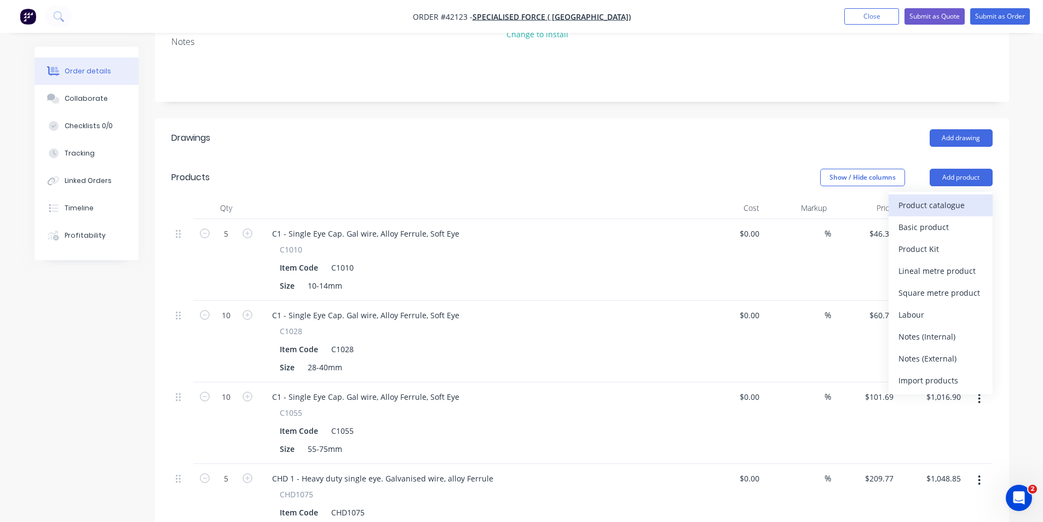
click at [931, 197] on div "Product catalogue" at bounding box center [941, 205] width 84 height 16
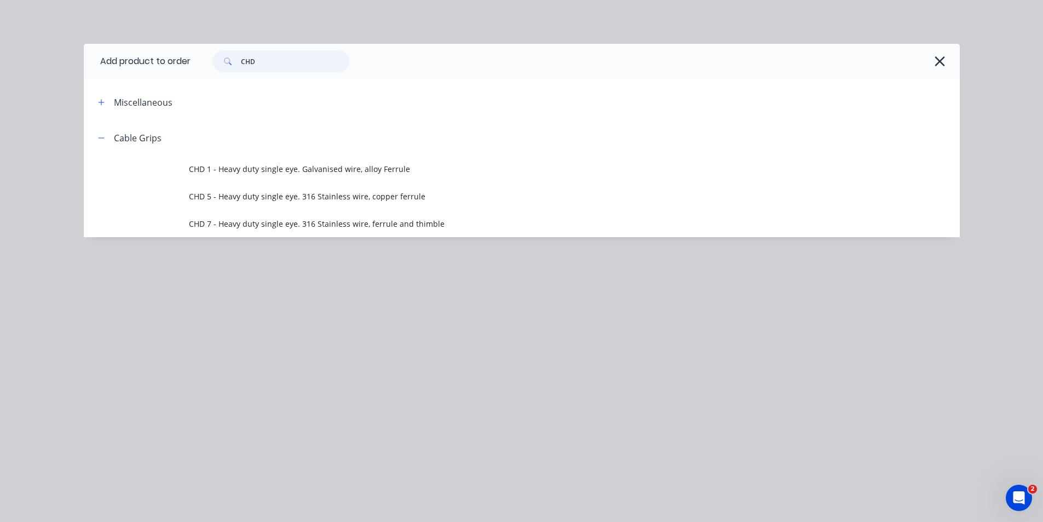
drag, startPoint x: 270, startPoint y: 59, endPoint x: 197, endPoint y: 58, distance: 72.8
click at [198, 59] on div "CHD" at bounding box center [570, 61] width 758 height 22
type input "HDG"
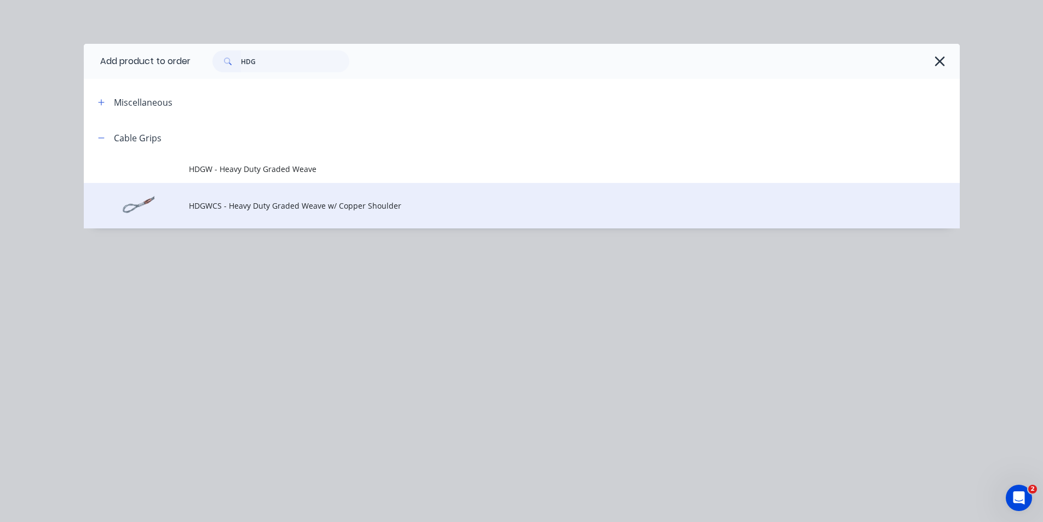
click at [267, 210] on span "HDGWCS - Heavy Duty Graded Weave w/ Copper Shoulder" at bounding box center [497, 205] width 617 height 11
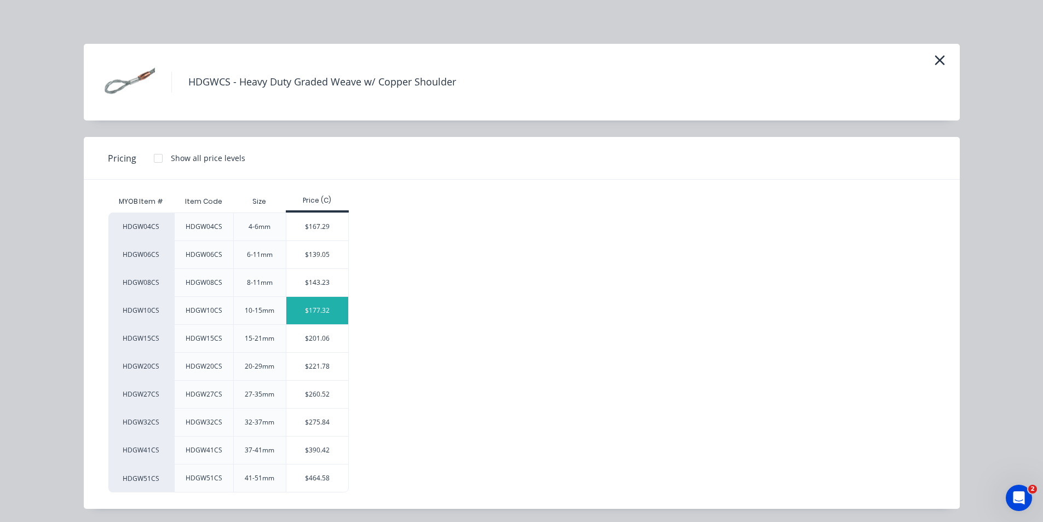
click at [306, 312] on div "$177.32" at bounding box center [317, 310] width 62 height 27
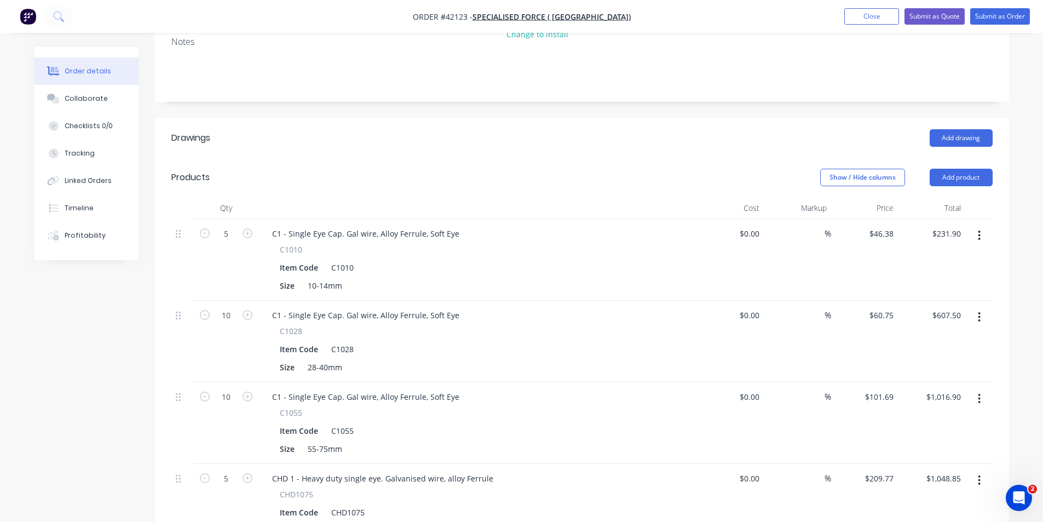
scroll to position [438, 0]
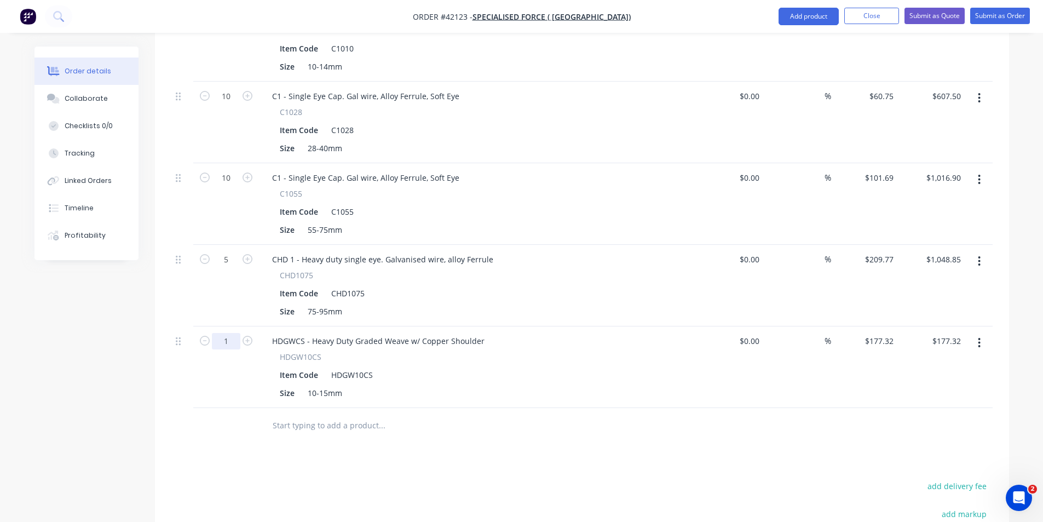
click at [227, 333] on input "1" at bounding box center [226, 341] width 28 height 16
type input "2"
type input "$354.64"
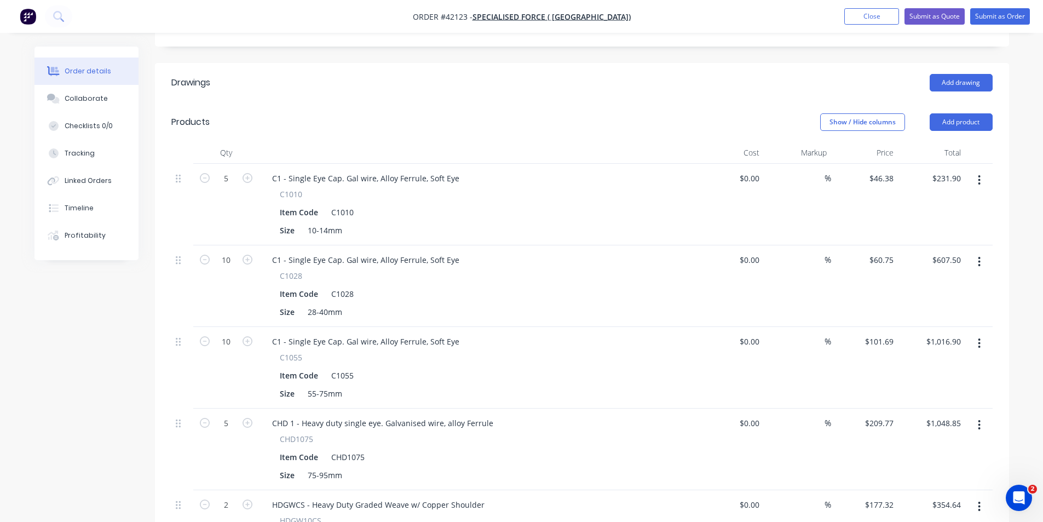
scroll to position [274, 0]
click at [974, 114] on button "Add product" at bounding box center [961, 123] width 63 height 18
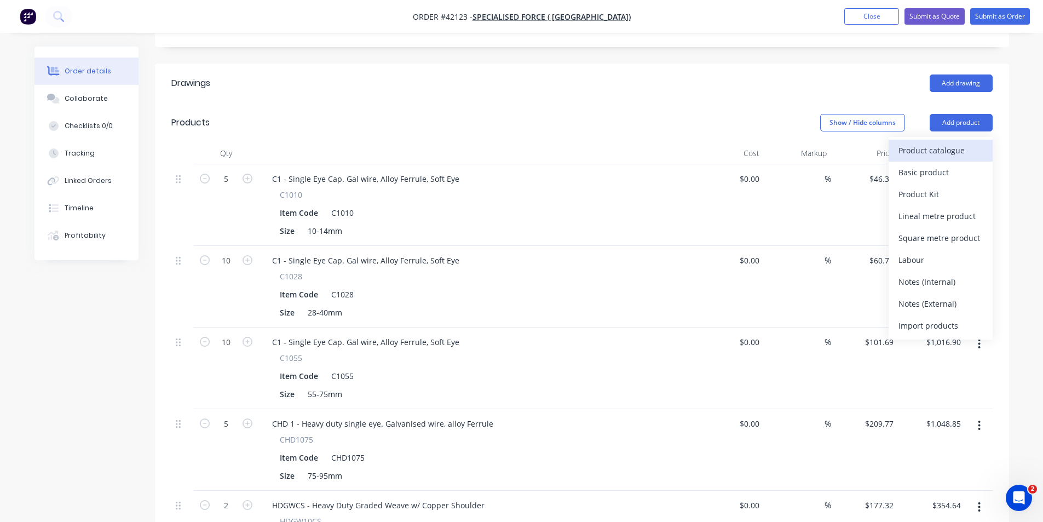
click at [962, 142] on div "Product catalogue" at bounding box center [941, 150] width 84 height 16
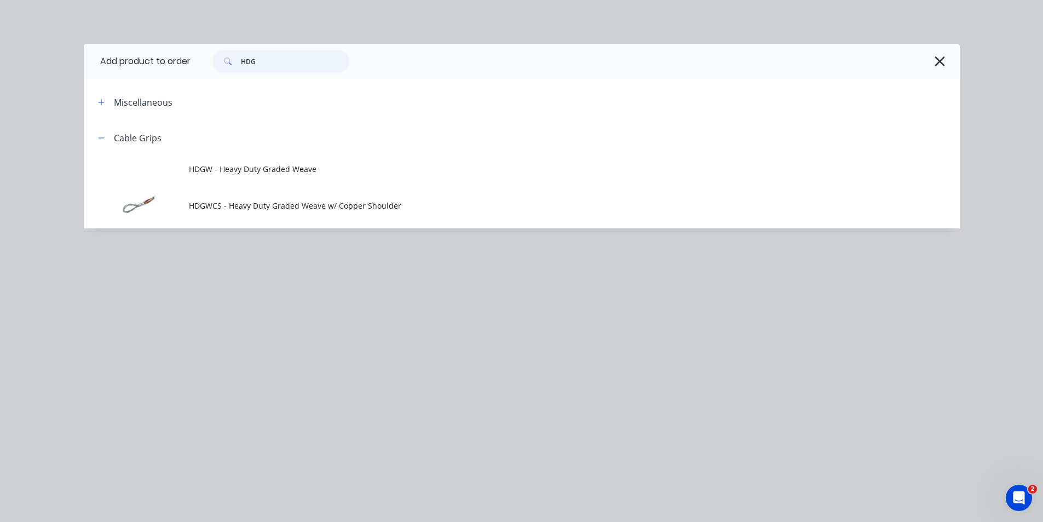
drag, startPoint x: 269, startPoint y: 61, endPoint x: 165, endPoint y: 57, distance: 104.1
click at [165, 57] on header "Add product to order HDG" at bounding box center [522, 61] width 876 height 35
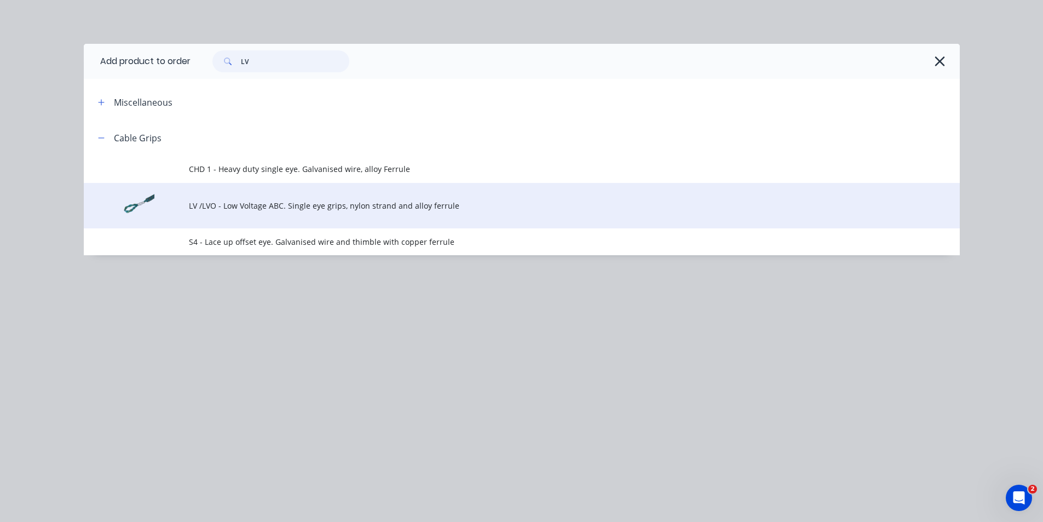
type input "LV"
click at [270, 206] on span "LV /LVO - Low Voltage ABC. Single eye grips, nylon strand and alloy ferrule" at bounding box center [497, 205] width 617 height 11
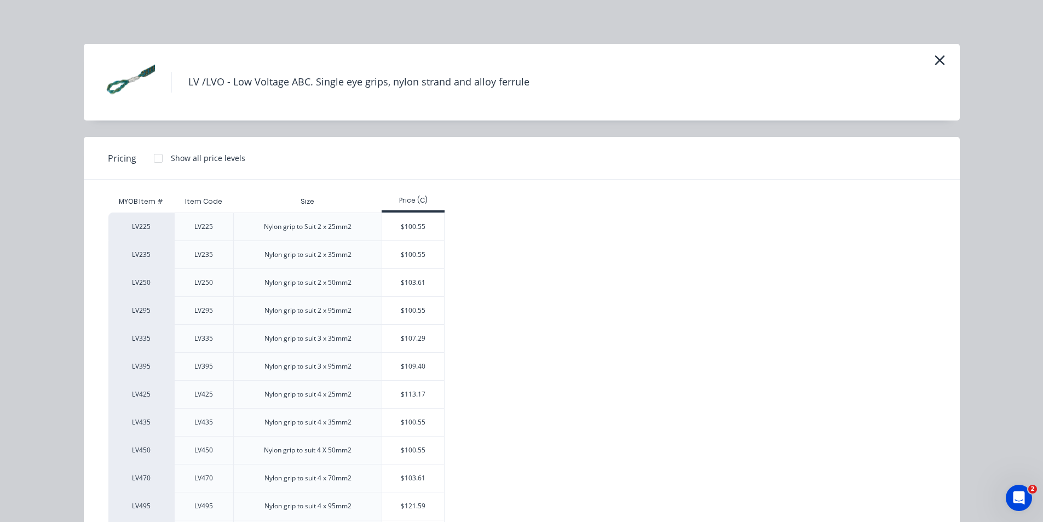
scroll to position [55, 0]
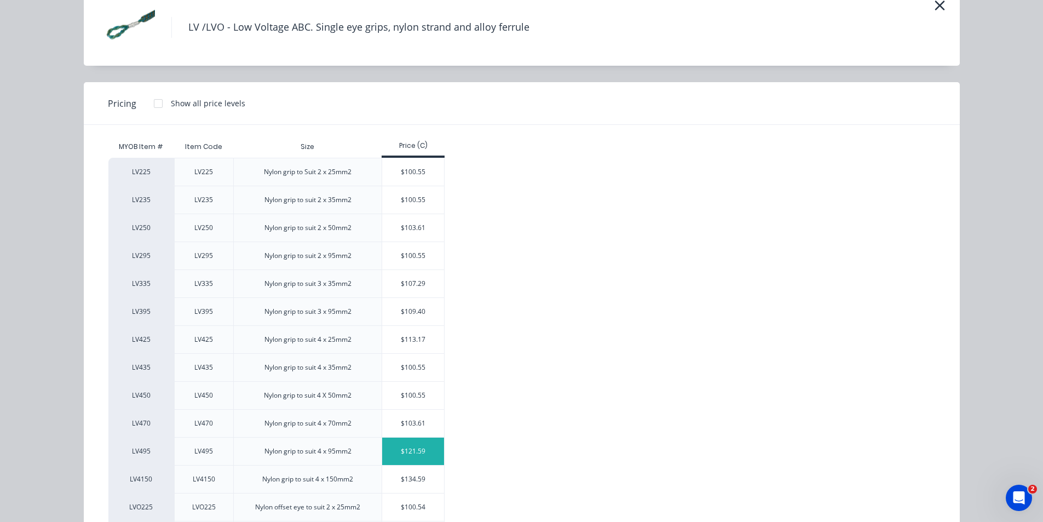
click at [401, 455] on div "$121.59" at bounding box center [413, 451] width 62 height 27
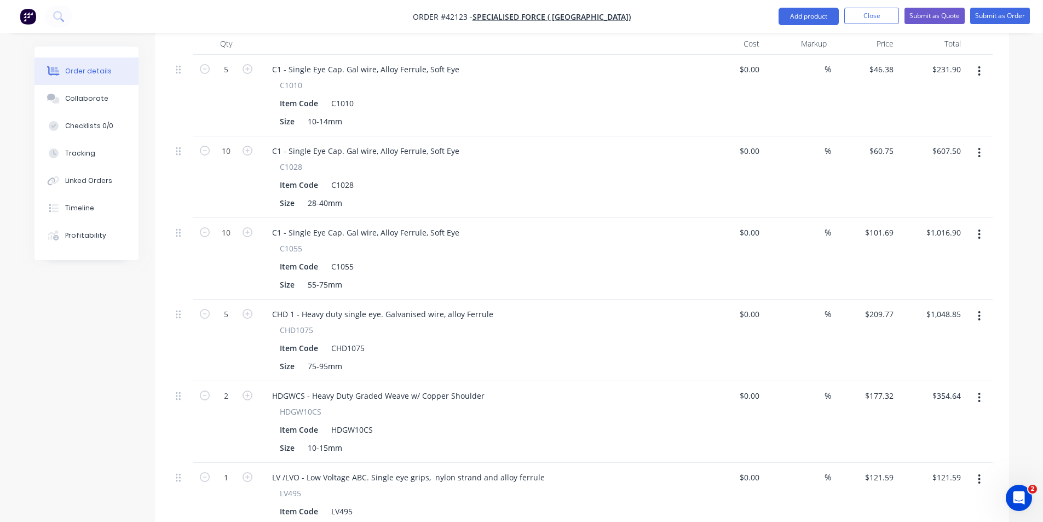
scroll to position [438, 0]
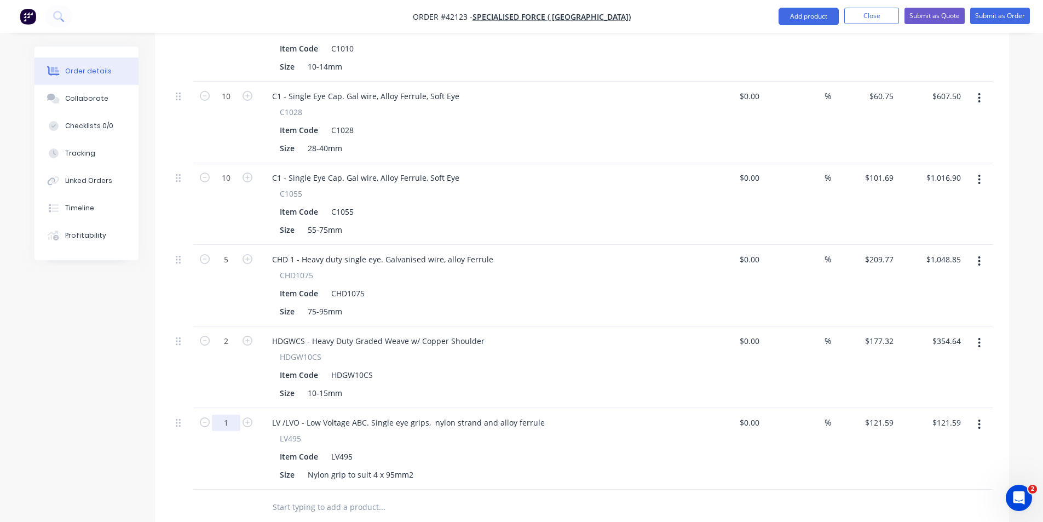
click at [231, 415] on input "1" at bounding box center [226, 423] width 28 height 16
type input "2"
type input "$243.18"
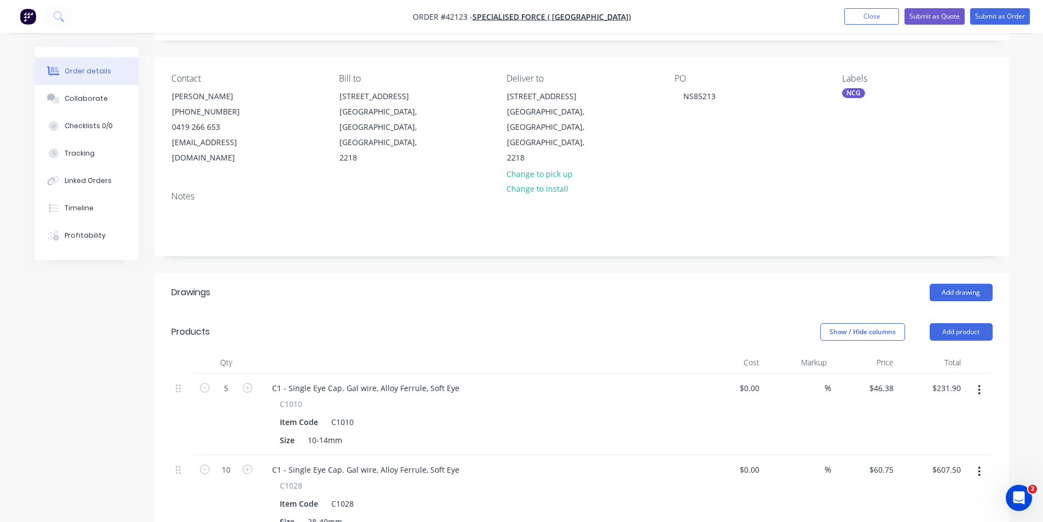
scroll to position [0, 0]
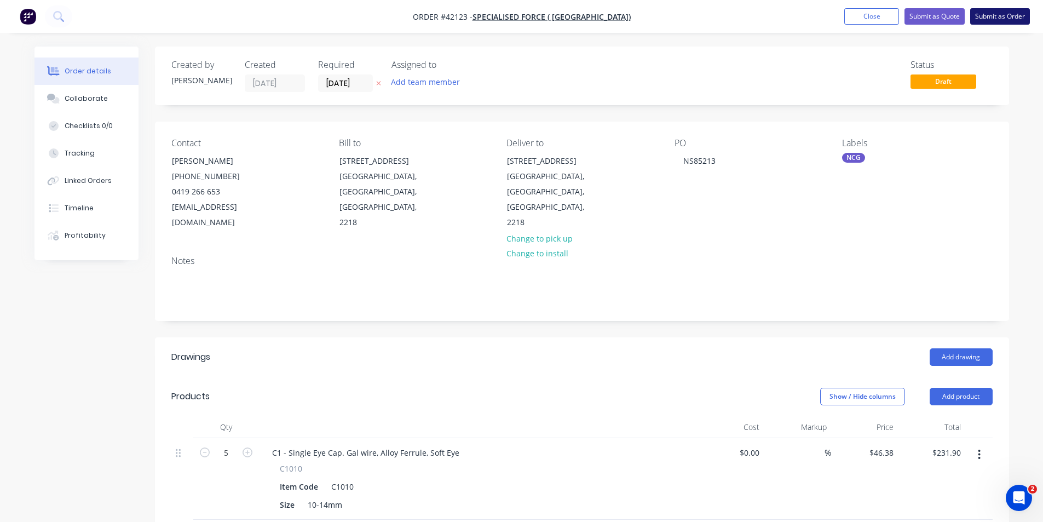
click at [996, 21] on button "Submit as Order" at bounding box center [1000, 16] width 60 height 16
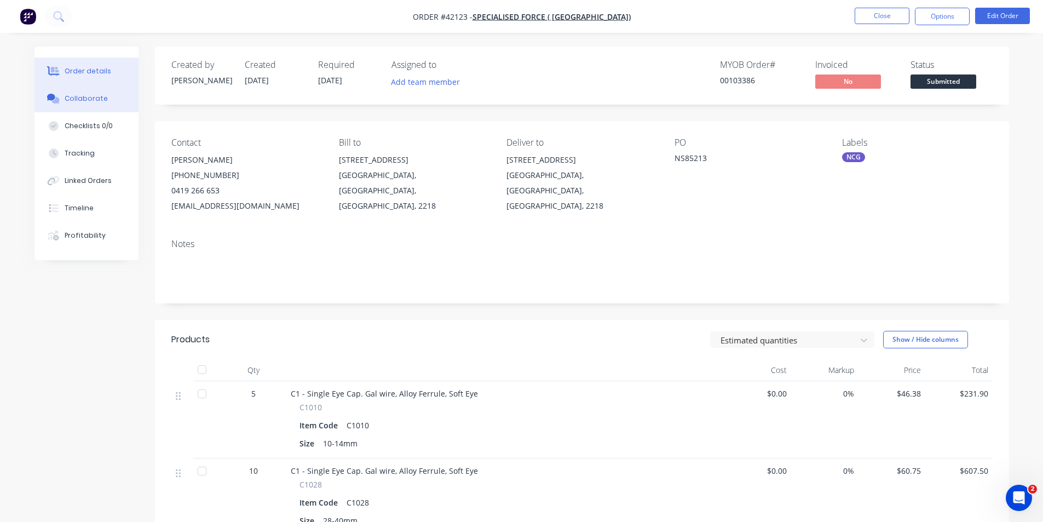
click at [111, 100] on button "Collaborate" at bounding box center [86, 98] width 104 height 27
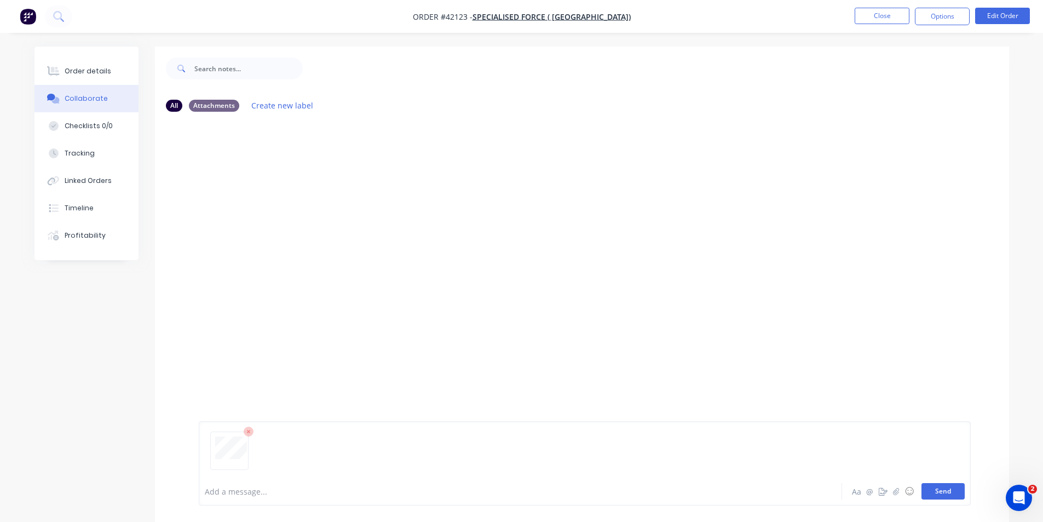
click at [936, 490] on button "Send" at bounding box center [943, 491] width 43 height 16
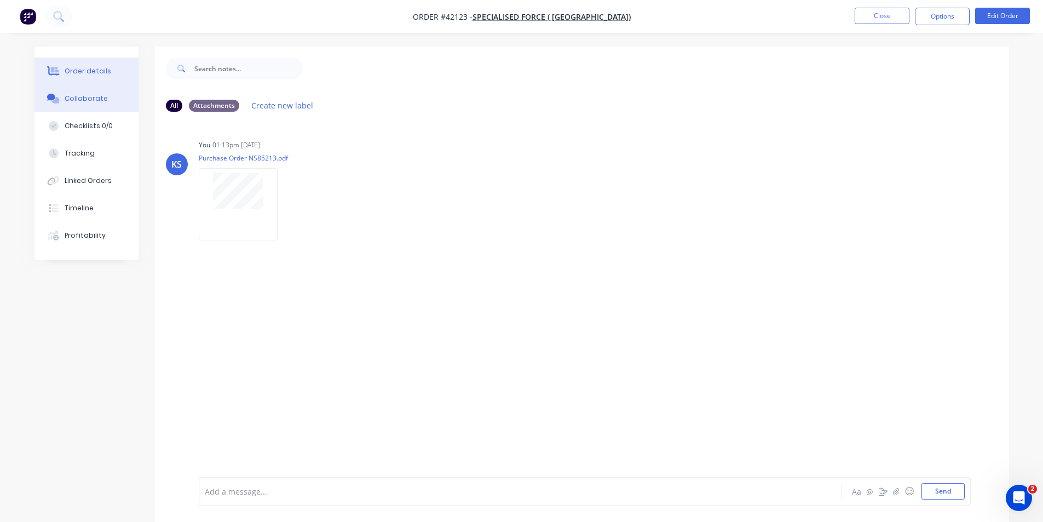
click at [85, 70] on div "Order details" at bounding box center [88, 71] width 47 height 10
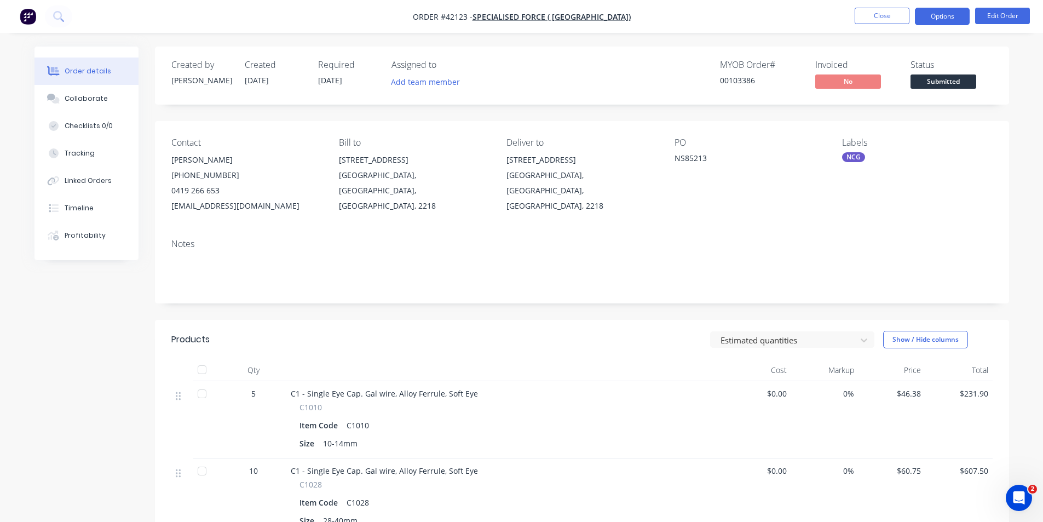
click at [937, 20] on button "Options" at bounding box center [942, 17] width 55 height 18
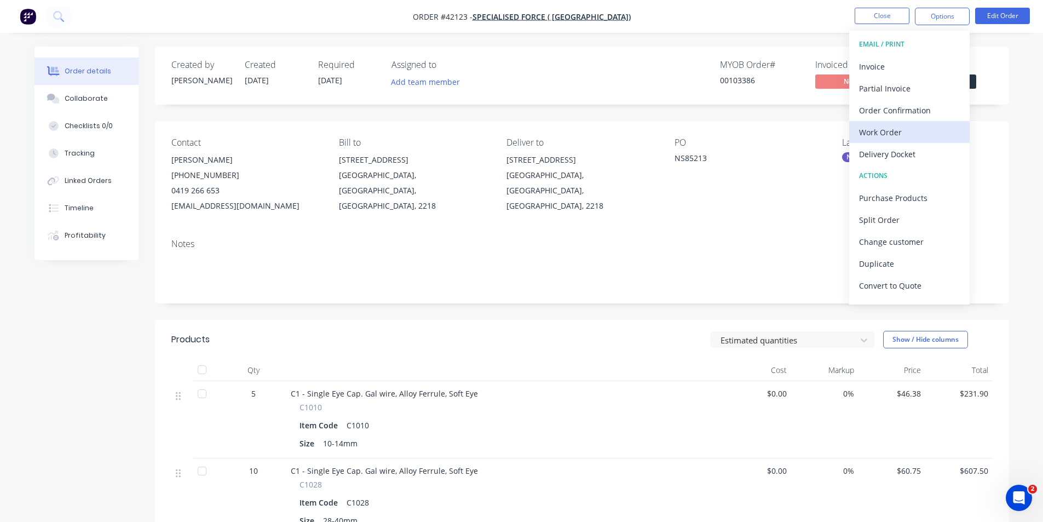
click at [918, 131] on div "Work Order" at bounding box center [909, 132] width 101 height 16
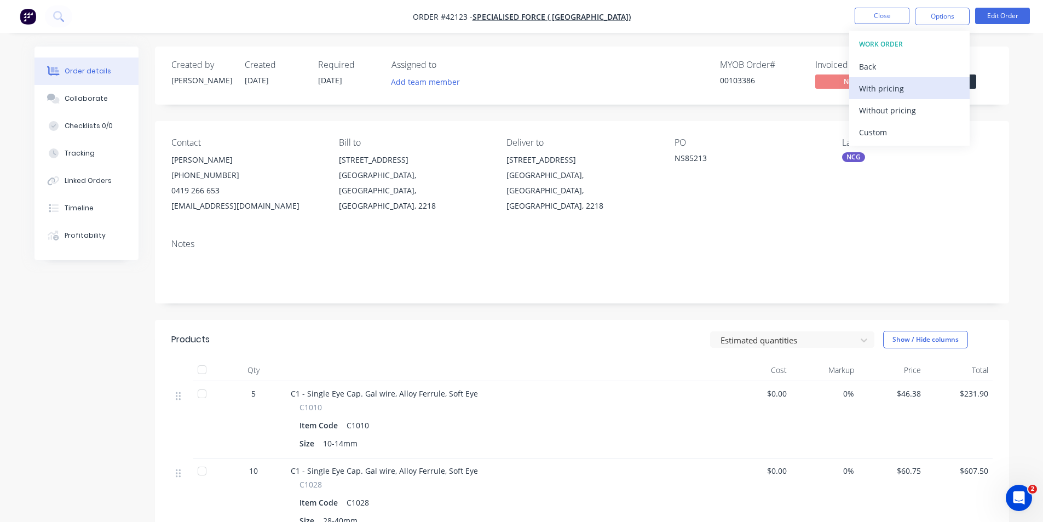
click at [890, 92] on div "With pricing" at bounding box center [909, 88] width 101 height 16
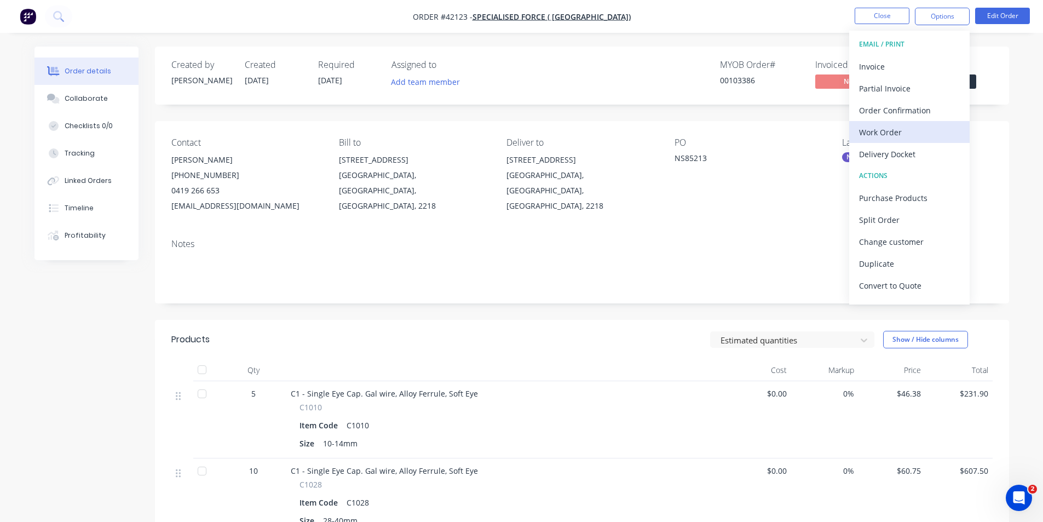
click at [898, 124] on div "Work Order" at bounding box center [909, 132] width 101 height 16
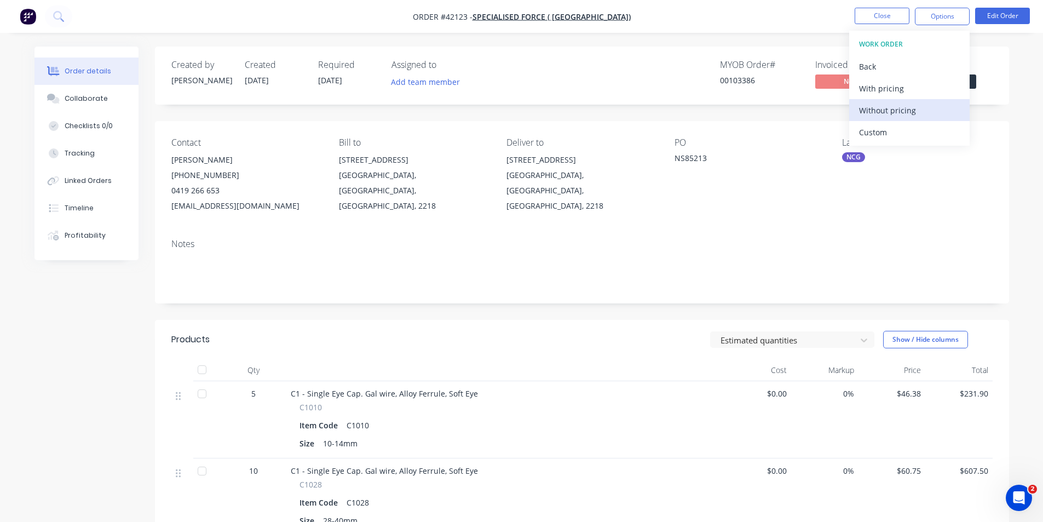
click at [902, 106] on div "Without pricing" at bounding box center [909, 110] width 101 height 16
click at [893, 116] on div "Order Confirmation" at bounding box center [909, 110] width 101 height 16
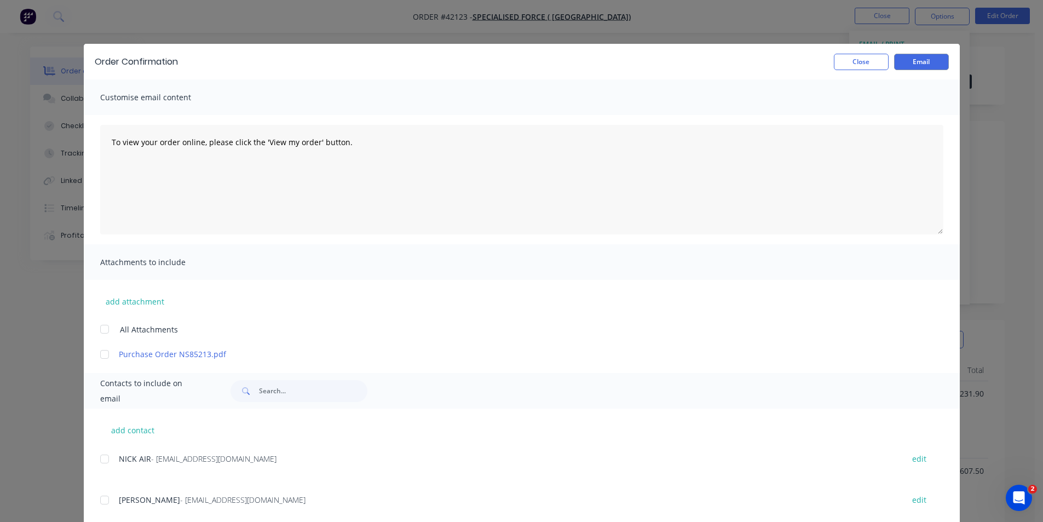
click at [98, 500] on div at bounding box center [105, 500] width 22 height 22
click at [905, 61] on button "Email" at bounding box center [921, 62] width 55 height 16
click at [866, 61] on button "Close" at bounding box center [861, 62] width 55 height 16
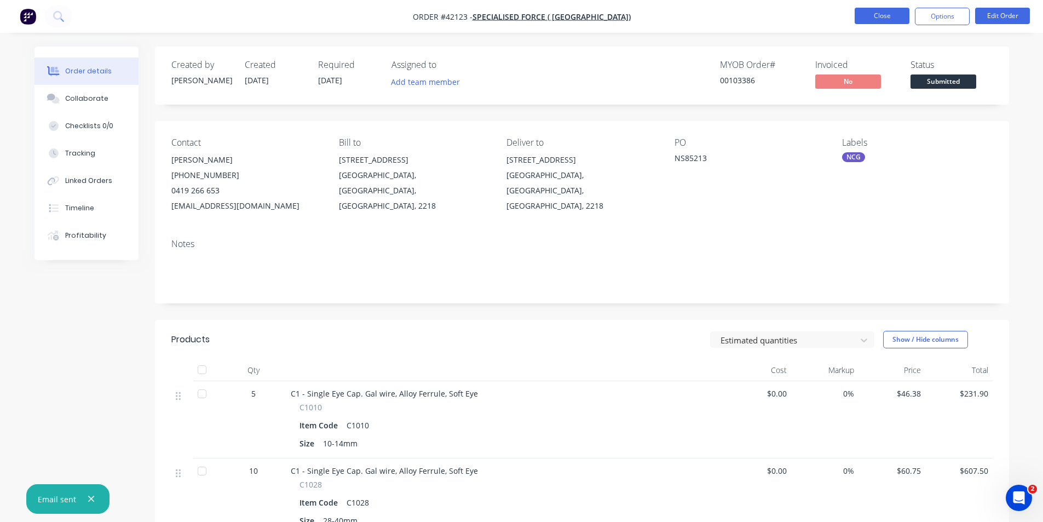
click at [900, 20] on button "Close" at bounding box center [882, 16] width 55 height 16
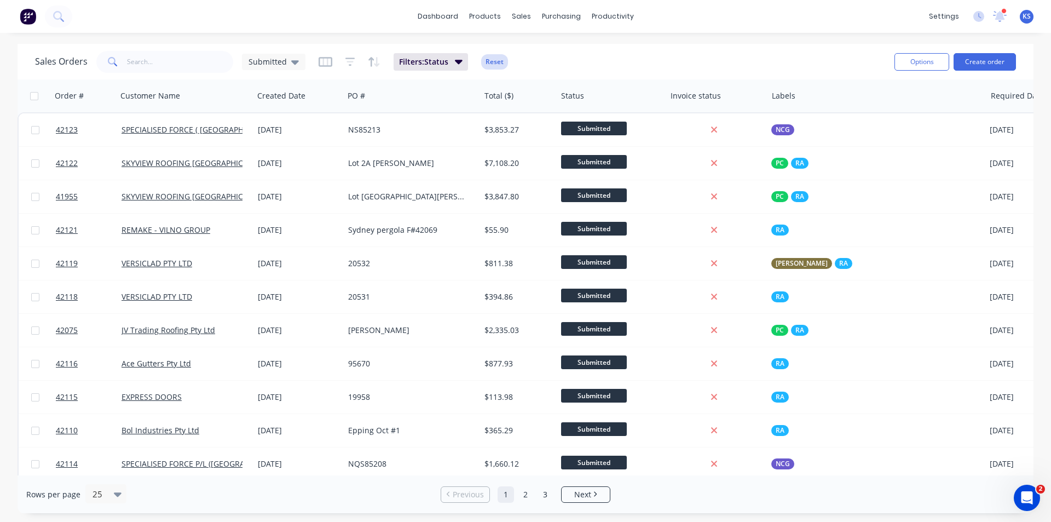
click at [496, 59] on button "Reset" at bounding box center [494, 61] width 27 height 15
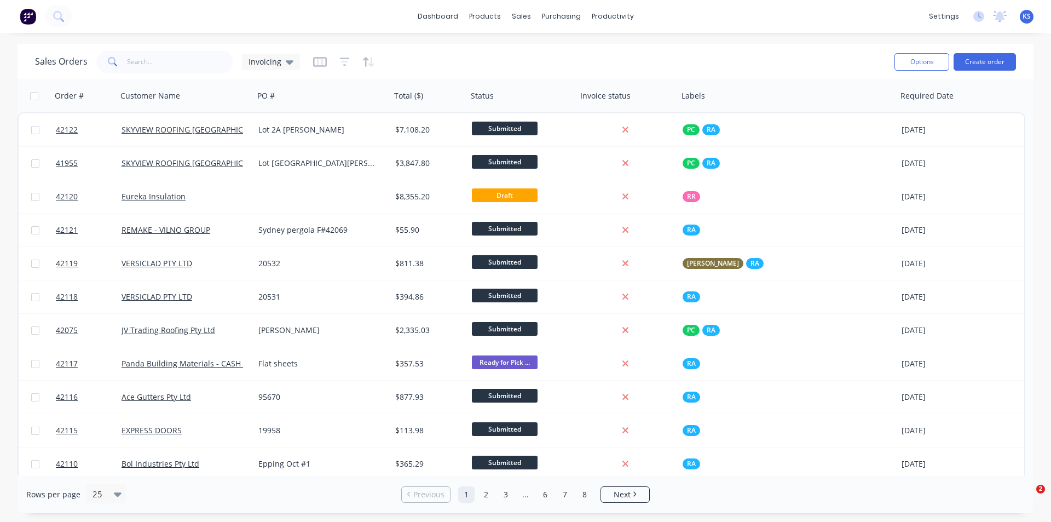
click at [615, 53] on div "Sales Orders Invoicing" at bounding box center [460, 61] width 851 height 27
click at [750, 12] on div "dashboard products sales purchasing productivity dashboard products Product Cat…" at bounding box center [525, 16] width 1051 height 33
click at [590, 60] on div "Sales Orders Invoicing" at bounding box center [460, 61] width 851 height 27
click at [698, 65] on div "Sales Orders Invoicing" at bounding box center [460, 61] width 851 height 27
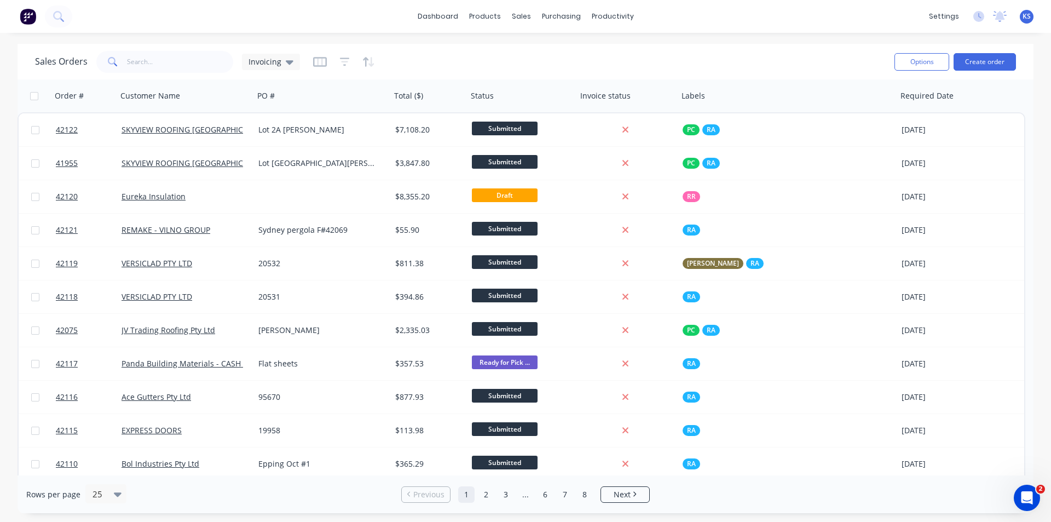
click at [697, 38] on div "dashboard products sales purchasing productivity dashboard products Product Cat…" at bounding box center [525, 261] width 1051 height 522
click at [651, 63] on div "Sales Orders Invoicing" at bounding box center [460, 61] width 851 height 27
click at [713, 57] on div "Sales Orders Invoicing" at bounding box center [460, 61] width 851 height 27
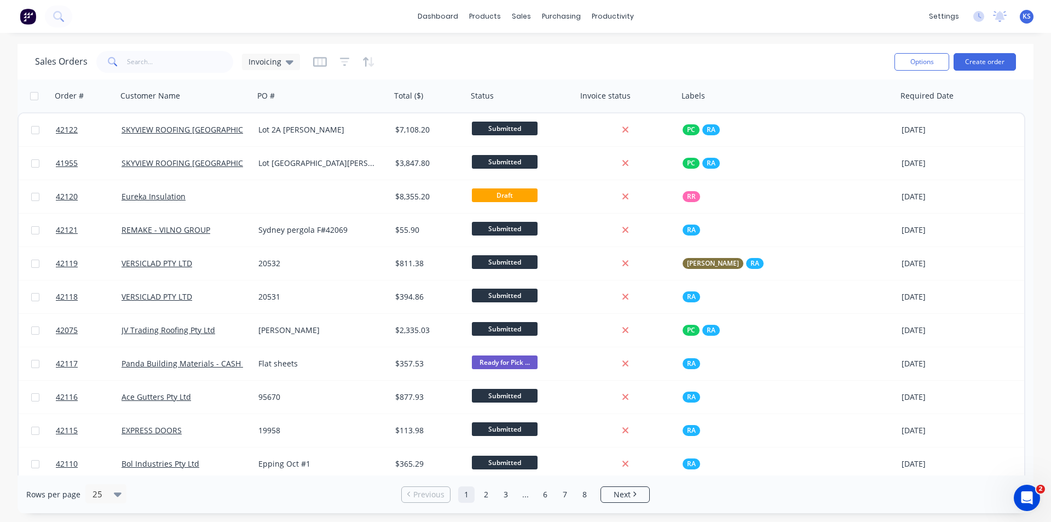
click at [713, 57] on div "Sales Orders Invoicing" at bounding box center [460, 61] width 851 height 27
click at [638, 64] on div "Sales Orders Invoicing" at bounding box center [460, 61] width 851 height 27
click at [542, 64] on div "Sales Orders Invoicing" at bounding box center [460, 61] width 851 height 27
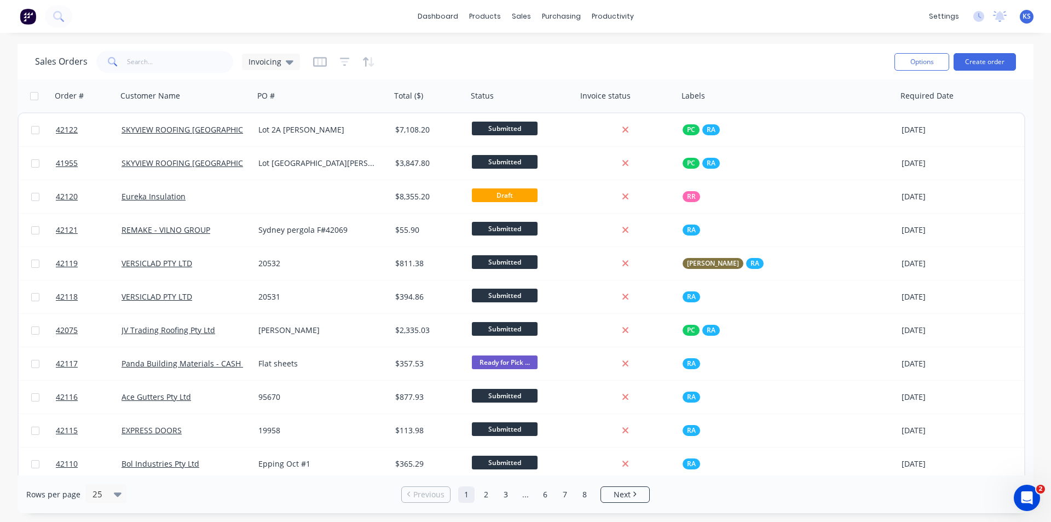
click at [684, 60] on div "Sales Orders Invoicing" at bounding box center [460, 61] width 851 height 27
click at [678, 61] on div "Sales Orders Invoicing" at bounding box center [460, 61] width 851 height 27
click at [677, 60] on div "Sales Orders Invoicing" at bounding box center [460, 61] width 851 height 27
click at [592, 32] on div "dashboard products sales purchasing productivity dashboard products Product Cat…" at bounding box center [525, 16] width 1051 height 33
click at [566, 49] on div "Sales Orders Invoicing" at bounding box center [460, 61] width 851 height 27
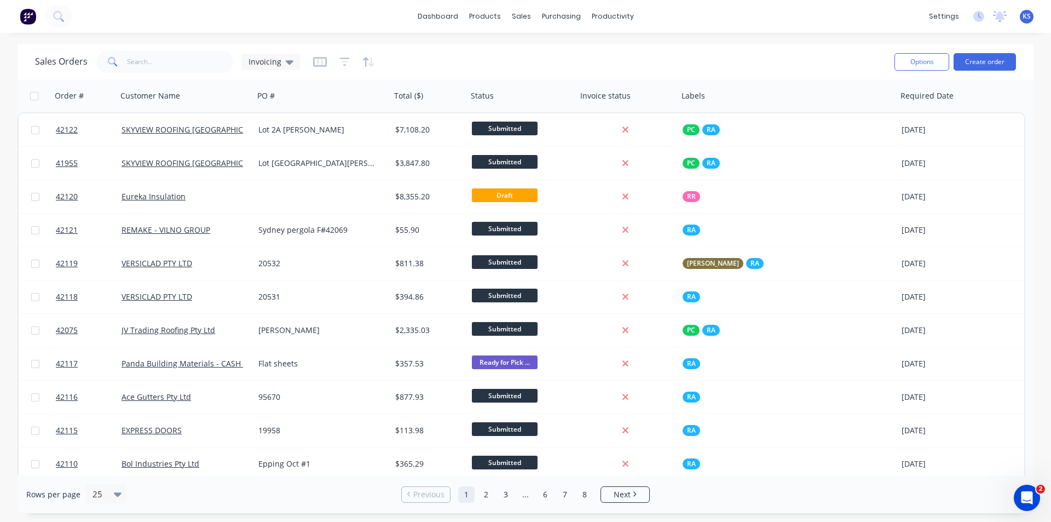
click at [614, 51] on div "Sales Orders Invoicing" at bounding box center [460, 61] width 851 height 27
click at [644, 51] on div "Sales Orders Invoicing" at bounding box center [460, 61] width 851 height 27
click at [663, 42] on div "dashboard products sales purchasing productivity dashboard products Product Cat…" at bounding box center [525, 261] width 1051 height 522
click at [645, 56] on div "Sales Orders Invoicing" at bounding box center [460, 61] width 851 height 27
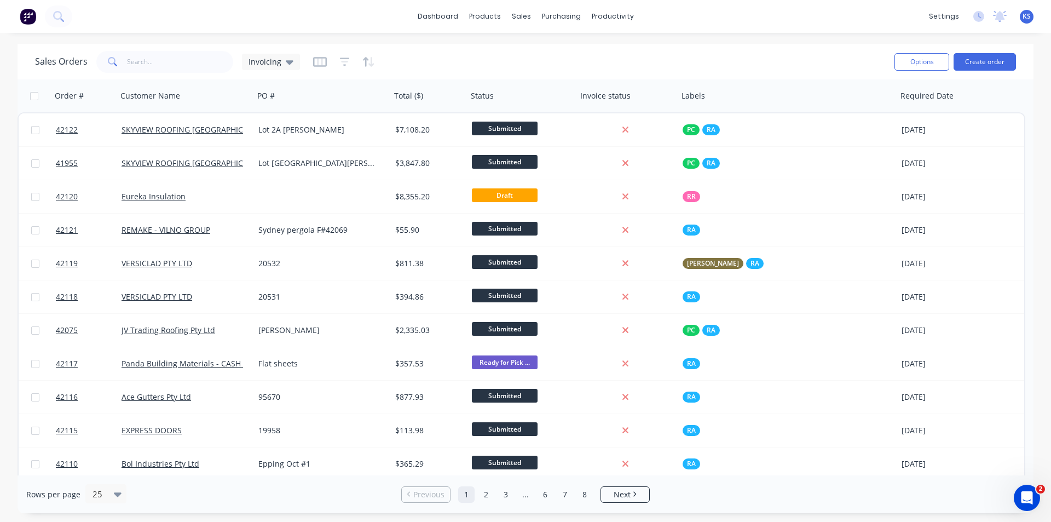
click at [645, 56] on div "Sales Orders Invoicing" at bounding box center [460, 61] width 851 height 27
click at [596, 85] on div at bounding box center [624, 96] width 88 height 22
click at [750, 49] on div "Sales Orders Invoicing" at bounding box center [460, 61] width 851 height 27
click at [791, 15] on div "dashboard products sales purchasing productivity dashboard products Product Cat…" at bounding box center [525, 16] width 1051 height 33
click at [642, 53] on div "Sales Orders Invoicing" at bounding box center [460, 61] width 851 height 27
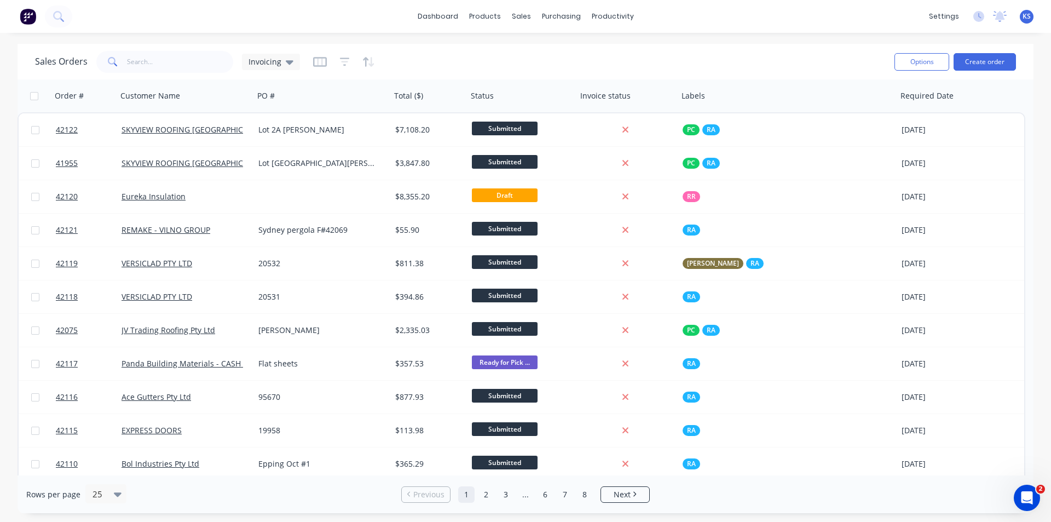
click at [555, 59] on div "Sales Orders Invoicing" at bounding box center [460, 61] width 851 height 27
click at [609, 52] on div "Sales Orders Invoicing" at bounding box center [460, 61] width 851 height 27
click at [649, 66] on div "Sales Orders Invoicing" at bounding box center [460, 61] width 851 height 27
click at [659, 63] on div "Sales Orders Invoicing" at bounding box center [460, 61] width 851 height 27
click at [553, 61] on div "Sales Orders Invoicing" at bounding box center [460, 61] width 851 height 27
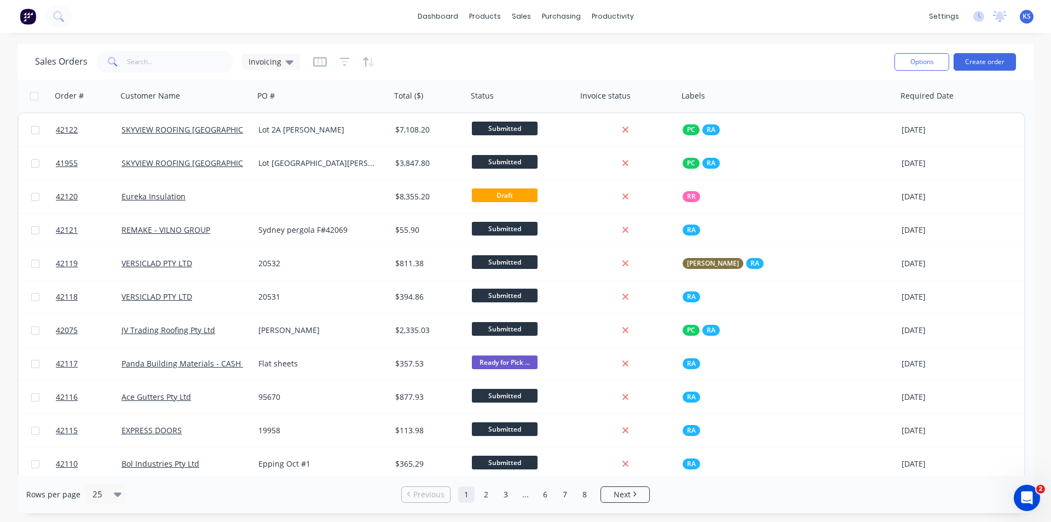
click at [553, 61] on div "Sales Orders Invoicing" at bounding box center [460, 61] width 851 height 27
click at [553, 60] on div "Sales Orders Invoicing" at bounding box center [460, 61] width 851 height 27
click at [651, 36] on div "dashboard products sales purchasing productivity dashboard products Product Cat…" at bounding box center [525, 261] width 1051 height 522
click at [658, 49] on div "Sales Orders Invoicing" at bounding box center [460, 61] width 851 height 27
click at [591, 61] on div "Sales Orders Invoicing" at bounding box center [460, 61] width 851 height 27
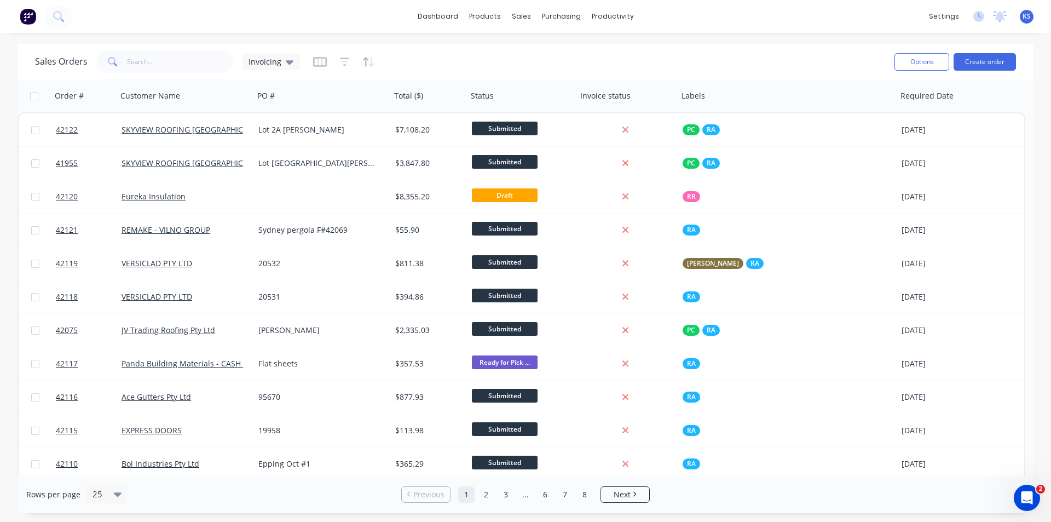
click at [675, 48] on div "Sales Orders Invoicing Options Create order" at bounding box center [526, 62] width 1016 height 36
click at [669, 49] on div "Sales Orders Invoicing" at bounding box center [460, 61] width 851 height 27
click at [668, 49] on div "Sales Orders Invoicing" at bounding box center [460, 61] width 851 height 27
click at [637, 58] on div "Sales Orders Invoicing" at bounding box center [460, 61] width 851 height 27
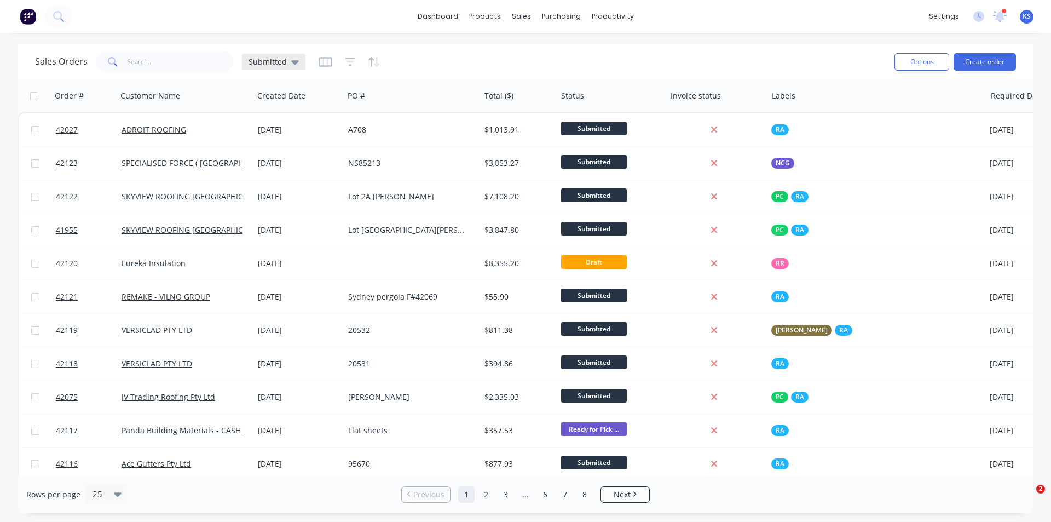
click at [278, 55] on div "Submitted" at bounding box center [274, 62] width 64 height 16
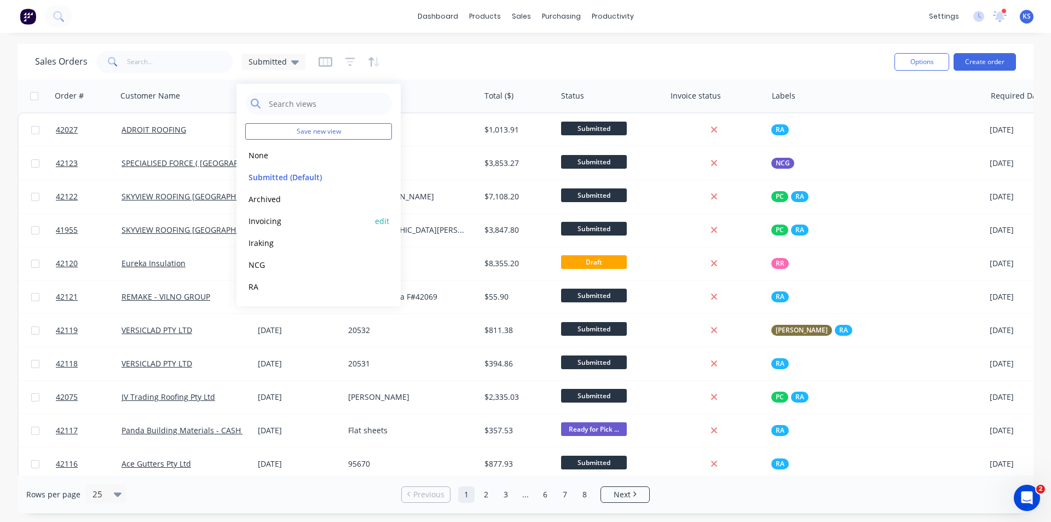
click at [286, 224] on button "Invoicing" at bounding box center [307, 221] width 125 height 13
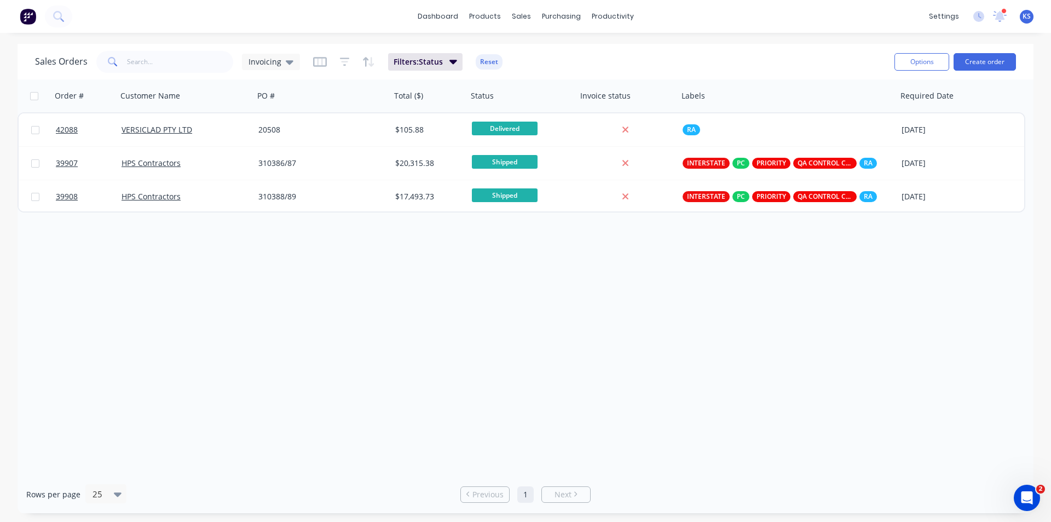
click at [484, 246] on div "Order # Customer Name PO # Total ($) Status Invoice status Labels Required Date…" at bounding box center [526, 277] width 1016 height 396
click at [489, 61] on button "Reset" at bounding box center [489, 61] width 27 height 15
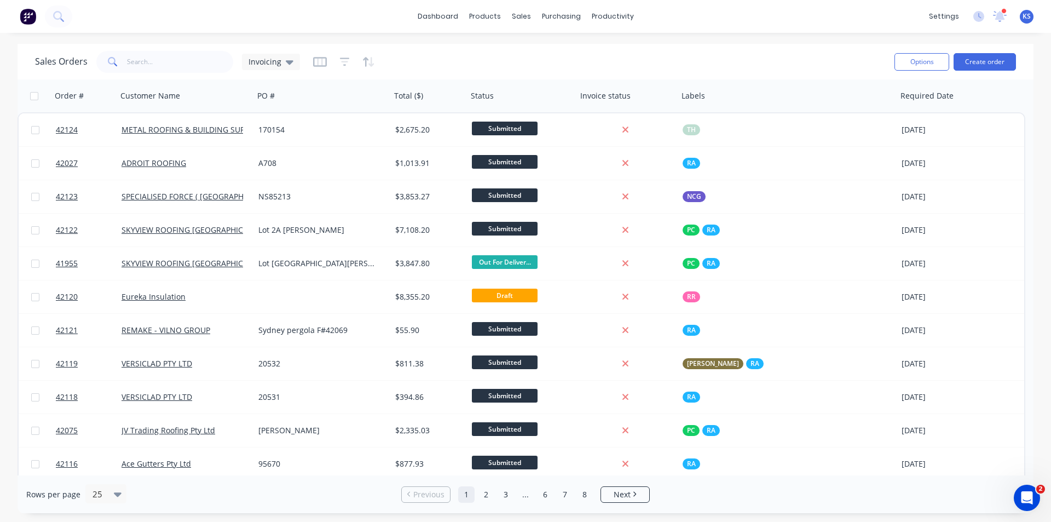
click at [444, 78] on div "Sales Orders Invoicing Options Create order" at bounding box center [526, 62] width 1016 height 36
click at [286, 64] on icon at bounding box center [290, 62] width 8 height 12
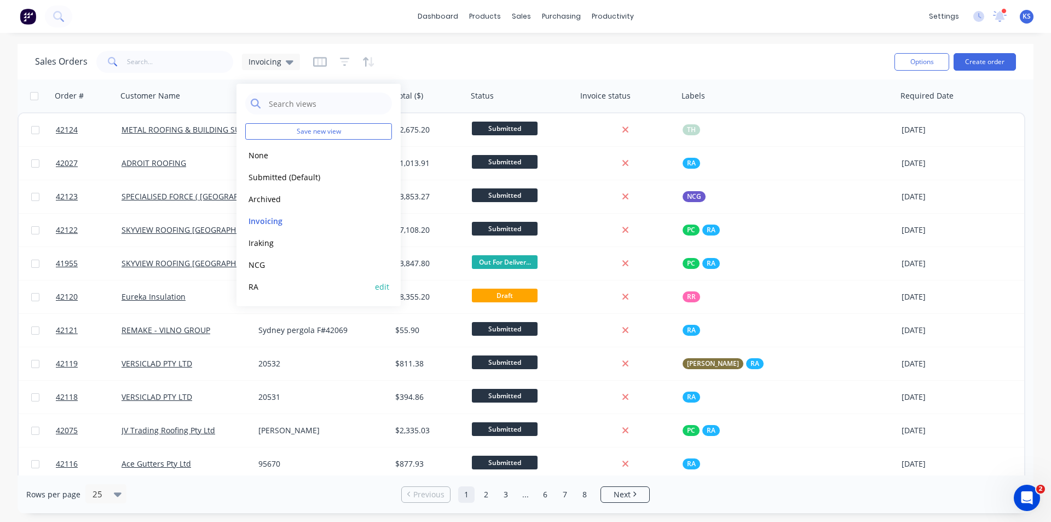
click at [269, 284] on button "RA" at bounding box center [307, 286] width 125 height 13
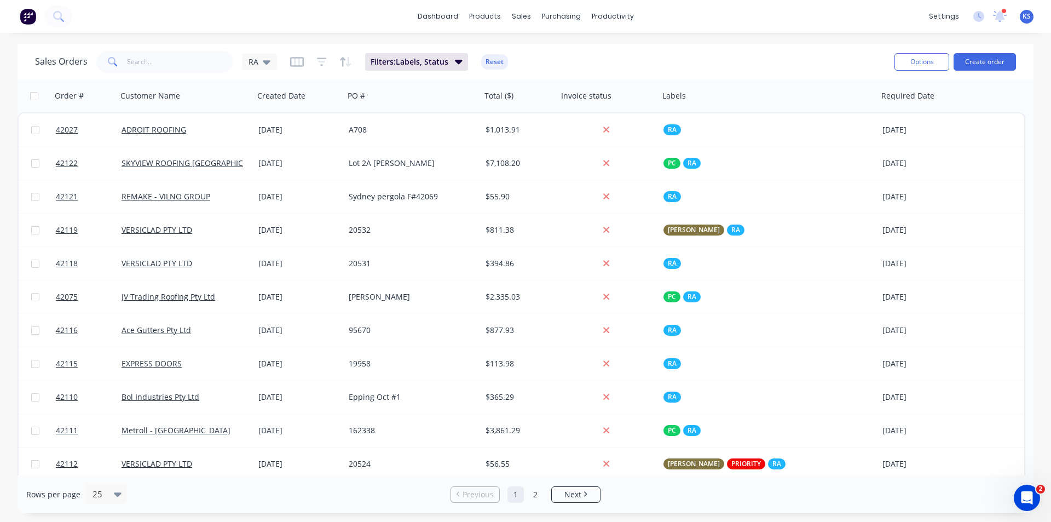
click at [554, 56] on div "Sales Orders RA Filters: Labels, Status Reset" at bounding box center [460, 61] width 851 height 27
click at [494, 61] on button "Reset" at bounding box center [494, 61] width 27 height 15
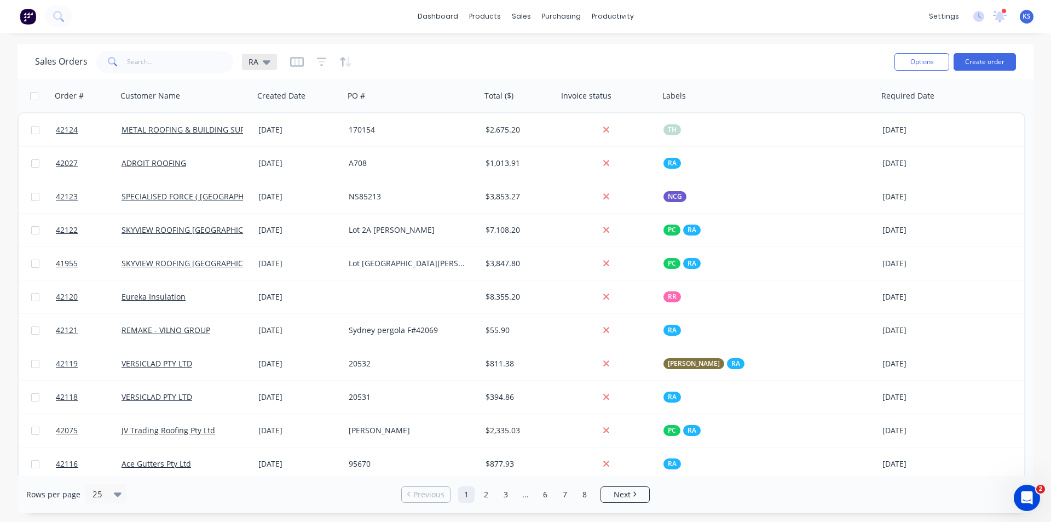
click at [260, 65] on div "RA" at bounding box center [260, 62] width 22 height 10
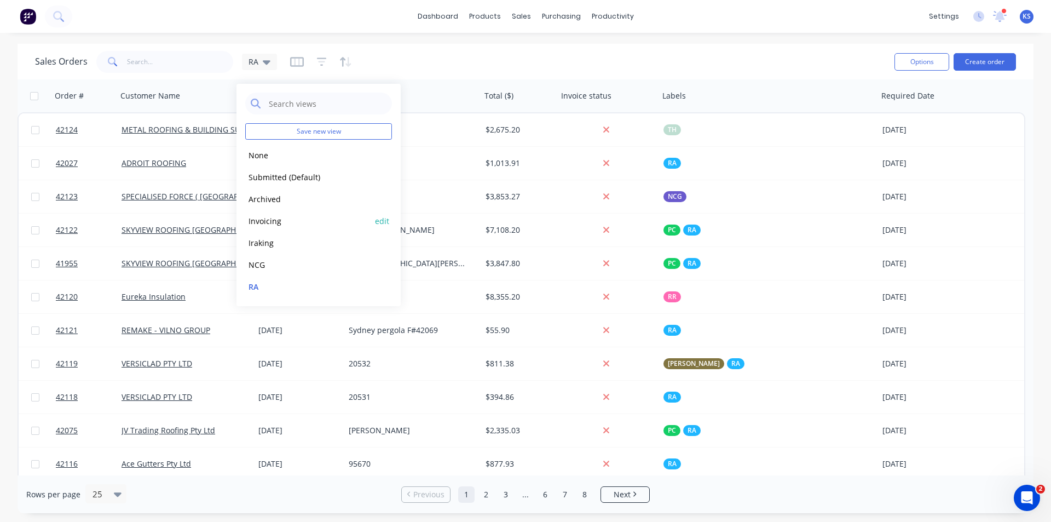
click at [266, 224] on button "Invoicing" at bounding box center [307, 221] width 125 height 13
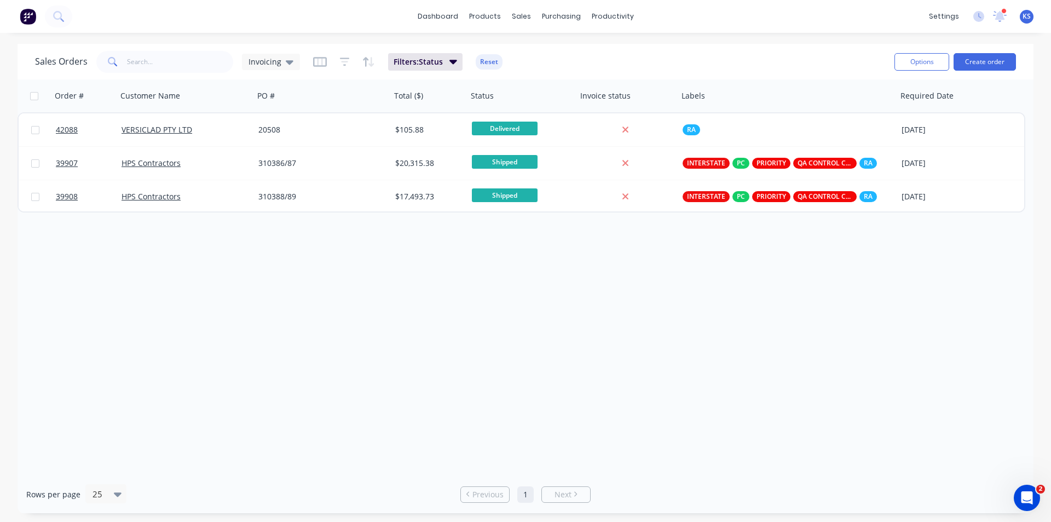
click at [558, 55] on div "Sales Orders Invoicing Filters: Status Reset" at bounding box center [460, 61] width 851 height 27
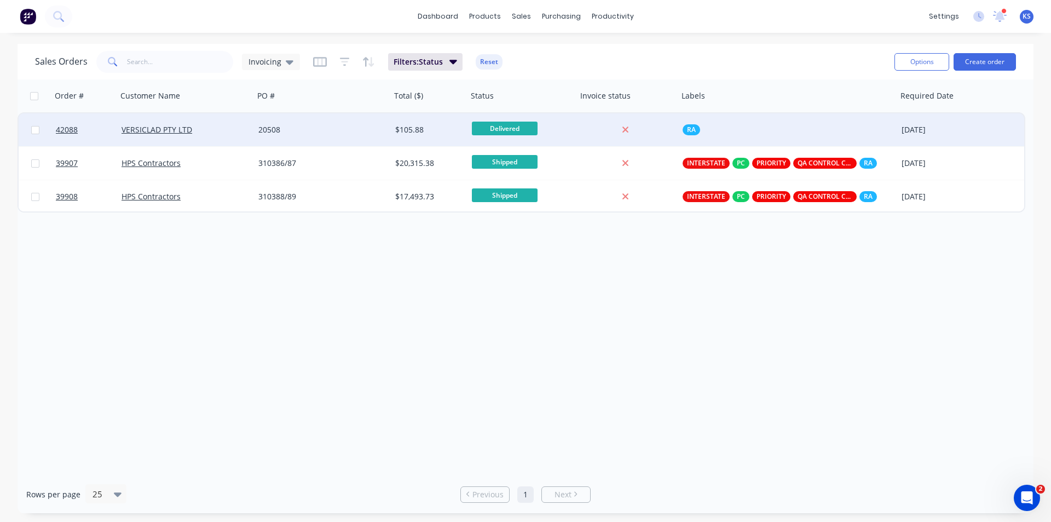
click at [302, 133] on div "20508" at bounding box center [319, 129] width 122 height 11
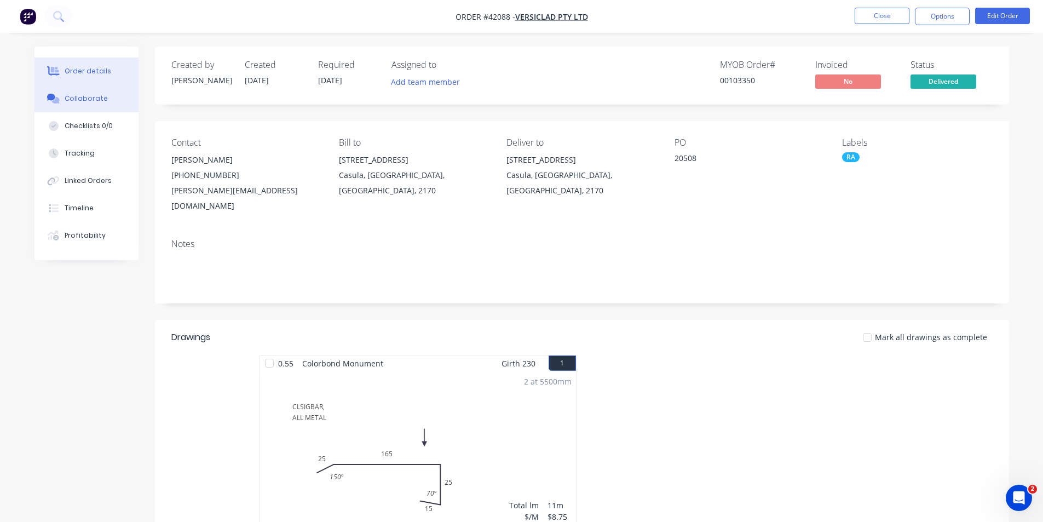
click at [102, 102] on div "Collaborate" at bounding box center [86, 99] width 43 height 10
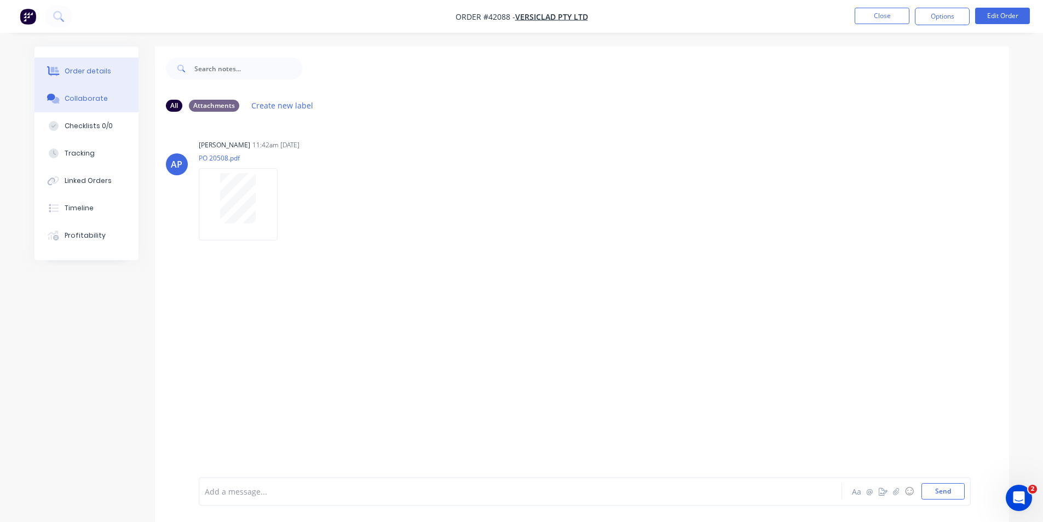
click at [98, 70] on div "Order details" at bounding box center [88, 71] width 47 height 10
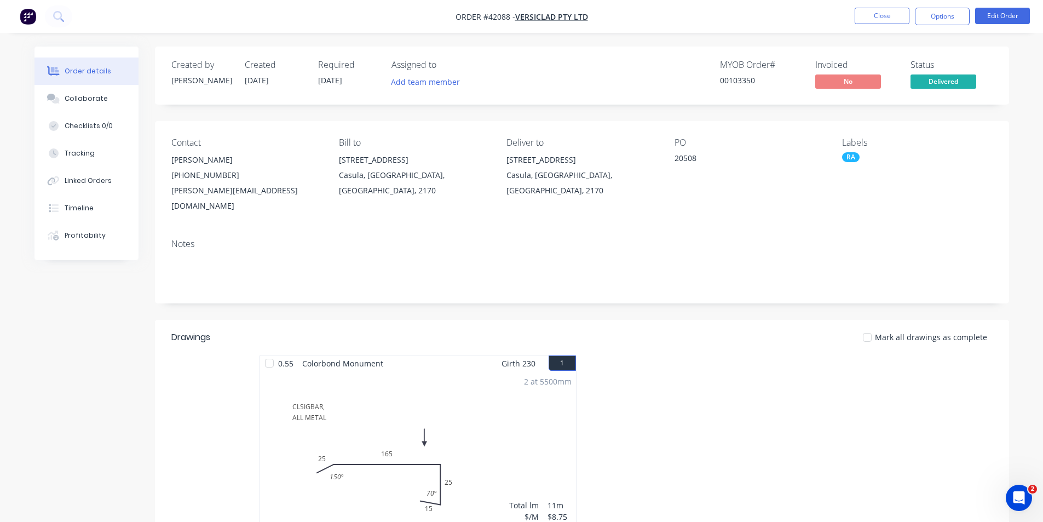
click at [498, 58] on div "Created by [PERSON_NAME] Created [DATE] Required [DATE] Assigned to Add team me…" at bounding box center [582, 76] width 854 height 58
click at [693, 32] on nav "Order #42088 - VERSICLAD PTY LTD Close Options Edit Order" at bounding box center [521, 16] width 1043 height 33
click at [652, 355] on div at bounding box center [746, 452] width 329 height 195
click at [829, 28] on nav "Order #42088 - VERSICLAD PTY LTD Close Options Edit Order" at bounding box center [521, 16] width 1043 height 33
click at [866, 14] on button "Close" at bounding box center [882, 16] width 55 height 16
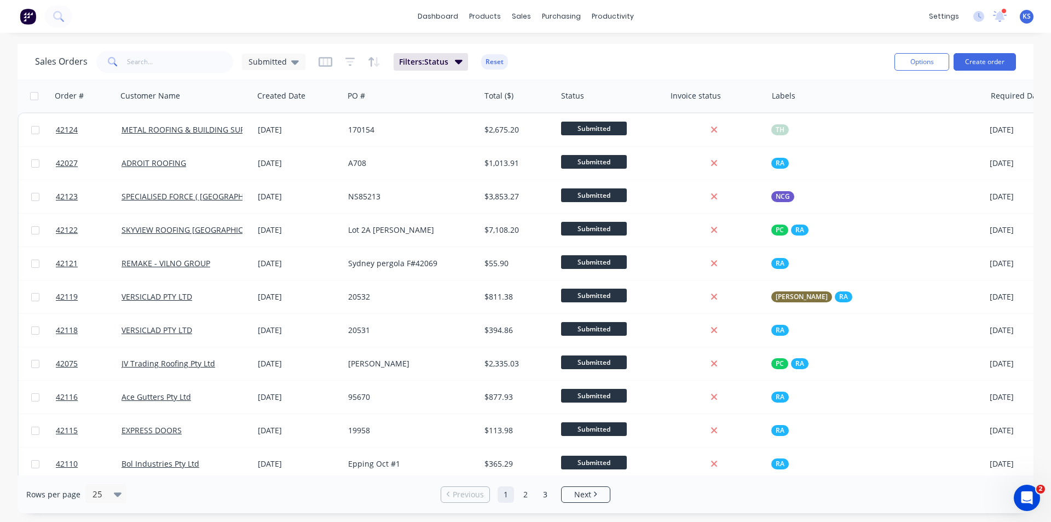
click at [486, 59] on button "Reset" at bounding box center [494, 61] width 27 height 15
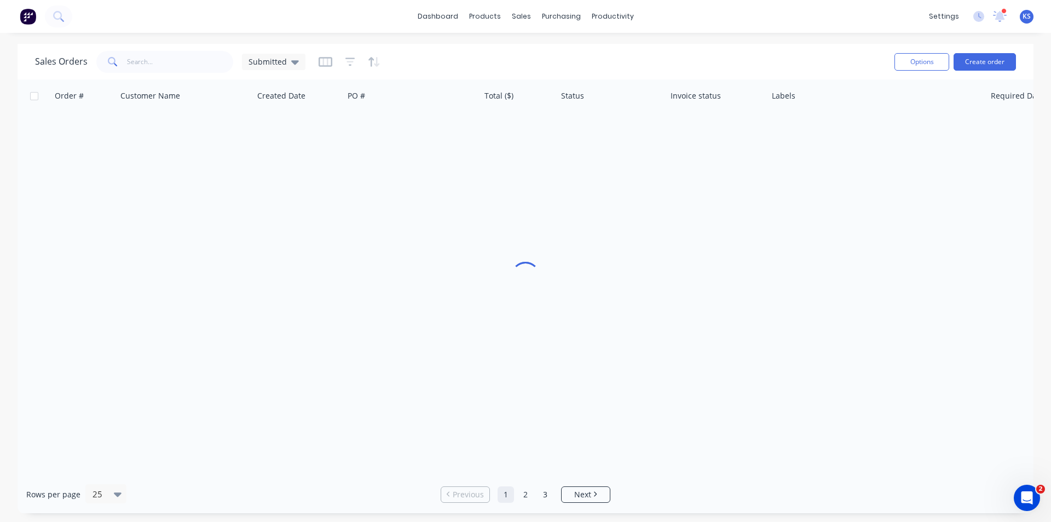
click at [636, 62] on div "Sales Orders Submitted" at bounding box center [460, 61] width 851 height 27
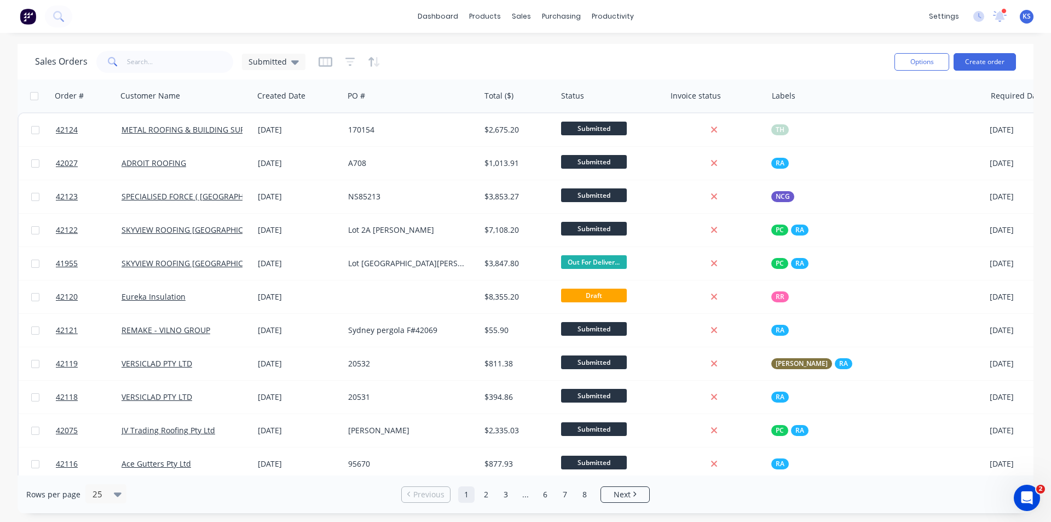
click at [654, 59] on div "Sales Orders Submitted" at bounding box center [460, 61] width 851 height 27
click at [298, 61] on div "Submitted" at bounding box center [274, 62] width 64 height 16
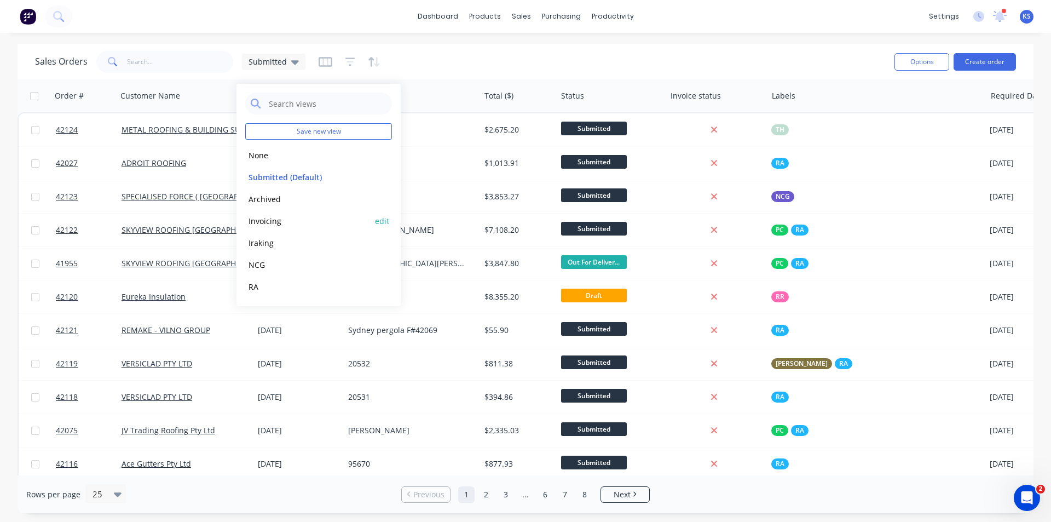
click at [285, 224] on button "Invoicing" at bounding box center [307, 221] width 125 height 13
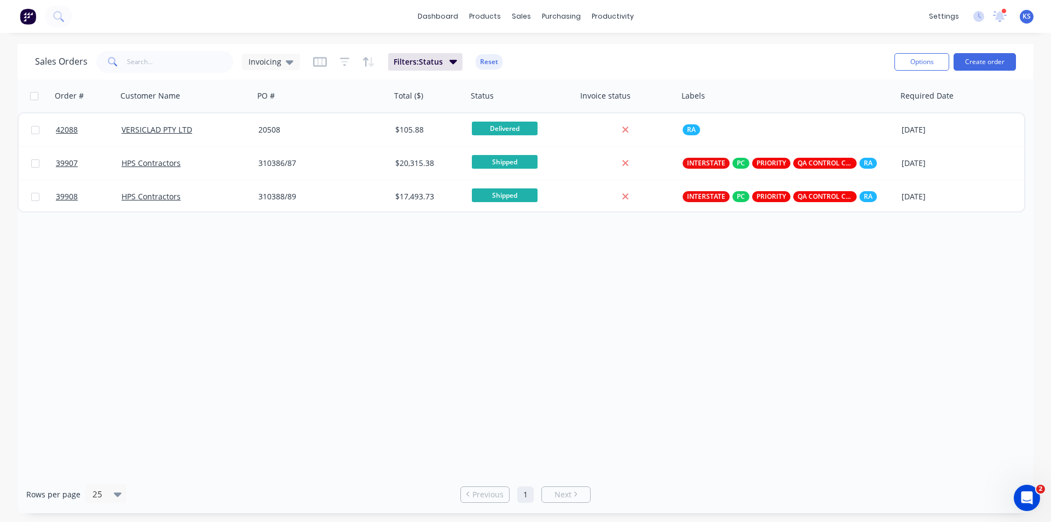
click at [574, 47] on div "Sales Orders Invoicing Filters: Status Reset Options Create order" at bounding box center [526, 62] width 1016 height 36
click at [558, 42] on div "dashboard products sales purchasing productivity dashboard products Product Cat…" at bounding box center [525, 261] width 1051 height 522
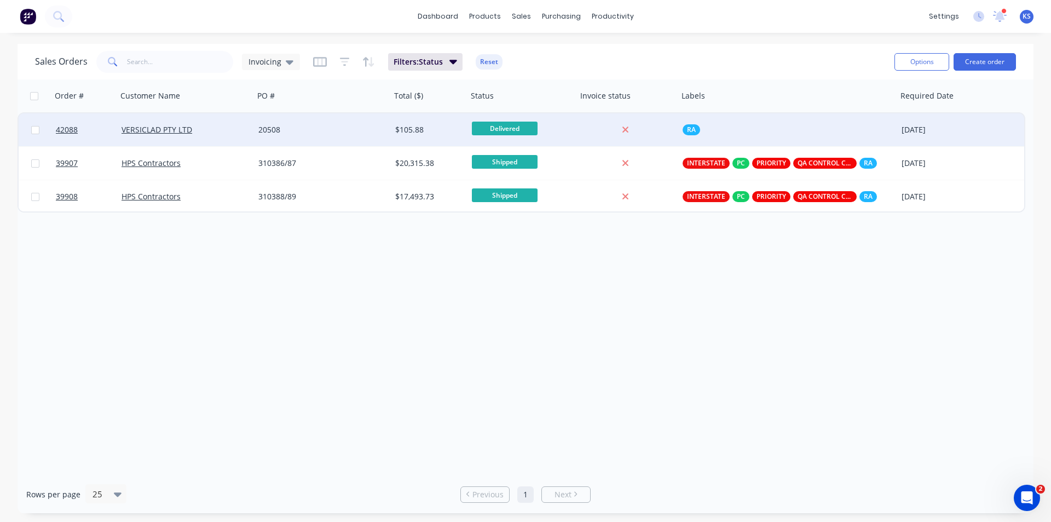
click at [302, 126] on div "20508" at bounding box center [319, 129] width 122 height 11
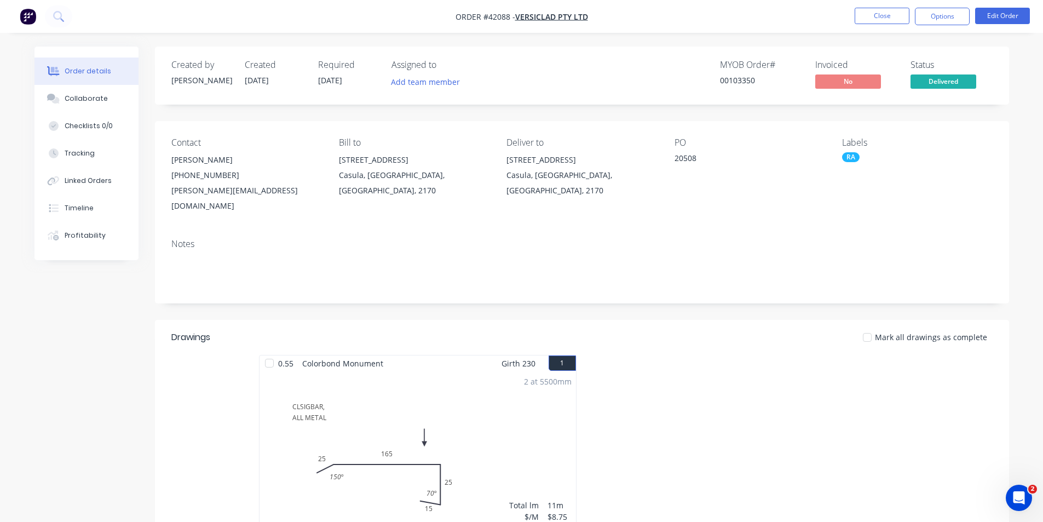
click at [761, 18] on nav "Order #42088 - VERSICLAD PTY LTD Close Options Edit Order" at bounding box center [521, 16] width 1043 height 33
click at [67, 95] on div "Collaborate" at bounding box center [86, 99] width 43 height 10
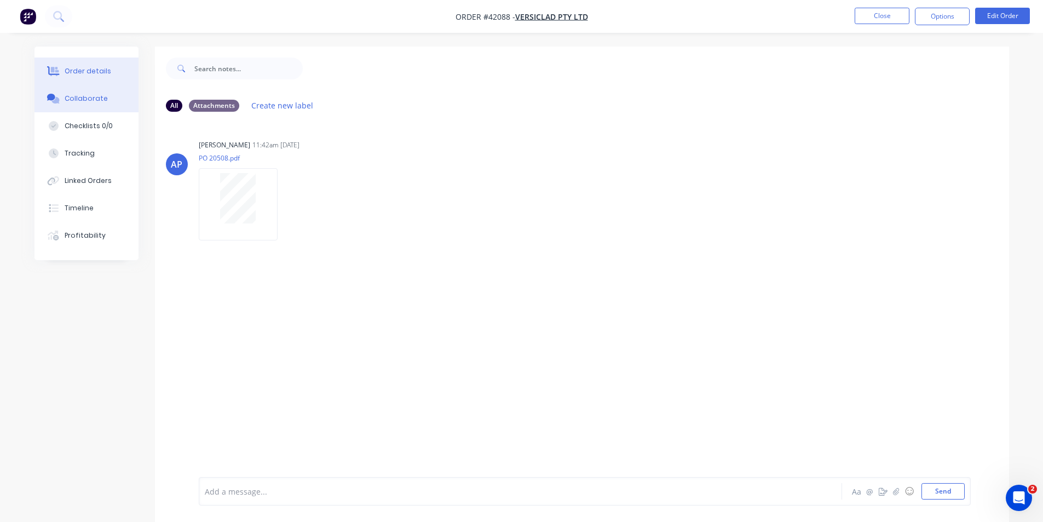
click at [107, 64] on button "Order details" at bounding box center [86, 70] width 104 height 27
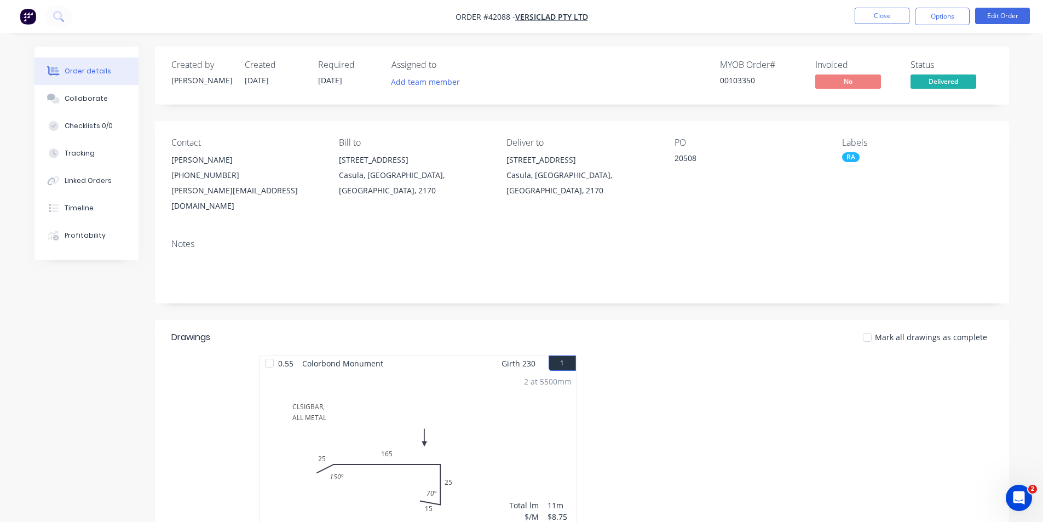
click at [470, 70] on div "Assigned to" at bounding box center [447, 65] width 110 height 10
click at [818, 37] on div "Order details Collaborate Checklists 0/0 Tracking Linked Orders Timeline Profit…" at bounding box center [521, 372] width 1043 height 745
click at [869, 16] on button "Close" at bounding box center [882, 16] width 55 height 16
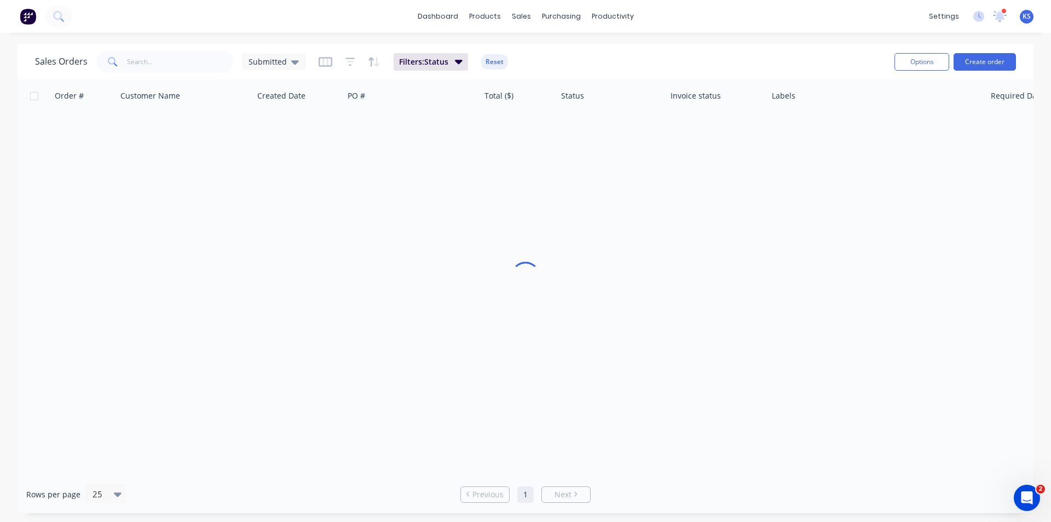
click at [767, 50] on div "Sales Orders Submitted Filters: Status Reset" at bounding box center [460, 61] width 851 height 27
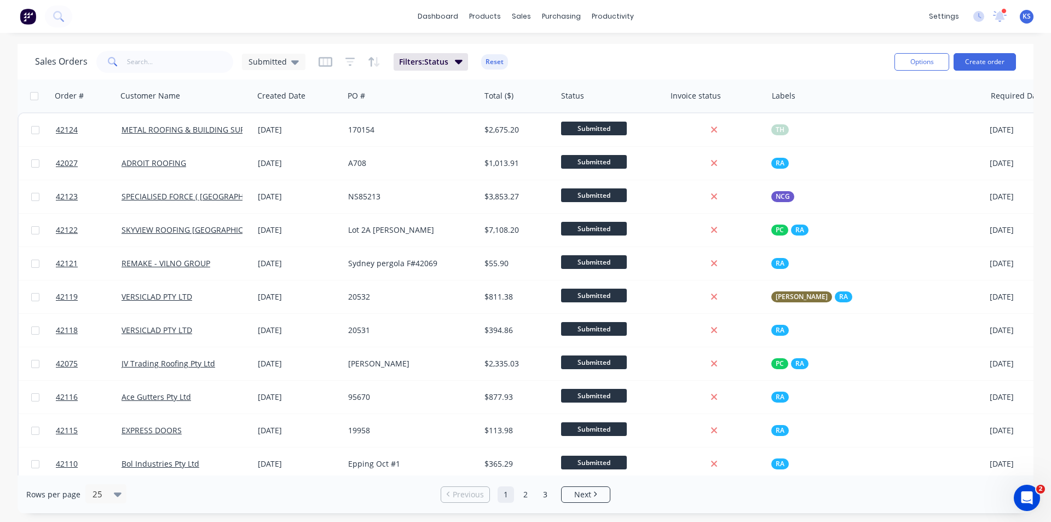
click at [508, 65] on div "Sales Orders Submitted Filters: Status Reset" at bounding box center [460, 61] width 851 height 27
click at [503, 64] on button "Reset" at bounding box center [494, 61] width 27 height 15
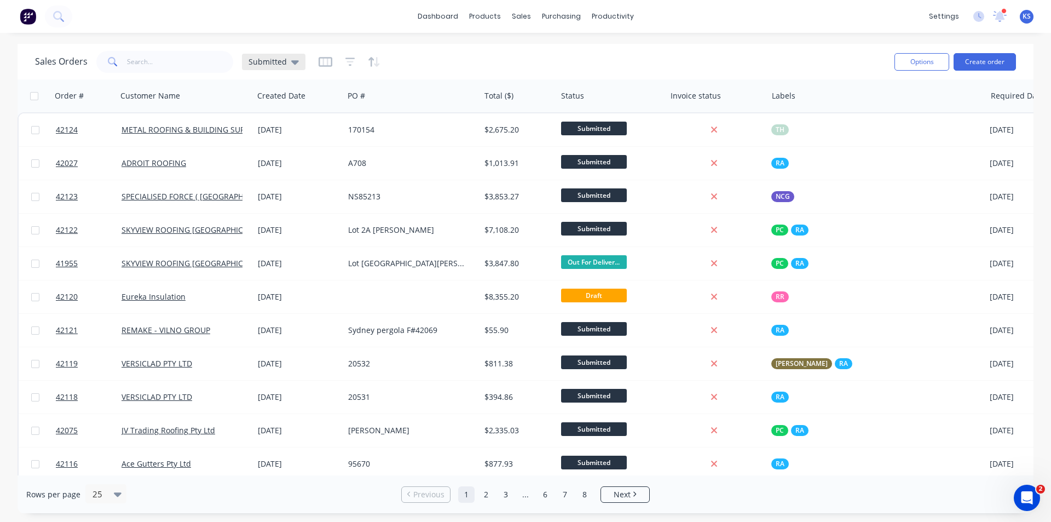
click at [279, 62] on span "Submitted" at bounding box center [268, 61] width 38 height 11
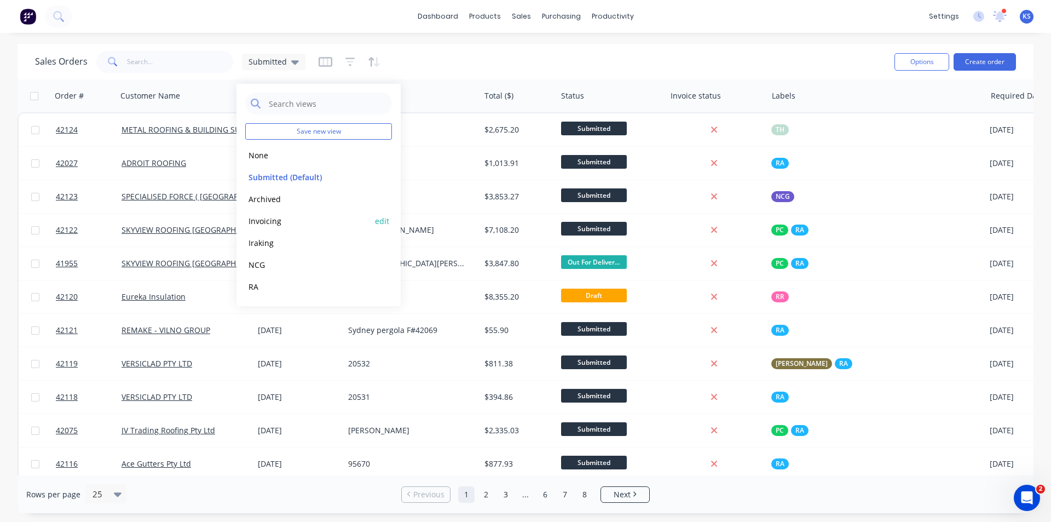
click at [280, 226] on button "Invoicing" at bounding box center [307, 221] width 125 height 13
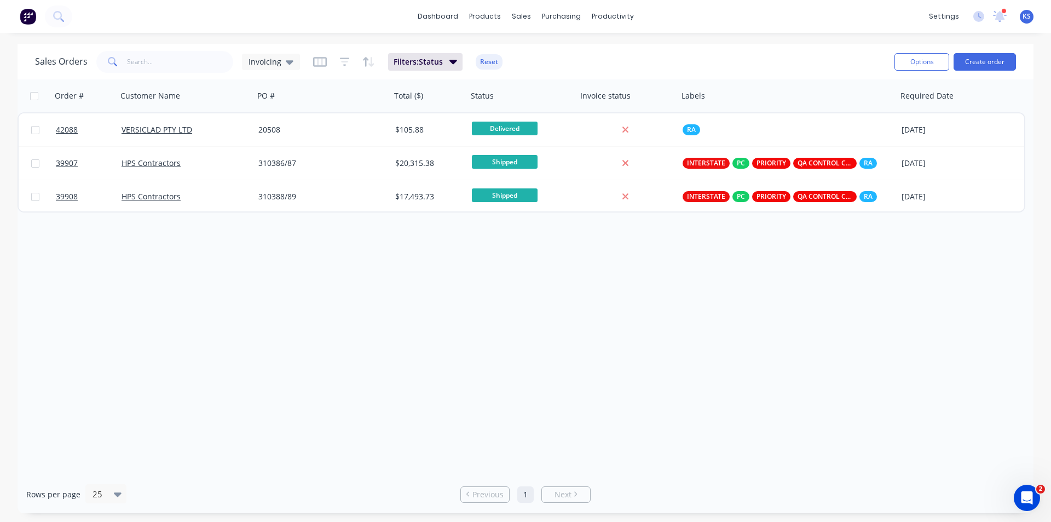
click at [526, 60] on div "Sales Orders Invoicing Filters: Status Reset" at bounding box center [460, 61] width 851 height 27
click at [494, 69] on button "Reset" at bounding box center [489, 61] width 27 height 15
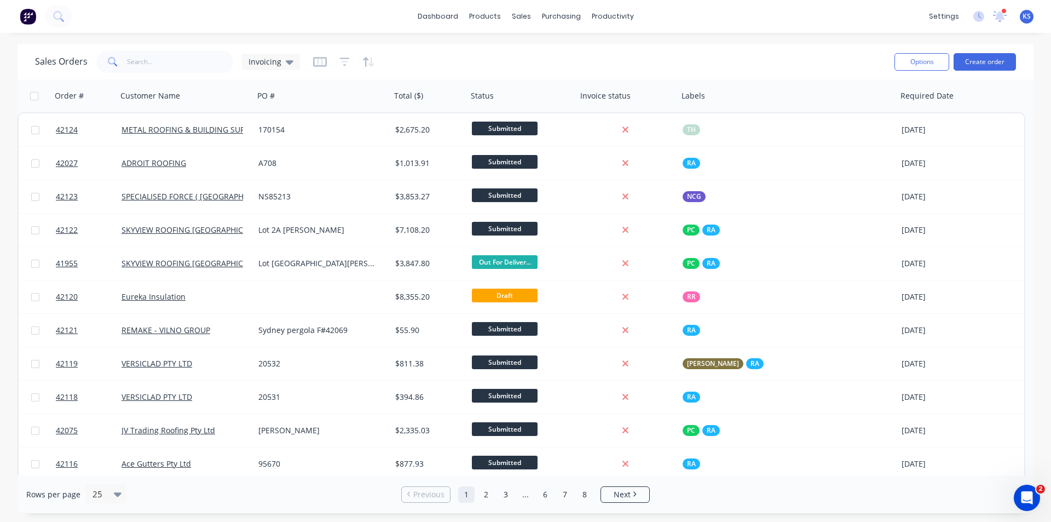
click at [831, 59] on div "Sales Orders Invoicing" at bounding box center [460, 61] width 851 height 27
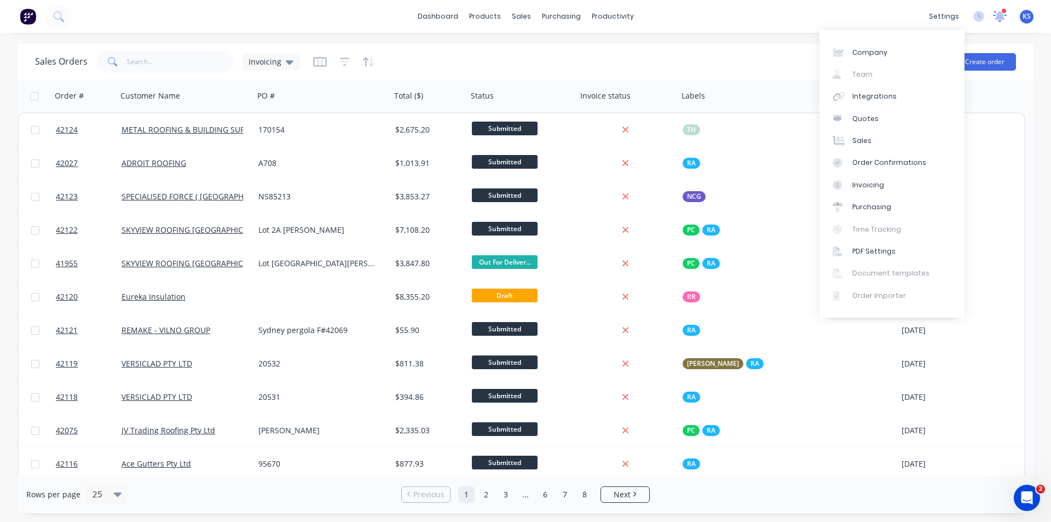
click at [1005, 18] on icon at bounding box center [1000, 16] width 14 height 11
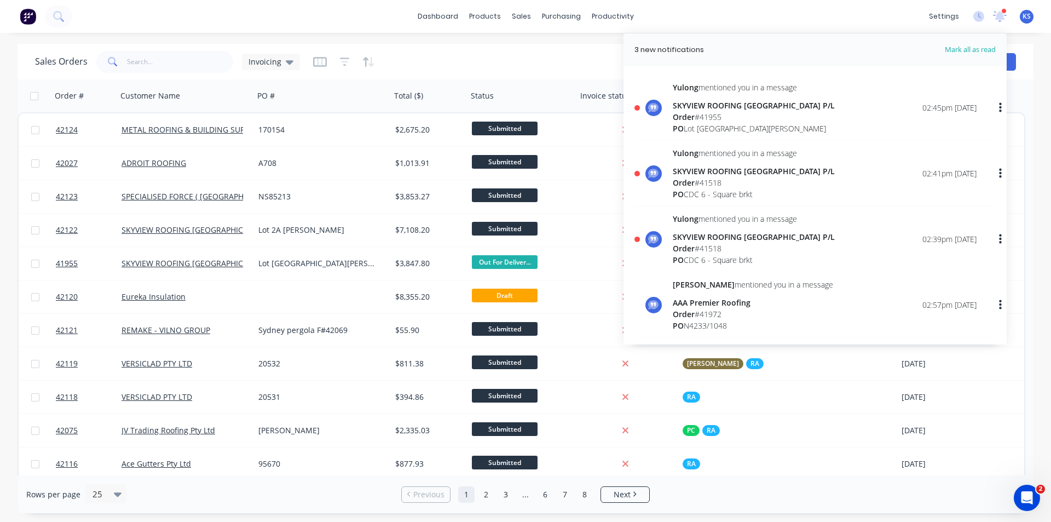
click at [749, 116] on div "Order # 41955" at bounding box center [754, 116] width 162 height 11
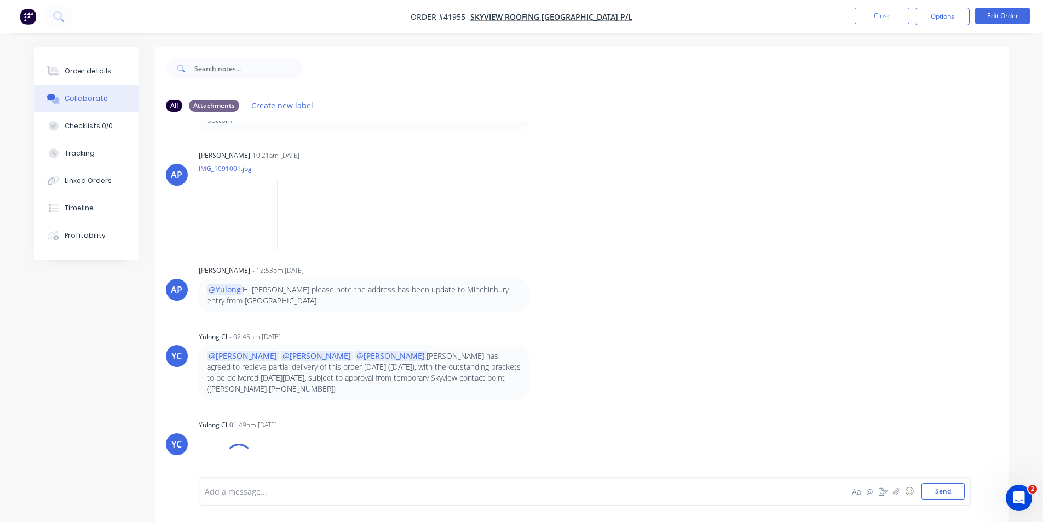
scroll to position [190, 0]
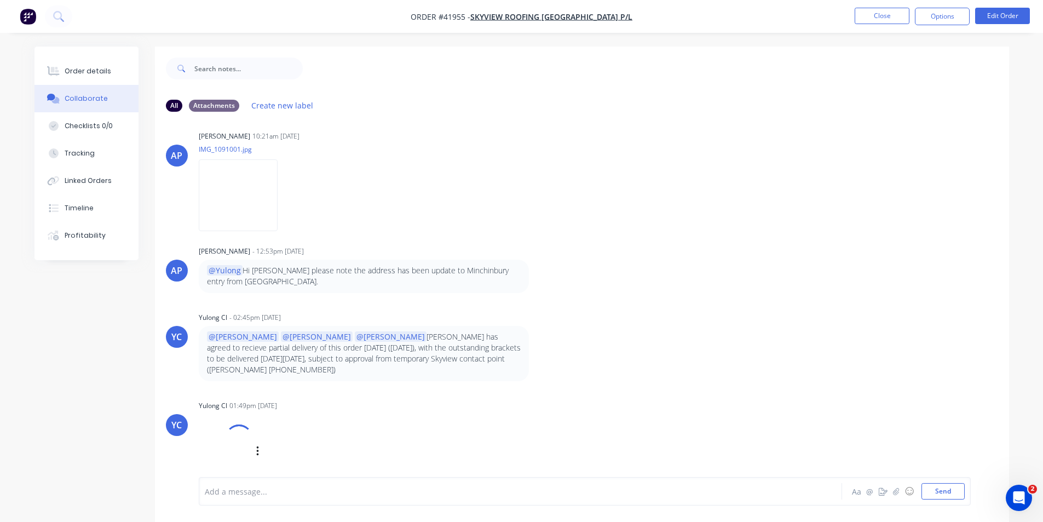
click at [241, 426] on div at bounding box center [239, 438] width 32 height 32
click at [346, 372] on div "AP [PERSON_NAME] 08:48am [DATE] IMG_9113.jpg Labels Download AP [PERSON_NAME] -…" at bounding box center [582, 298] width 854 height 356
click at [75, 66] on button "Order details" at bounding box center [86, 70] width 104 height 27
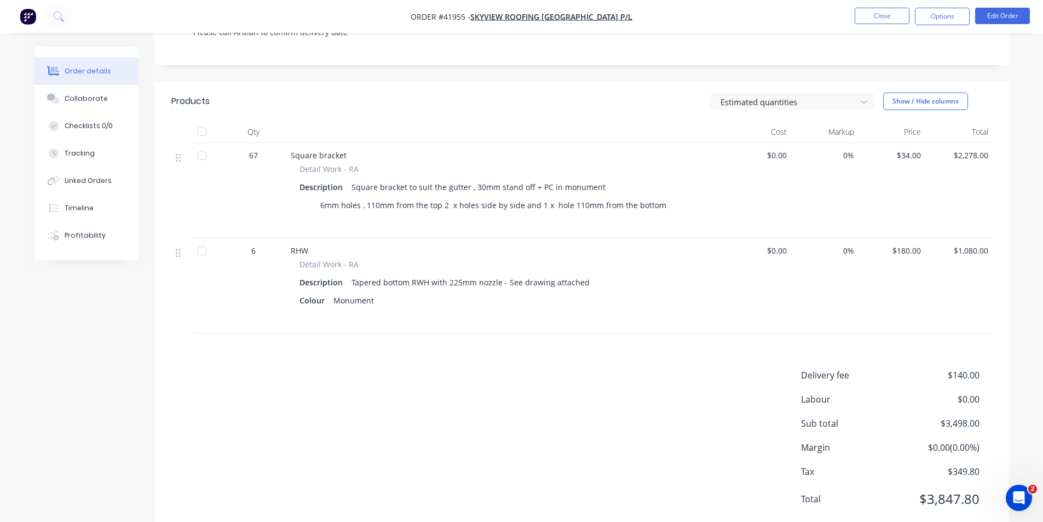
click at [488, 369] on div "Delivery fee $140.00 Labour $0.00 Sub total $3,498.00 Margin $0.00 ( 0.00 %) Ta…" at bounding box center [581, 444] width 821 height 151
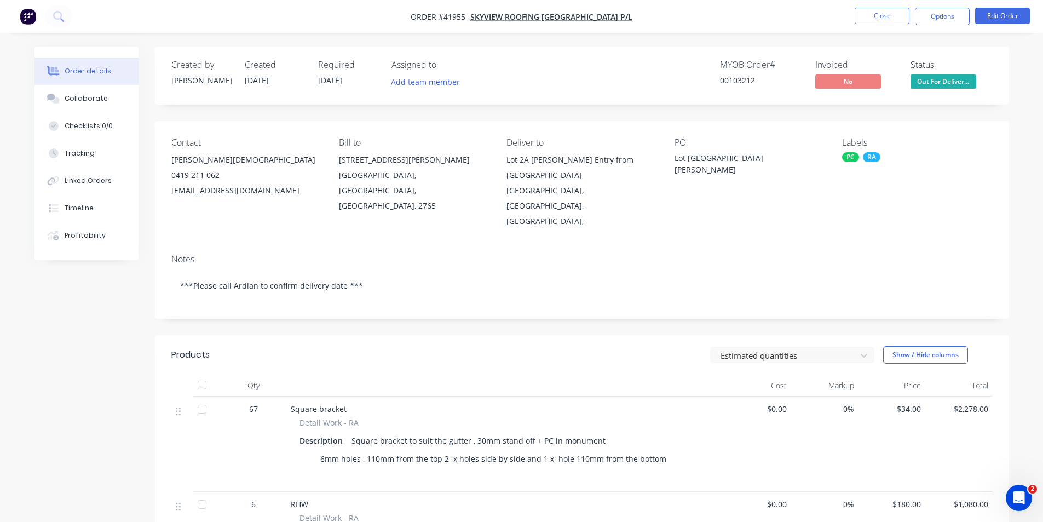
click at [495, 336] on header "Products Estimated quantities Show / Hide columns" at bounding box center [582, 354] width 854 height 39
click at [726, 43] on div "Order details Collaborate Checklists 0/0 Tracking Linked Orders Timeline Profit…" at bounding box center [521, 403] width 1043 height 806
click at [882, 18] on button "Close" at bounding box center [882, 16] width 55 height 16
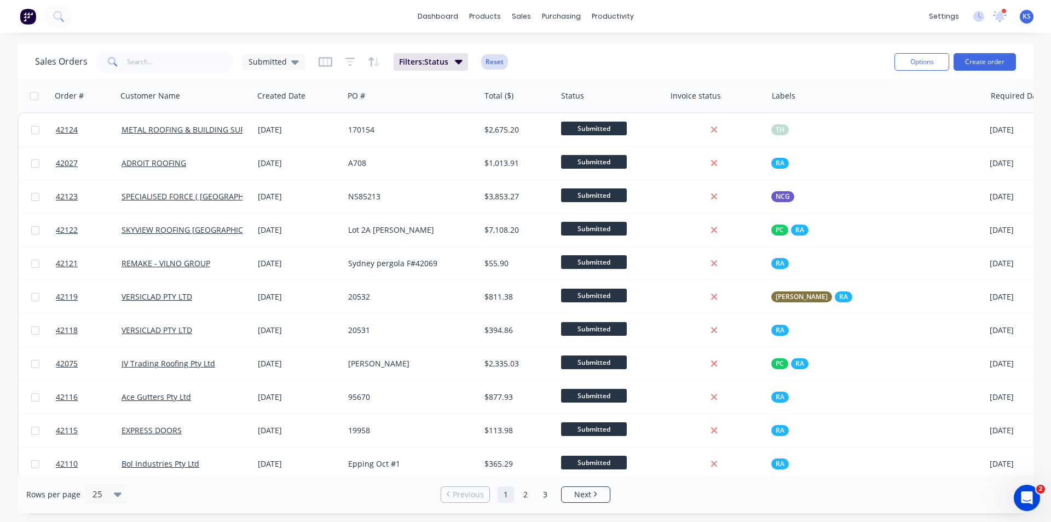
click at [493, 65] on button "Reset" at bounding box center [494, 61] width 27 height 15
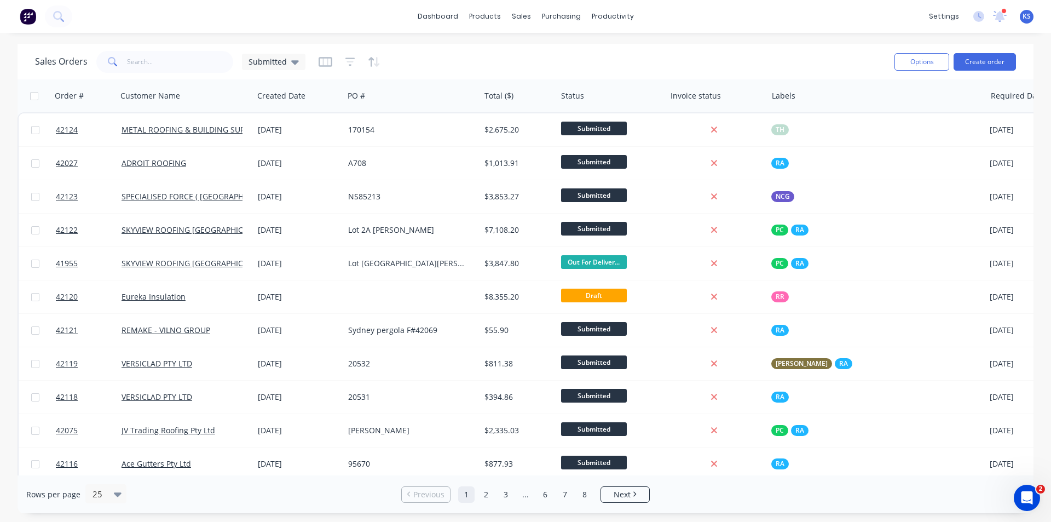
click at [567, 46] on div "Sales Orders Submitted Options Create order" at bounding box center [526, 62] width 1016 height 36
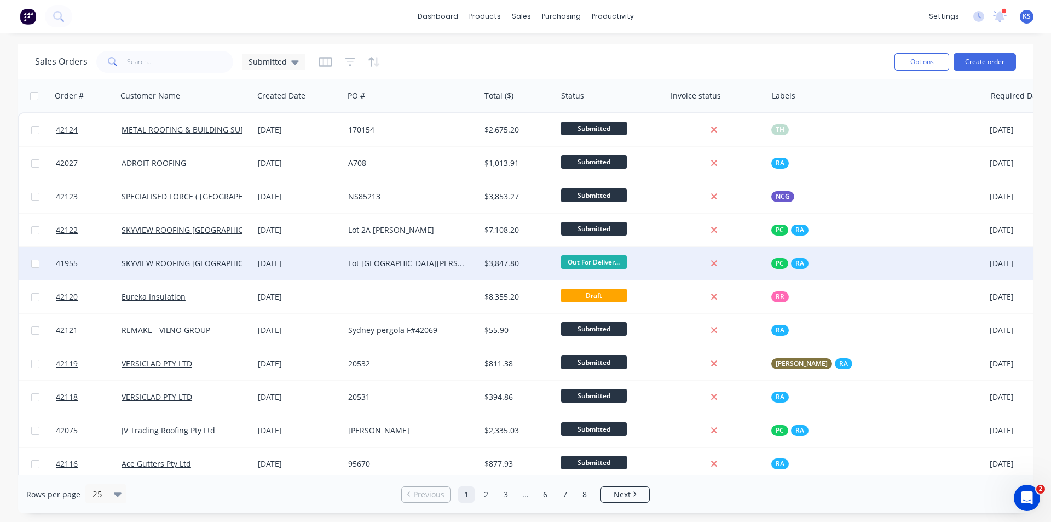
click at [405, 269] on div "Lot [GEOGRAPHIC_DATA][PERSON_NAME]" at bounding box center [412, 263] width 136 height 33
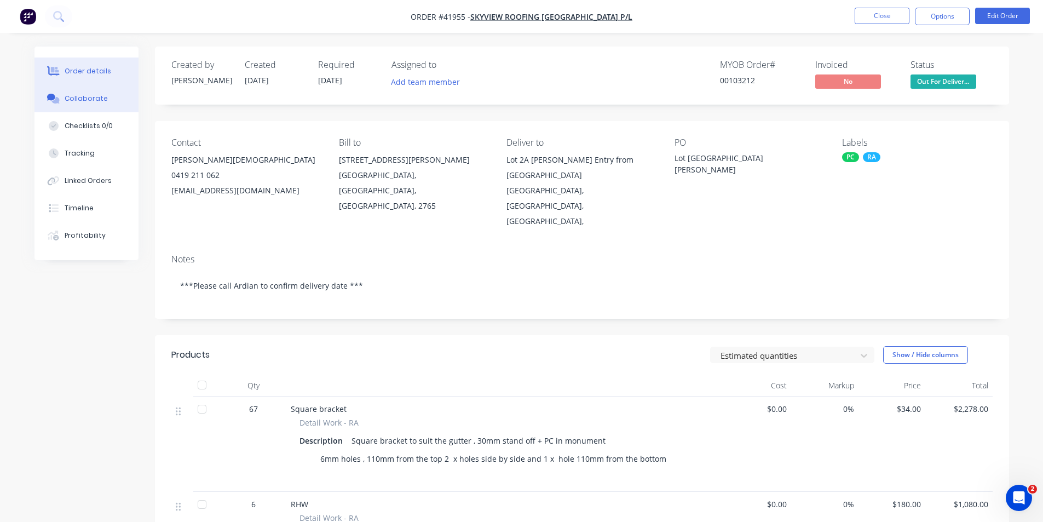
click at [102, 97] on div "Collaborate" at bounding box center [86, 99] width 43 height 10
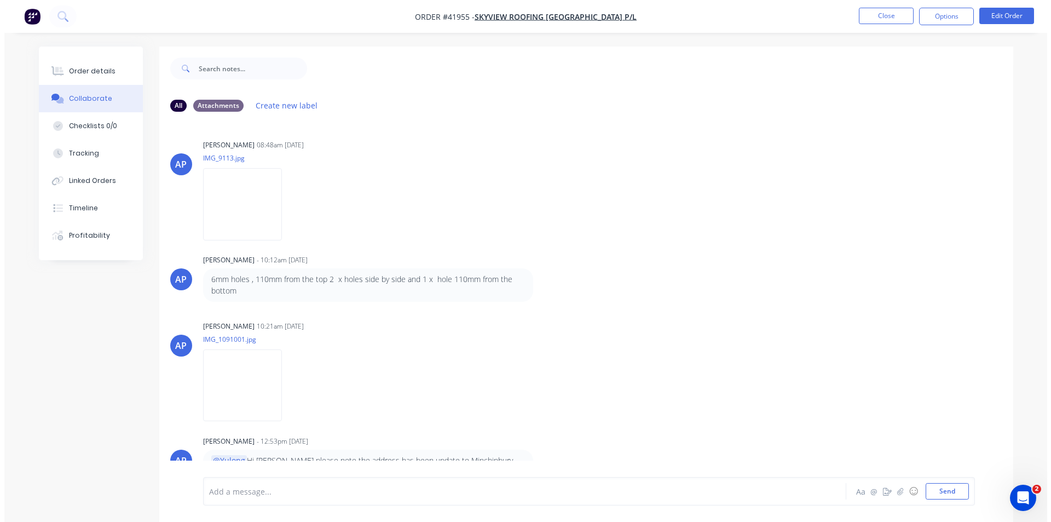
scroll to position [190, 0]
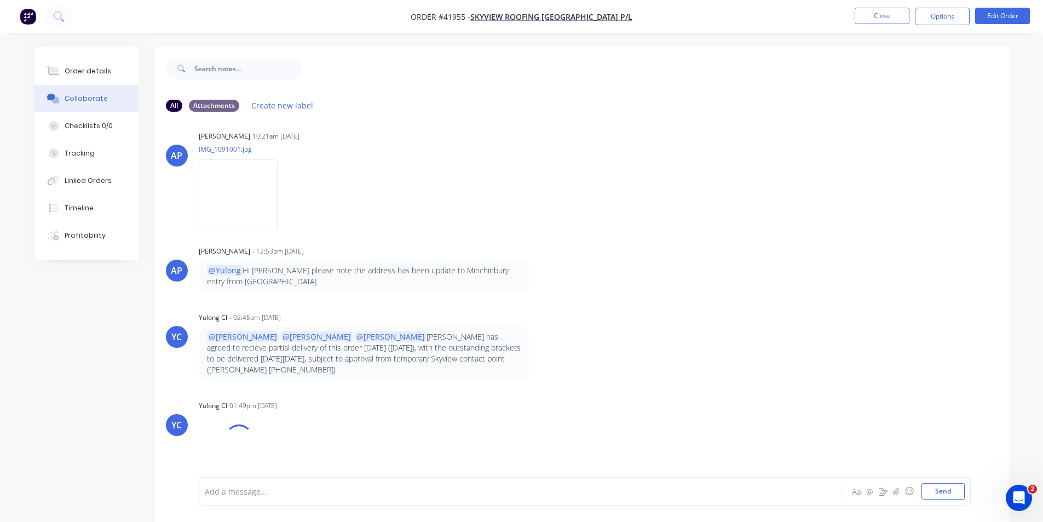
click at [698, 37] on div "Order details Collaborate Checklists 0/0 Tracking Linked Orders Timeline Profit…" at bounding box center [521, 269] width 1043 height 538
click at [866, 9] on button "Close" at bounding box center [882, 16] width 55 height 16
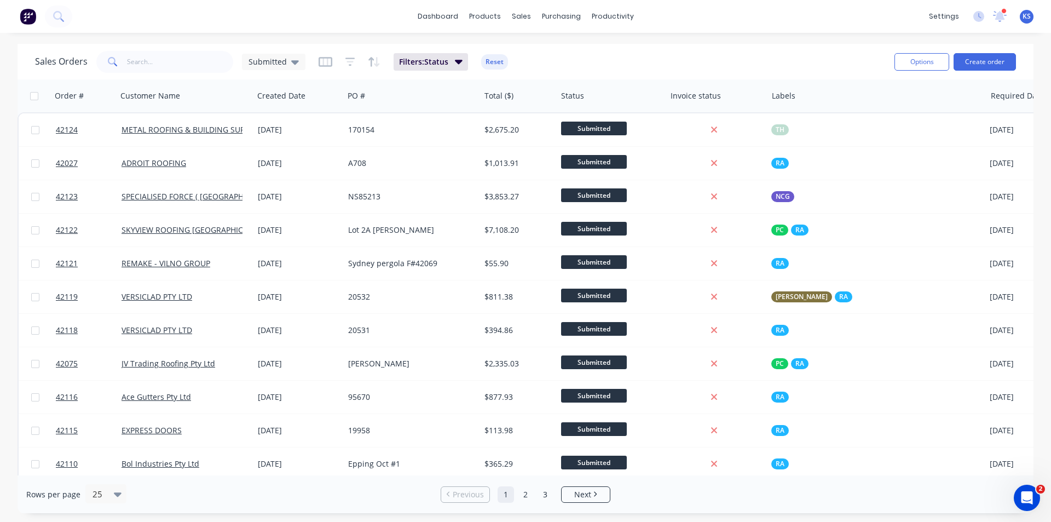
click at [618, 72] on div "Sales Orders Submitted Filters: Status Reset" at bounding box center [460, 61] width 851 height 27
click at [495, 63] on button "Reset" at bounding box center [494, 61] width 27 height 15
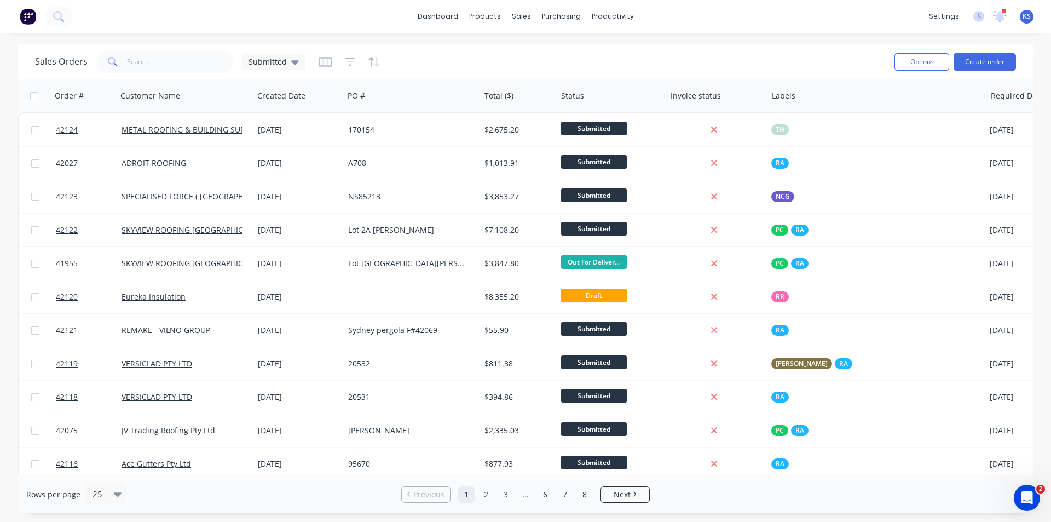
click at [583, 60] on div "Sales Orders Submitted" at bounding box center [460, 61] width 851 height 27
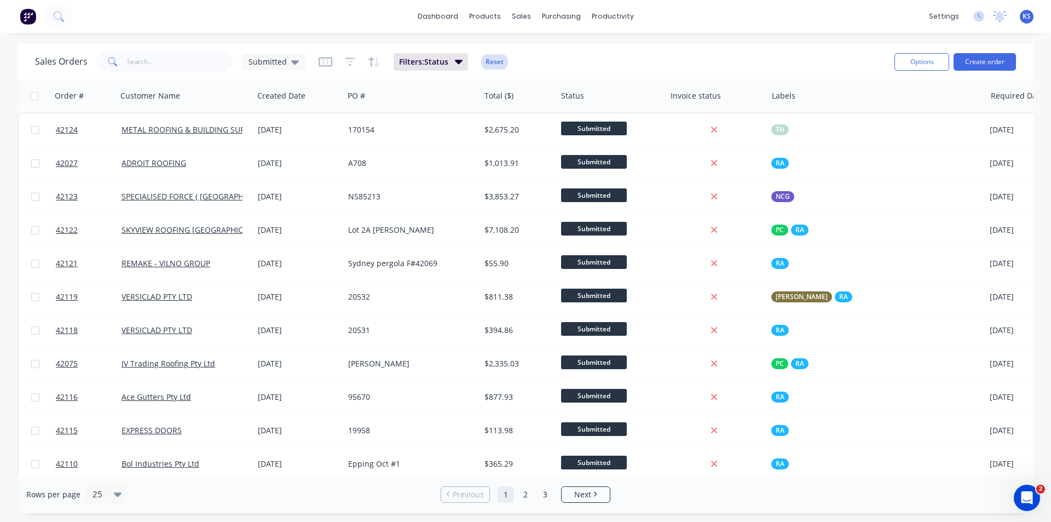
click at [498, 68] on button "Reset" at bounding box center [494, 61] width 27 height 15
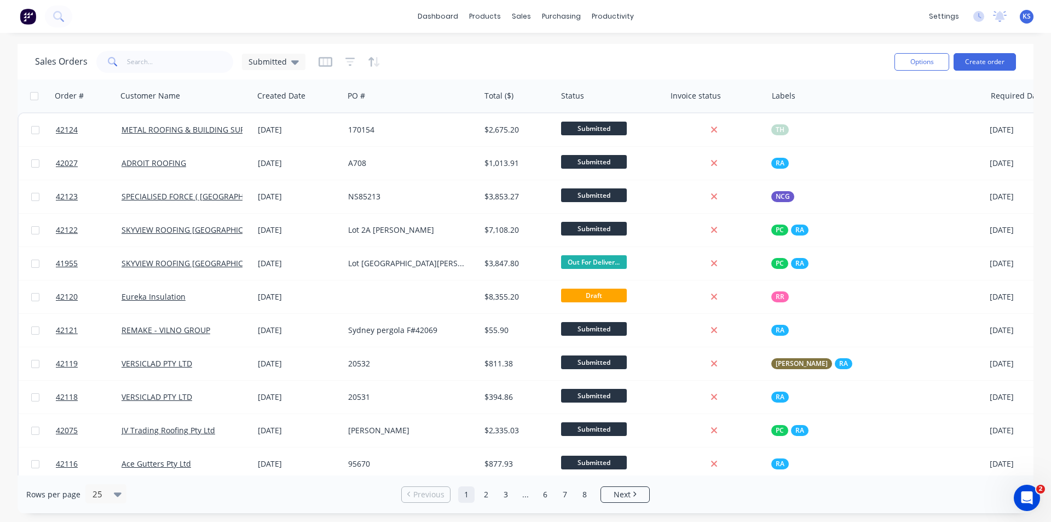
click at [660, 25] on div "dashboard products sales purchasing productivity dashboard products Product Cat…" at bounding box center [525, 16] width 1051 height 33
click at [655, 58] on div "Sales Orders Submitted" at bounding box center [460, 61] width 851 height 27
click at [507, 65] on div "Sales Orders Submitted" at bounding box center [460, 61] width 851 height 27
click at [615, 58] on div "Sales Orders Submitted" at bounding box center [460, 61] width 851 height 27
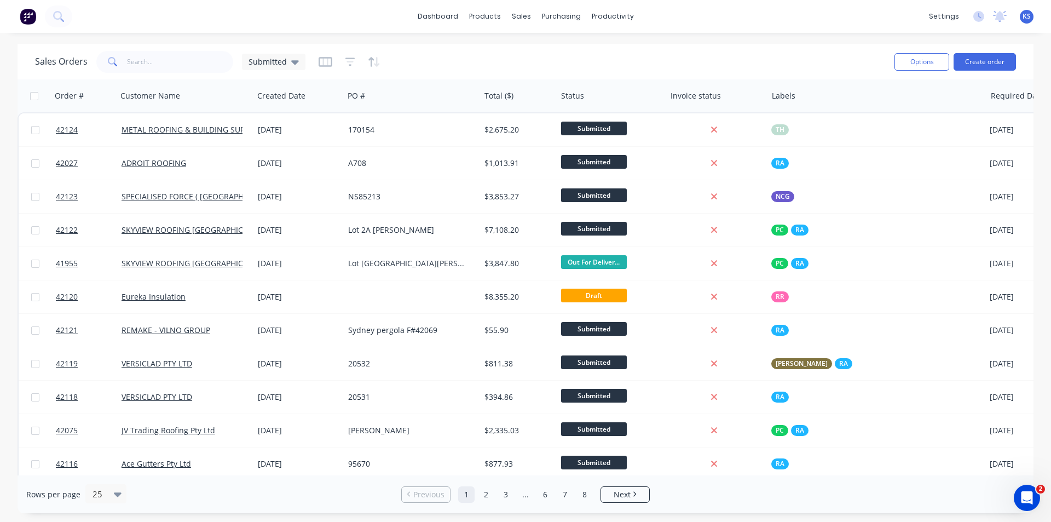
click at [605, 64] on div "Sales Orders Submitted" at bounding box center [460, 61] width 851 height 27
click at [633, 47] on div "Sales Orders Submitted Options Create order" at bounding box center [526, 62] width 1016 height 36
click at [593, 53] on div "Sales Orders Submitted" at bounding box center [460, 61] width 851 height 27
click at [526, 47] on div "Sales Orders Submitted Options Create order" at bounding box center [526, 62] width 1016 height 36
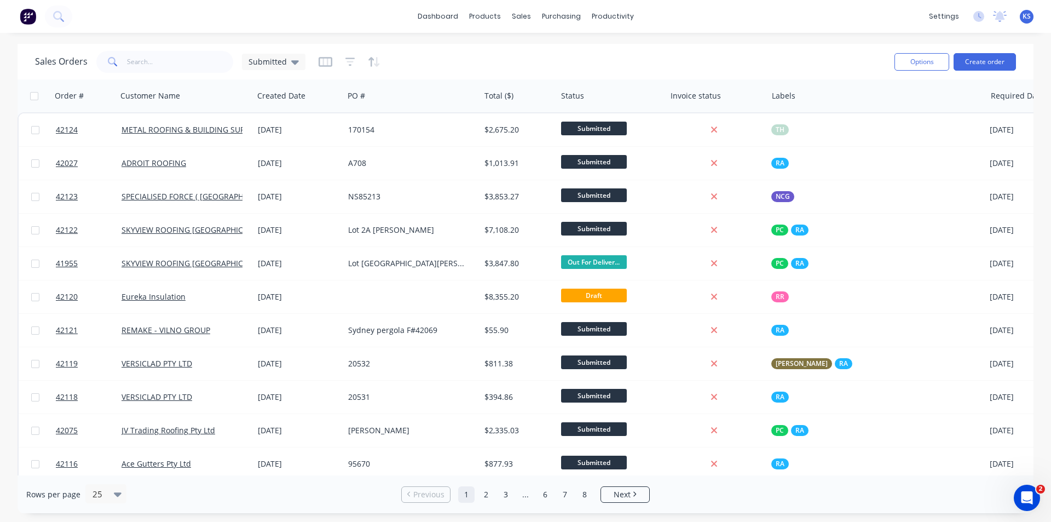
click at [491, 51] on div "Sales Orders Submitted" at bounding box center [460, 61] width 851 height 27
click at [549, 50] on div "Sales Orders Submitted" at bounding box center [460, 61] width 851 height 27
click at [539, 55] on div "Sales Orders Submitted" at bounding box center [460, 61] width 851 height 27
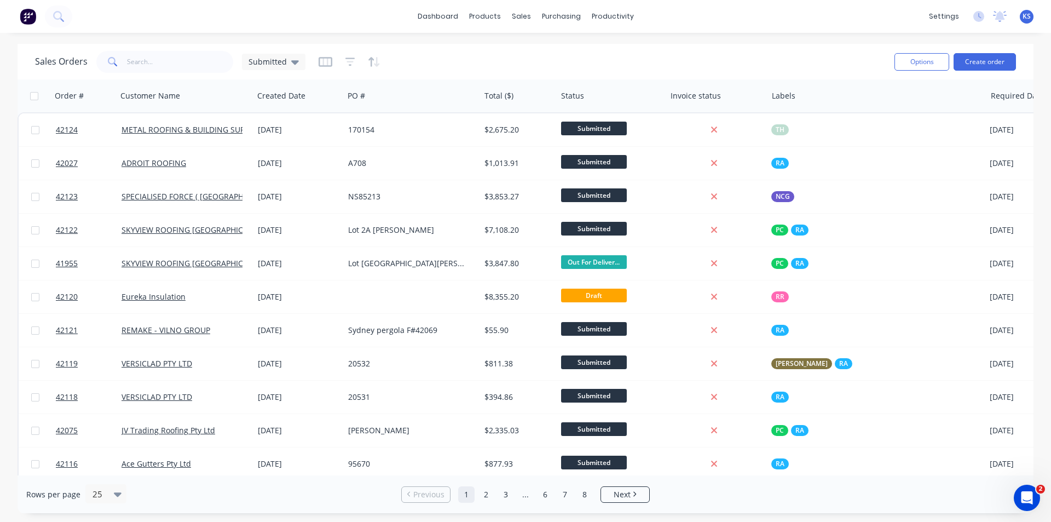
click at [539, 55] on div "Sales Orders Submitted" at bounding box center [460, 61] width 851 height 27
click at [490, 67] on link "Materials" at bounding box center [539, 75] width 145 height 22
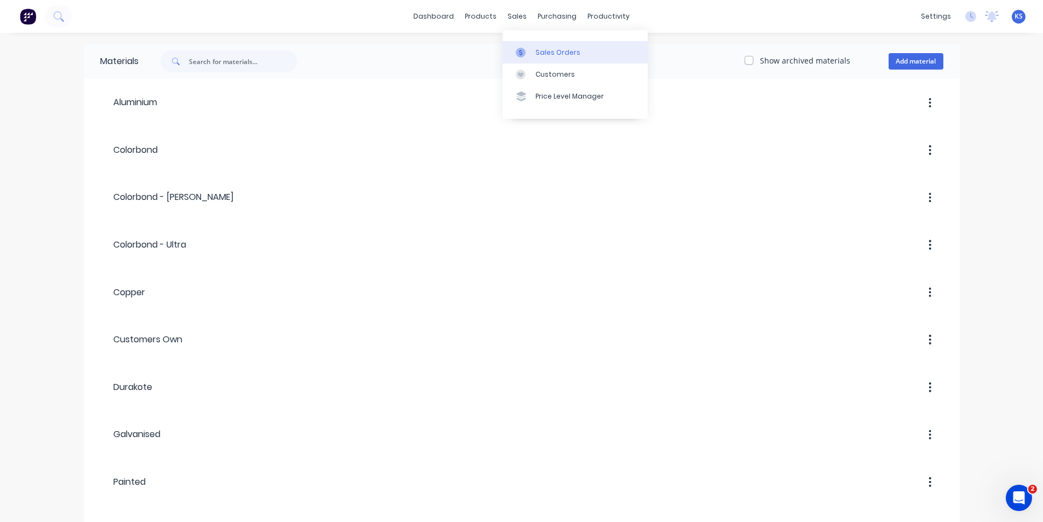
click at [555, 48] on div "Sales Orders" at bounding box center [558, 53] width 45 height 10
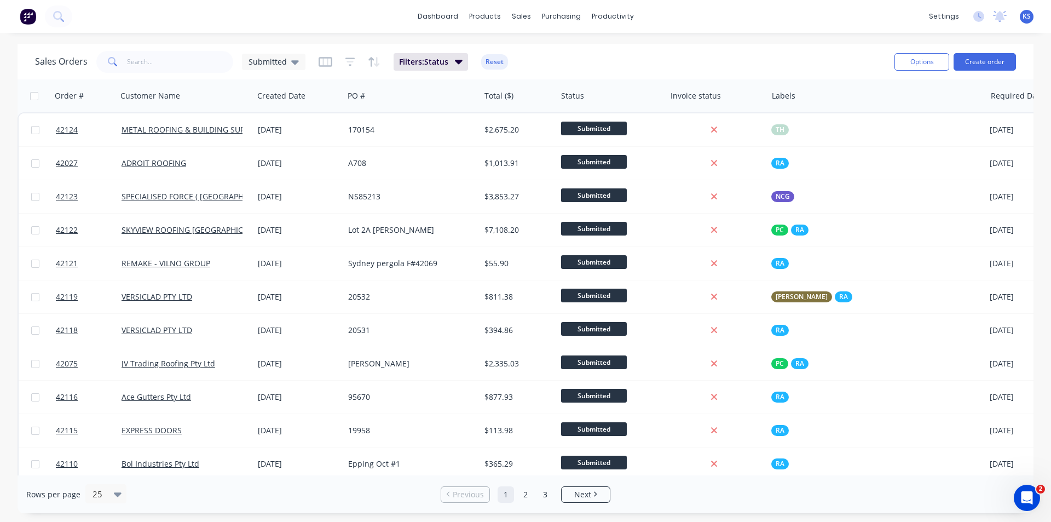
click at [582, 61] on div "Sales Orders Submitted Filters: Status Reset" at bounding box center [460, 61] width 851 height 27
click at [629, 50] on div "Sales Orders Submitted Filters: Status Reset" at bounding box center [460, 61] width 851 height 27
click at [604, 58] on div "Sales Orders Submitted Filters: Status Reset" at bounding box center [460, 61] width 851 height 27
click at [667, 64] on div "Sales Orders Submitted Filters: Status Reset" at bounding box center [460, 61] width 851 height 27
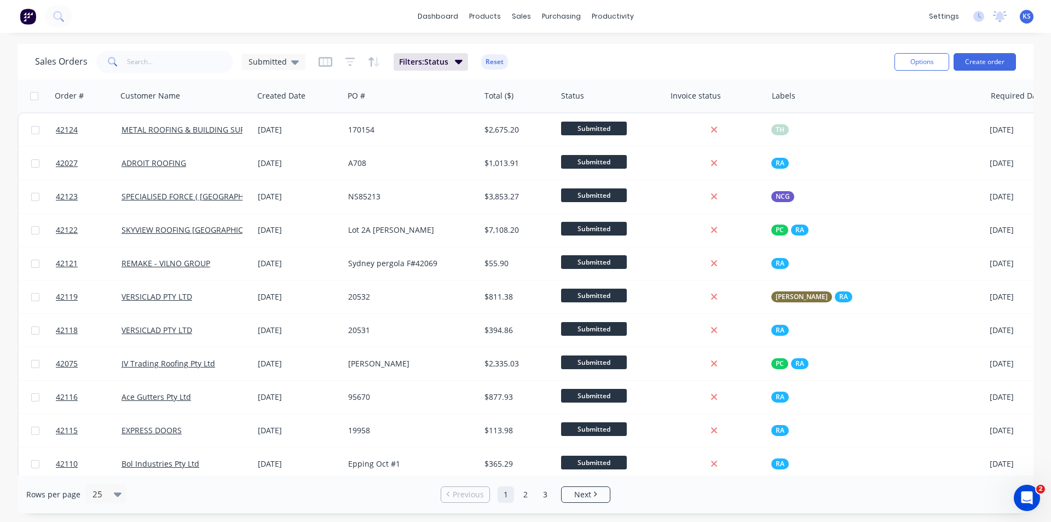
click at [667, 64] on div "Sales Orders Submitted Filters: Status Reset" at bounding box center [460, 61] width 851 height 27
click at [667, 63] on div "Sales Orders Submitted Filters: Status Reset" at bounding box center [460, 61] width 851 height 27
click at [669, 60] on div "Sales Orders Submitted Filters: Status Reset" at bounding box center [460, 61] width 851 height 27
click at [695, 63] on div "Sales Orders Submitted Filters: Status Reset" at bounding box center [460, 61] width 851 height 27
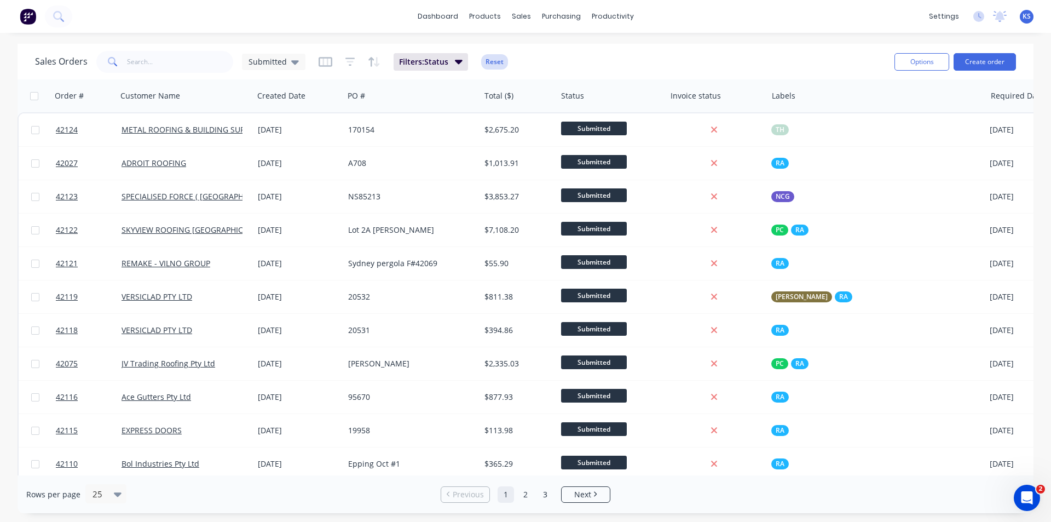
click at [484, 61] on button "Reset" at bounding box center [494, 61] width 27 height 15
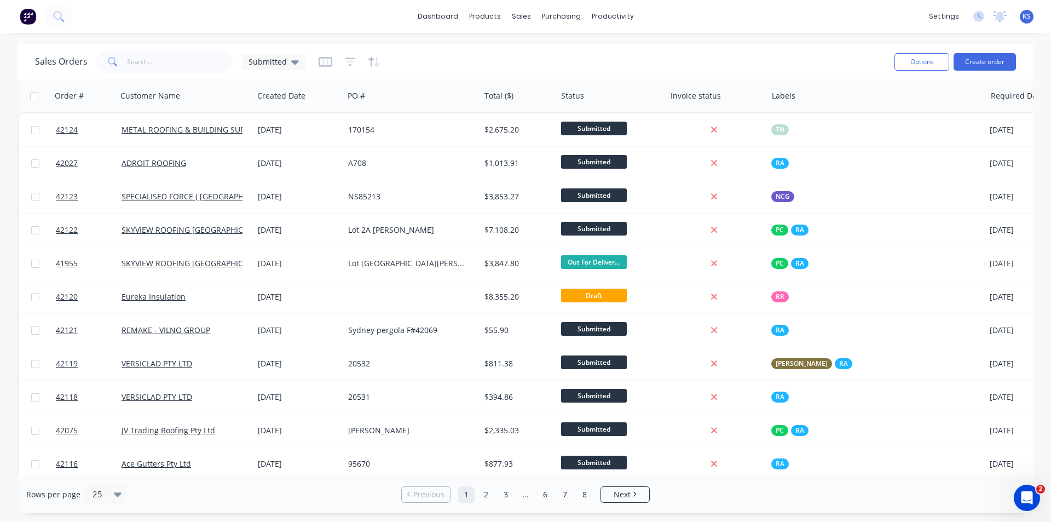
click at [628, 54] on div "Sales Orders Submitted" at bounding box center [460, 61] width 851 height 27
click at [688, 62] on div "Sales Orders Submitted" at bounding box center [460, 61] width 851 height 27
click at [614, 44] on div "Sales Orders Submitted Options Create order" at bounding box center [526, 62] width 1016 height 36
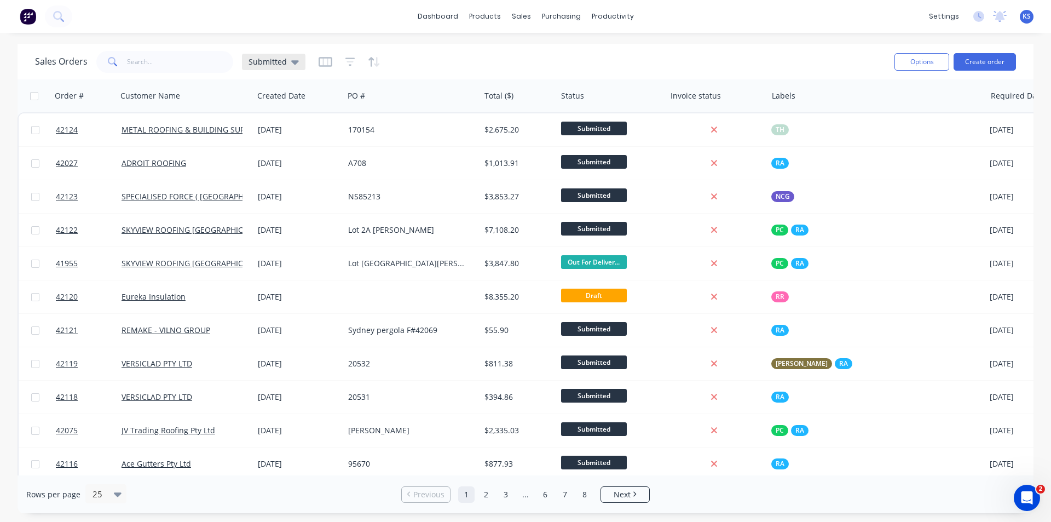
click at [291, 62] on icon at bounding box center [295, 62] width 8 height 12
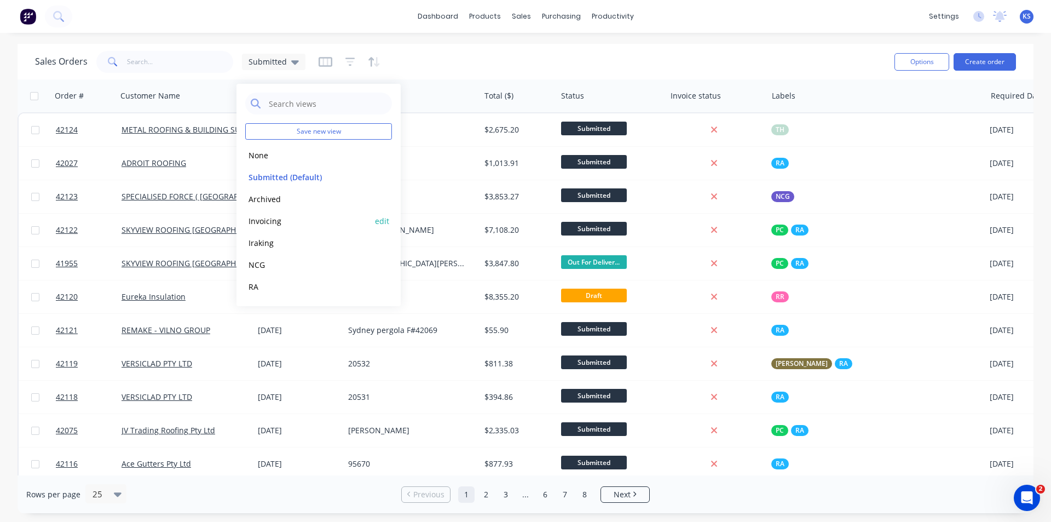
click at [280, 223] on button "Invoicing" at bounding box center [307, 221] width 125 height 13
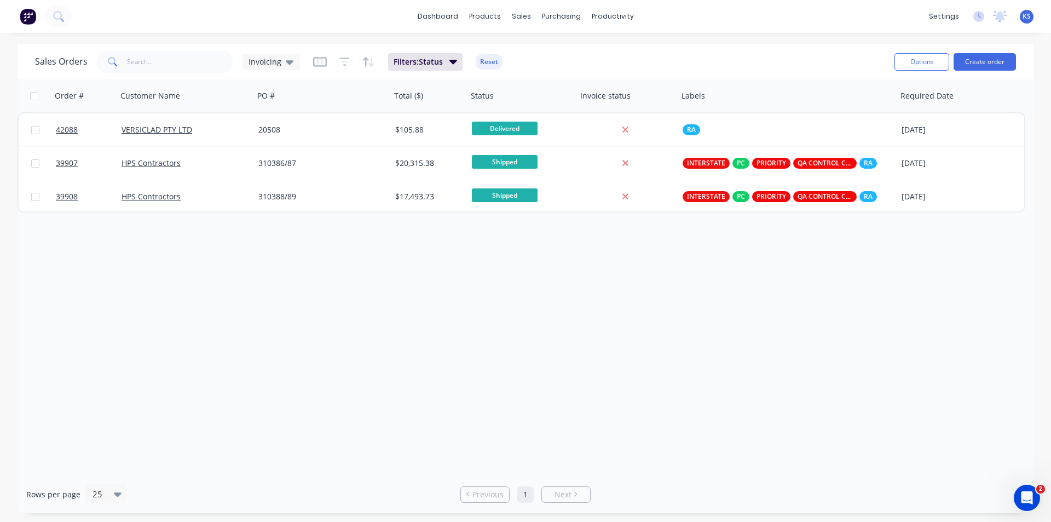
click at [530, 64] on div "Sales Orders Invoicing Filters: Status Reset" at bounding box center [460, 61] width 851 height 27
click at [551, 58] on div "Sales Orders Invoicing Filters: Status Reset" at bounding box center [460, 61] width 851 height 27
click at [551, 57] on div "Sales Orders Invoicing Filters: Status Reset" at bounding box center [460, 61] width 851 height 27
click at [544, 56] on div "Sales Orders Invoicing Filters: Status Reset" at bounding box center [460, 61] width 851 height 27
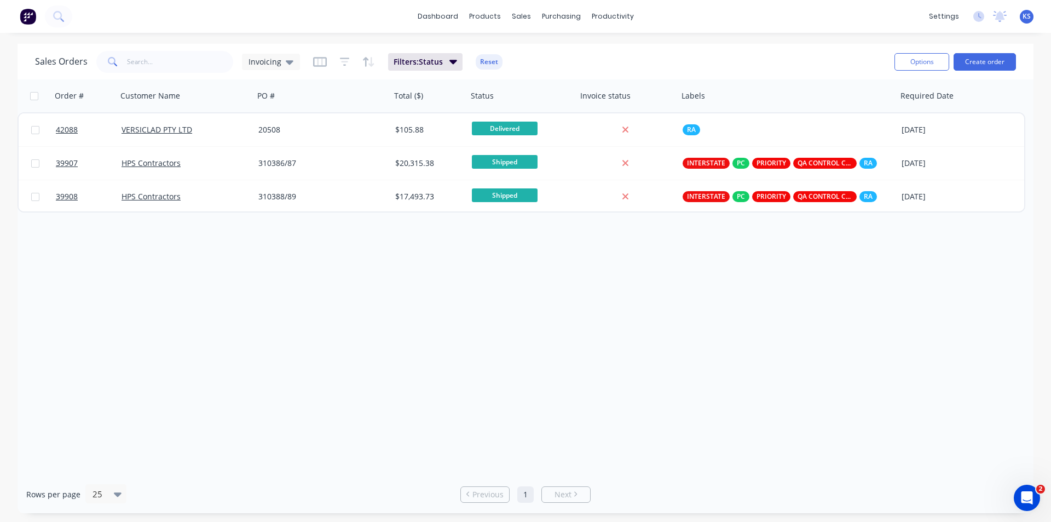
click at [544, 56] on div "Sales Orders Invoicing Filters: Status Reset" at bounding box center [460, 61] width 851 height 27
click at [647, 59] on div "Sales Orders Invoicing Filters: Status Reset" at bounding box center [460, 61] width 851 height 27
click at [488, 61] on button "Reset" at bounding box center [489, 61] width 27 height 15
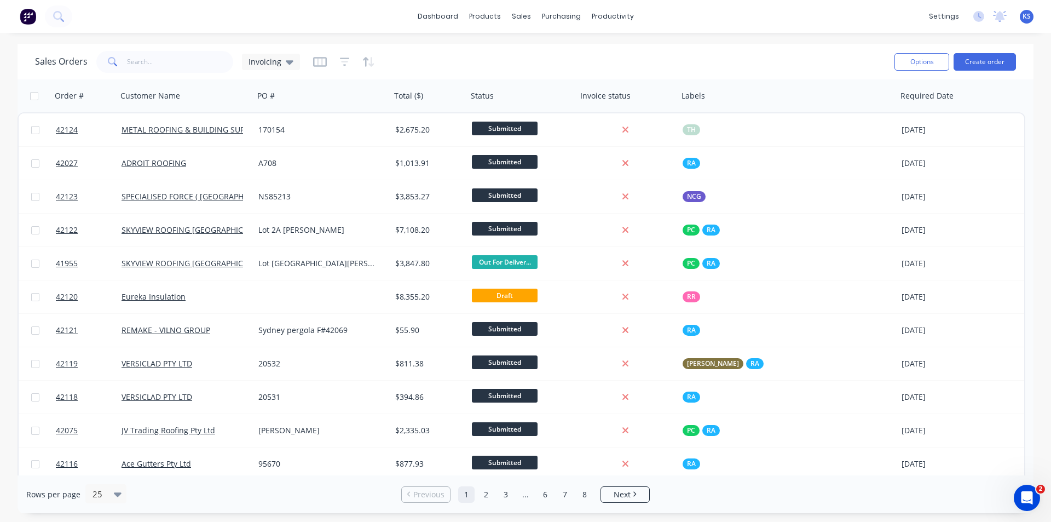
click at [491, 67] on div "Sales Orders Invoicing" at bounding box center [460, 61] width 851 height 27
click at [679, 4] on div "dashboard products sales purchasing productivity dashboard products Product Cat…" at bounding box center [525, 16] width 1051 height 33
click at [497, 38] on div "dashboard products sales purchasing productivity dashboard products Product Cat…" at bounding box center [525, 261] width 1051 height 522
click at [484, 53] on div "Sales Orders Invoicing" at bounding box center [460, 61] width 851 height 27
click at [482, 53] on div "Sales Orders Invoicing" at bounding box center [460, 61] width 851 height 27
